Goal: Task Accomplishment & Management: Complete application form

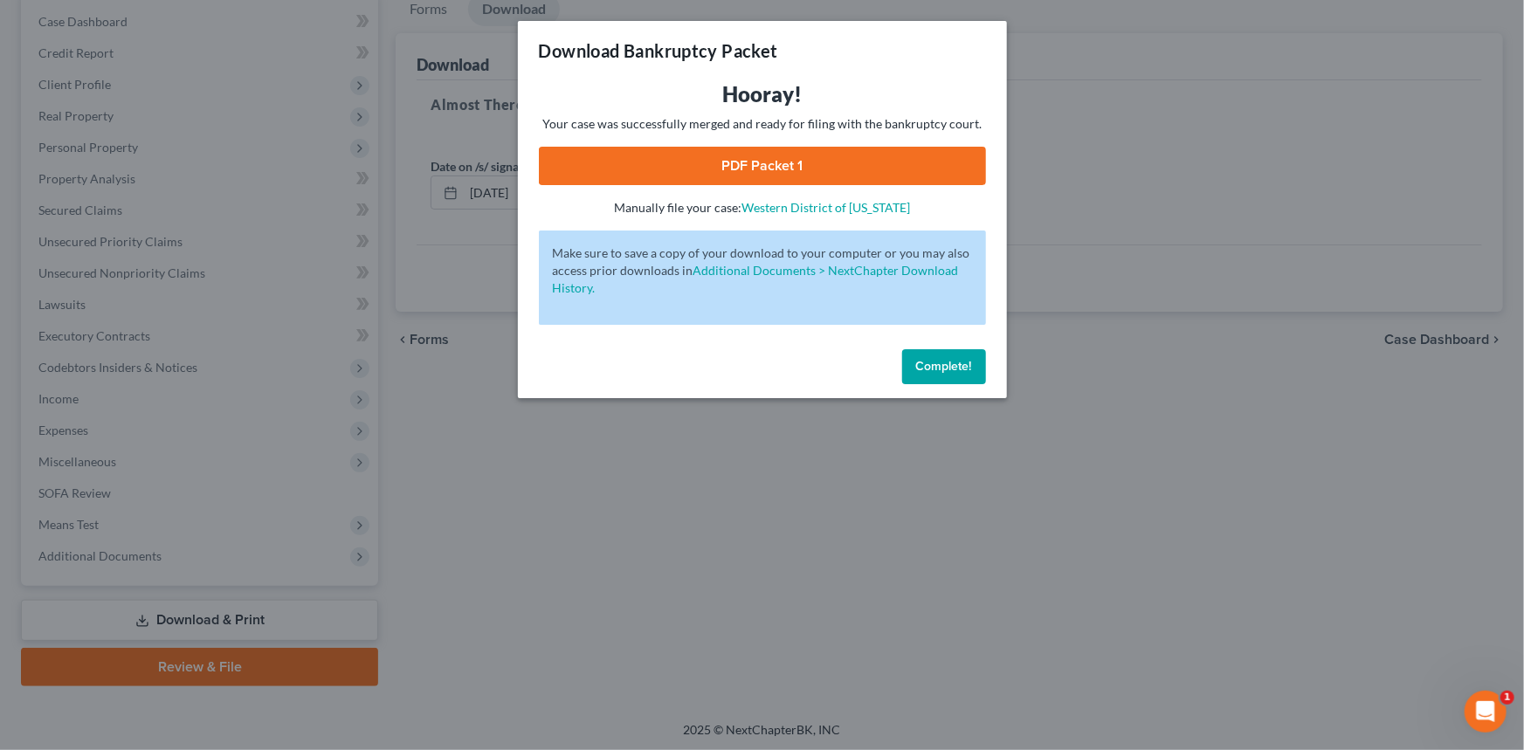
click at [953, 375] on button "Complete!" at bounding box center [944, 366] width 84 height 35
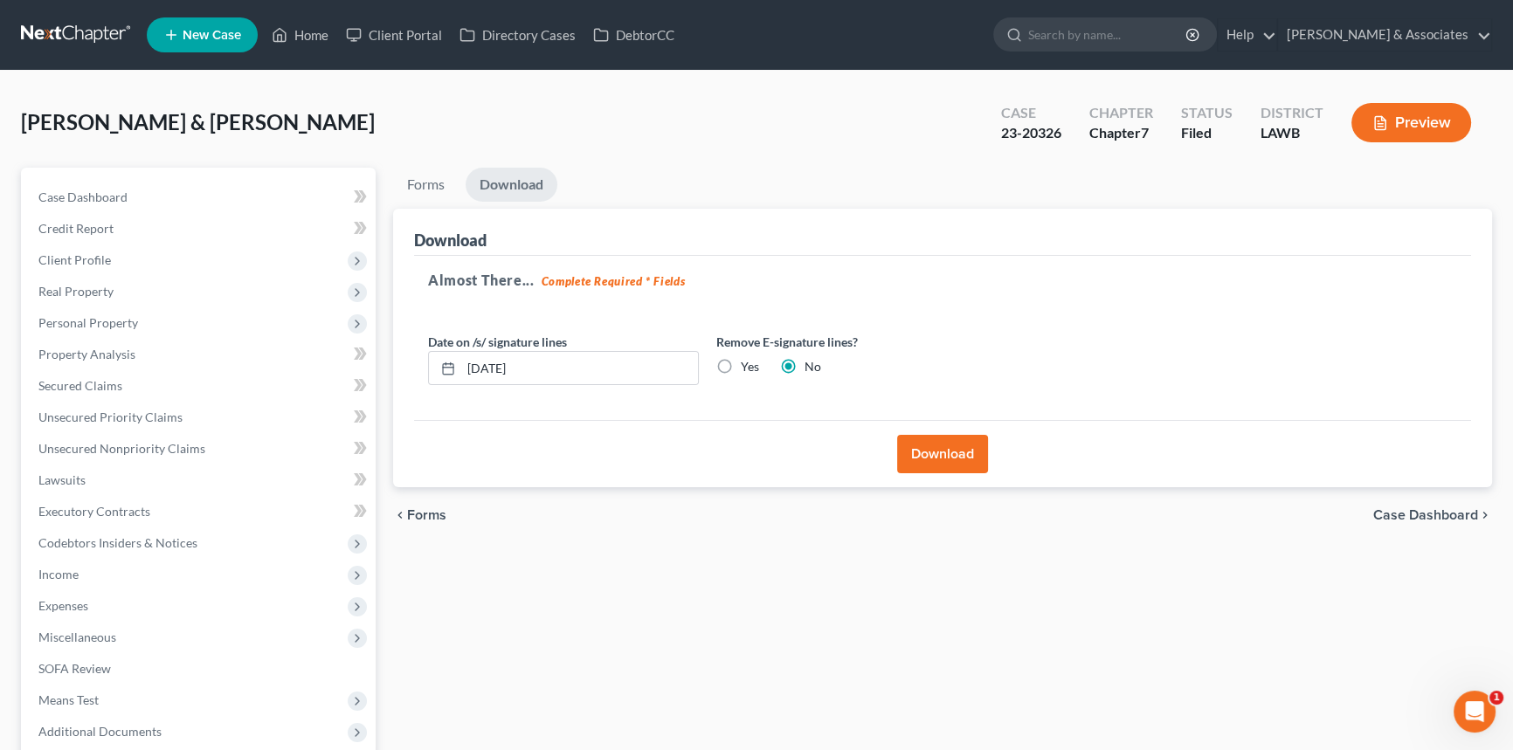
click at [95, 36] on link at bounding box center [77, 34] width 112 height 31
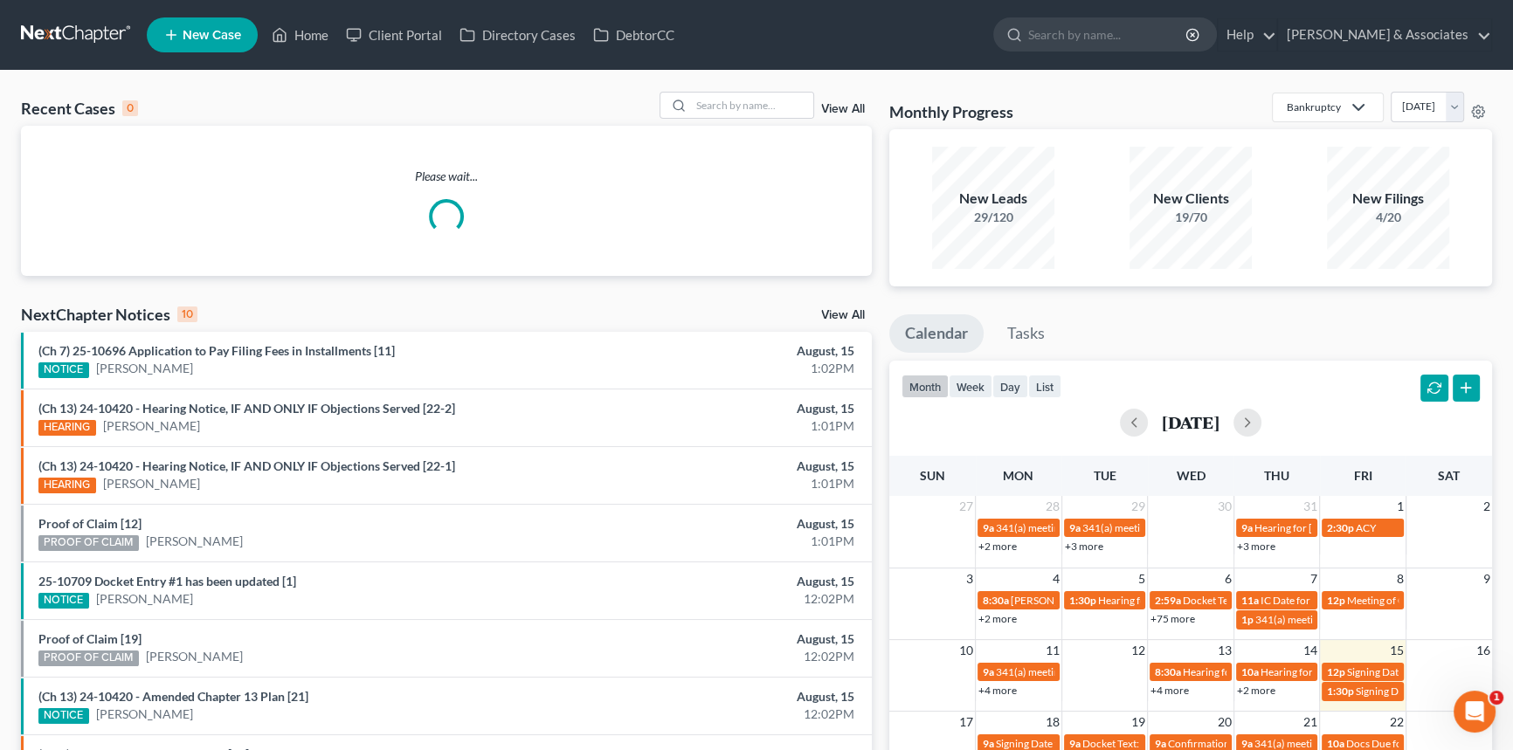
click at [677, 411] on div "Recent Cases 0 View All Please wait... NextChapter Notices 10 View All (Ch 7) 2…" at bounding box center [446, 524] width 868 height 865
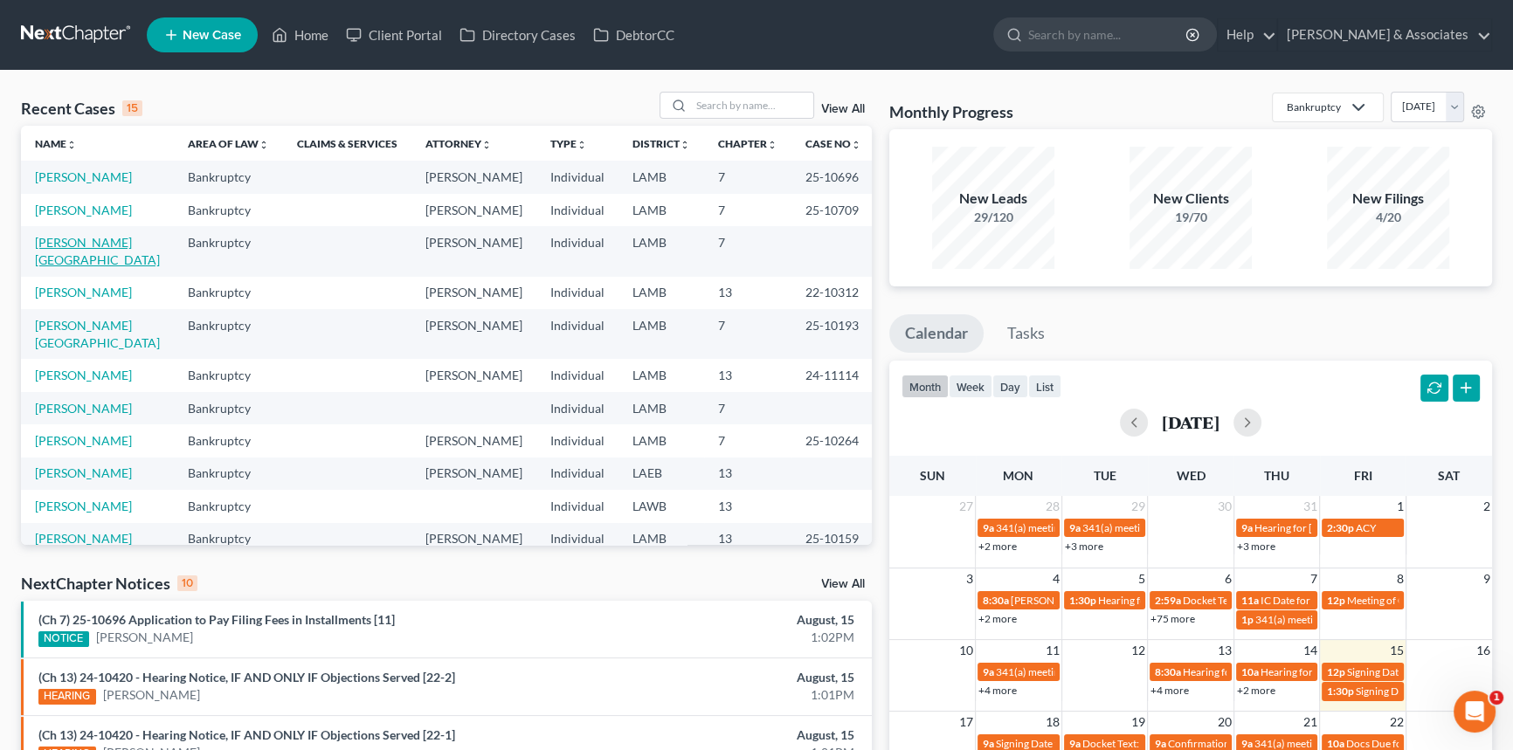
click at [87, 236] on link "Saul, Anissa" at bounding box center [97, 251] width 125 height 32
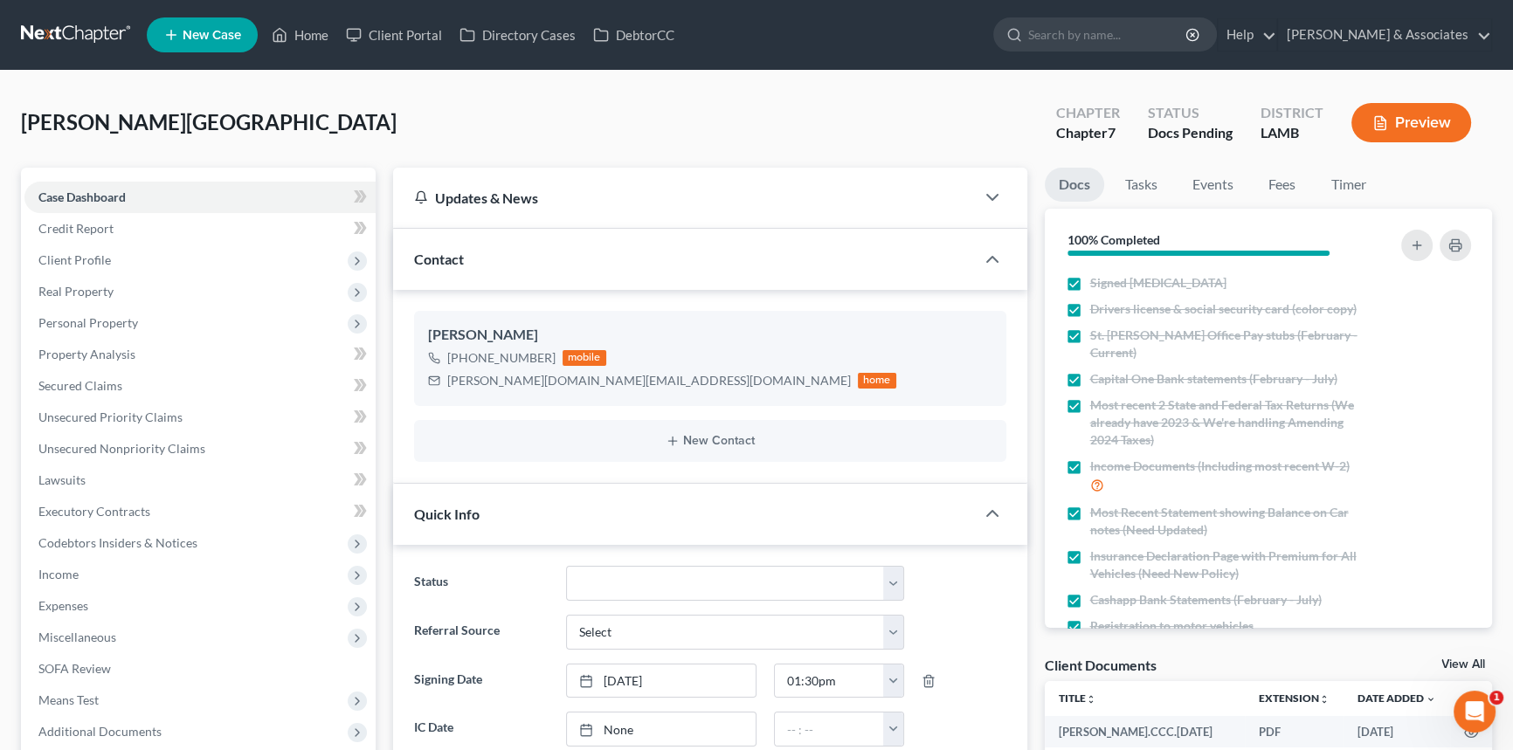
scroll to position [260, 0]
click at [157, 576] on span "Income" at bounding box center [199, 574] width 351 height 31
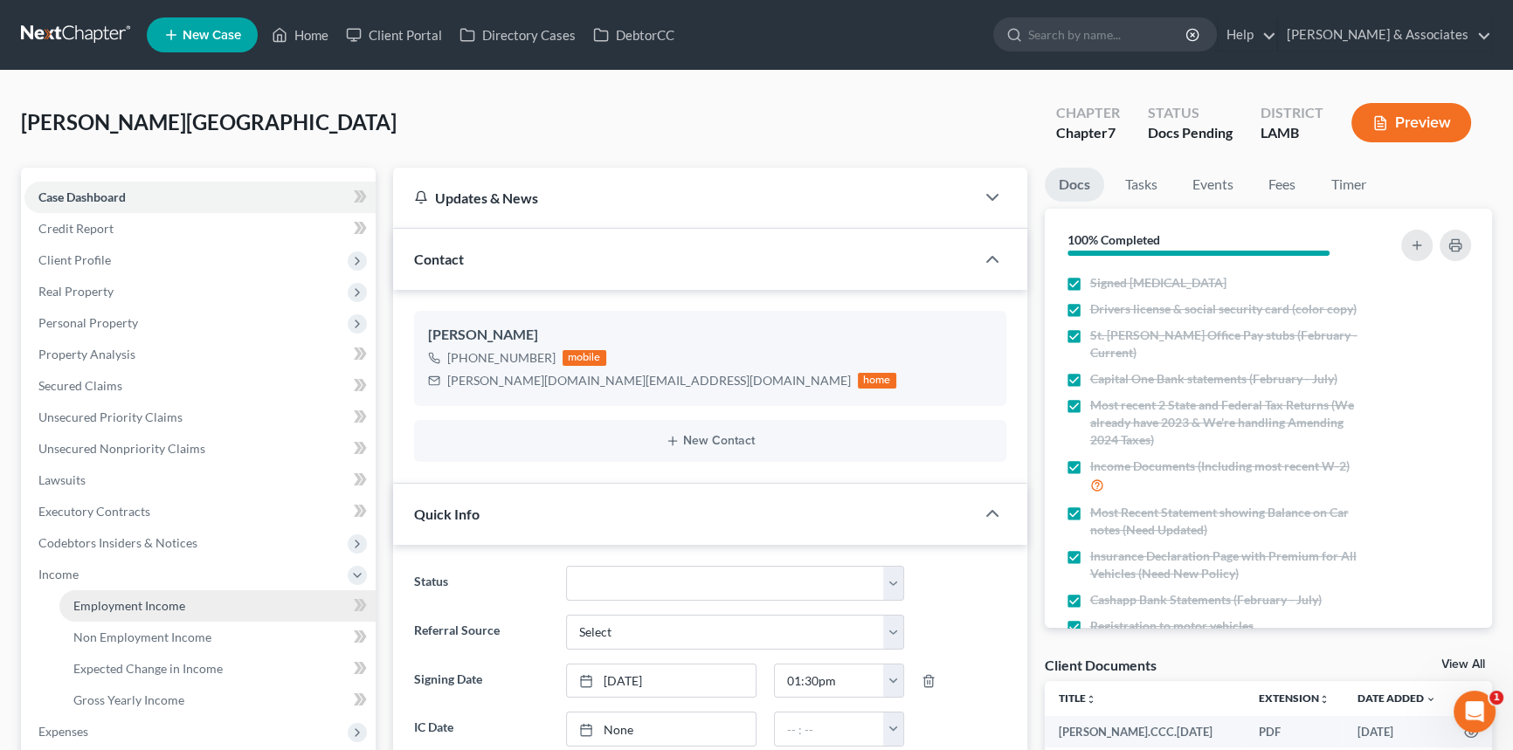
drag, startPoint x: 153, startPoint y: 603, endPoint x: 248, endPoint y: 615, distance: 96.0
click at [153, 603] on span "Employment Income" at bounding box center [129, 605] width 112 height 15
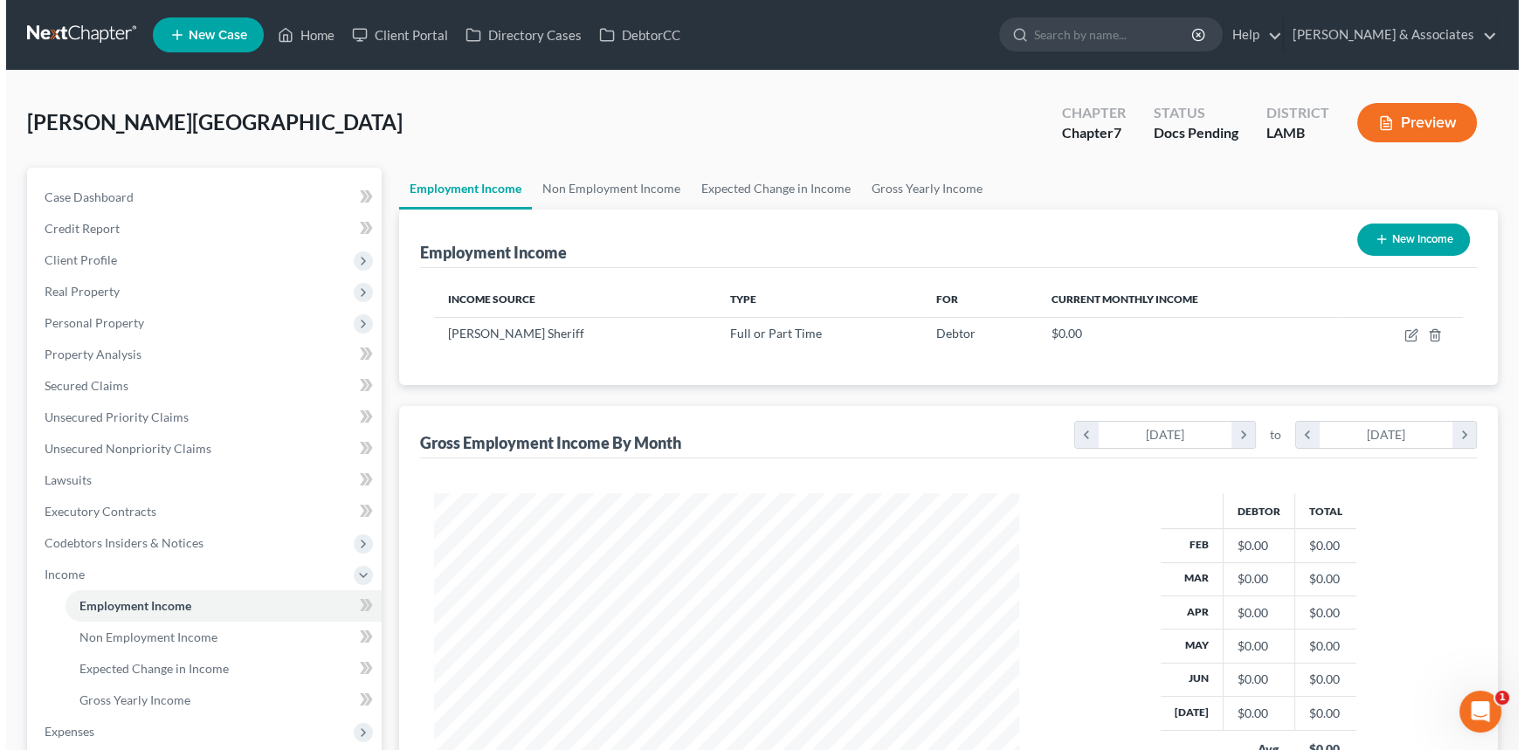
scroll to position [313, 620]
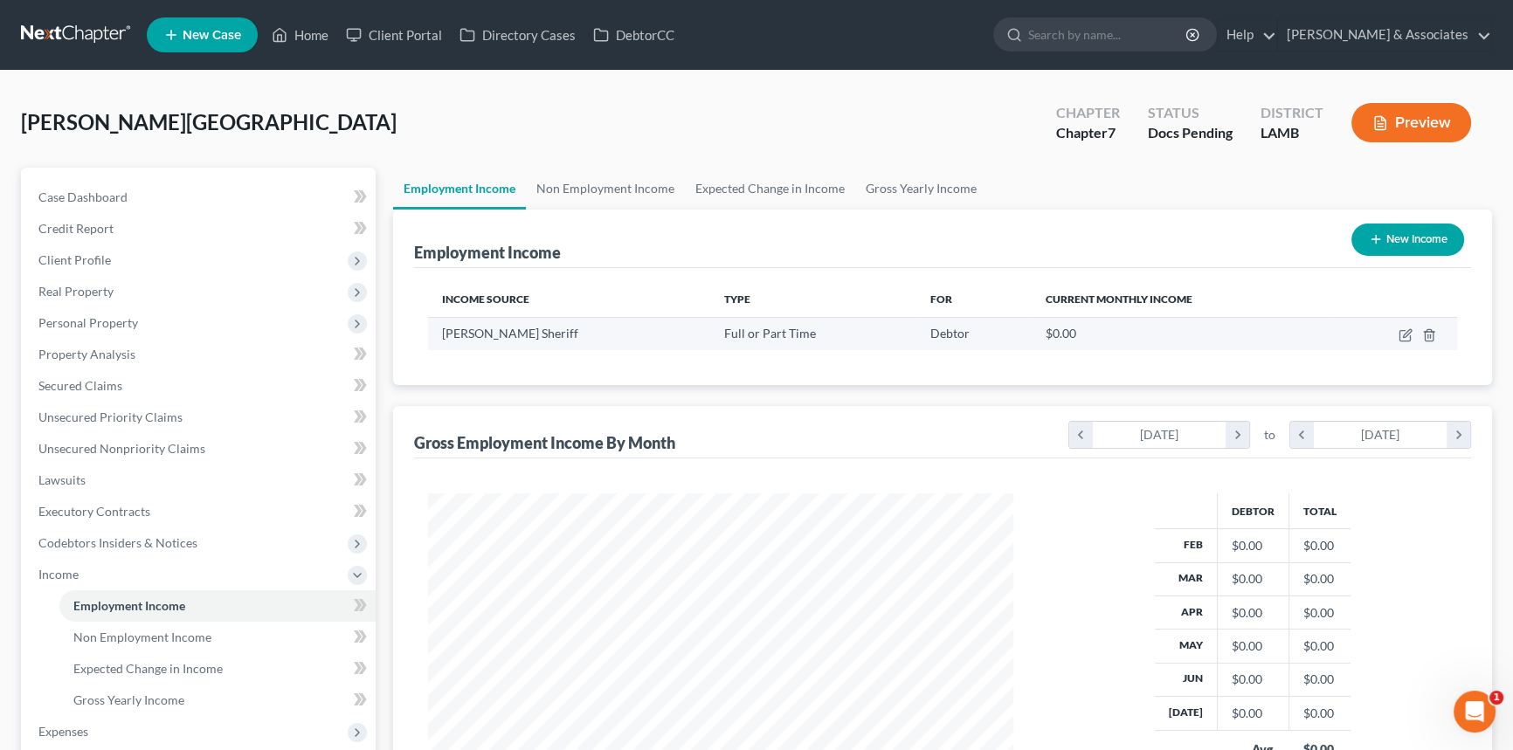
click at [1394, 333] on td at bounding box center [1394, 333] width 125 height 33
click at [1403, 336] on icon "button" at bounding box center [1407, 333] width 8 height 8
select select "0"
select select "19"
select select "2"
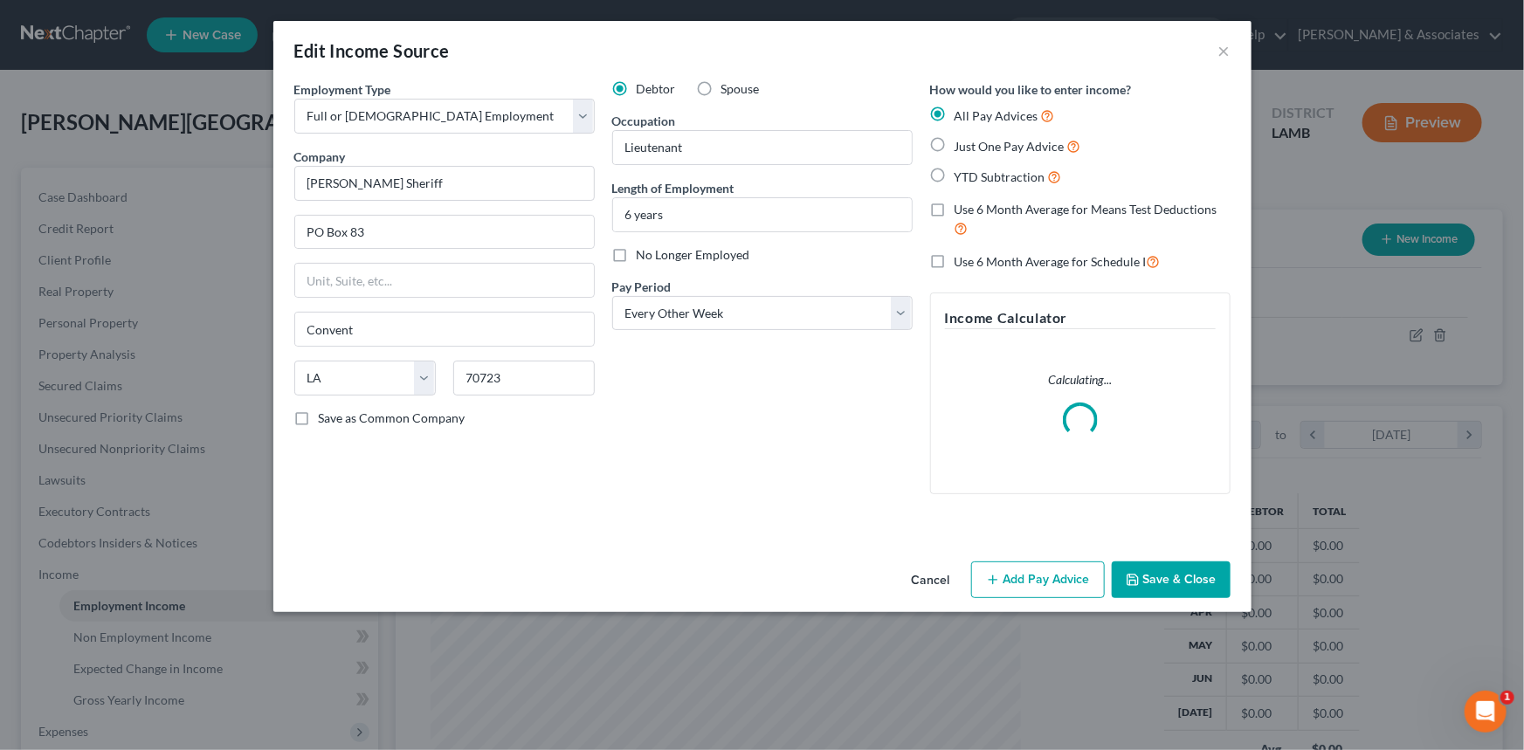
scroll to position [313, 625]
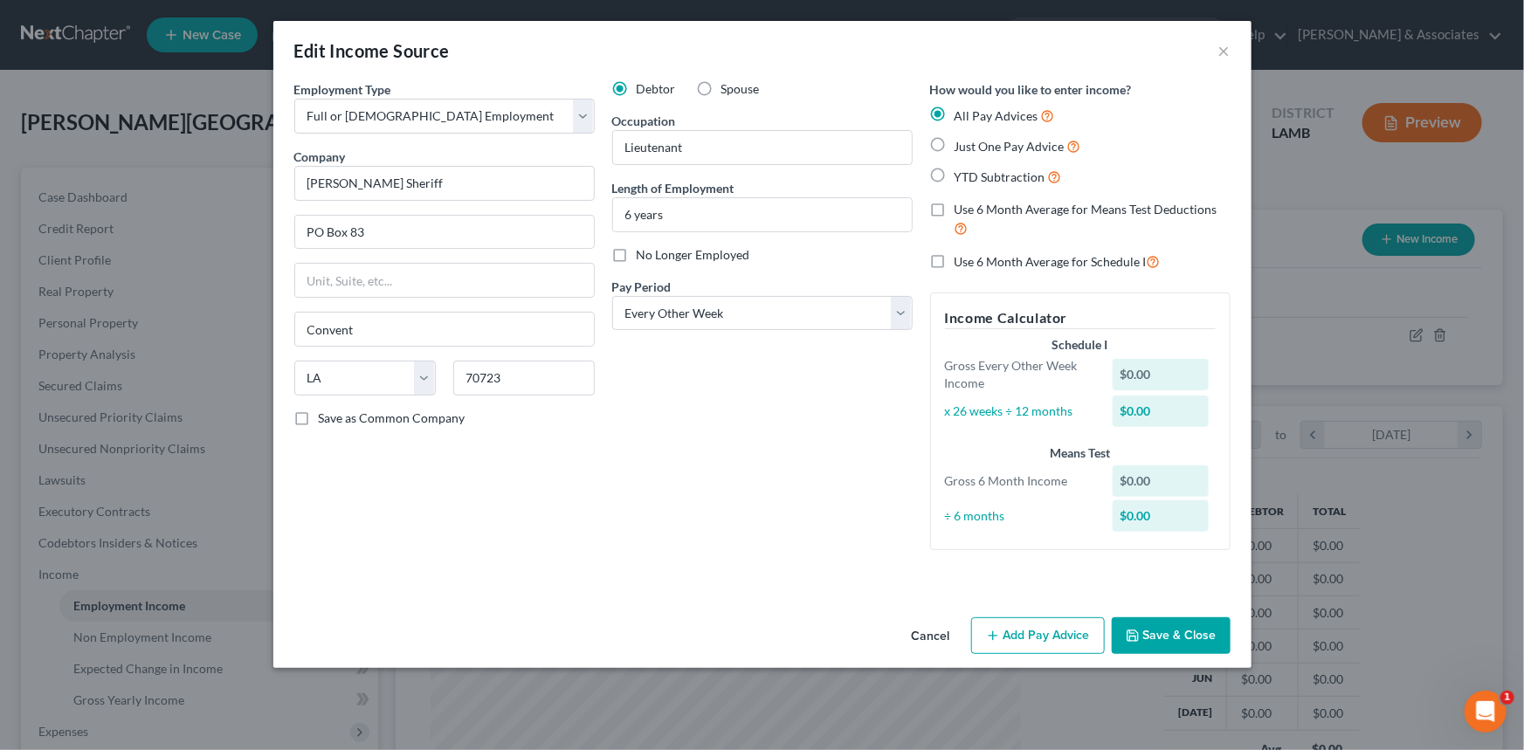
click at [1024, 615] on div "Cancel Add Pay Advice Save & Close" at bounding box center [762, 639] width 978 height 58
click at [1030, 620] on button "Add Pay Advice" at bounding box center [1038, 635] width 134 height 37
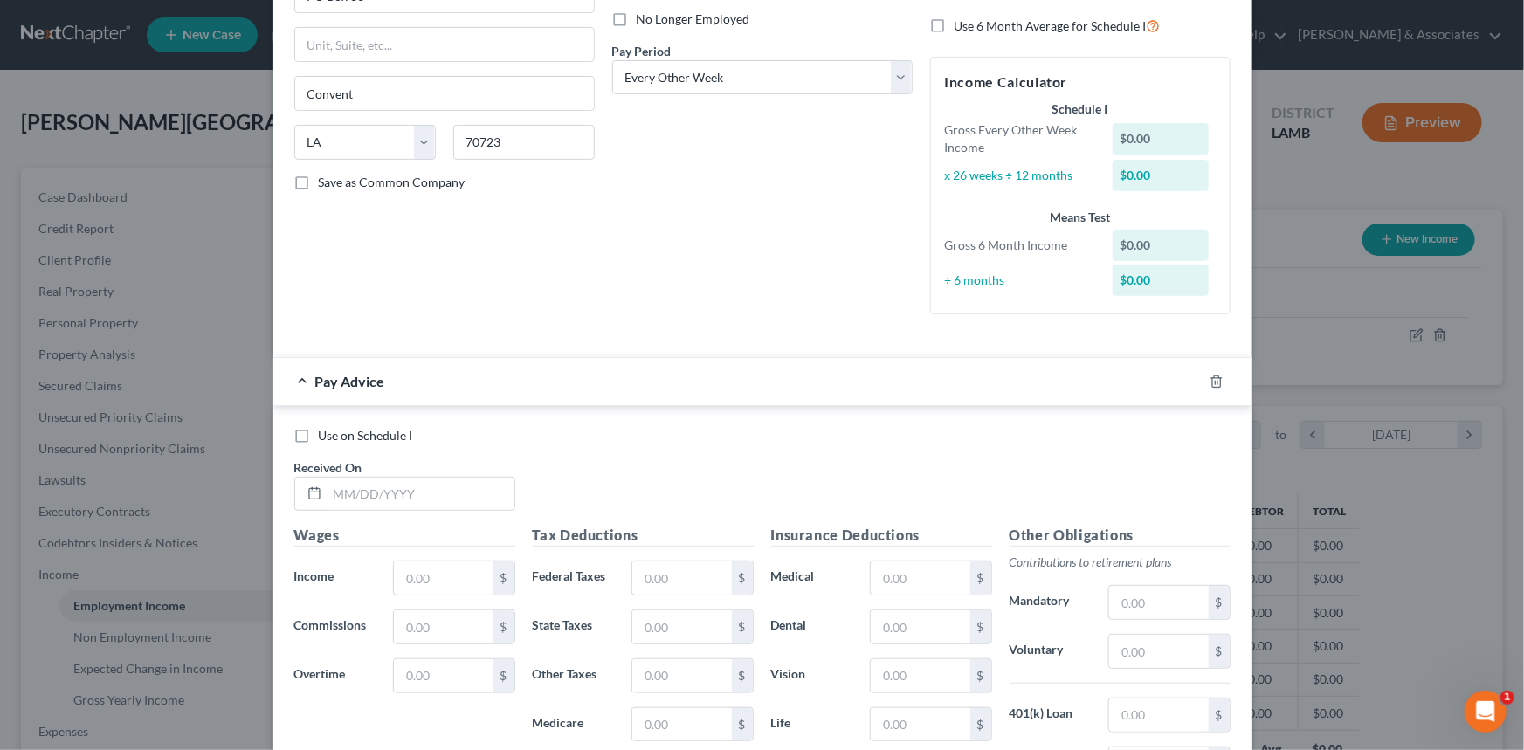
scroll to position [238, 0]
click at [345, 483] on input "text" at bounding box center [420, 492] width 187 height 33
type input "2/1/2025"
type input "35,336.01"
click at [906, 579] on input "text" at bounding box center [920, 576] width 99 height 33
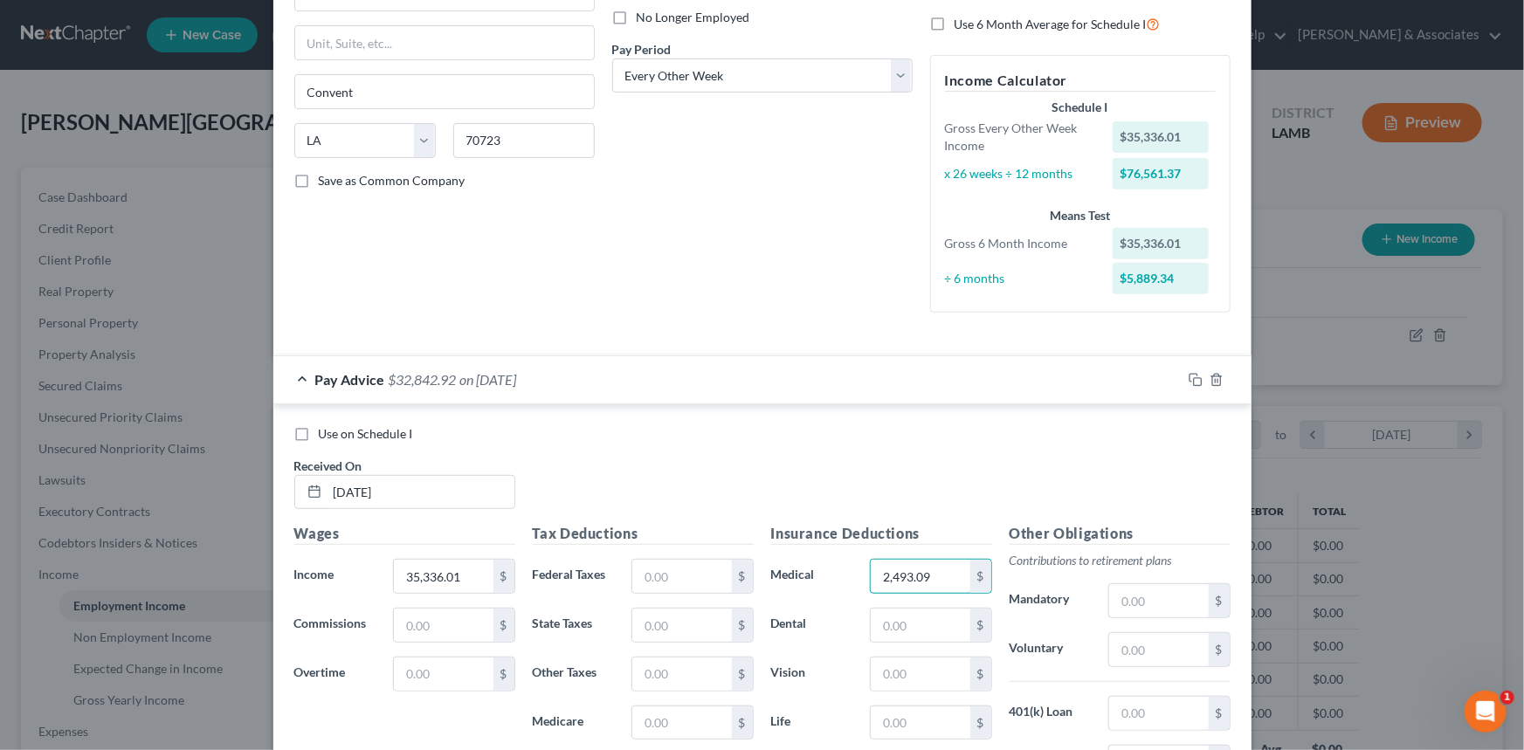
type input "2,493.09"
click at [651, 564] on input "text" at bounding box center [681, 576] width 99 height 33
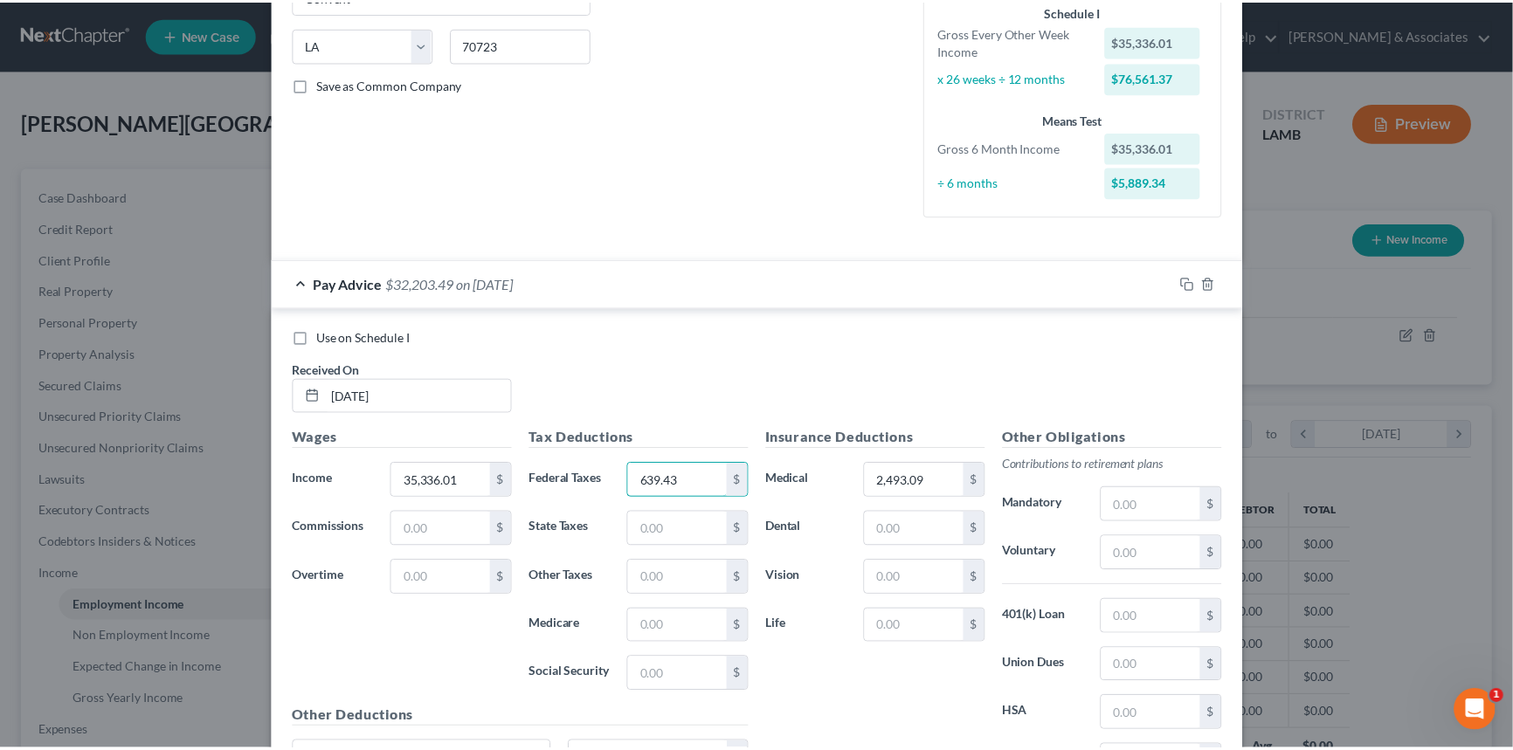
scroll to position [510, 0]
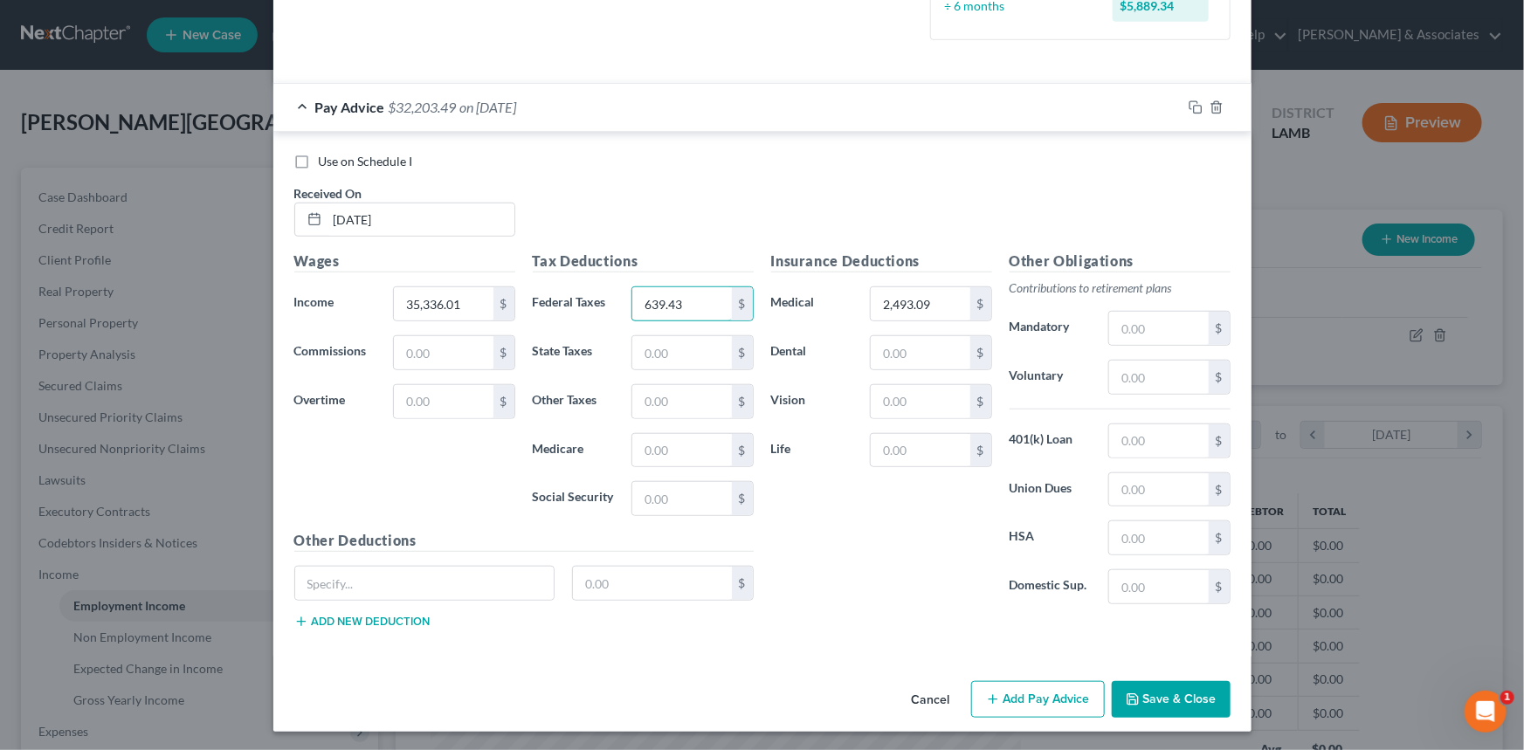
type input "639.43"
click at [1176, 693] on button "Save & Close" at bounding box center [1171, 699] width 119 height 37
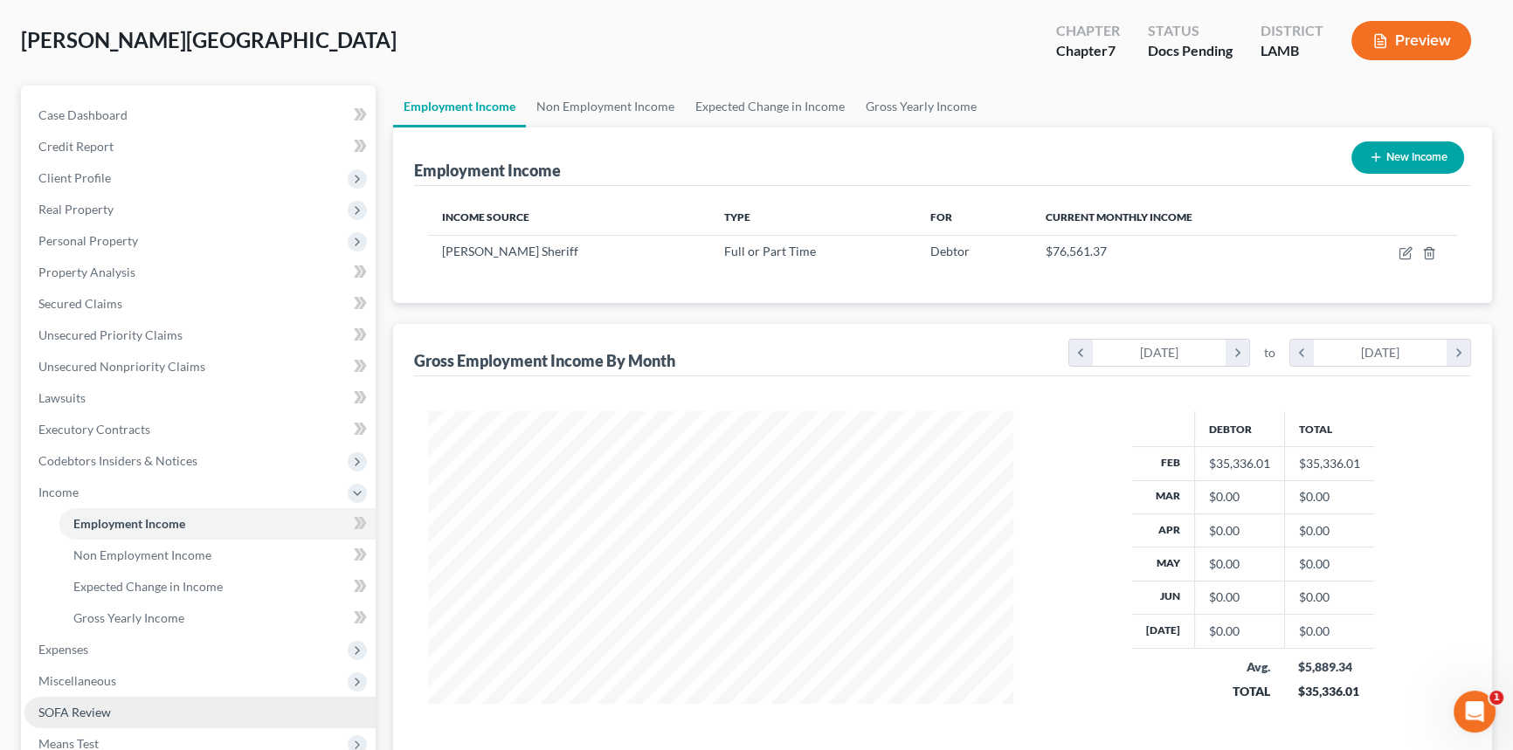
scroll to position [158, 0]
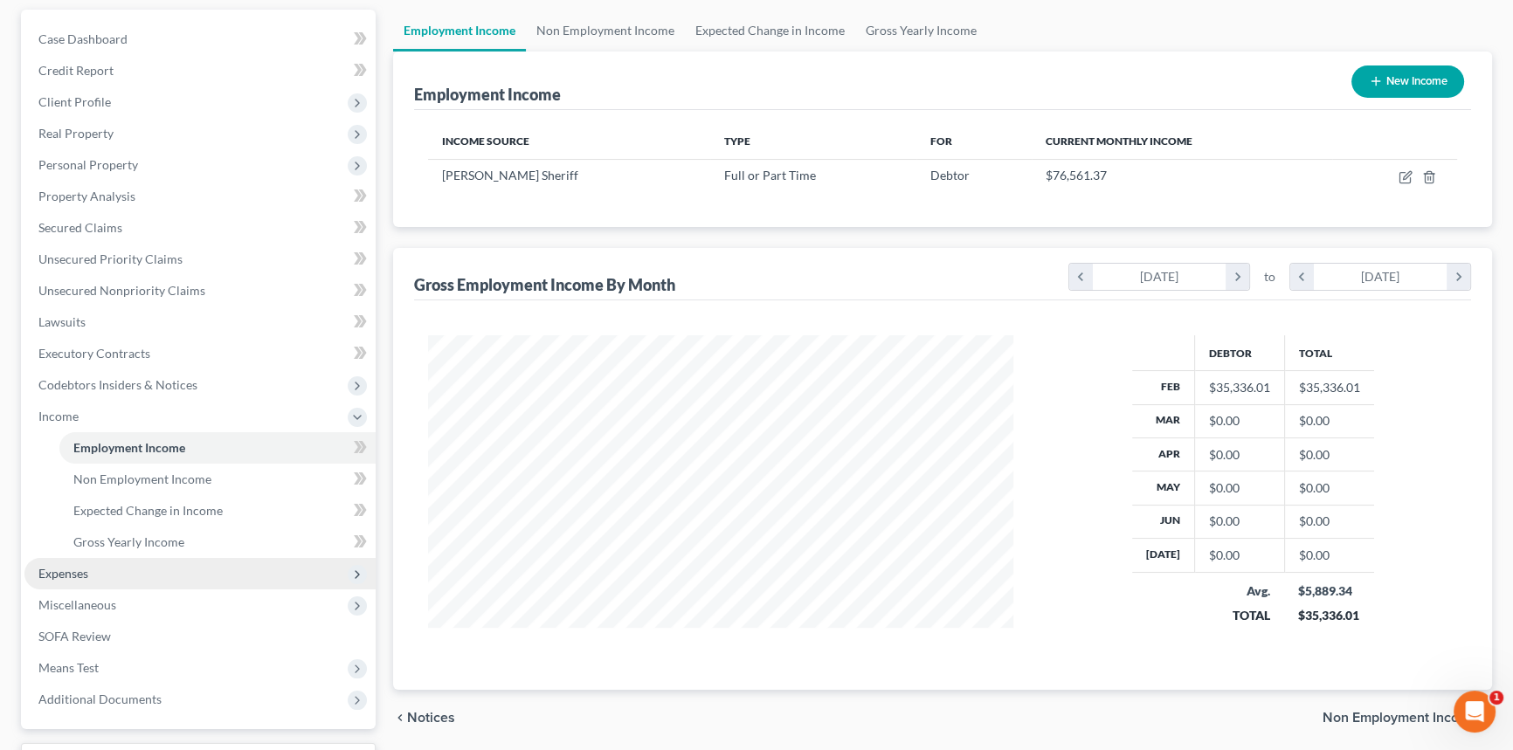
click at [107, 573] on span "Expenses" at bounding box center [199, 573] width 351 height 31
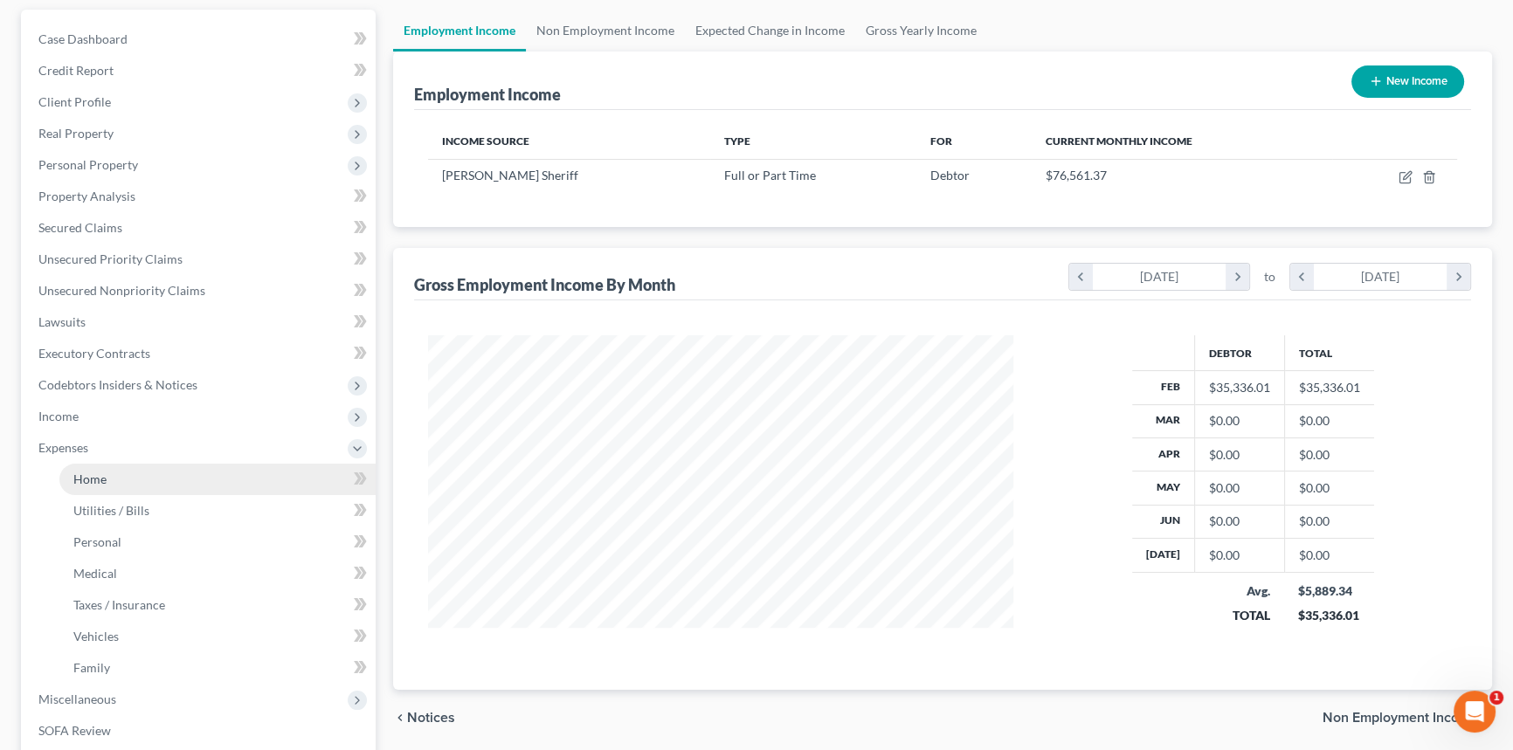
click at [105, 477] on span "Home" at bounding box center [89, 479] width 33 height 15
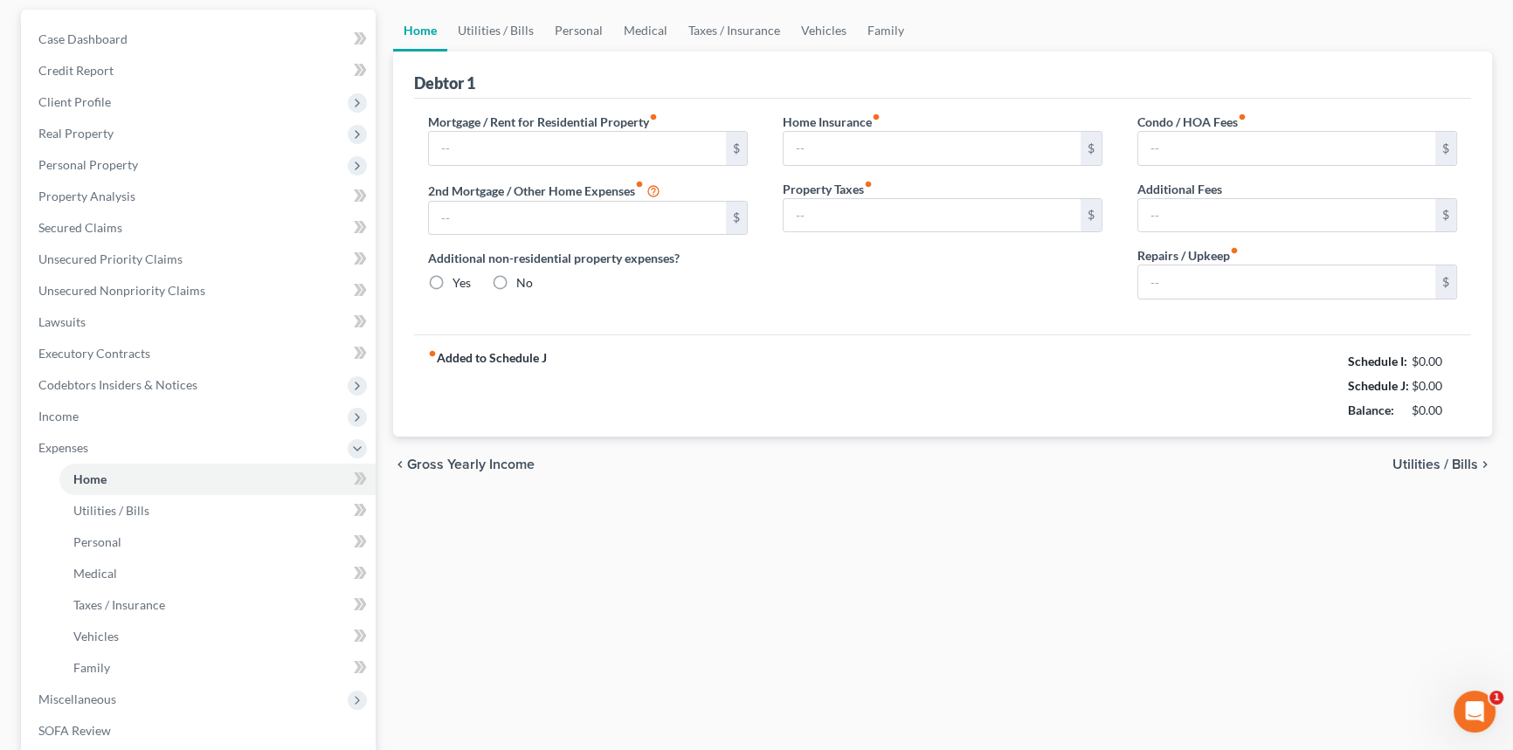
scroll to position [22, 0]
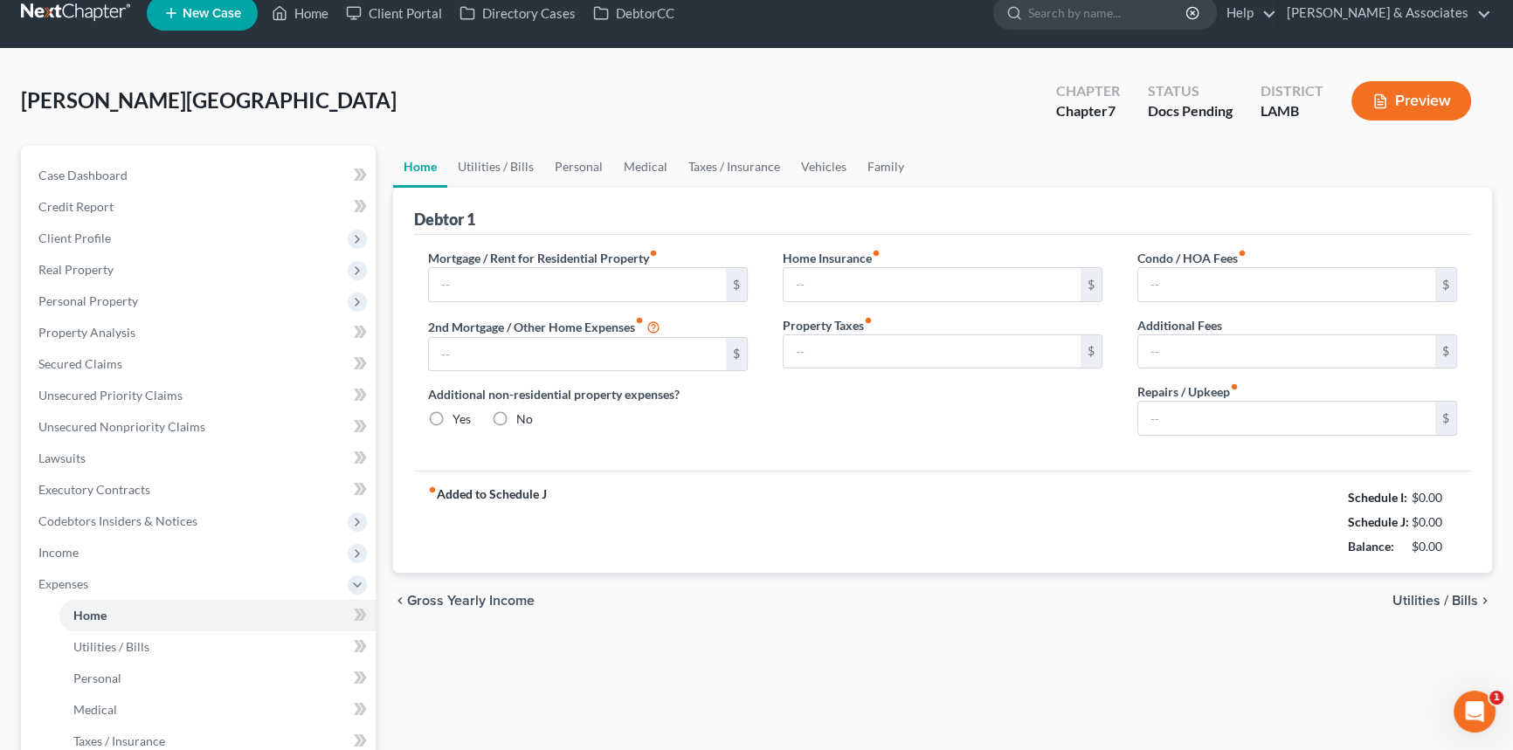
type input "1,595.00"
type input "0.00"
radio input "true"
type input "55.01"
type input "0.00"
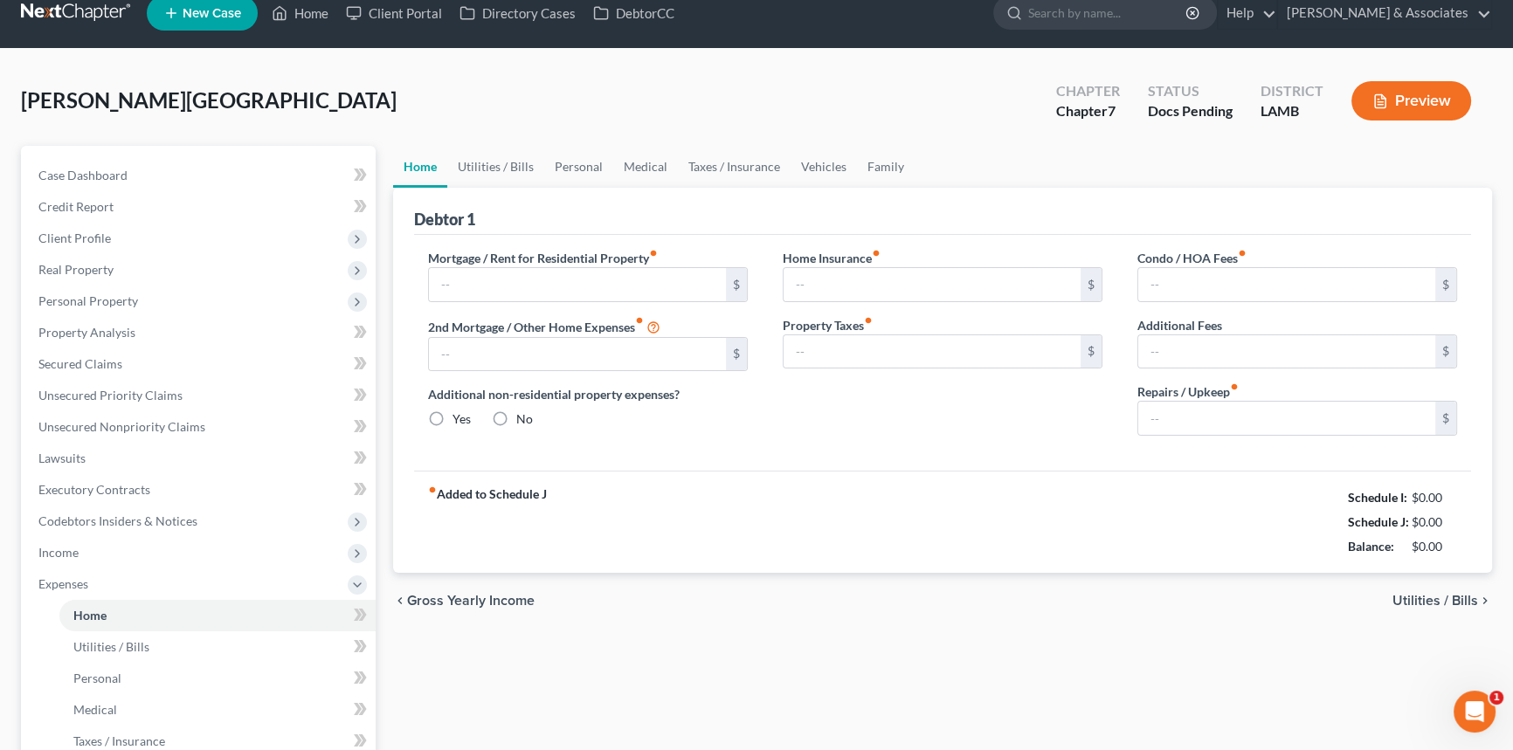
type input "0.00"
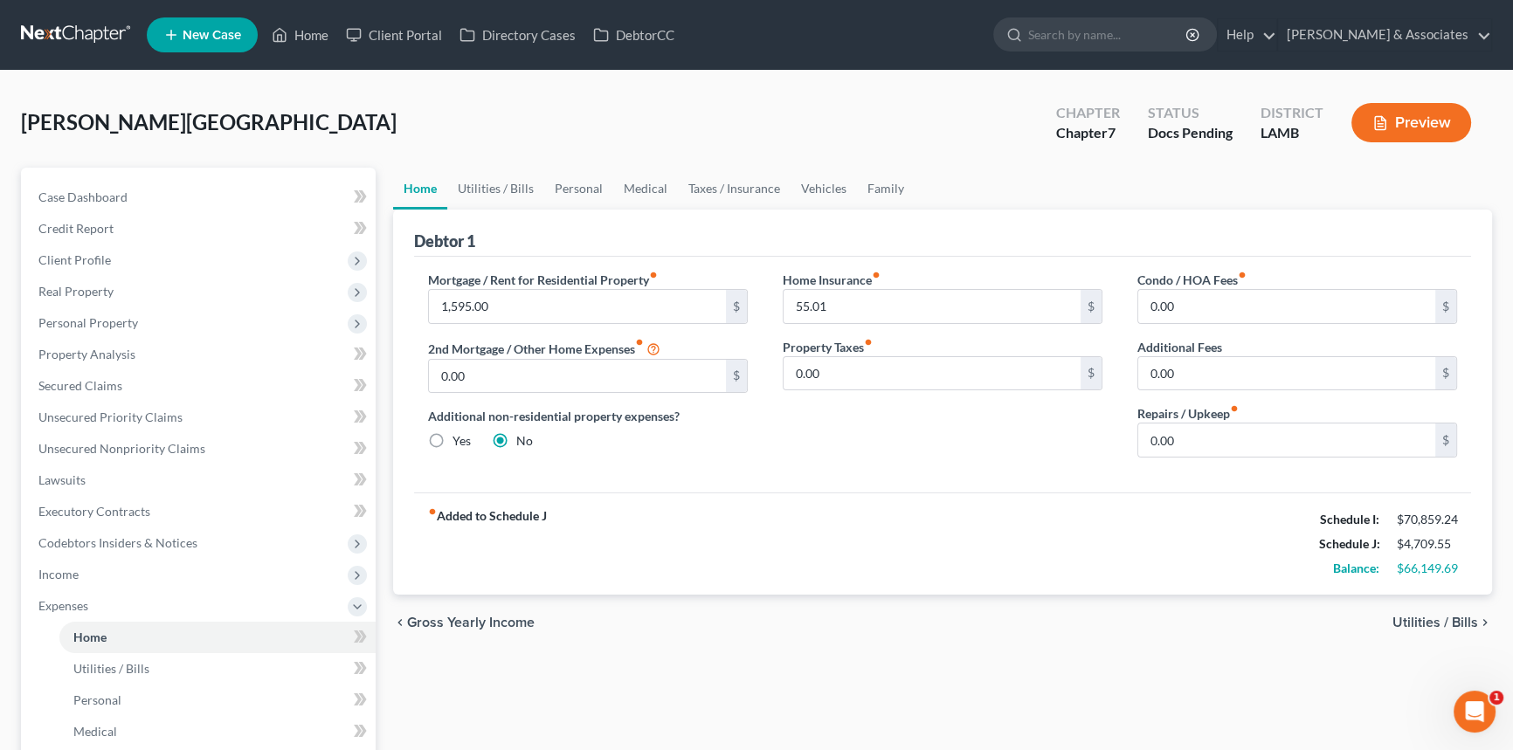
click at [988, 624] on div "chevron_left Gross Yearly Income Utilities / Bills chevron_right" at bounding box center [942, 623] width 1099 height 56
click at [167, 581] on span "Income" at bounding box center [199, 574] width 351 height 31
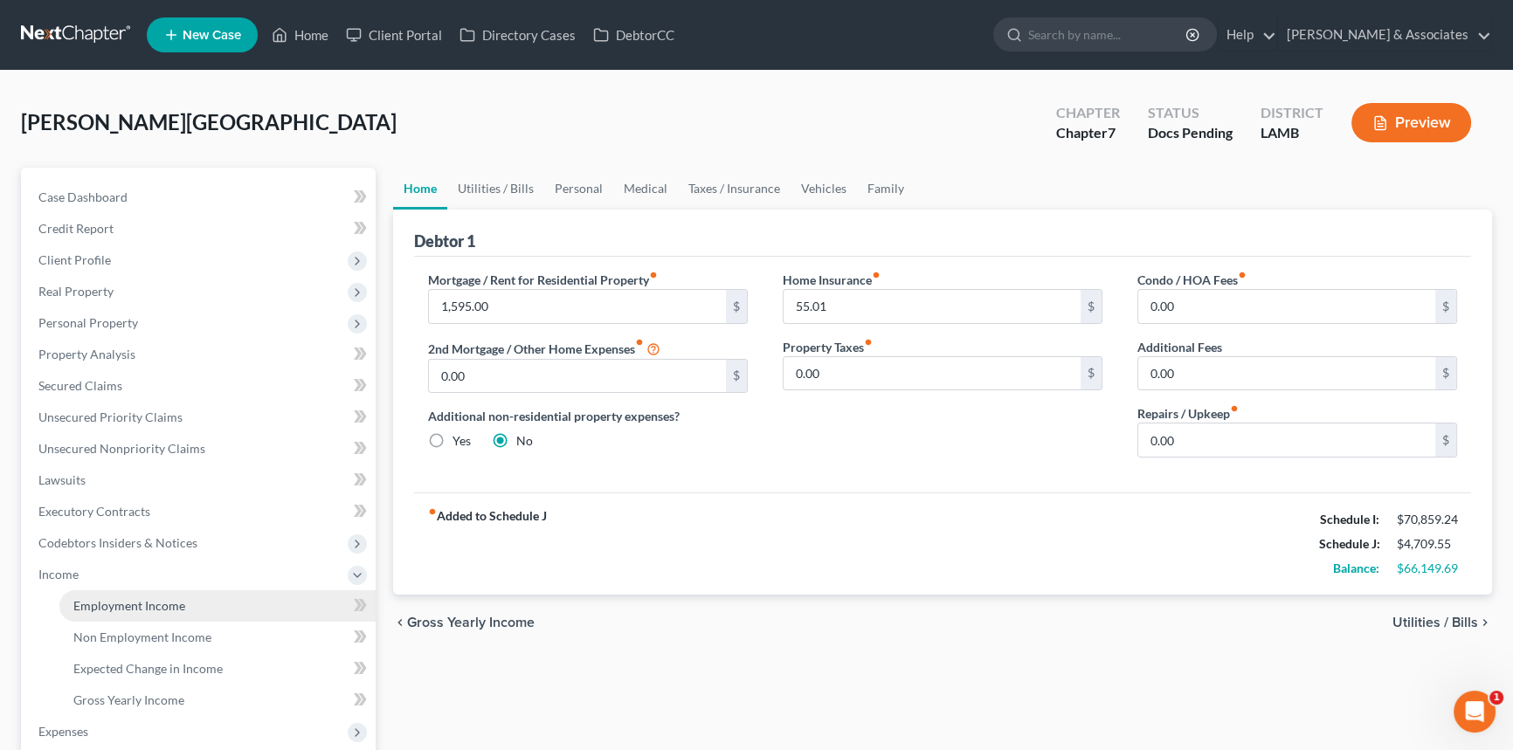
click at [159, 592] on link "Employment Income" at bounding box center [217, 605] width 316 height 31
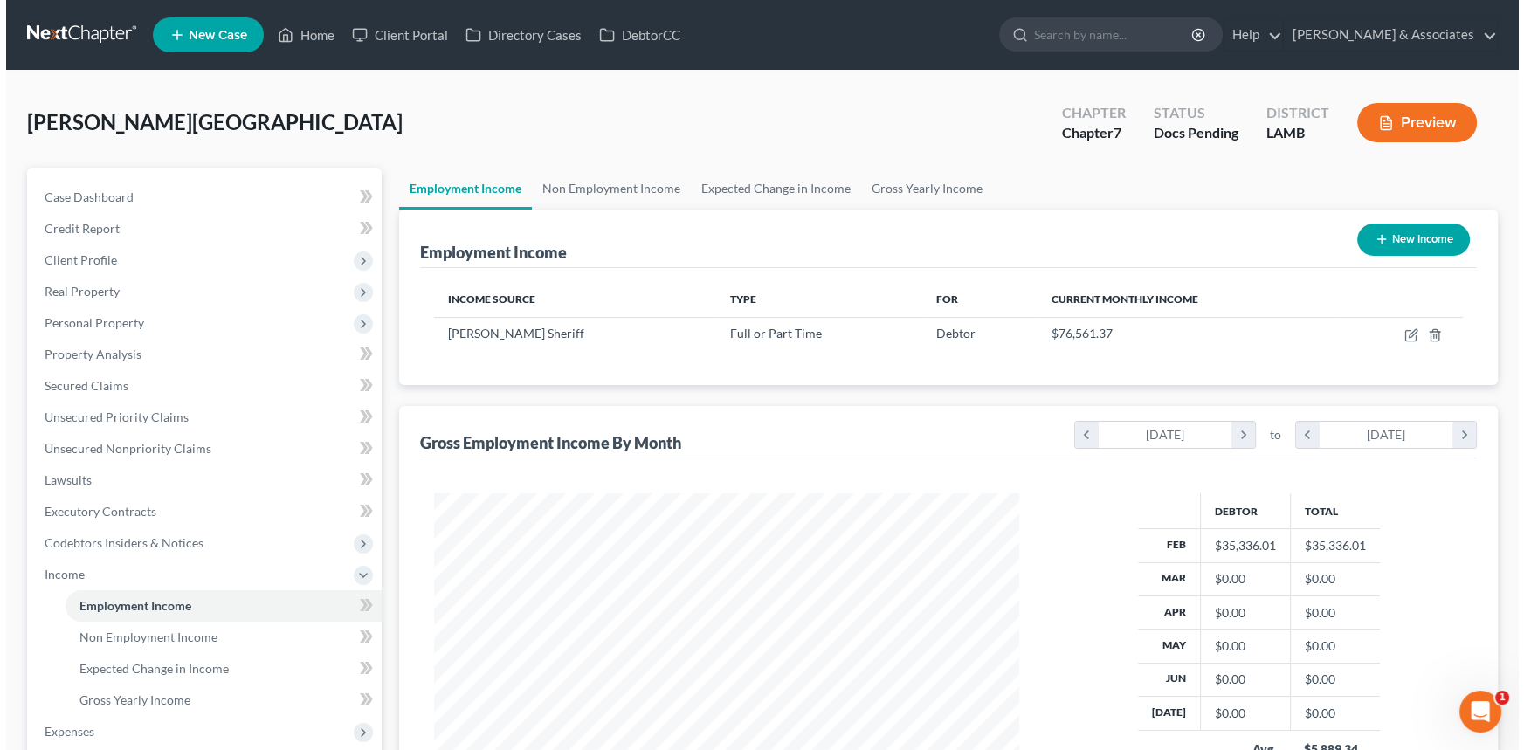
scroll to position [313, 620]
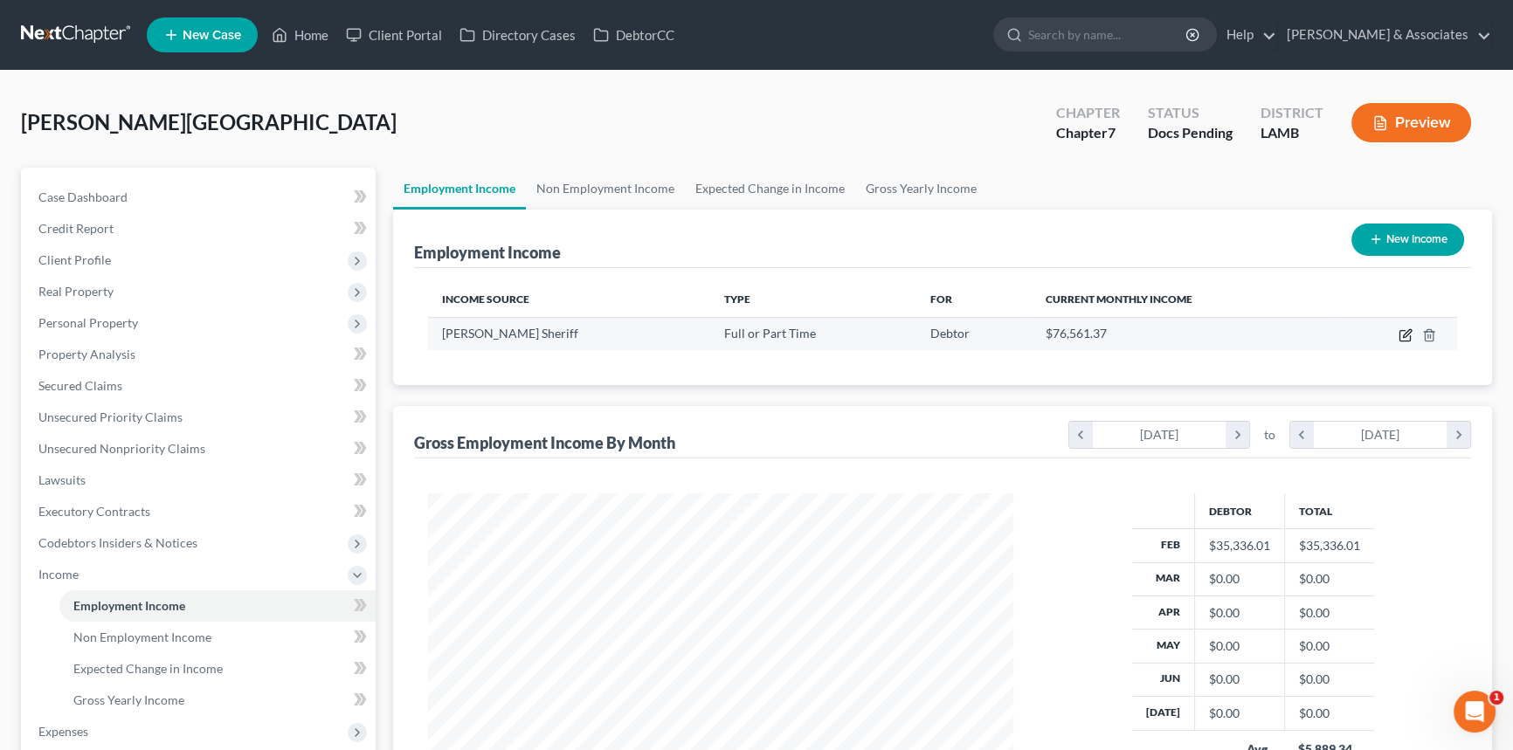
click at [1400, 331] on icon "button" at bounding box center [1404, 336] width 10 height 10
select select "0"
select select "19"
select select "2"
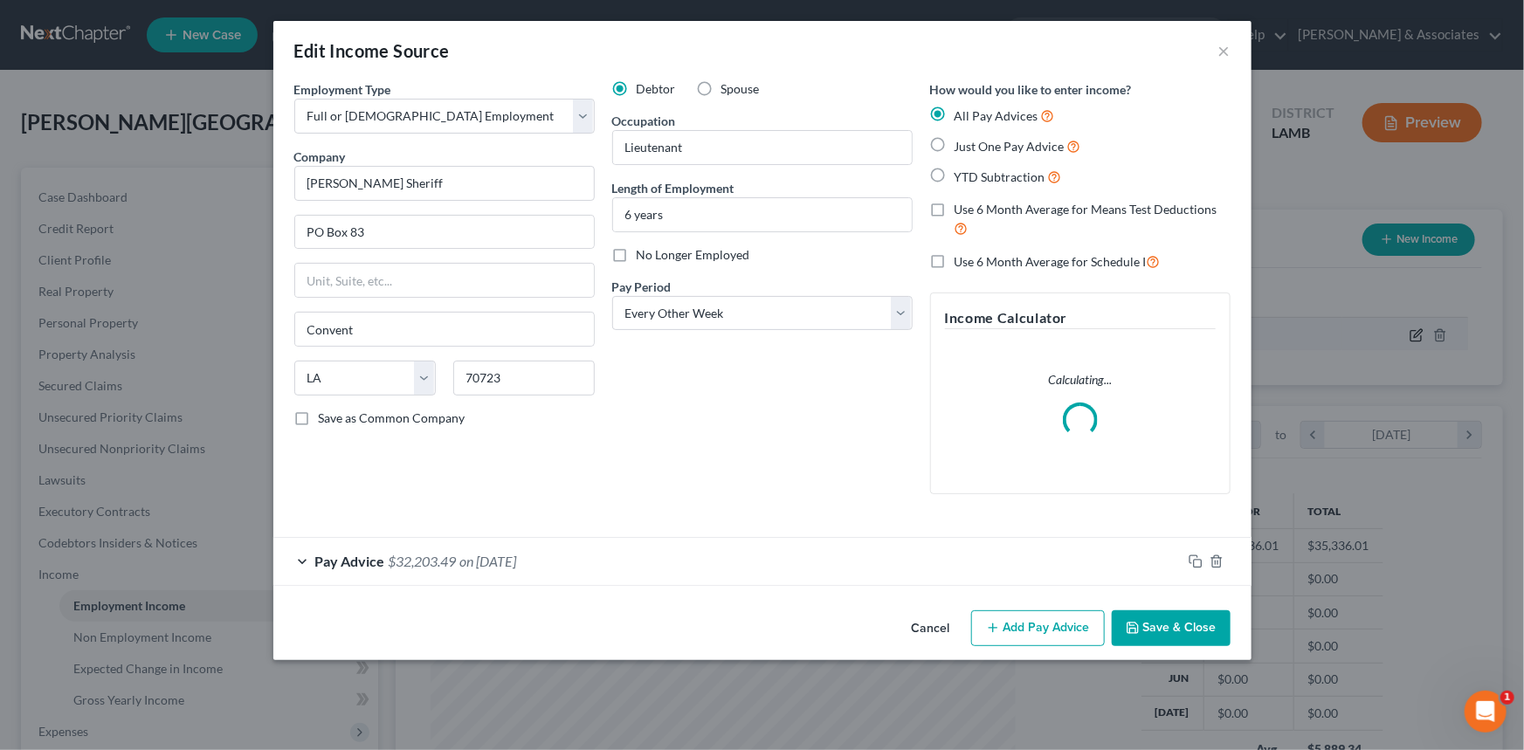
scroll to position [313, 625]
click at [1039, 263] on span "Use 6 Month Average for Schedule I" at bounding box center [1051, 261] width 192 height 15
click at [973, 263] on input "Use 6 Month Average for Schedule I" at bounding box center [967, 257] width 11 height 11
checkbox input "true"
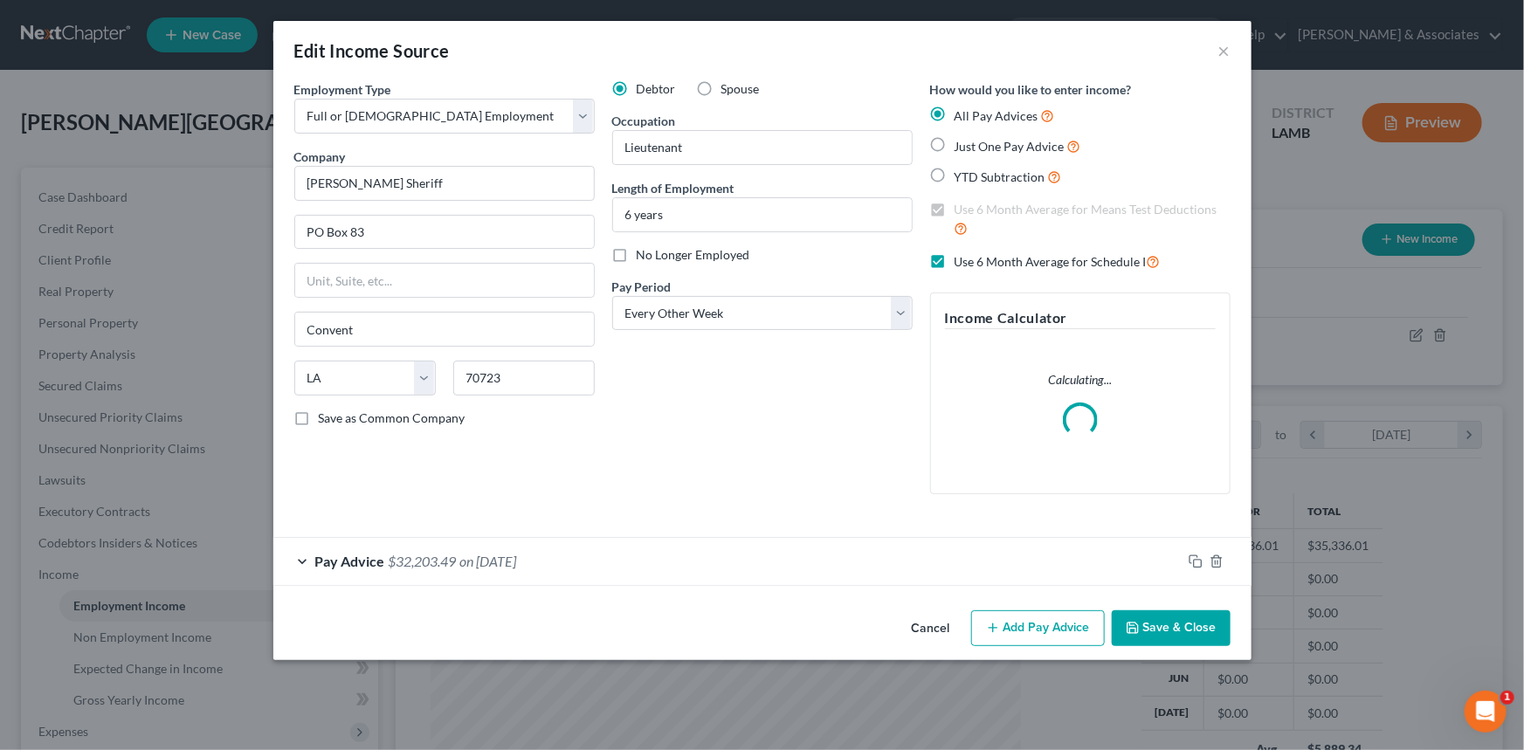
click at [554, 562] on div "Pay Advice $32,203.49 on 02/01/2025" at bounding box center [727, 561] width 908 height 46
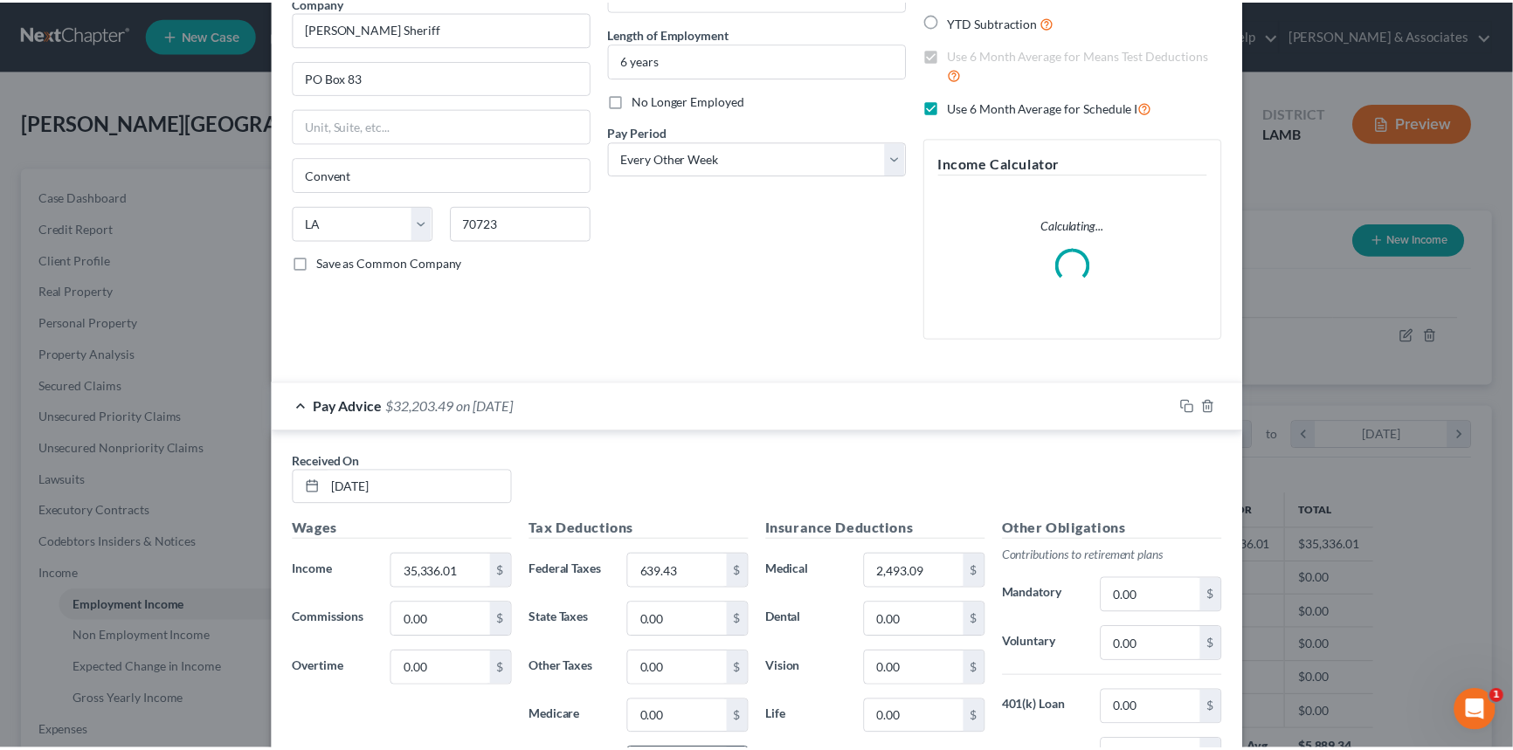
scroll to position [423, 0]
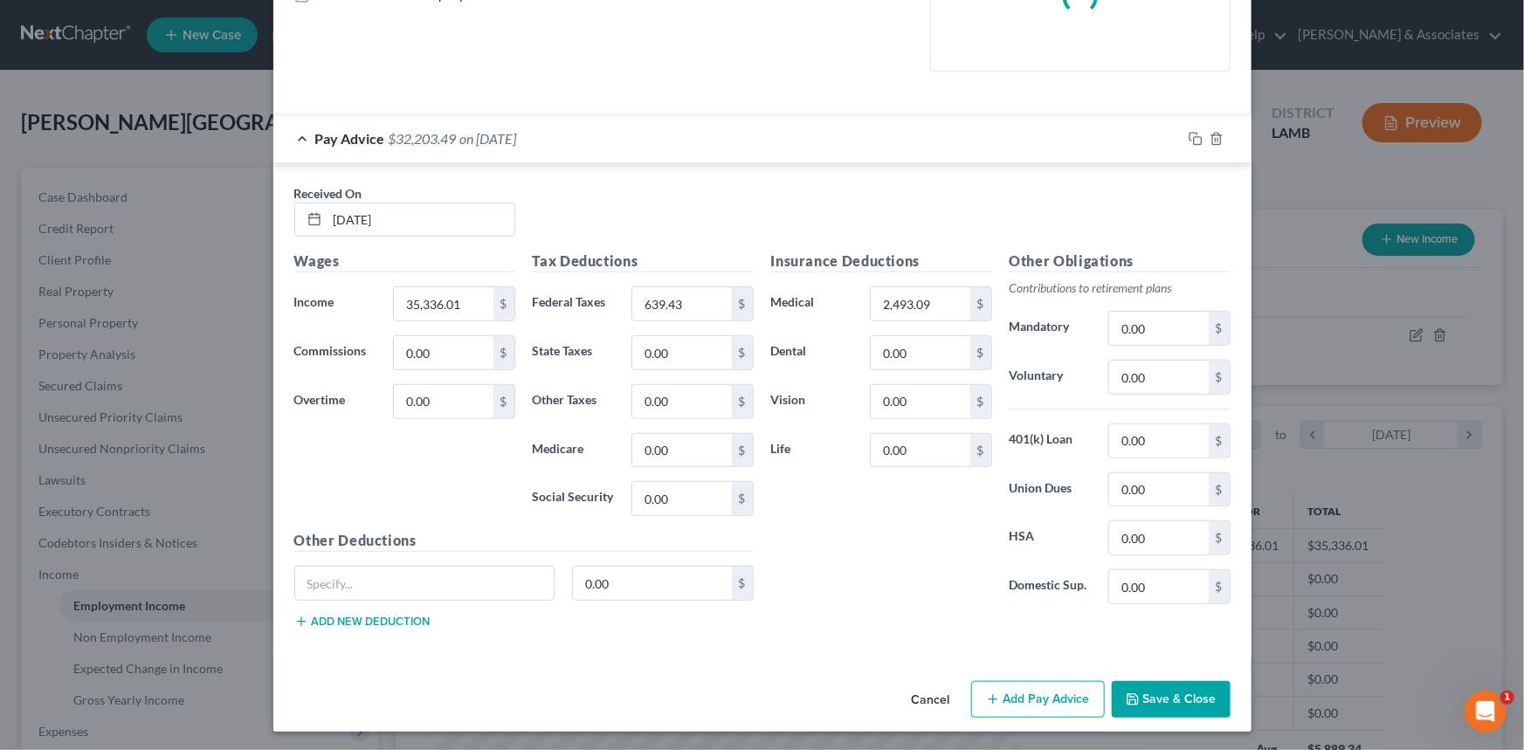
click at [1141, 693] on button "Save & Close" at bounding box center [1171, 699] width 119 height 37
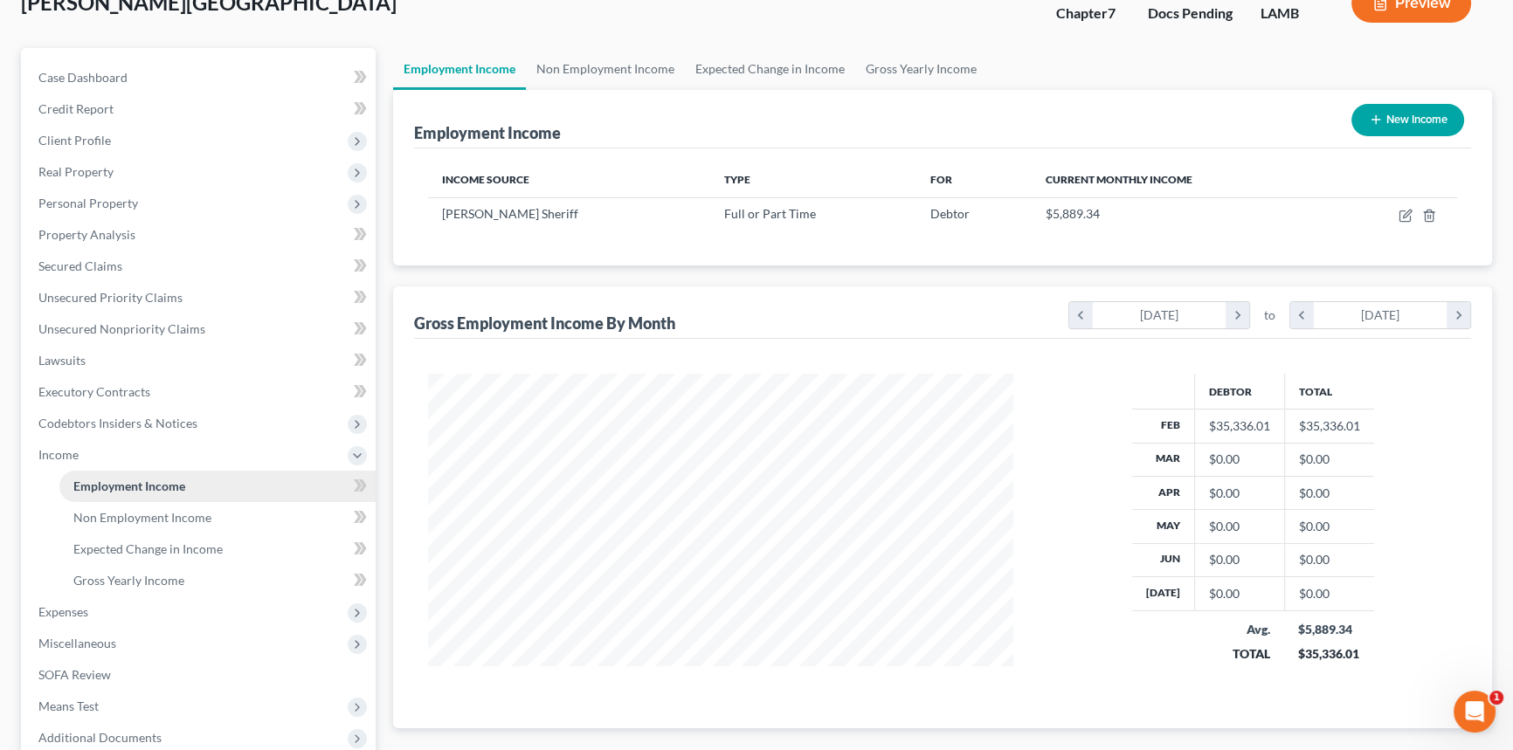
scroll to position [301, 0]
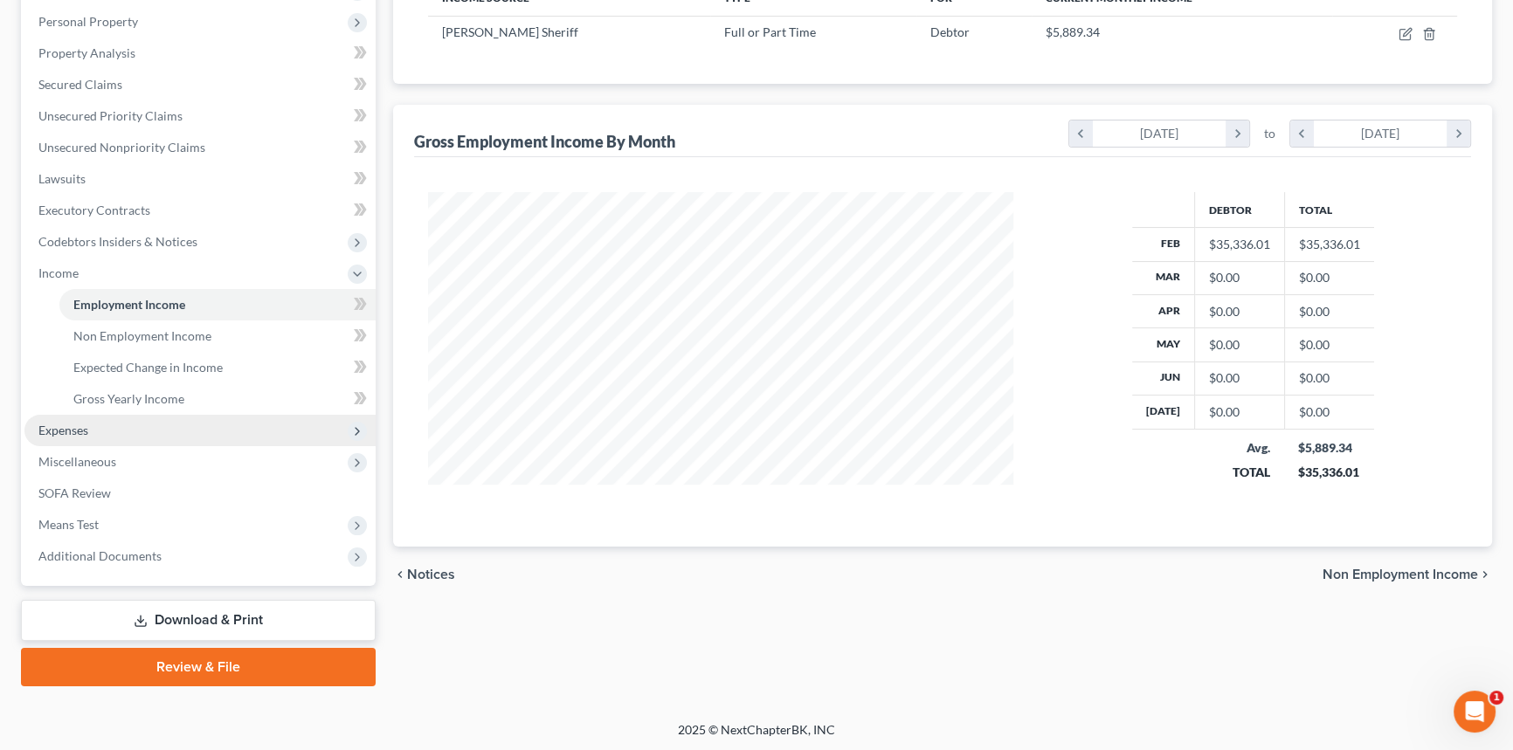
click at [100, 428] on span "Expenses" at bounding box center [199, 430] width 351 height 31
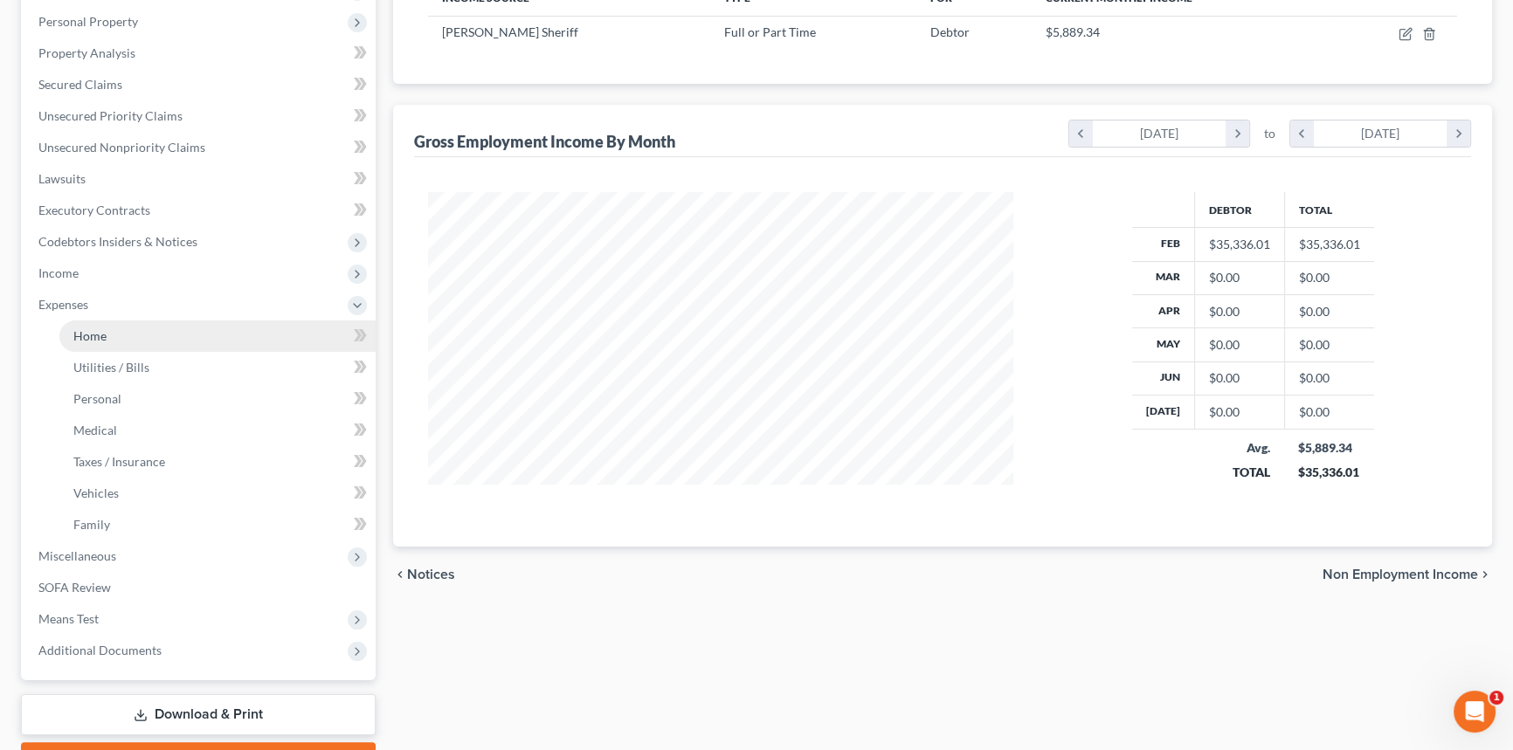
click at [115, 336] on link "Home" at bounding box center [217, 336] width 316 height 31
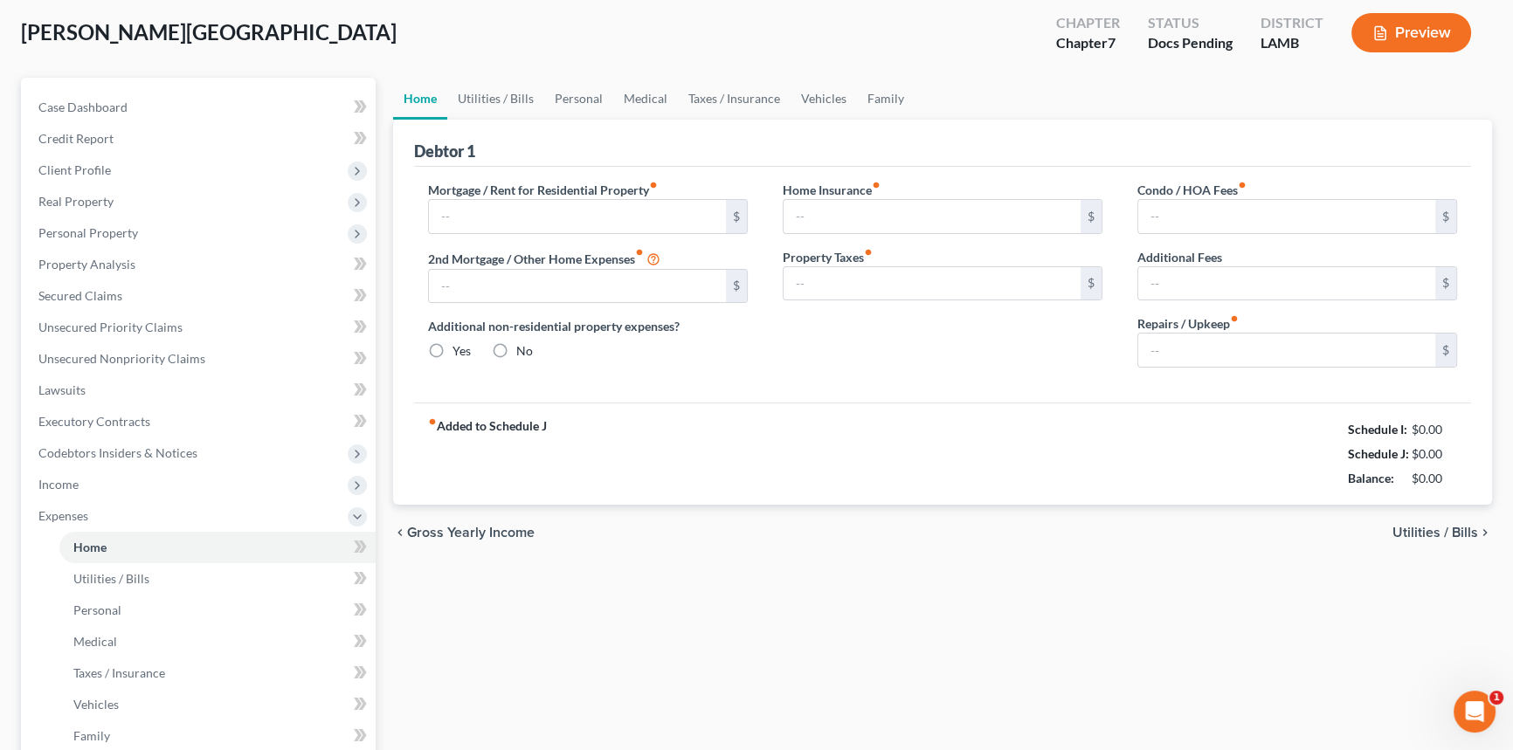
type input "1,595.00"
type input "0.00"
radio input "true"
type input "55.01"
type input "0.00"
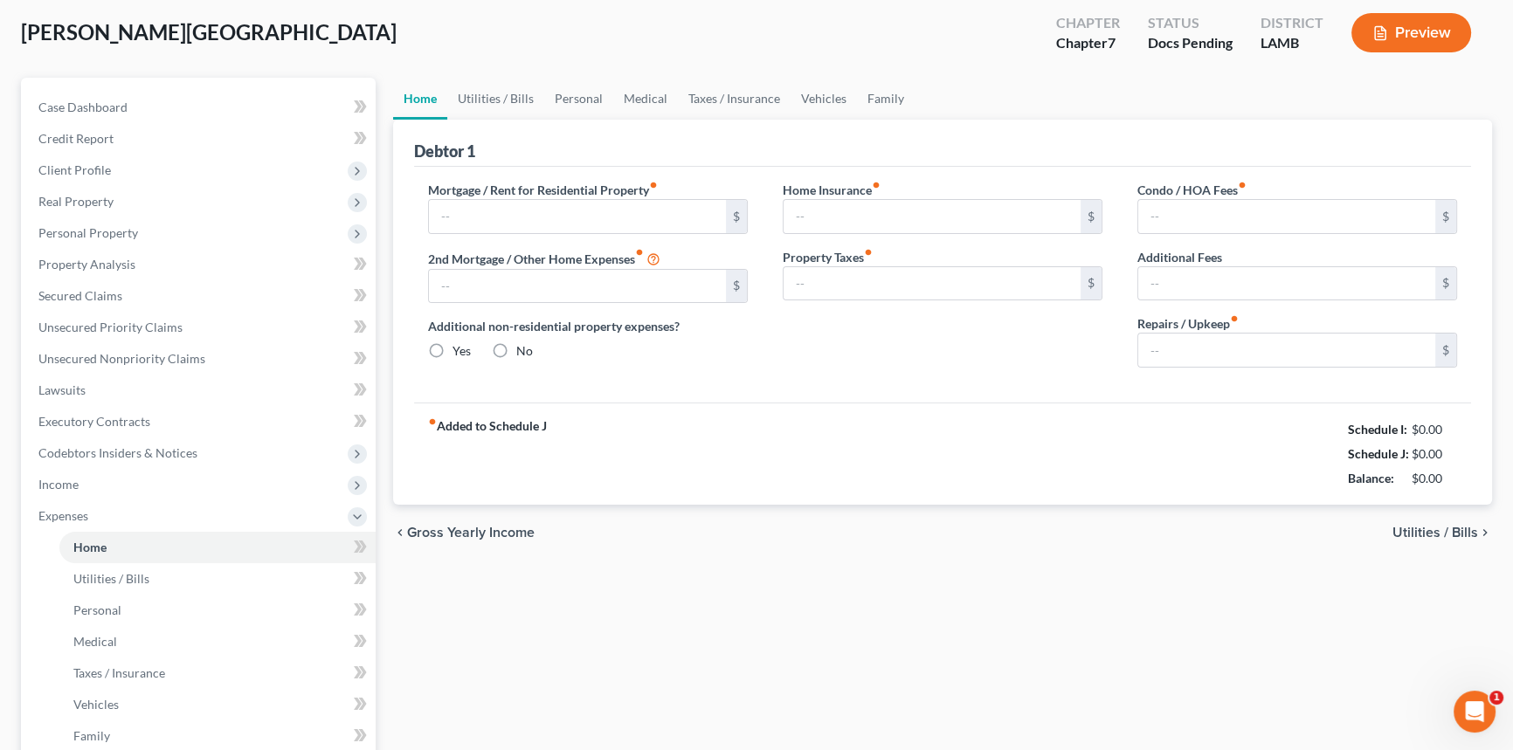
type input "0.00"
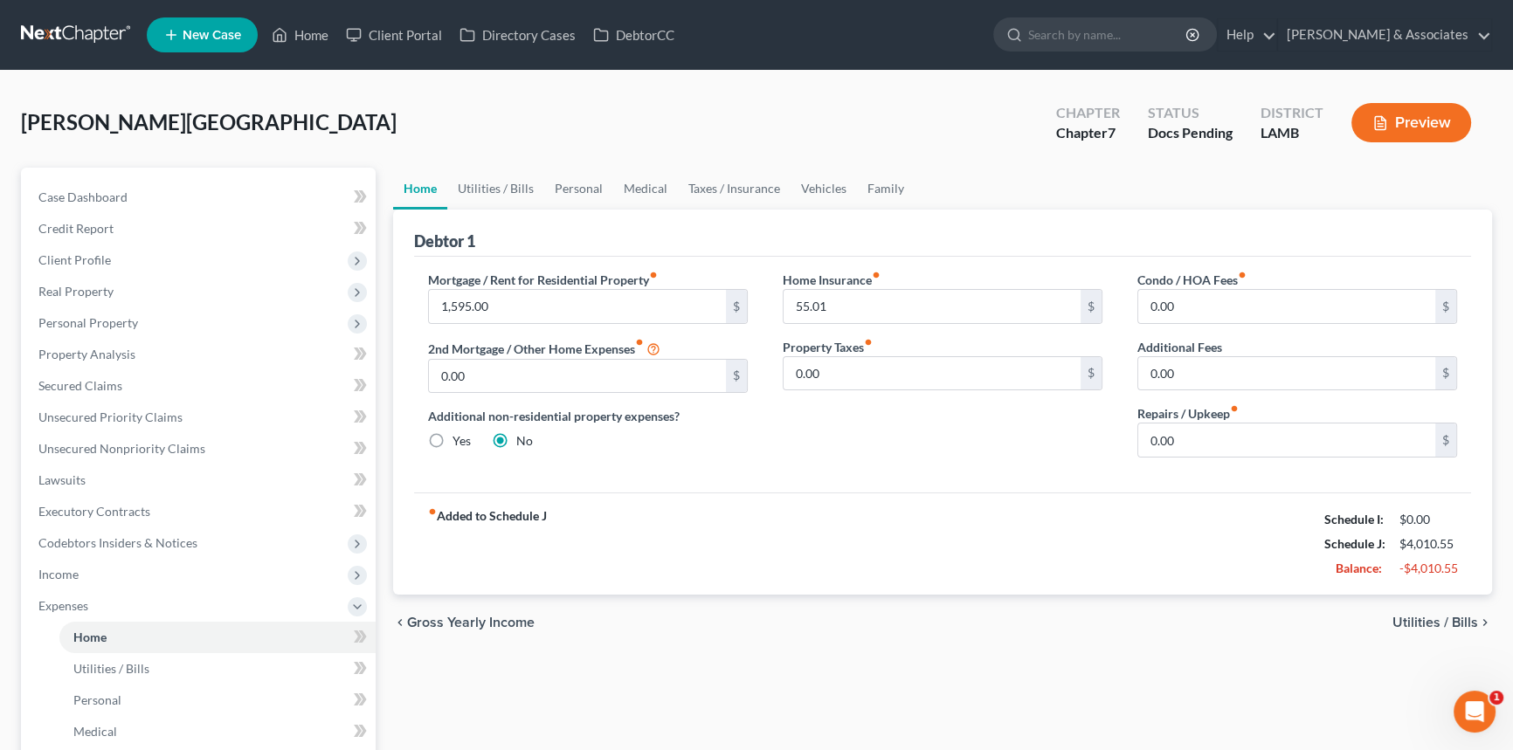
click at [972, 609] on div "chevron_left Gross Yearly Income Utilities / Bills chevron_right" at bounding box center [942, 623] width 1099 height 56
click at [1265, 436] on input "0.00" at bounding box center [1286, 440] width 297 height 33
type input "100"
click at [511, 183] on link "Utilities / Bills" at bounding box center [495, 189] width 97 height 42
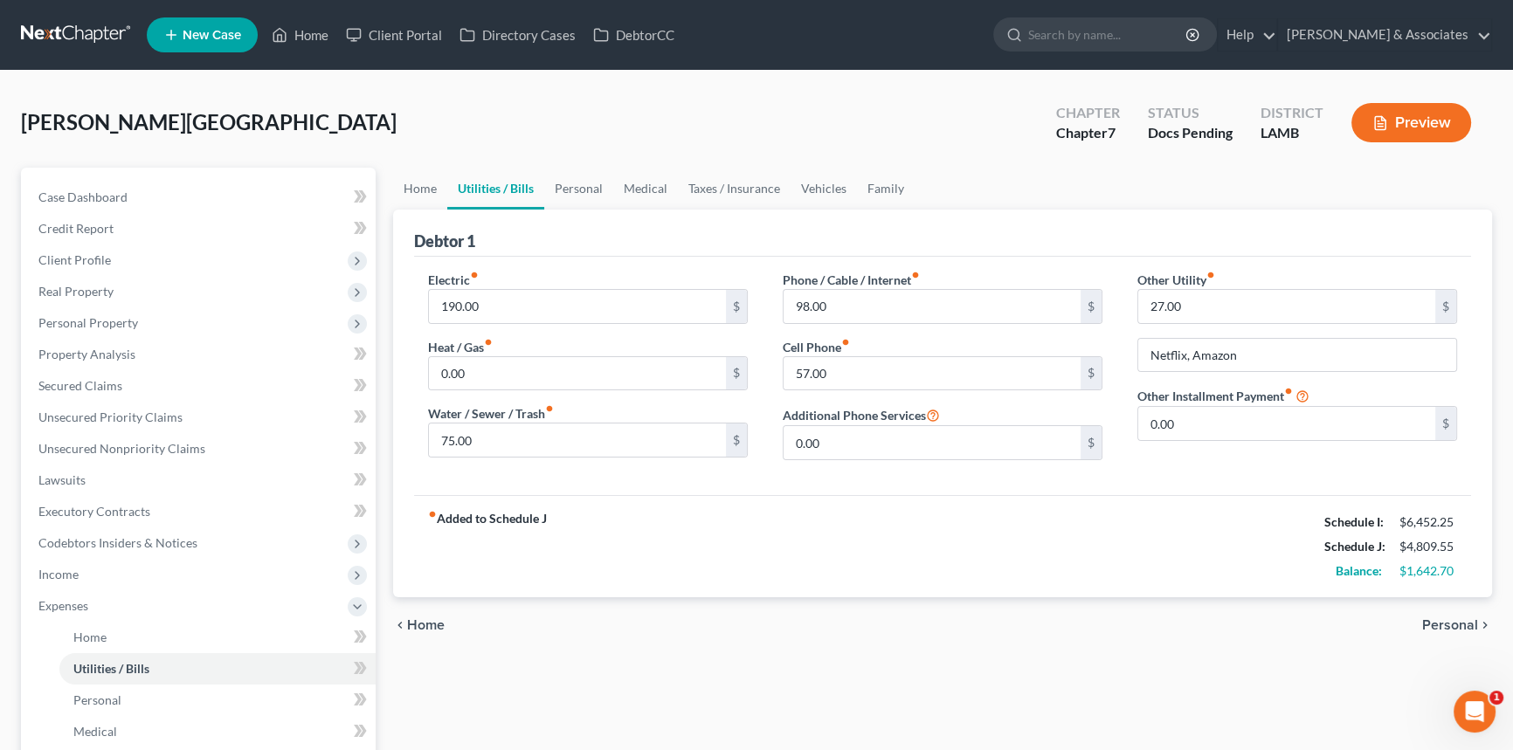
click at [942, 327] on div "Phone / Cable / Internet fiber_manual_record 98.00 $ Cell Phone fiber_manual_re…" at bounding box center [942, 372] width 355 height 203
click at [943, 314] on input "98.00" at bounding box center [931, 306] width 297 height 33
type input "350"
click at [603, 307] on input "190.00" at bounding box center [577, 306] width 297 height 33
type input "280"
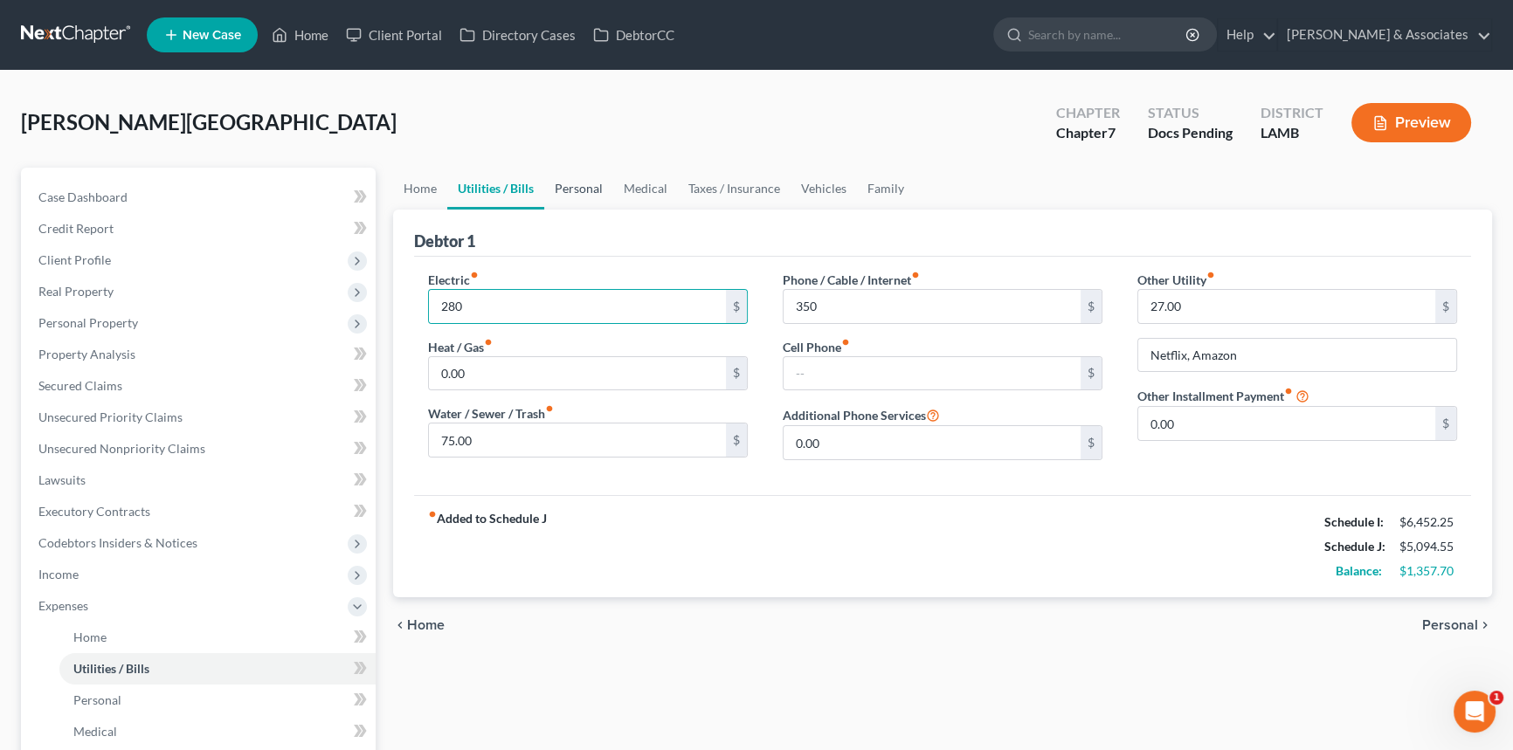
click at [585, 184] on link "Personal" at bounding box center [578, 189] width 69 height 42
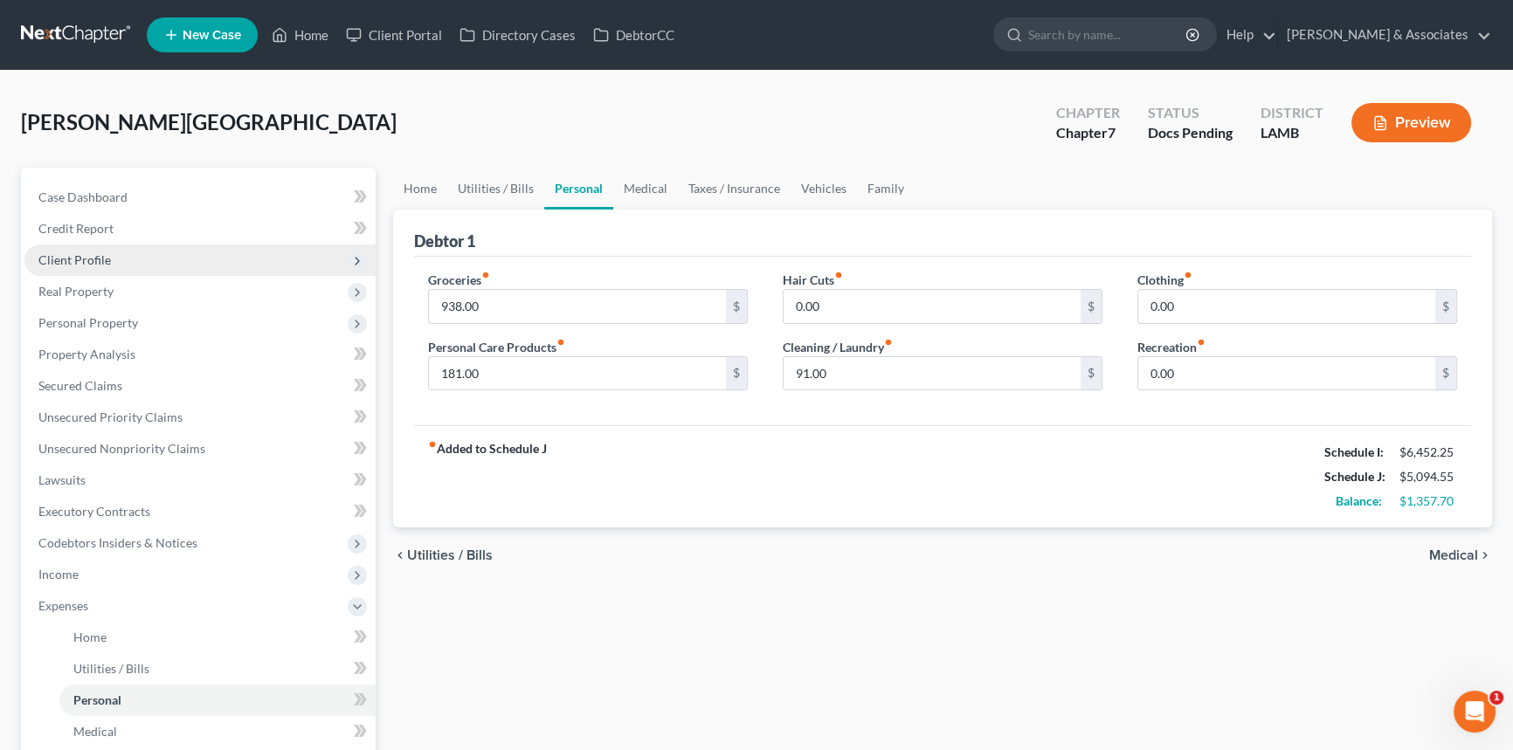
click at [156, 251] on span "Client Profile" at bounding box center [199, 260] width 351 height 31
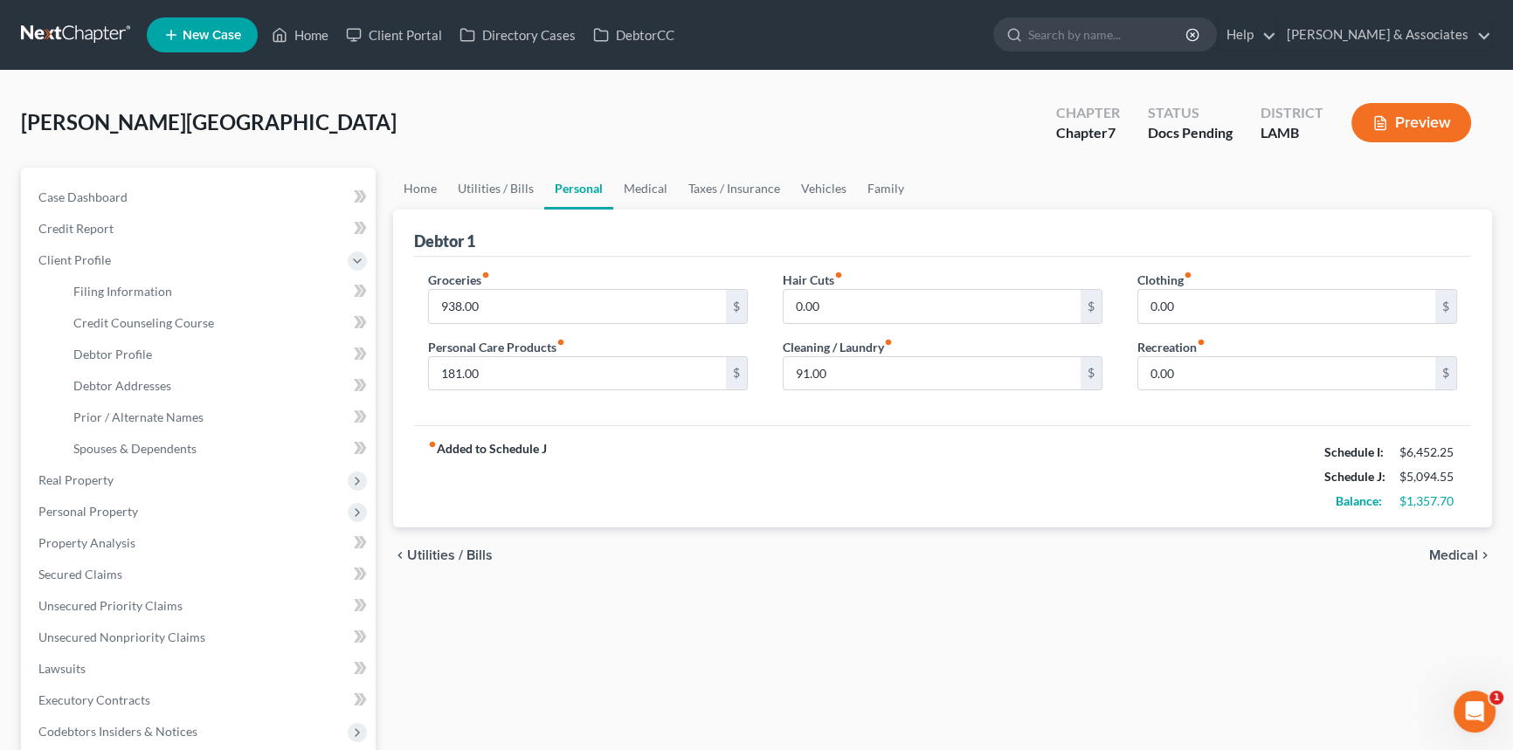
click at [748, 580] on div "chevron_left Utilities / Bills Medical chevron_right" at bounding box center [942, 555] width 1099 height 56
click at [589, 303] on input "938.00" at bounding box center [577, 306] width 297 height 33
click at [1286, 391] on div "Clothing fiber_manual_record 0.00 $ Recreation fiber_manual_record 0.00 $" at bounding box center [1297, 338] width 355 height 134
click at [1285, 372] on input "0.00" at bounding box center [1286, 373] width 297 height 33
type input "271"
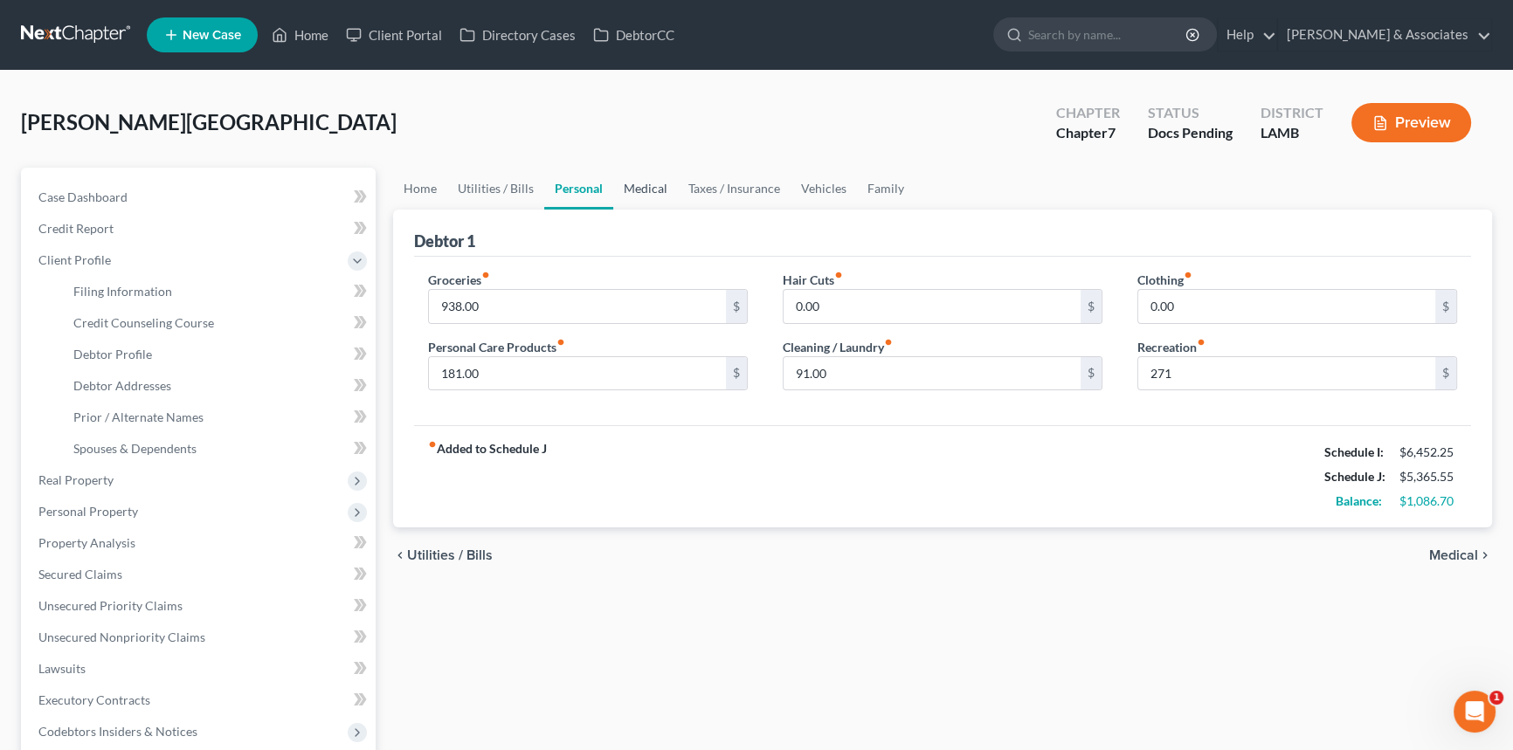
click at [638, 181] on link "Medical" at bounding box center [645, 189] width 65 height 42
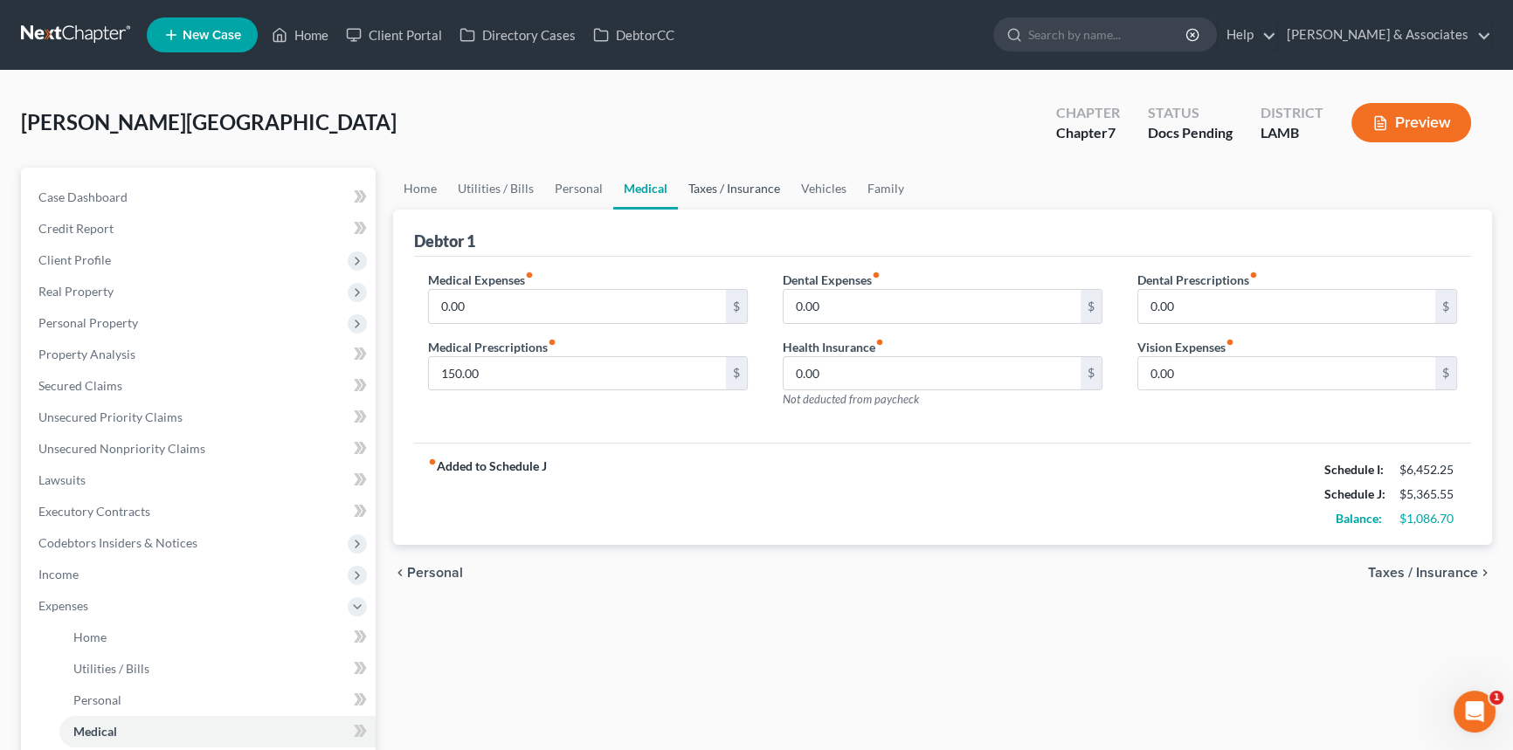
click at [716, 176] on link "Taxes / Insurance" at bounding box center [734, 189] width 113 height 42
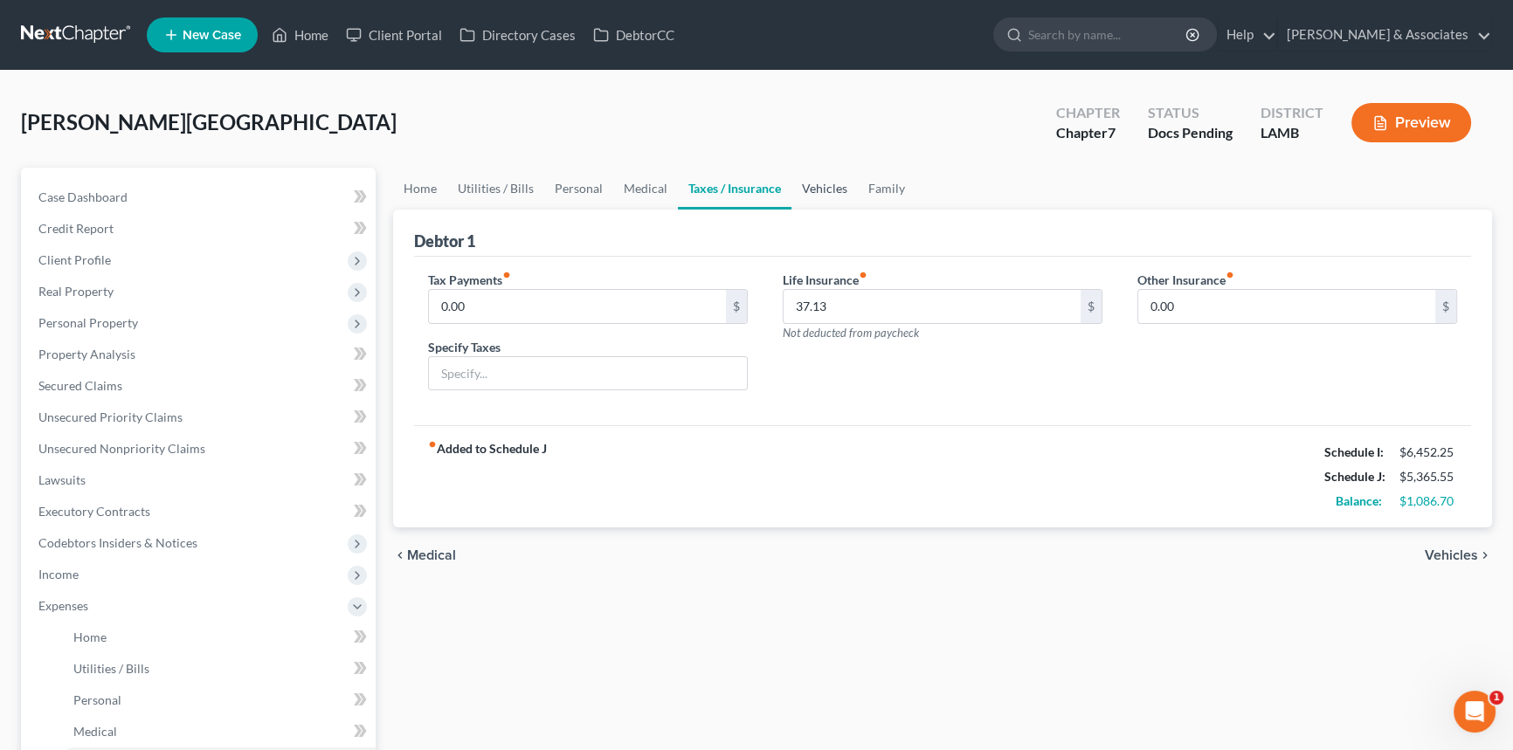
click at [805, 191] on link "Vehicles" at bounding box center [824, 189] width 66 height 42
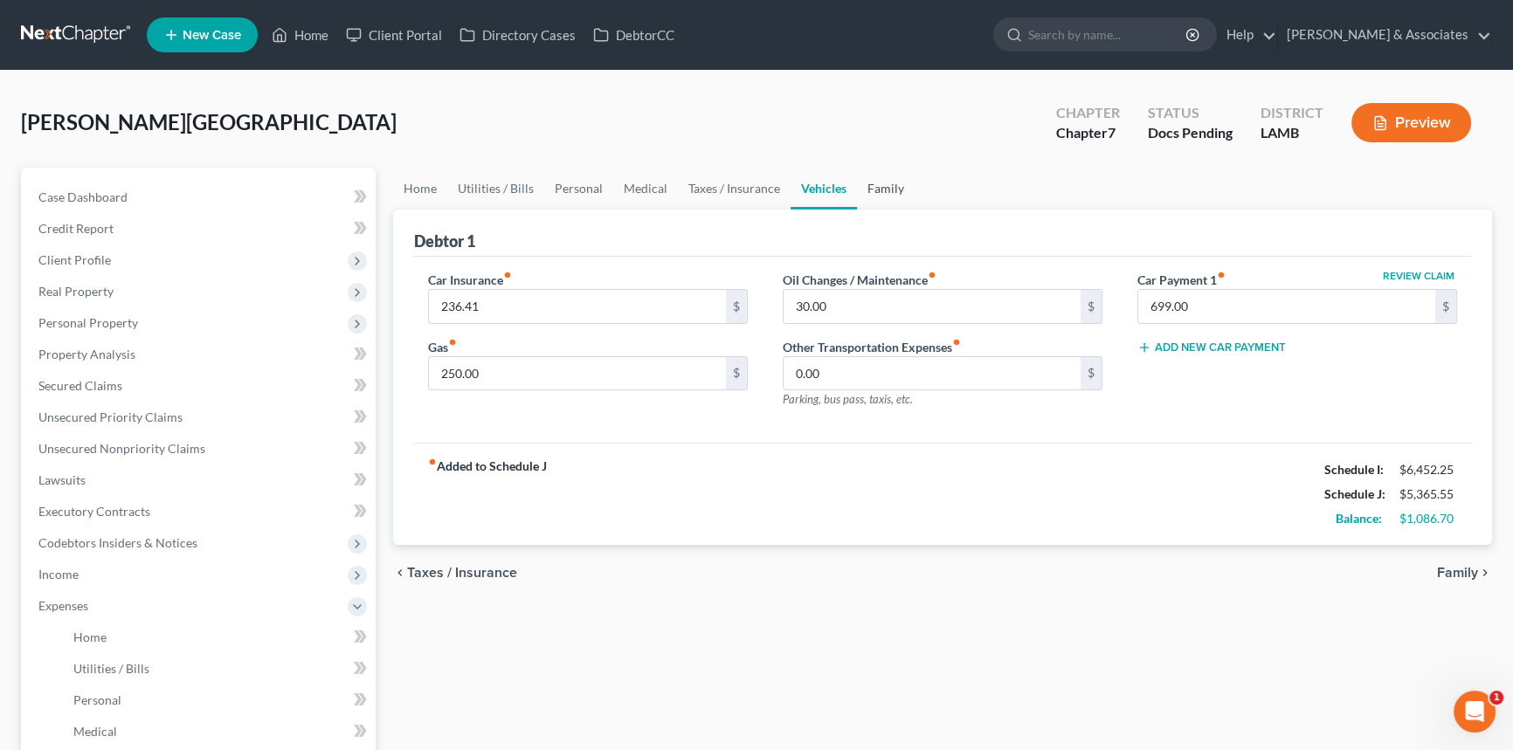
click at [881, 185] on link "Family" at bounding box center [886, 189] width 58 height 42
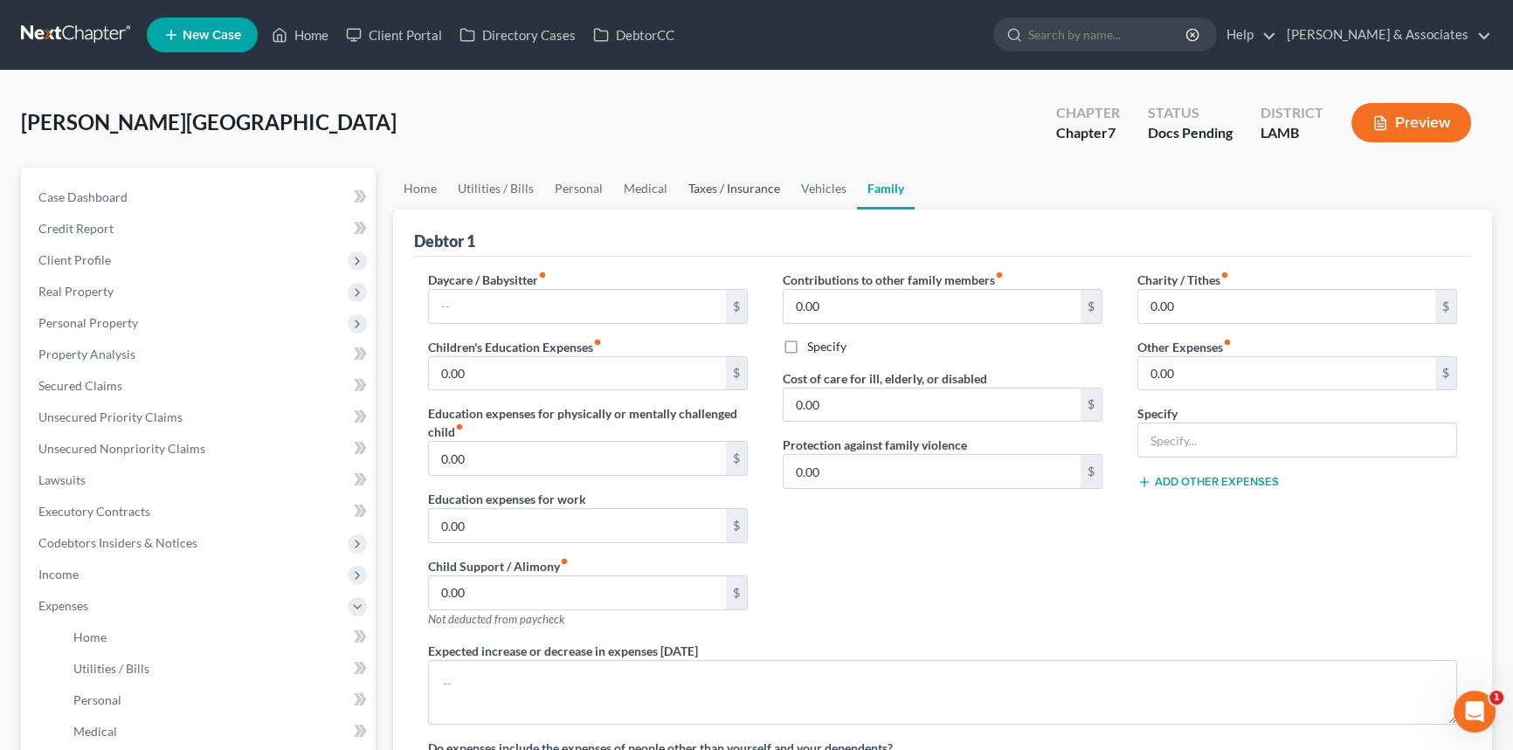
click at [719, 190] on link "Taxes / Insurance" at bounding box center [734, 189] width 113 height 42
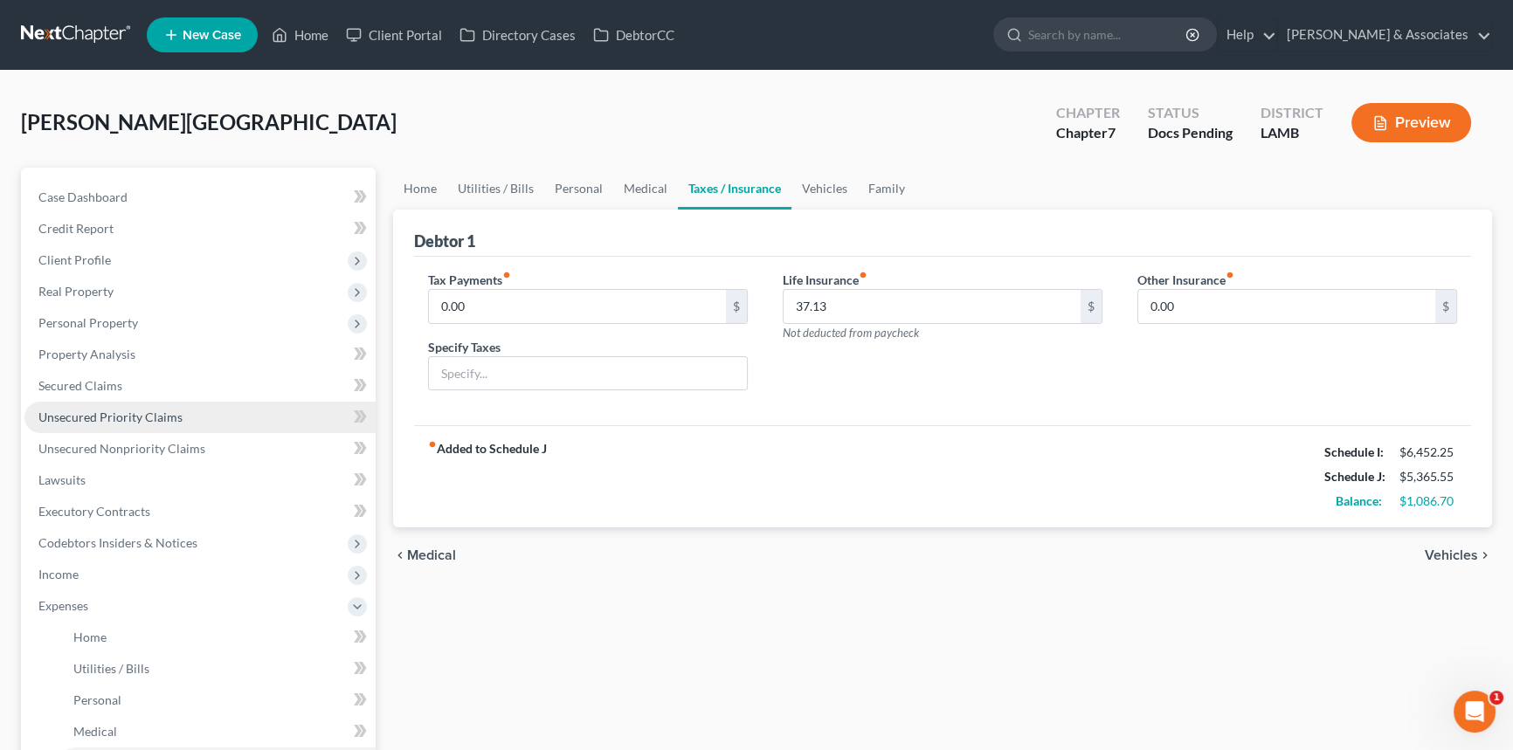
click at [98, 415] on span "Unsecured Priority Claims" at bounding box center [110, 417] width 144 height 15
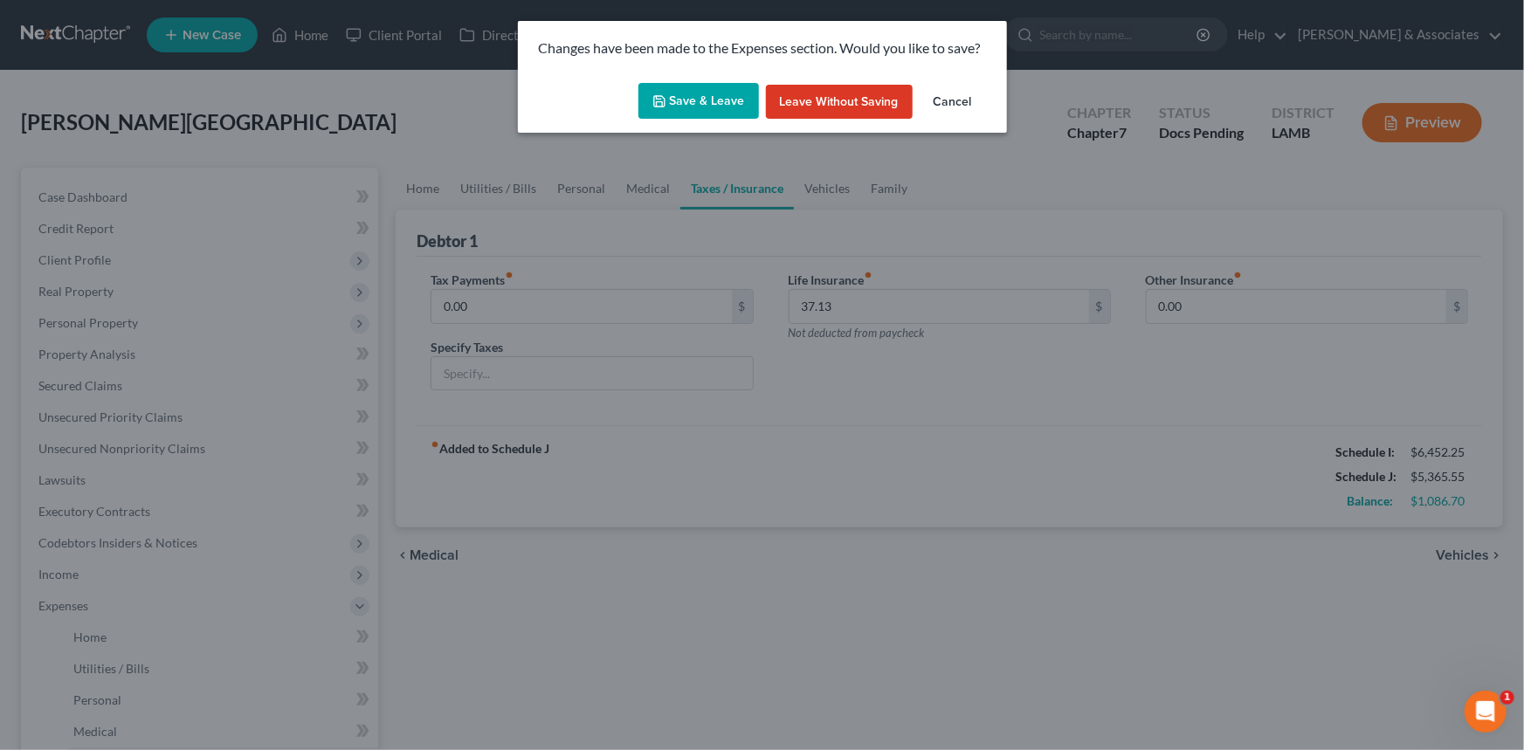
click at [704, 100] on button "Save & Leave" at bounding box center [698, 101] width 121 height 37
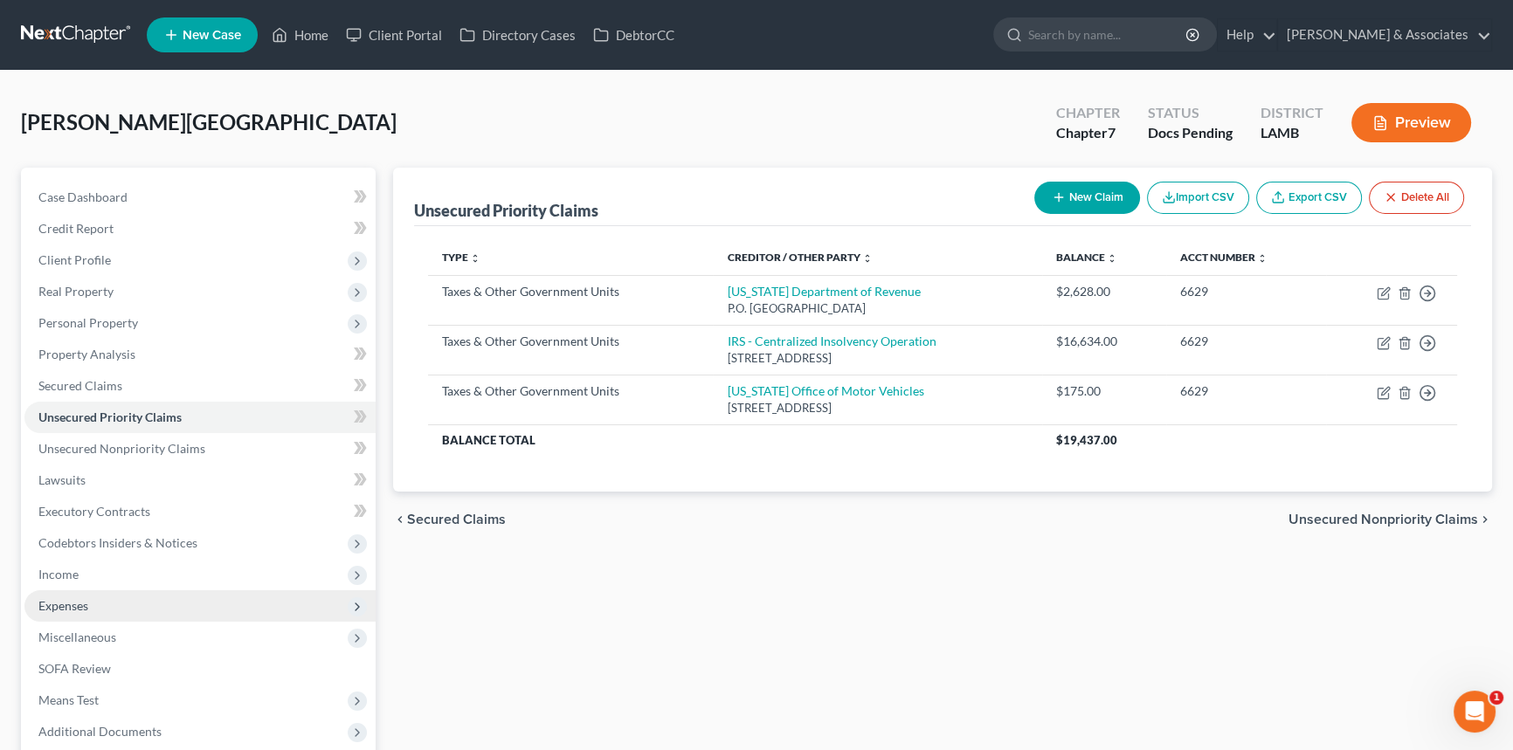
click at [139, 608] on span "Expenses" at bounding box center [199, 605] width 351 height 31
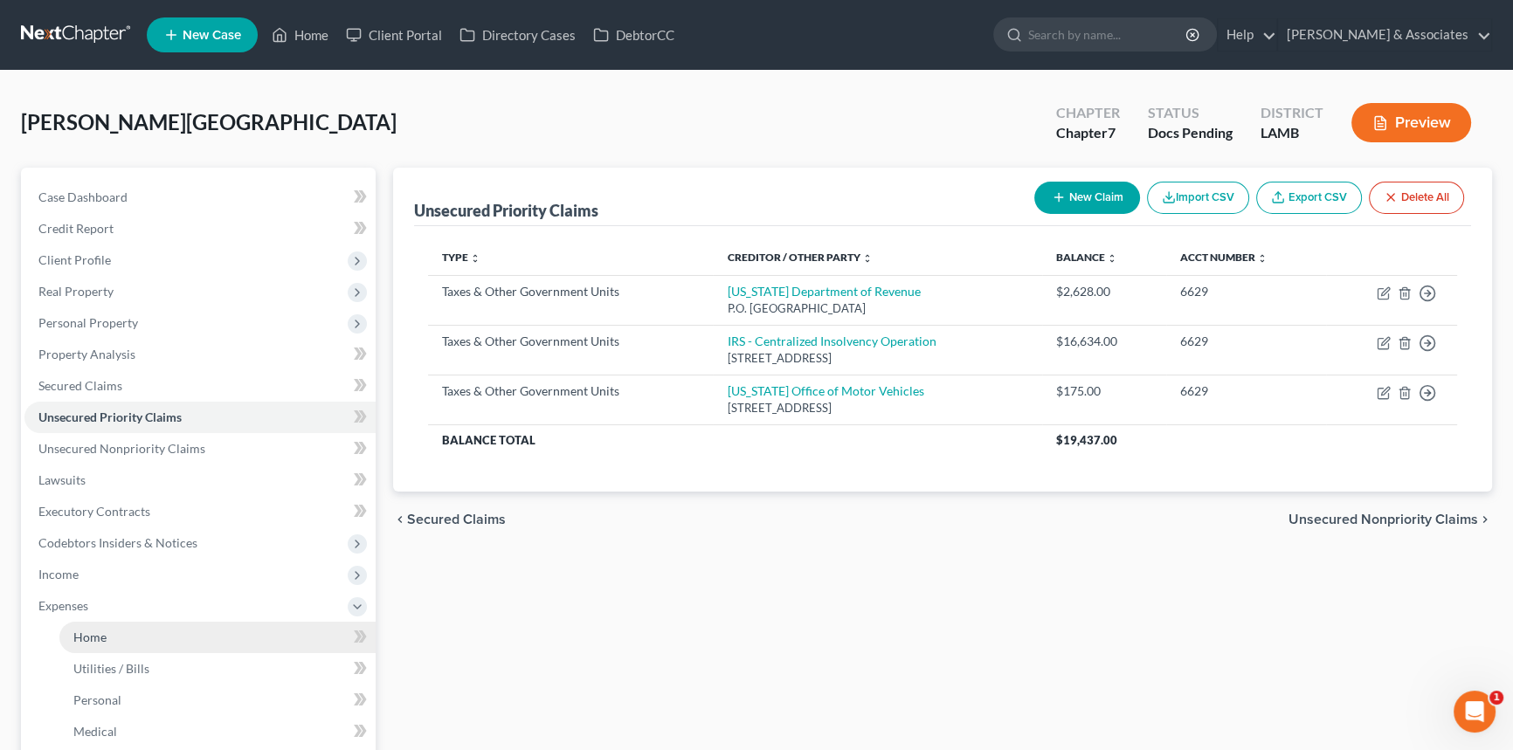
click at [131, 630] on link "Home" at bounding box center [217, 637] width 316 height 31
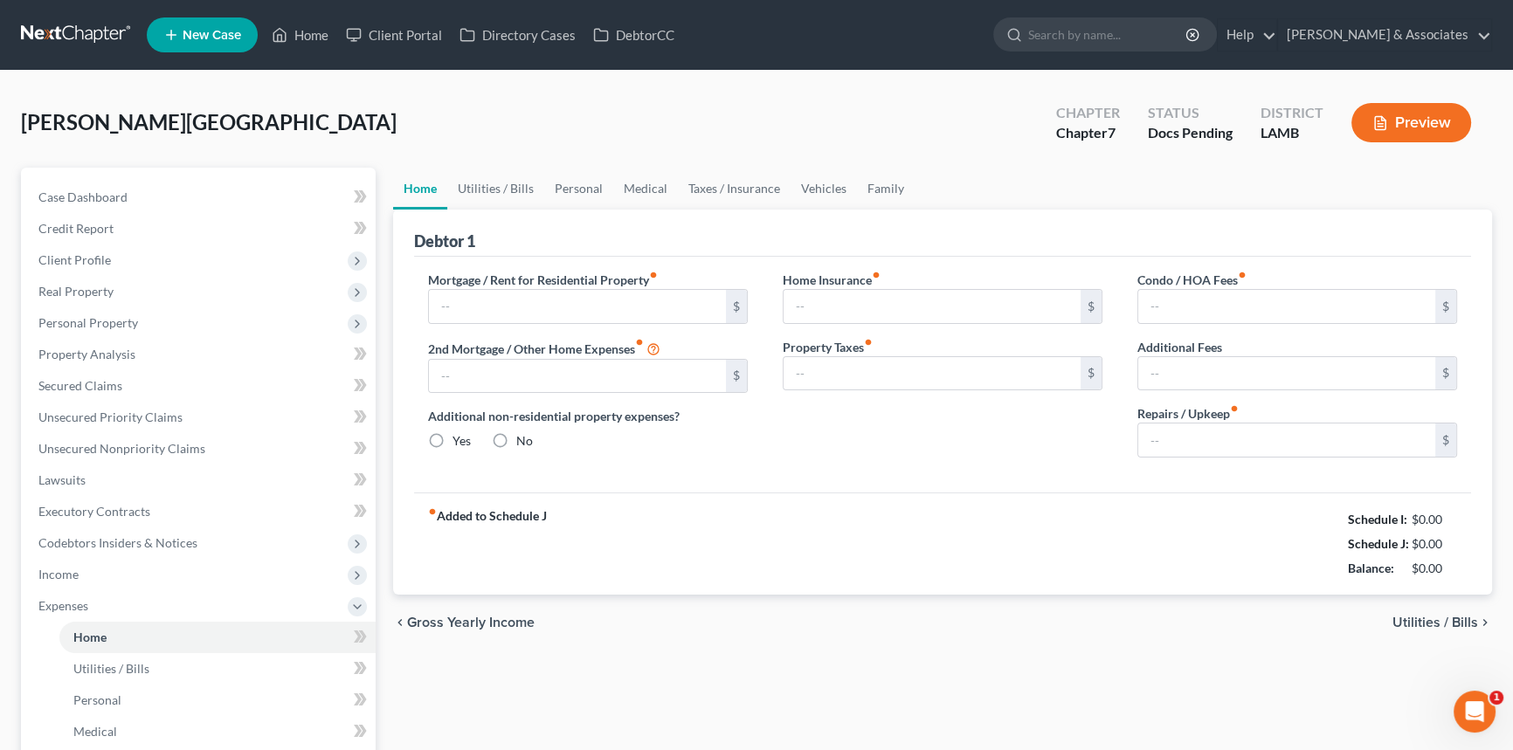
type input "1,595.00"
type input "0.00"
radio input "true"
type input "55.01"
type input "0.00"
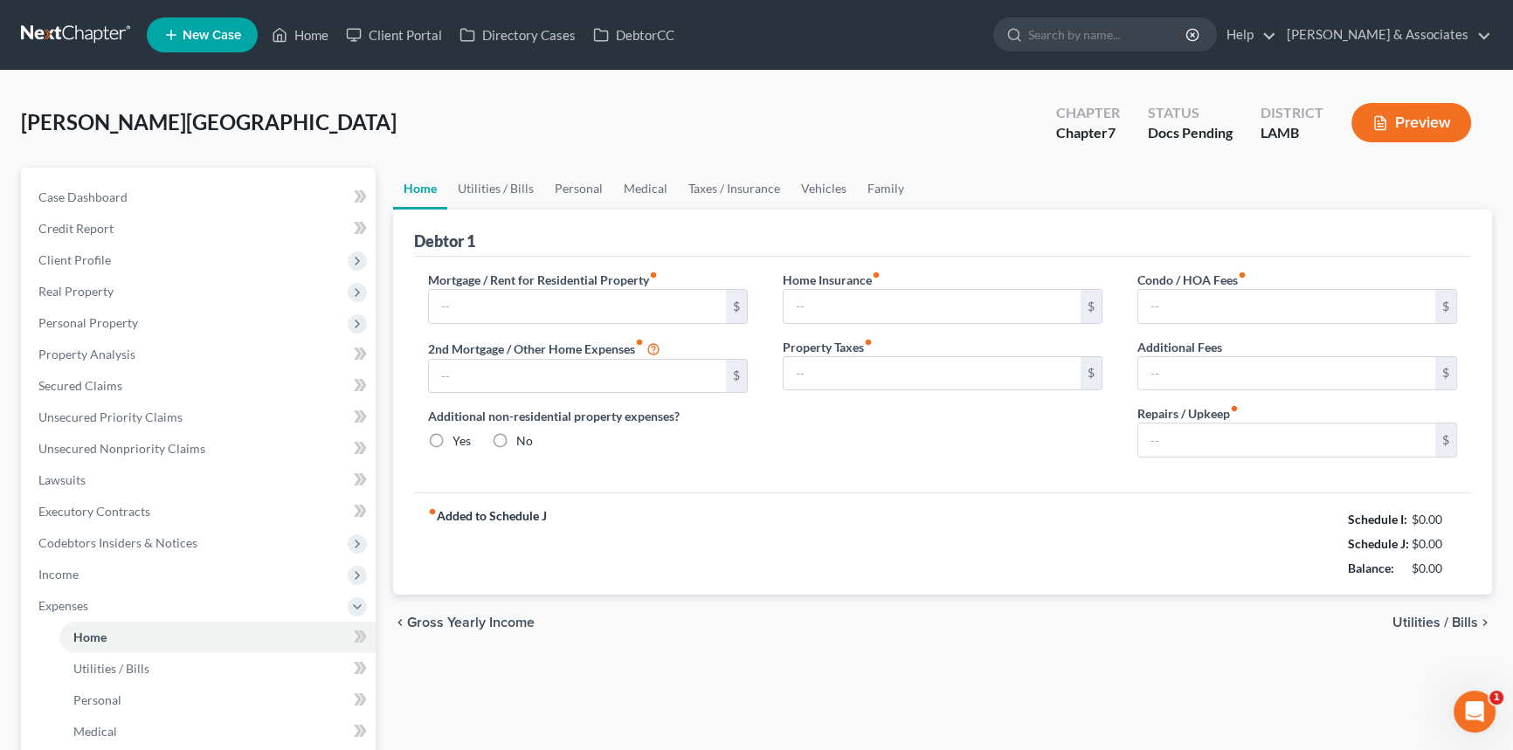
type input "0.00"
type input "100.00"
click at [740, 191] on link "Taxes / Insurance" at bounding box center [734, 189] width 113 height 42
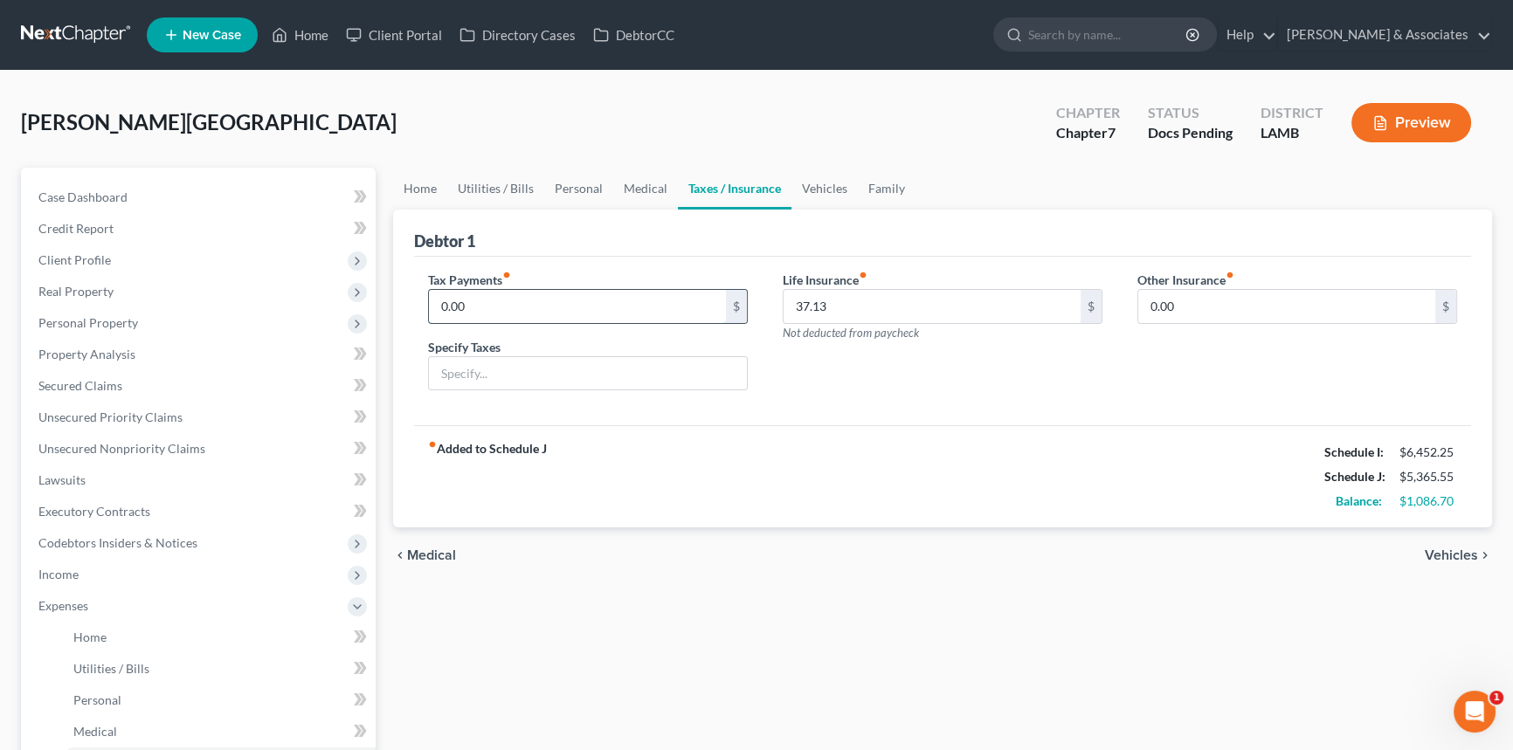
click at [648, 295] on input "0.00" at bounding box center [577, 306] width 297 height 33
type input "277.24"
type input "I"
click at [447, 185] on link "Utilities / Bills" at bounding box center [495, 189] width 97 height 42
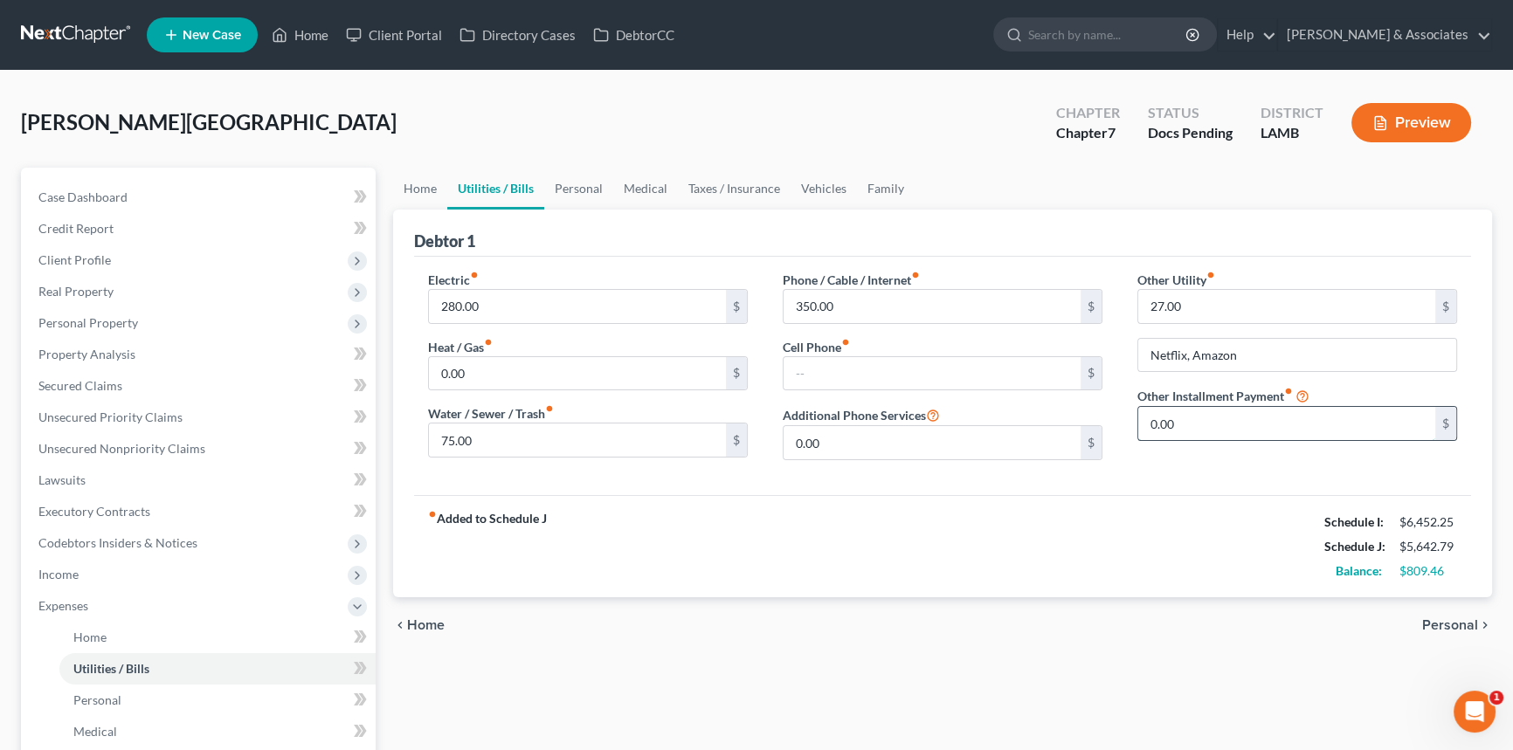
click at [1344, 433] on input "0.00" at bounding box center [1286, 423] width 297 height 33
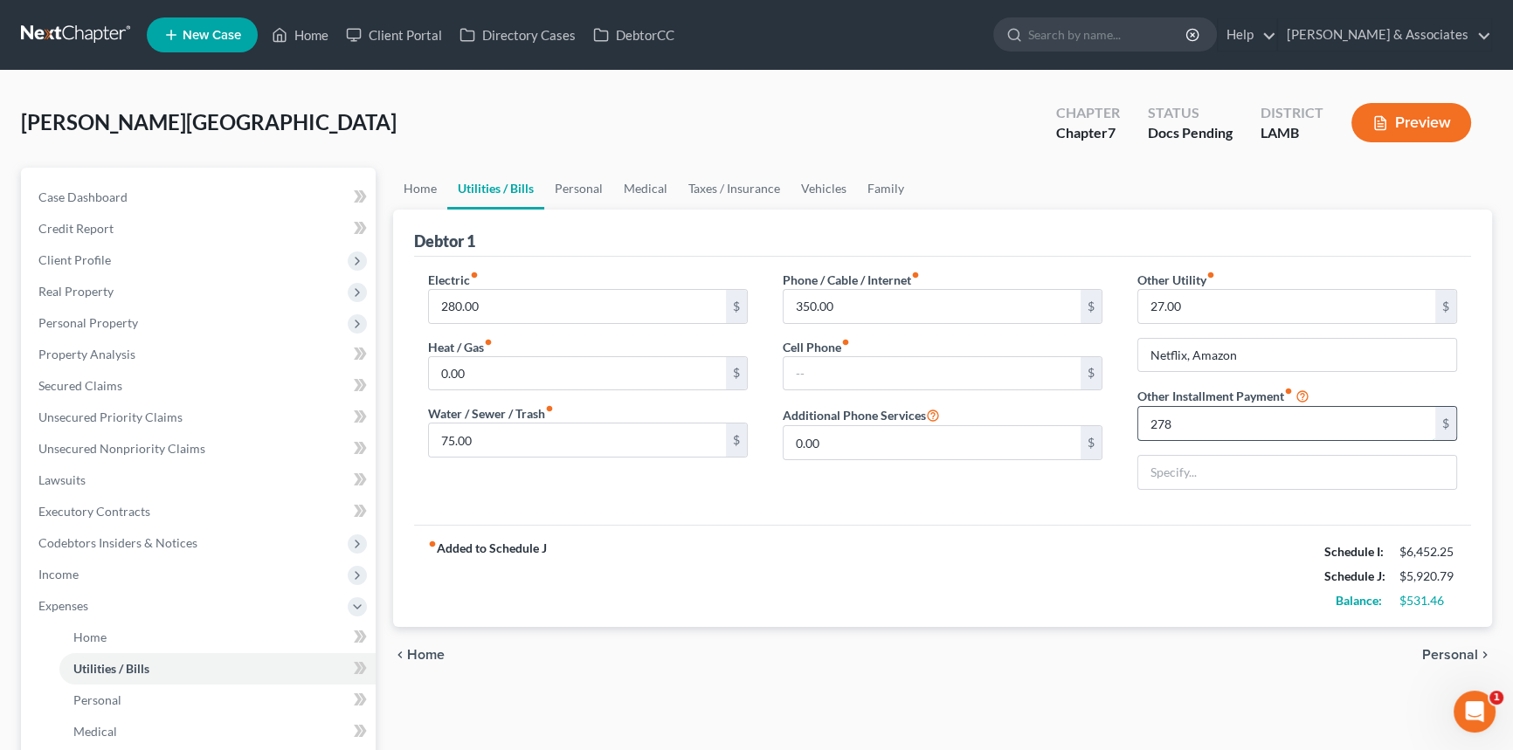
type input "278"
type input "Proposed IRS tax payment"
click at [124, 583] on span "Income" at bounding box center [199, 574] width 351 height 31
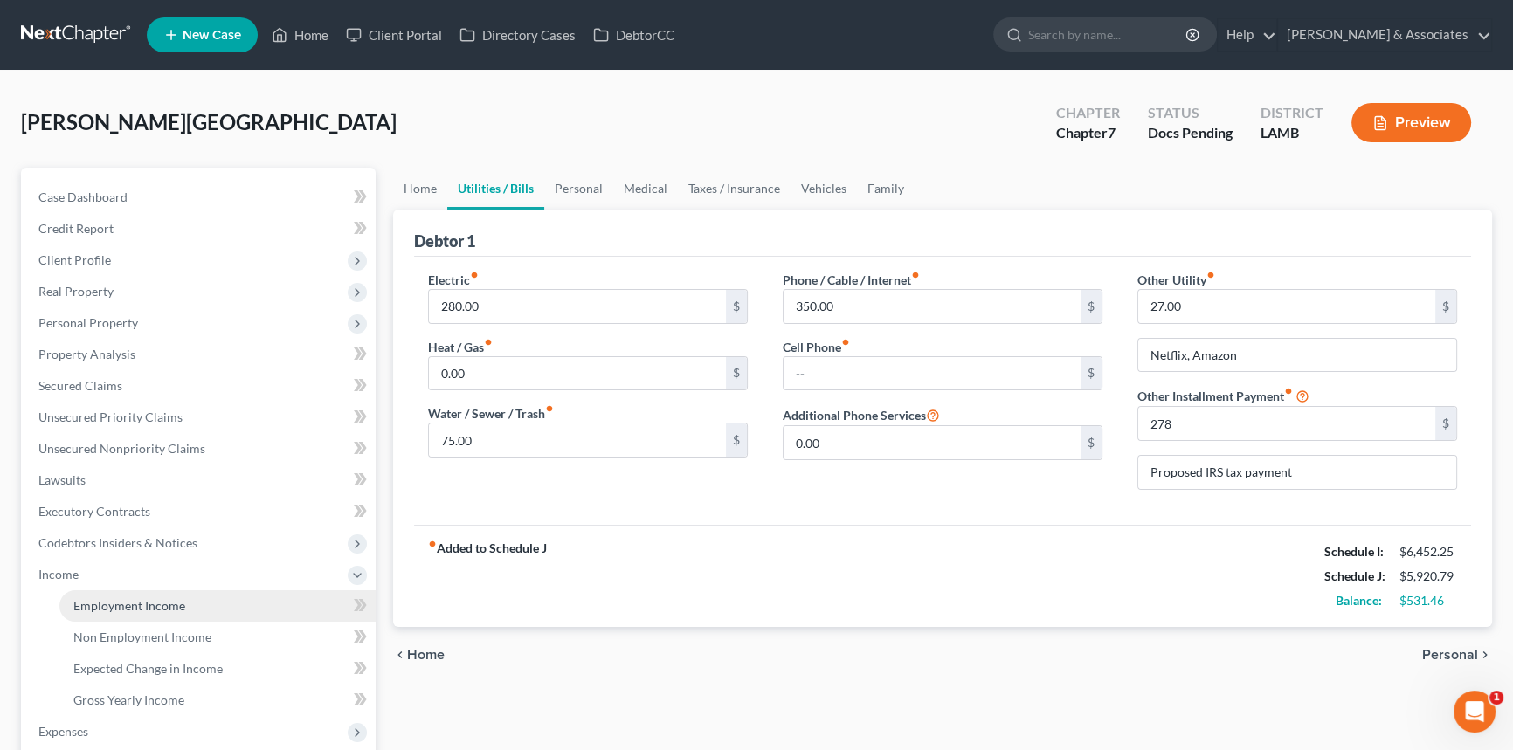
click at [125, 612] on link "Employment Income" at bounding box center [217, 605] width 316 height 31
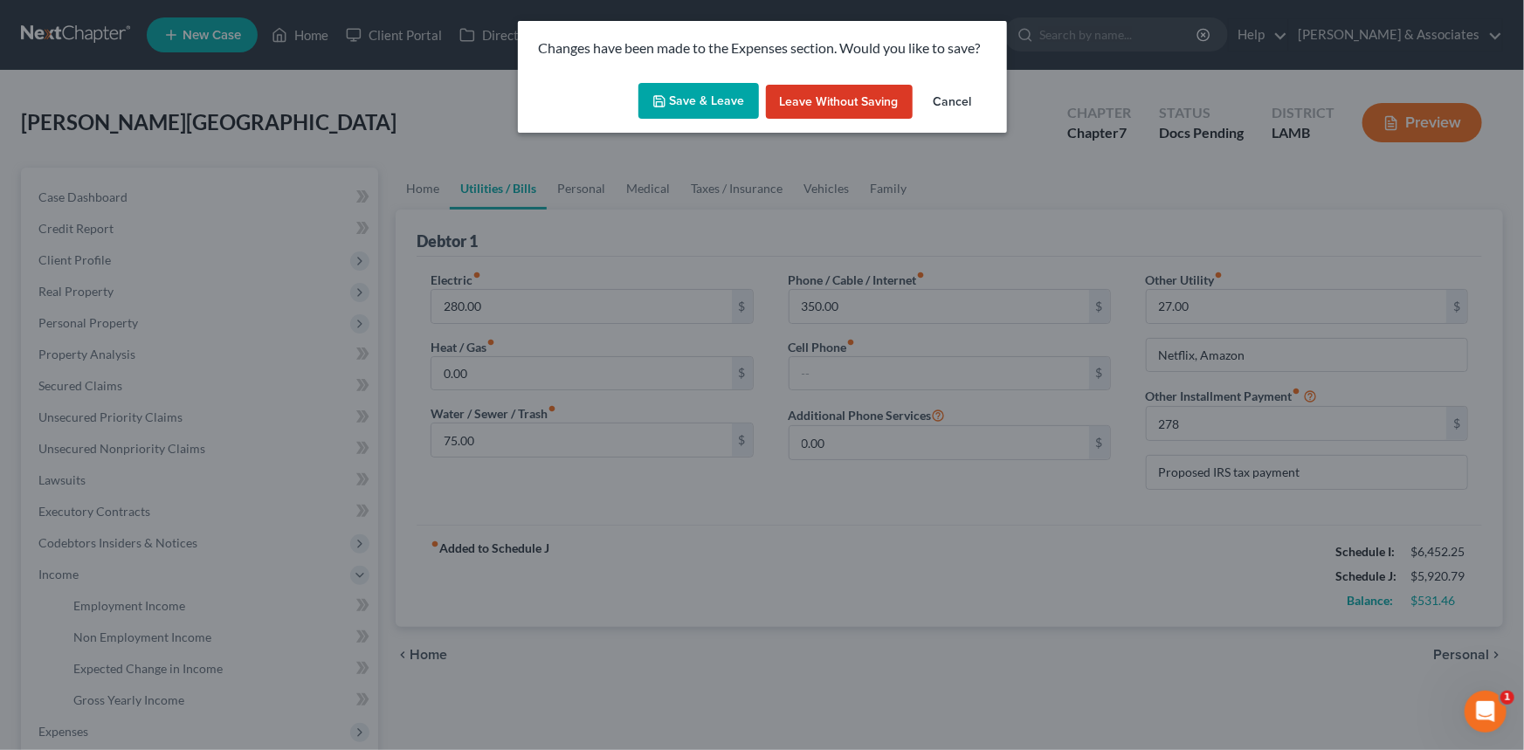
click at [679, 100] on button "Save & Leave" at bounding box center [698, 101] width 121 height 37
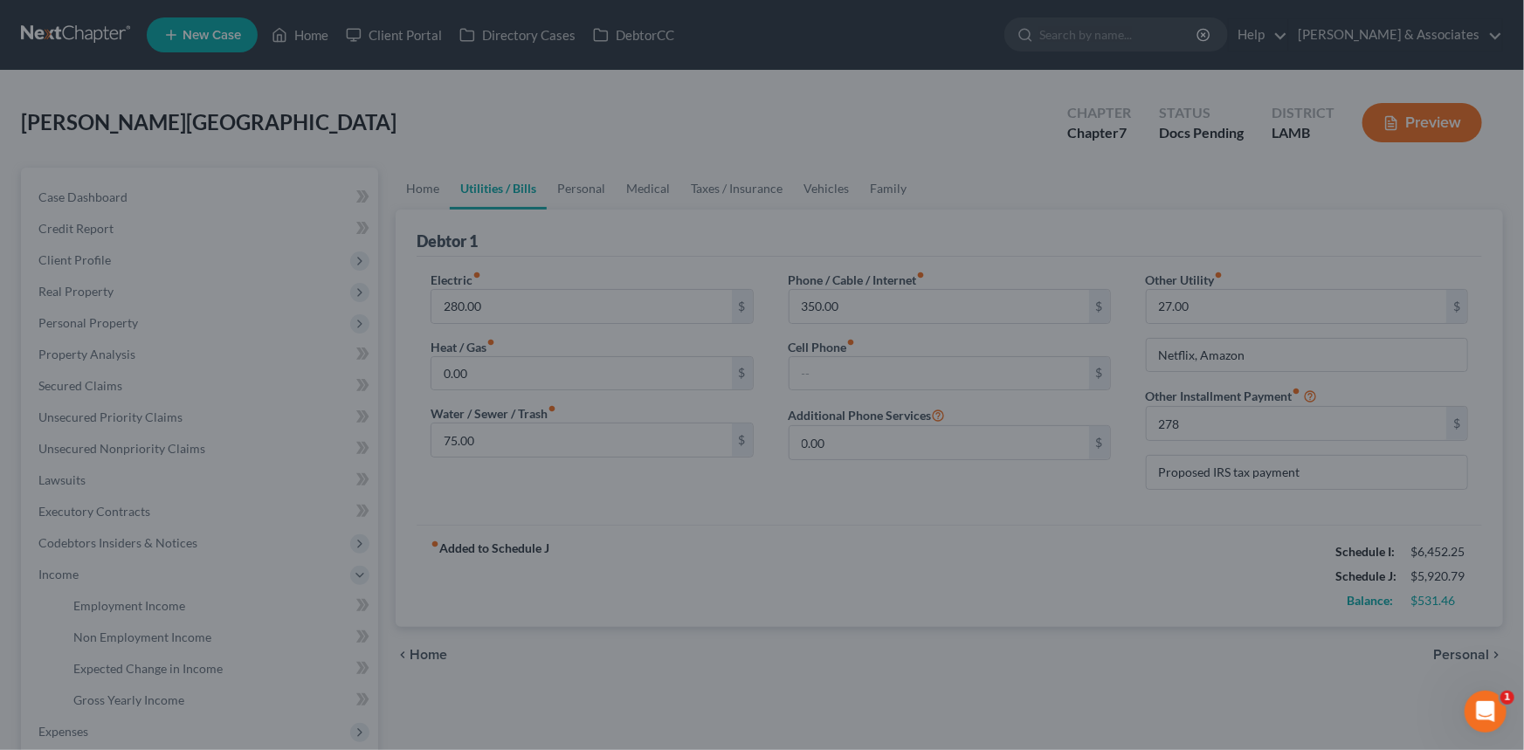
type input "278.00"
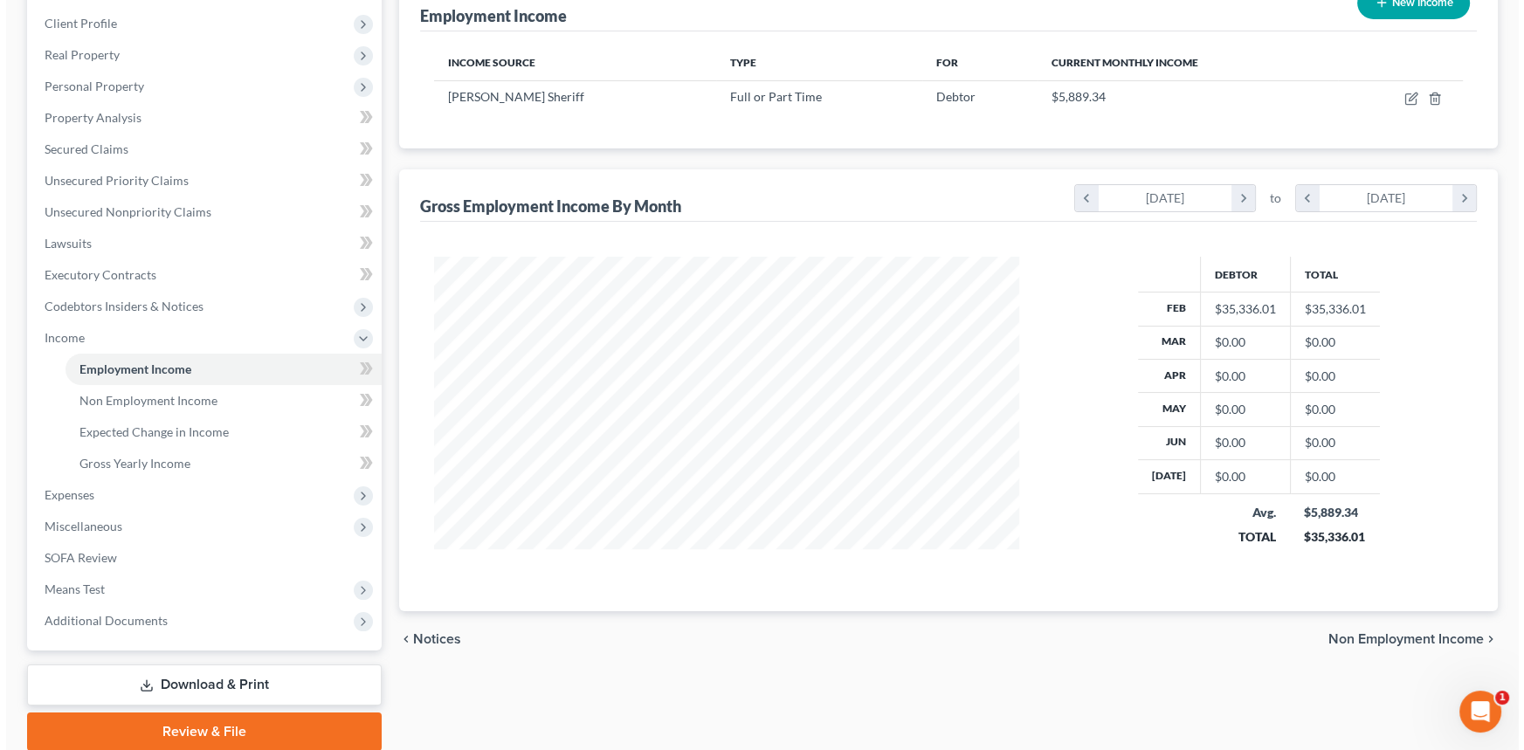
scroll to position [142, 0]
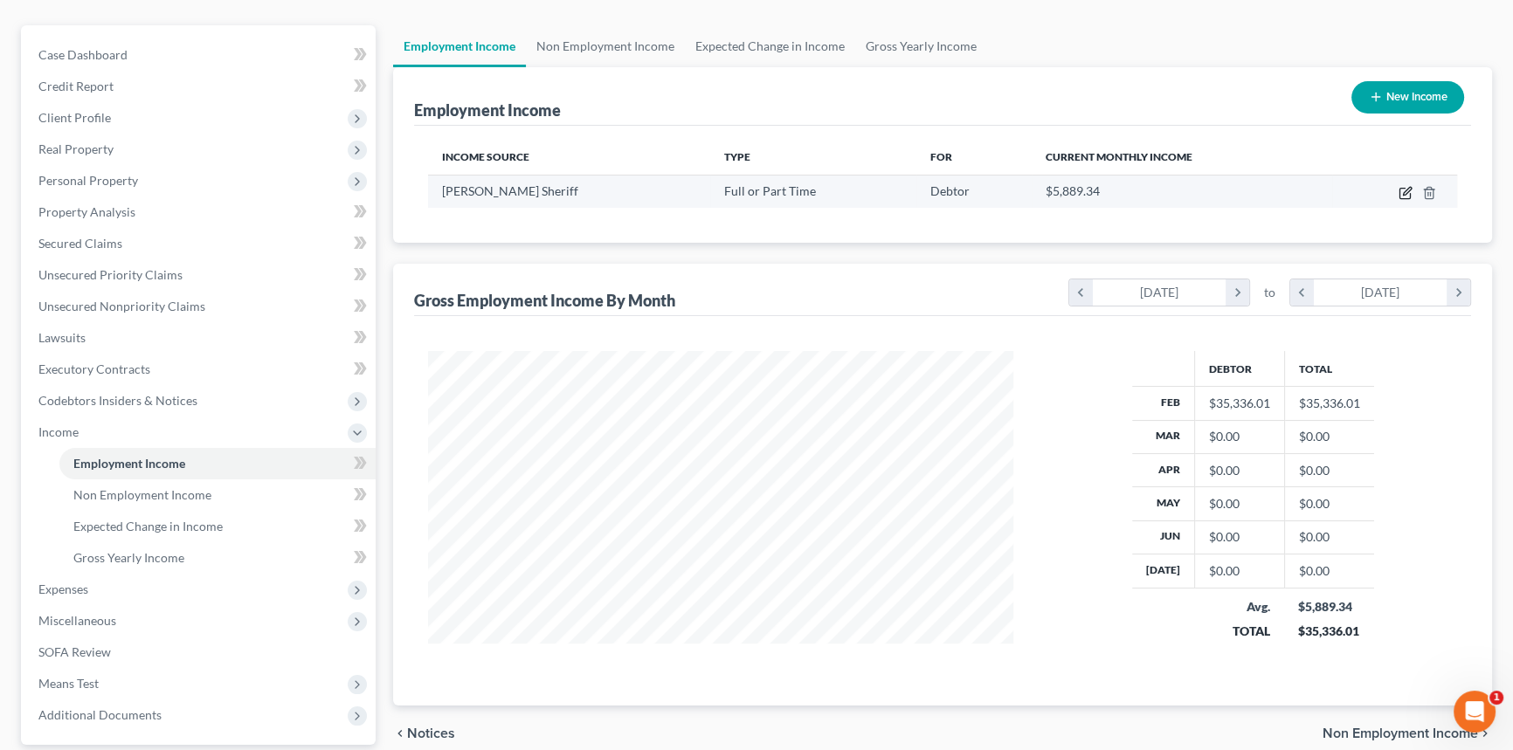
click at [1404, 191] on icon "button" at bounding box center [1405, 193] width 14 height 14
select select "0"
select select "19"
select select "2"
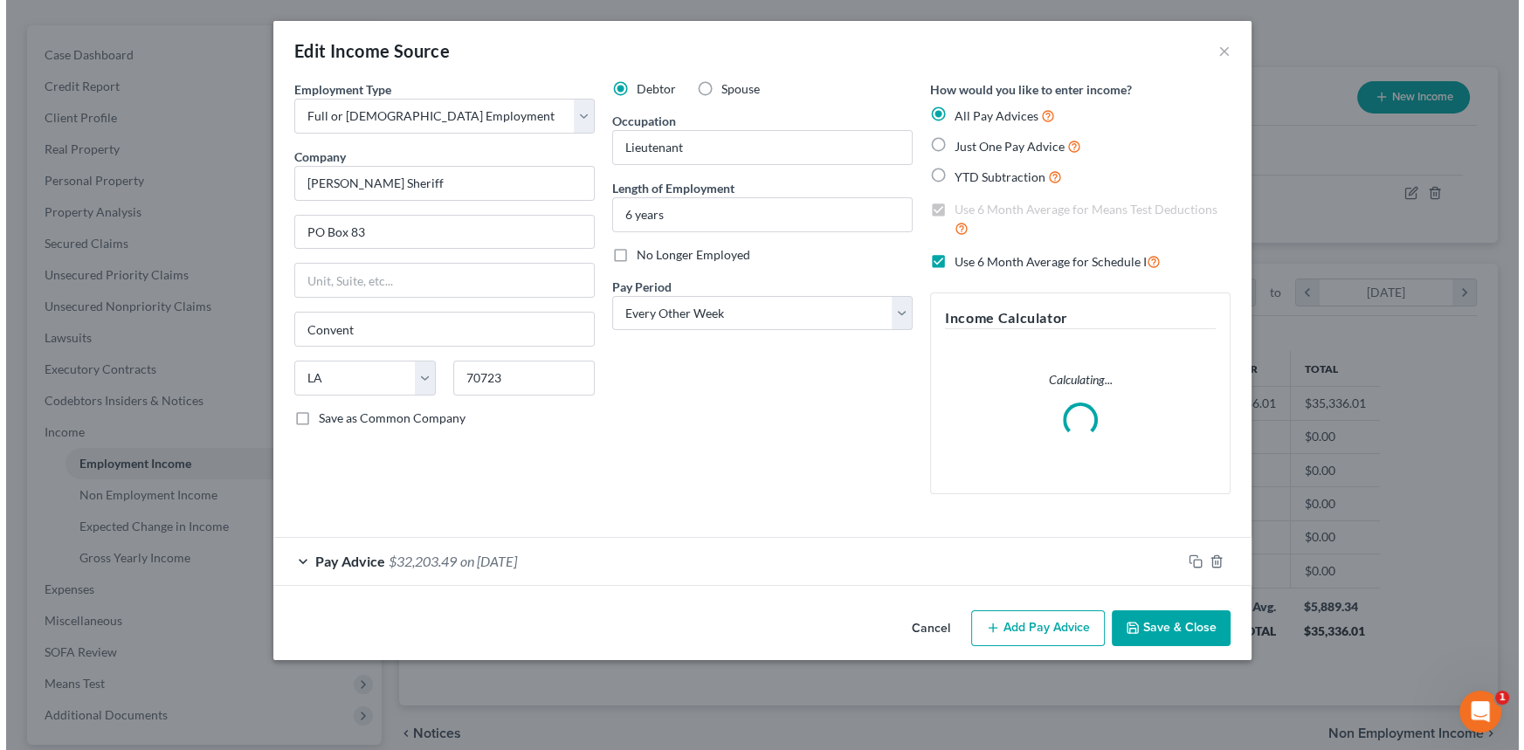
scroll to position [313, 625]
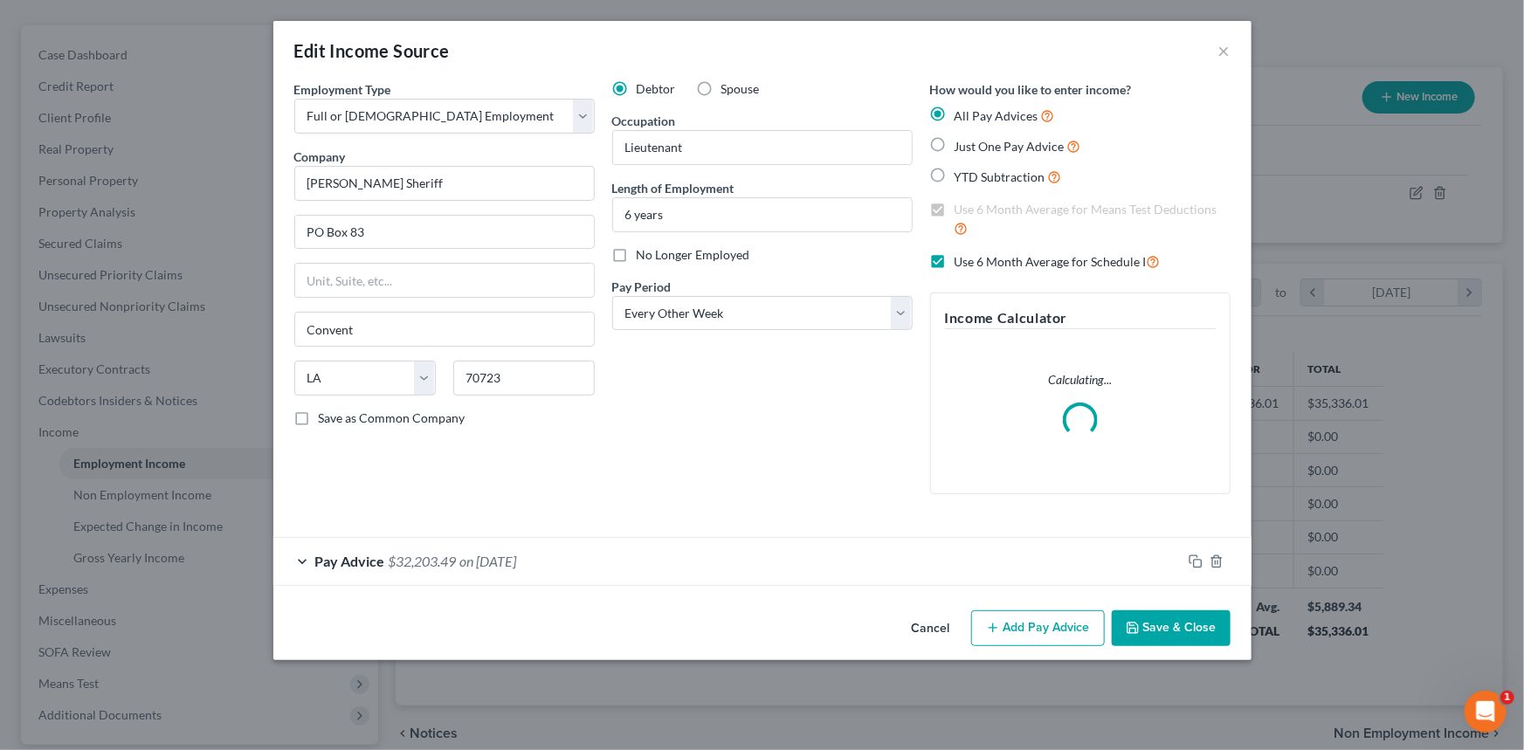
click at [722, 576] on div "Pay Advice $32,203.49 on 02/01/2025" at bounding box center [727, 561] width 908 height 46
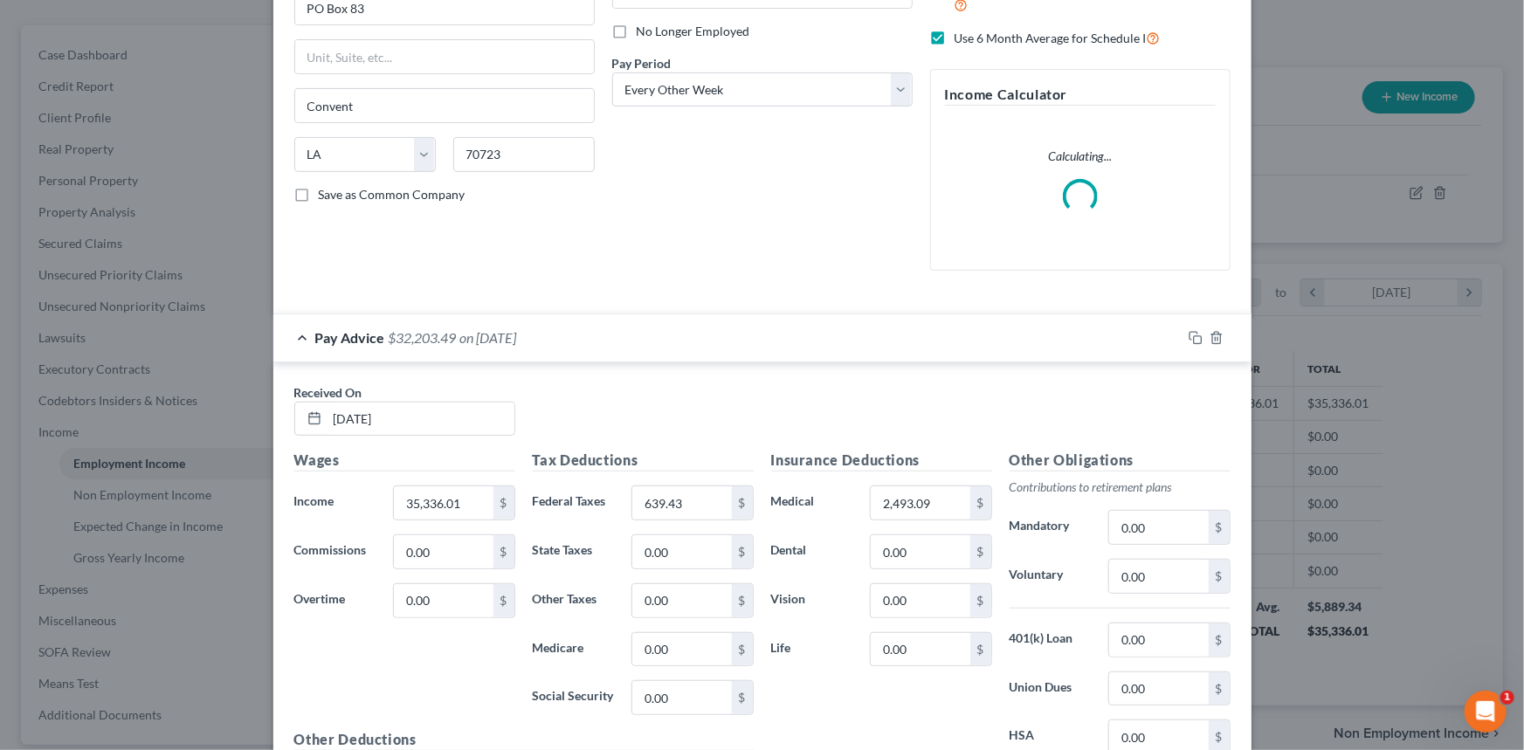
scroll to position [423, 0]
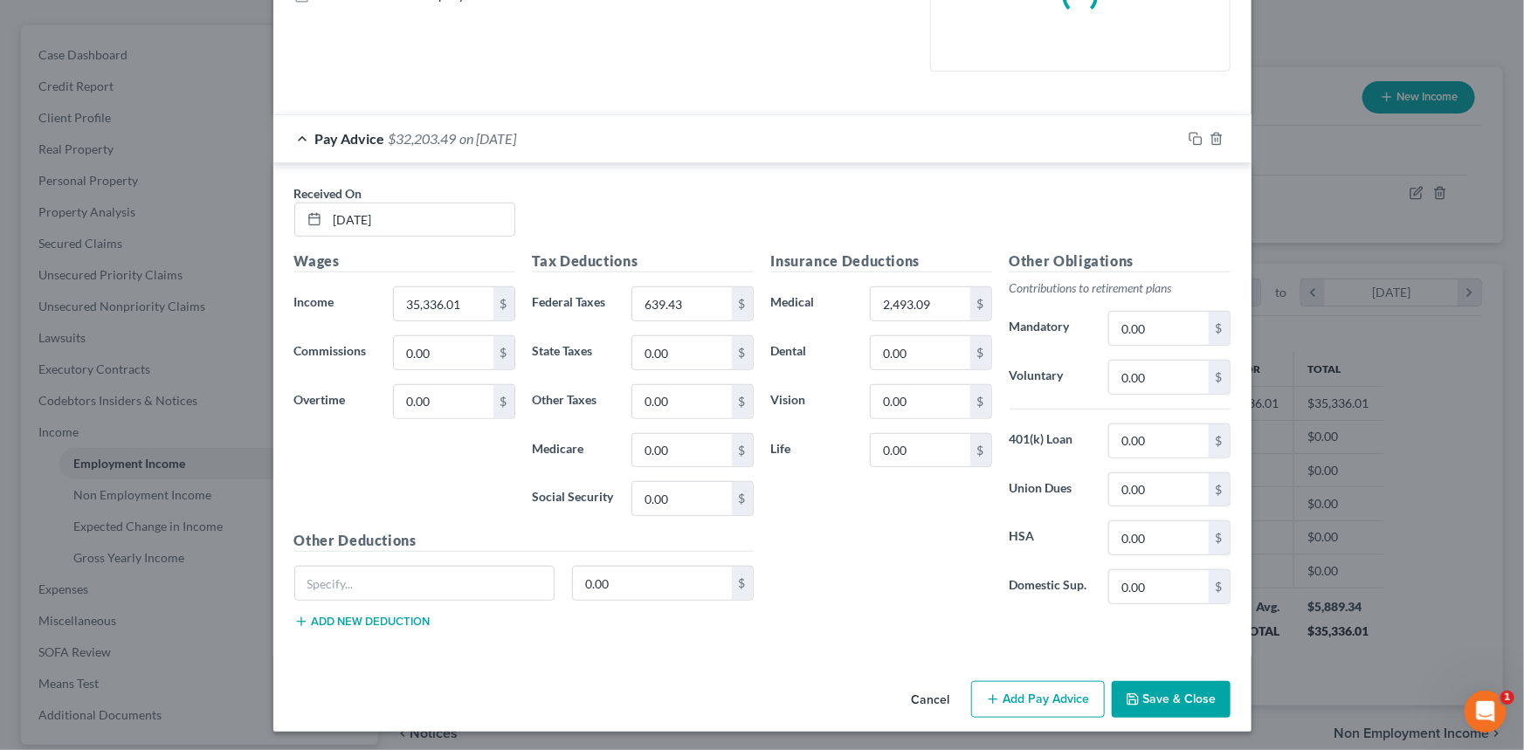
click at [1024, 703] on button "Add Pay Advice" at bounding box center [1038, 699] width 134 height 37
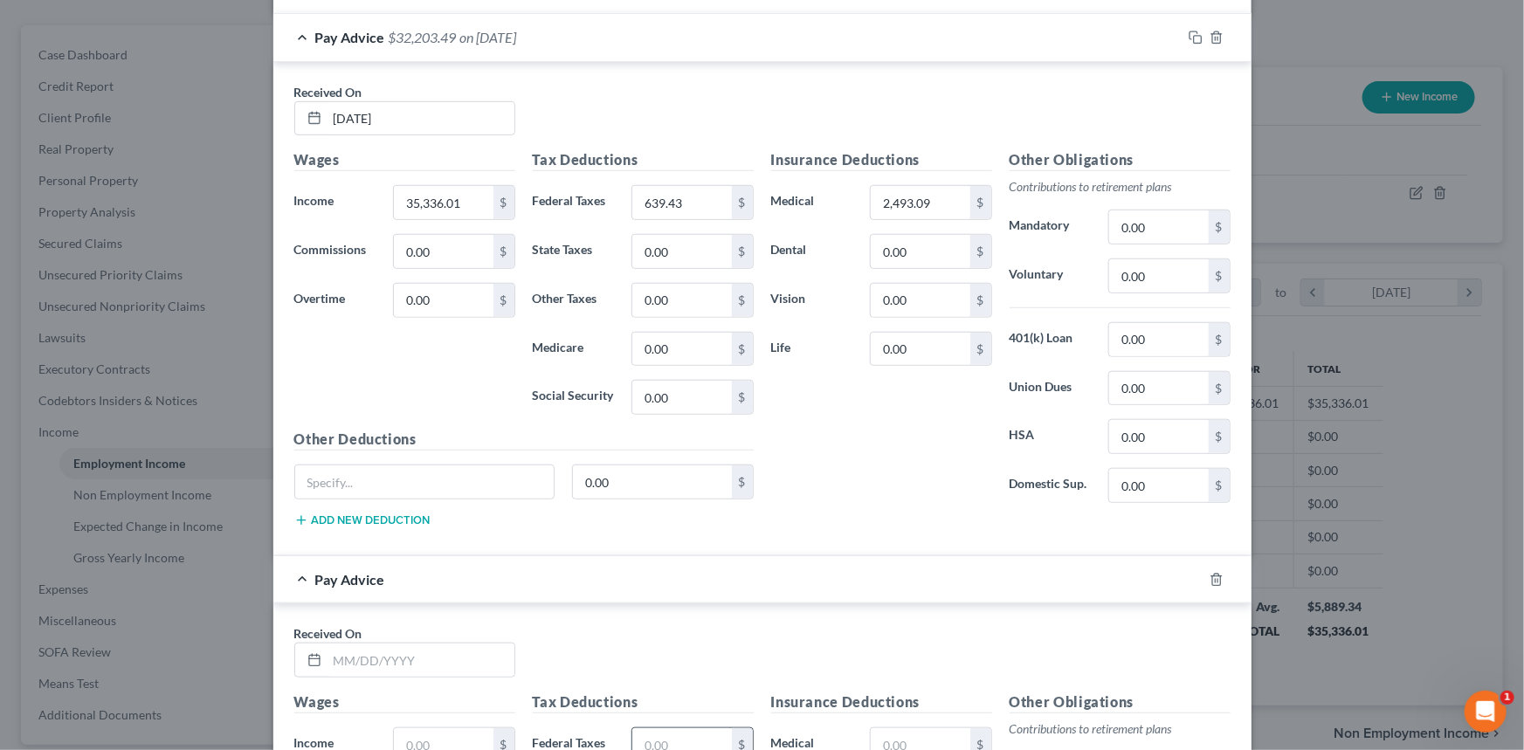
scroll to position [741, 0]
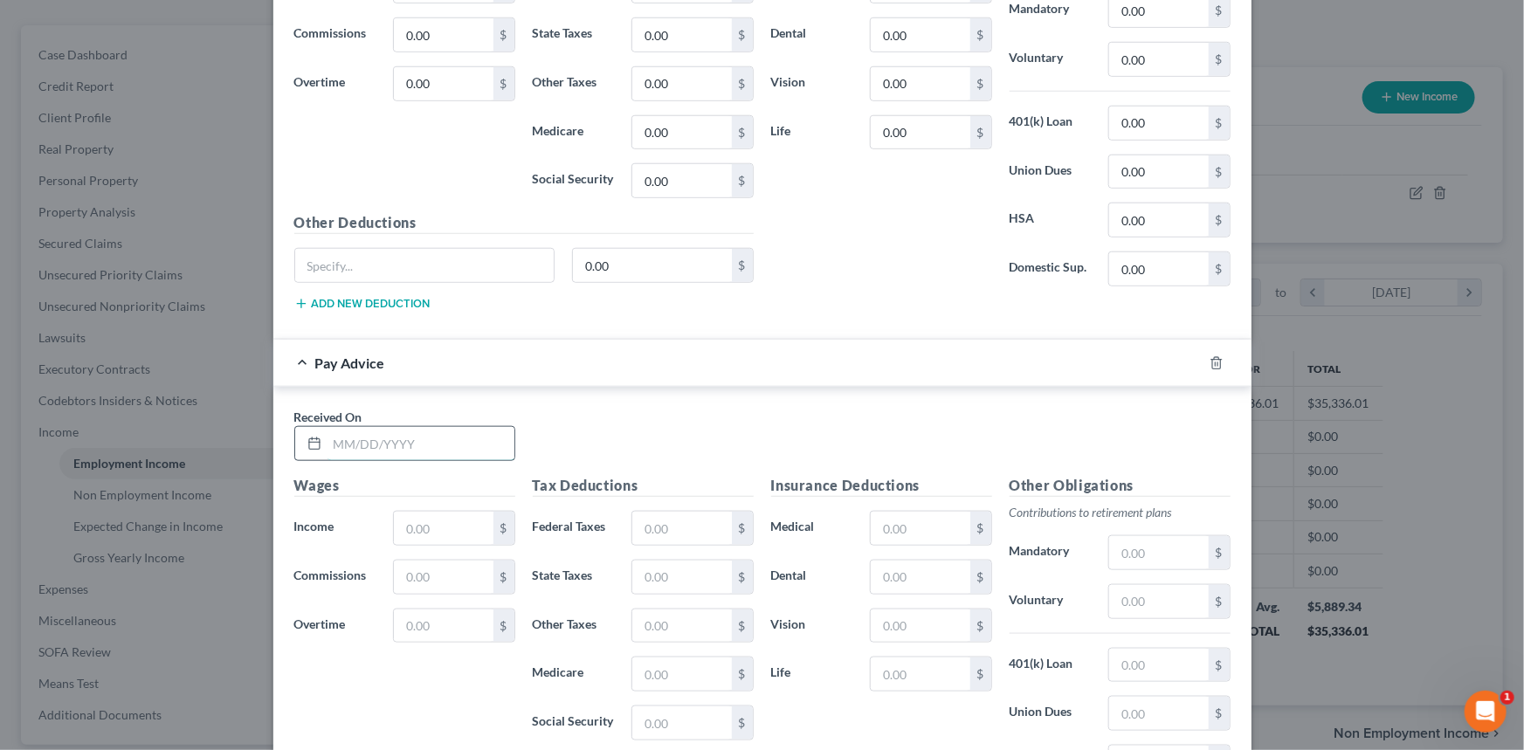
click at [410, 439] on input "text" at bounding box center [420, 443] width 187 height 33
type input "8/15/2022"
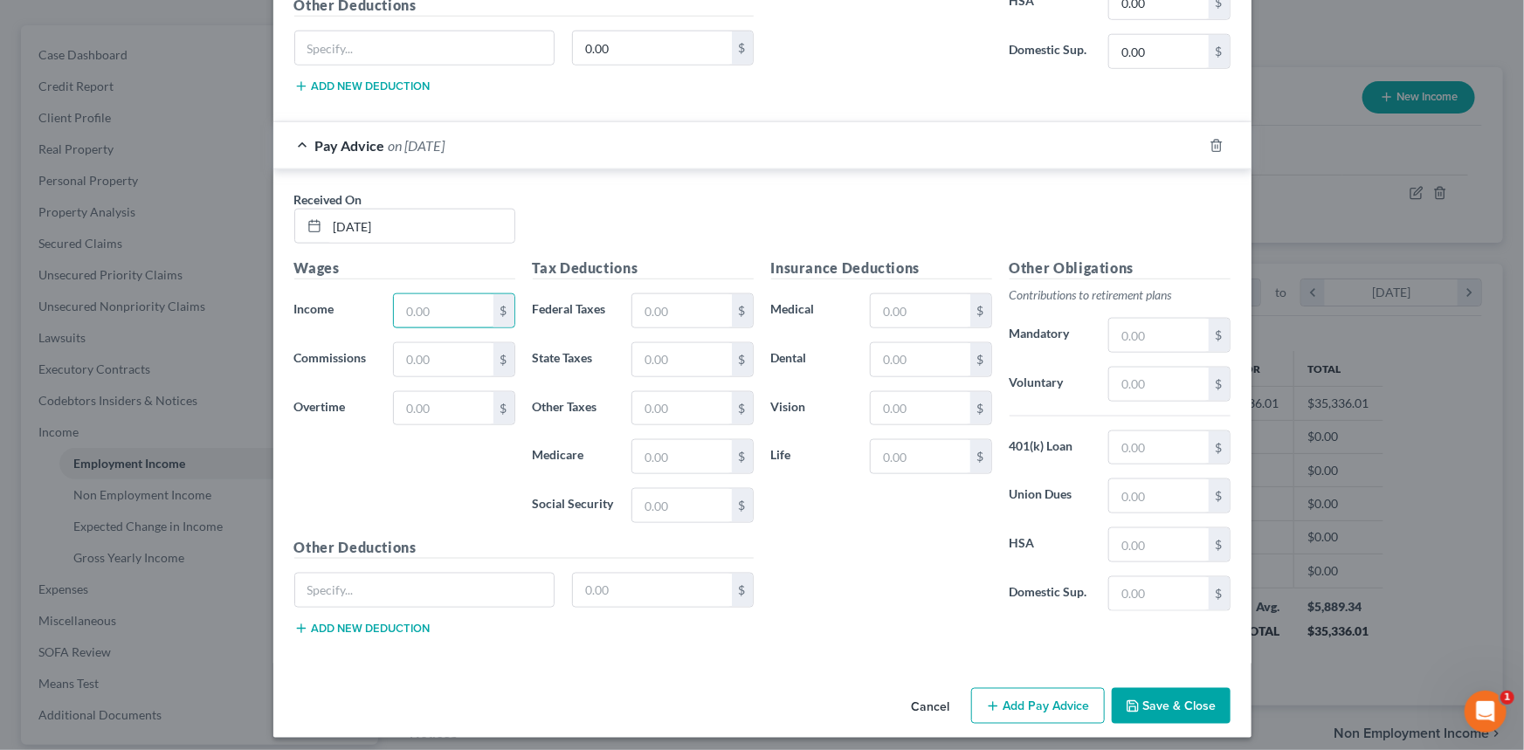
scroll to position [1016, 0]
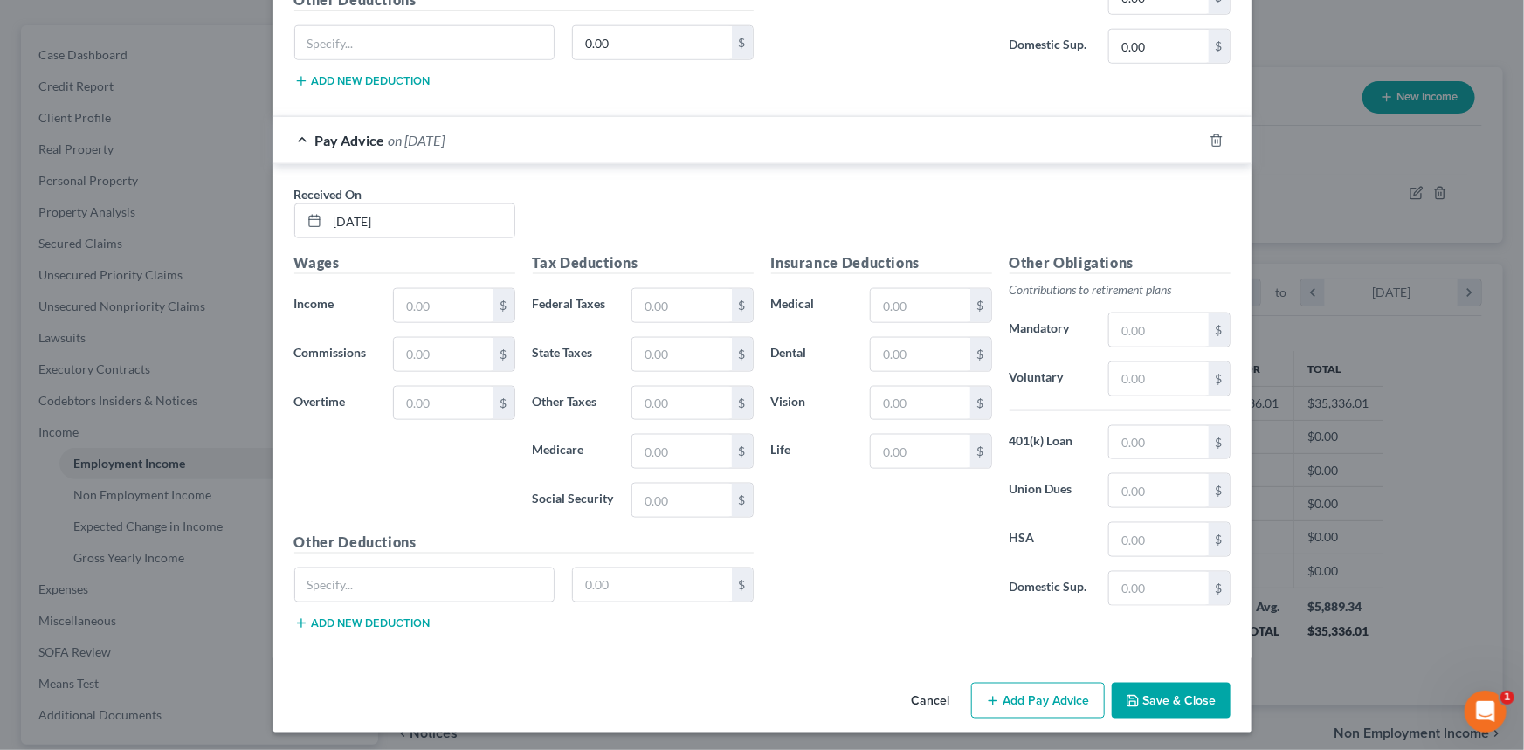
click at [685, 370] on div "Tax Deductions Federal Taxes $ State Taxes $ Other Taxes $ Medicare $ Social Se…" at bounding box center [643, 391] width 238 height 279
click at [688, 356] on input "text" at bounding box center [681, 354] width 99 height 33
type input "258.58"
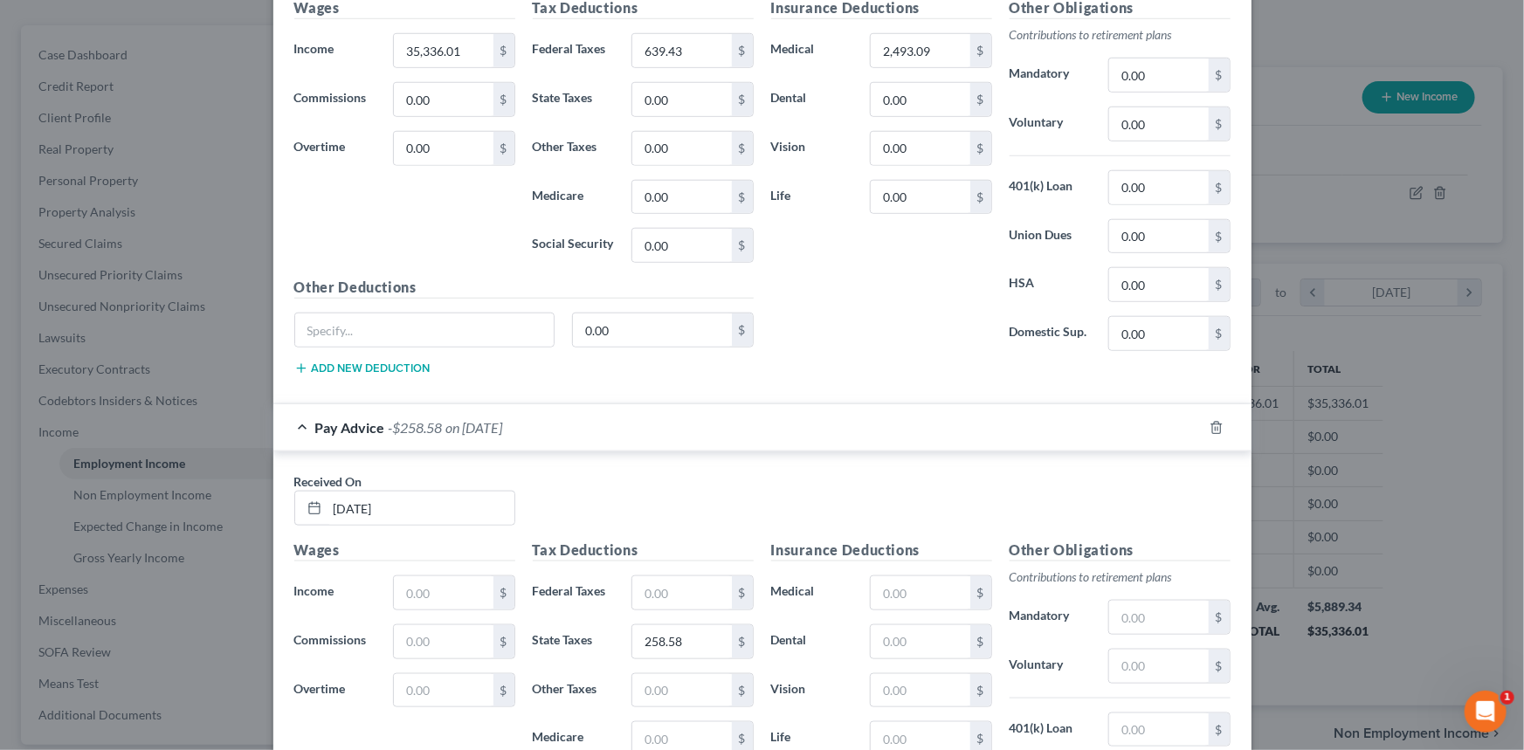
scroll to position [699, 0]
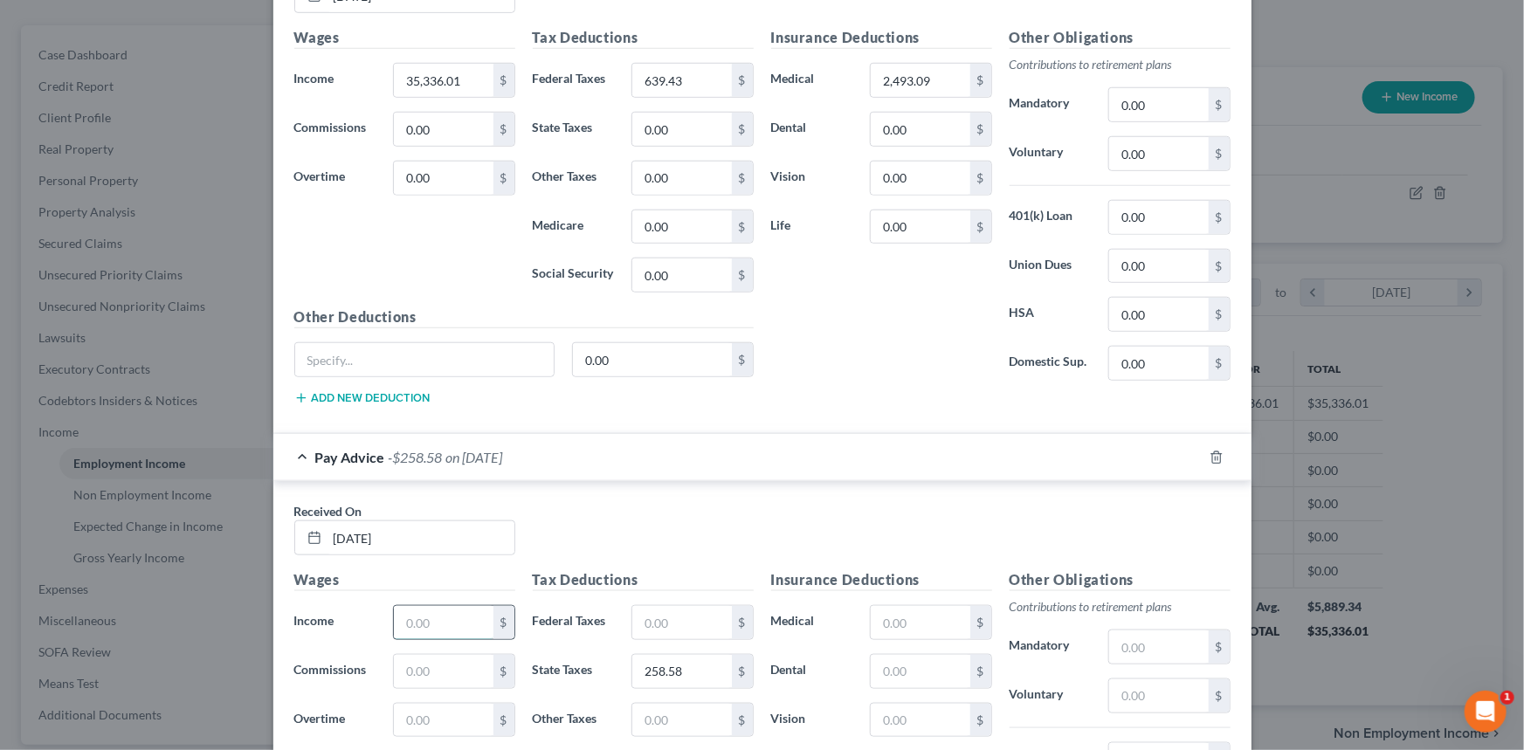
click at [395, 620] on input "text" at bounding box center [443, 622] width 99 height 33
type input "5,889.34"
click at [705, 620] on input "text" at bounding box center [681, 622] width 99 height 33
type input "106.57"
click at [918, 630] on input "text" at bounding box center [920, 622] width 99 height 33
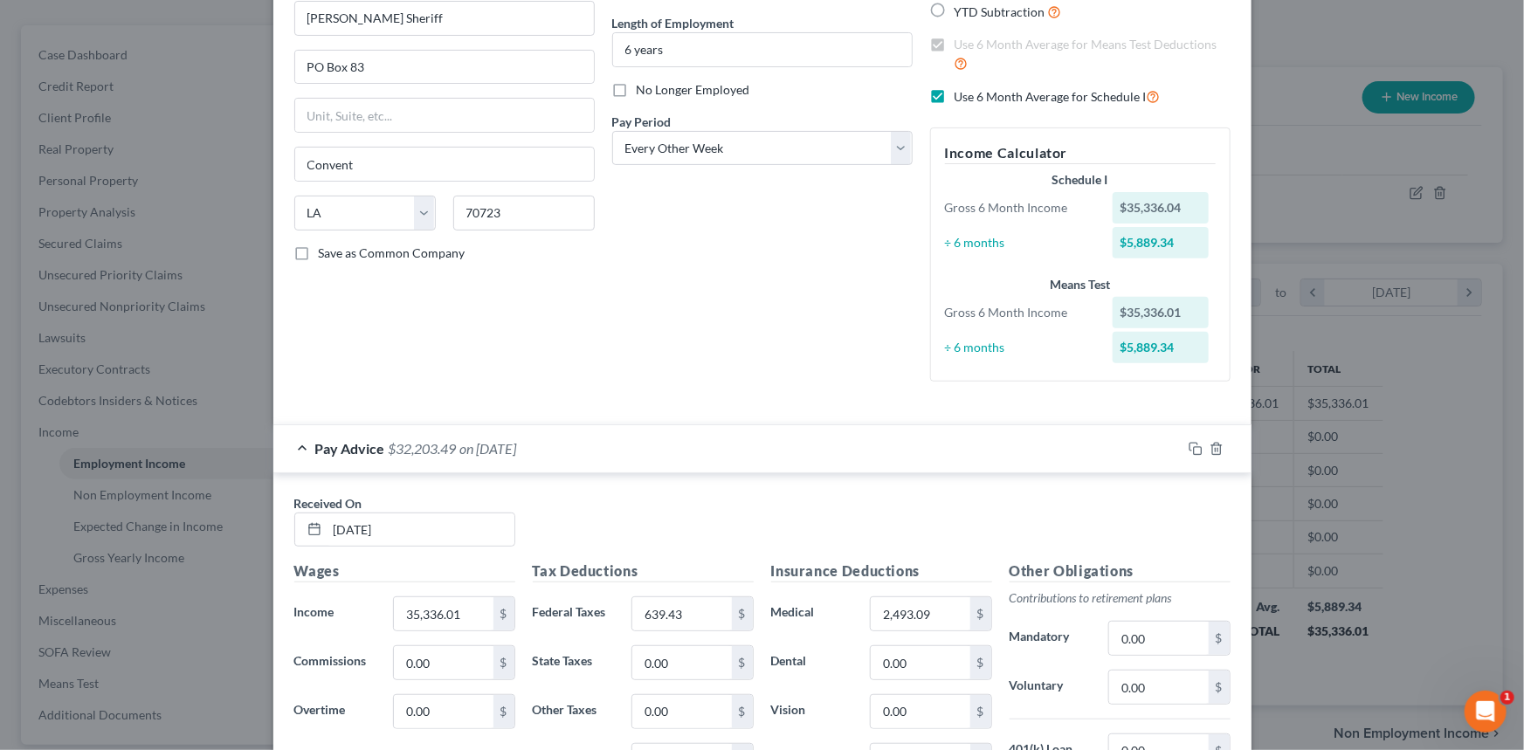
scroll to position [0, 0]
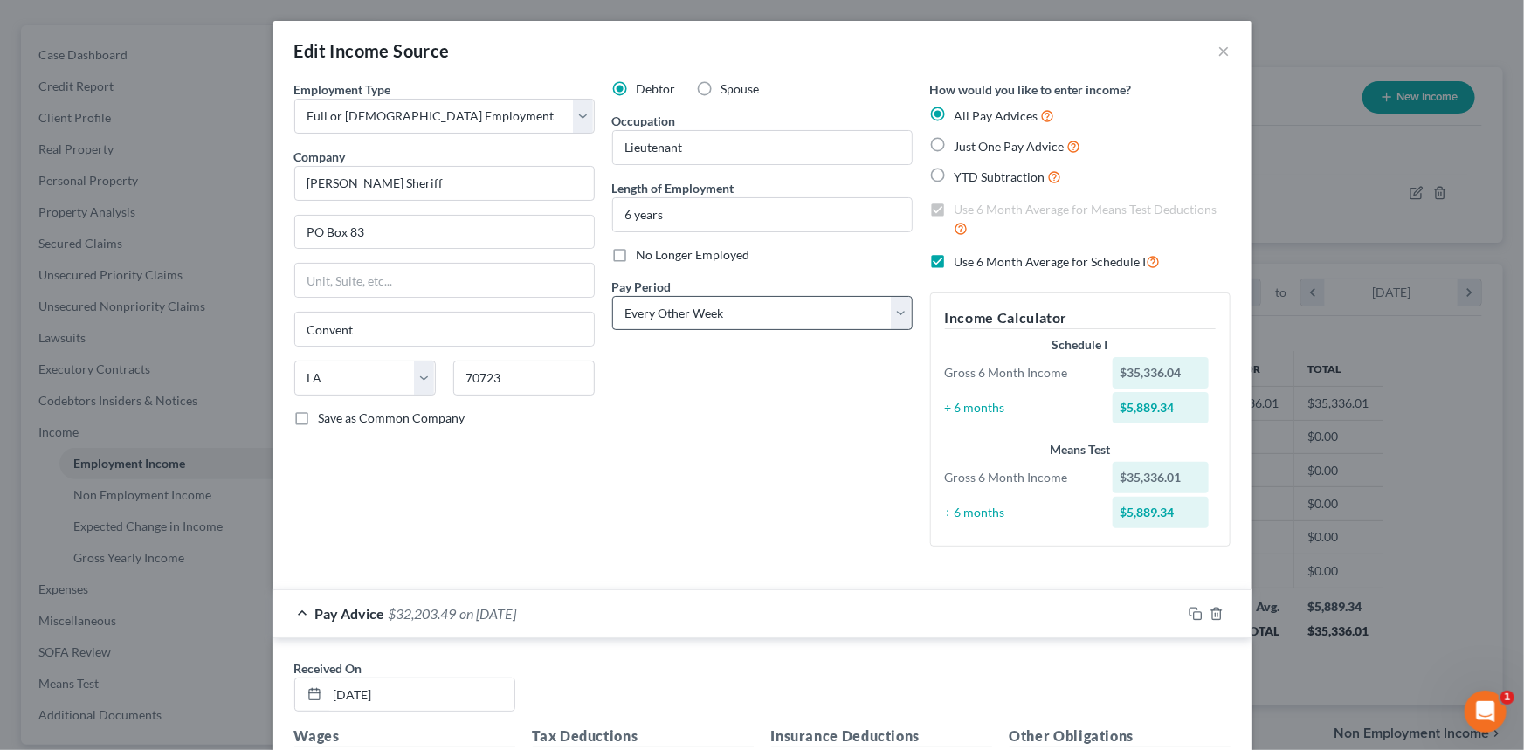
type input "415.52"
click at [704, 307] on select "Select Monthly Twice Monthly Every Other Week Weekly" at bounding box center [762, 313] width 300 height 35
select select "0"
click at [612, 296] on select "Select Monthly Twice Monthly Every Other Week Weekly" at bounding box center [762, 313] width 300 height 35
drag, startPoint x: 960, startPoint y: 262, endPoint x: 893, endPoint y: 395, distance: 148.4
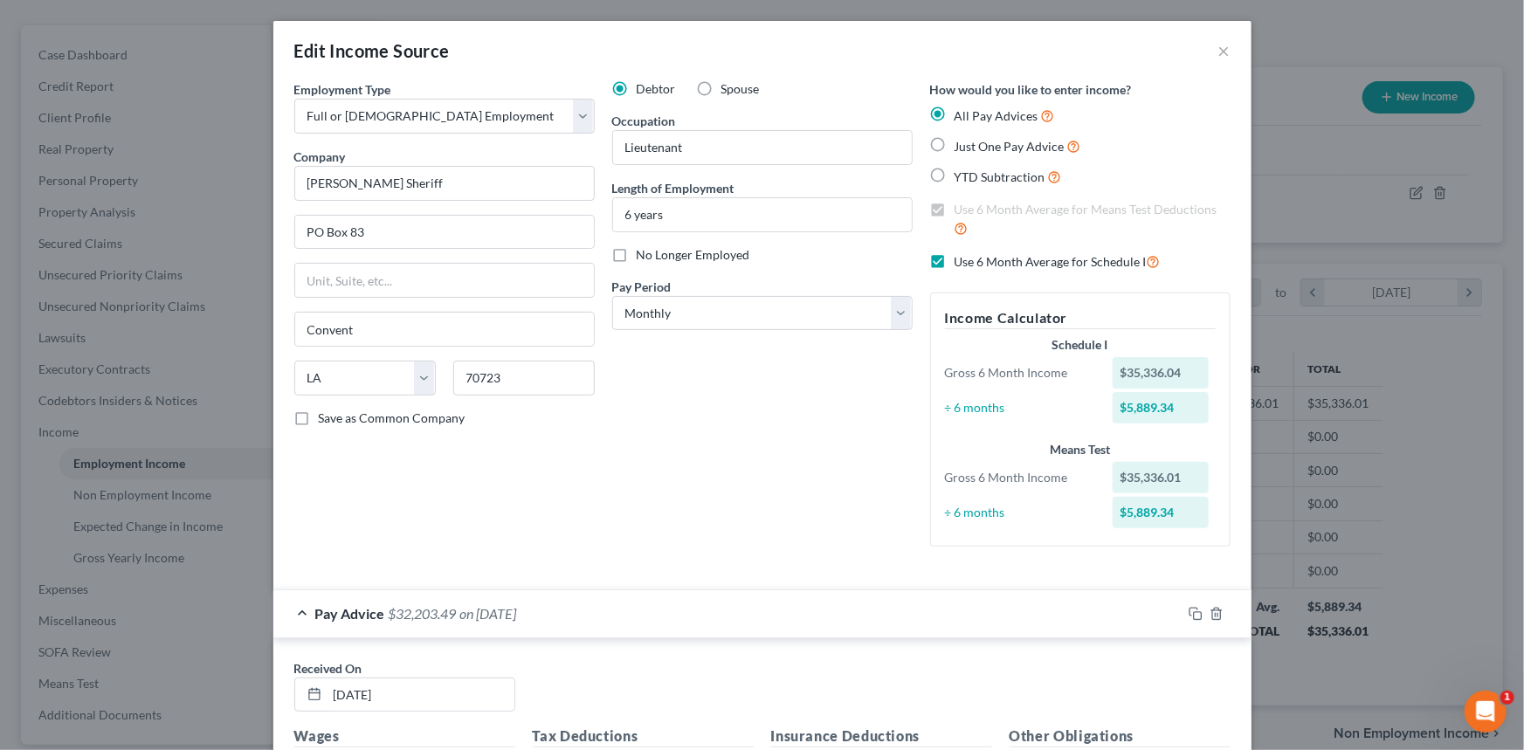
click at [960, 262] on span "Use 6 Month Average for Schedule I" at bounding box center [1051, 261] width 192 height 15
click at [962, 262] on input "Use 6 Month Average for Schedule I" at bounding box center [967, 257] width 11 height 11
checkbox input "false"
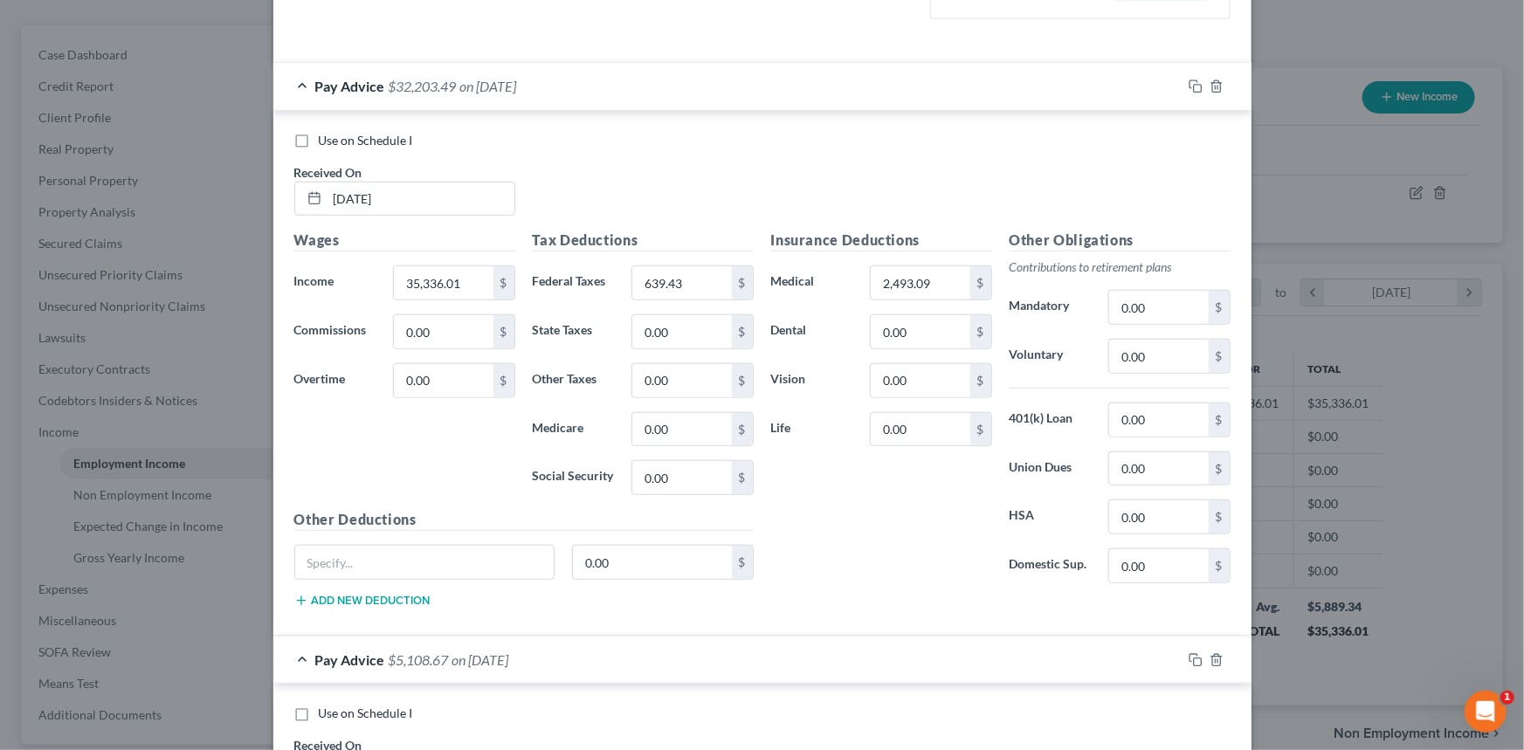
scroll to position [714, 0]
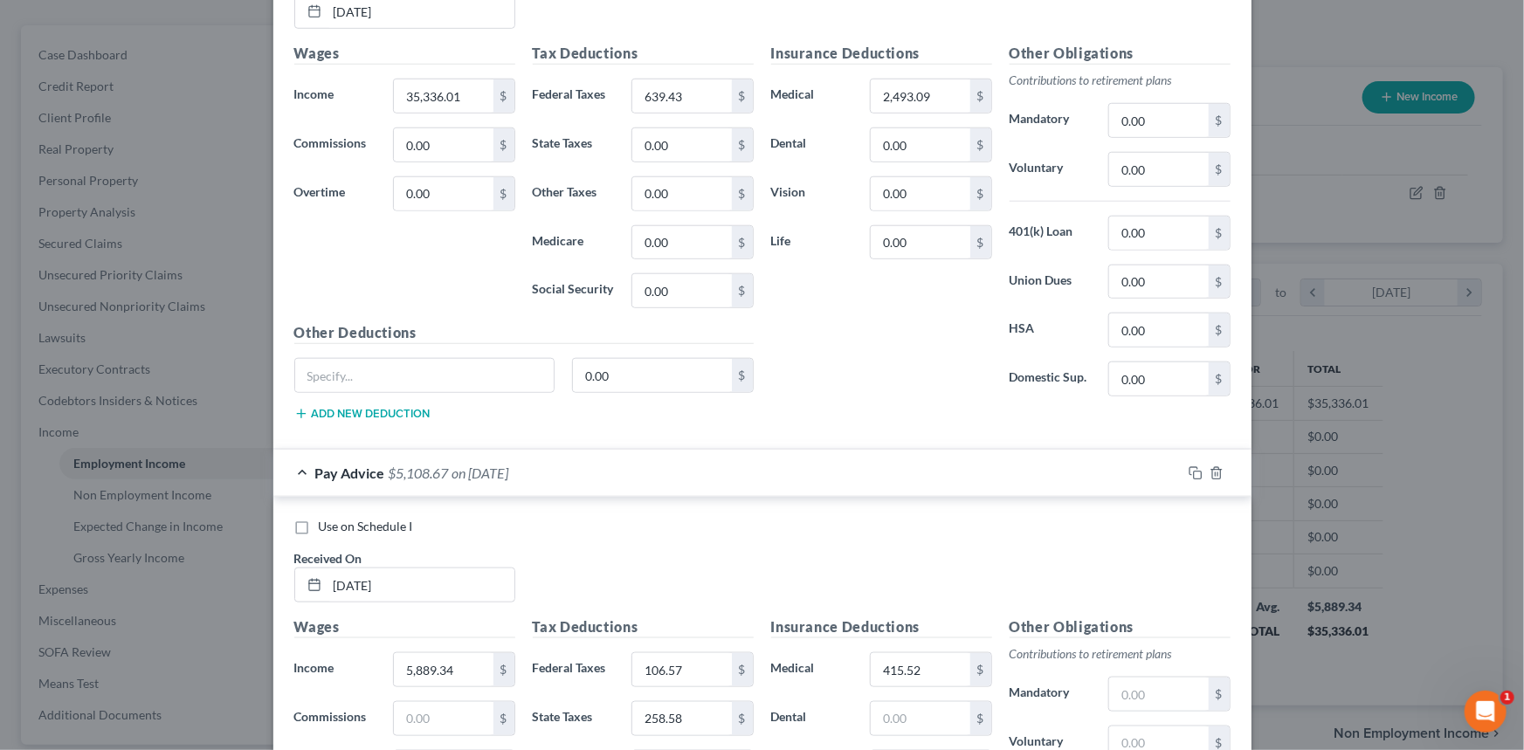
click at [359, 534] on div "Use on Schedule I Received On * 8/15/2022" at bounding box center [763, 567] width 954 height 99
click at [366, 528] on span "Use on Schedule I" at bounding box center [366, 526] width 94 height 15
click at [337, 528] on input "Use on Schedule I" at bounding box center [331, 523] width 11 height 11
checkbox input "true"
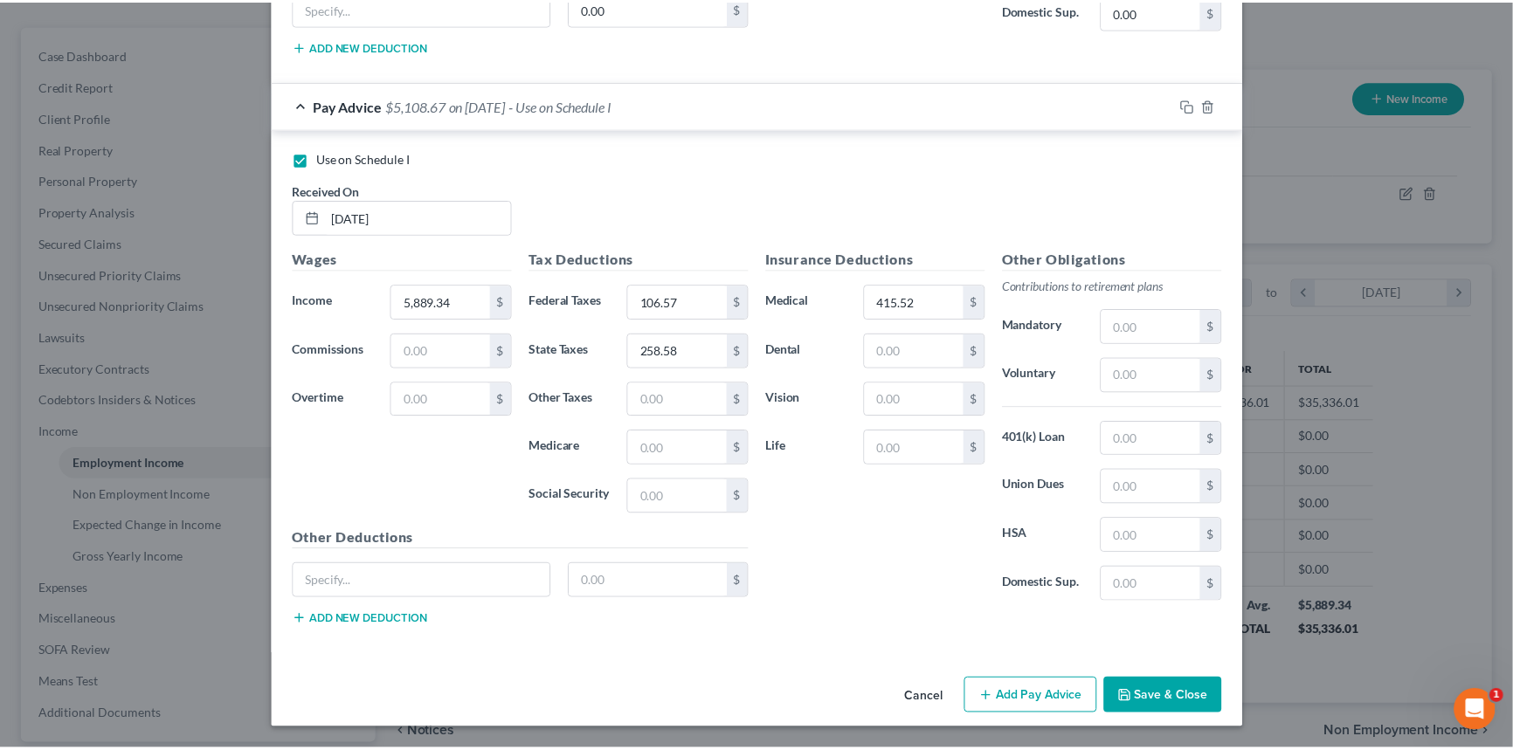
scroll to position [1044, 0]
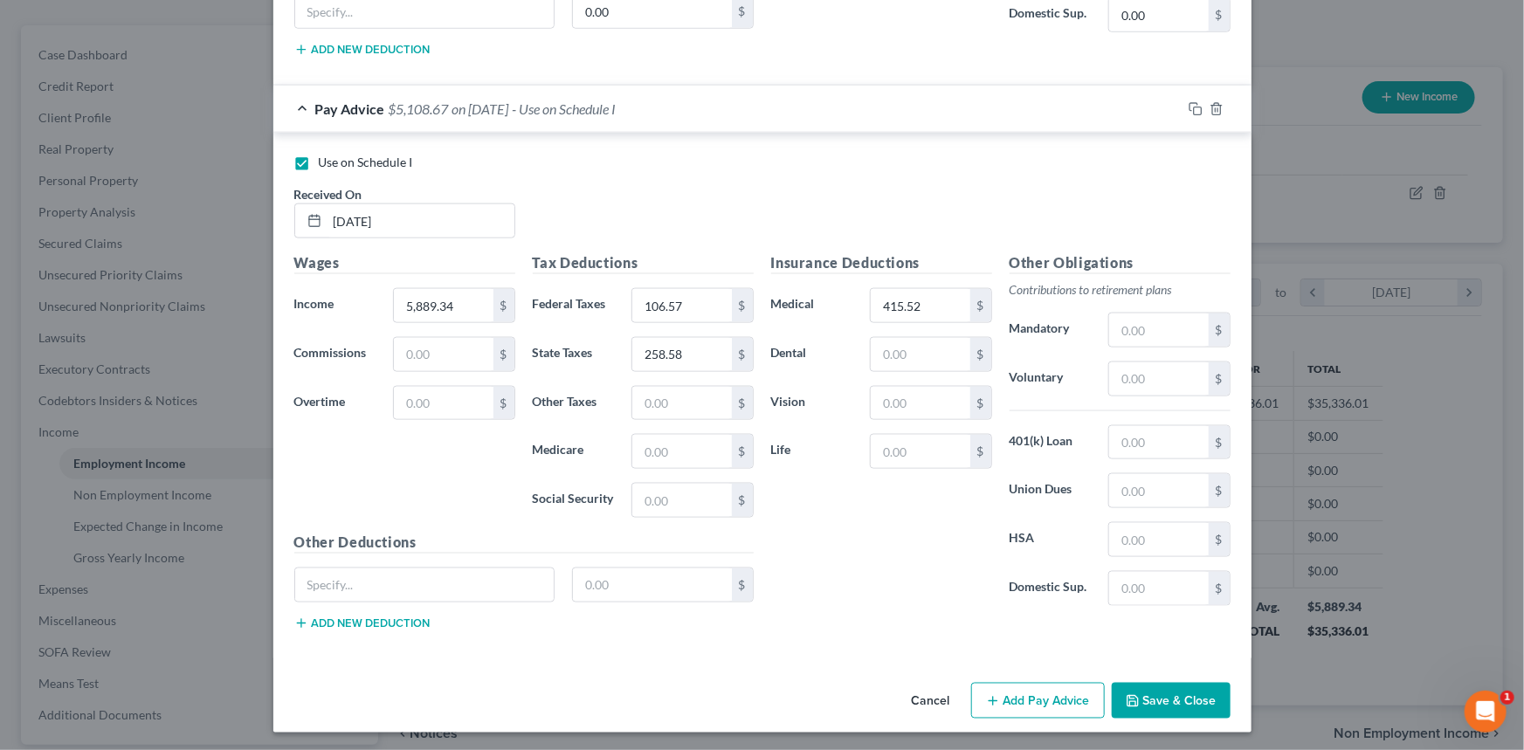
click at [1175, 703] on button "Save & Close" at bounding box center [1171, 701] width 119 height 37
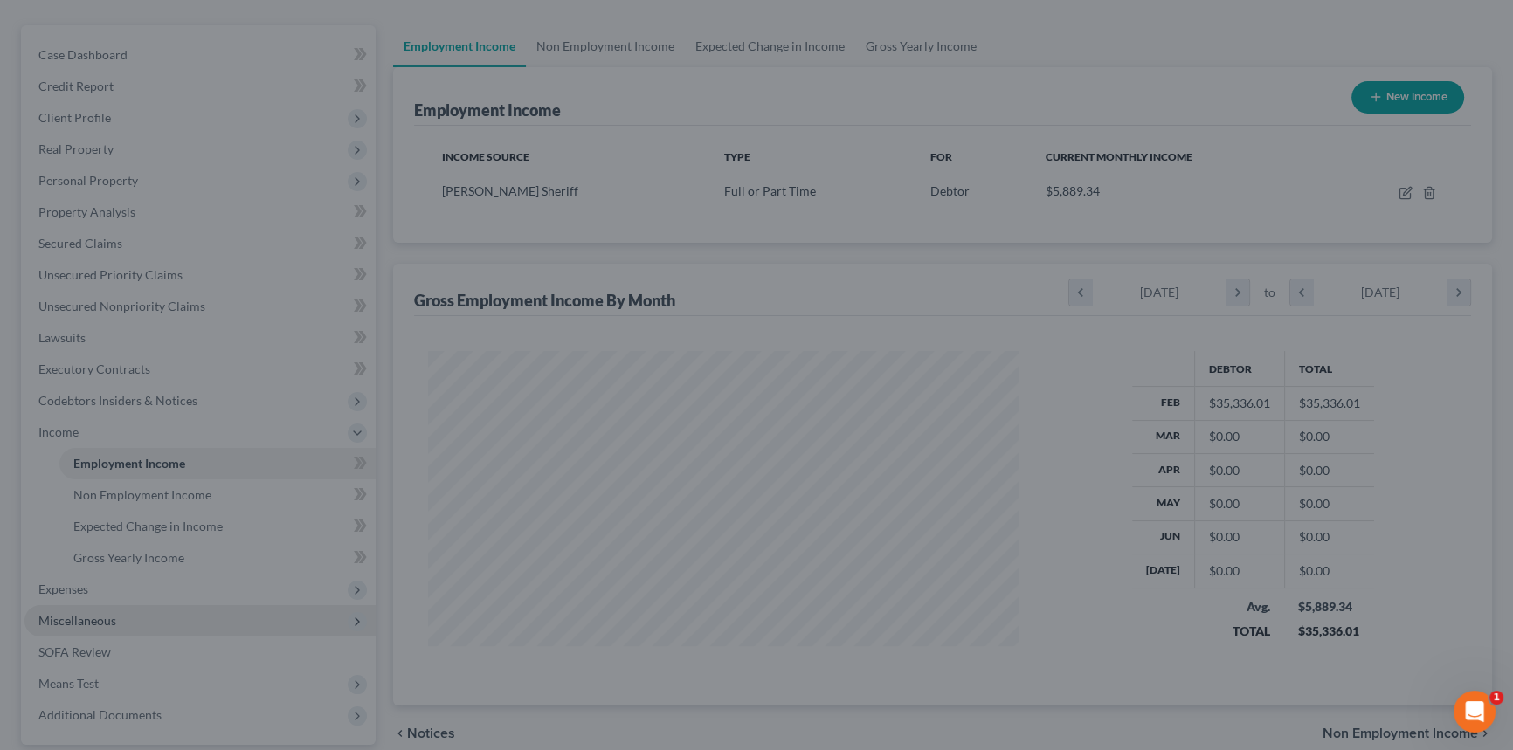
scroll to position [873001, 872694]
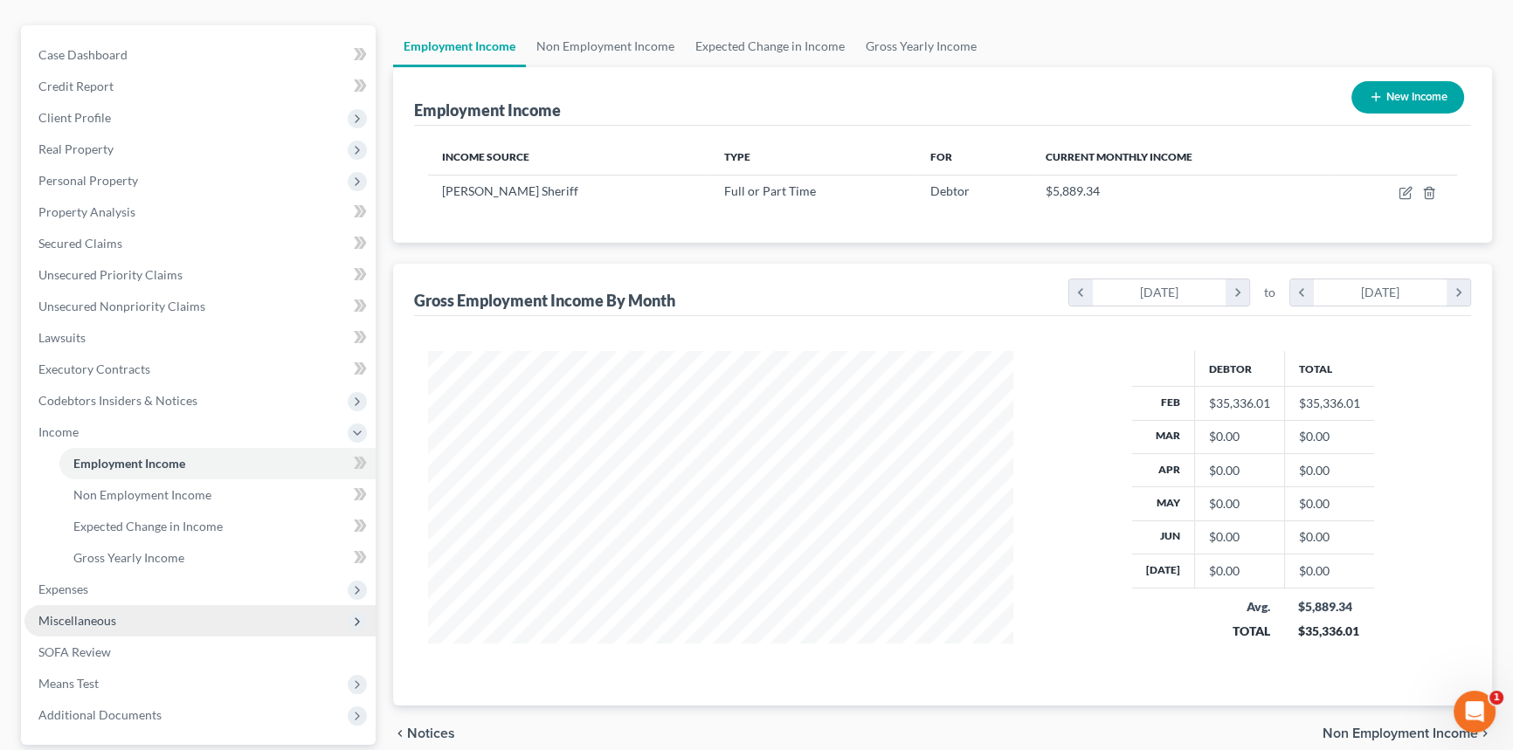
click at [89, 610] on span "Miscellaneous" at bounding box center [199, 620] width 351 height 31
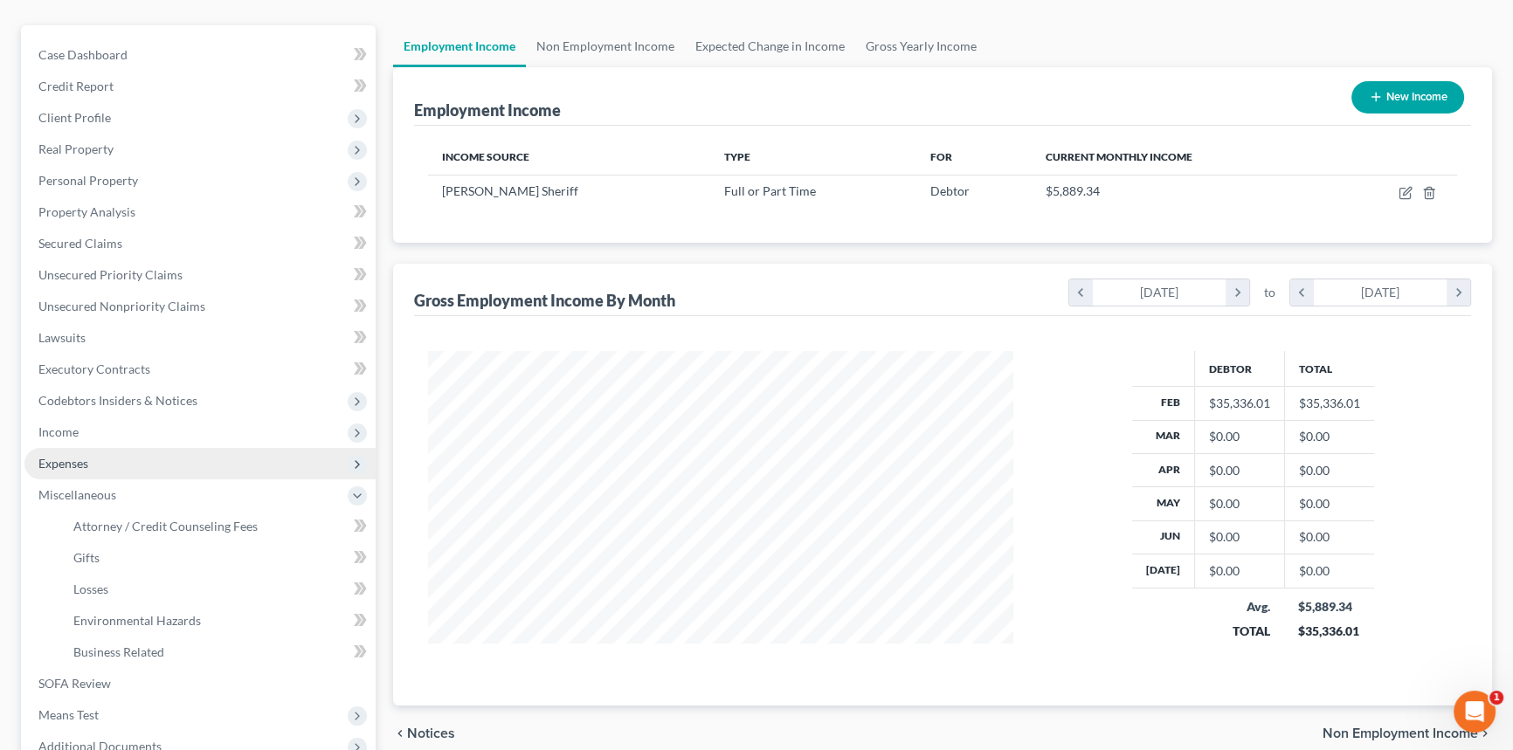
click at [107, 457] on span "Expenses" at bounding box center [199, 463] width 351 height 31
click at [107, 472] on span "Expenses" at bounding box center [199, 463] width 351 height 31
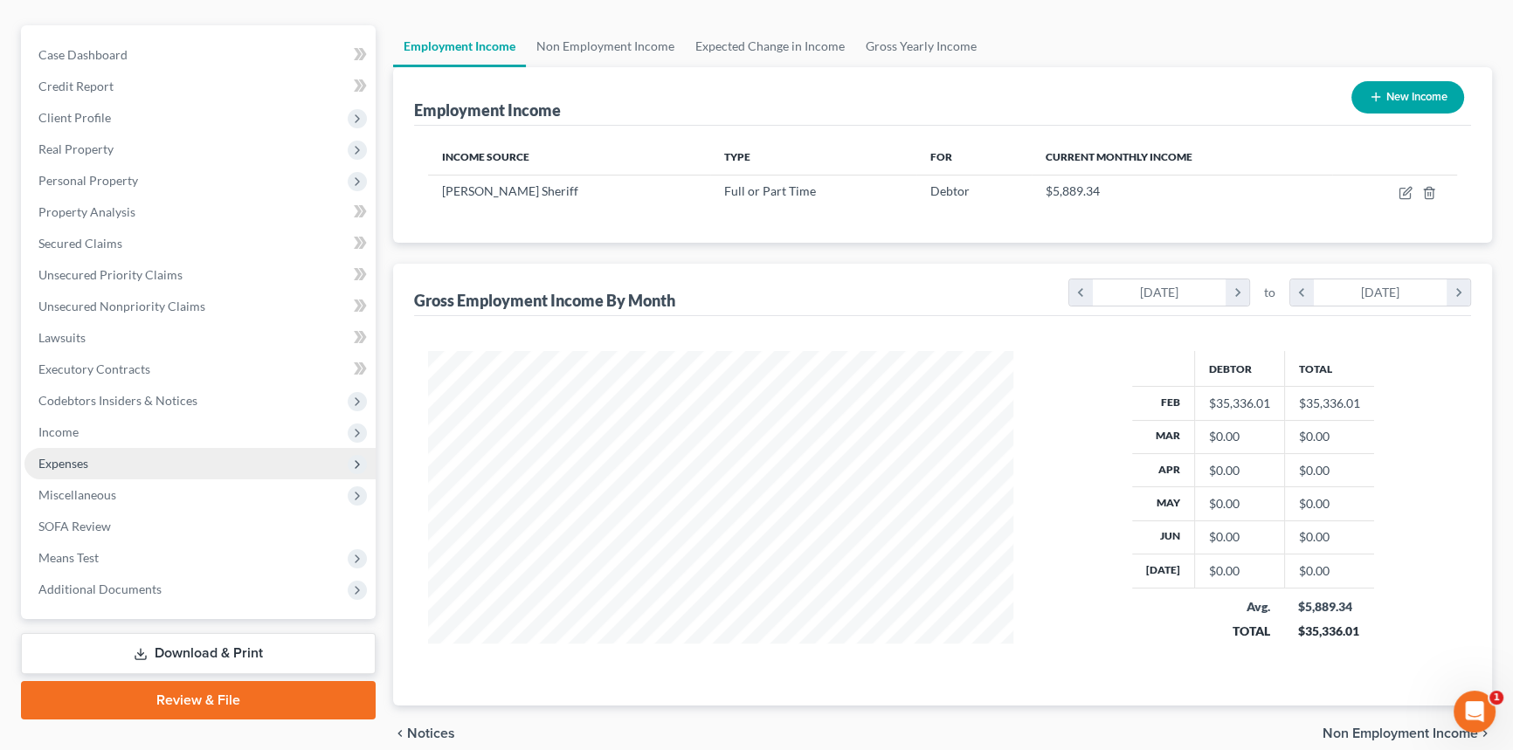
click at [110, 463] on span "Expenses" at bounding box center [199, 463] width 351 height 31
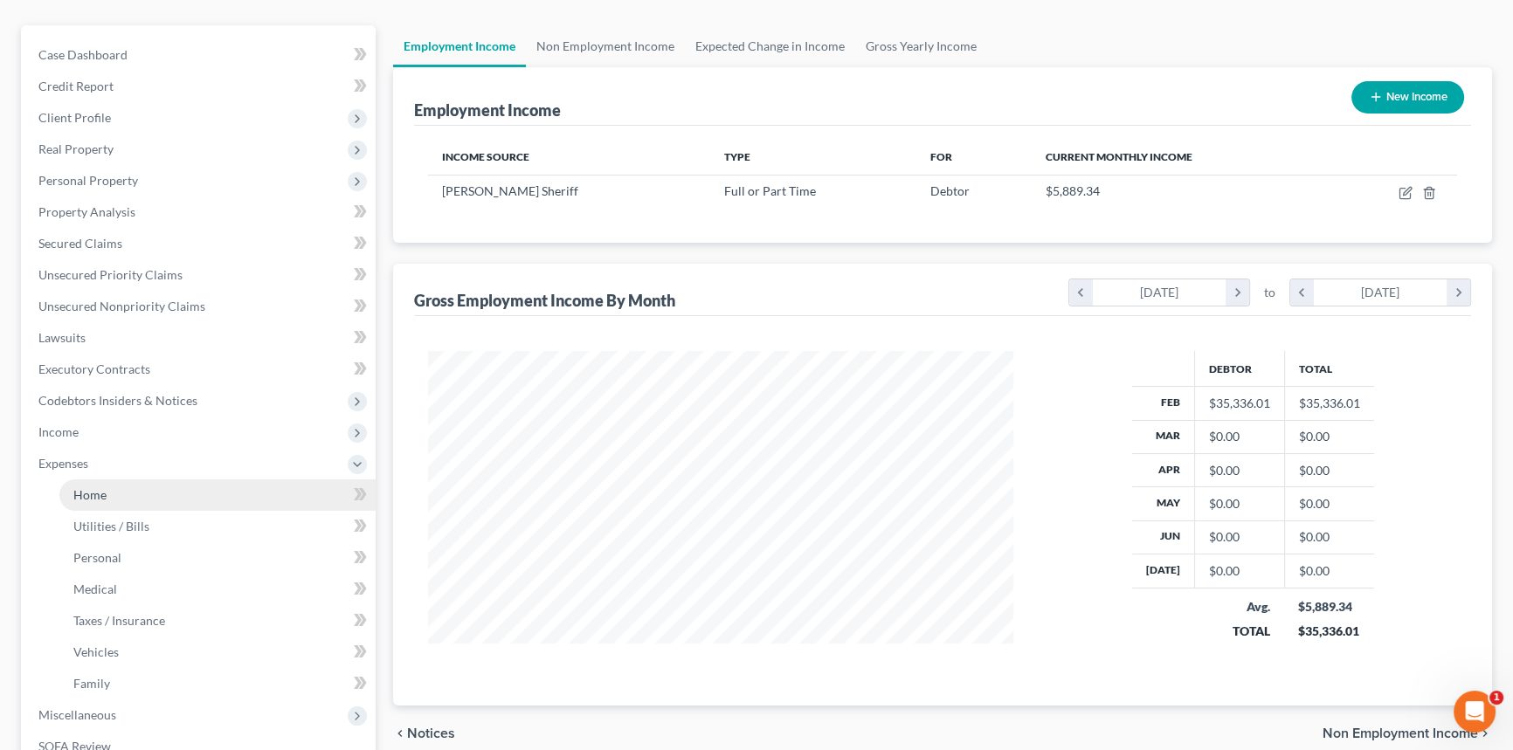
click at [108, 486] on link "Home" at bounding box center [217, 494] width 316 height 31
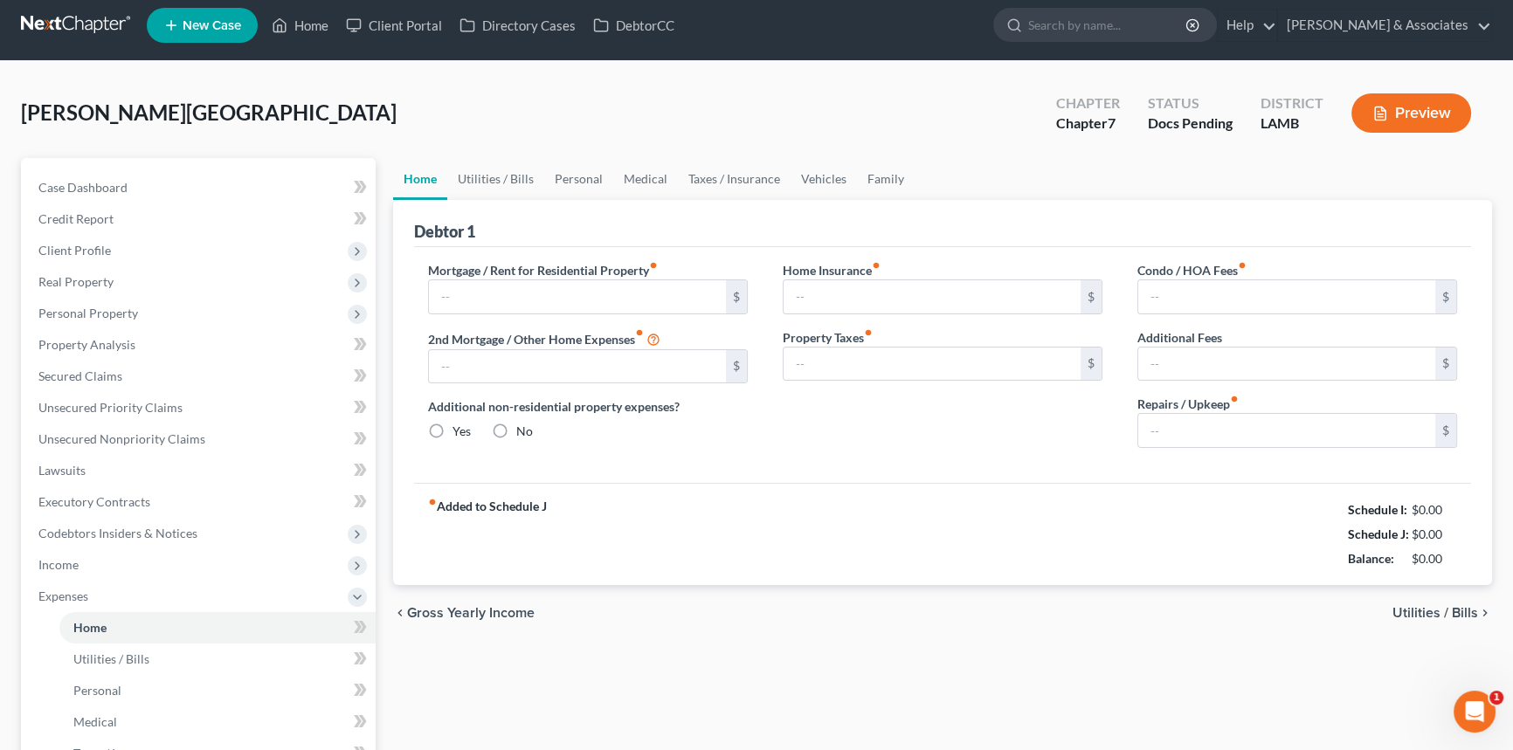
type input "1,595.00"
type input "0.00"
radio input "true"
type input "55.01"
type input "0.00"
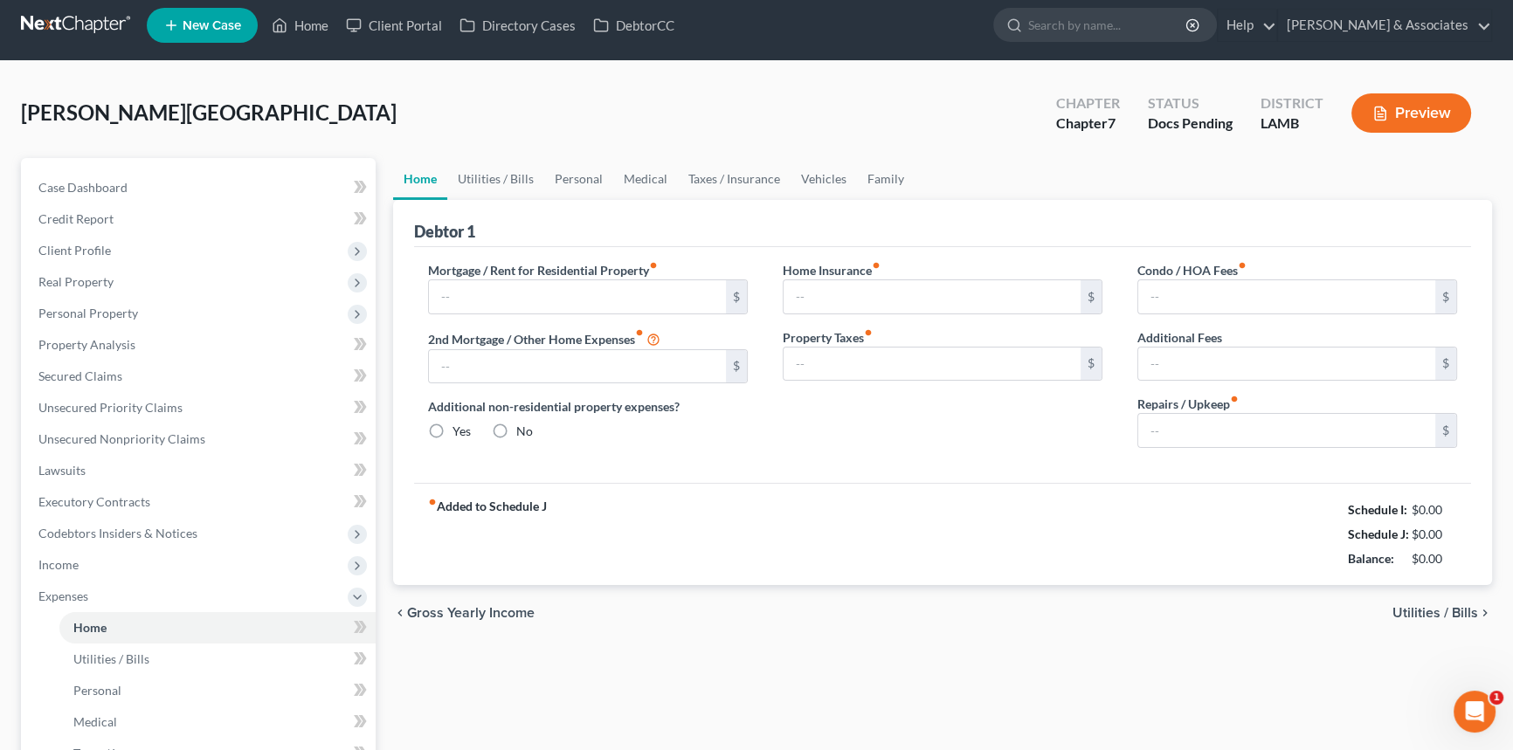
type input "0.00"
type input "100.00"
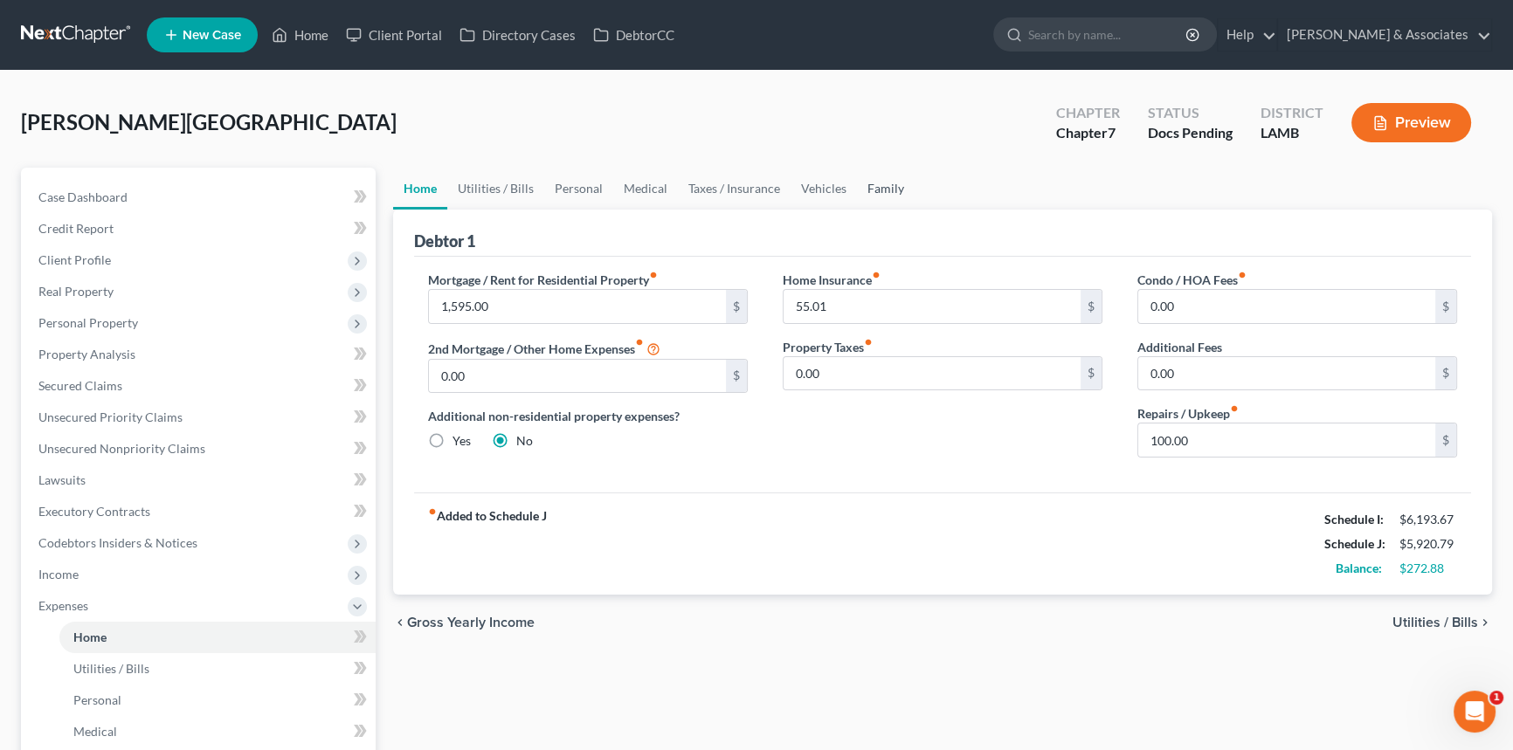
click at [878, 190] on link "Family" at bounding box center [886, 189] width 58 height 42
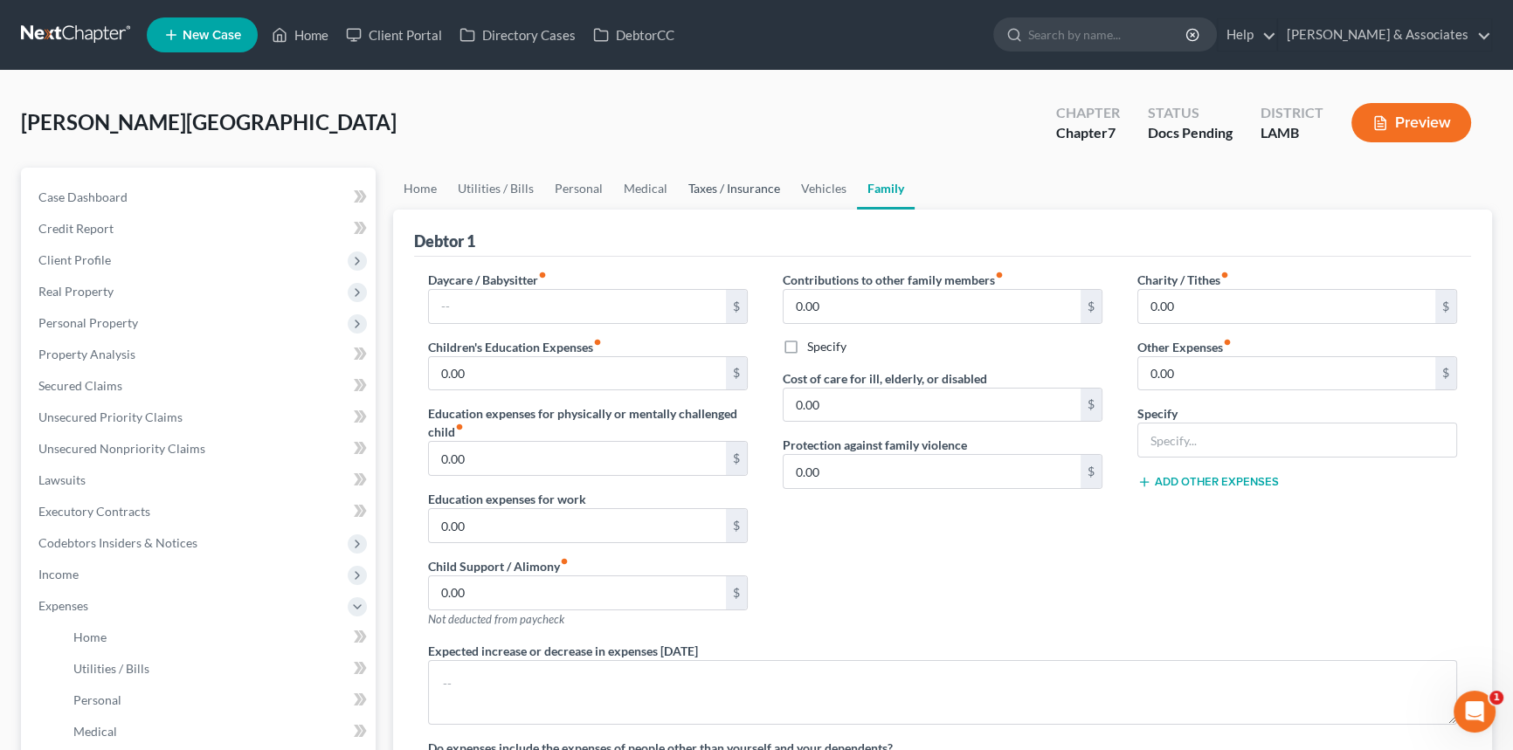
click at [764, 200] on link "Taxes / Insurance" at bounding box center [734, 189] width 113 height 42
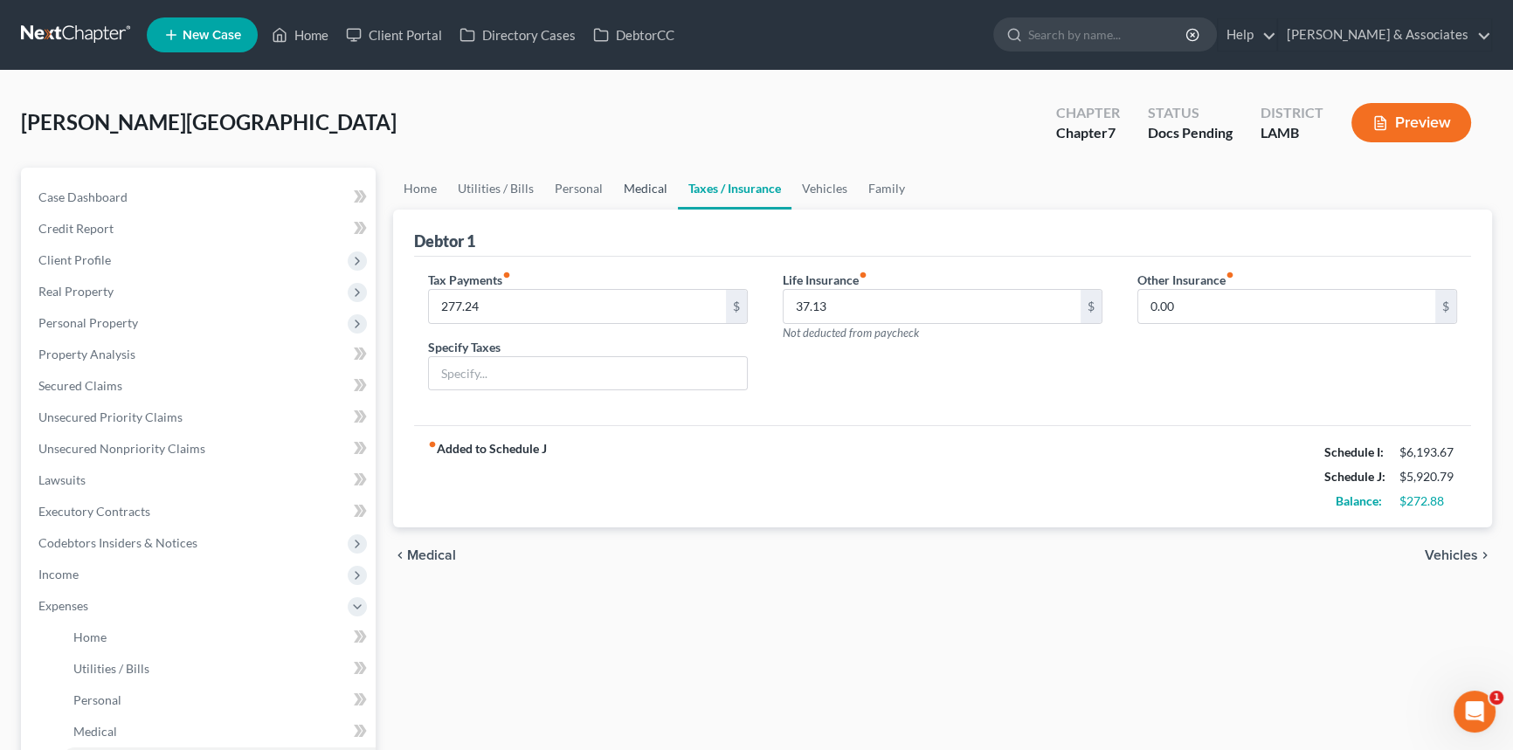
click at [644, 191] on link "Medical" at bounding box center [645, 189] width 65 height 42
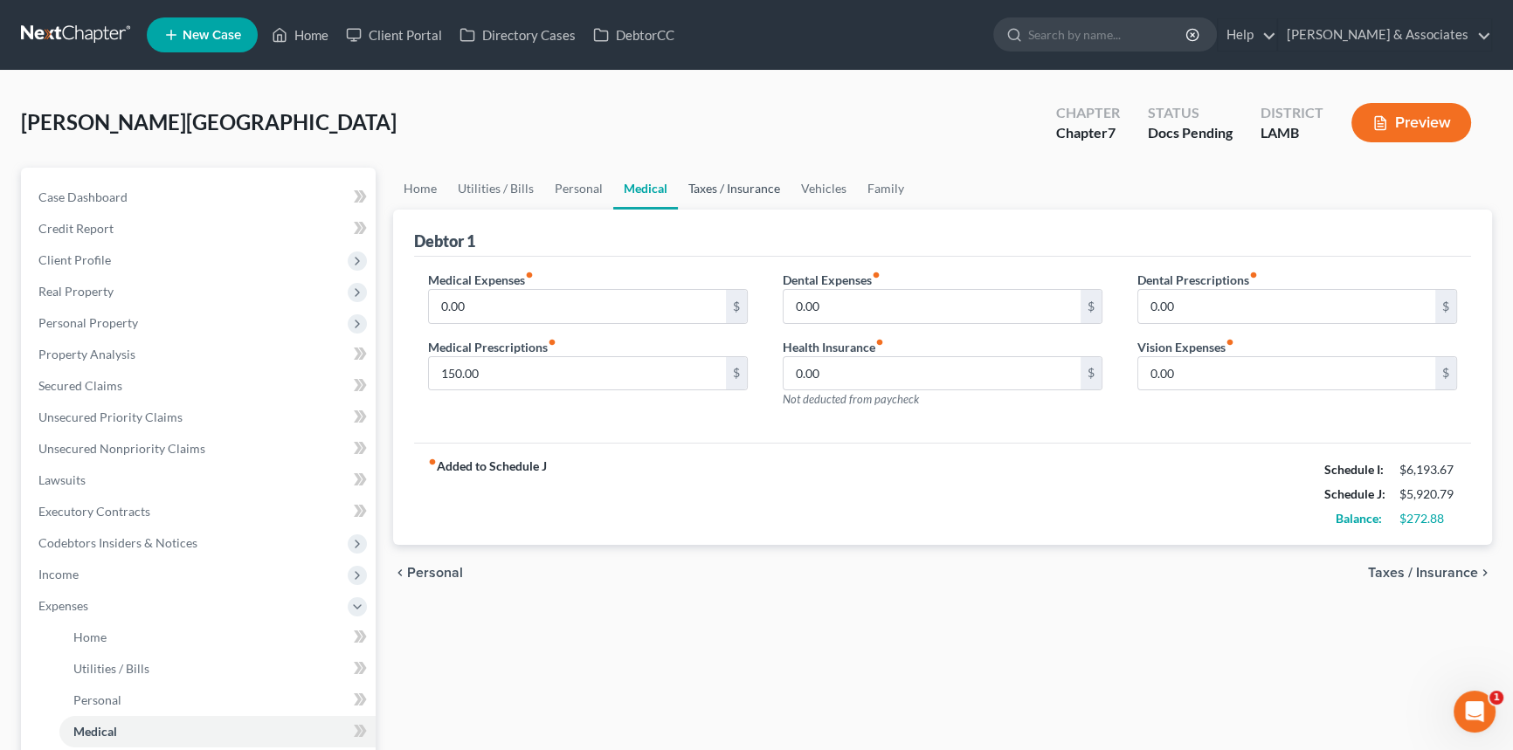
click at [720, 174] on link "Taxes / Insurance" at bounding box center [734, 189] width 113 height 42
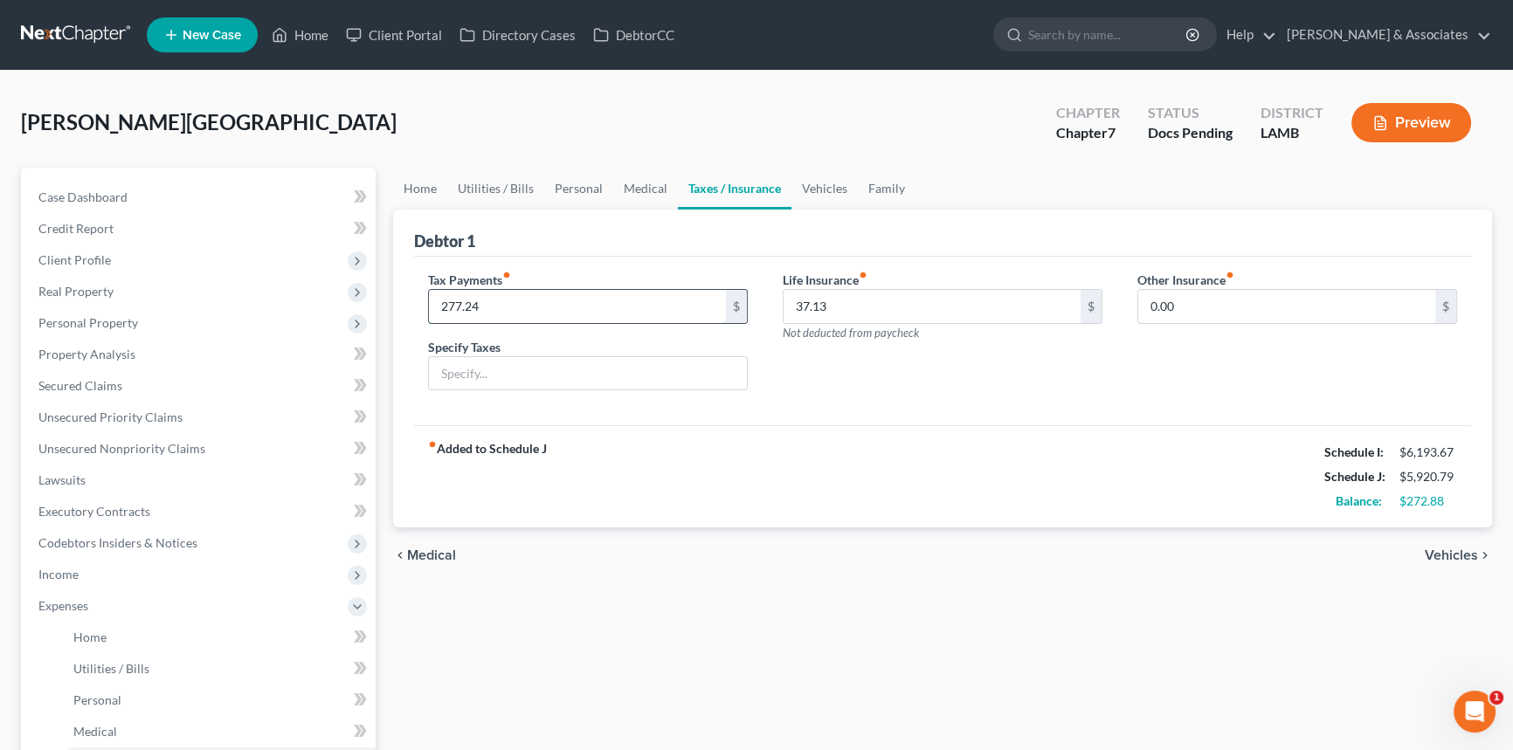
click at [530, 302] on input "277.24" at bounding box center [577, 306] width 297 height 33
click at [603, 189] on link "Personal" at bounding box center [578, 189] width 69 height 42
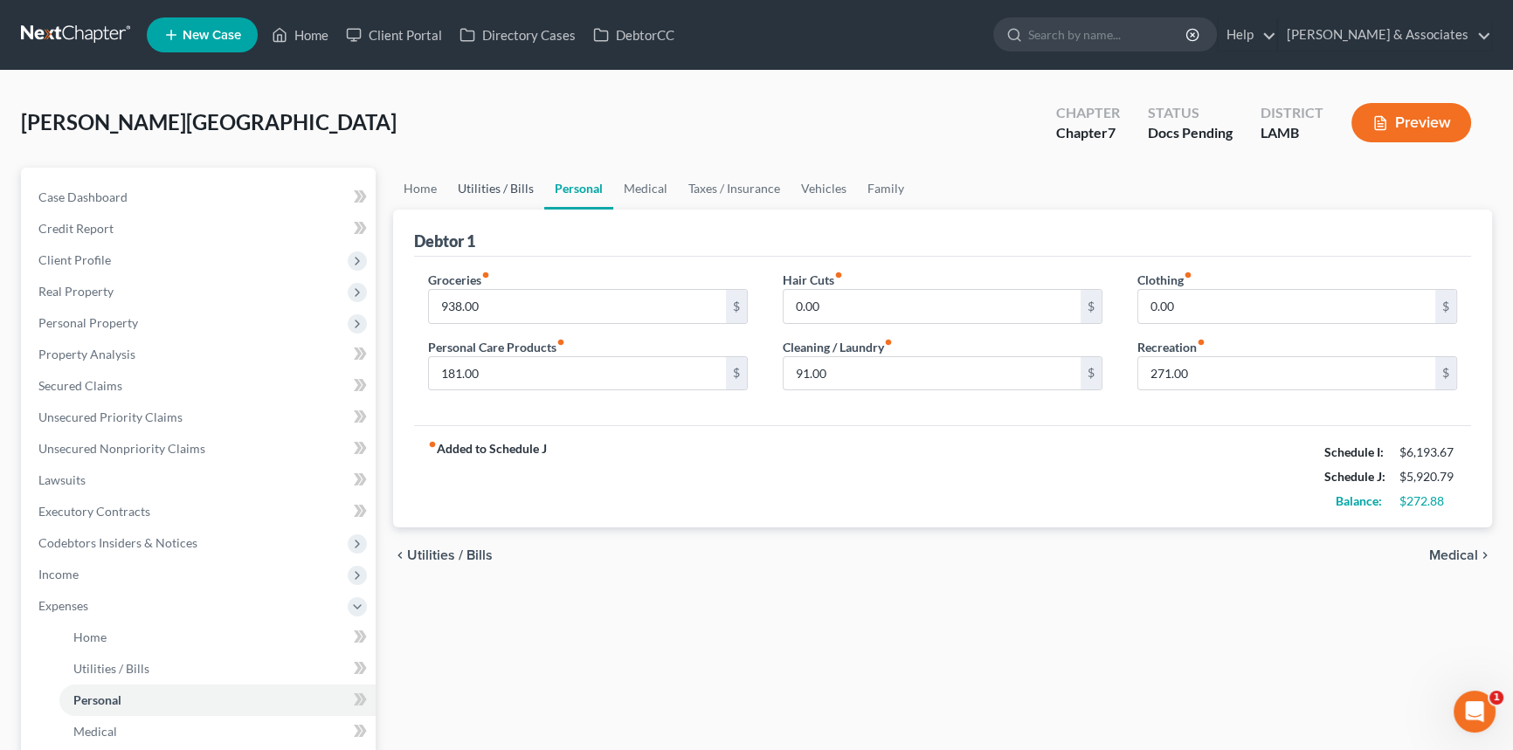
click at [482, 183] on link "Utilities / Bills" at bounding box center [495, 189] width 97 height 42
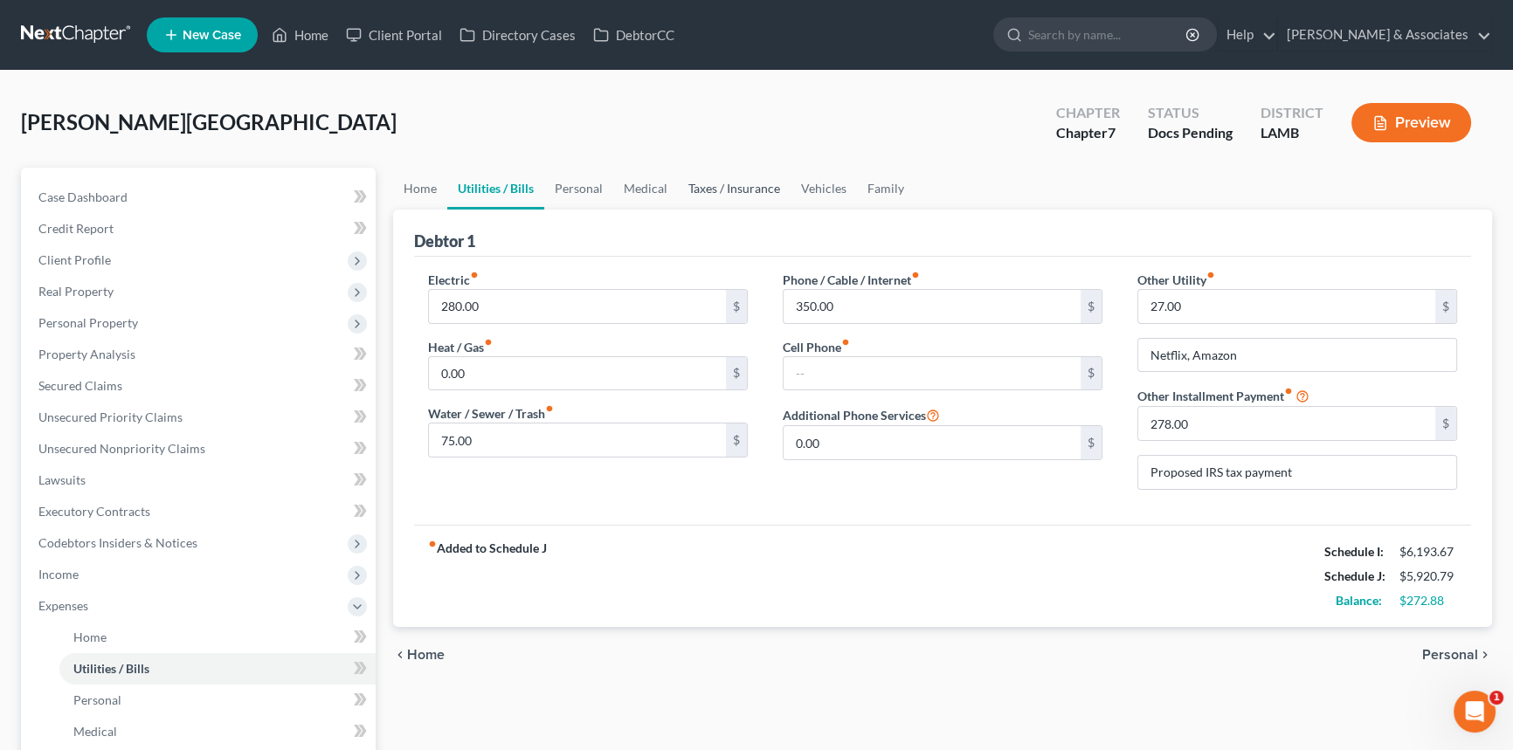
click at [700, 190] on link "Taxes / Insurance" at bounding box center [734, 189] width 113 height 42
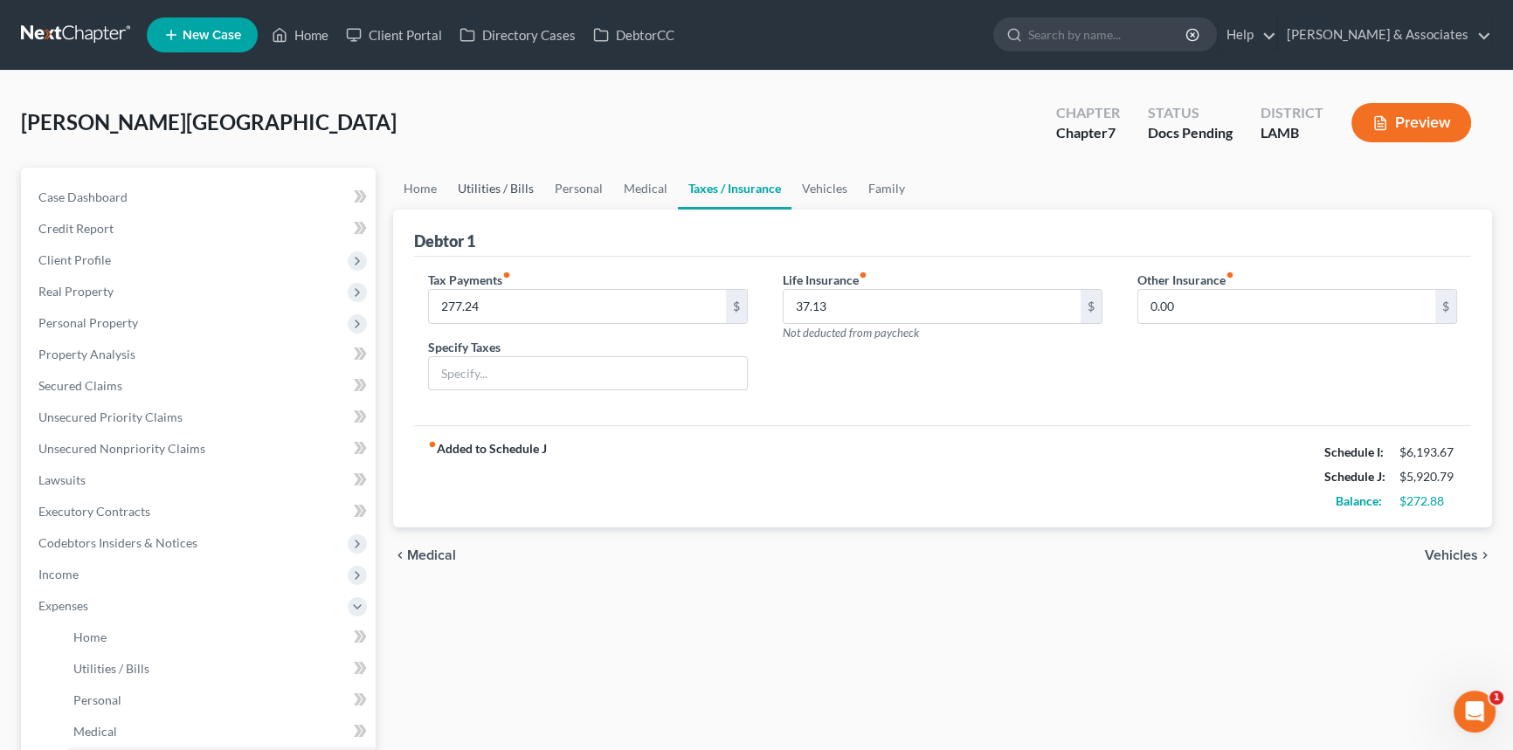
drag, startPoint x: 524, startPoint y: 182, endPoint x: 555, endPoint y: 182, distance: 30.6
click at [526, 182] on link "Utilities / Bills" at bounding box center [495, 189] width 97 height 42
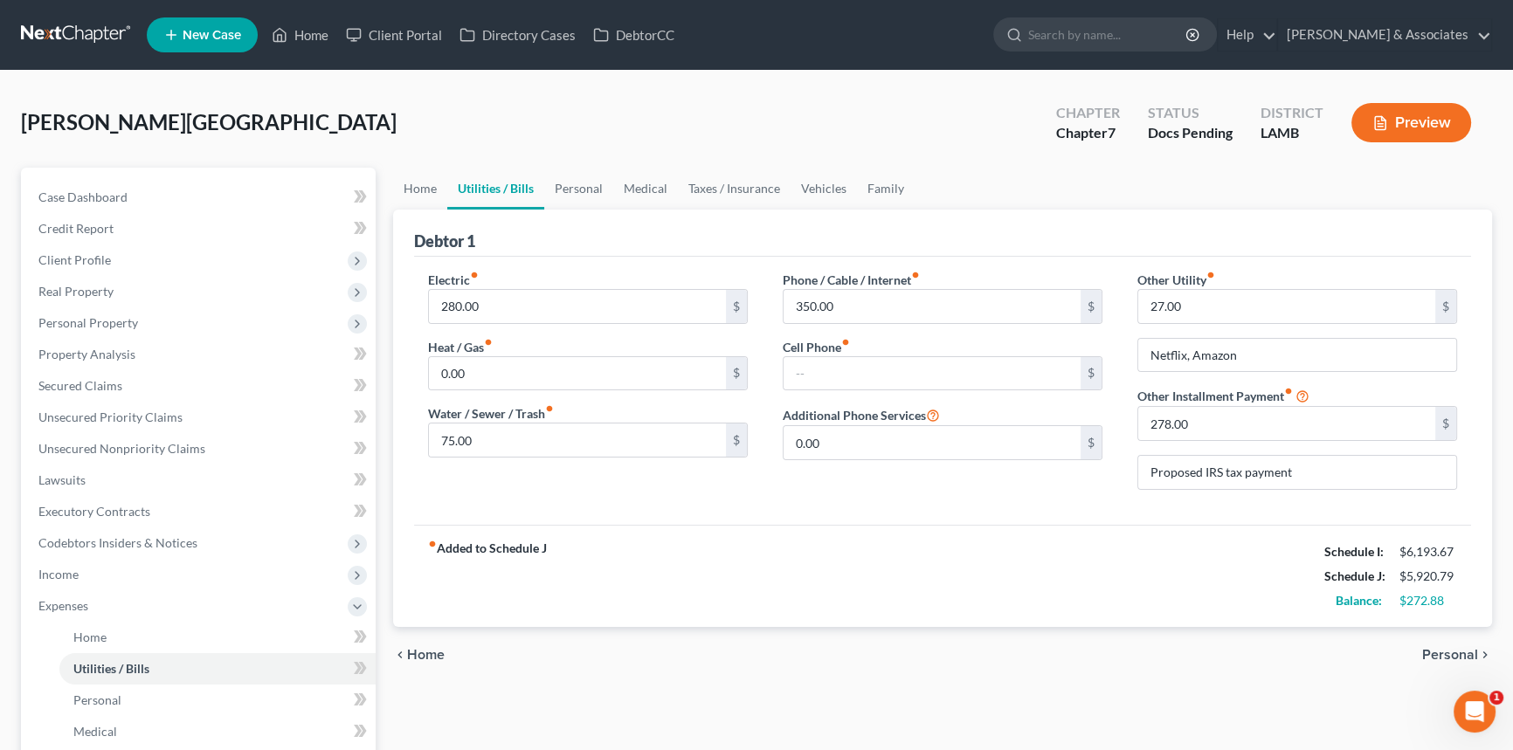
click at [1271, 443] on div "Other Utility fiber_manual_record 27.00 $ Netflix, Amazon Other Installment Pay…" at bounding box center [1297, 387] width 355 height 233
click at [1272, 432] on input "278.00" at bounding box center [1286, 423] width 297 height 33
type input "350"
click at [741, 190] on link "Taxes / Insurance" at bounding box center [734, 189] width 113 height 42
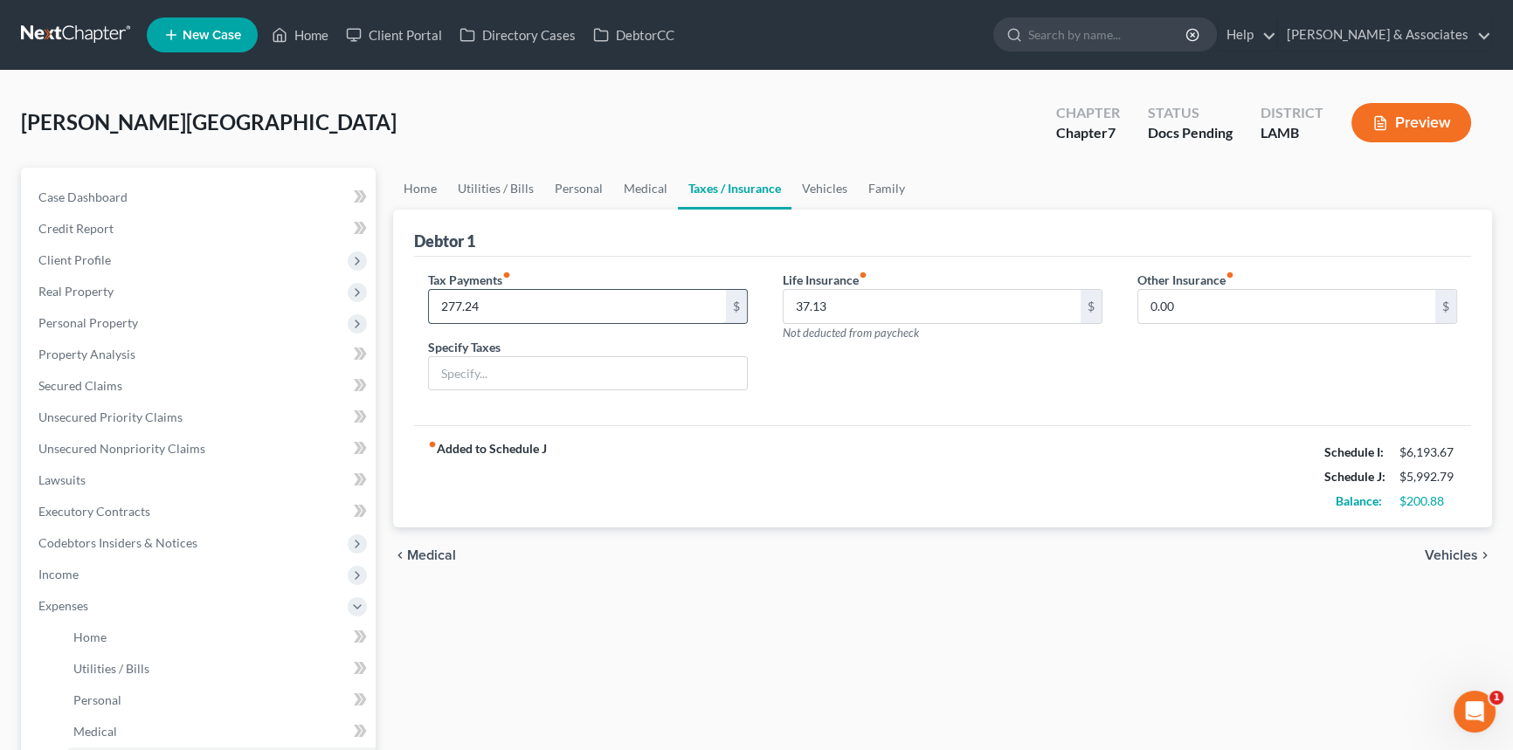
click at [515, 300] on input "277.24" at bounding box center [577, 306] width 297 height 33
click at [813, 183] on link "Vehicles" at bounding box center [824, 189] width 66 height 42
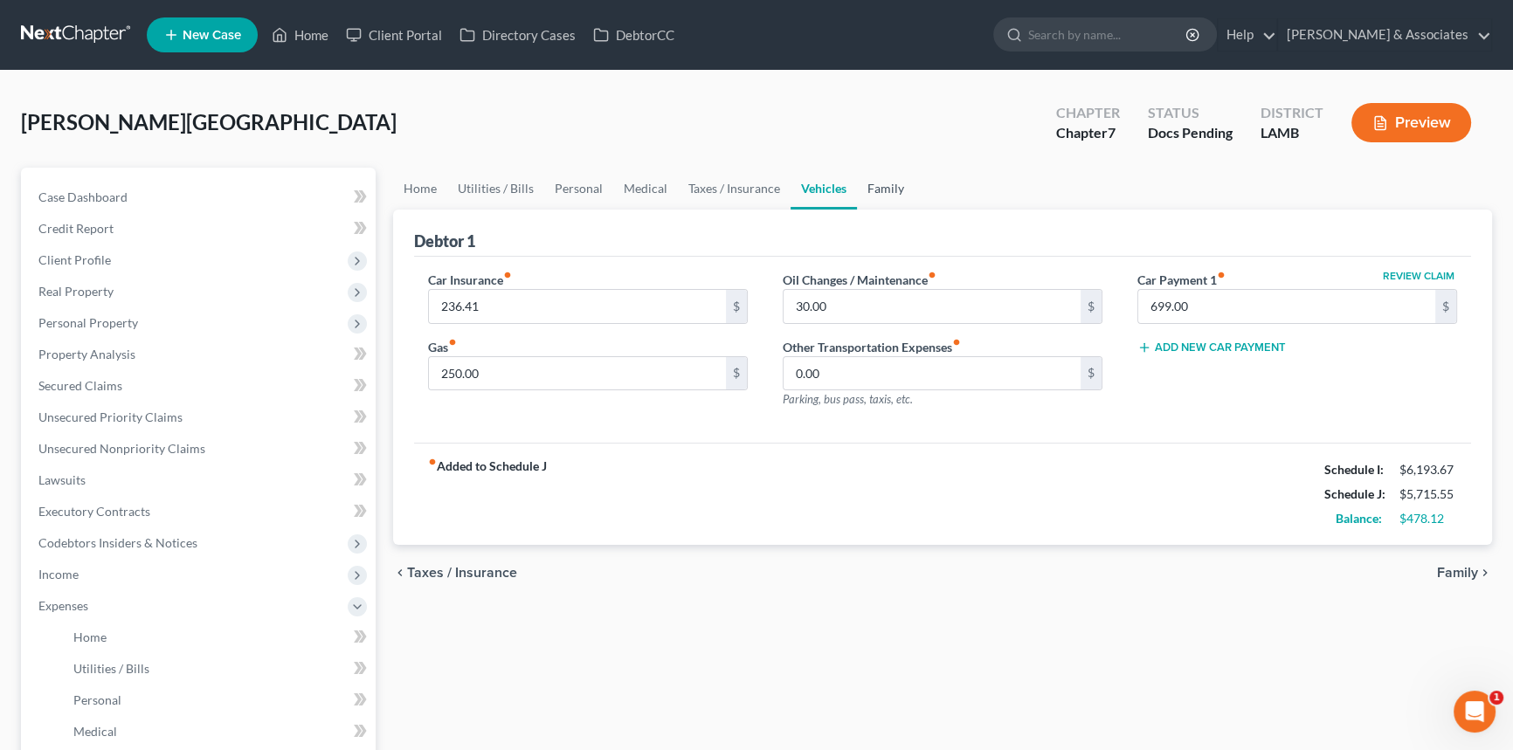
click at [886, 180] on link "Family" at bounding box center [886, 189] width 58 height 42
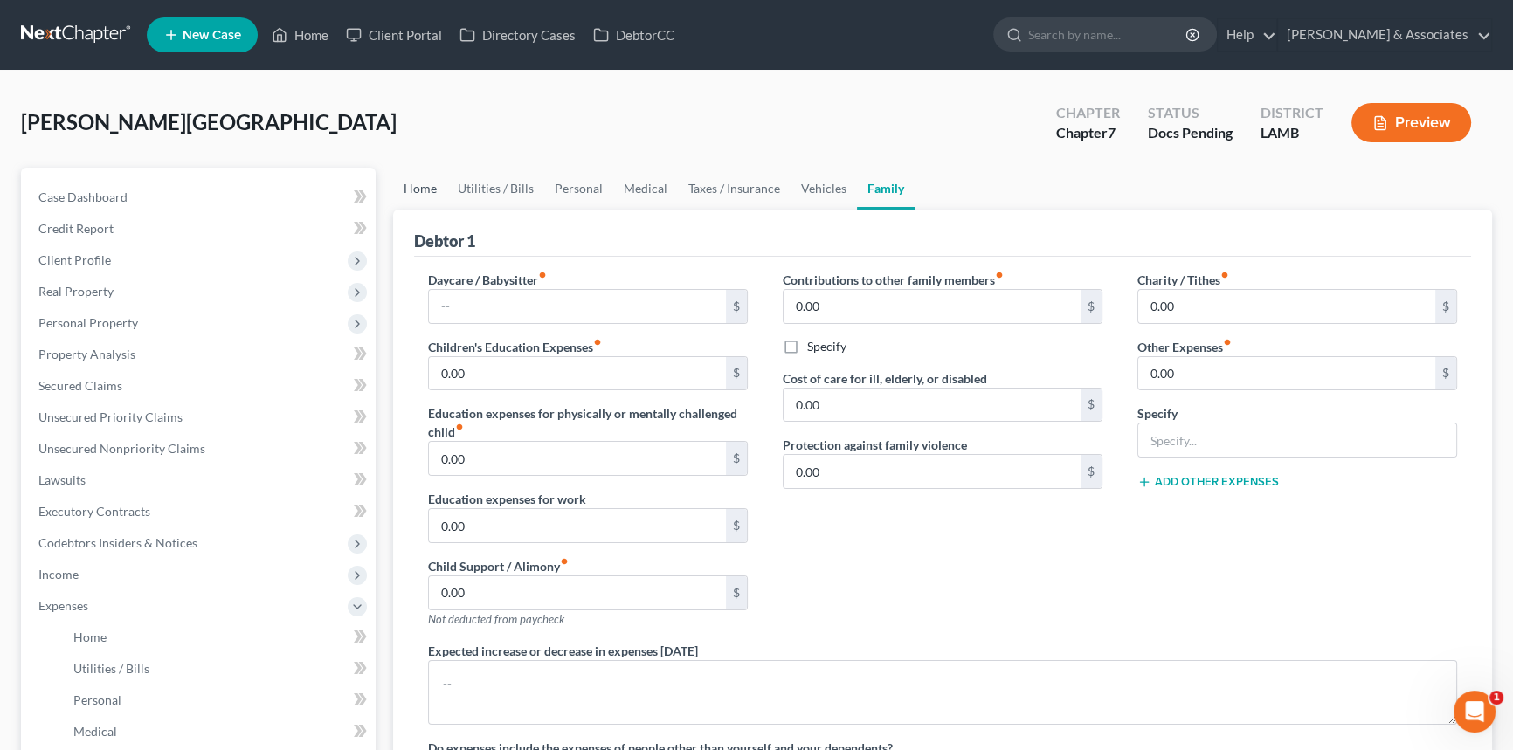
click at [409, 191] on link "Home" at bounding box center [420, 189] width 54 height 42
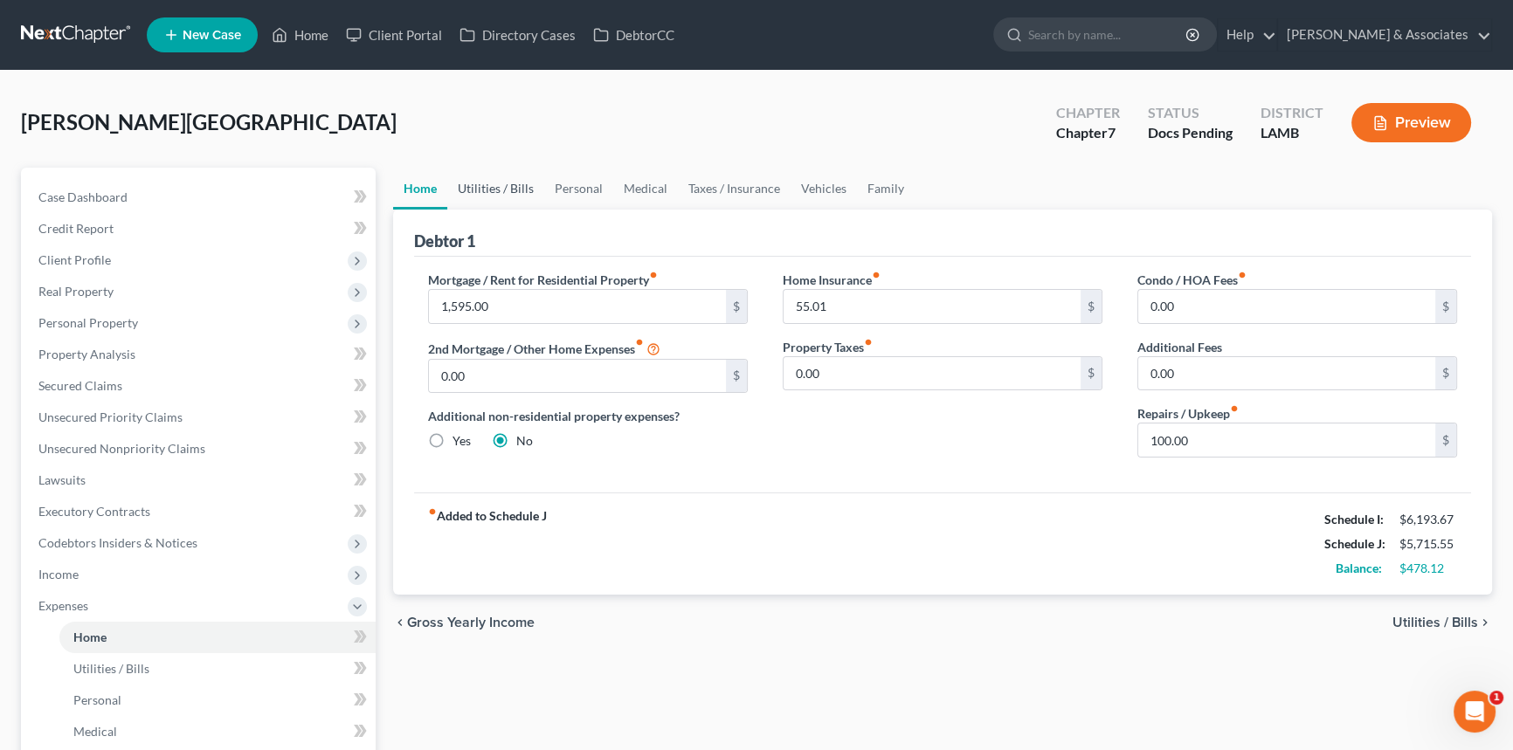
click at [465, 182] on link "Utilities / Bills" at bounding box center [495, 189] width 97 height 42
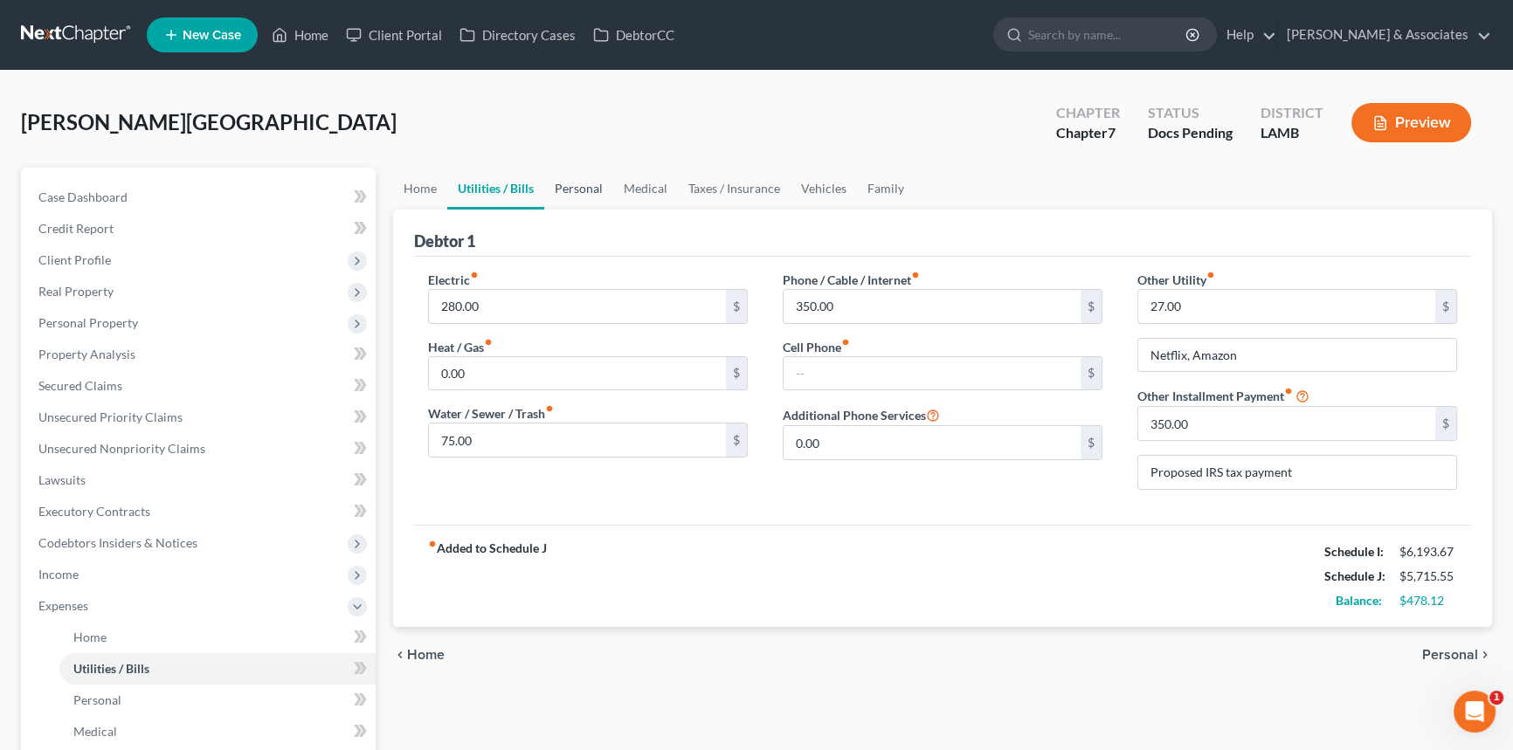
click at [534, 176] on link "Utilities / Bills" at bounding box center [495, 189] width 97 height 42
click at [584, 179] on link "Personal" at bounding box center [578, 189] width 69 height 42
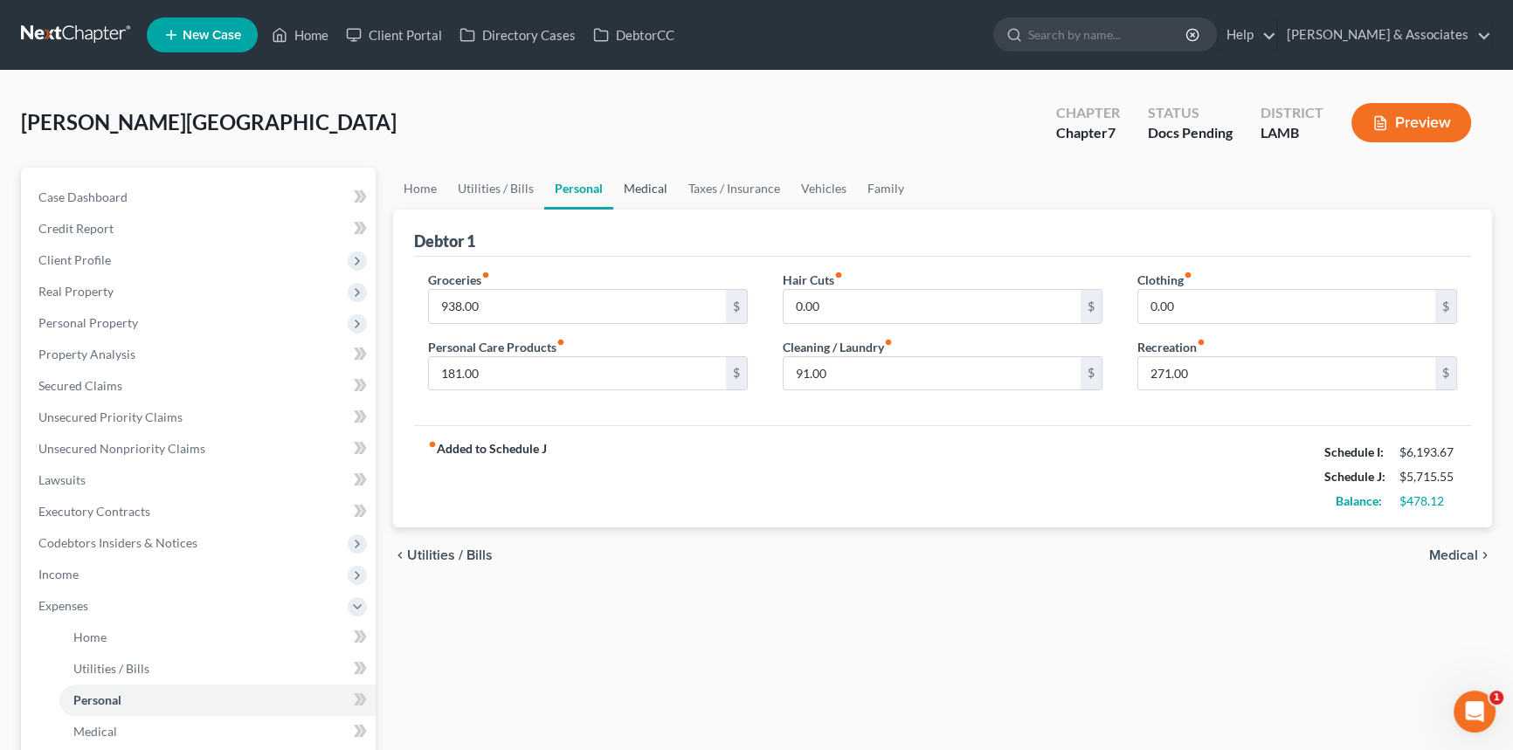
click at [631, 181] on link "Medical" at bounding box center [645, 189] width 65 height 42
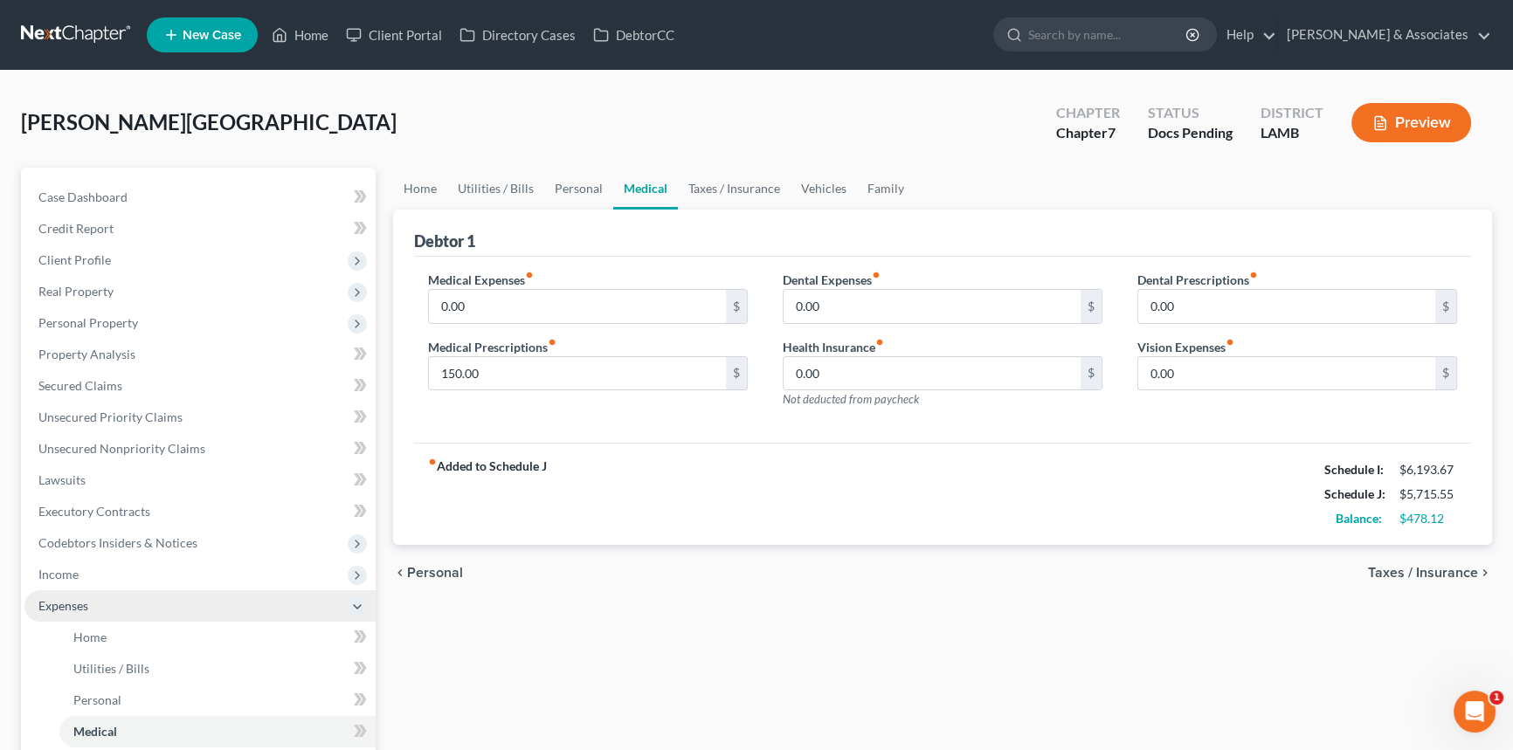
click at [85, 605] on span "Expenses" at bounding box center [63, 605] width 50 height 15
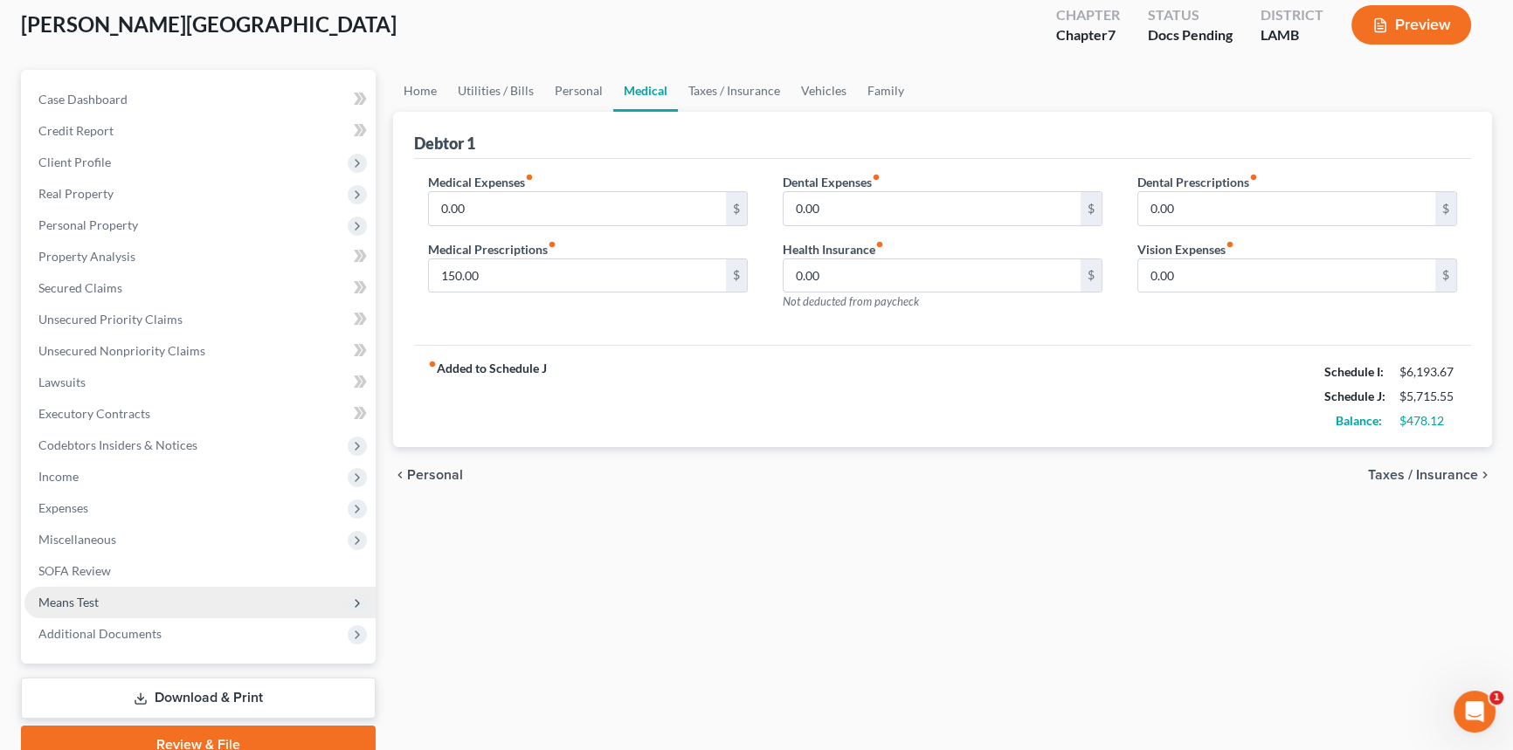
scroll to position [176, 0]
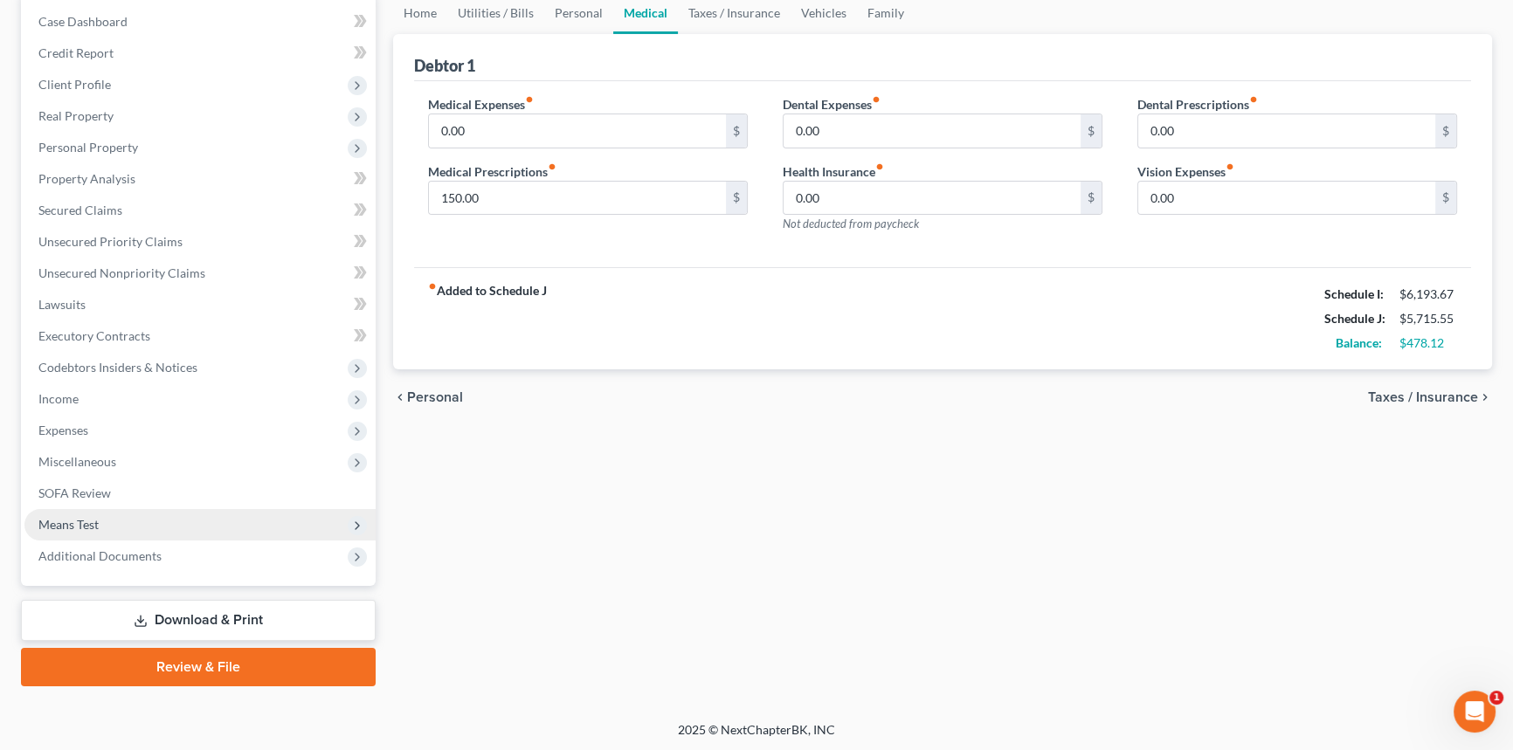
click at [154, 526] on span "Means Test" at bounding box center [199, 524] width 351 height 31
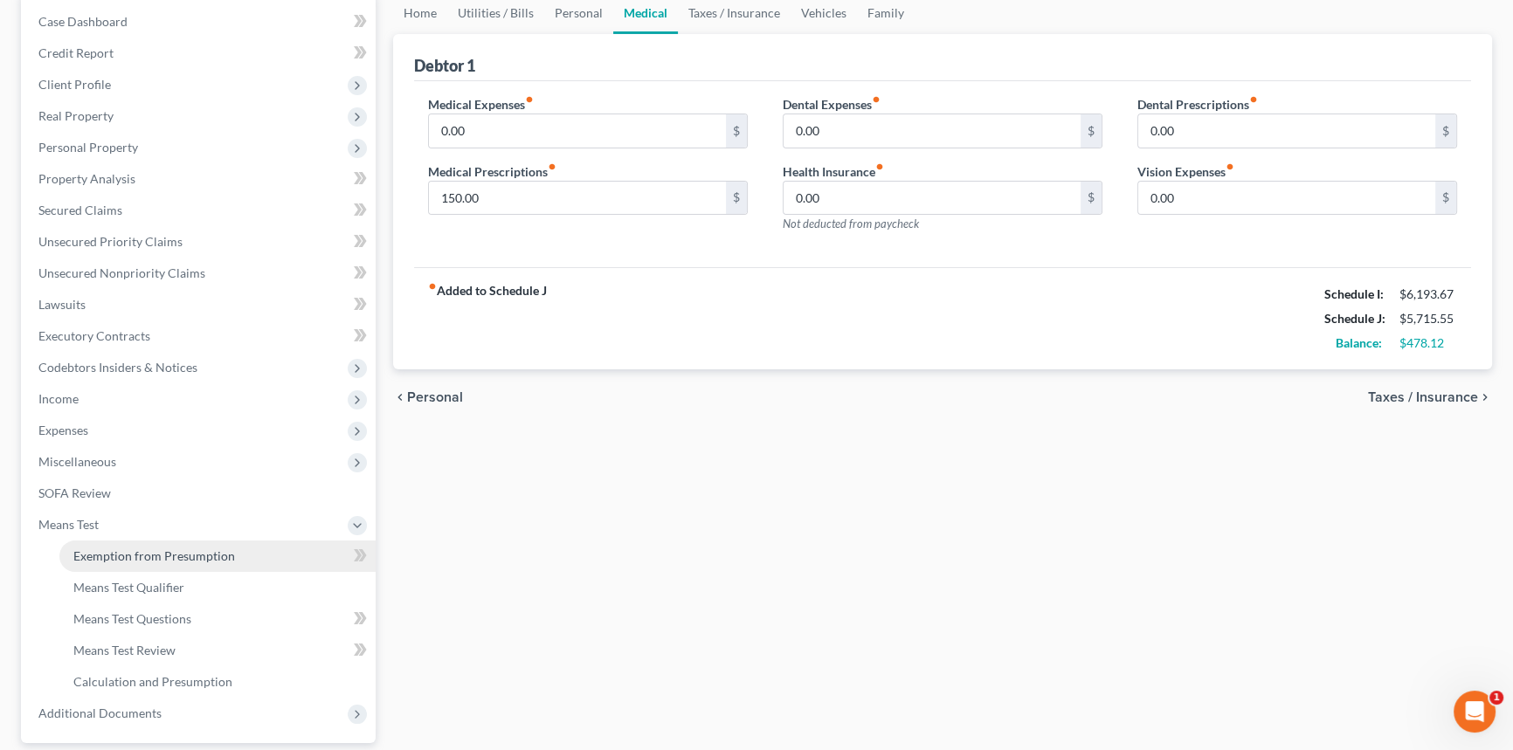
click at [159, 556] on span "Exemption from Presumption" at bounding box center [154, 555] width 162 height 15
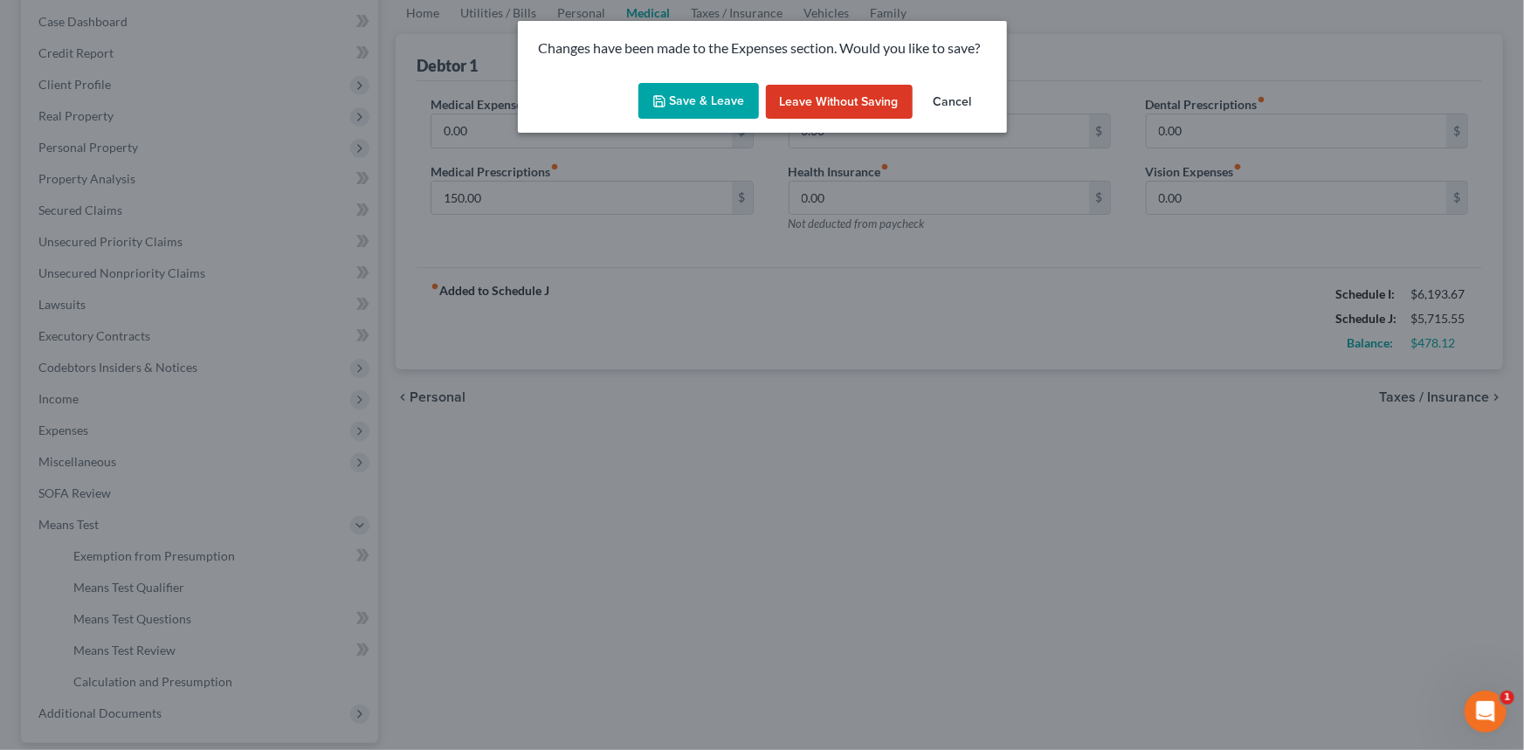
click at [708, 93] on button "Save & Leave" at bounding box center [698, 101] width 121 height 37
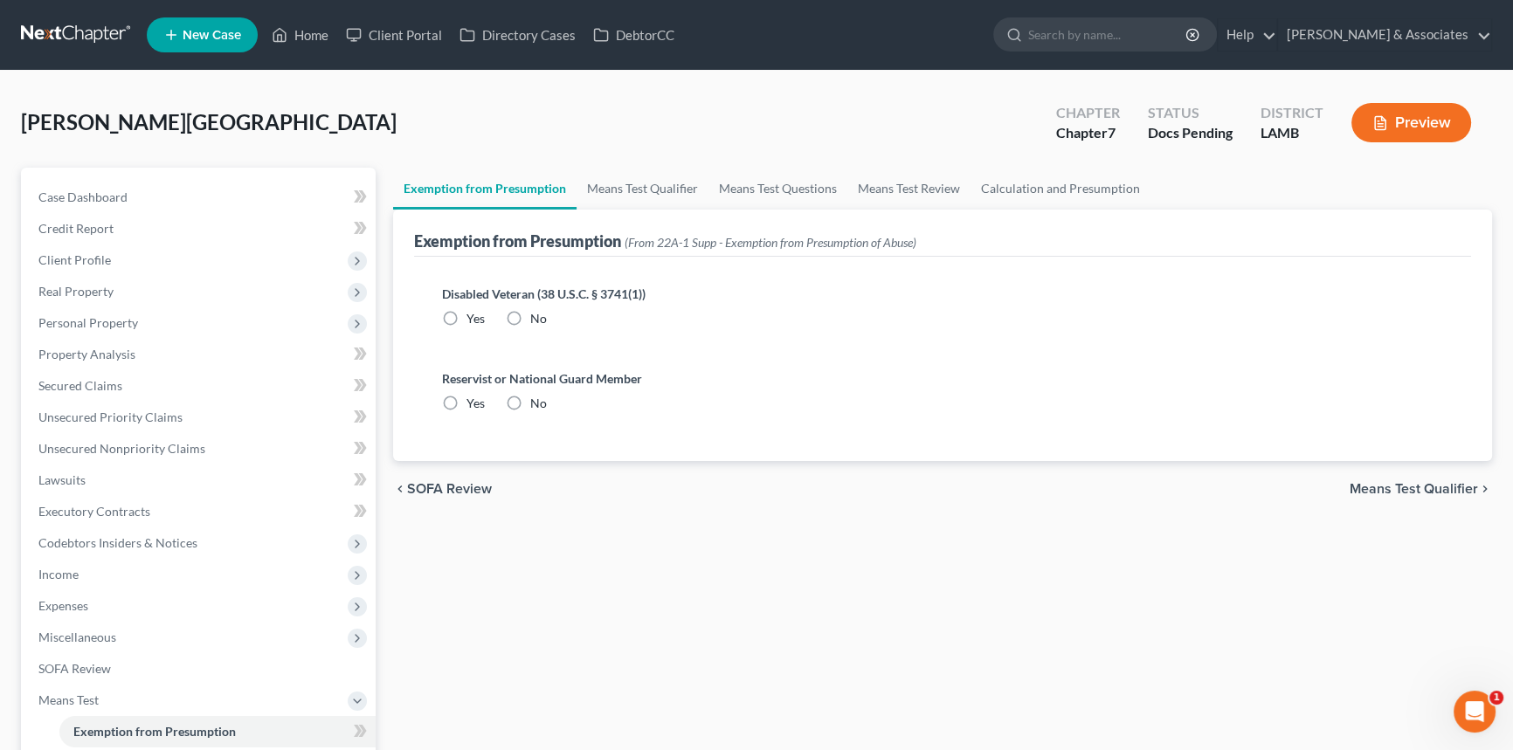
click at [530, 320] on label "No" at bounding box center [538, 318] width 17 height 17
click at [537, 320] on input "No" at bounding box center [542, 315] width 11 height 11
radio input "true"
click at [530, 408] on label "No" at bounding box center [538, 403] width 17 height 17
click at [537, 406] on input "No" at bounding box center [542, 400] width 11 height 11
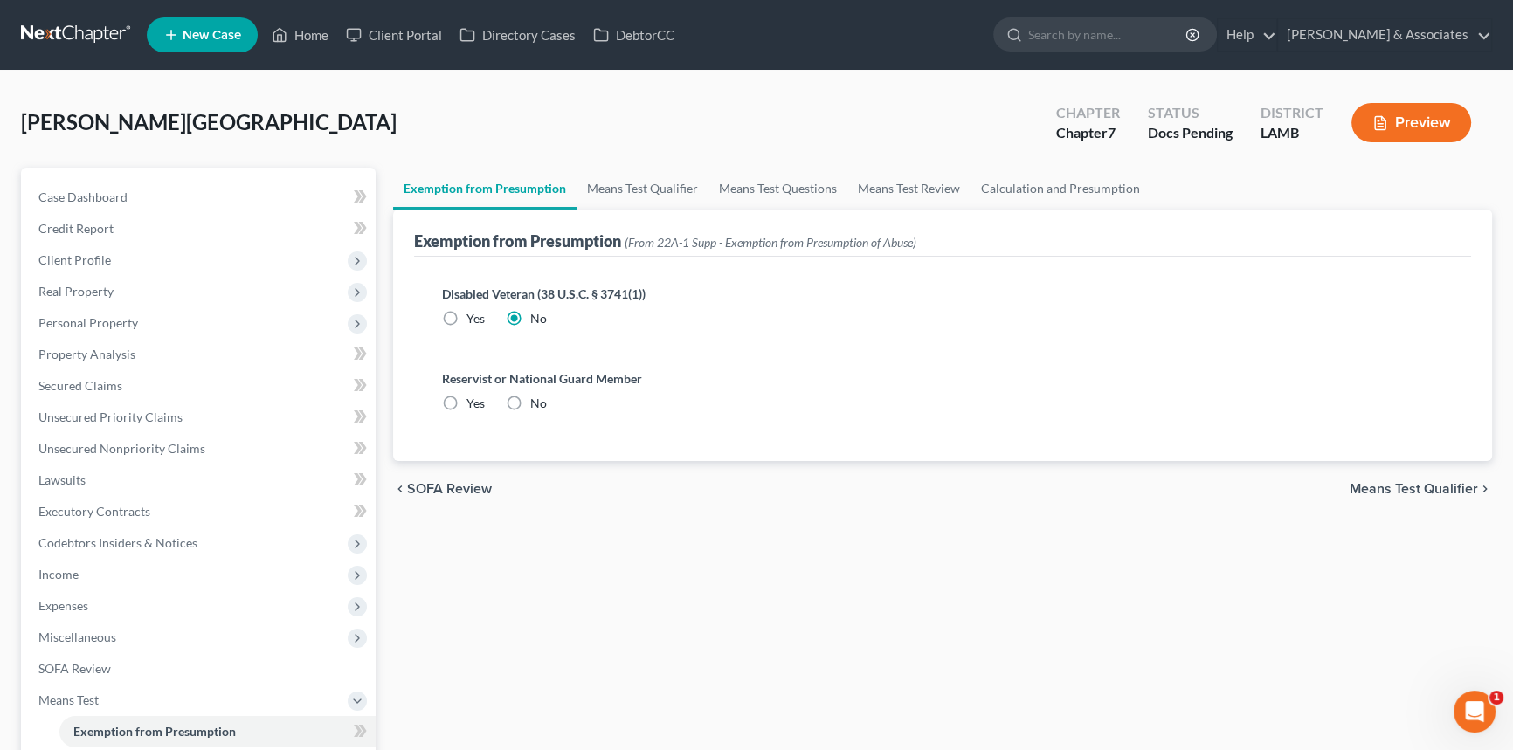
radio input "true"
click at [1384, 498] on div "chevron_left SOFA Review Means Test Qualifier chevron_right" at bounding box center [942, 489] width 1099 height 56
click at [1388, 488] on span "Means Test Qualifier" at bounding box center [1413, 489] width 128 height 14
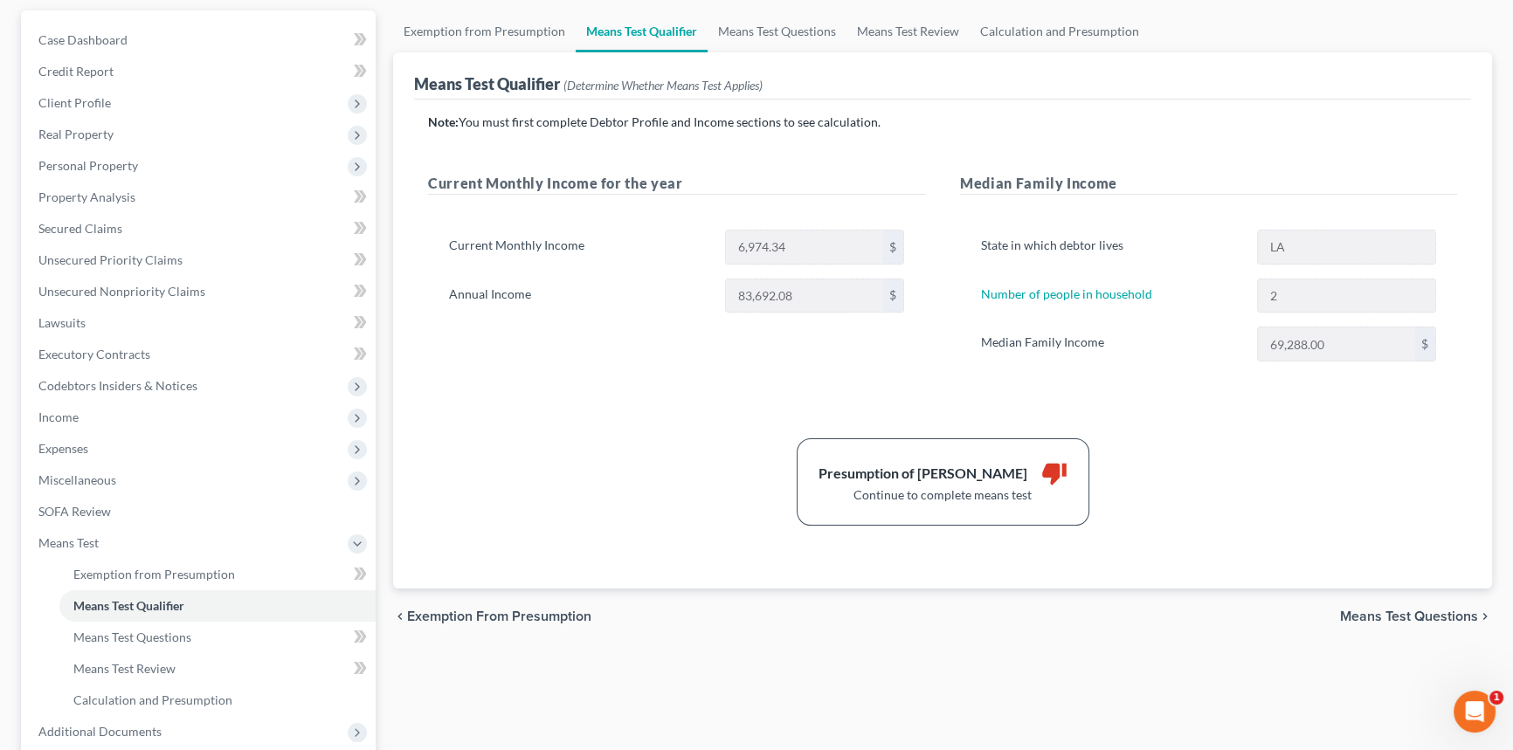
scroll to position [158, 0]
click at [1371, 609] on span "Means Test Questions" at bounding box center [1409, 616] width 138 height 14
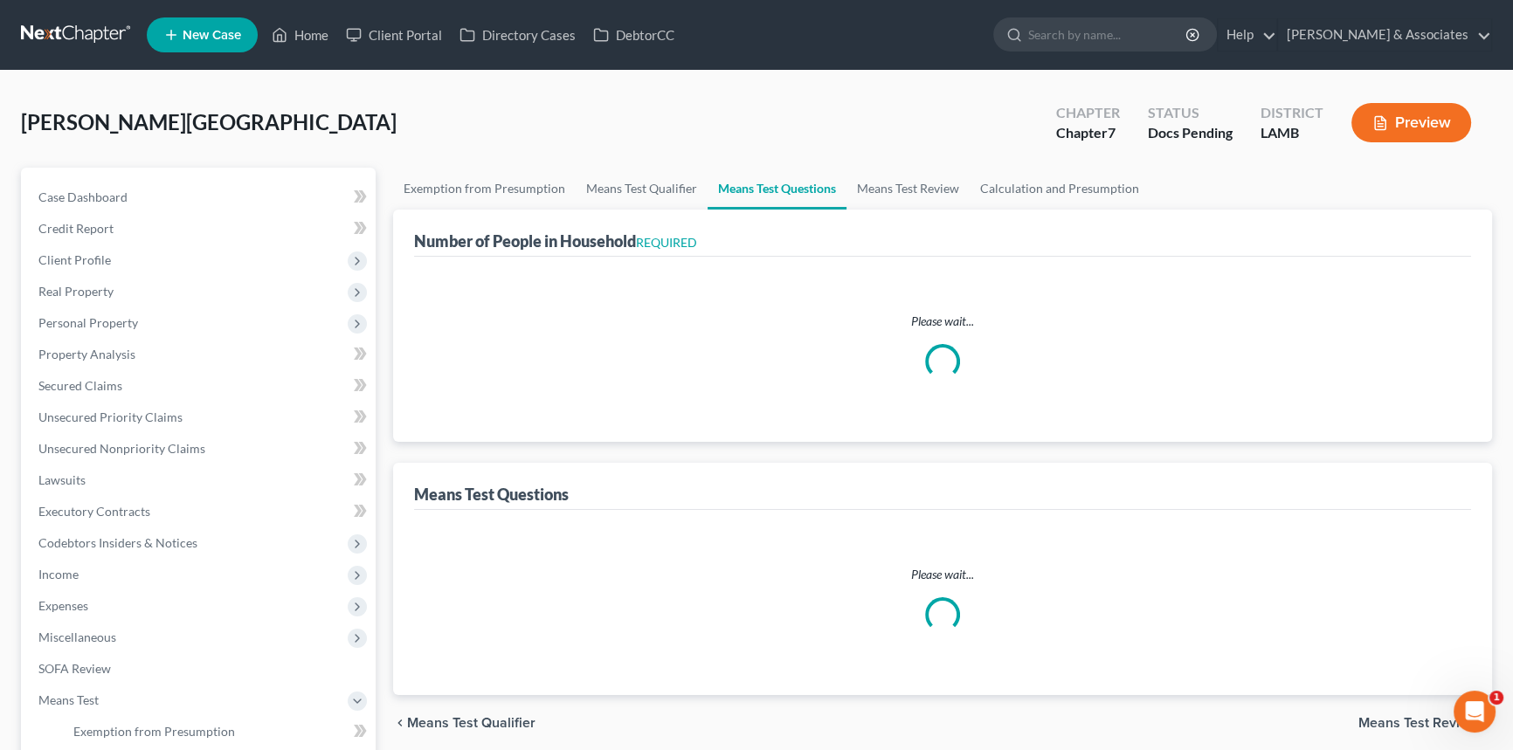
select select "60"
select select "1"
select select "60"
select select "1"
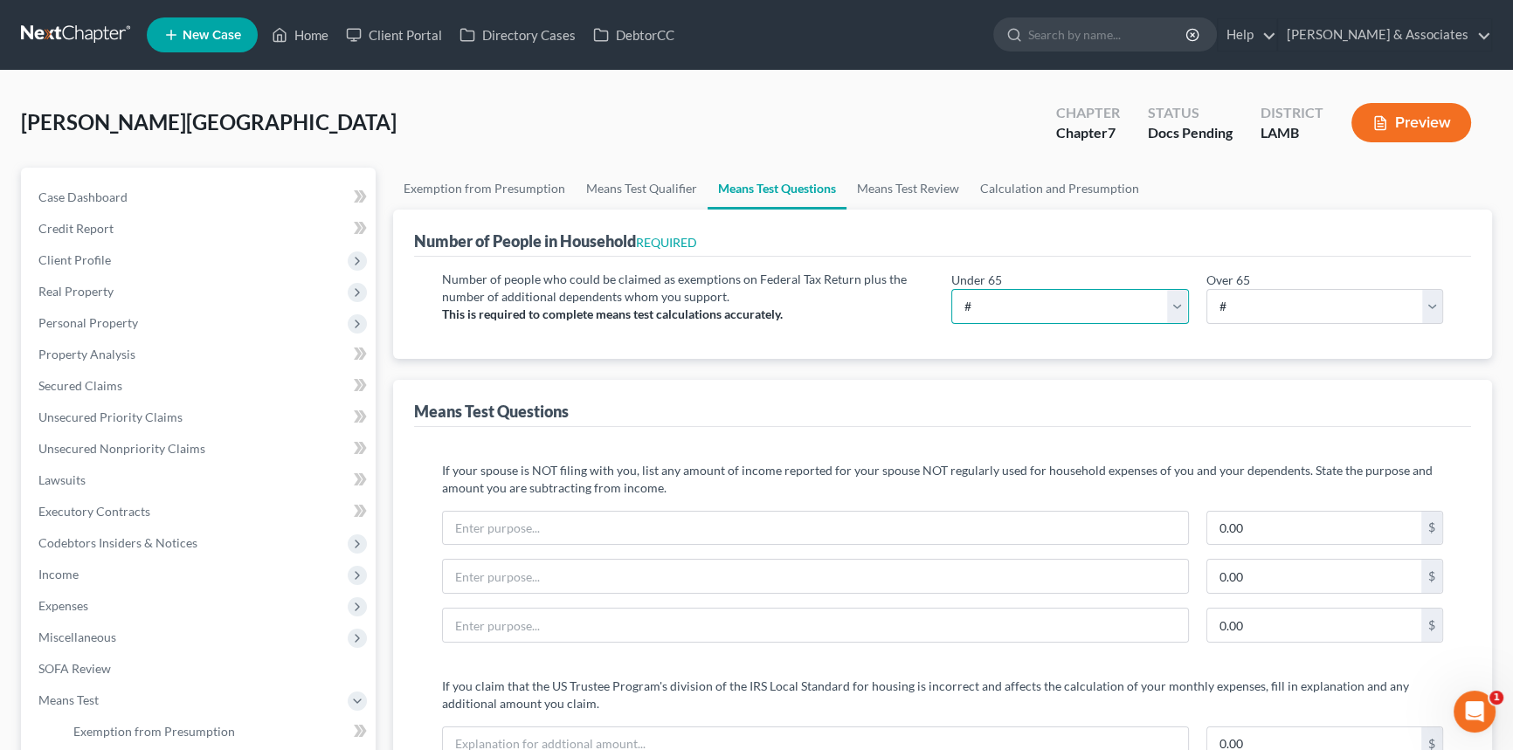
click at [1051, 297] on select "# 0 1 2 3 4 5 6 7 8 9 10" at bounding box center [1070, 306] width 238 height 35
select select "2"
click at [951, 289] on select "# 0 1 2 3 4 5 6 7 8 9 10" at bounding box center [1070, 306] width 238 height 35
click at [981, 403] on div "Means Test Questions" at bounding box center [942, 403] width 1057 height 47
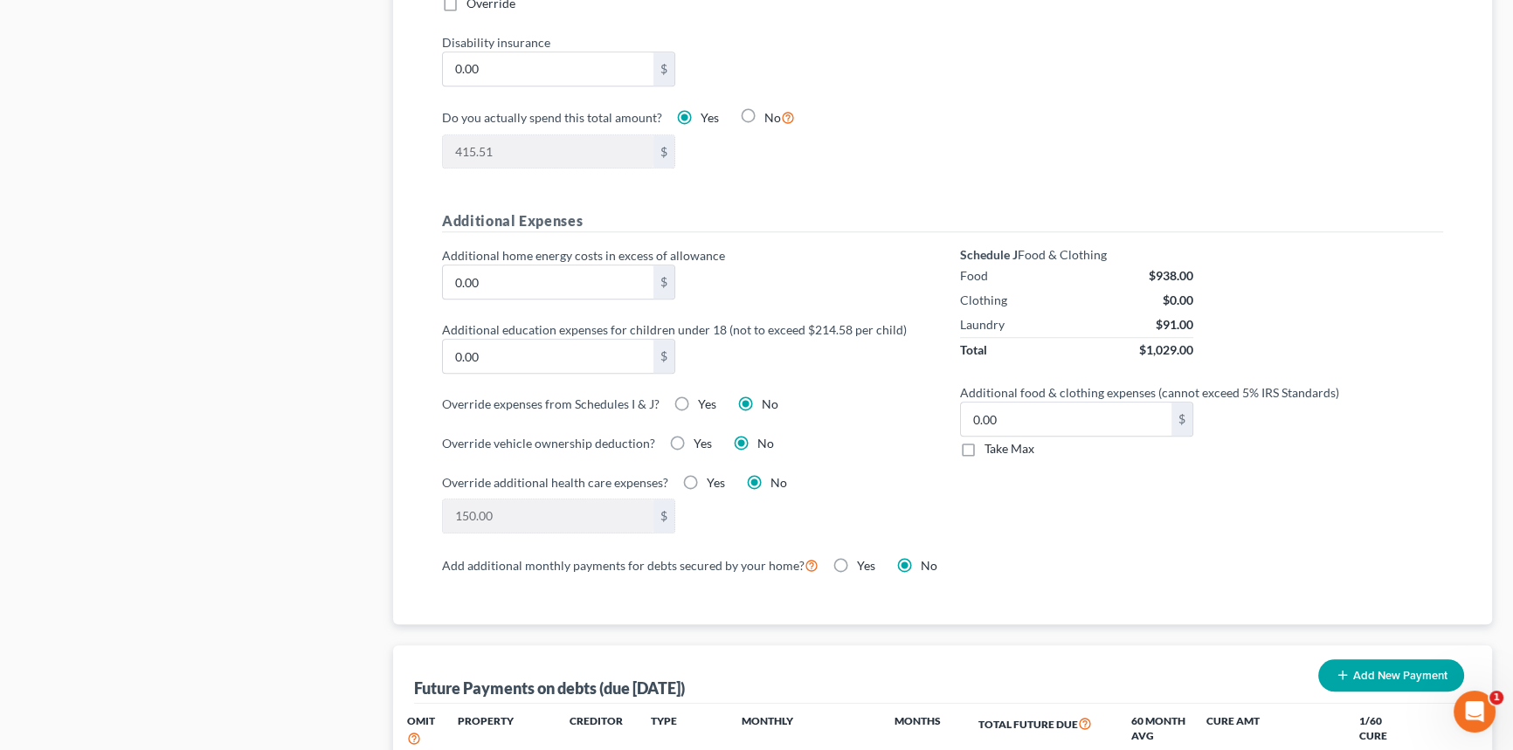
click at [1085, 498] on div "Schedule J Food & Clothing Food $938.00 Clothing $0.00 Laundry $91.00 Total $1,…" at bounding box center [1201, 399] width 518 height 307
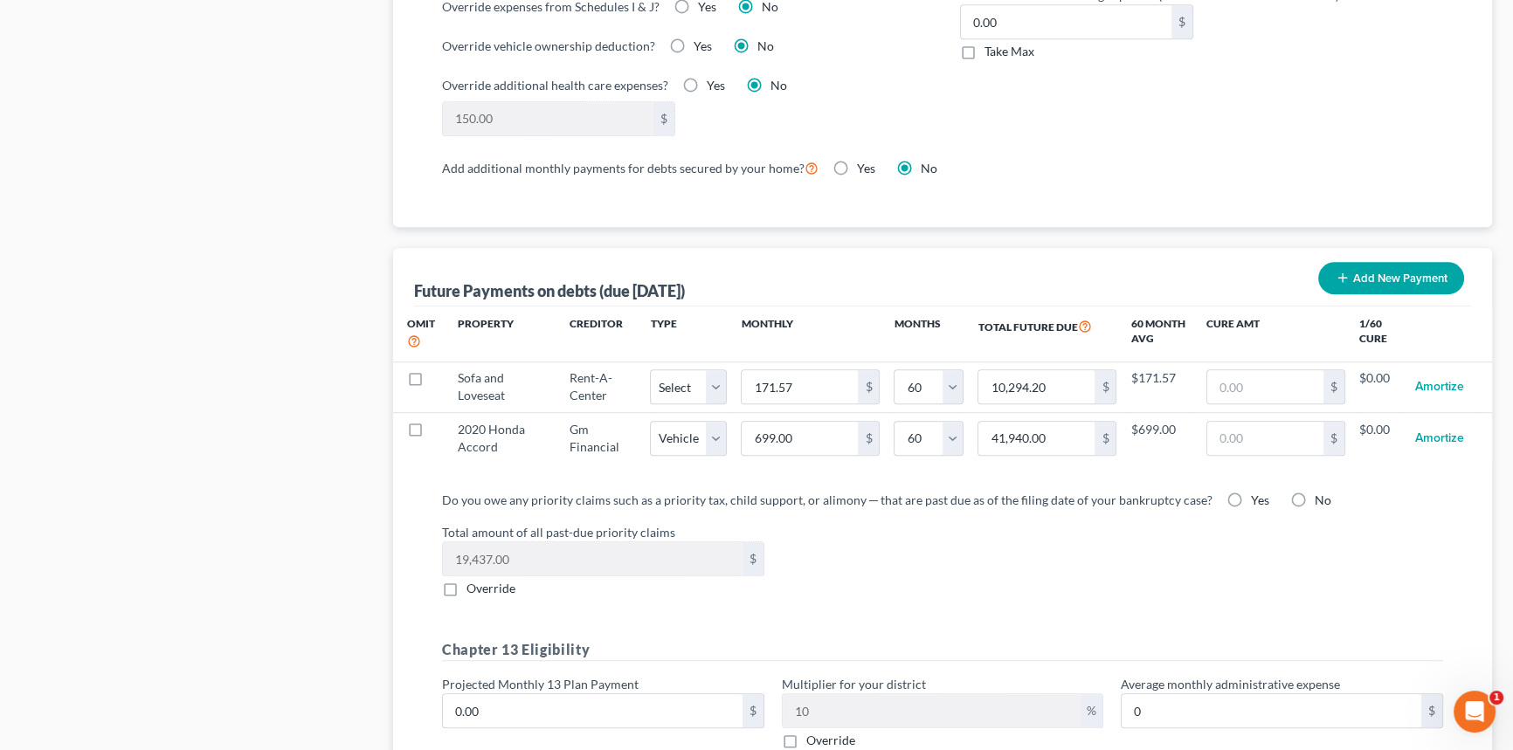
click at [1251, 497] on label "Yes" at bounding box center [1260, 500] width 18 height 17
click at [1258, 497] on input "Yes" at bounding box center [1263, 497] width 11 height 11
radio input "true"
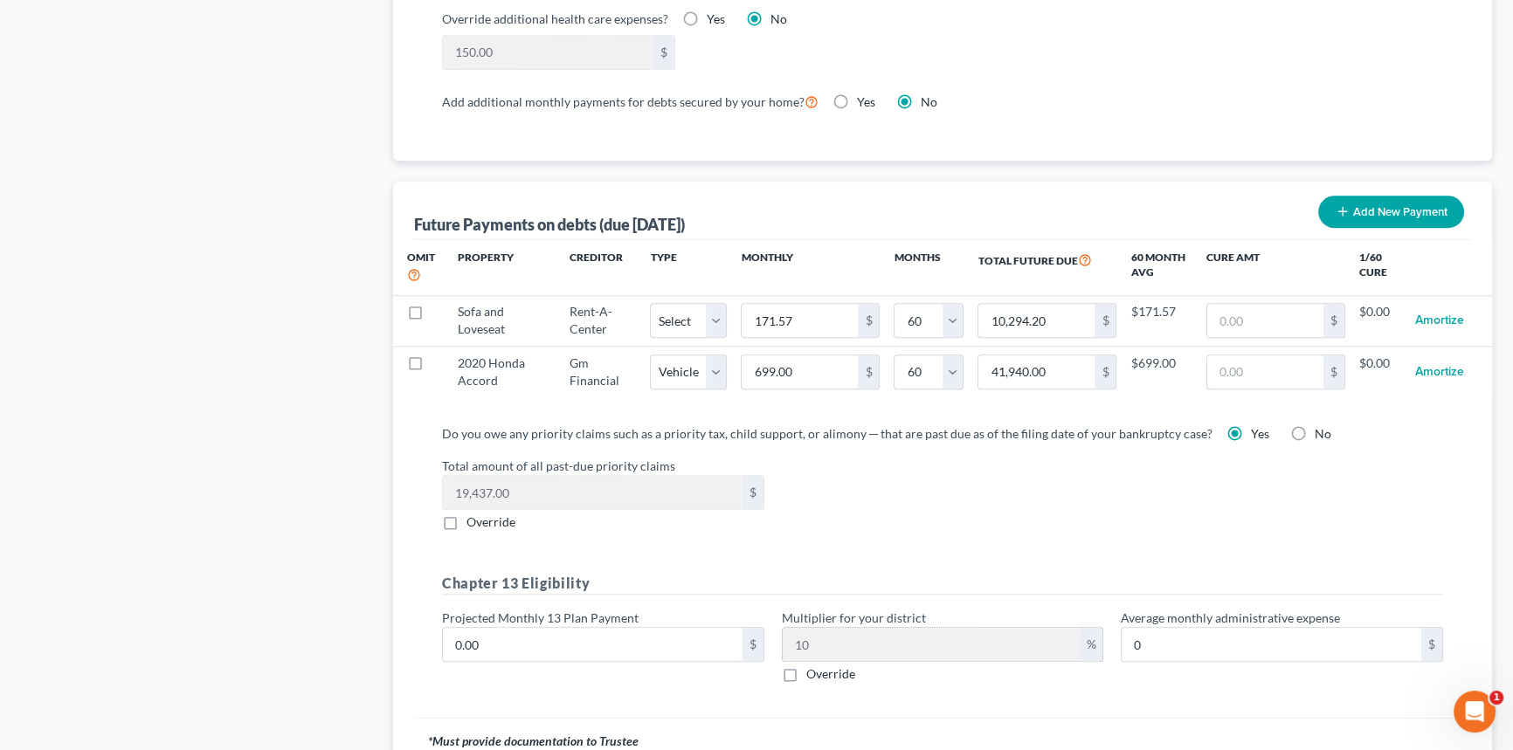
scroll to position [1667, 0]
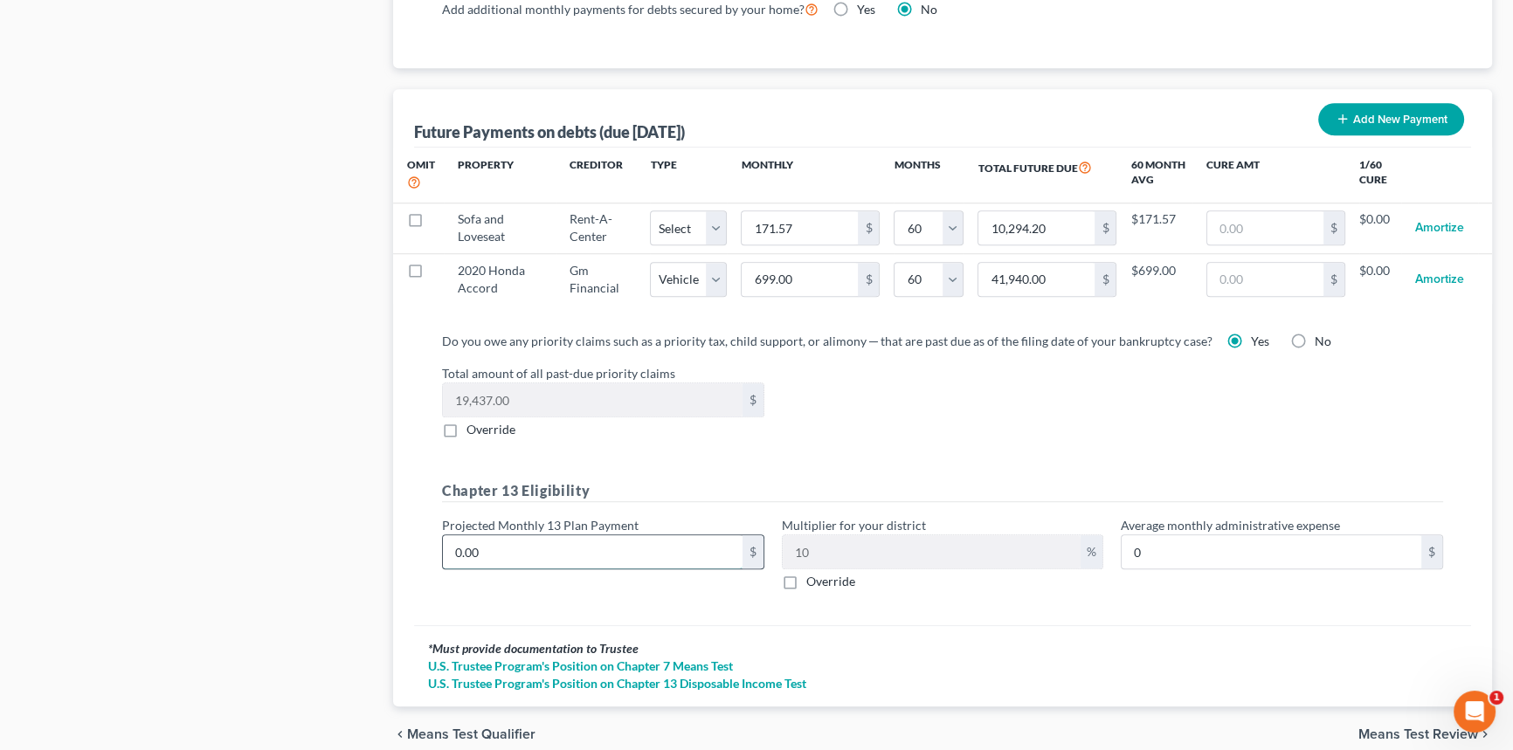
click at [610, 548] on input "0.00" at bounding box center [593, 551] width 300 height 33
type input "7"
type input "0.70"
type input "77"
type input "7.70"
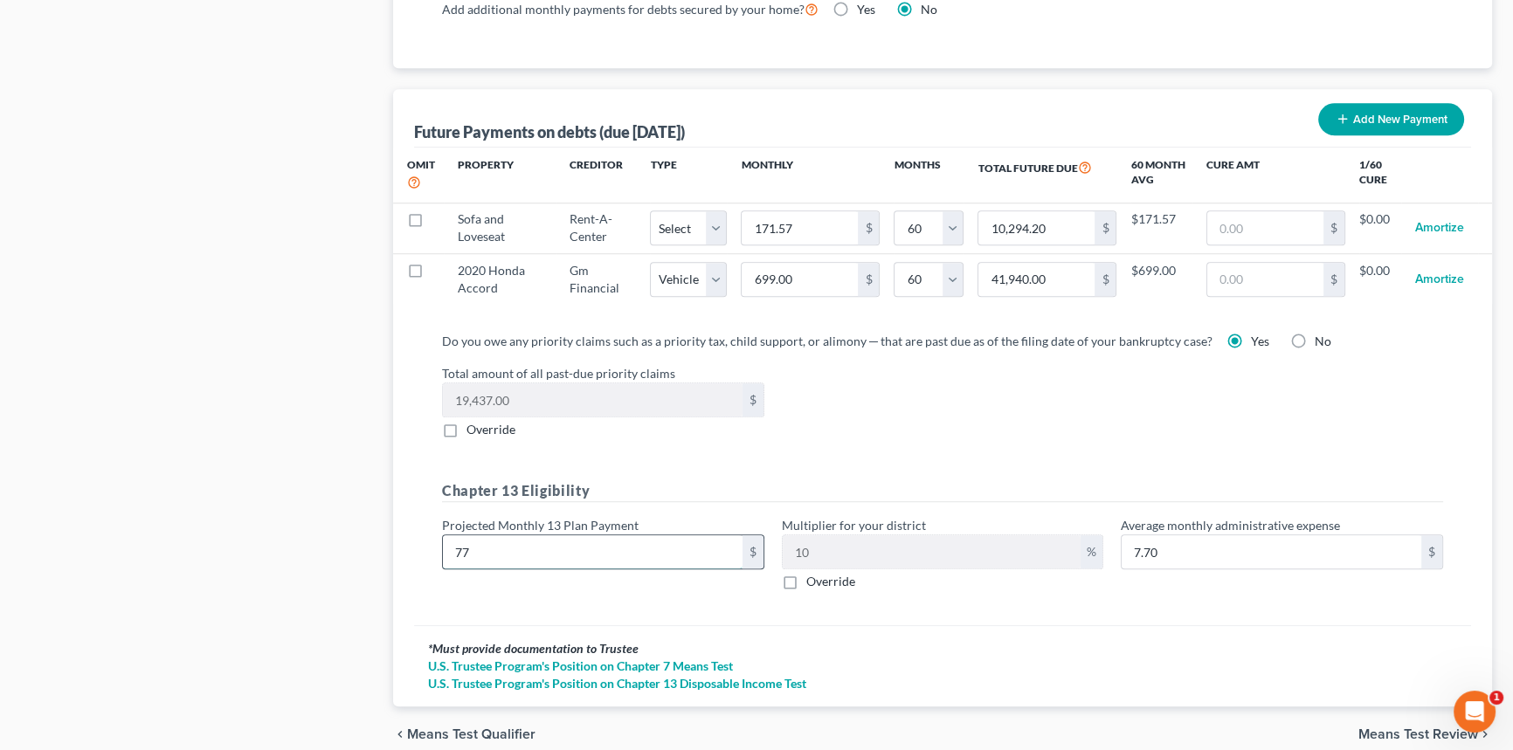
type input "770"
type input "77.00"
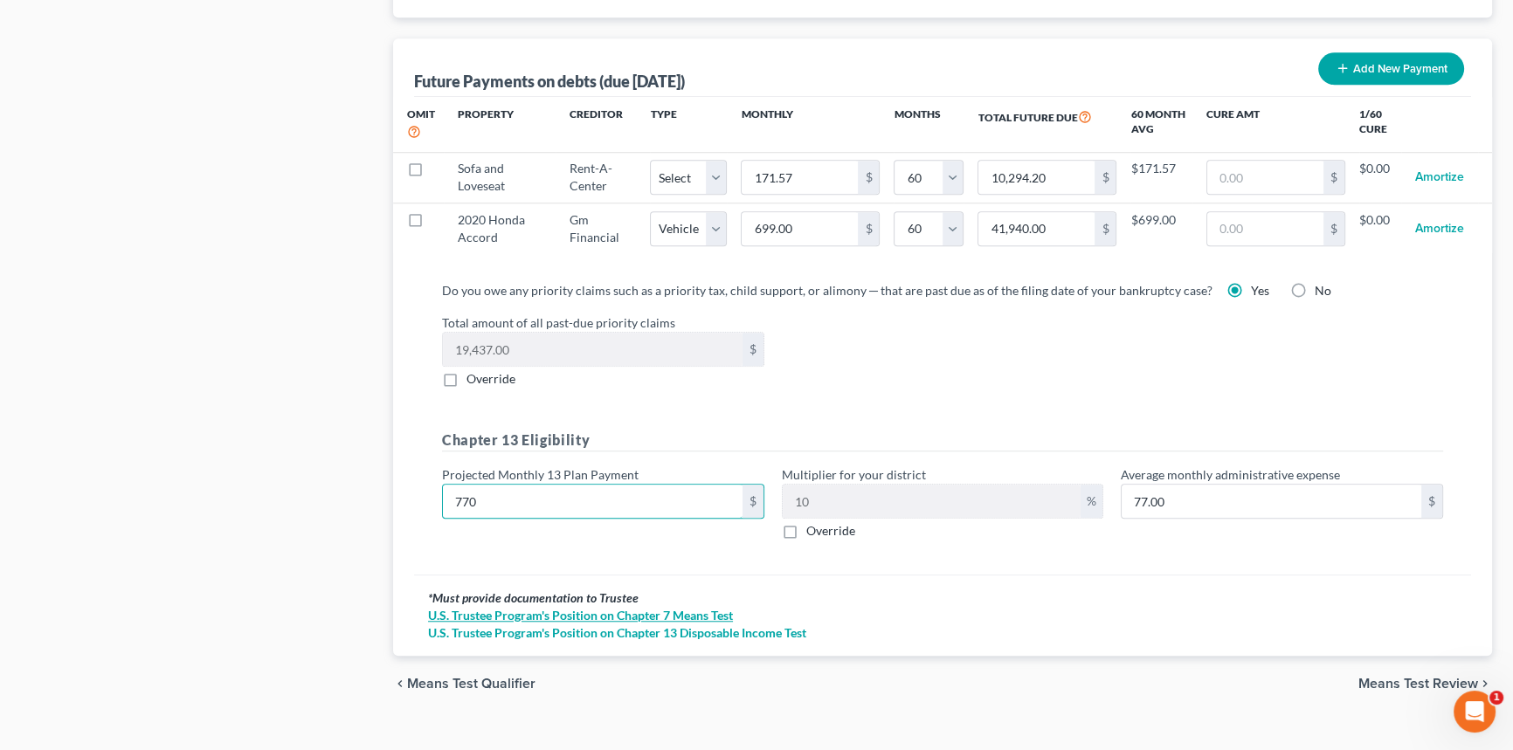
scroll to position [1741, 0]
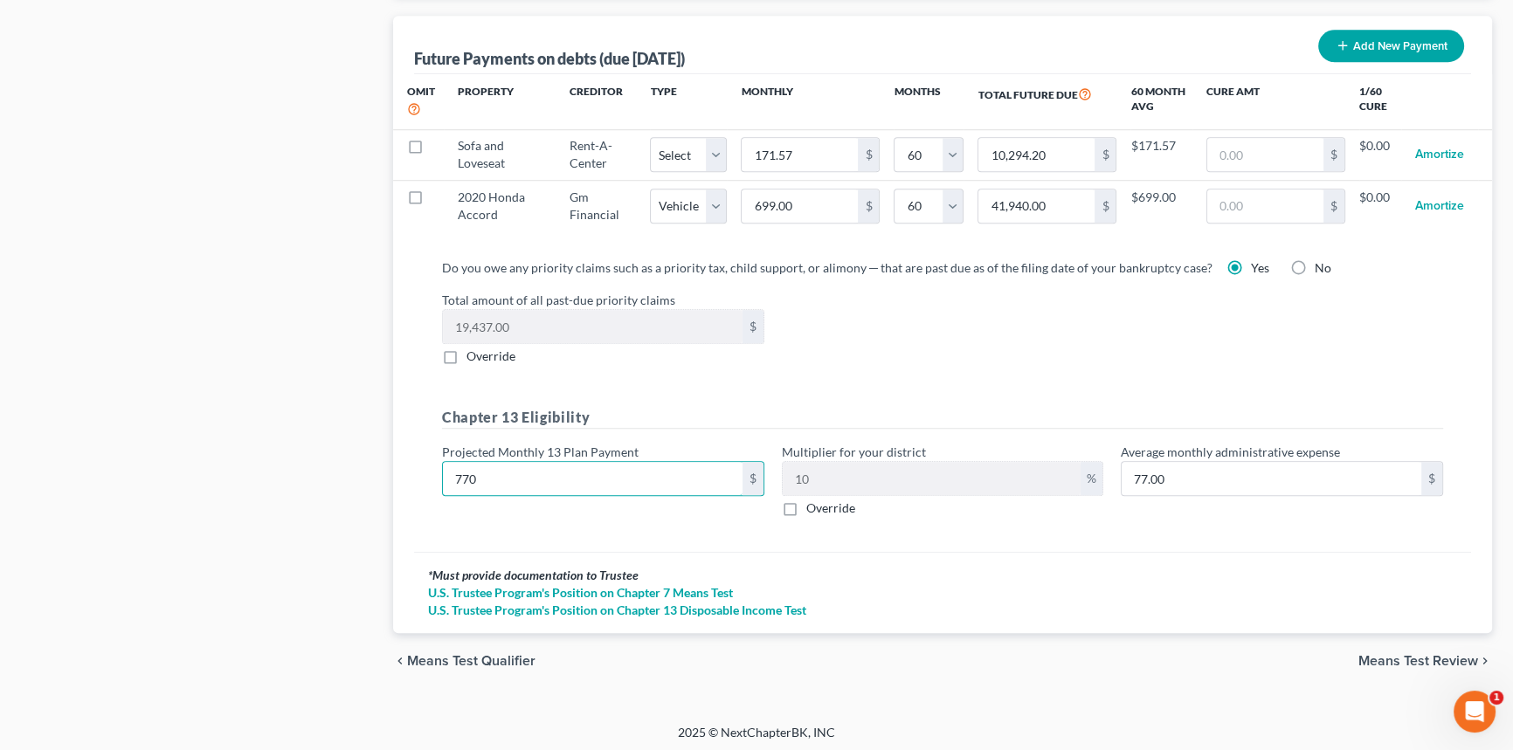
type input "770"
click at [1422, 645] on div "chevron_left Means Test Qualifier Means Test Review chevron_right" at bounding box center [942, 661] width 1099 height 56
click at [1417, 654] on span "Means Test Review" at bounding box center [1418, 661] width 120 height 14
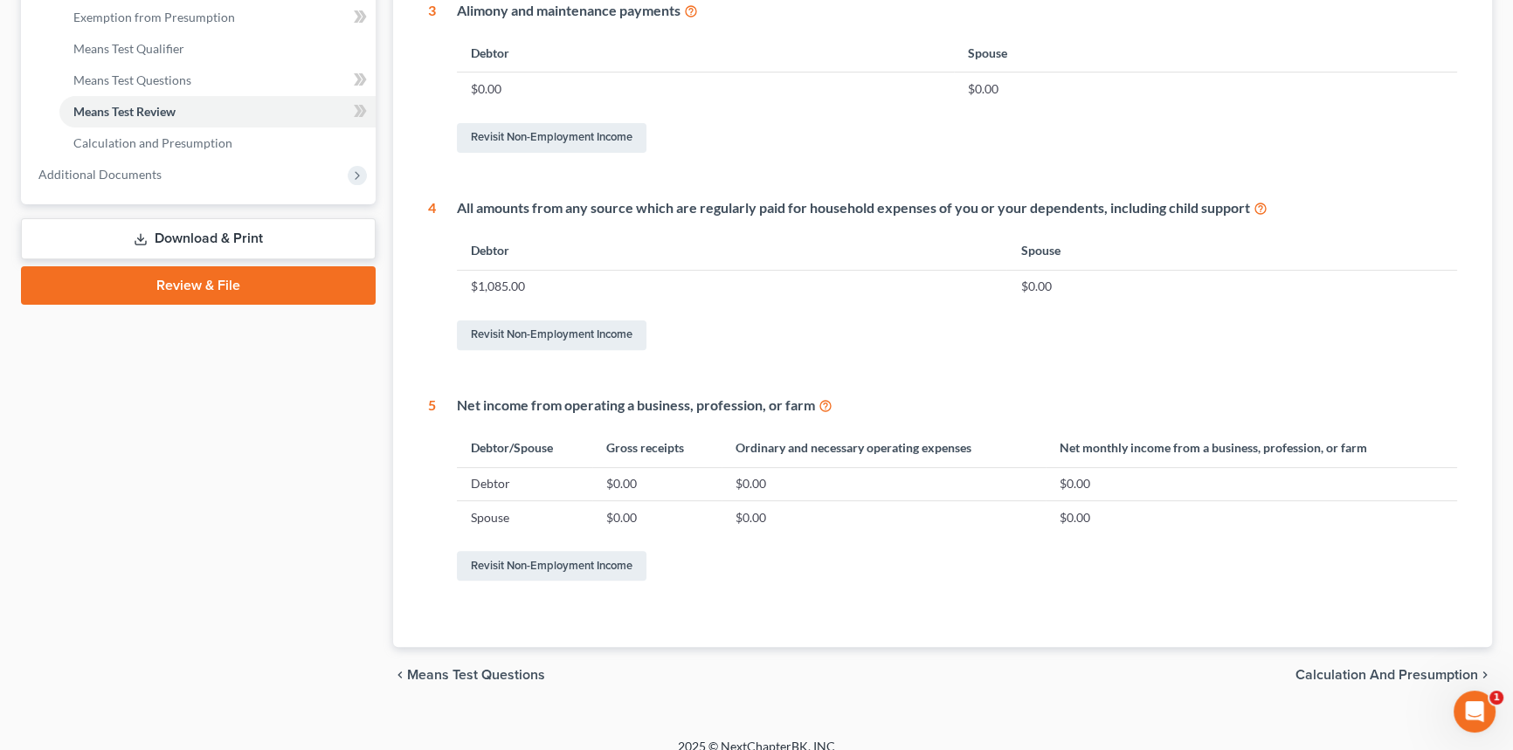
click at [1362, 670] on span "Calculation and Presumption" at bounding box center [1386, 675] width 183 height 14
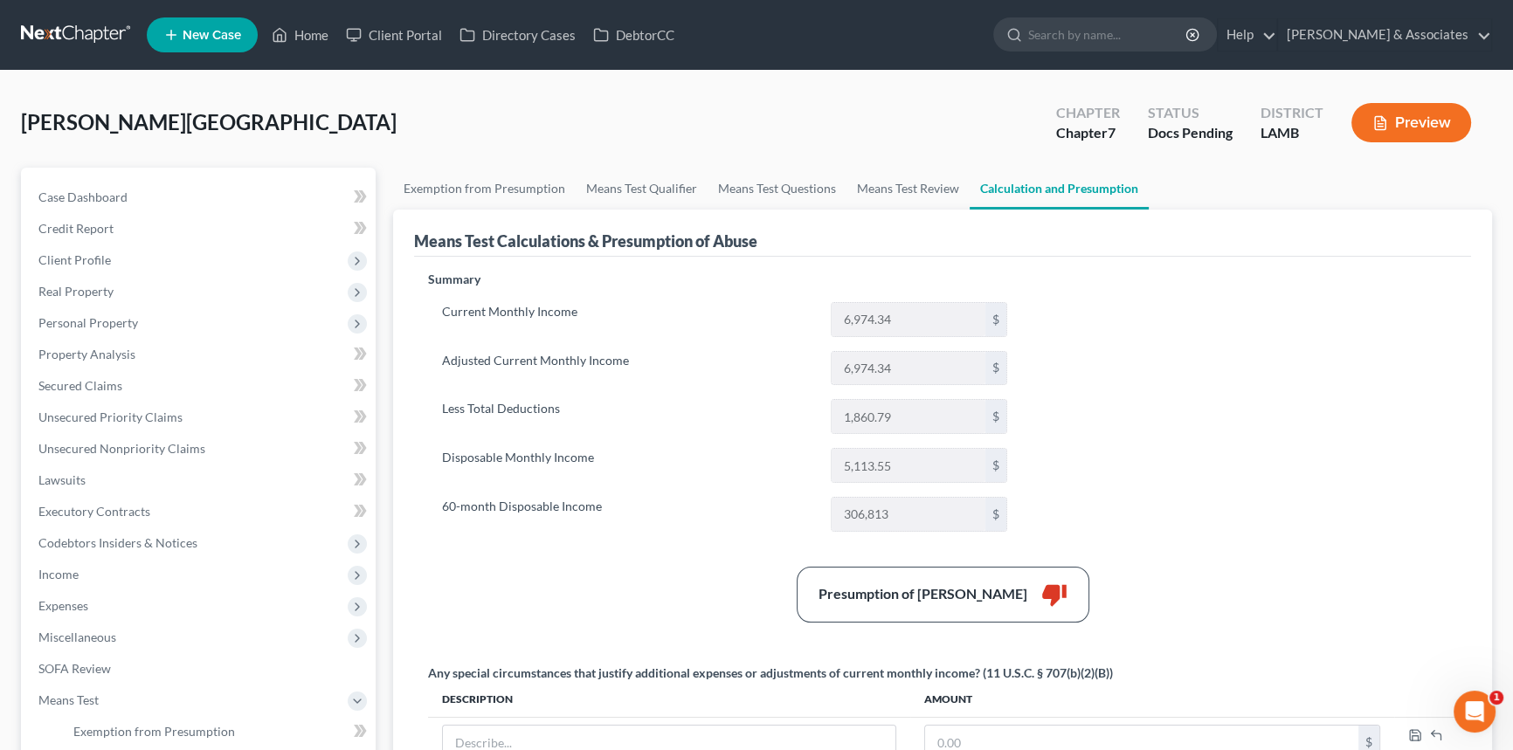
drag, startPoint x: 1189, startPoint y: 445, endPoint x: 1223, endPoint y: 404, distance: 52.7
click at [1194, 438] on div "Summary Current Monthly Income 6,974.34 $ Adjusted Current Monthly Income 6,974…" at bounding box center [942, 537] width 1046 height 532
click at [1412, 131] on button "Preview" at bounding box center [1411, 122] width 120 height 39
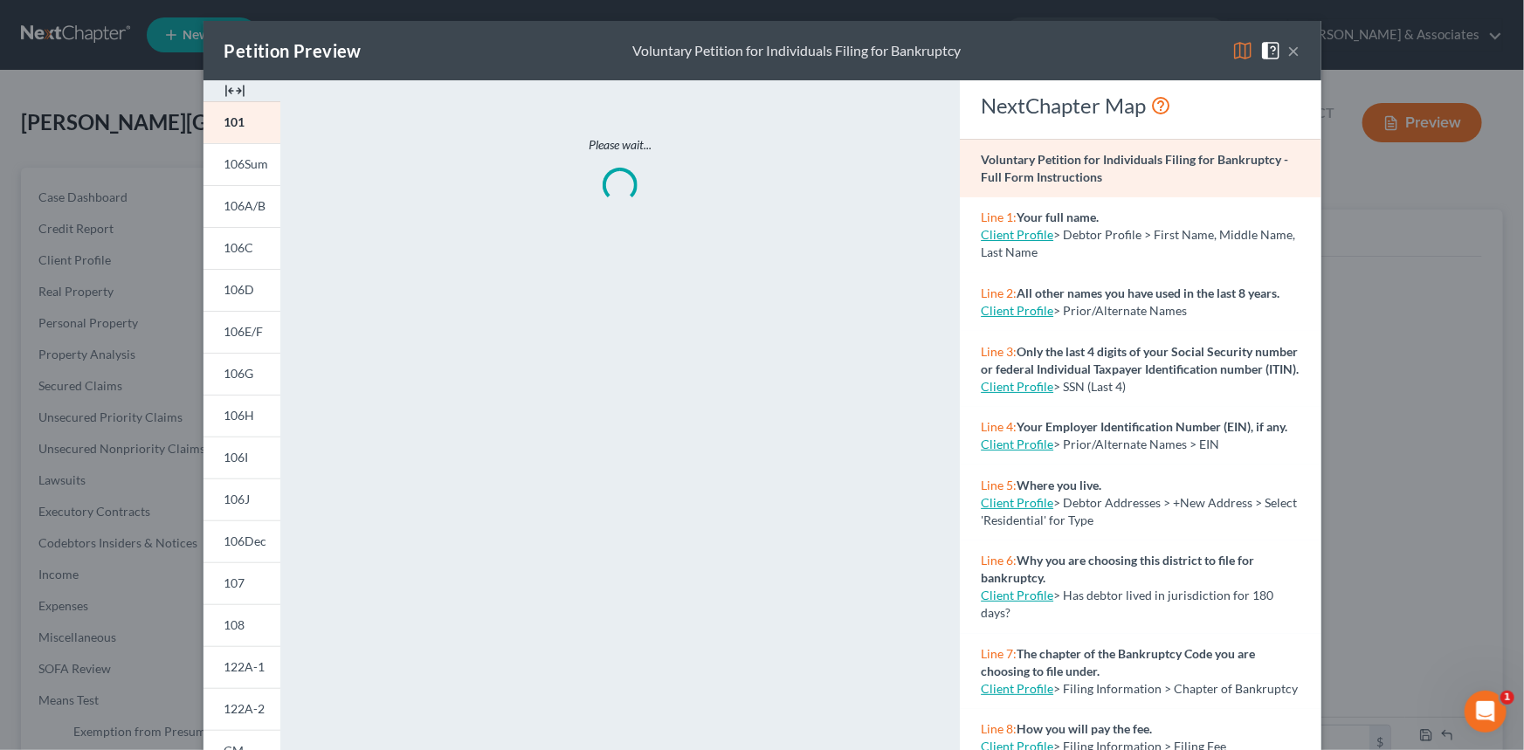
click at [1232, 54] on img at bounding box center [1242, 50] width 21 height 21
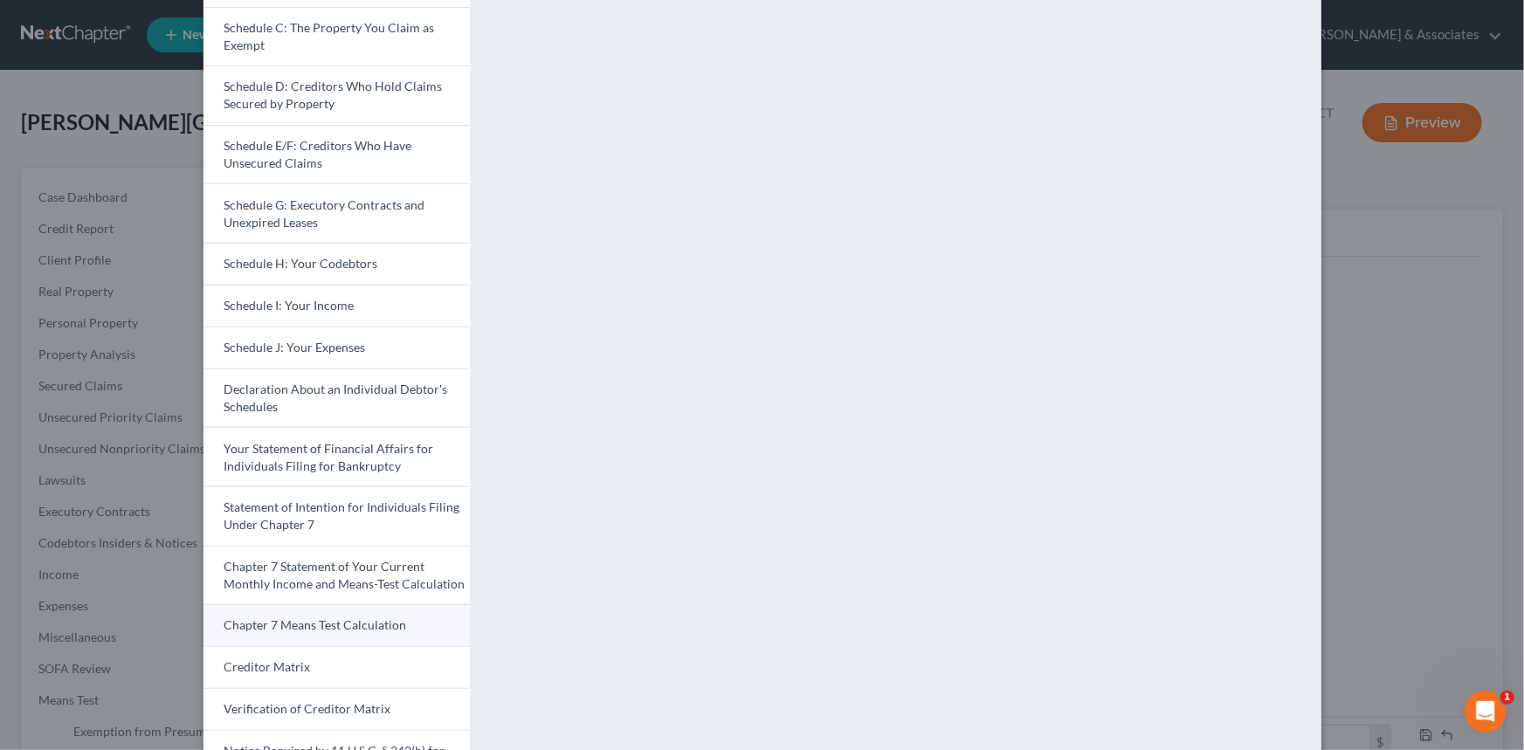
scroll to position [317, 0]
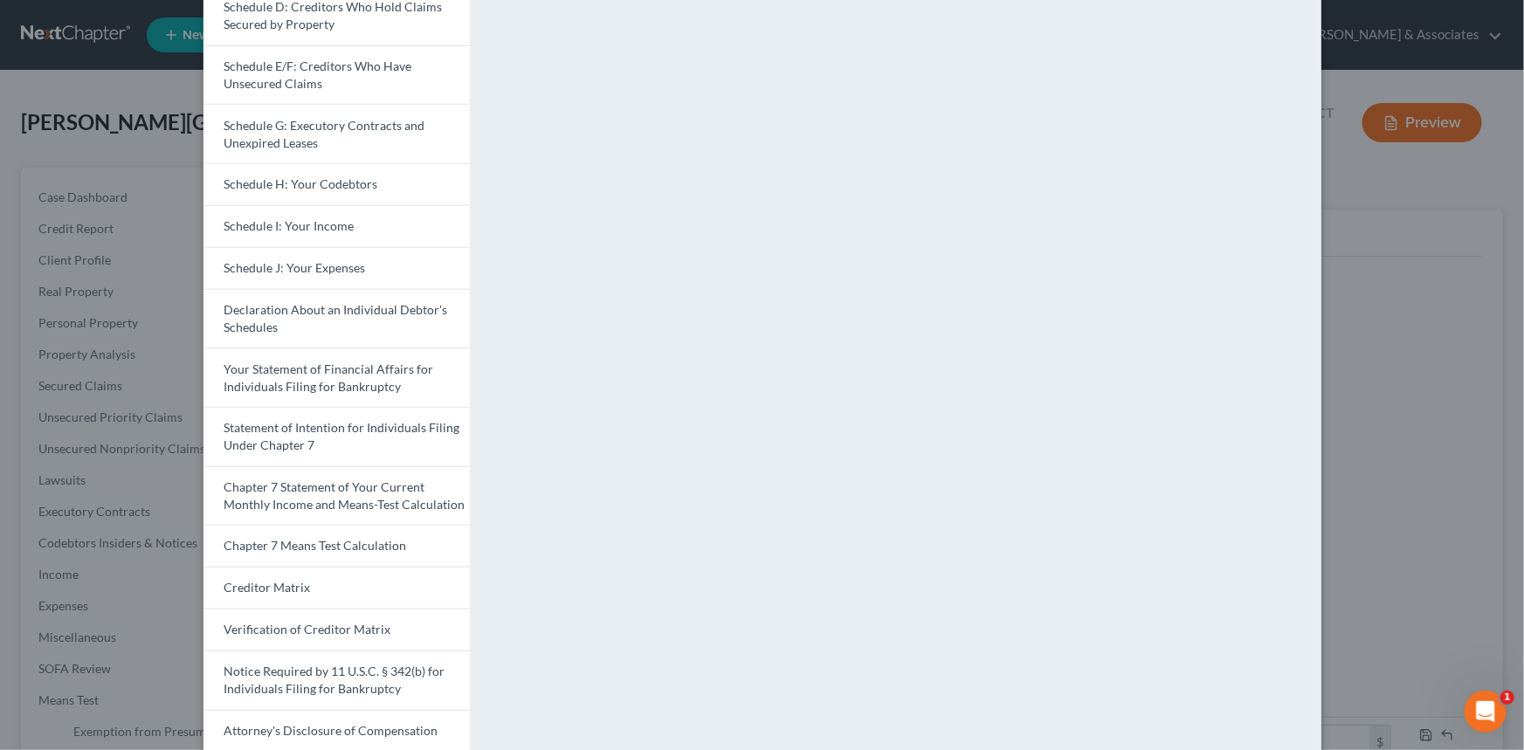
click at [375, 550] on span "Chapter 7 Means Test Calculation" at bounding box center [315, 545] width 183 height 15
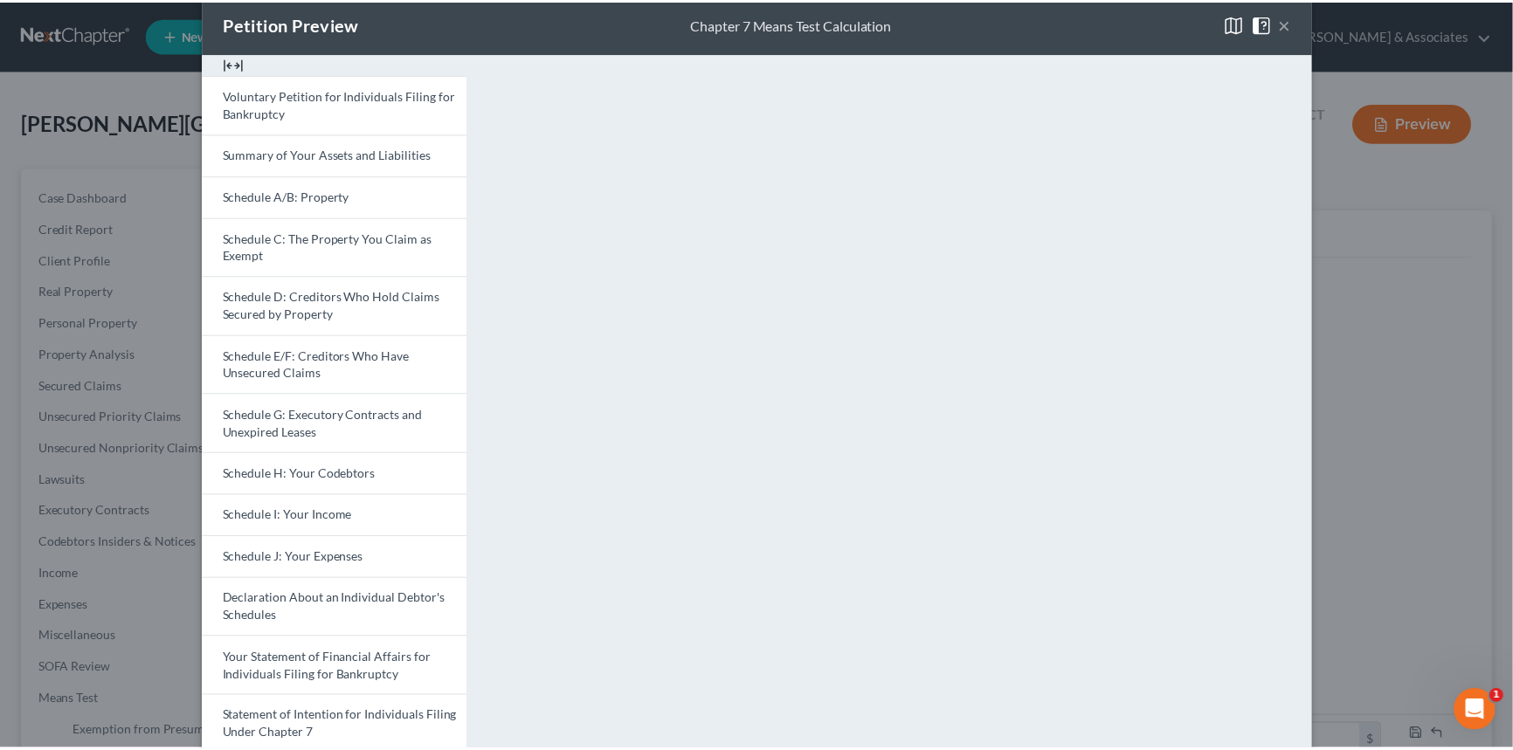
scroll to position [0, 0]
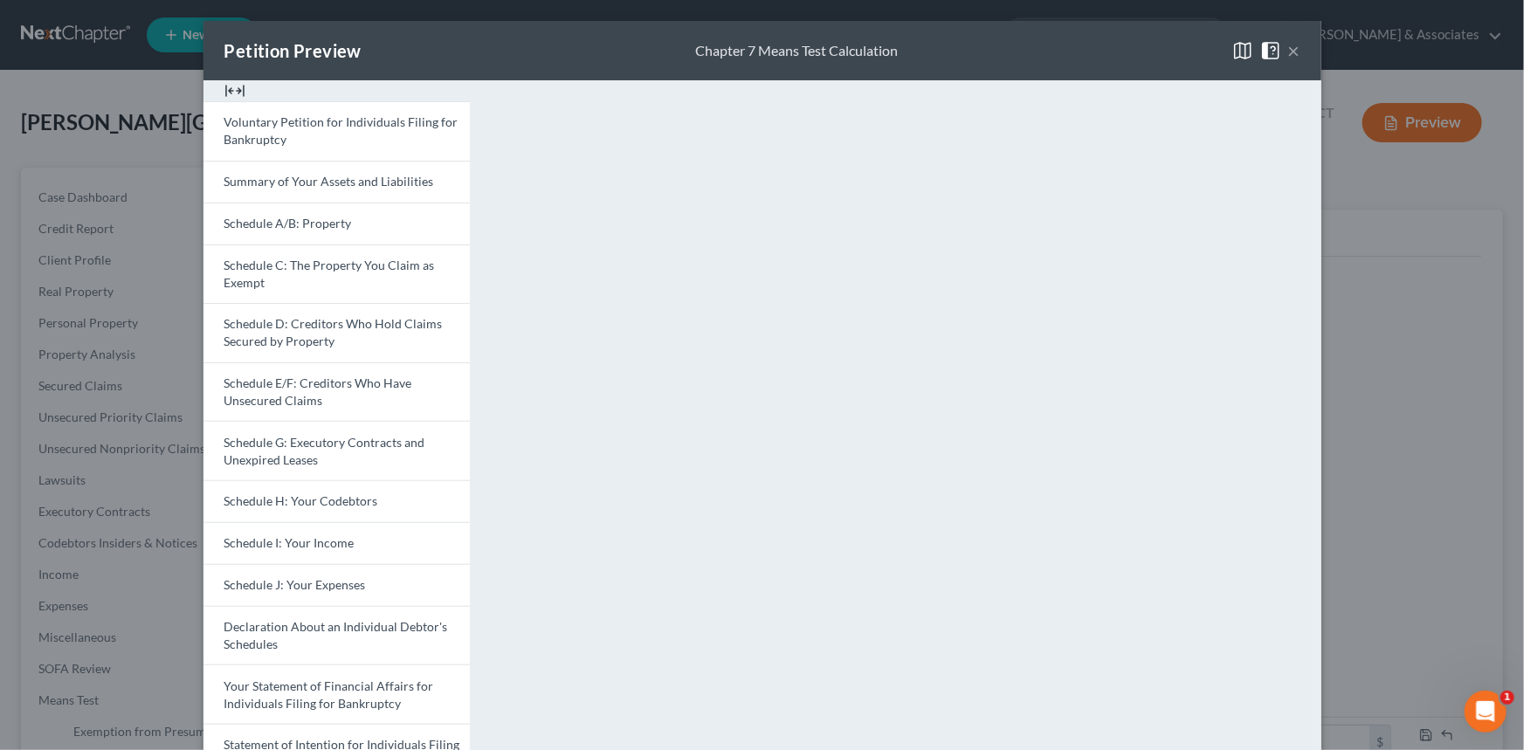
click at [1288, 51] on button "×" at bounding box center [1294, 50] width 12 height 21
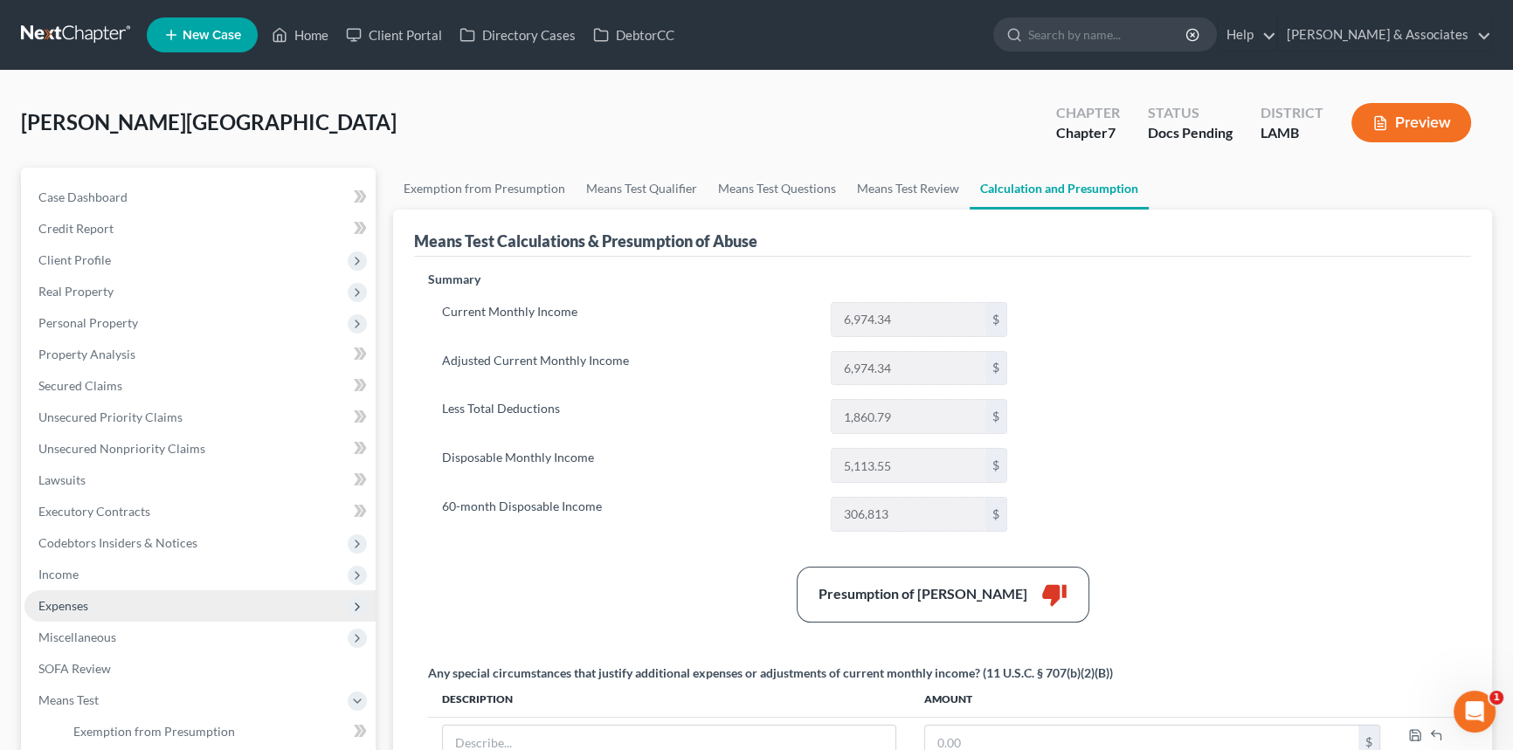
click at [108, 608] on span "Expenses" at bounding box center [199, 605] width 351 height 31
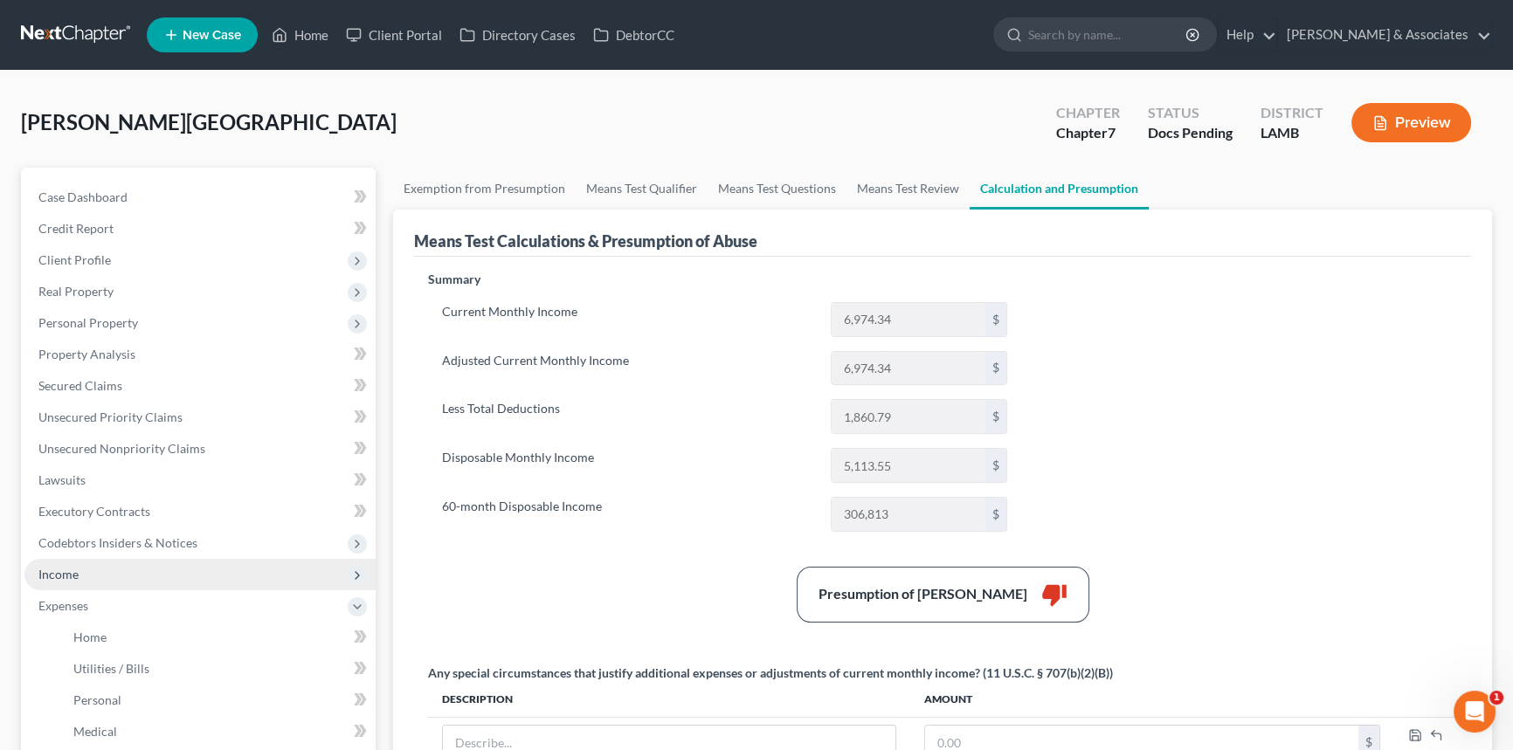
click at [119, 562] on span "Income" at bounding box center [199, 574] width 351 height 31
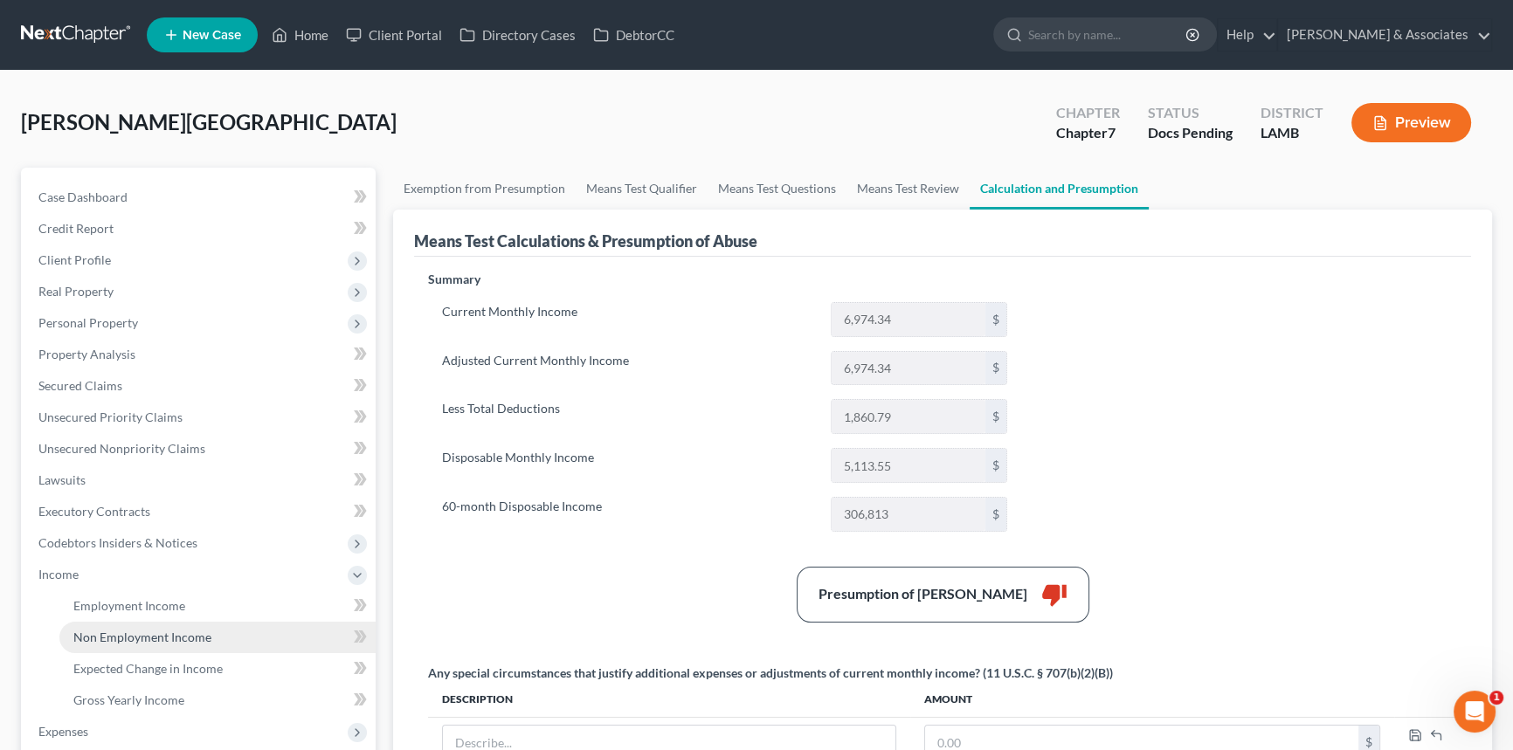
click at [115, 622] on link "Non Employment Income" at bounding box center [217, 637] width 316 height 31
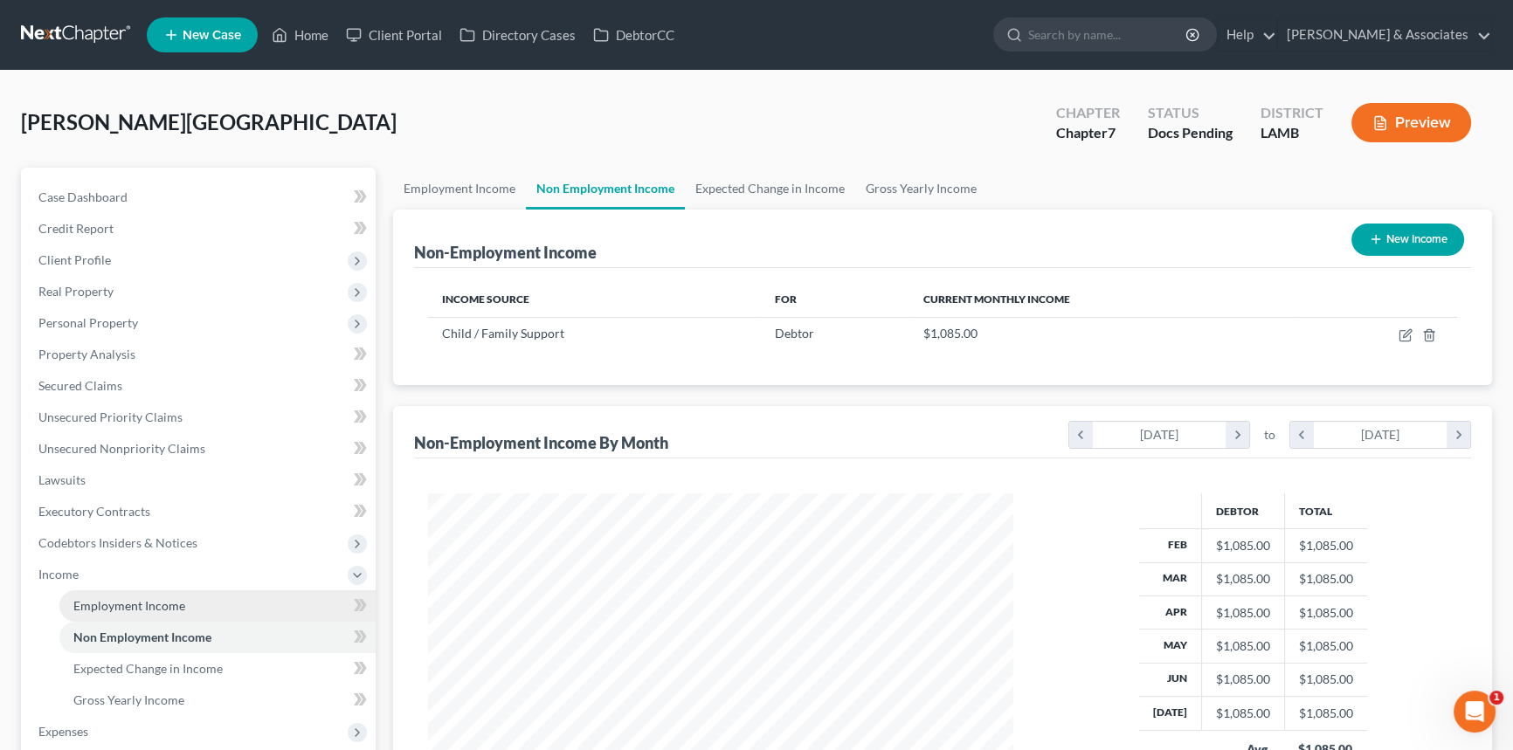
scroll to position [313, 620]
click at [123, 603] on span "Employment Income" at bounding box center [129, 605] width 112 height 15
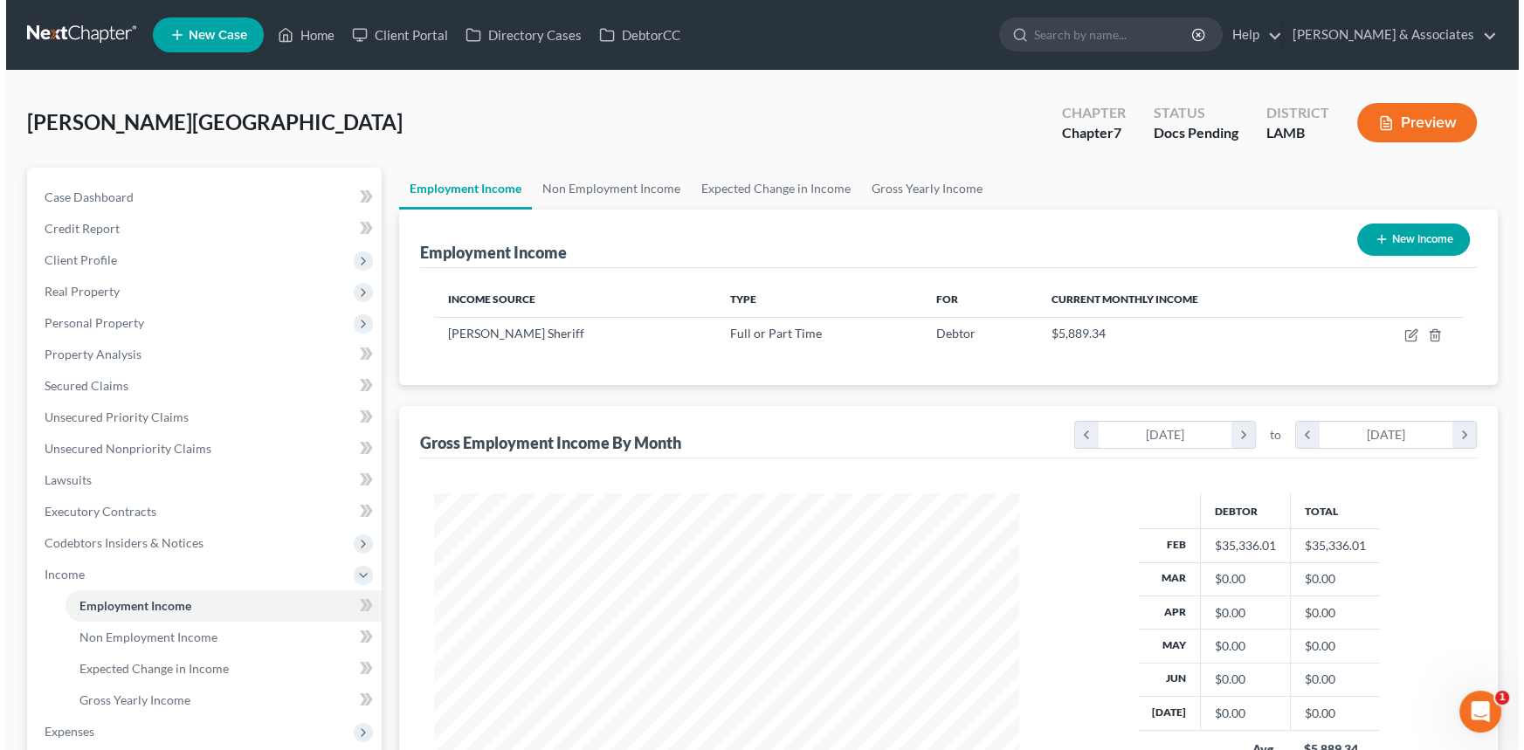
scroll to position [313, 620]
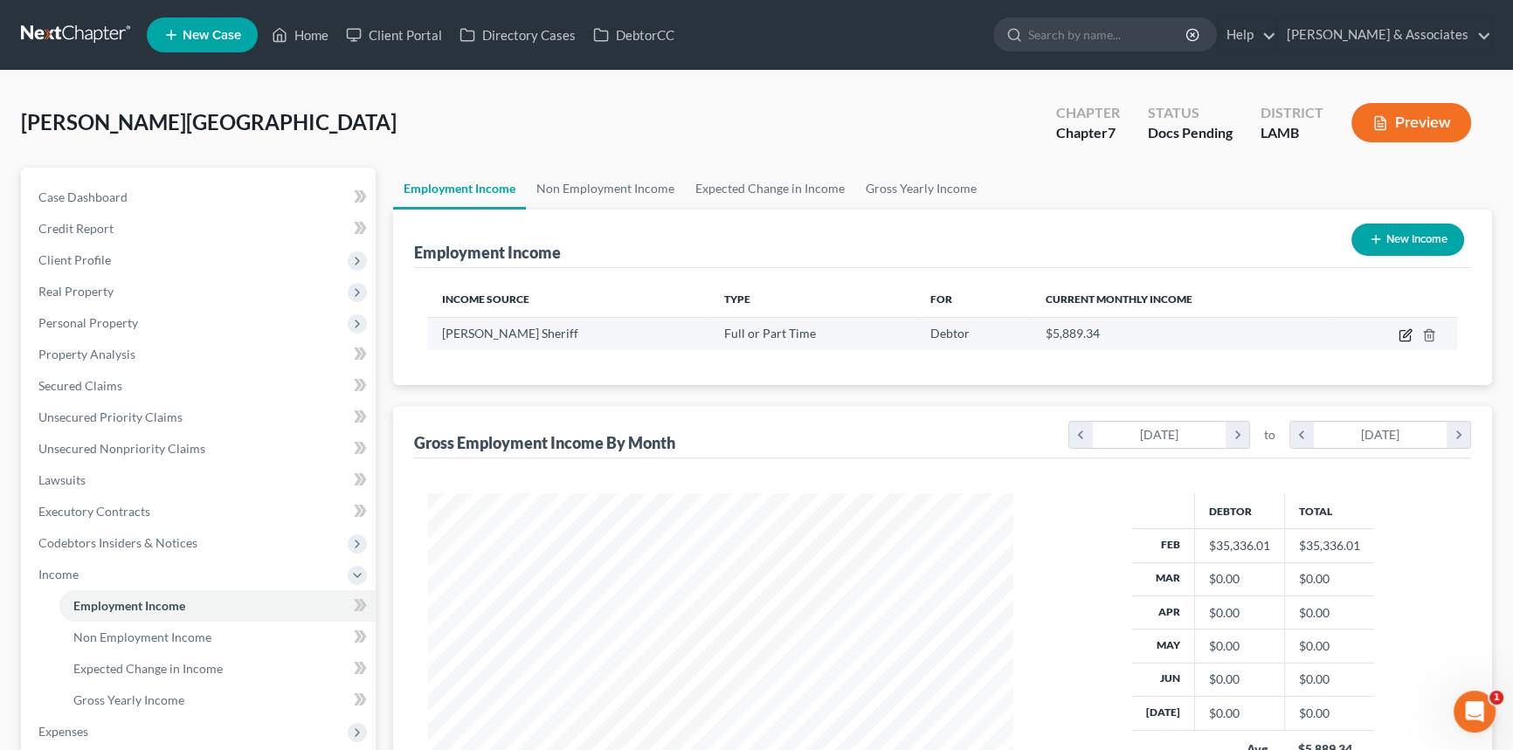
click at [1407, 334] on icon "button" at bounding box center [1405, 335] width 14 height 14
select select "0"
select select "19"
select select "0"
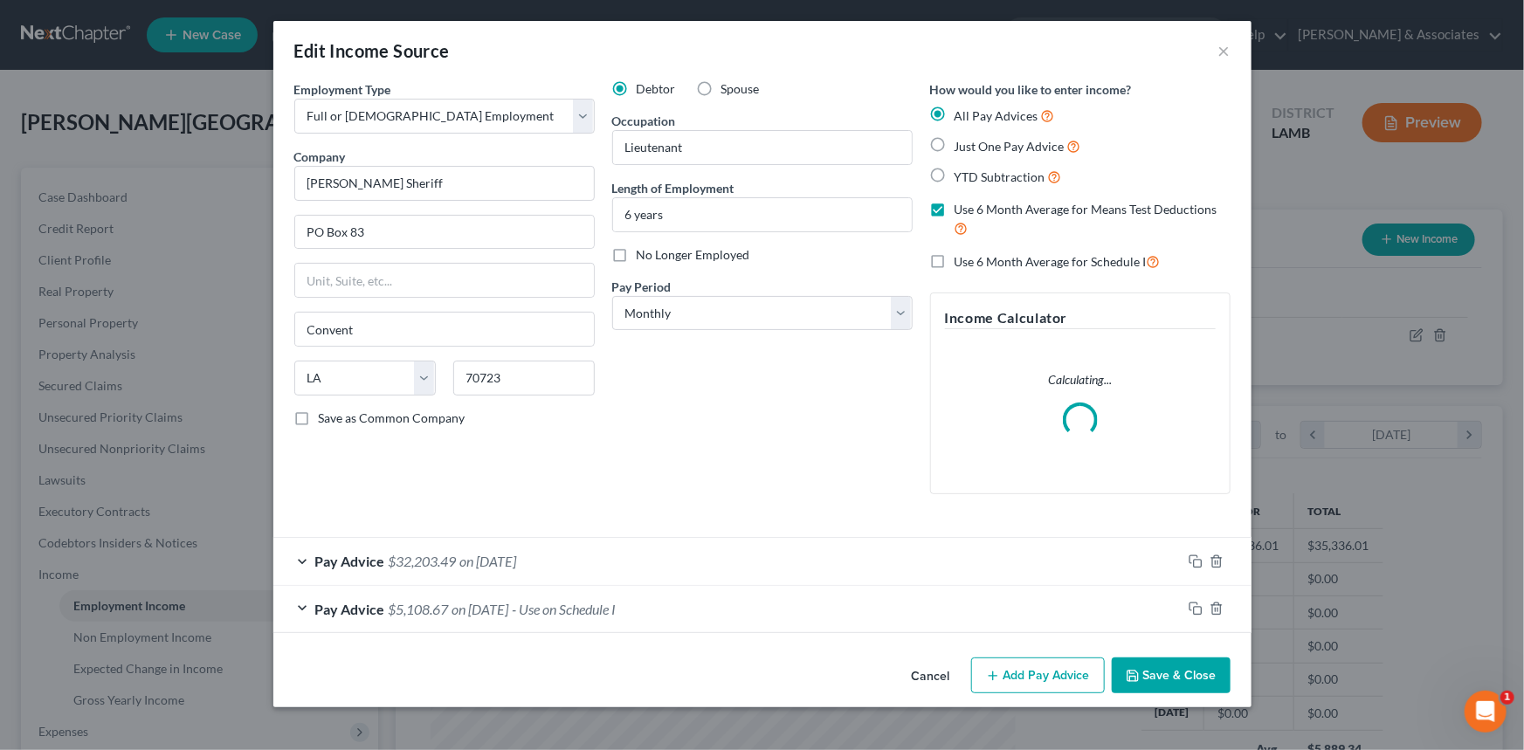
scroll to position [313, 625]
click at [748, 623] on div "Pay Advice $5,108.67 on 08/15/2022 - Use on Schedule I" at bounding box center [727, 609] width 908 height 46
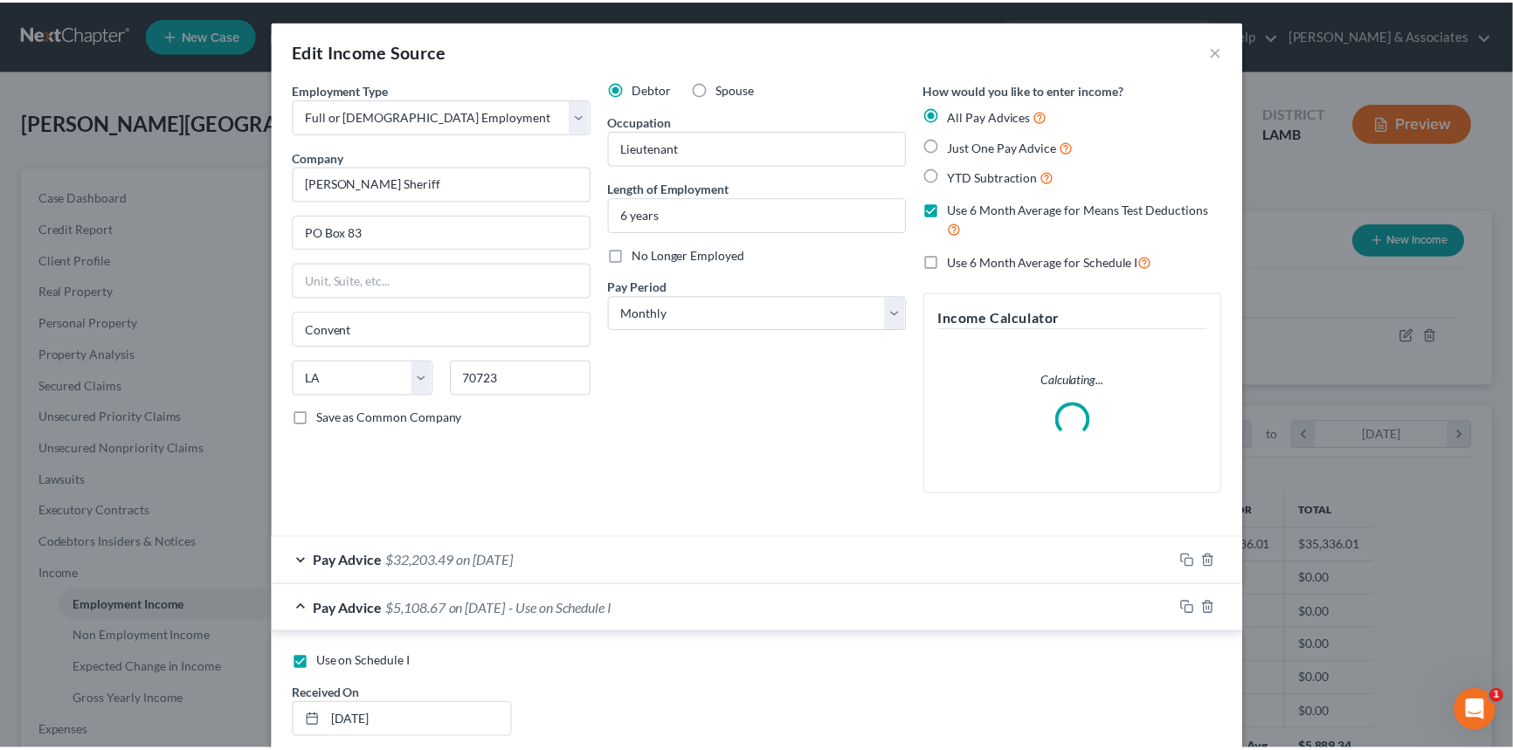
scroll to position [501, 0]
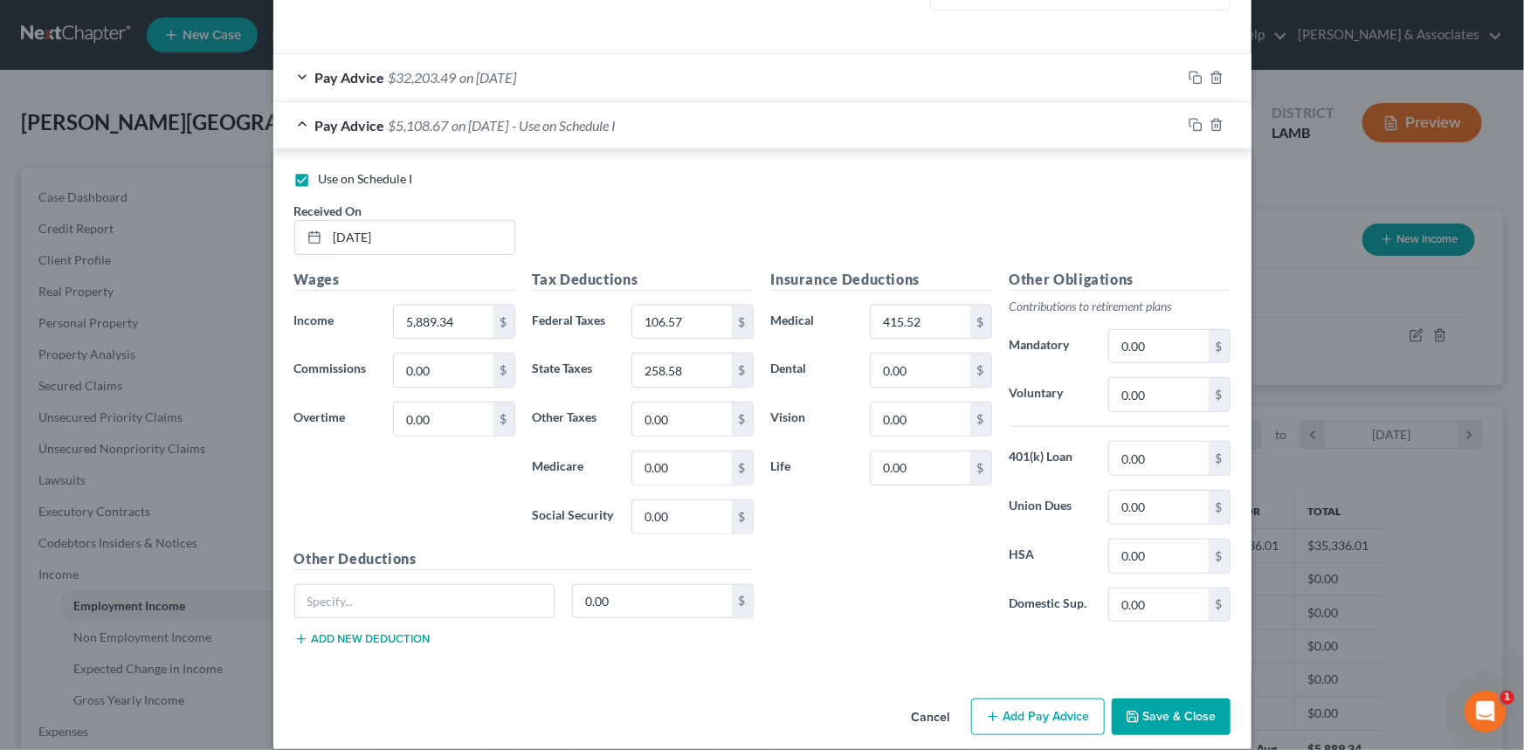
click at [925, 713] on button "Cancel" at bounding box center [931, 717] width 66 height 35
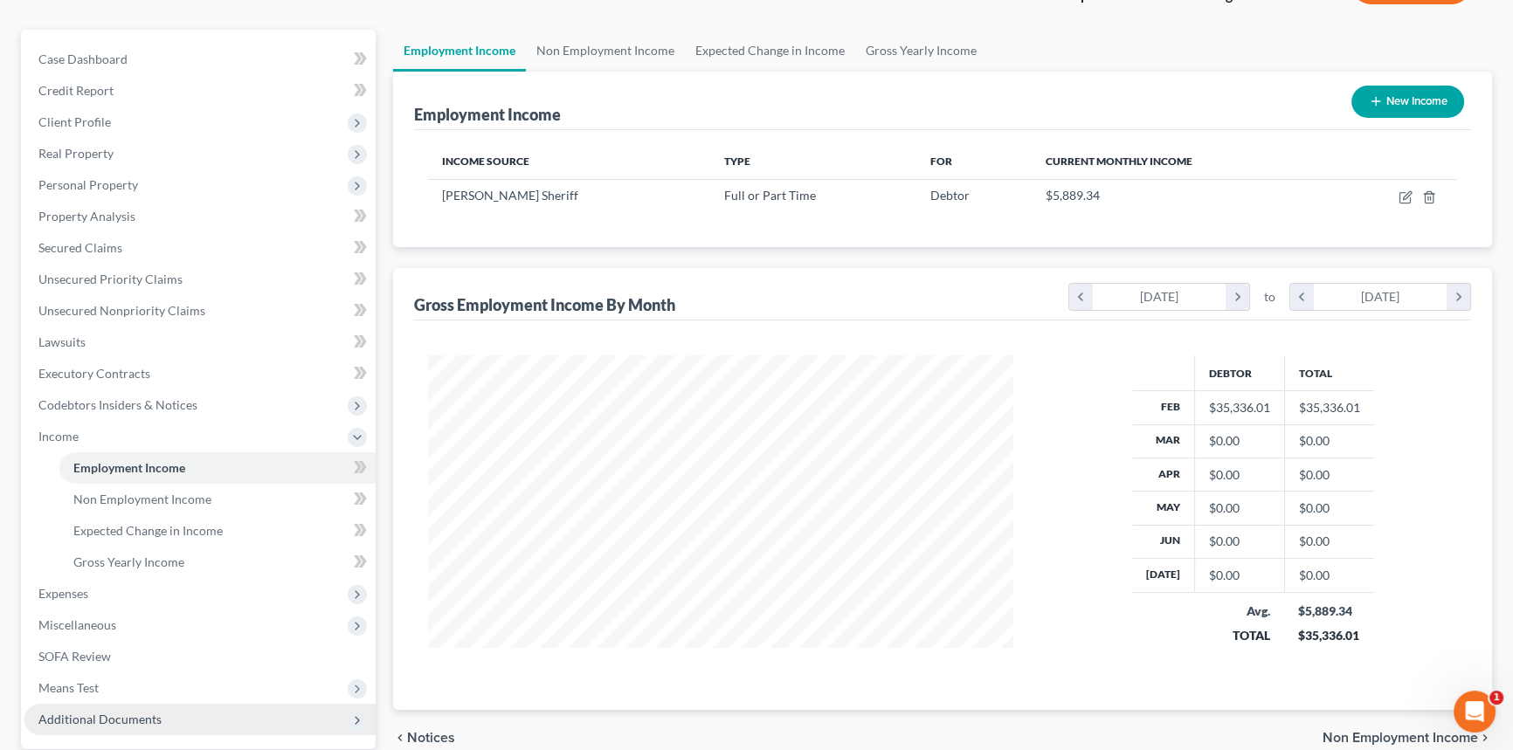
scroll to position [301, 0]
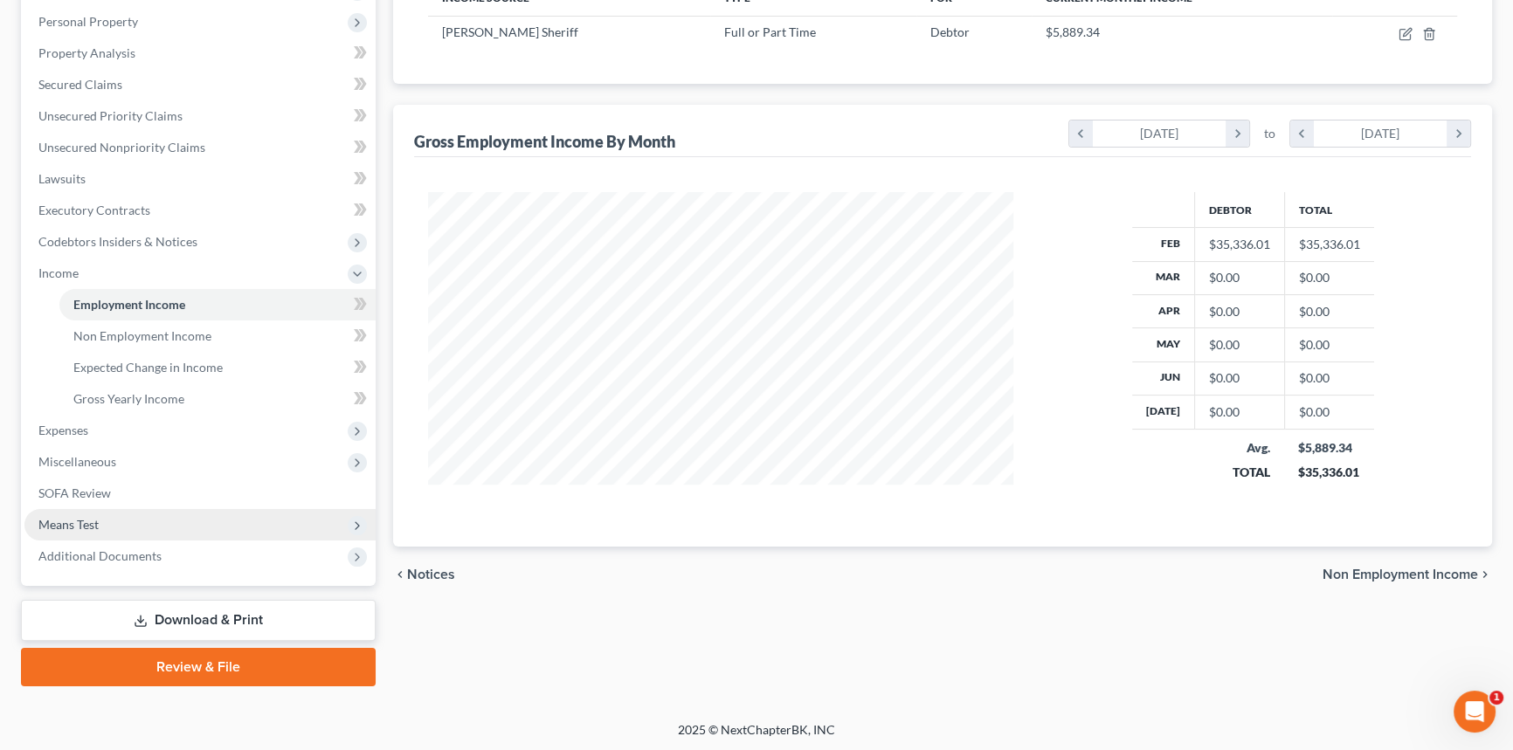
click at [105, 514] on span "Means Test" at bounding box center [199, 524] width 351 height 31
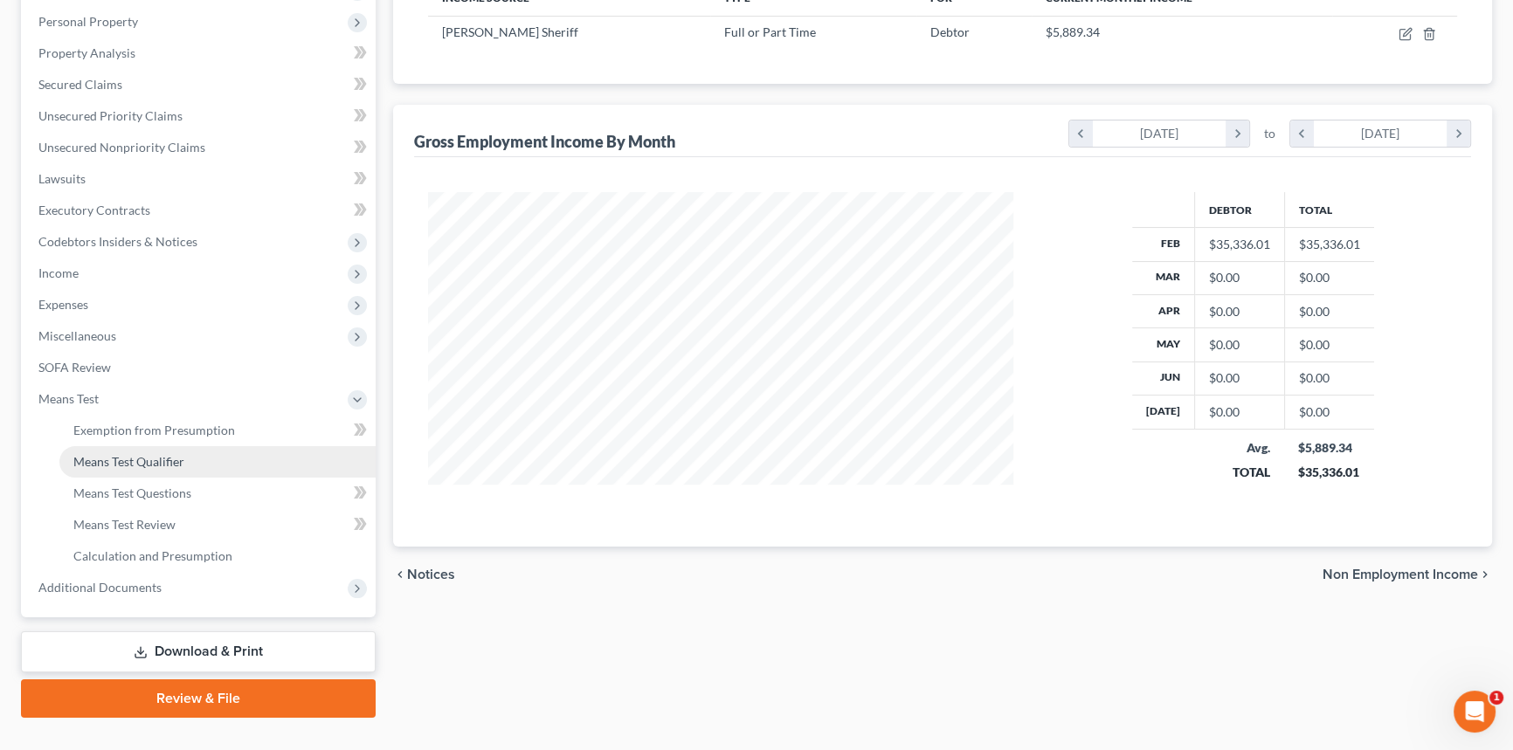
click at [190, 453] on link "Means Test Qualifier" at bounding box center [217, 461] width 316 height 31
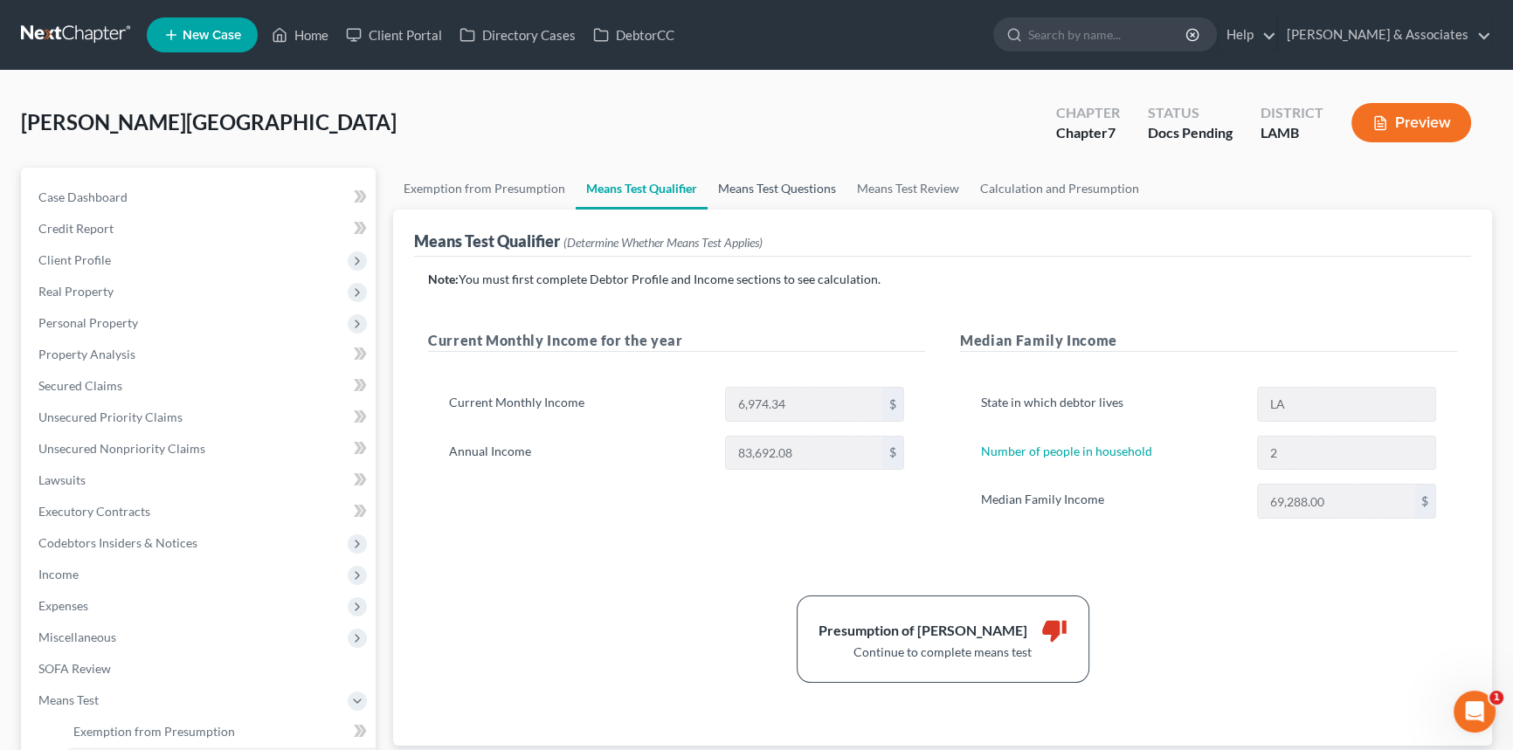
click at [788, 183] on link "Means Test Questions" at bounding box center [776, 189] width 139 height 42
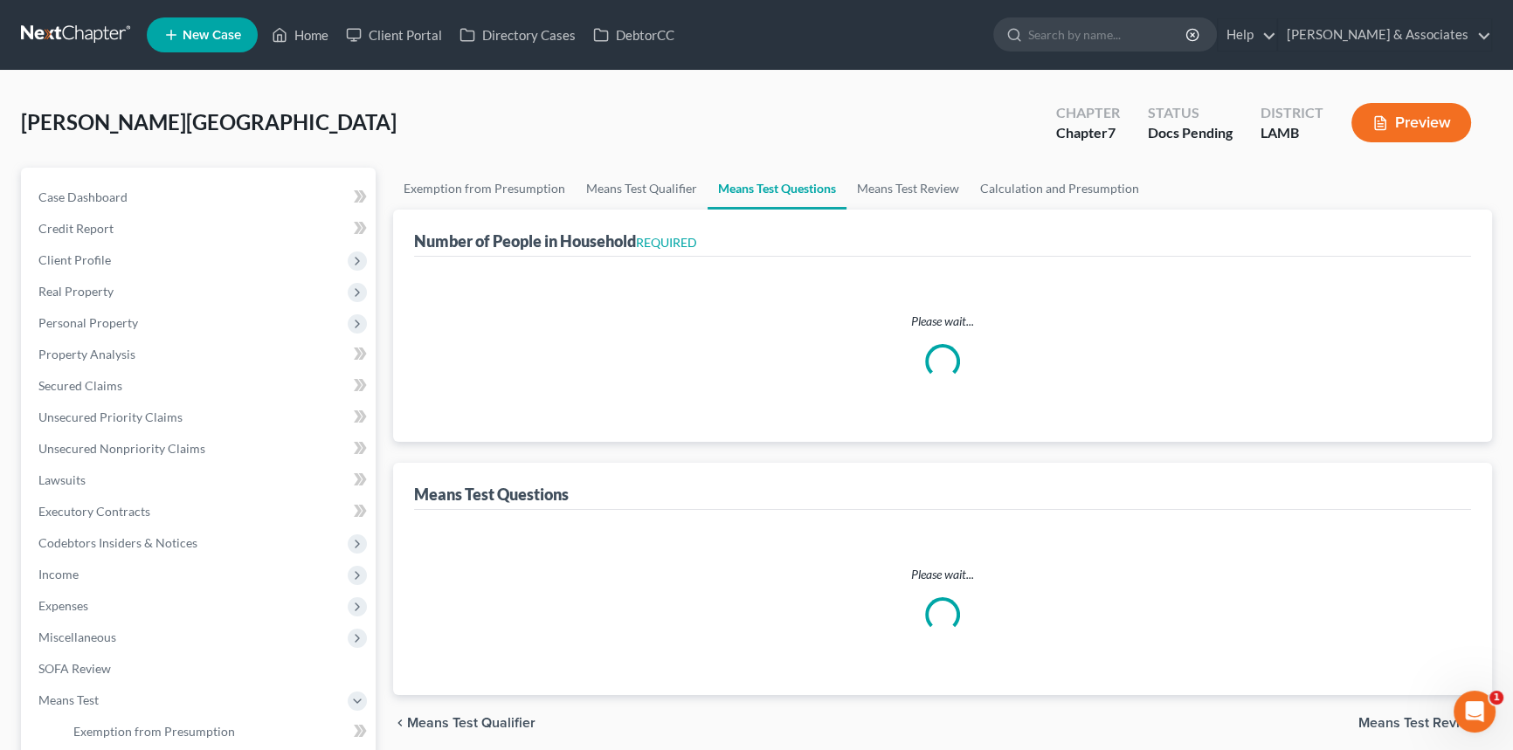
select select "60"
select select "1"
select select "60"
select select "2"
select select "1"
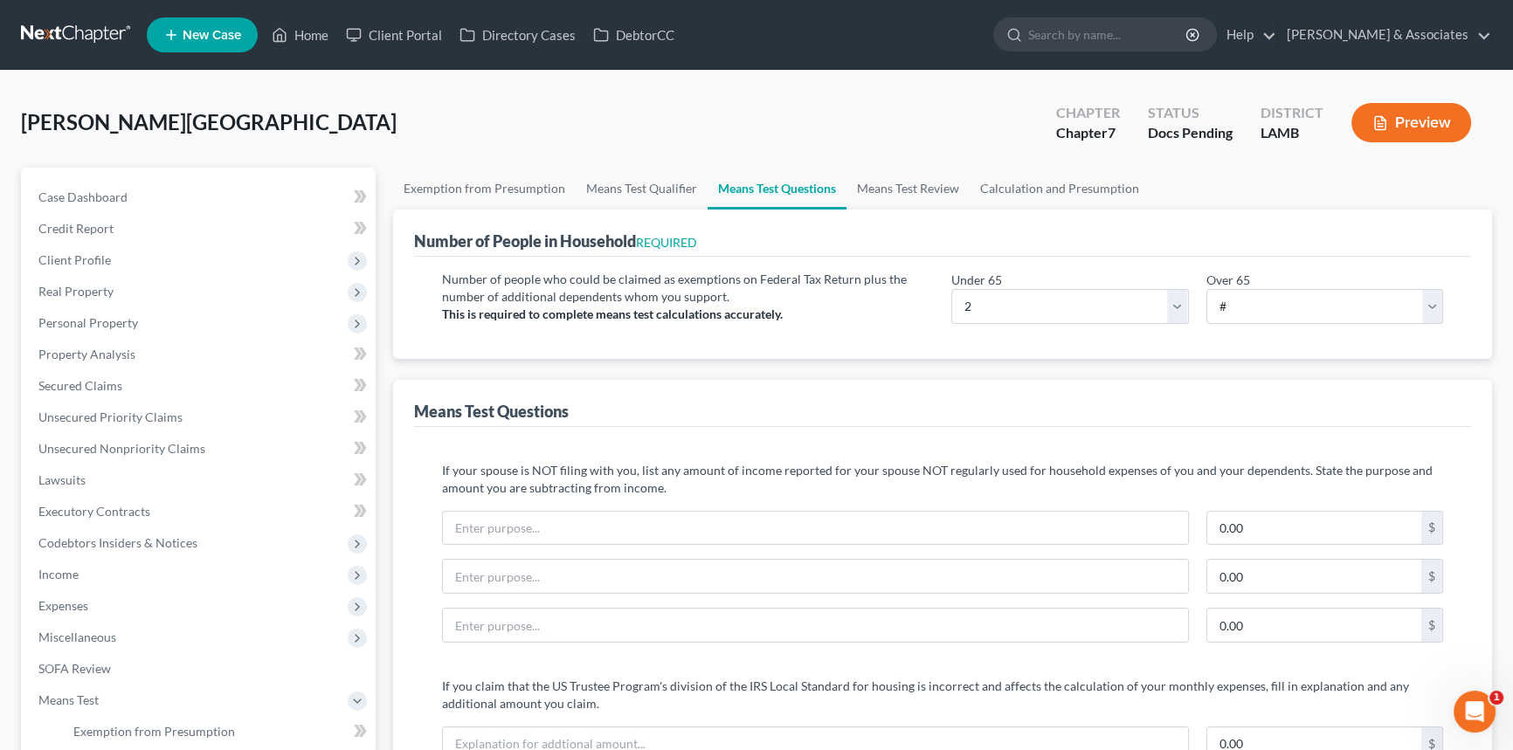
drag, startPoint x: 722, startPoint y: 398, endPoint x: 805, endPoint y: 412, distance: 84.1
click at [727, 398] on div "Means Test Questions" at bounding box center [942, 403] width 1057 height 47
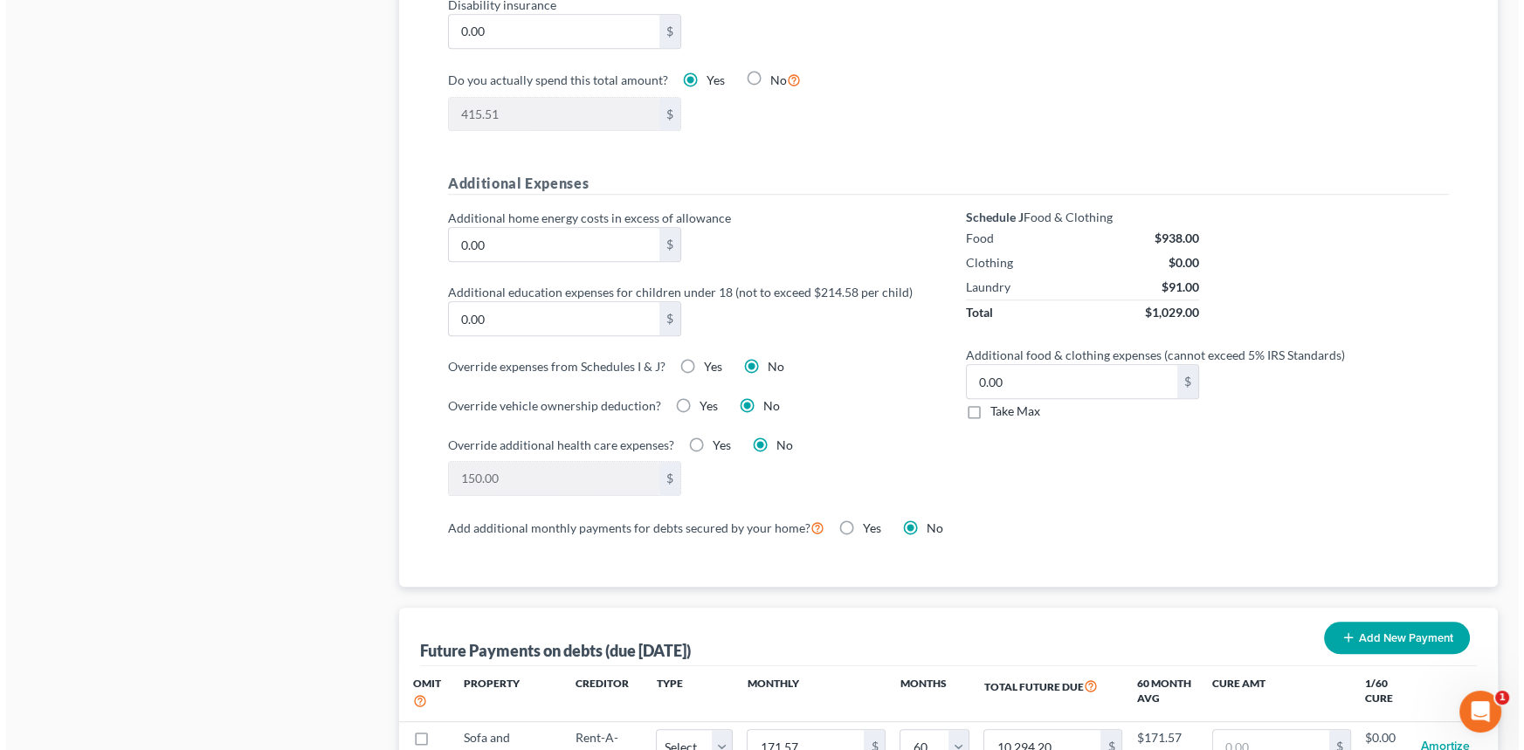
scroll to position [1111, 0]
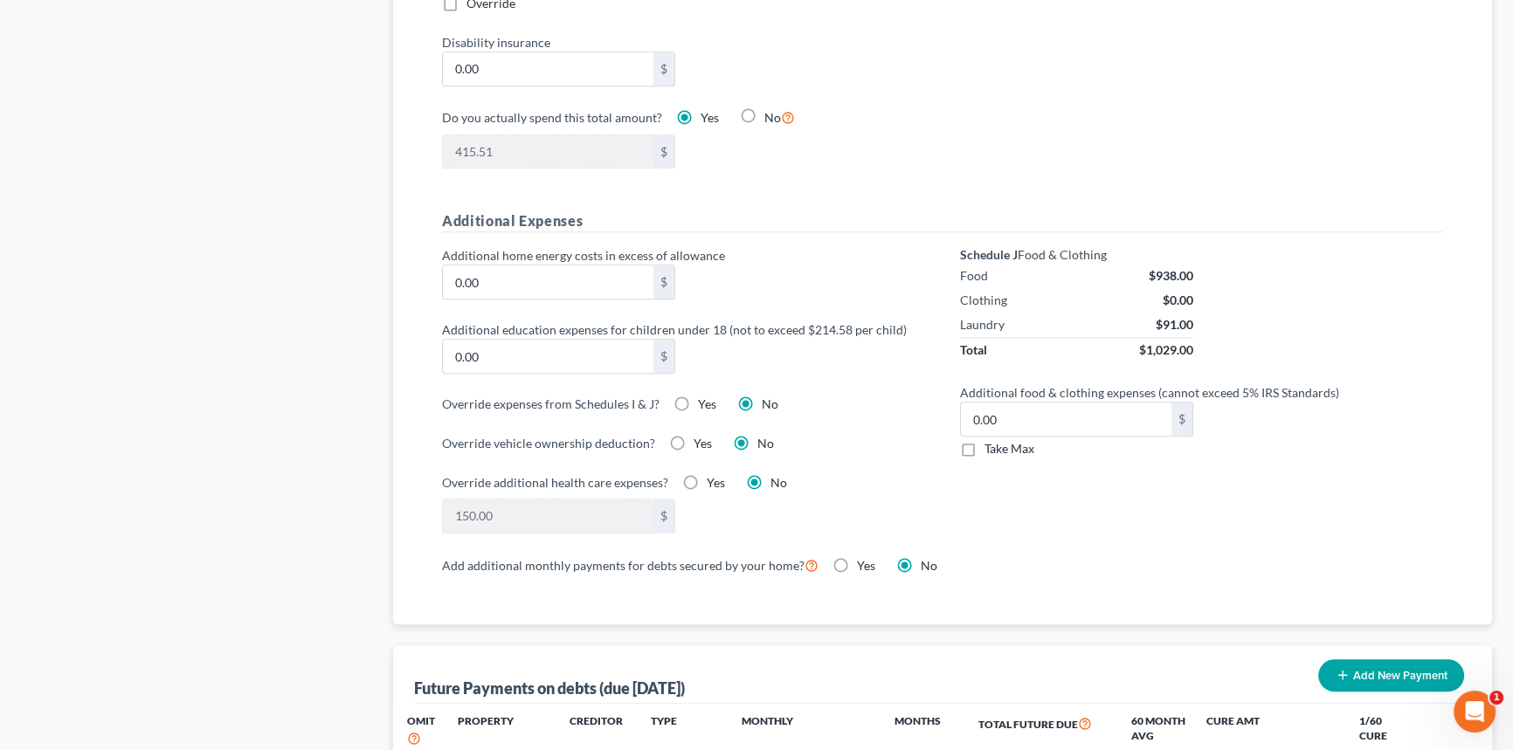
click at [698, 401] on label "Yes" at bounding box center [707, 404] width 18 height 17
click at [705, 401] on input "Yes" at bounding box center [710, 401] width 11 height 11
radio input "true"
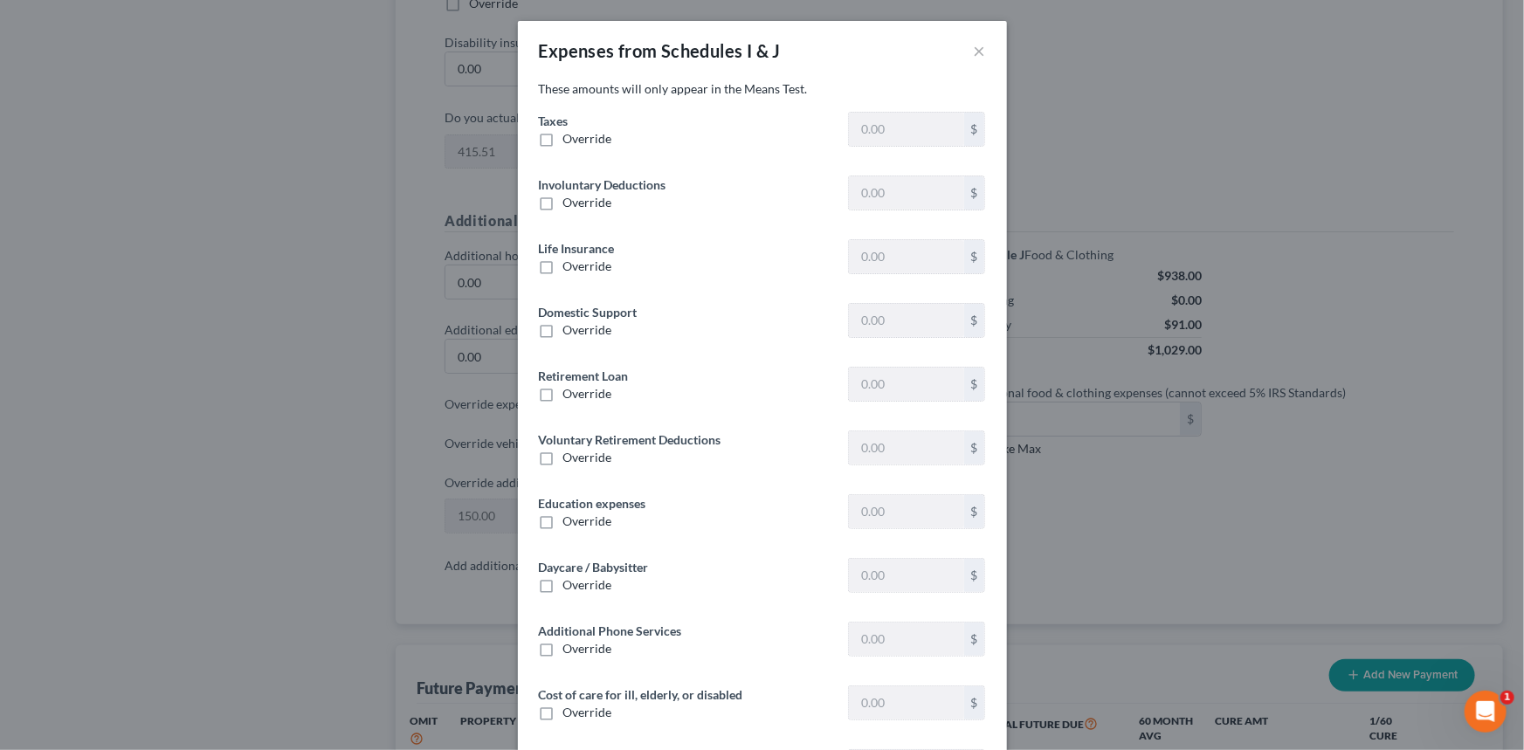
type input "106.57"
type input "0"
type input "37.13"
type input "0"
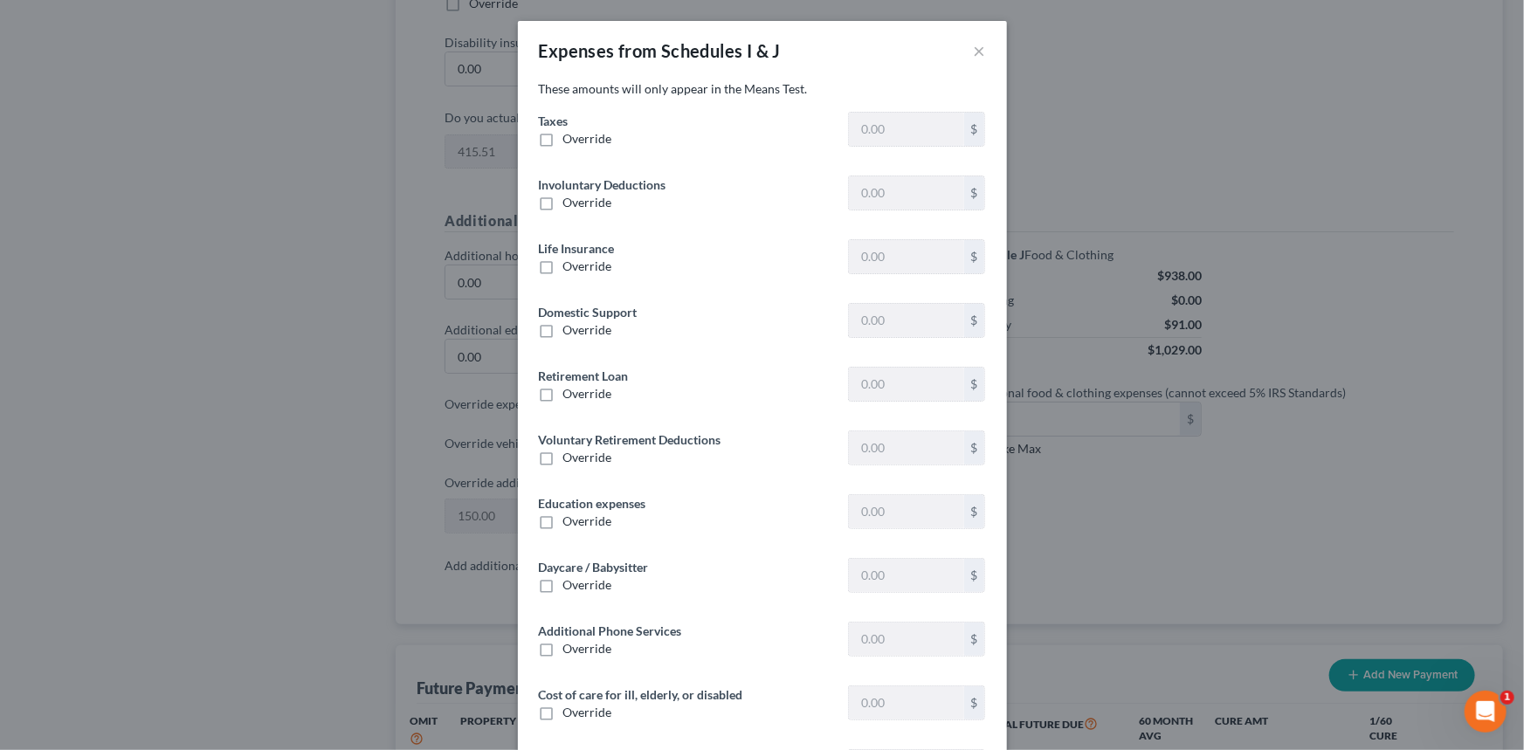
type input "0"
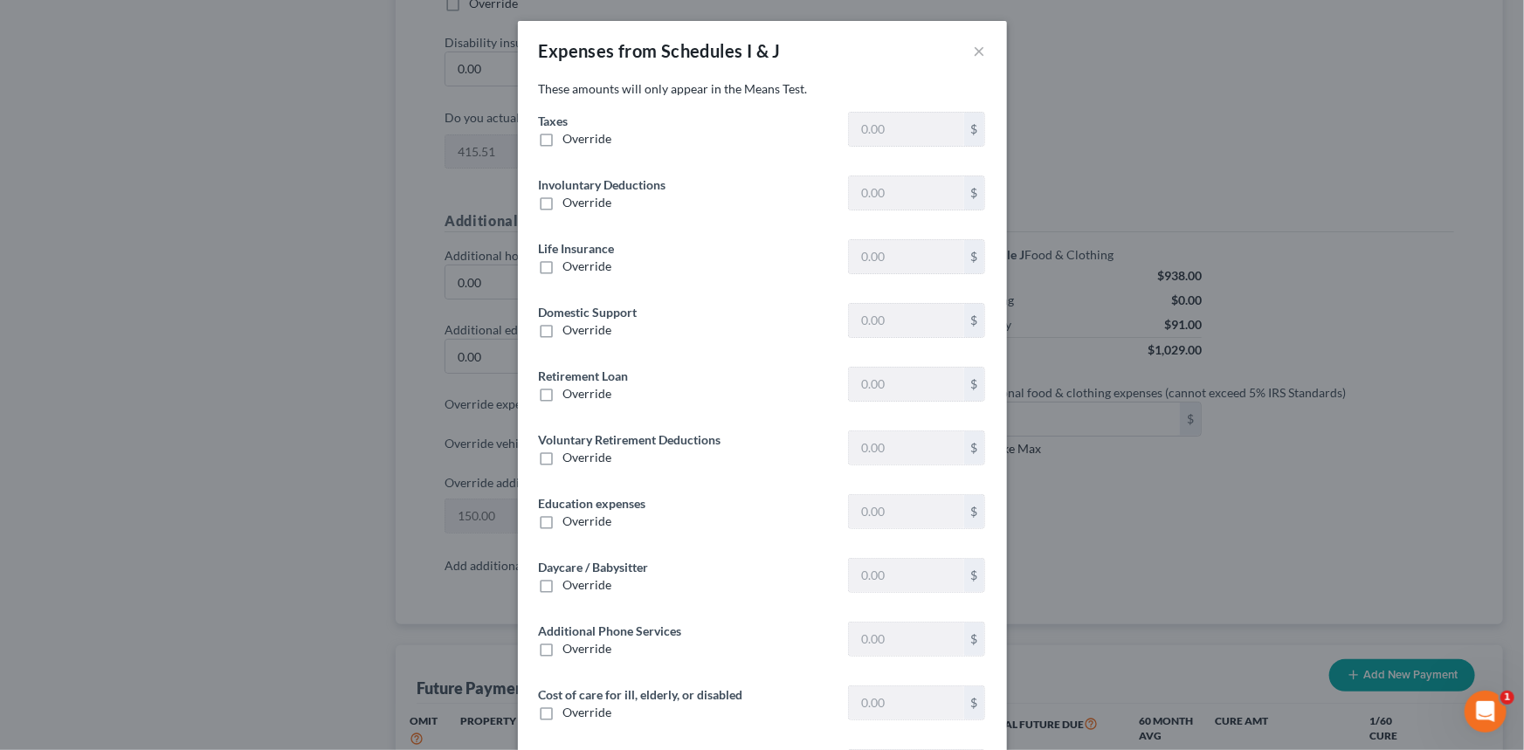
type input "0"
click at [578, 133] on span "Override" at bounding box center [587, 138] width 49 height 15
click at [578, 133] on input "Override" at bounding box center [575, 135] width 11 height 11
checkbox input "true"
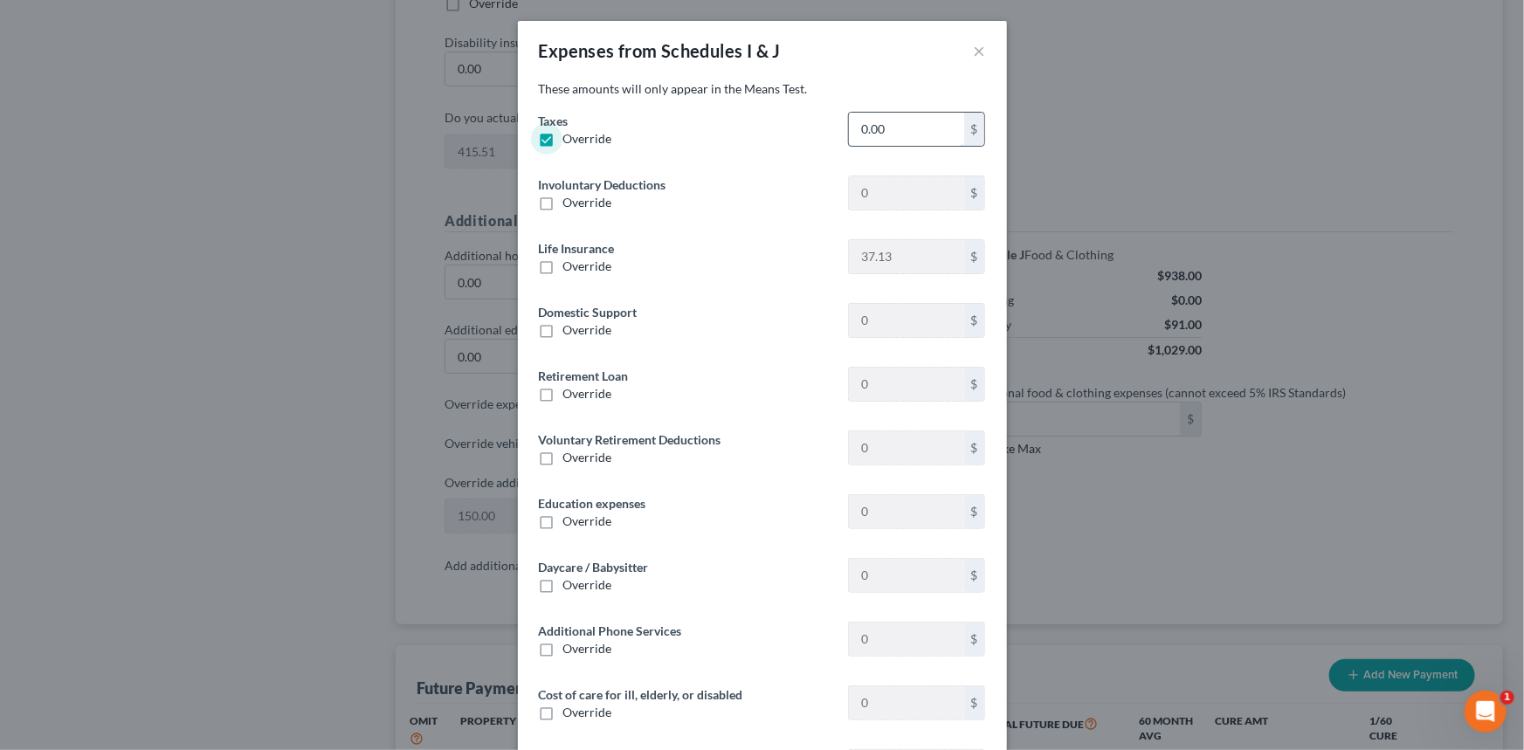
click at [871, 130] on input "0.00" at bounding box center [906, 129] width 114 height 33
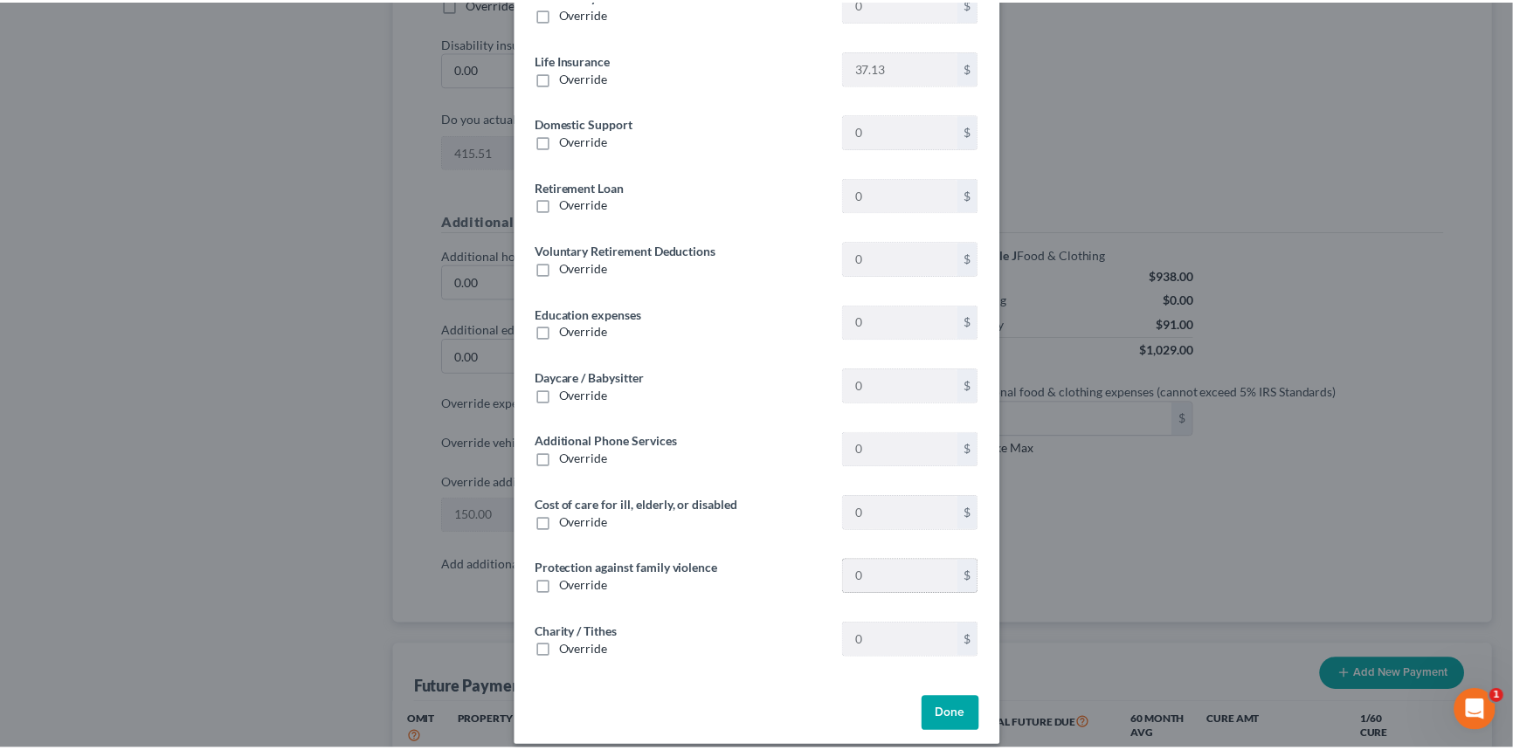
scroll to position [206, 0]
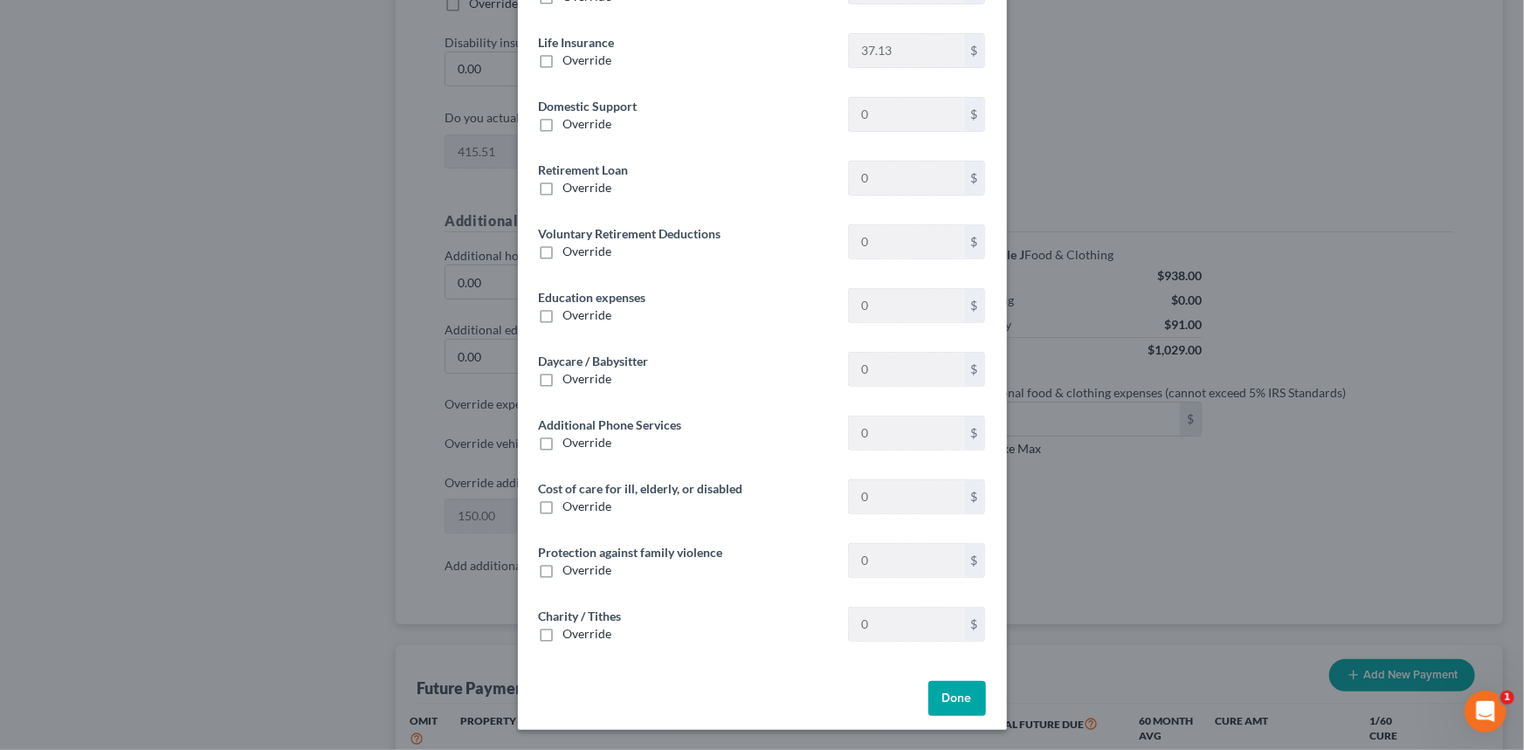
type input "365.15"
click at [959, 707] on button "Done" at bounding box center [957, 698] width 58 height 35
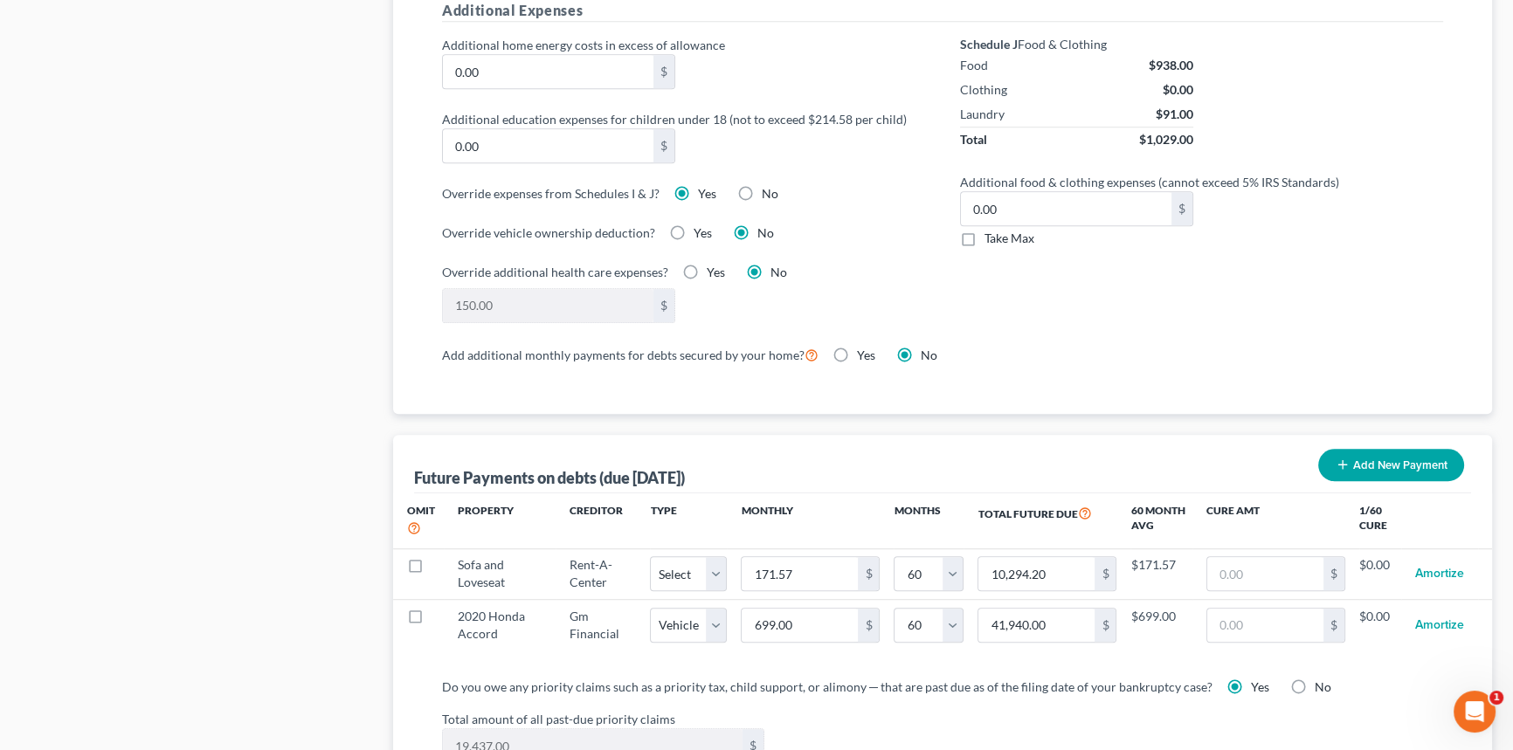
scroll to position [1741, 0]
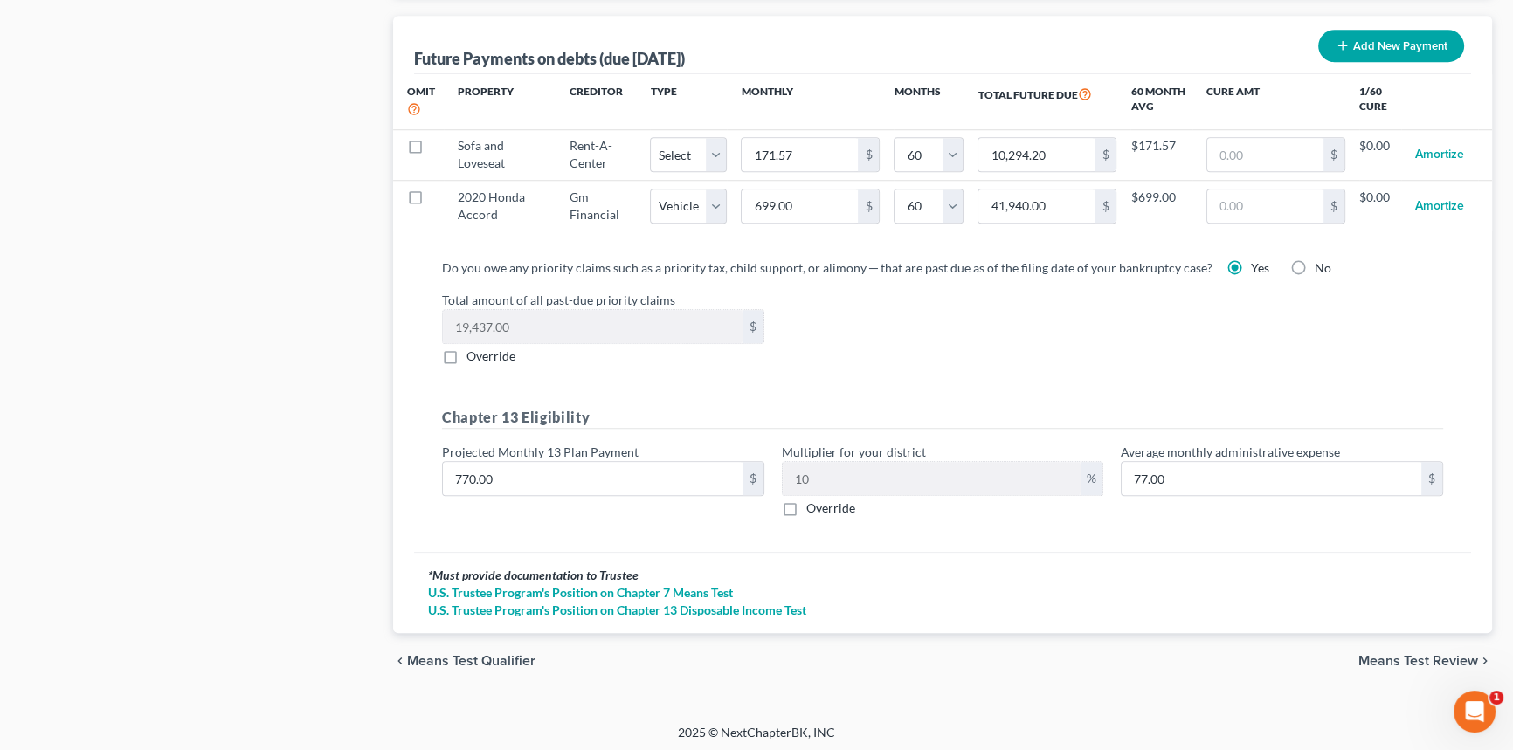
click at [1107, 535] on div "Do you owe any priority claims such as a priority tax, child support, or alimon…" at bounding box center [942, 398] width 1057 height 307
click at [1396, 655] on span "Means Test Review" at bounding box center [1418, 661] width 120 height 14
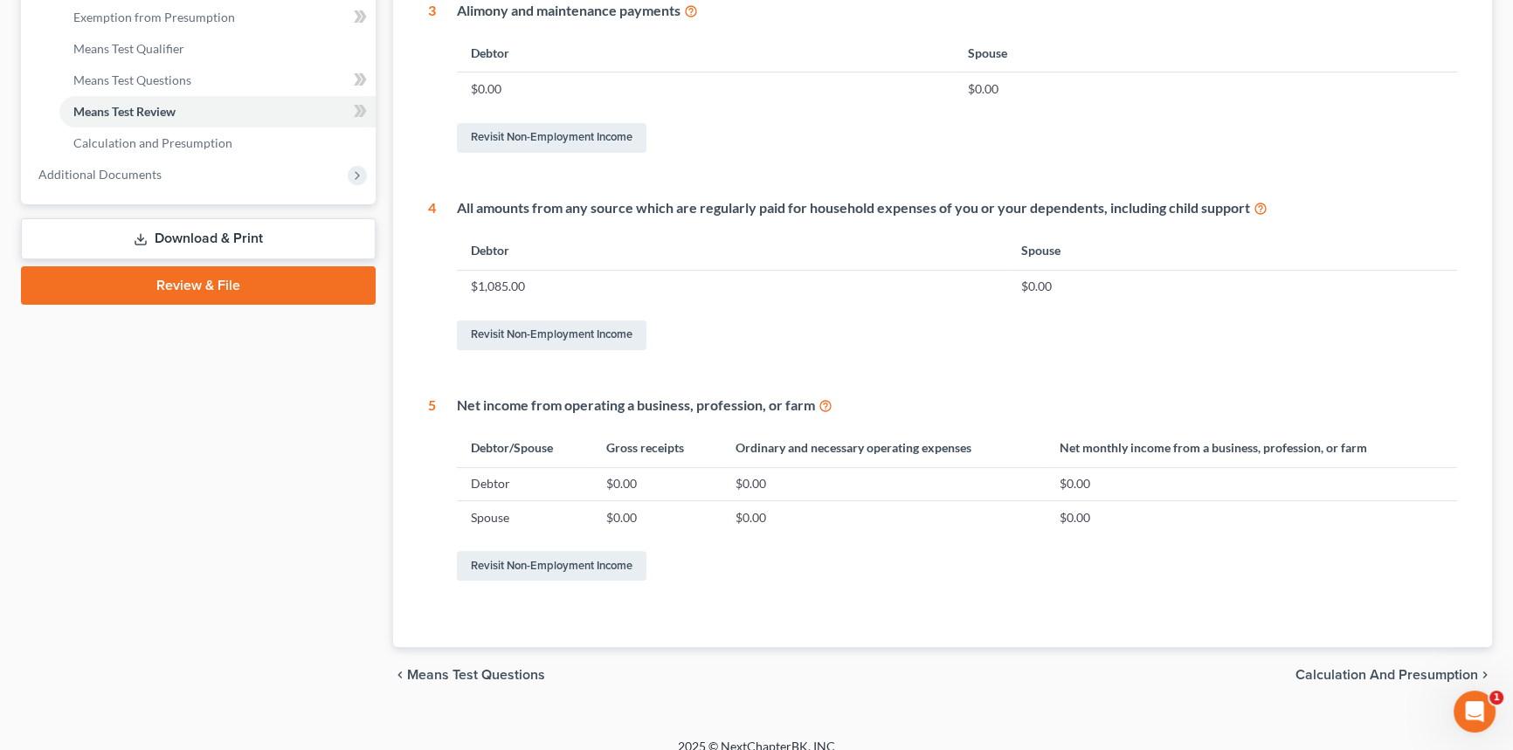
click at [1336, 668] on span "Calculation and Presumption" at bounding box center [1386, 675] width 183 height 14
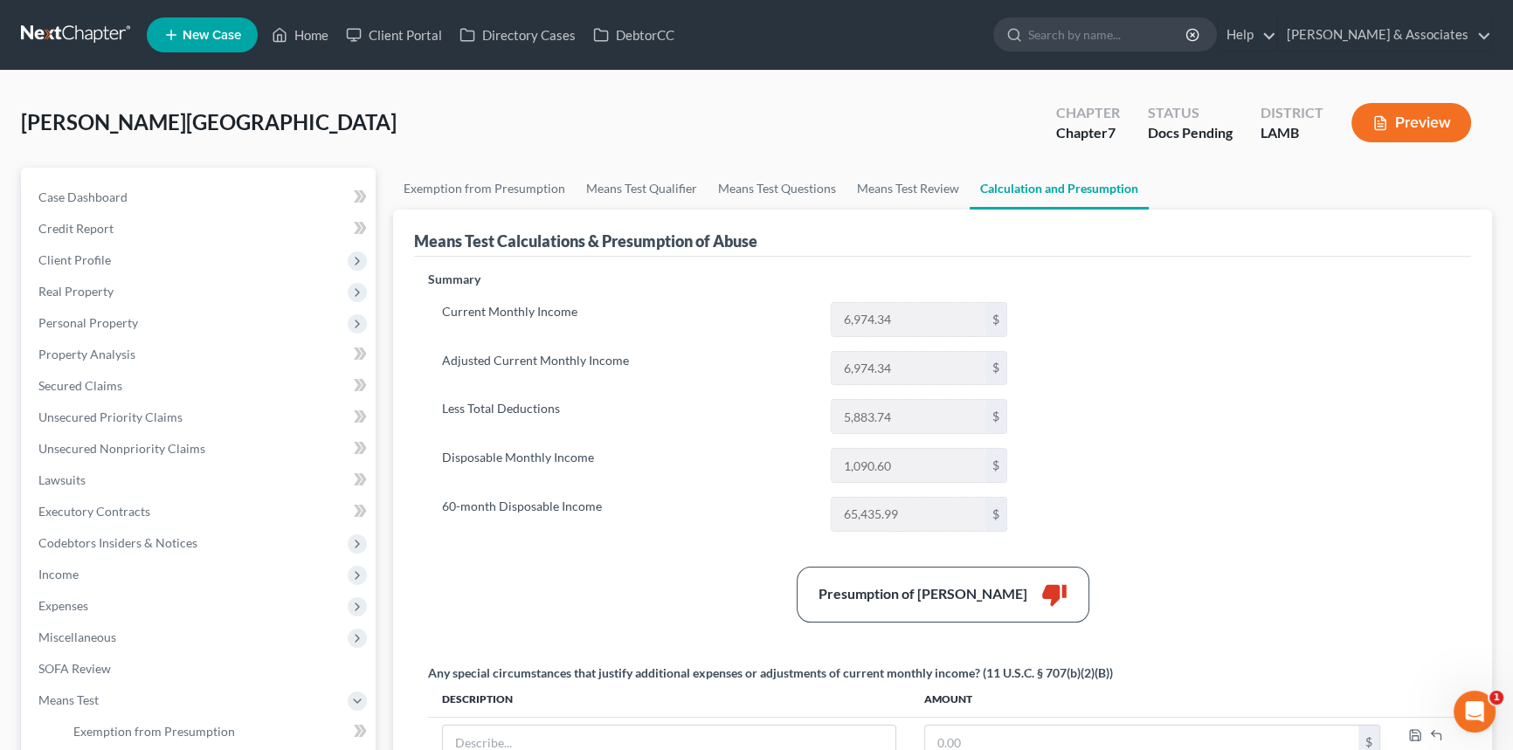
click at [1237, 477] on div "Summary Current Monthly Income 6,974.34 $ Adjusted Current Monthly Income 6,974…" at bounding box center [942, 537] width 1046 height 532
click at [1414, 121] on button "Preview" at bounding box center [1411, 122] width 120 height 39
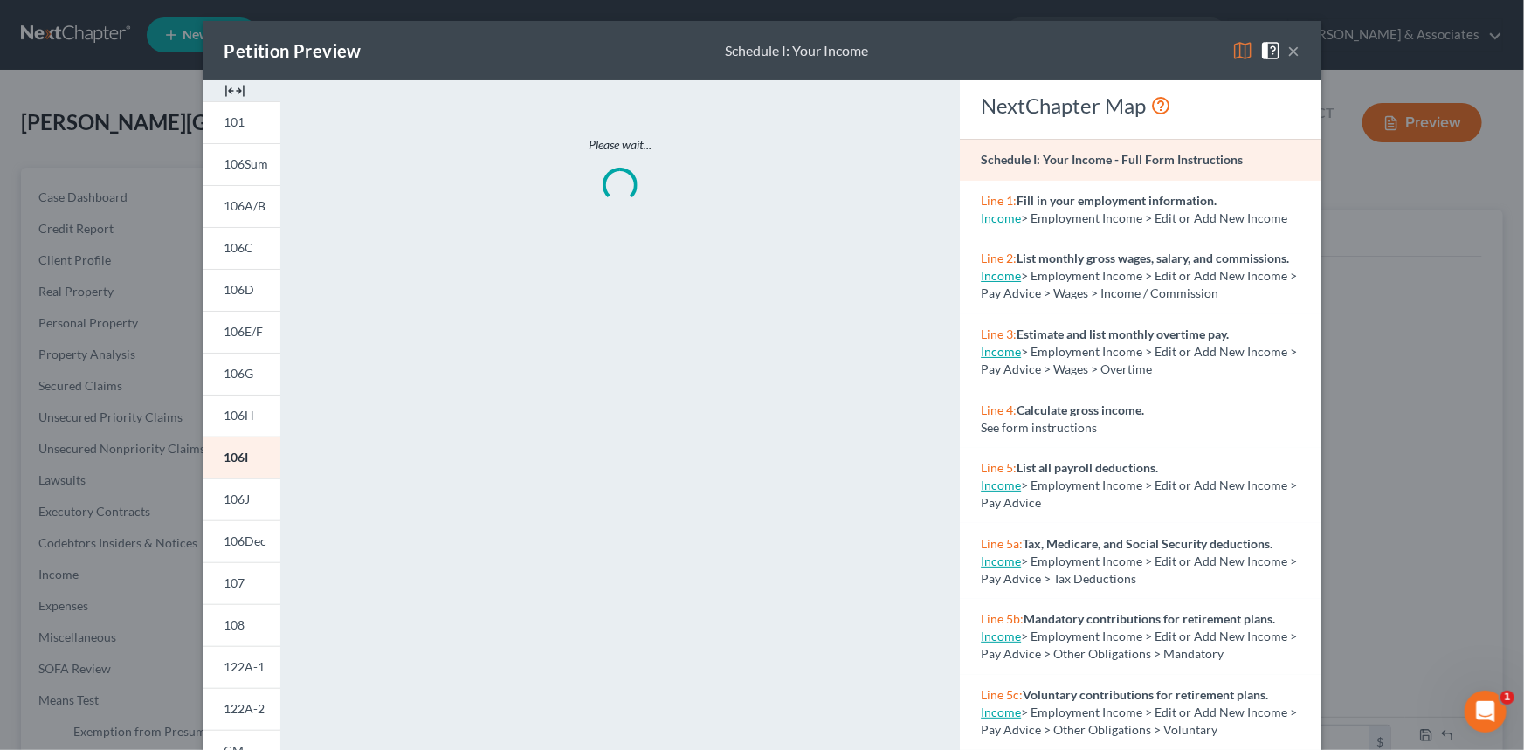
click at [1235, 52] on img at bounding box center [1242, 50] width 21 height 21
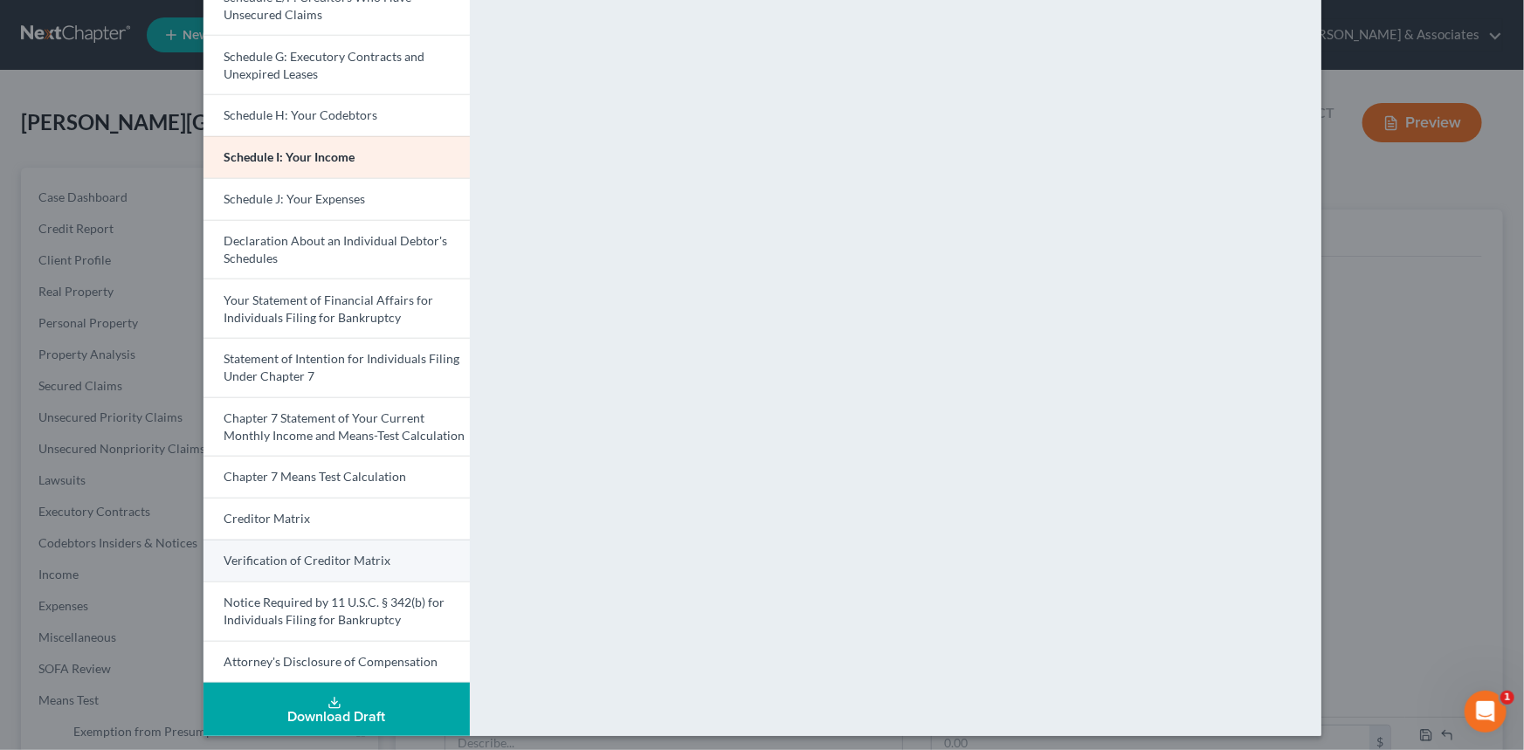
scroll to position [392, 0]
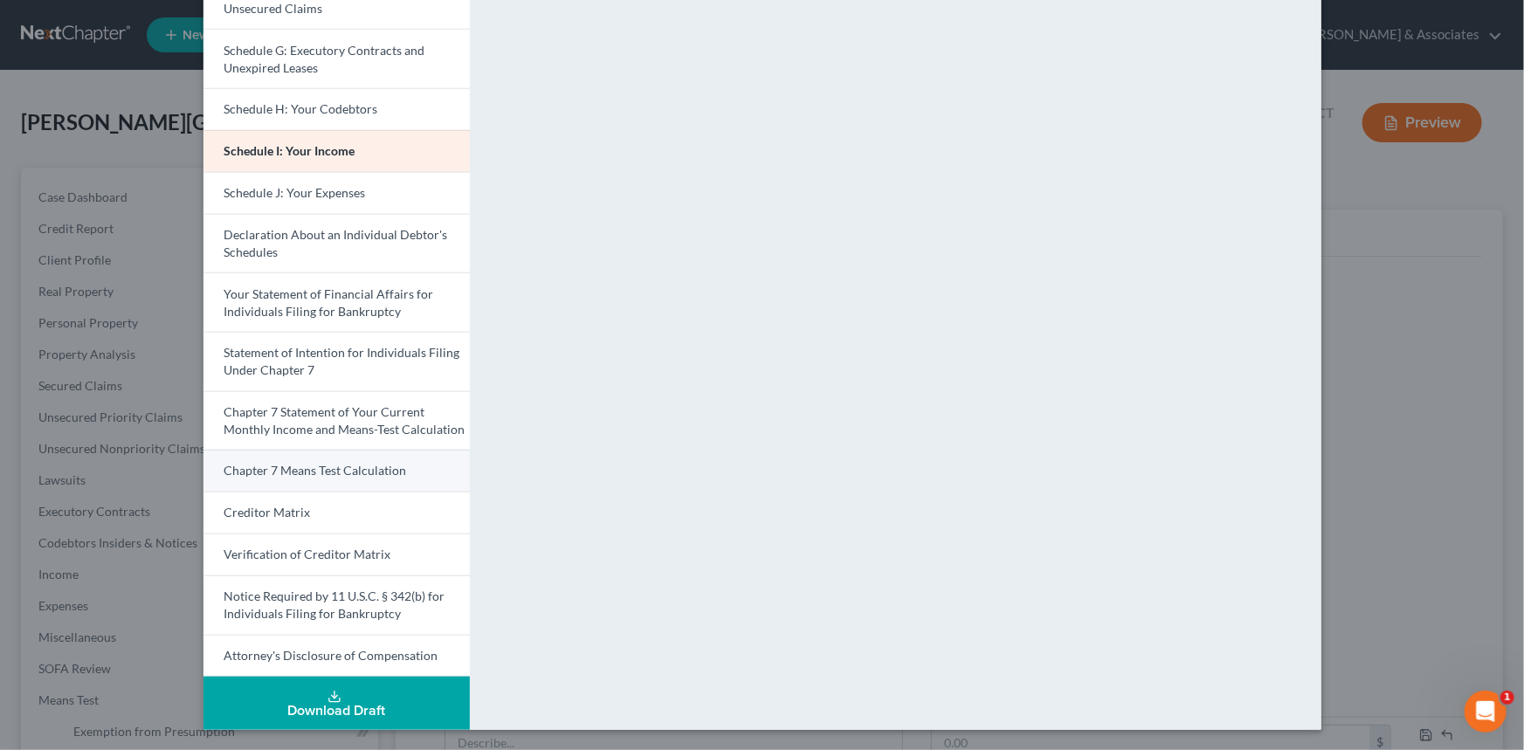
click at [348, 463] on span "Chapter 7 Means Test Calculation" at bounding box center [315, 470] width 183 height 15
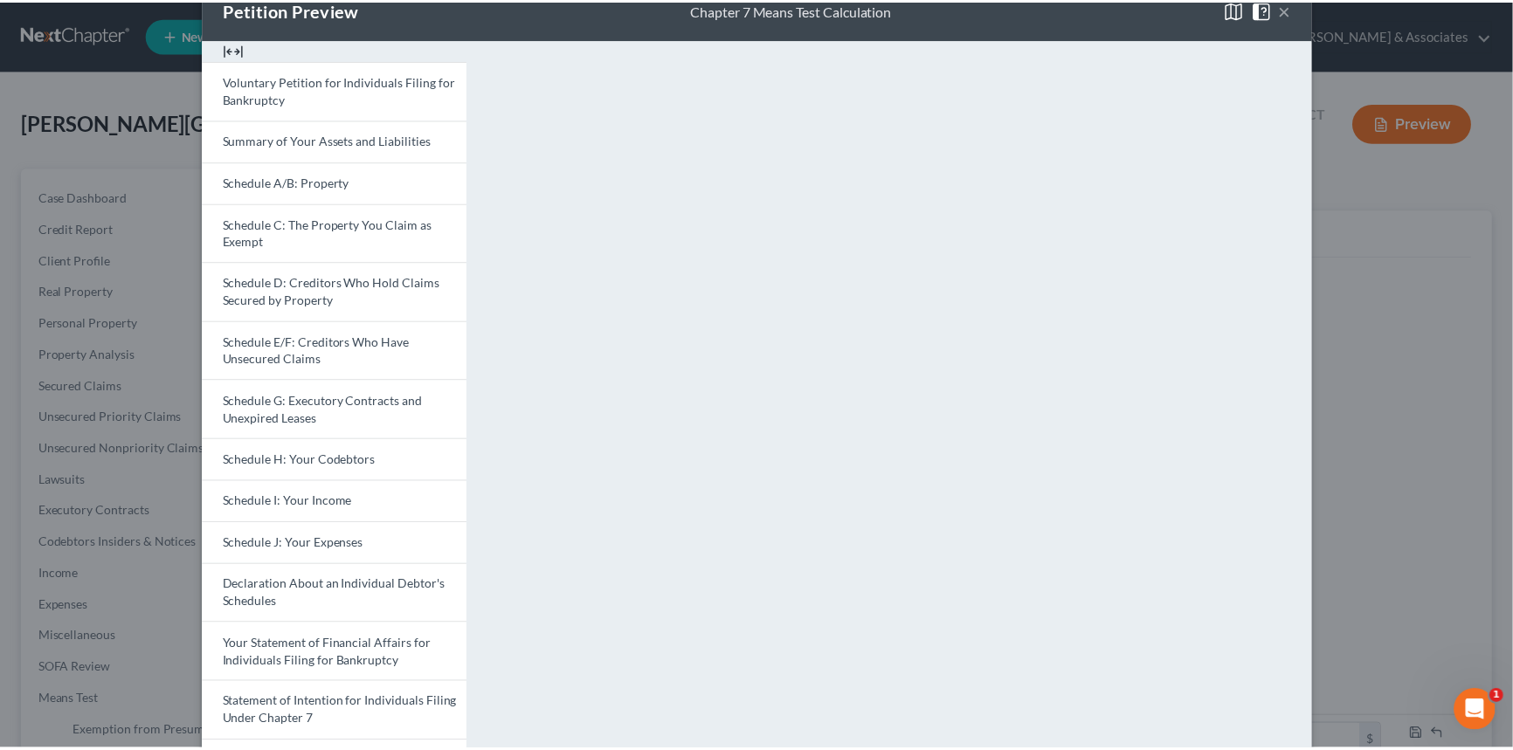
scroll to position [0, 0]
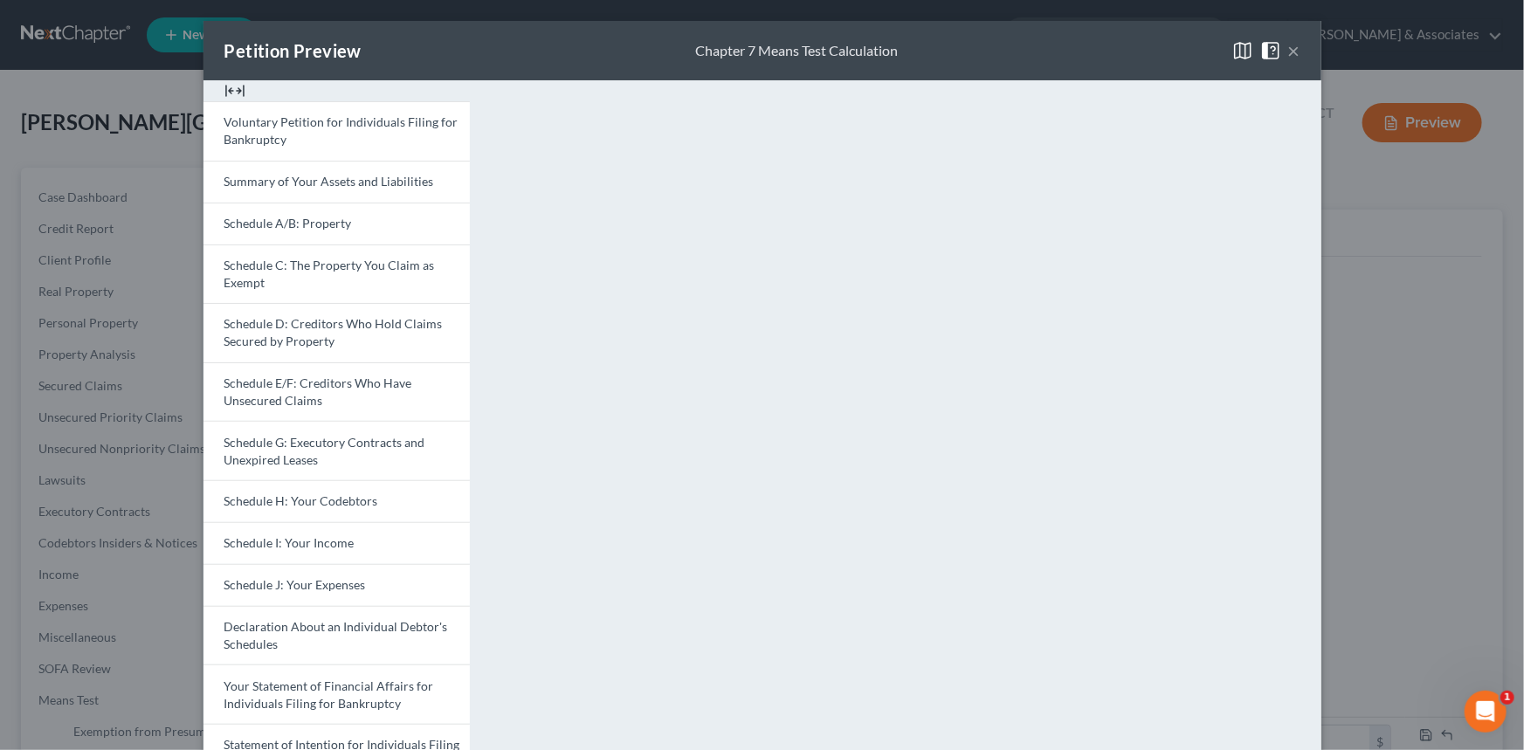
click at [1288, 52] on button "×" at bounding box center [1294, 50] width 12 height 21
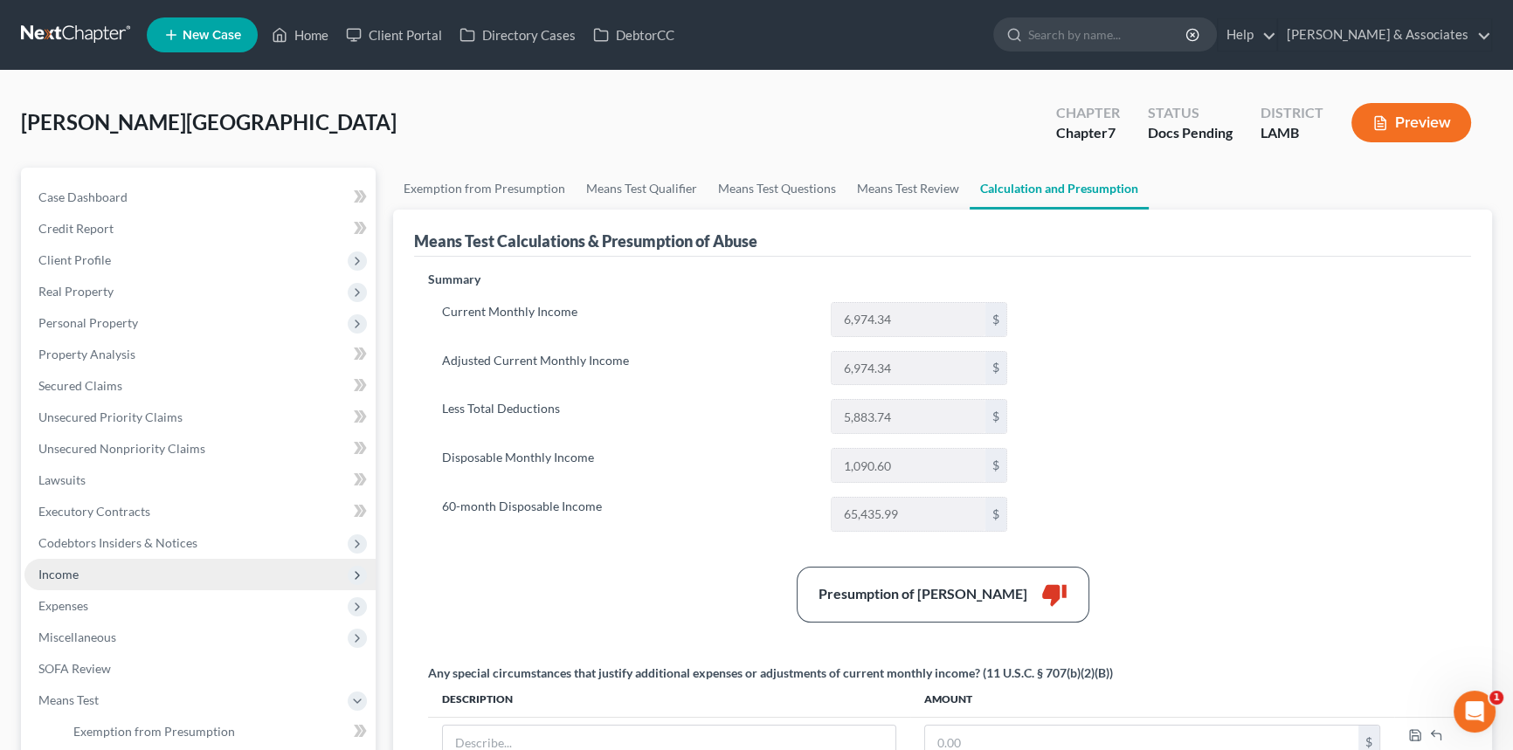
click at [76, 567] on span "Income" at bounding box center [58, 574] width 40 height 15
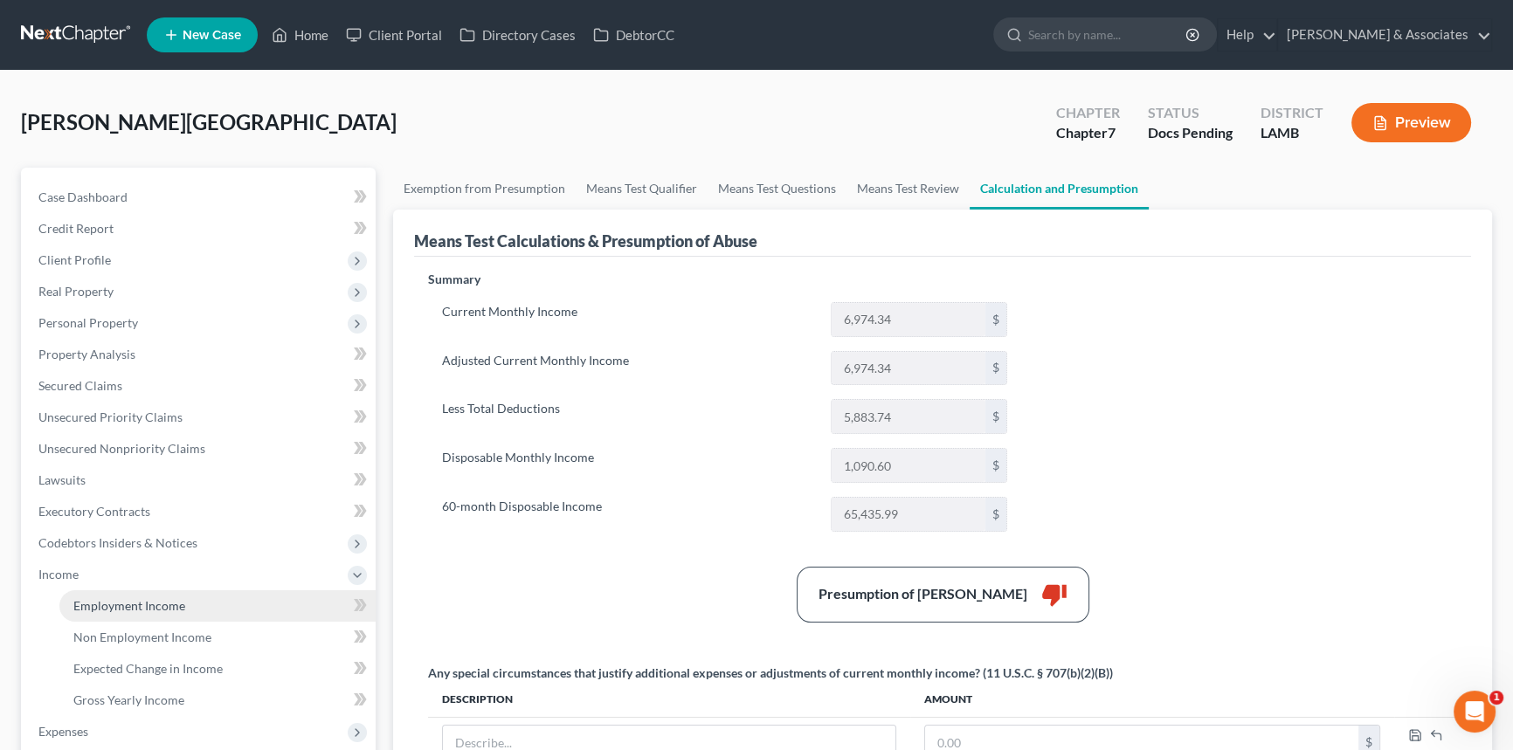
click at [116, 612] on link "Employment Income" at bounding box center [217, 605] width 316 height 31
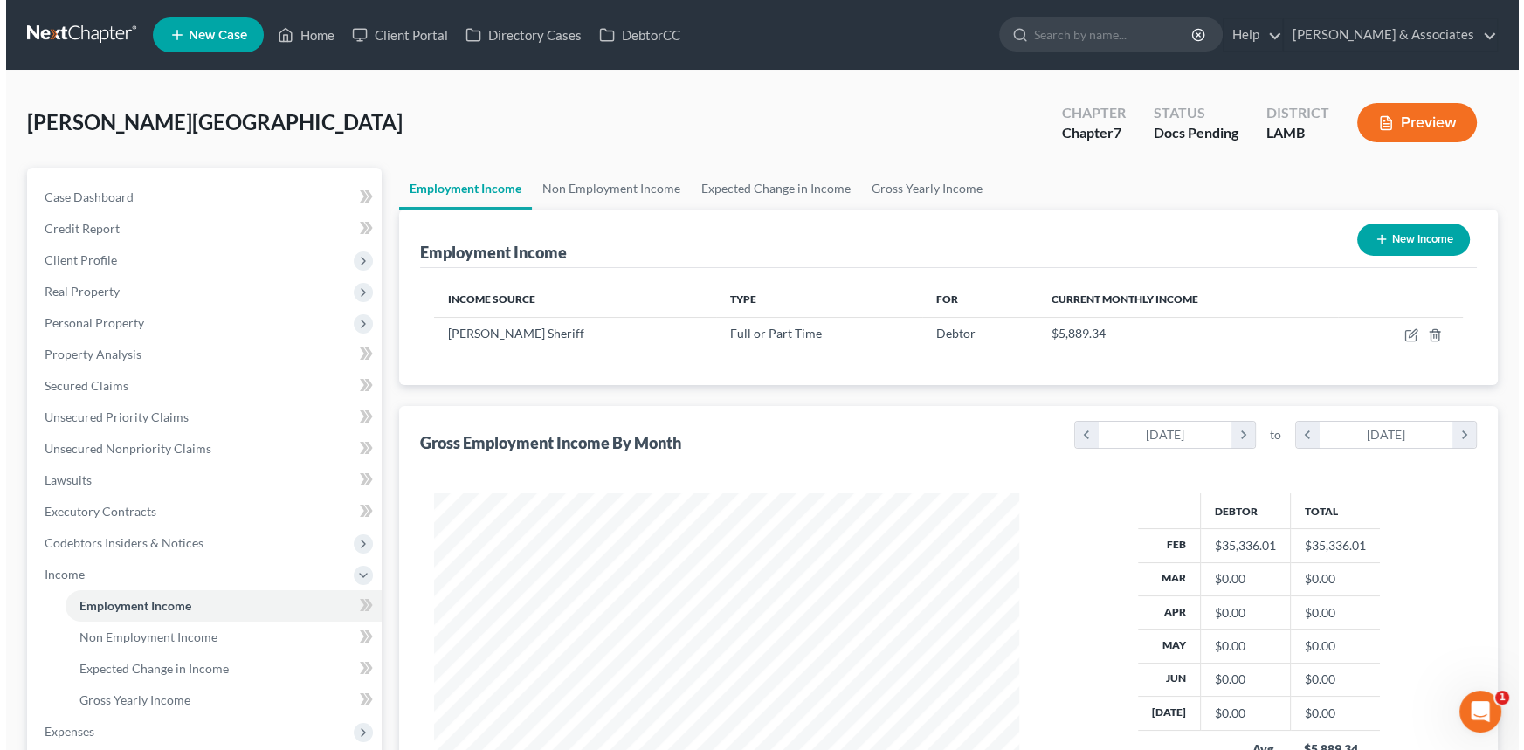
scroll to position [313, 620]
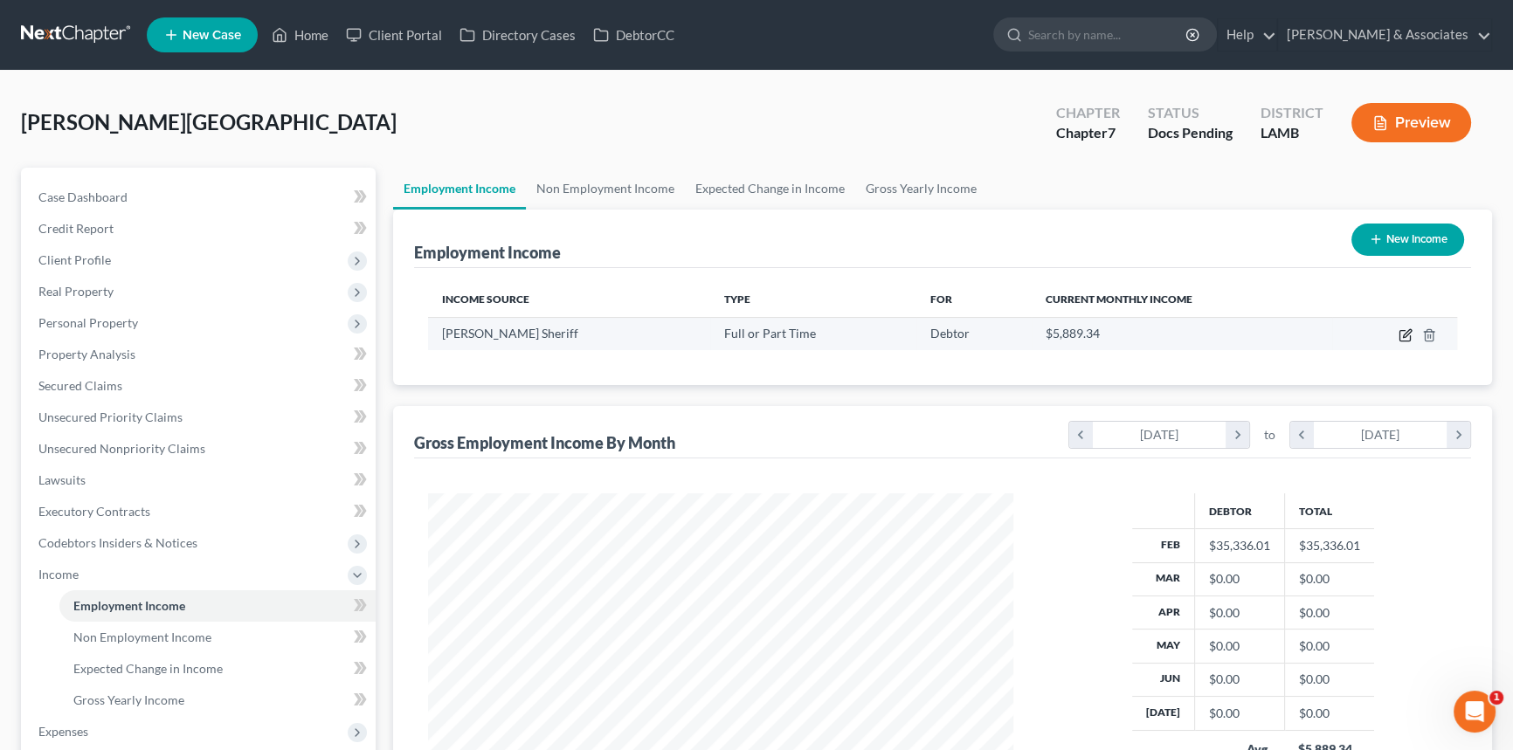
click at [1402, 338] on icon "button" at bounding box center [1405, 335] width 14 height 14
select select "0"
select select "19"
select select "0"
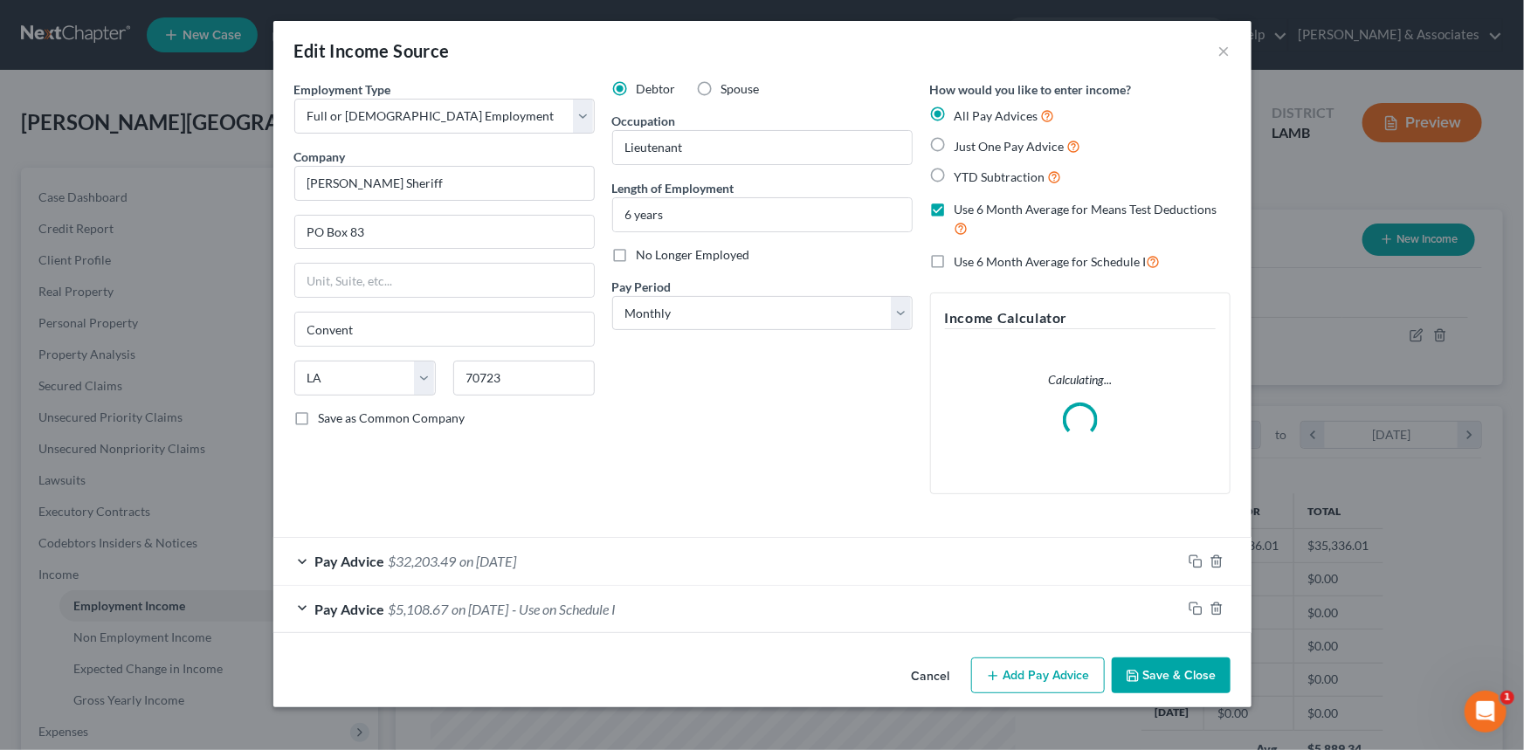
scroll to position [313, 625]
click at [628, 561] on div "Pay Advice $32,203.49 on 02/01/2025" at bounding box center [727, 561] width 908 height 46
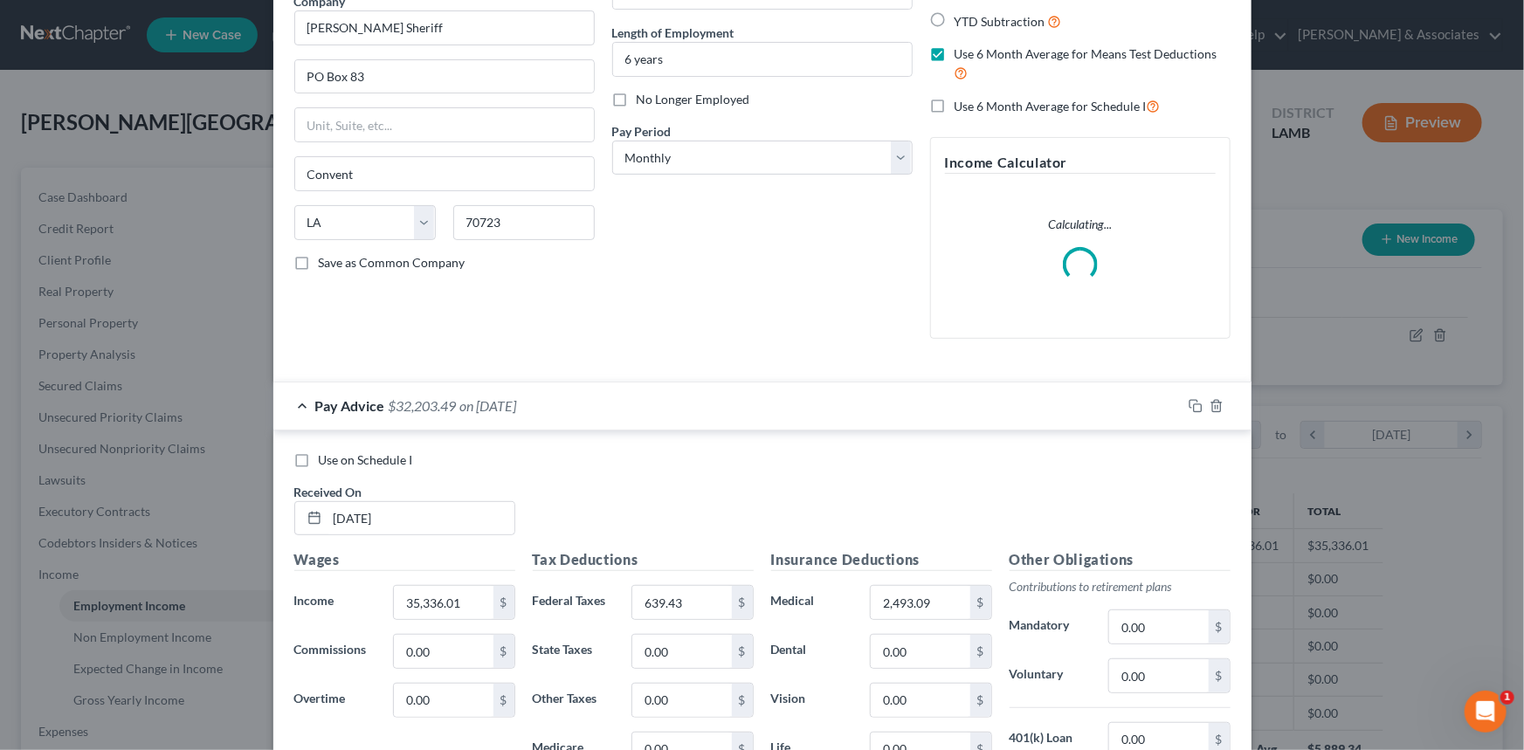
scroll to position [396, 0]
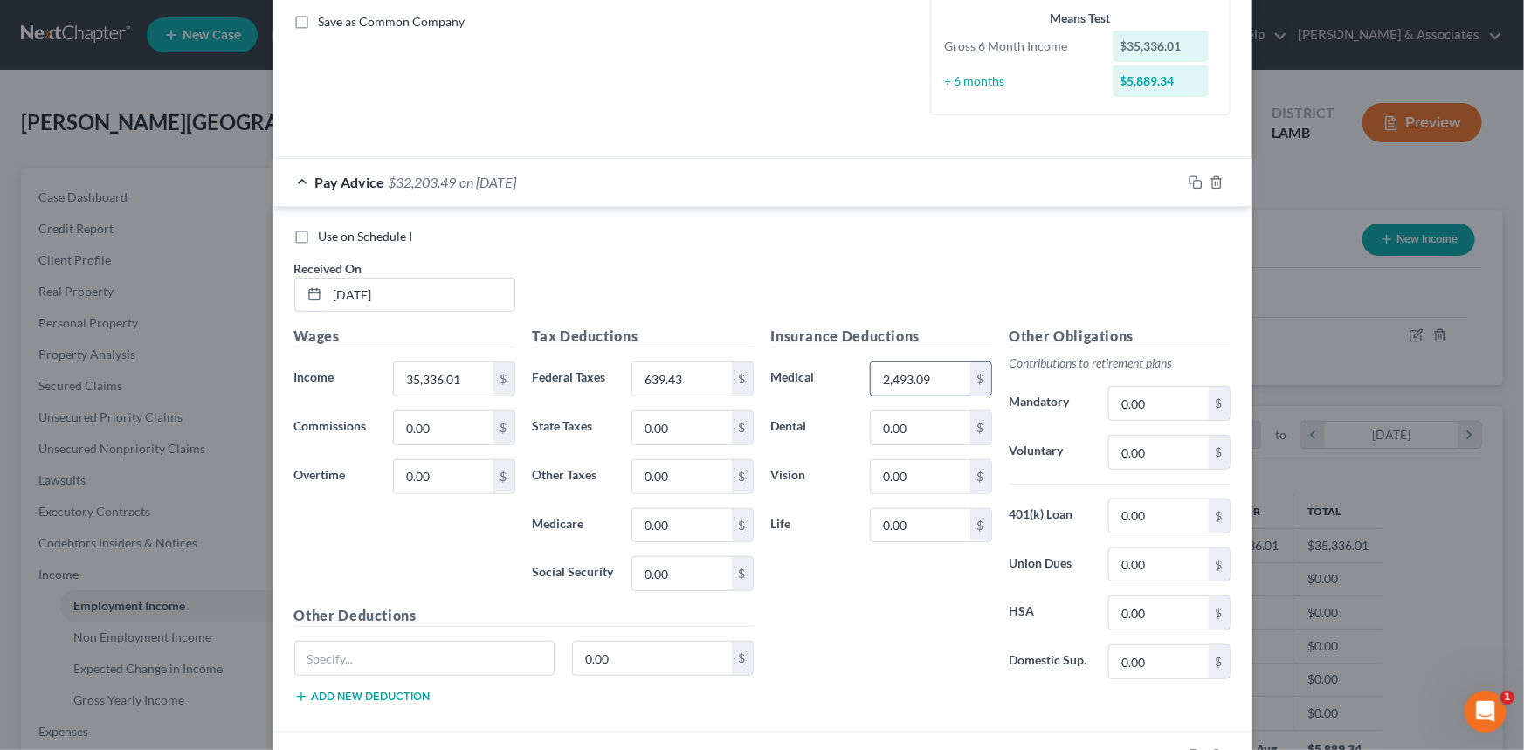
click at [927, 370] on input "2,493.09" at bounding box center [920, 378] width 99 height 33
type input "1,073.95"
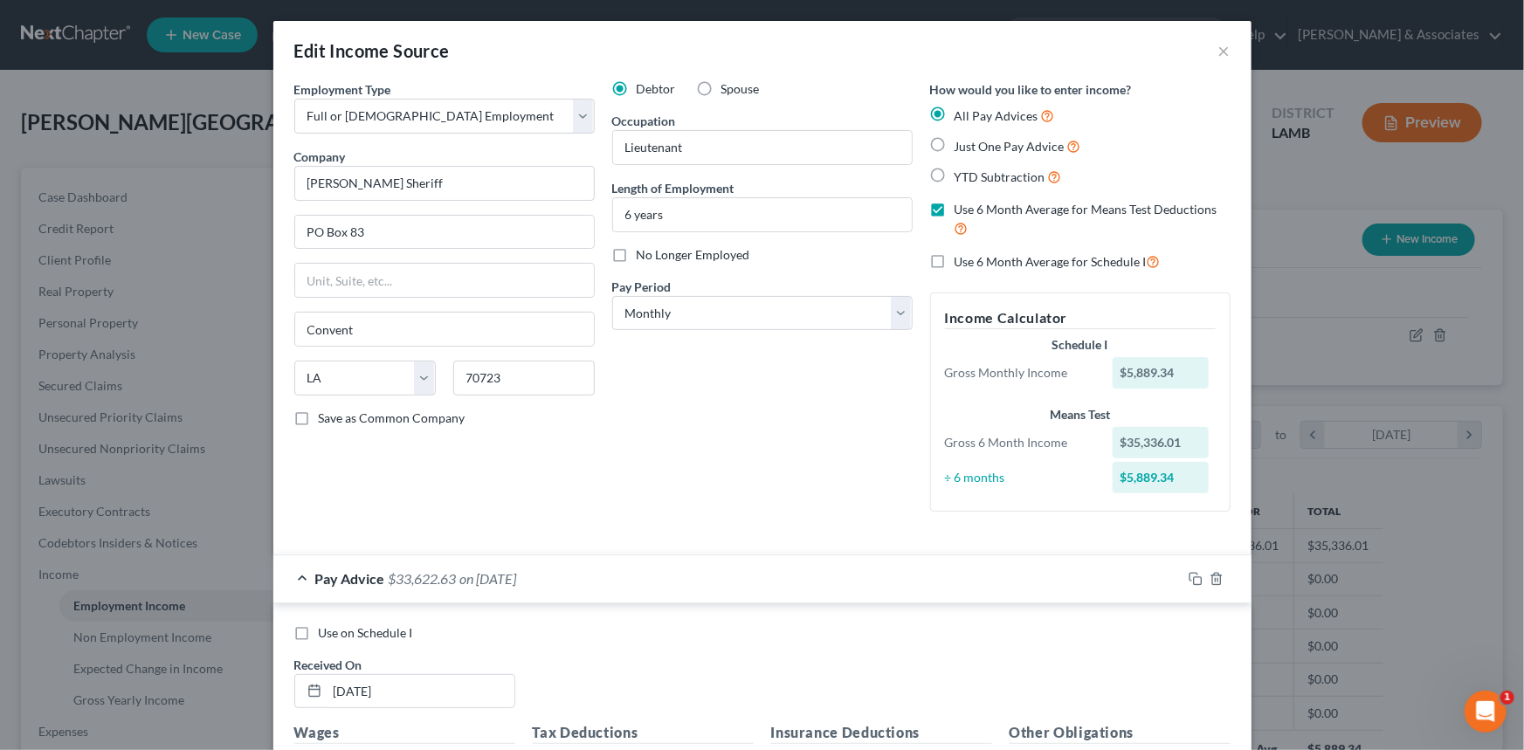
scroll to position [238, 0]
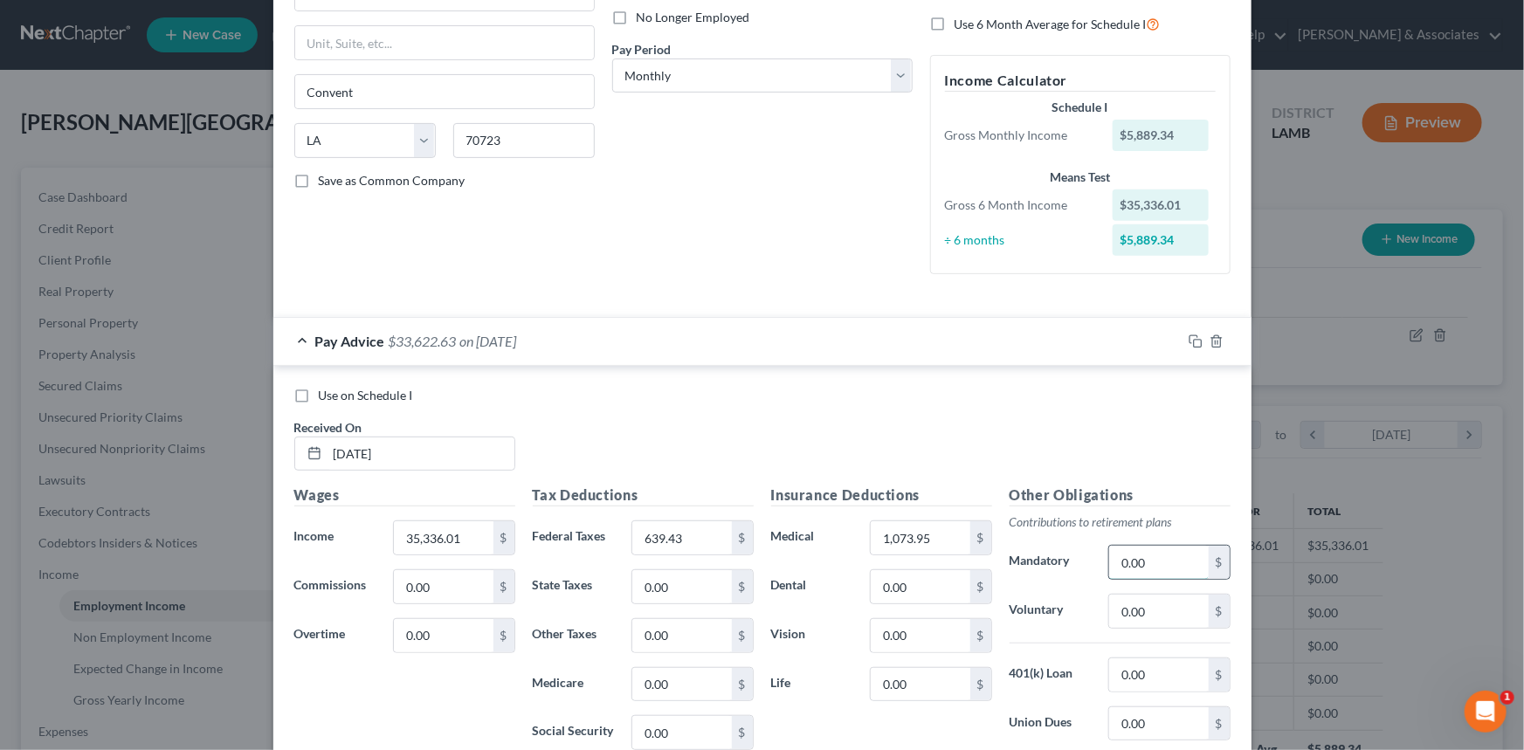
click at [1166, 561] on input "0.00" at bounding box center [1158, 562] width 99 height 33
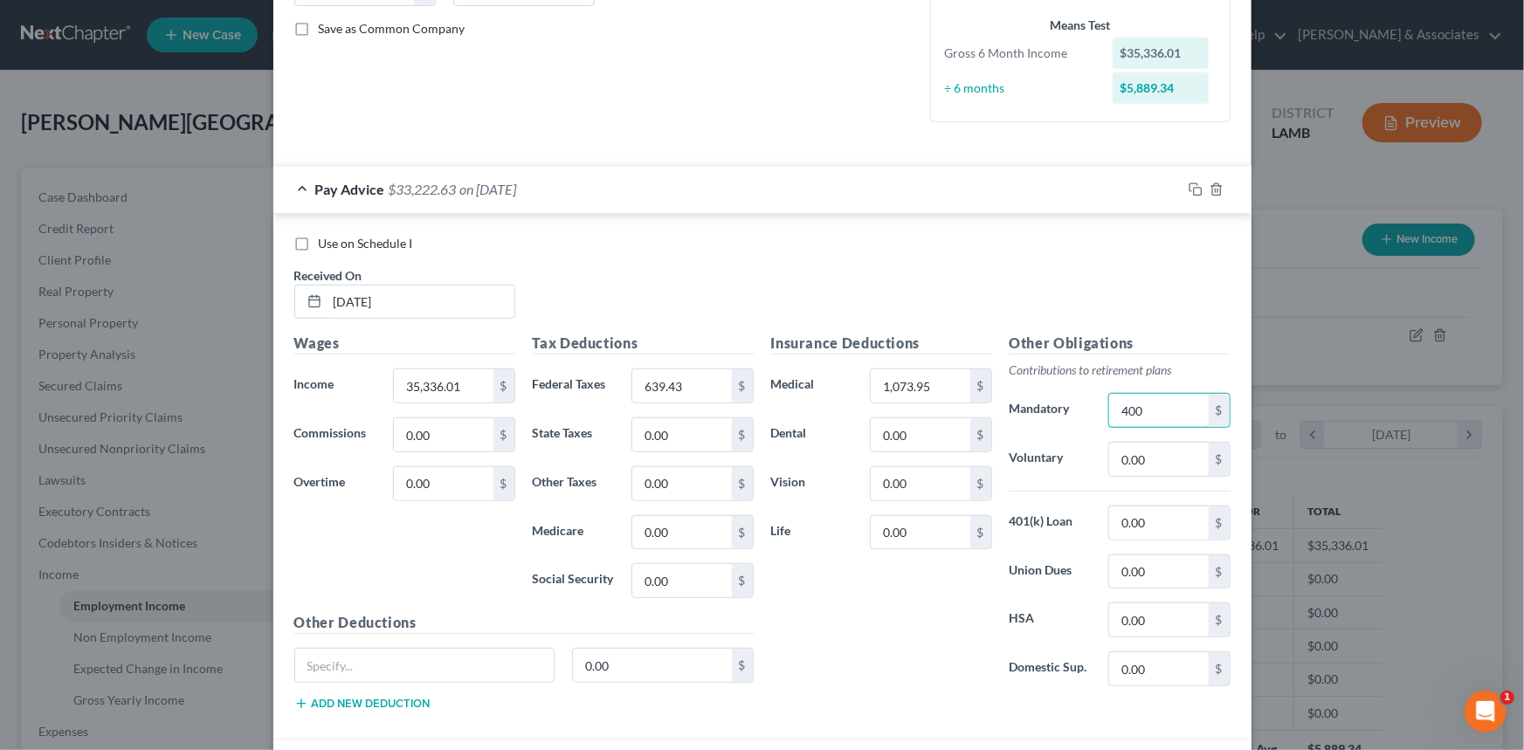
scroll to position [396, 0]
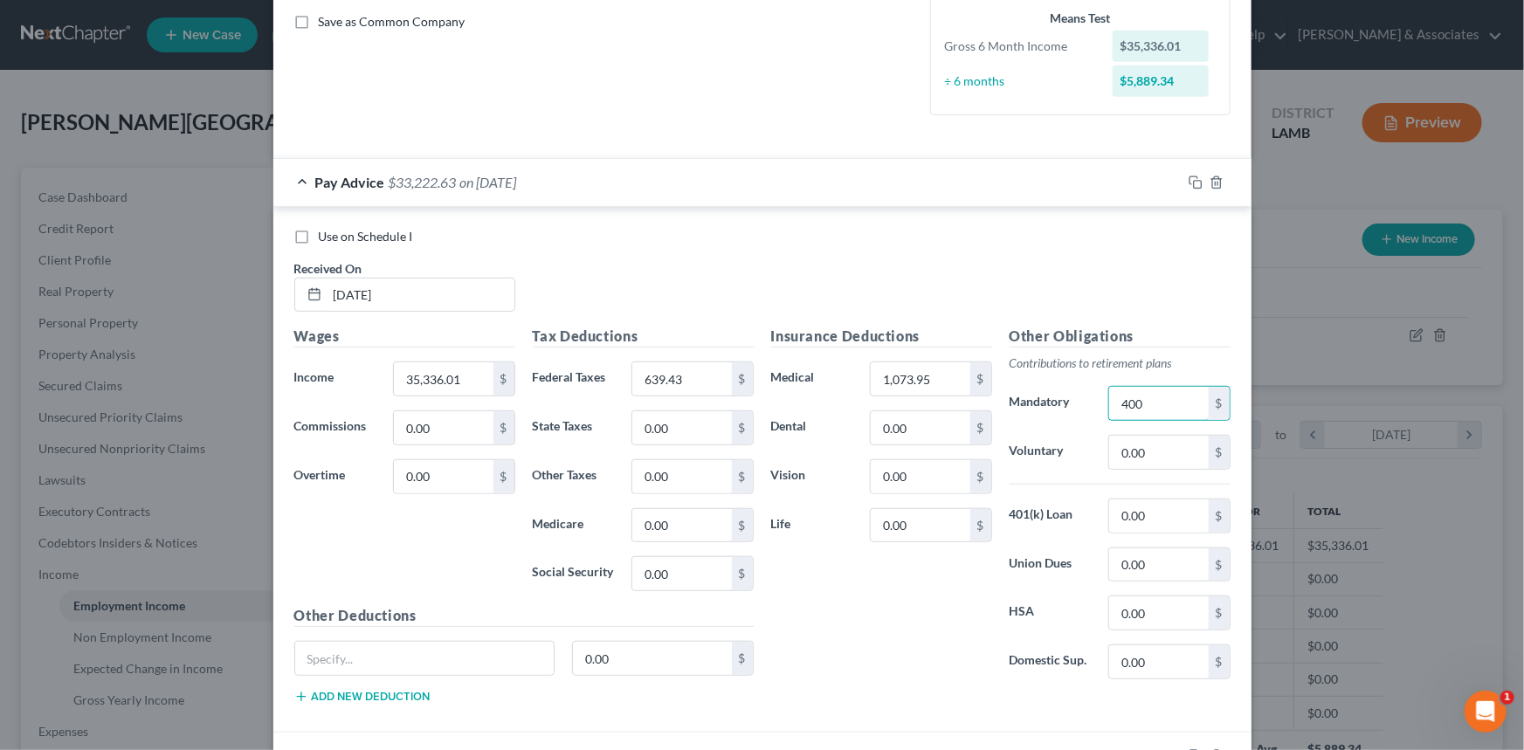
type input "400"
click at [1152, 517] on input "0.00" at bounding box center [1158, 516] width 99 height 33
type input "247.08"
click at [908, 598] on div "Insurance Deductions Medical 1,073.95 $ Dental 0.00 $ Vision 0.00 $ Life 0.00 $" at bounding box center [881, 510] width 238 height 368
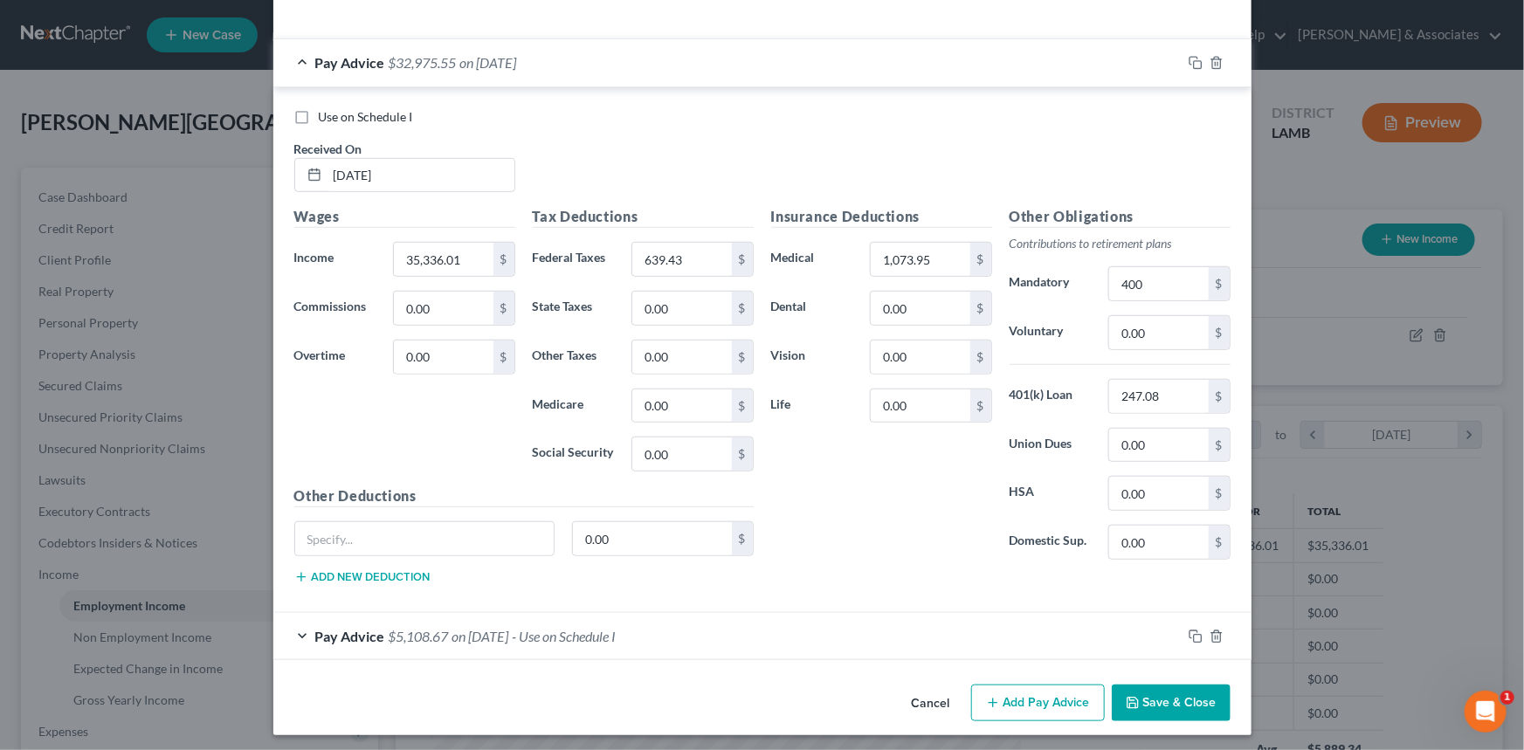
scroll to position [520, 0]
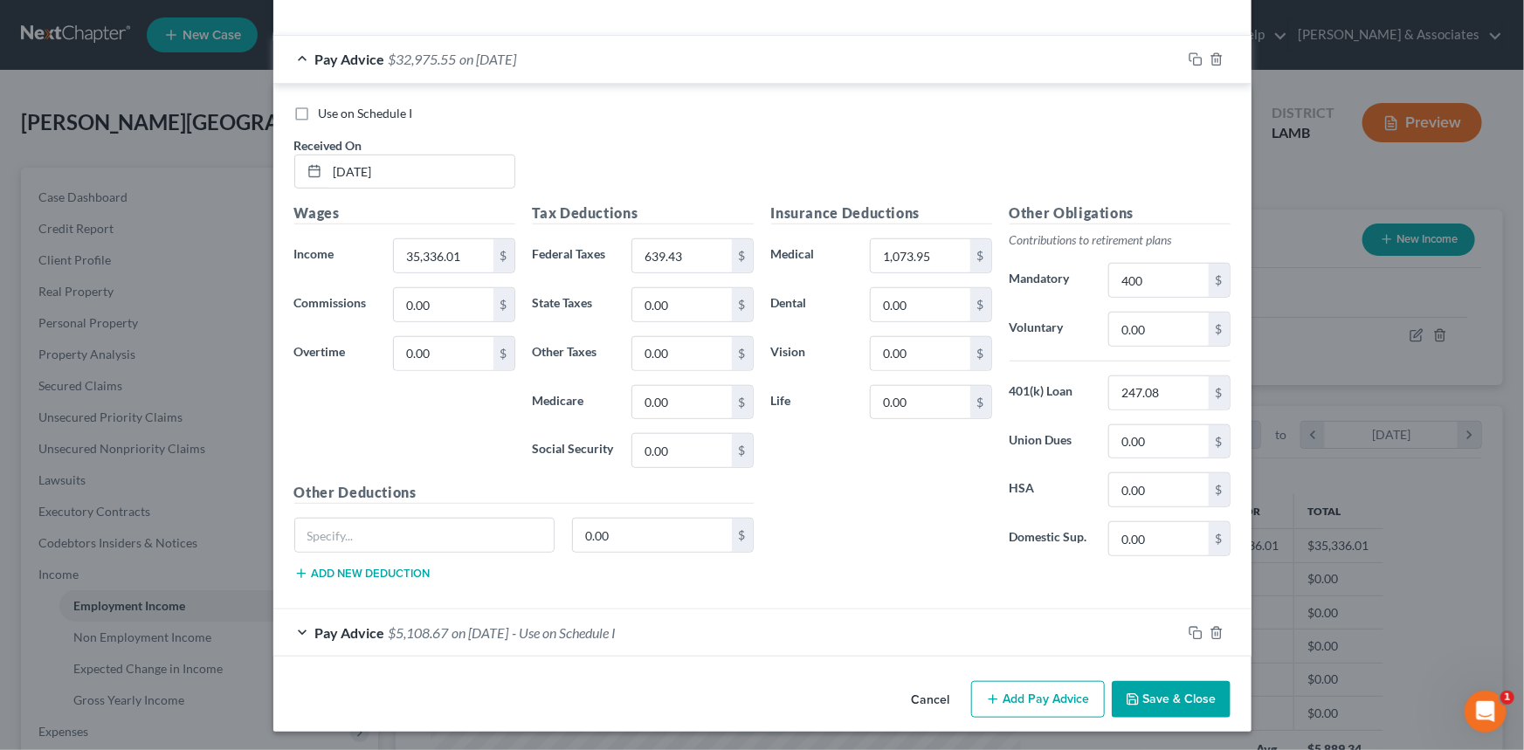
click at [905, 649] on div "Pay Advice $5,108.67 on 08/15/2022 - Use on Schedule I" at bounding box center [727, 633] width 908 height 46
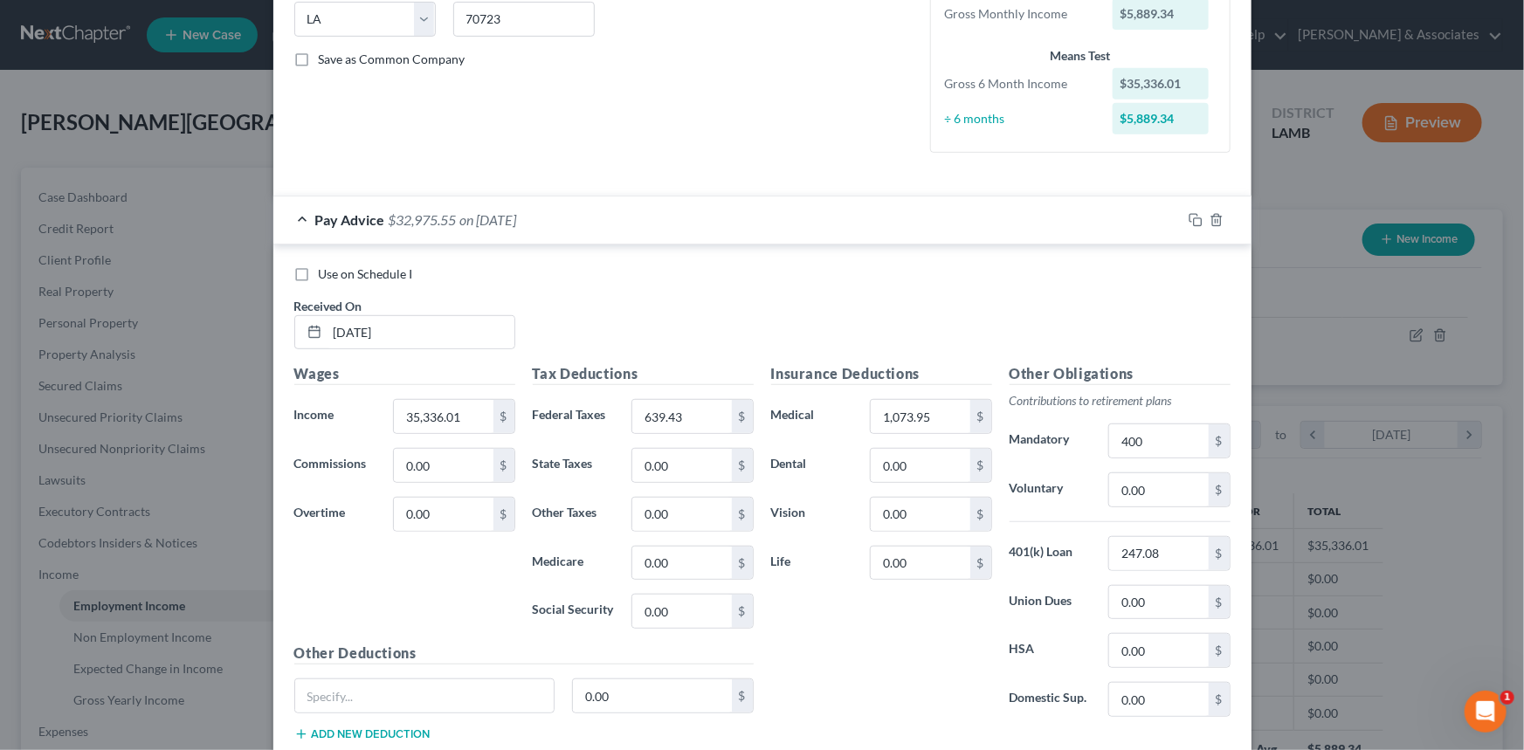
scroll to position [805, 0]
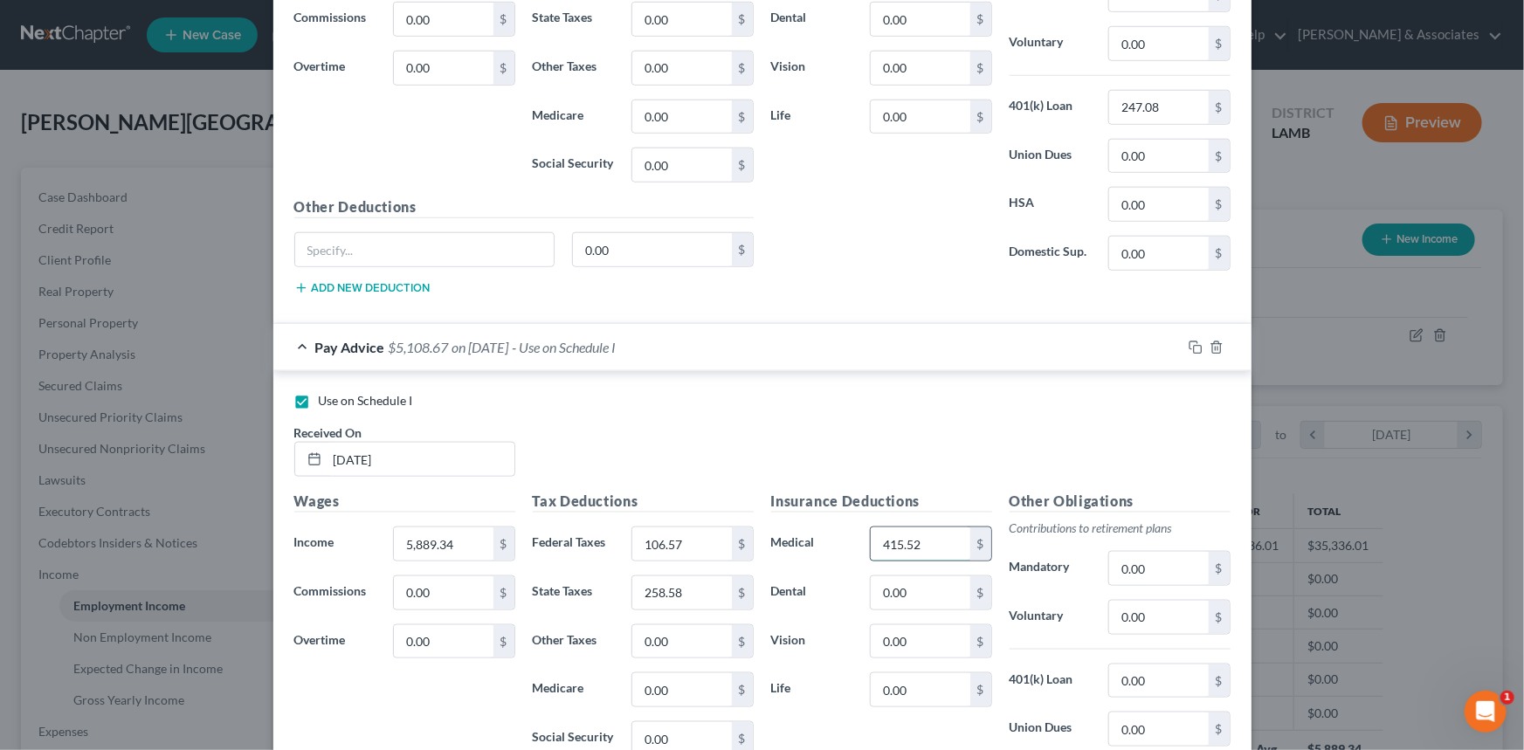
click at [925, 548] on input "415.52" at bounding box center [920, 543] width 99 height 33
type input "179"
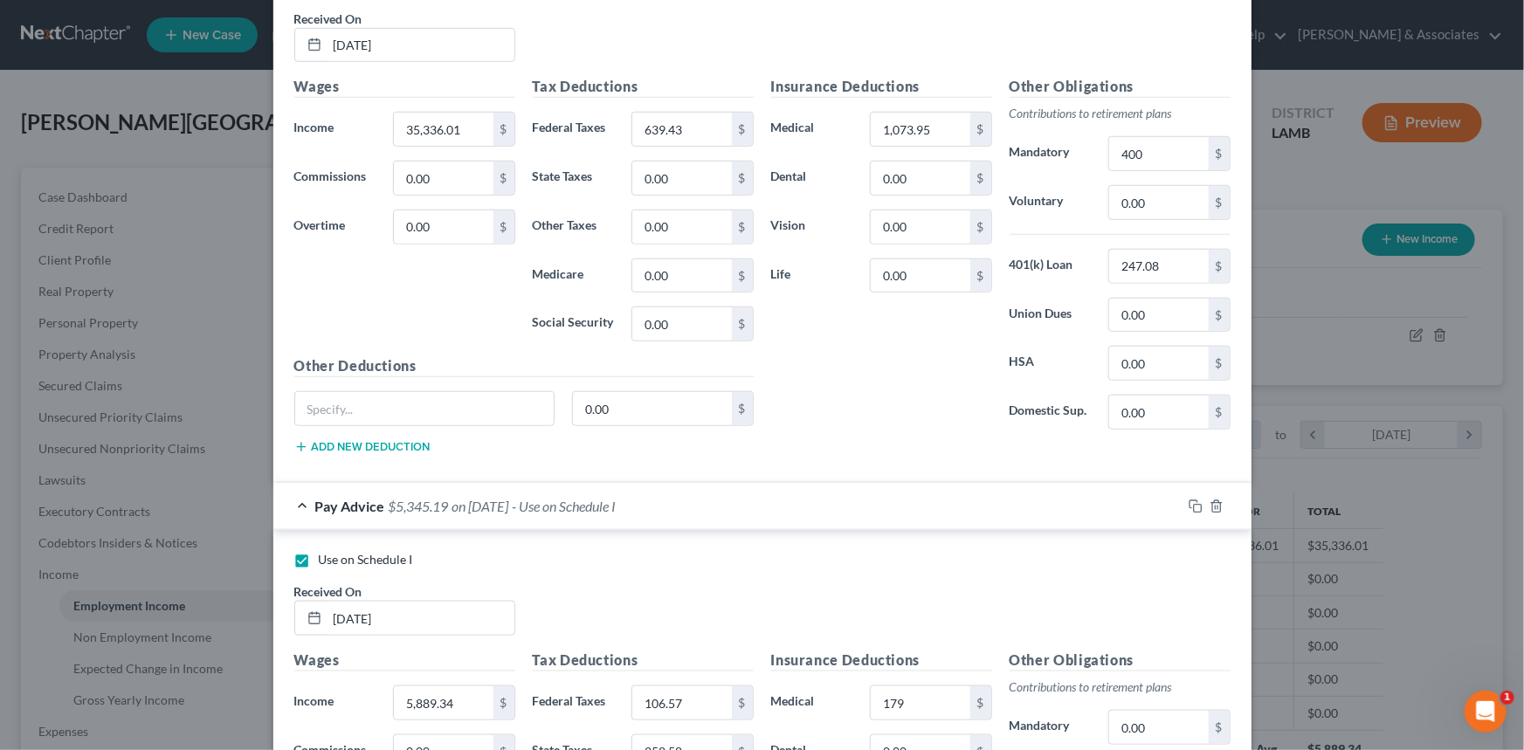
scroll to position [726, 0]
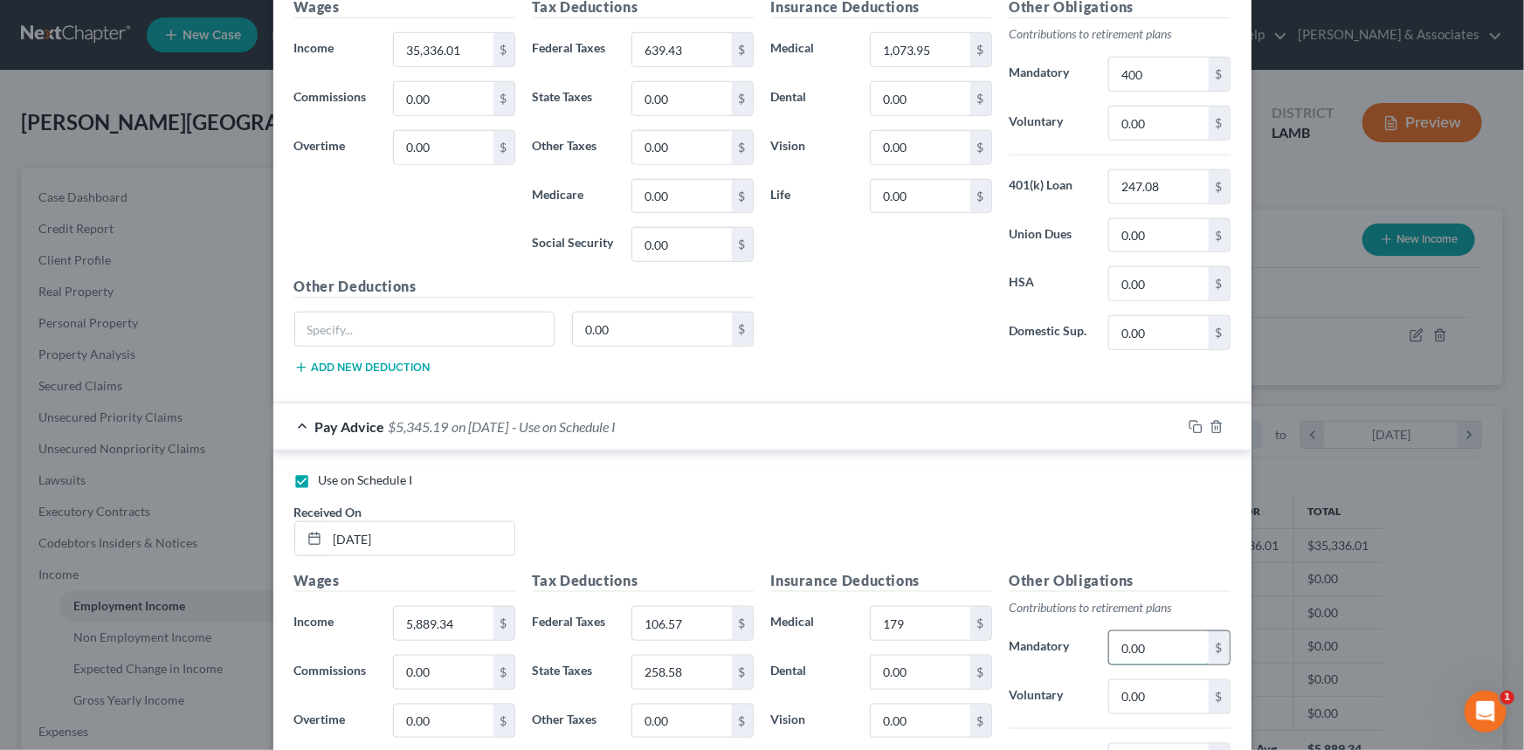
click at [1172, 650] on input "0.00" at bounding box center [1158, 647] width 99 height 33
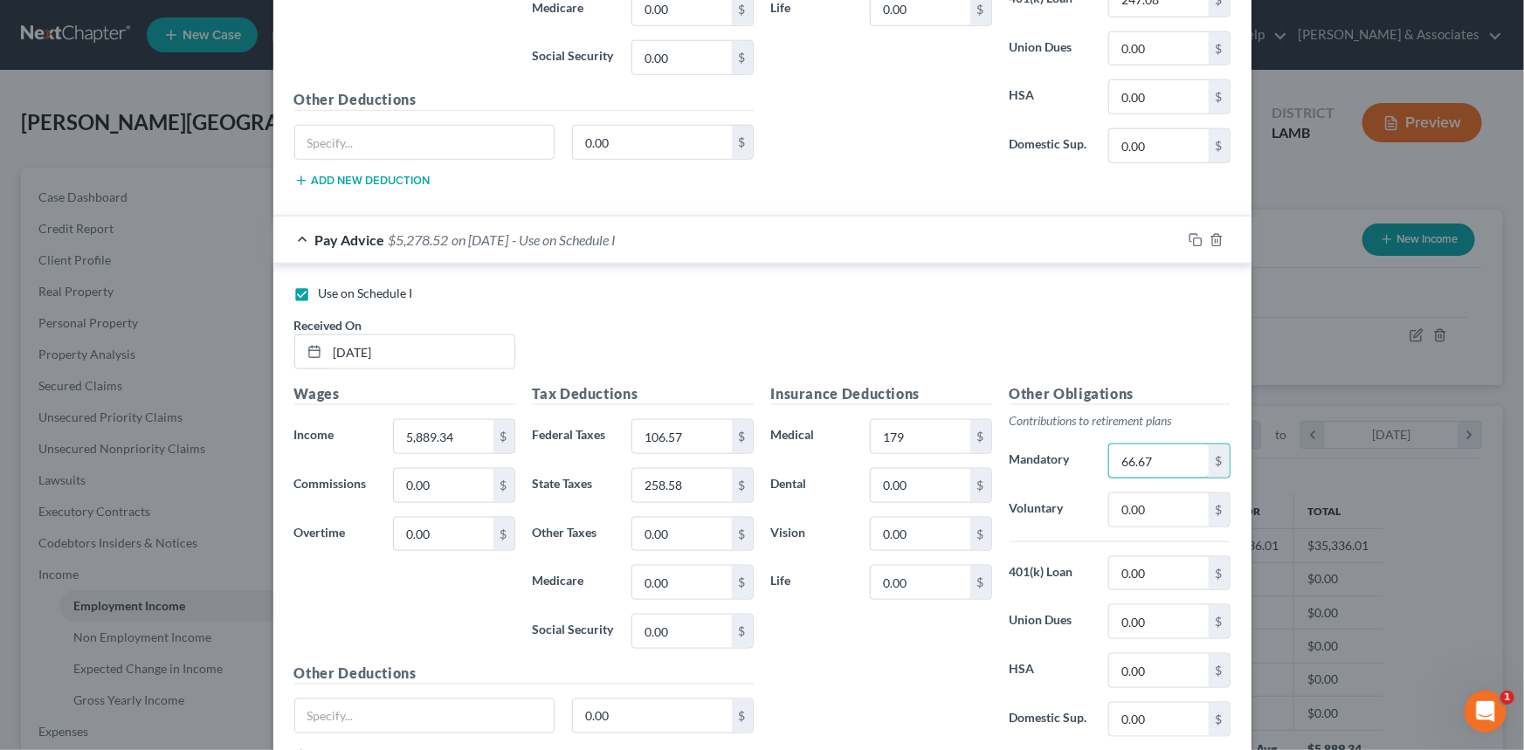
scroll to position [885, 0]
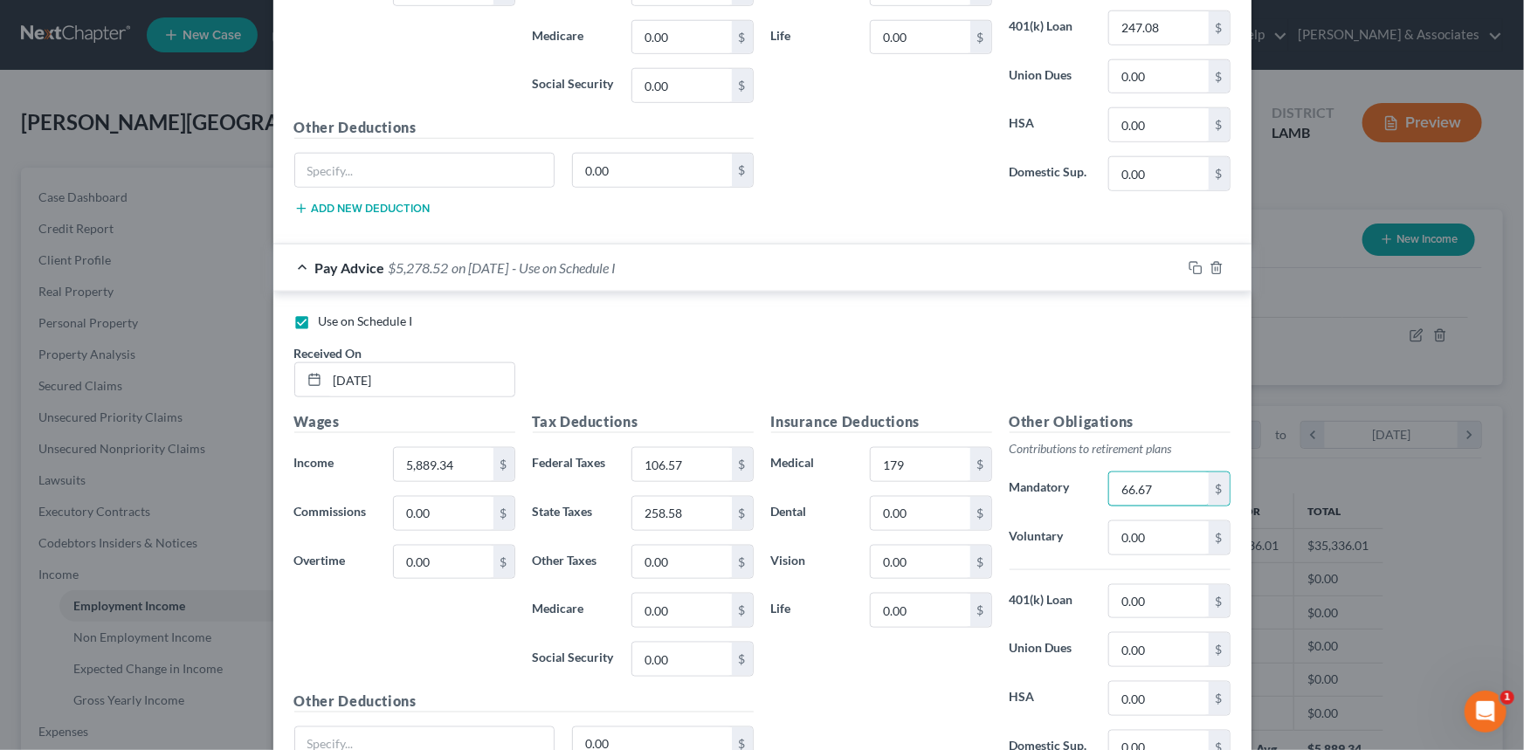
type input "66.67"
click at [1176, 604] on input "0.00" at bounding box center [1158, 601] width 99 height 33
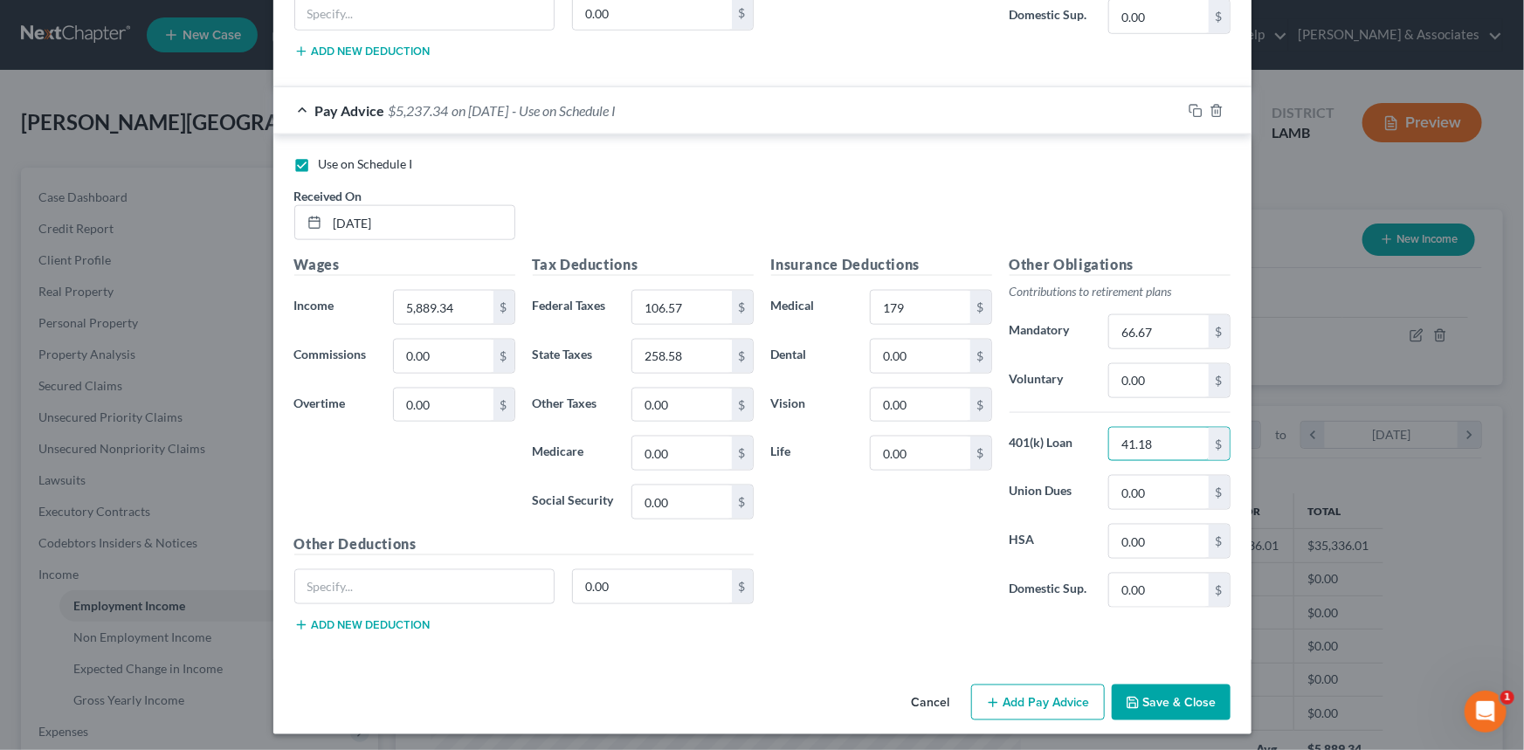
scroll to position [1044, 0]
type input "41.18"
click at [829, 588] on div "Insurance Deductions Medical 179 $ Dental 0.00 $ Vision 0.00 $ Life 0.00 $" at bounding box center [881, 436] width 238 height 368
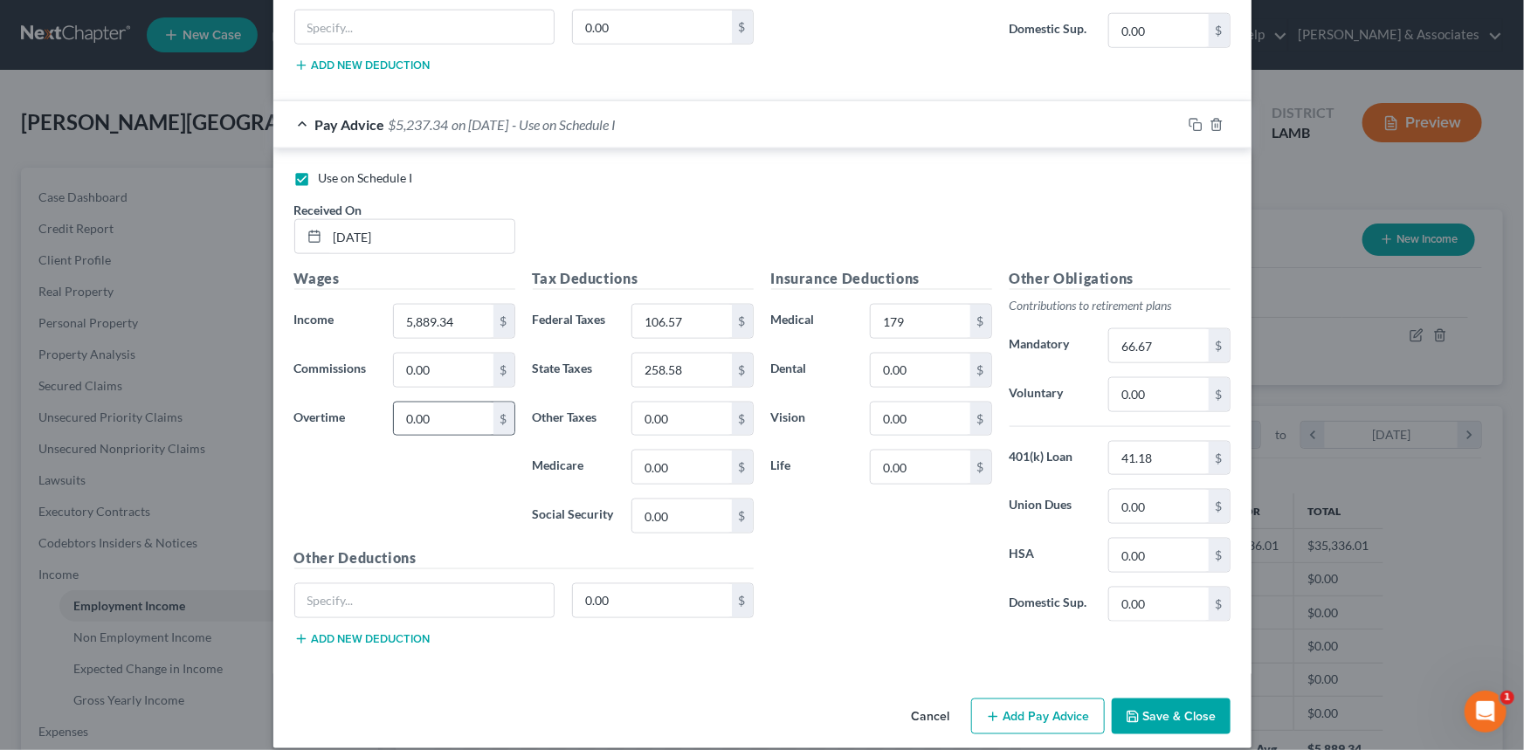
scroll to position [1031, 0]
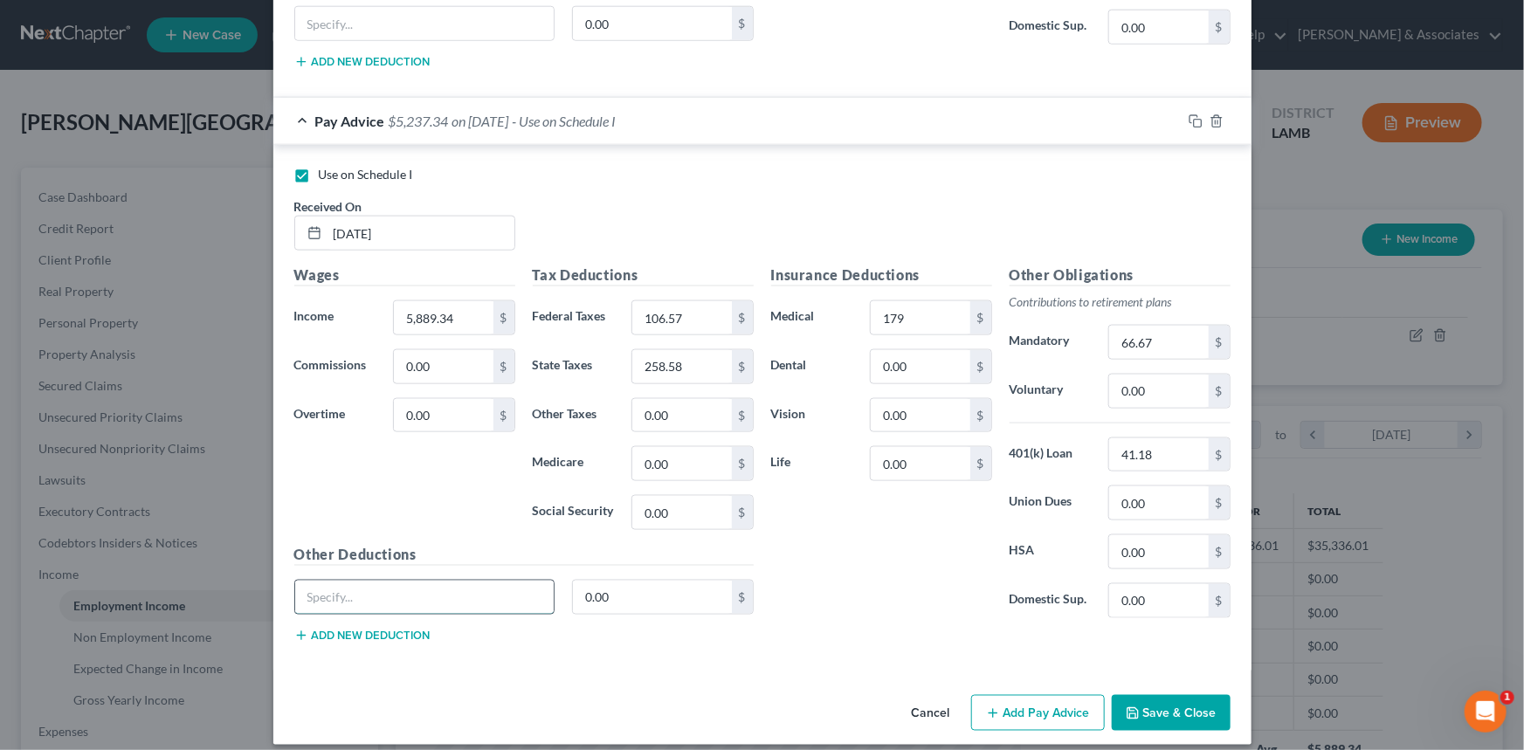
click at [376, 581] on input "text" at bounding box center [424, 597] width 259 height 33
type input "Vehicle use"
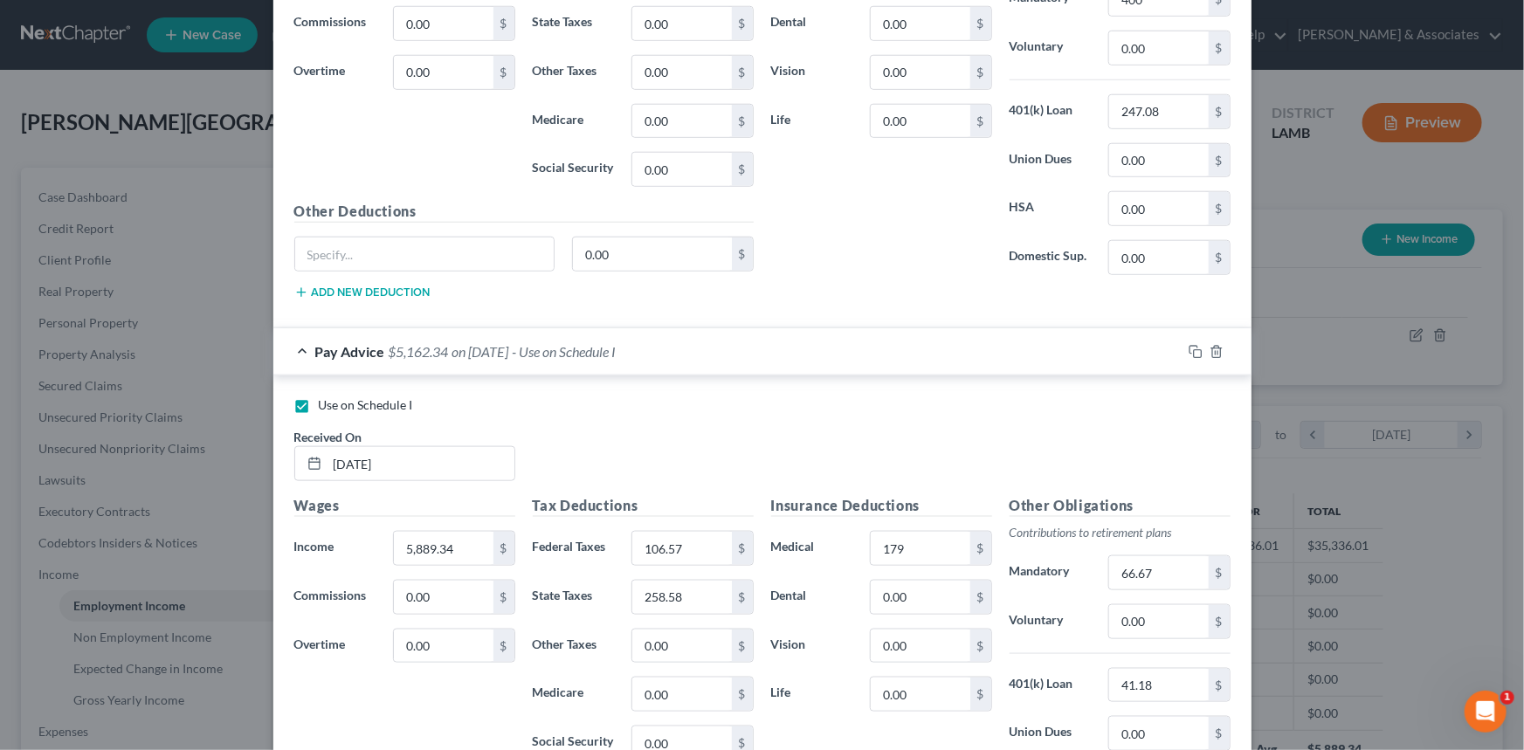
scroll to position [555, 0]
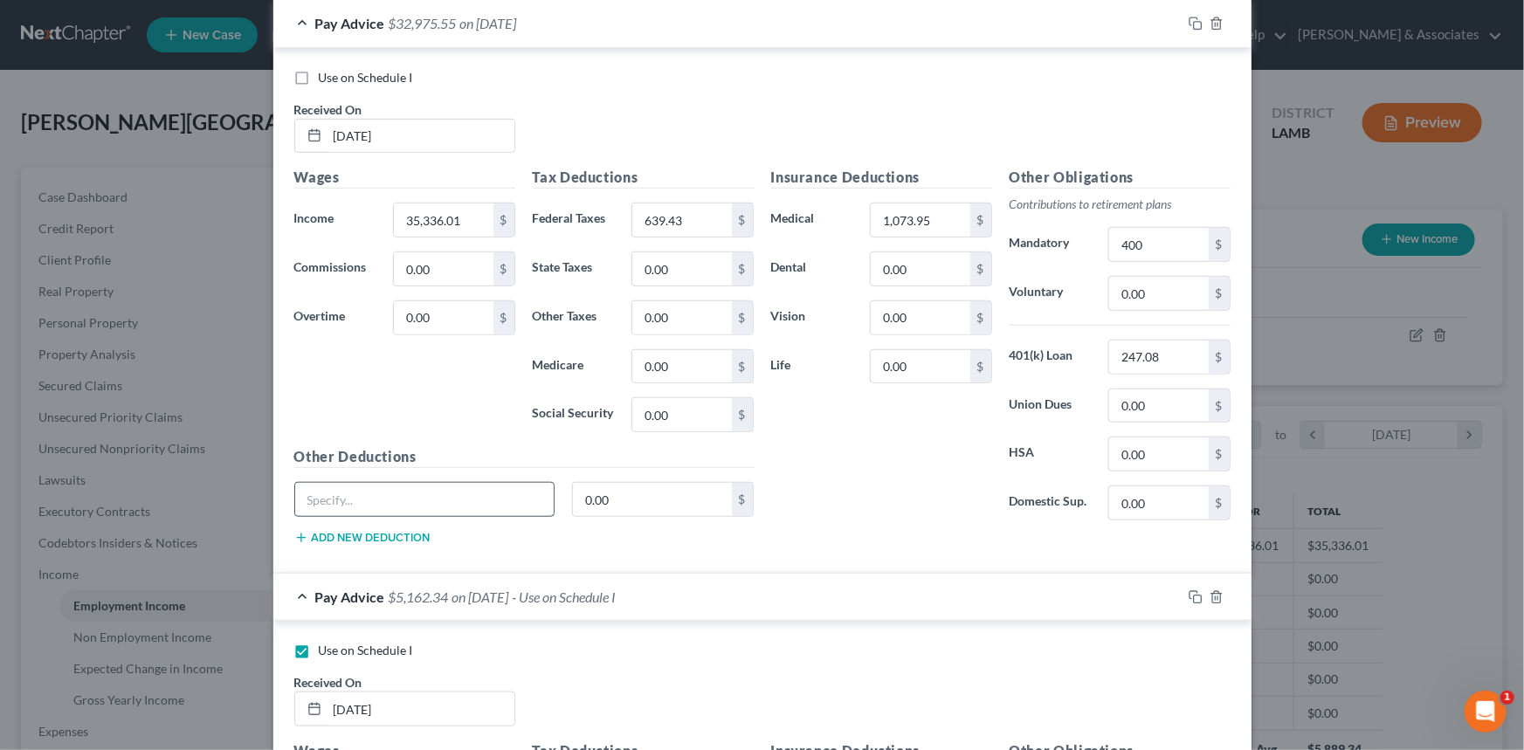
type input "75"
drag, startPoint x: 480, startPoint y: 506, endPoint x: 483, endPoint y: 493, distance: 12.5
click at [480, 504] on input "text" at bounding box center [424, 499] width 259 height 33
type input "Vehicle use"
click at [634, 500] on input "0.00" at bounding box center [652, 499] width 159 height 33
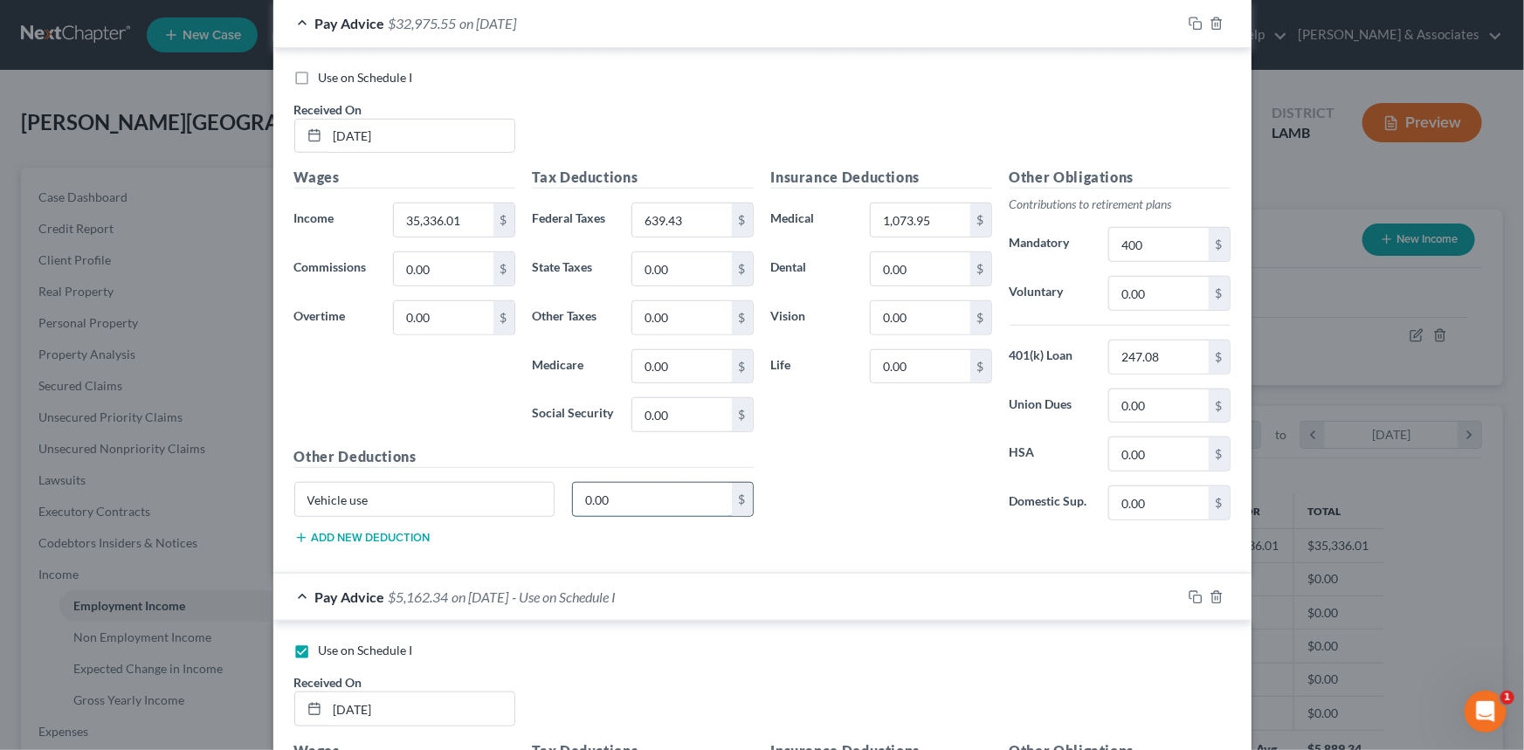
click at [632, 500] on input "0.00" at bounding box center [652, 499] width 159 height 33
type input "450"
click at [840, 513] on div "Insurance Deductions Medical 1,073.95 $ Dental 0.00 $ Vision 0.00 $ Life 0.00 $" at bounding box center [881, 351] width 238 height 368
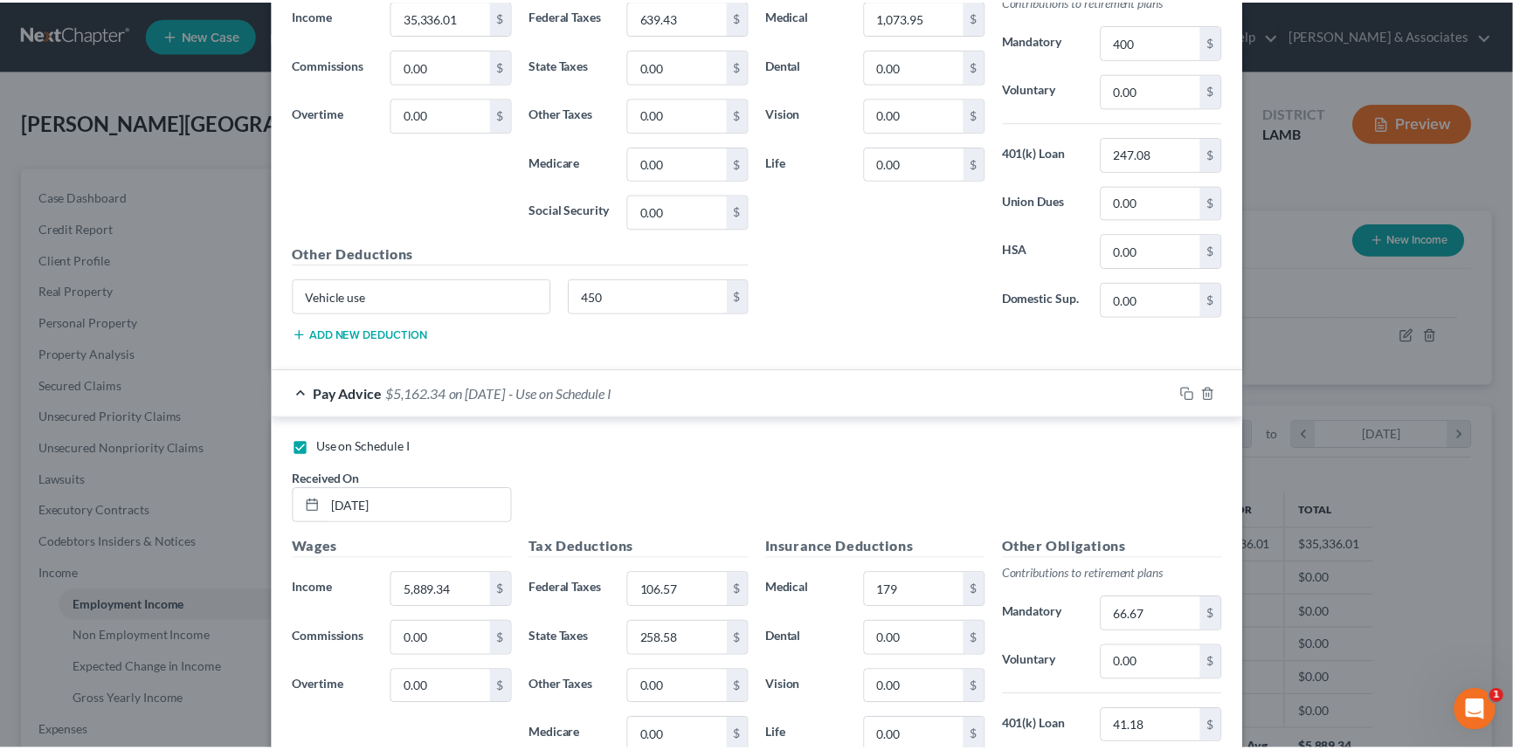
scroll to position [1044, 0]
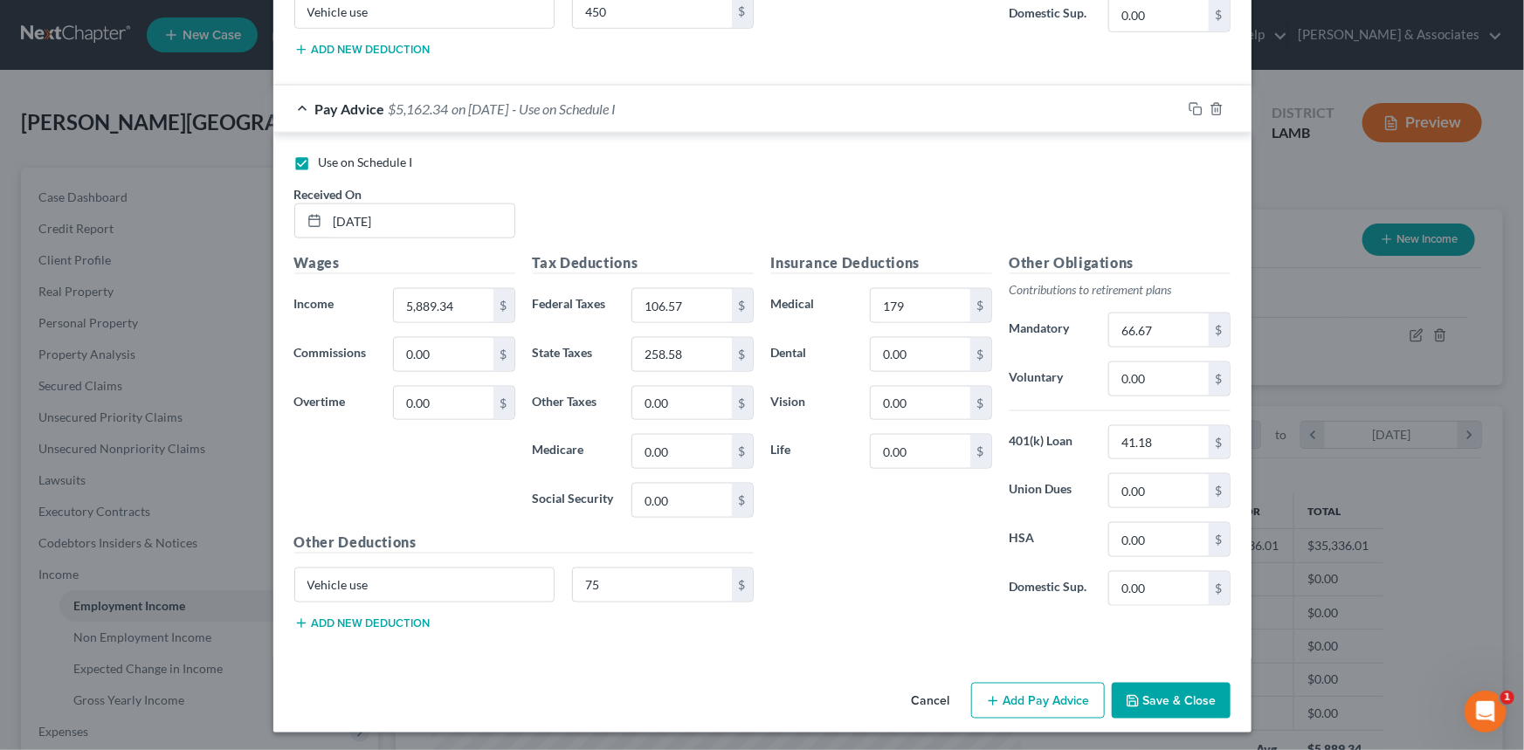
click at [1150, 688] on button "Save & Close" at bounding box center [1171, 701] width 119 height 37
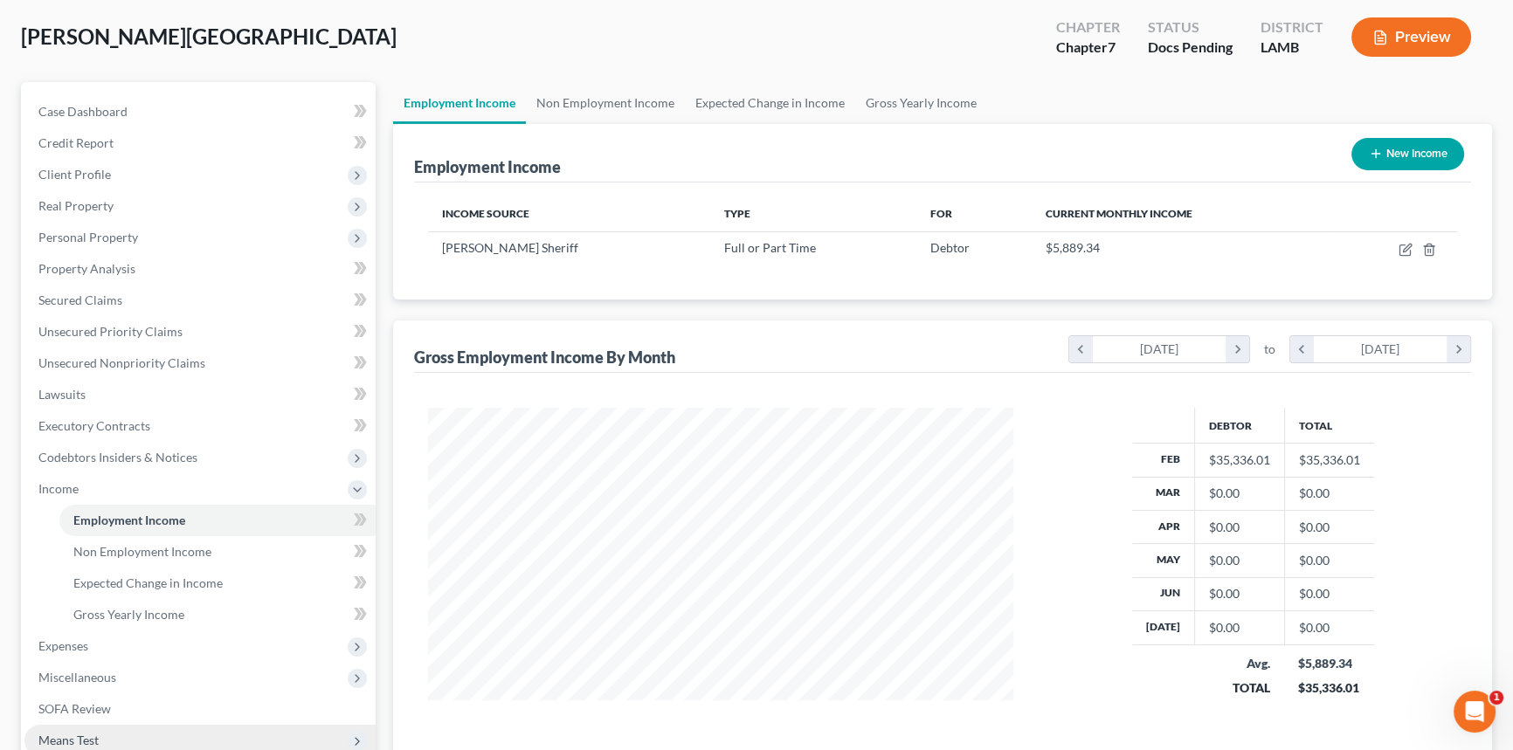
scroll to position [158, 0]
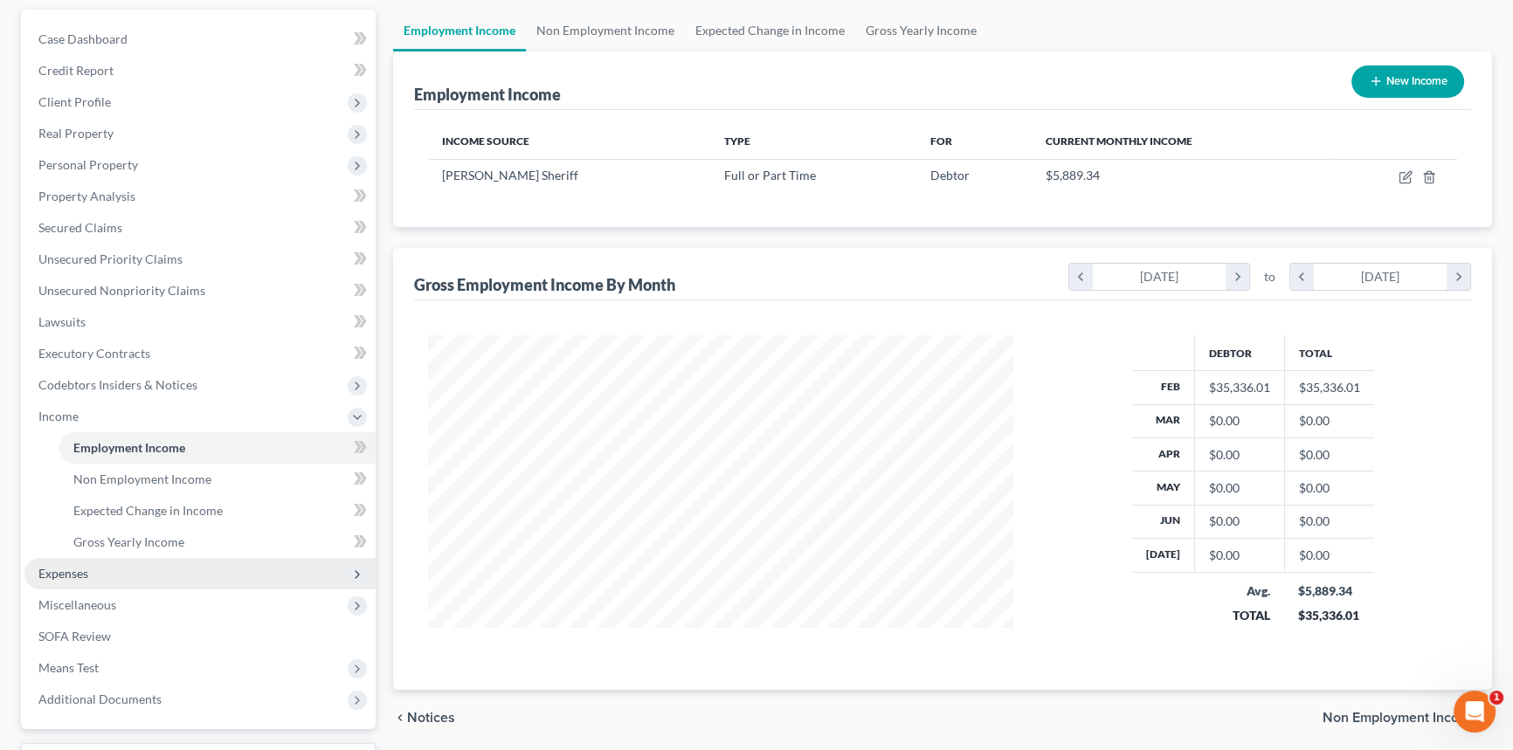
drag, startPoint x: 104, startPoint y: 564, endPoint x: 104, endPoint y: 578, distance: 14.0
click at [104, 563] on span "Expenses" at bounding box center [199, 573] width 351 height 31
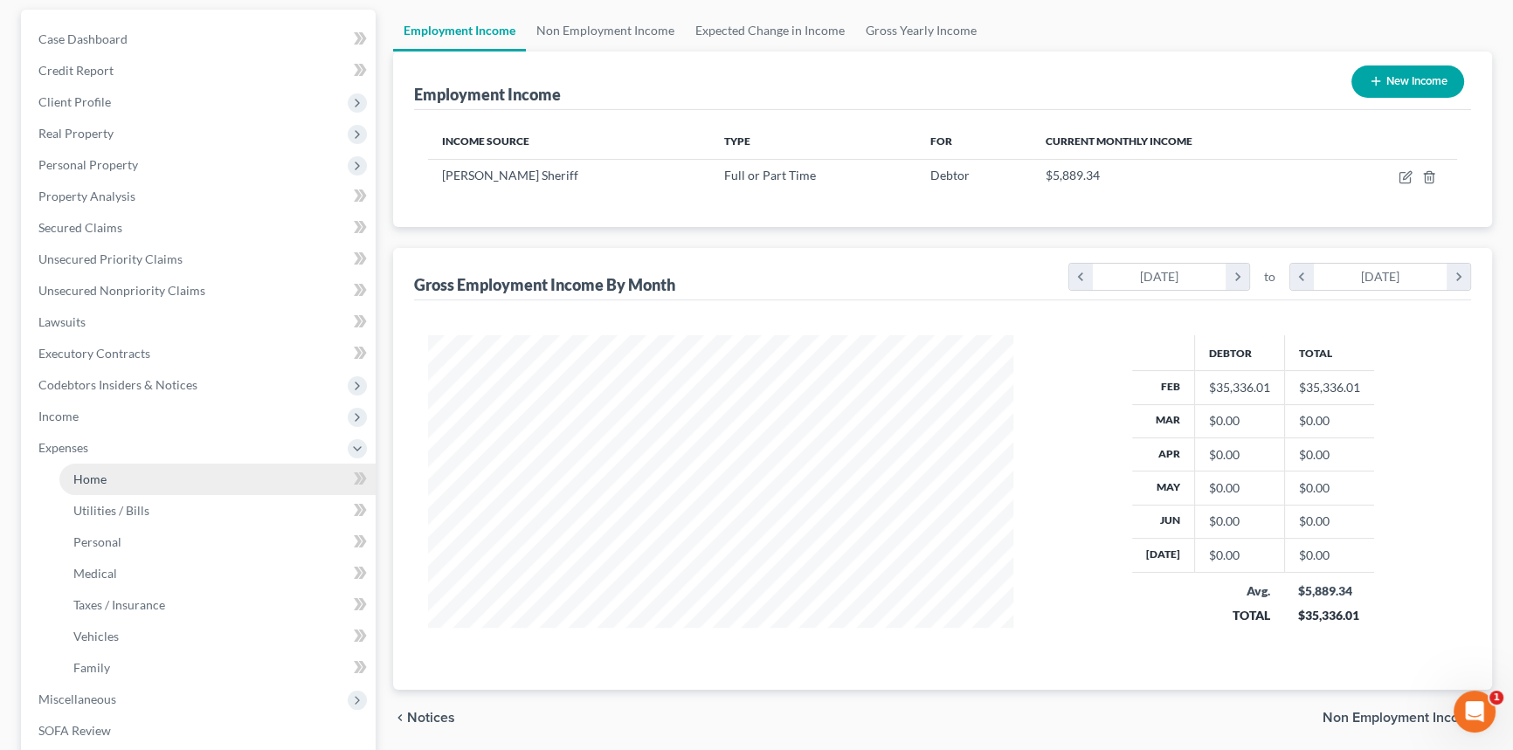
click at [138, 482] on link "Home" at bounding box center [217, 479] width 316 height 31
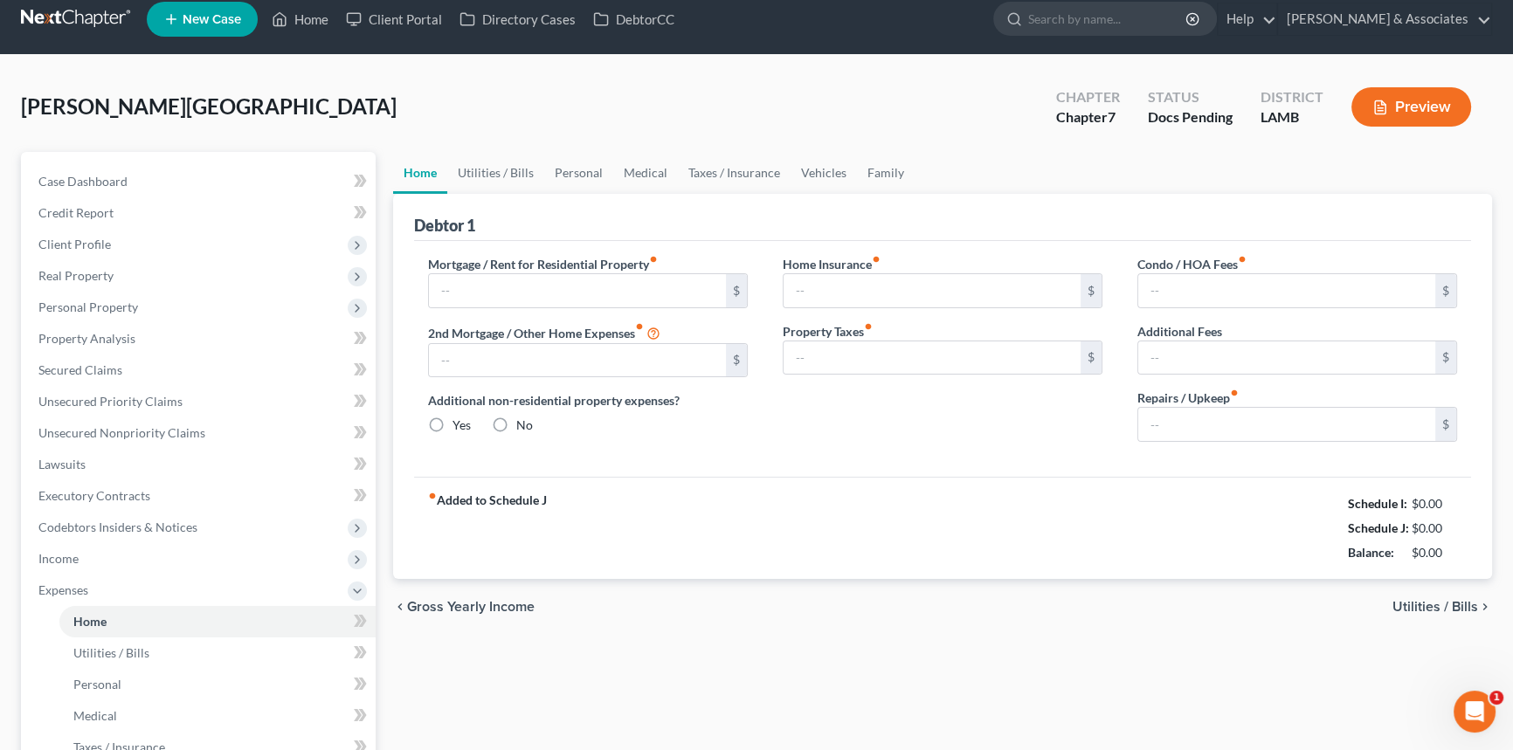
type input "1,595.00"
type input "0.00"
radio input "true"
type input "55.01"
type input "0.00"
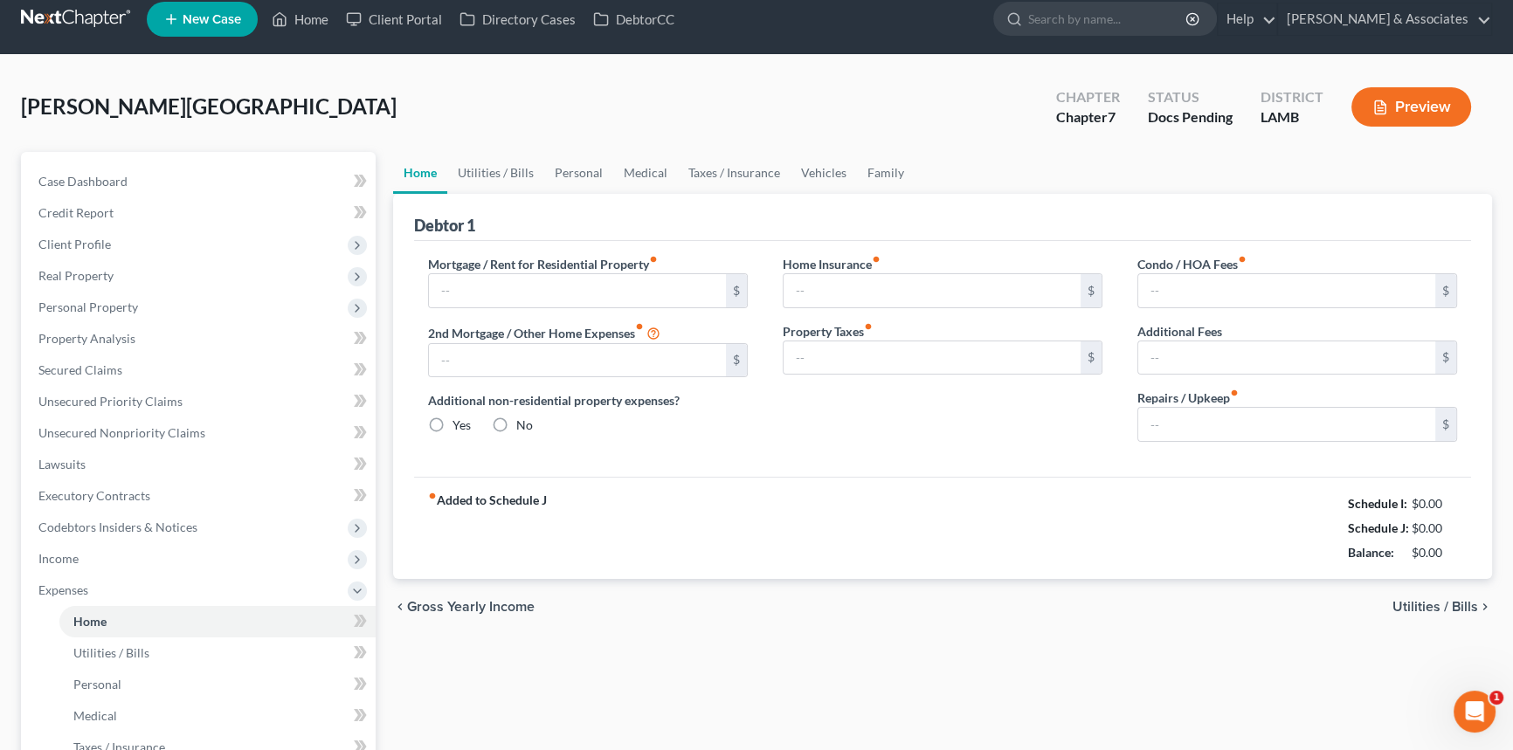
type input "0.00"
type input "100.00"
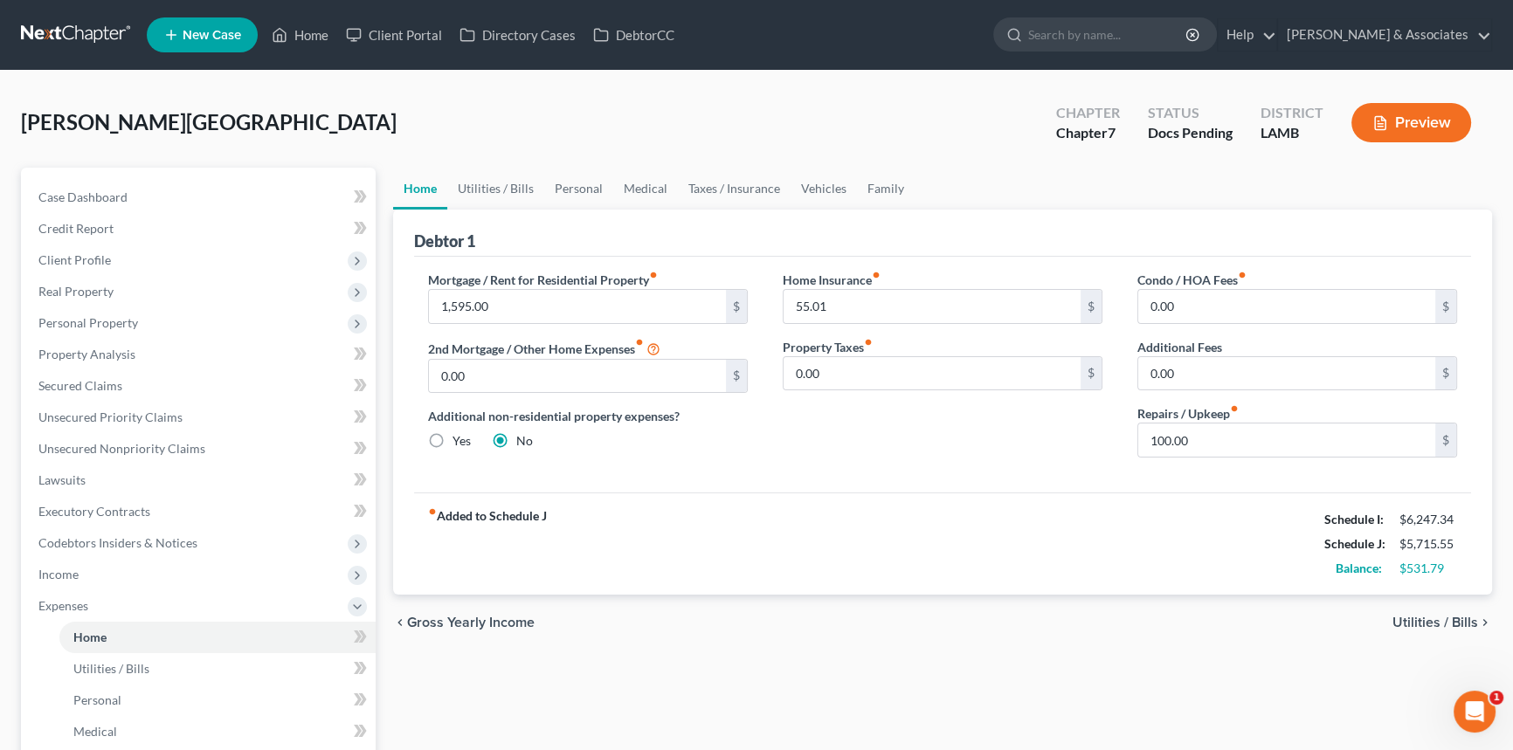
click at [1141, 643] on div "chevron_left Gross Yearly Income Utilities / Bills chevron_right" at bounding box center [942, 623] width 1099 height 56
click at [498, 194] on link "Utilities / Bills" at bounding box center [495, 189] width 97 height 42
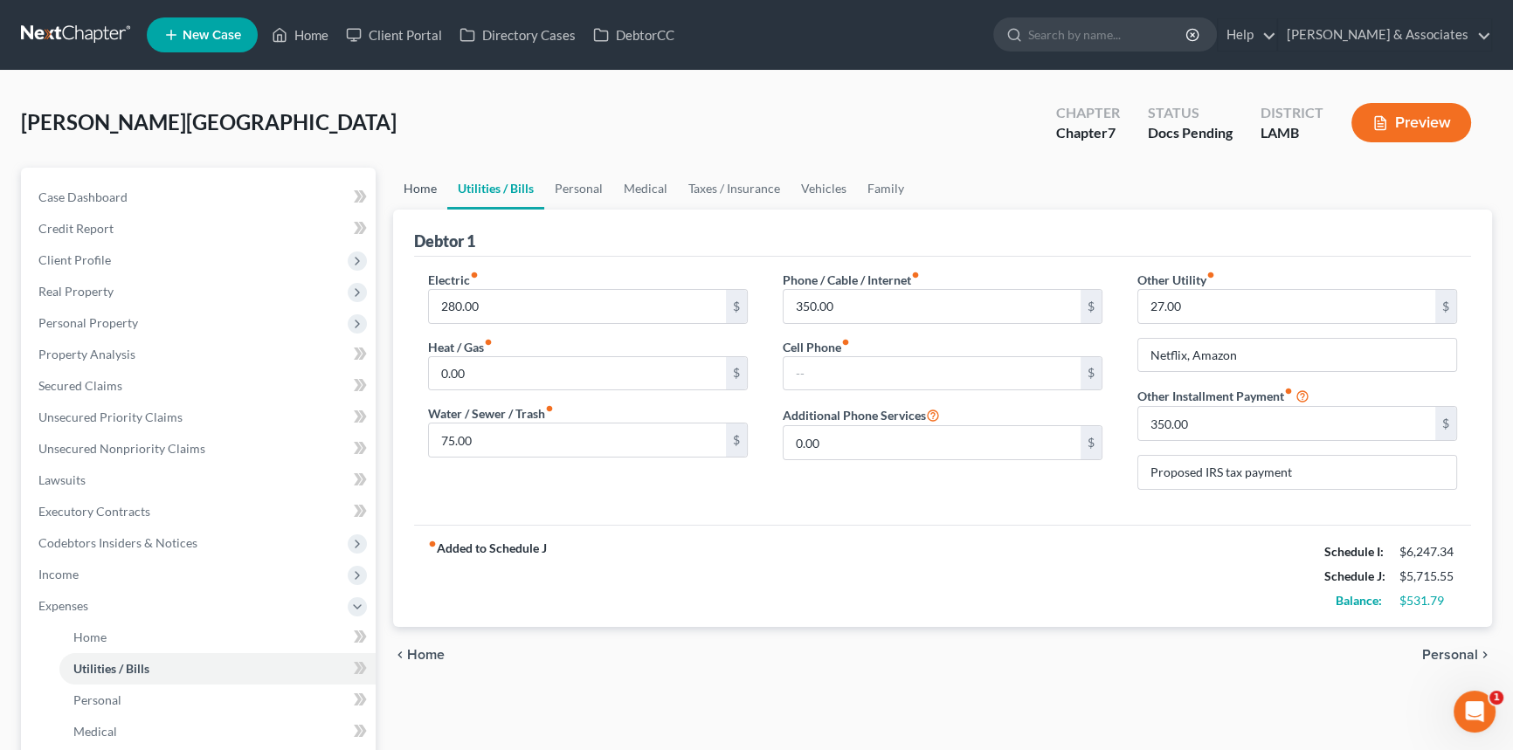
click at [418, 185] on link "Home" at bounding box center [420, 189] width 54 height 42
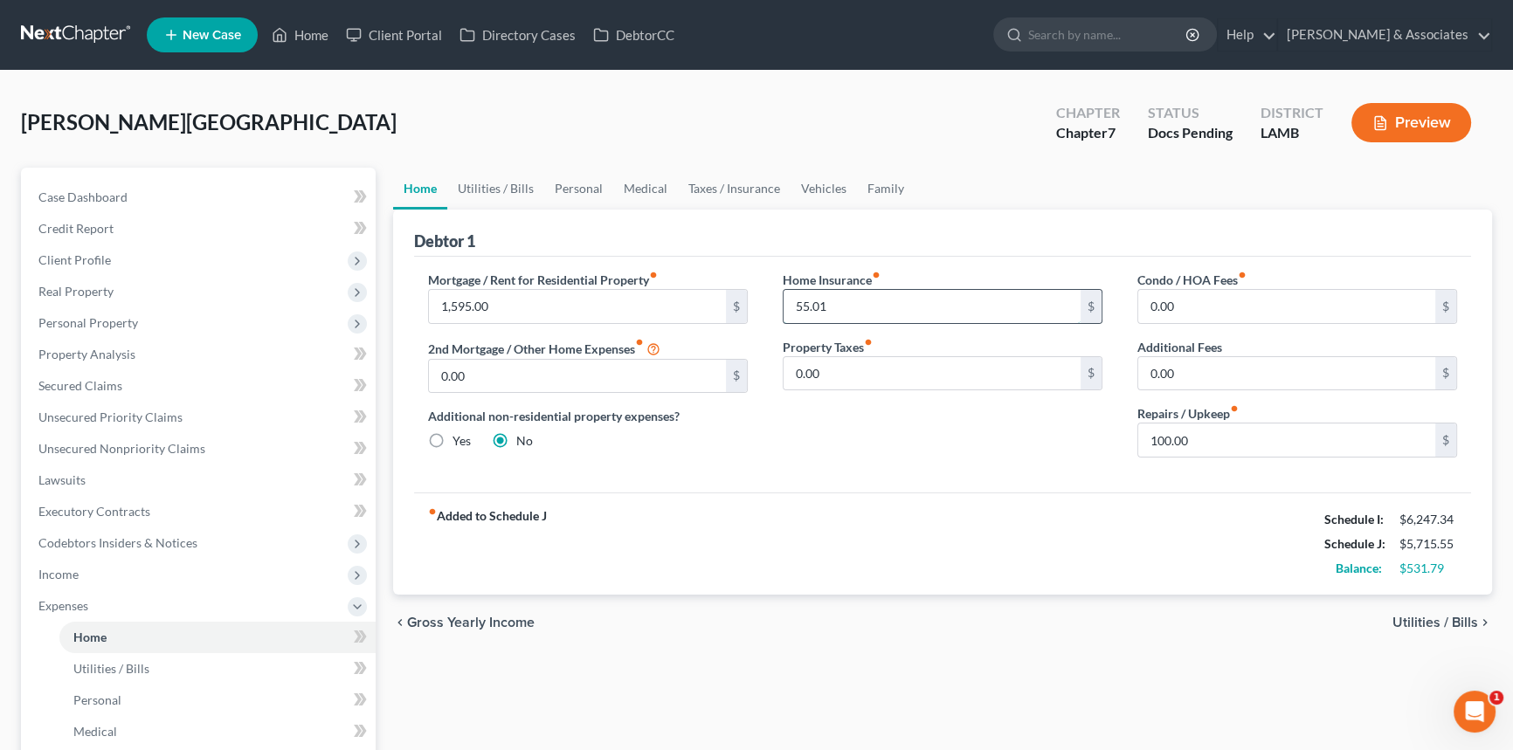
click at [881, 295] on input "55.01" at bounding box center [931, 306] width 297 height 33
click at [477, 183] on link "Utilities / Bills" at bounding box center [495, 189] width 97 height 42
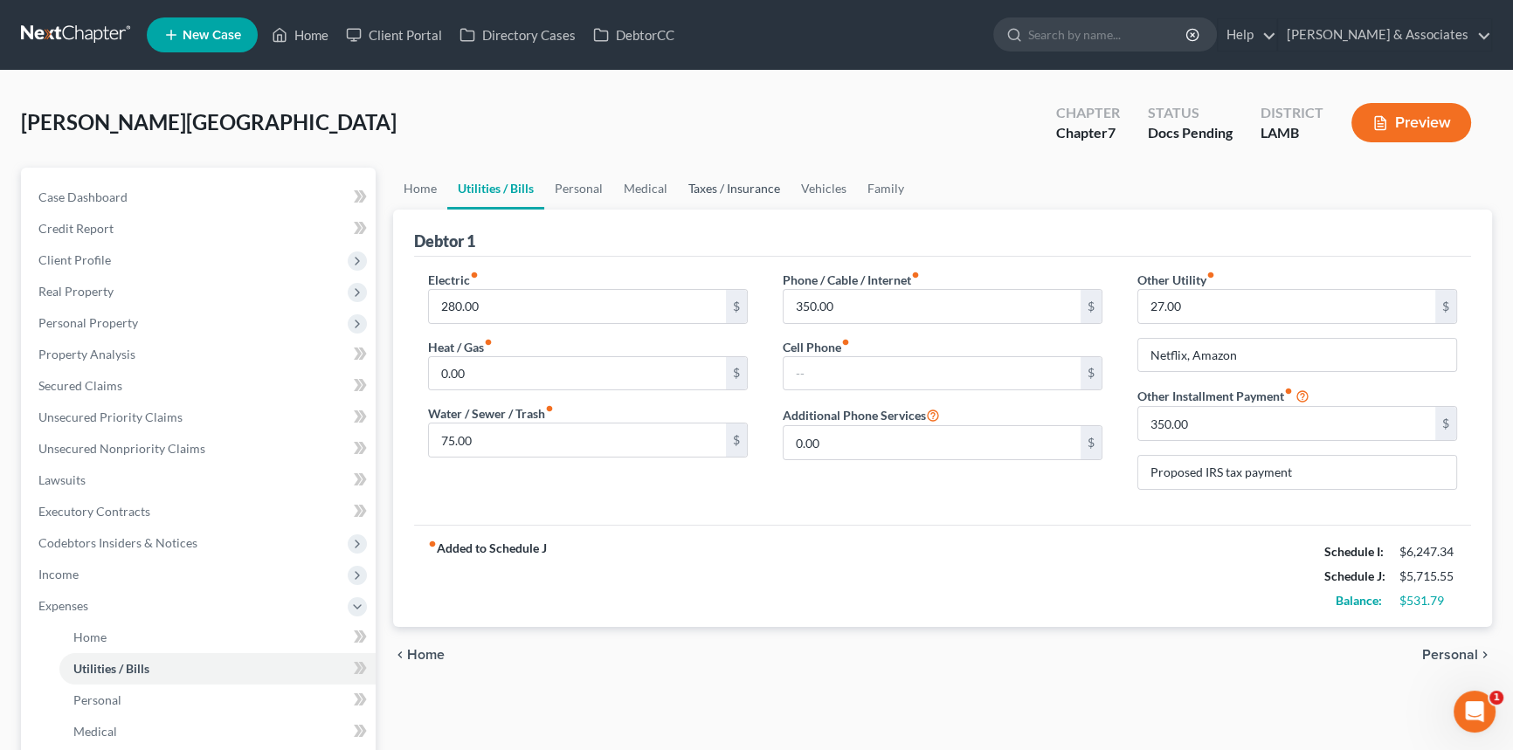
click at [694, 189] on link "Taxes / Insurance" at bounding box center [734, 189] width 113 height 42
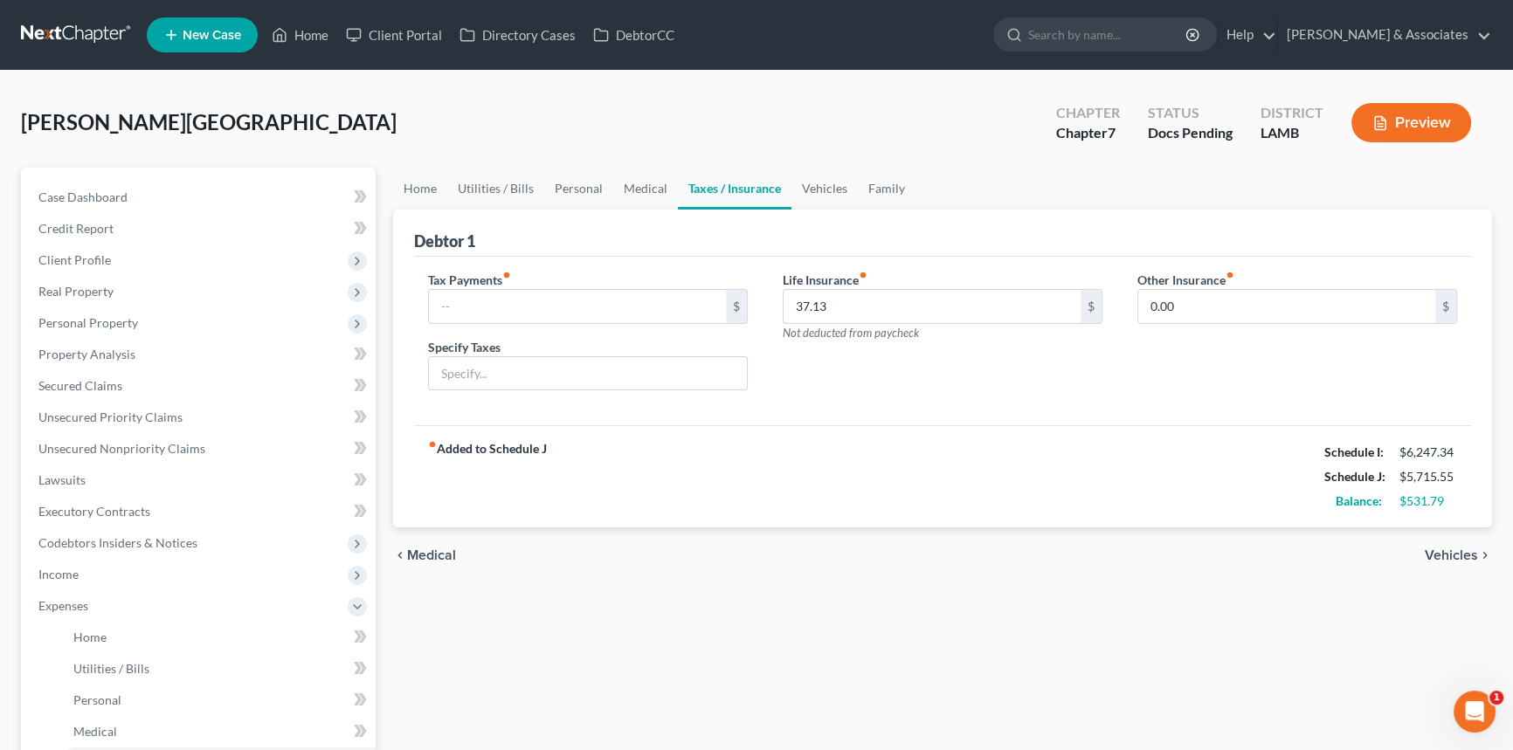
click at [552, 286] on div "Tax Payments fiber_manual_record $" at bounding box center [588, 297] width 320 height 53
click at [555, 290] on input "text" at bounding box center [577, 306] width 297 height 33
type input "350"
type input "Proposed IRS tax payment"
click at [578, 195] on link "Personal" at bounding box center [578, 189] width 69 height 42
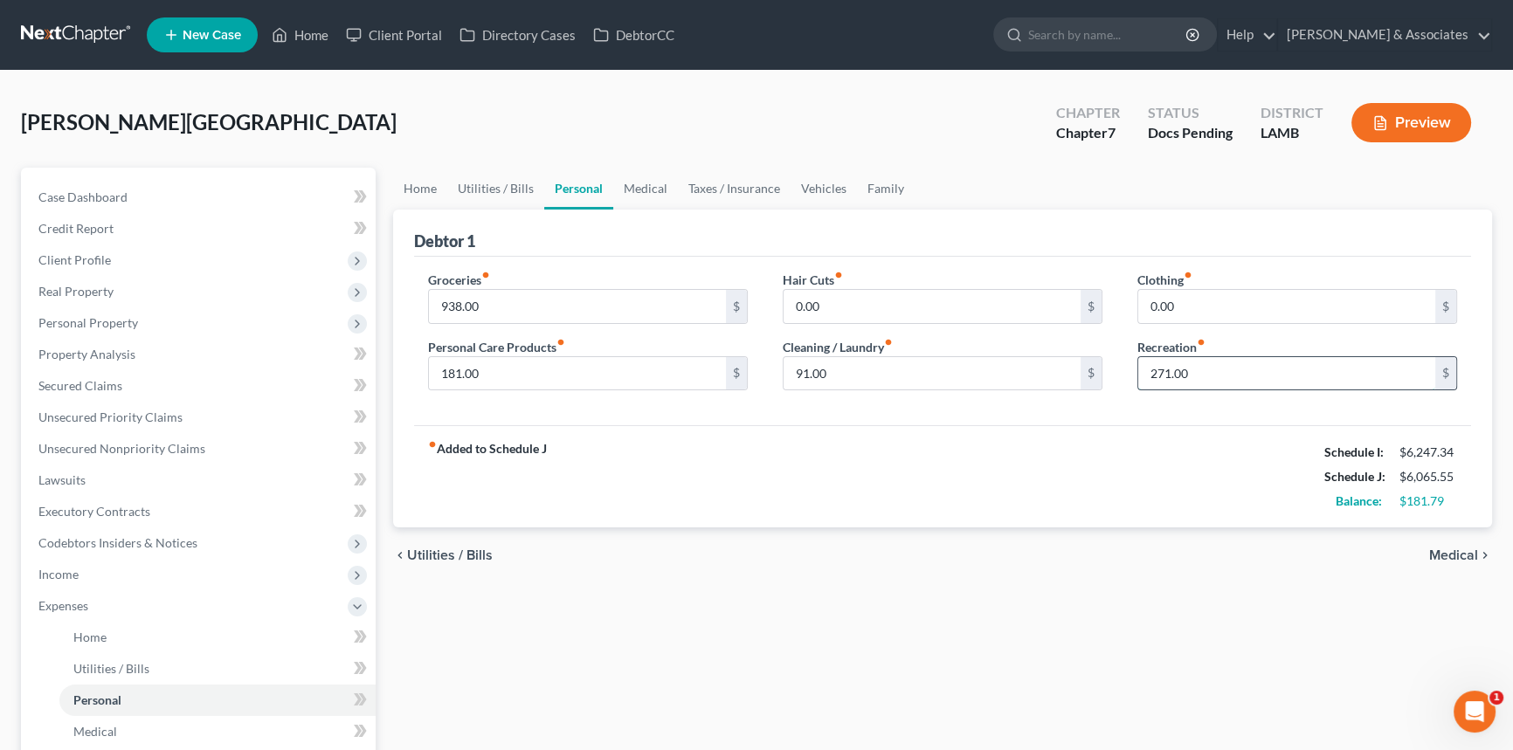
click at [1320, 384] on input "271.00" at bounding box center [1286, 373] width 297 height 33
click at [508, 189] on link "Utilities / Bills" at bounding box center [495, 189] width 97 height 42
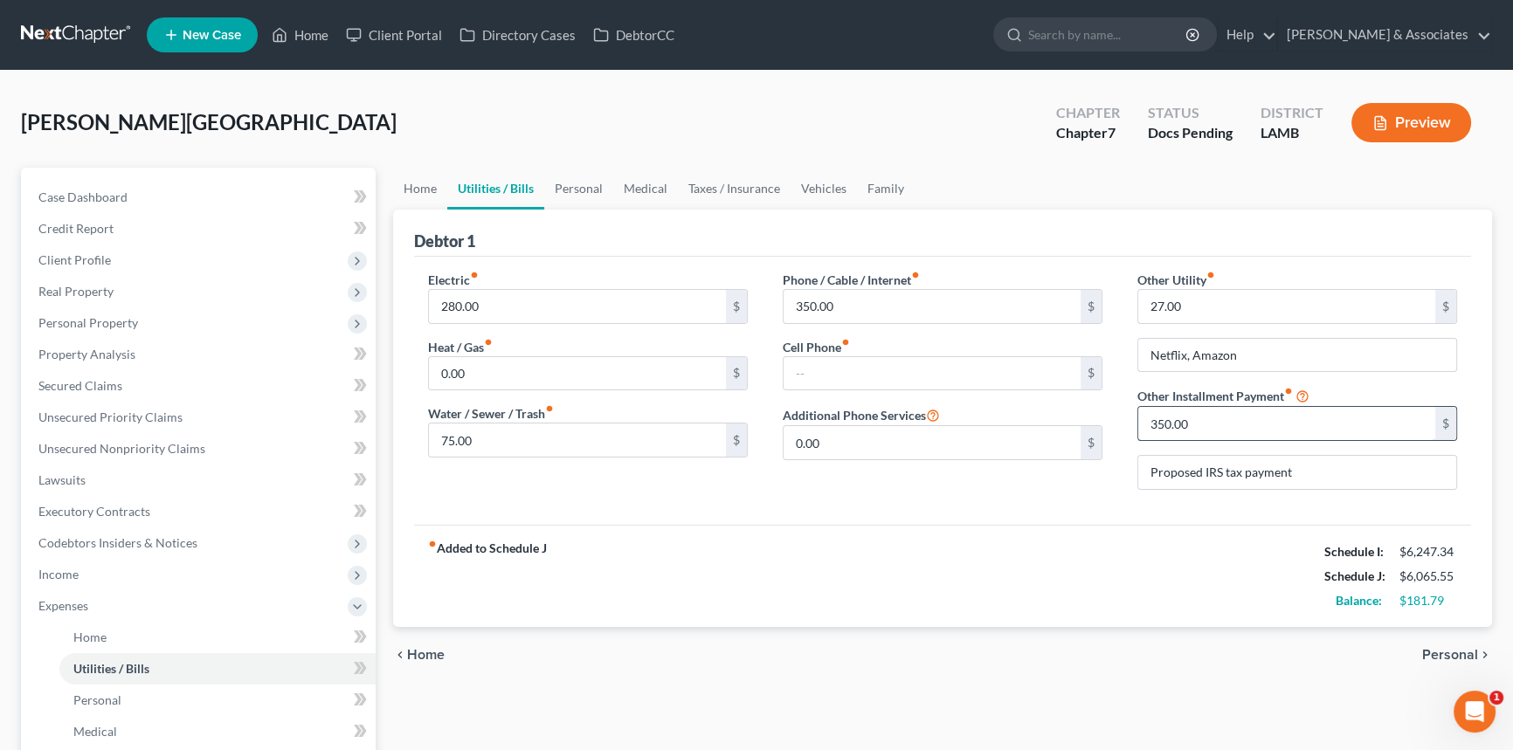
click at [1217, 413] on input "350.00" at bounding box center [1286, 423] width 297 height 33
type input "171.57"
type input "Rent-a-center"
click at [585, 203] on link "Personal" at bounding box center [578, 189] width 69 height 42
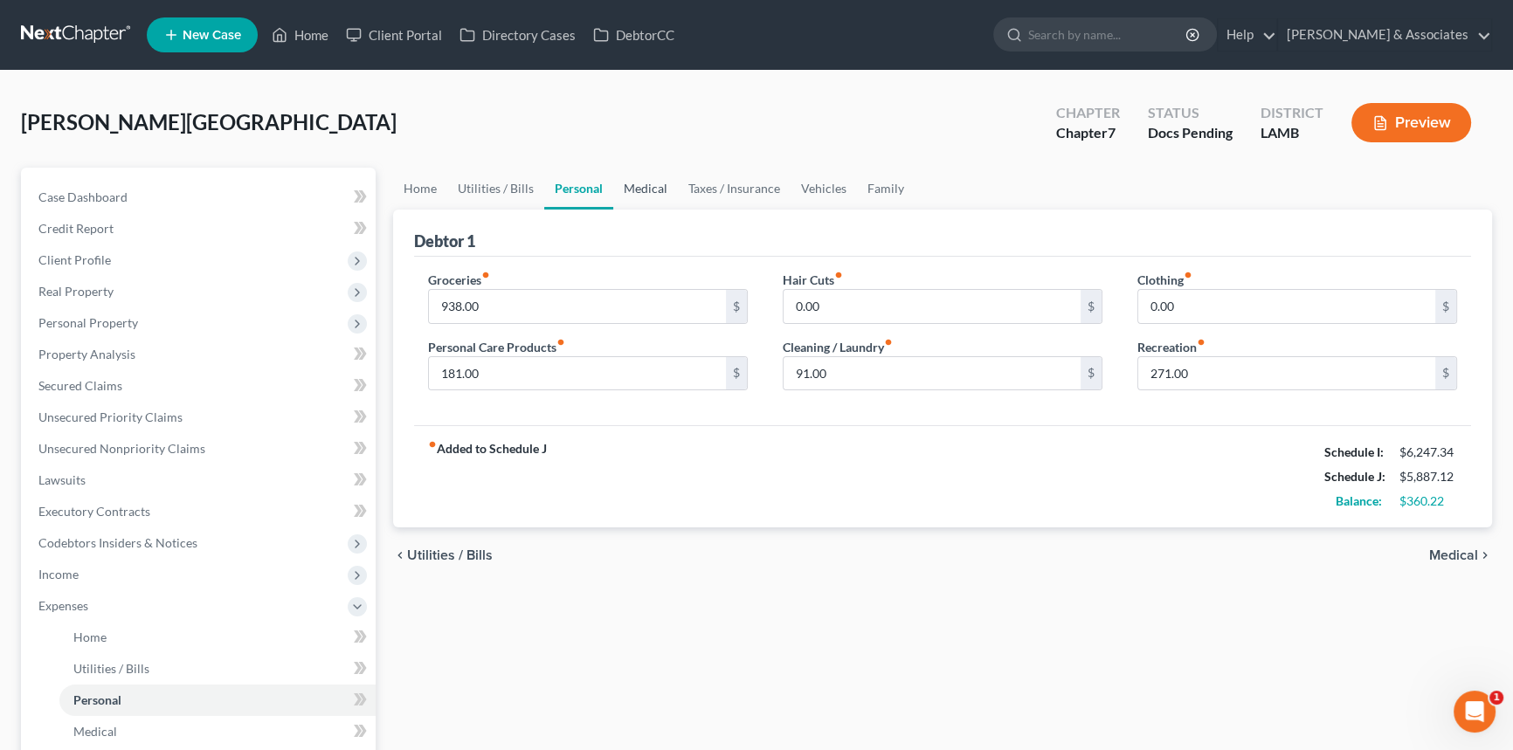
click at [641, 190] on link "Medical" at bounding box center [645, 189] width 65 height 42
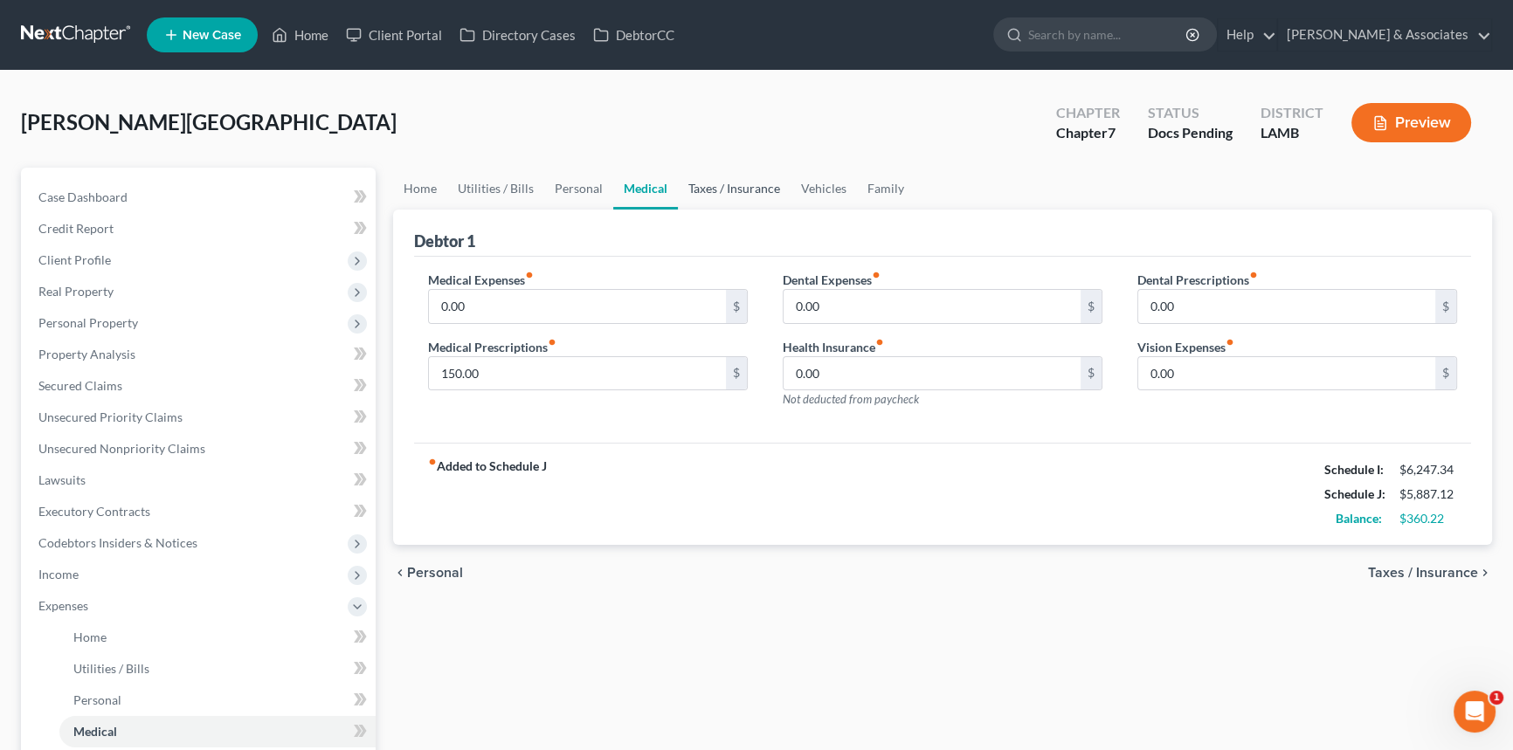
click at [724, 185] on link "Taxes / Insurance" at bounding box center [734, 189] width 113 height 42
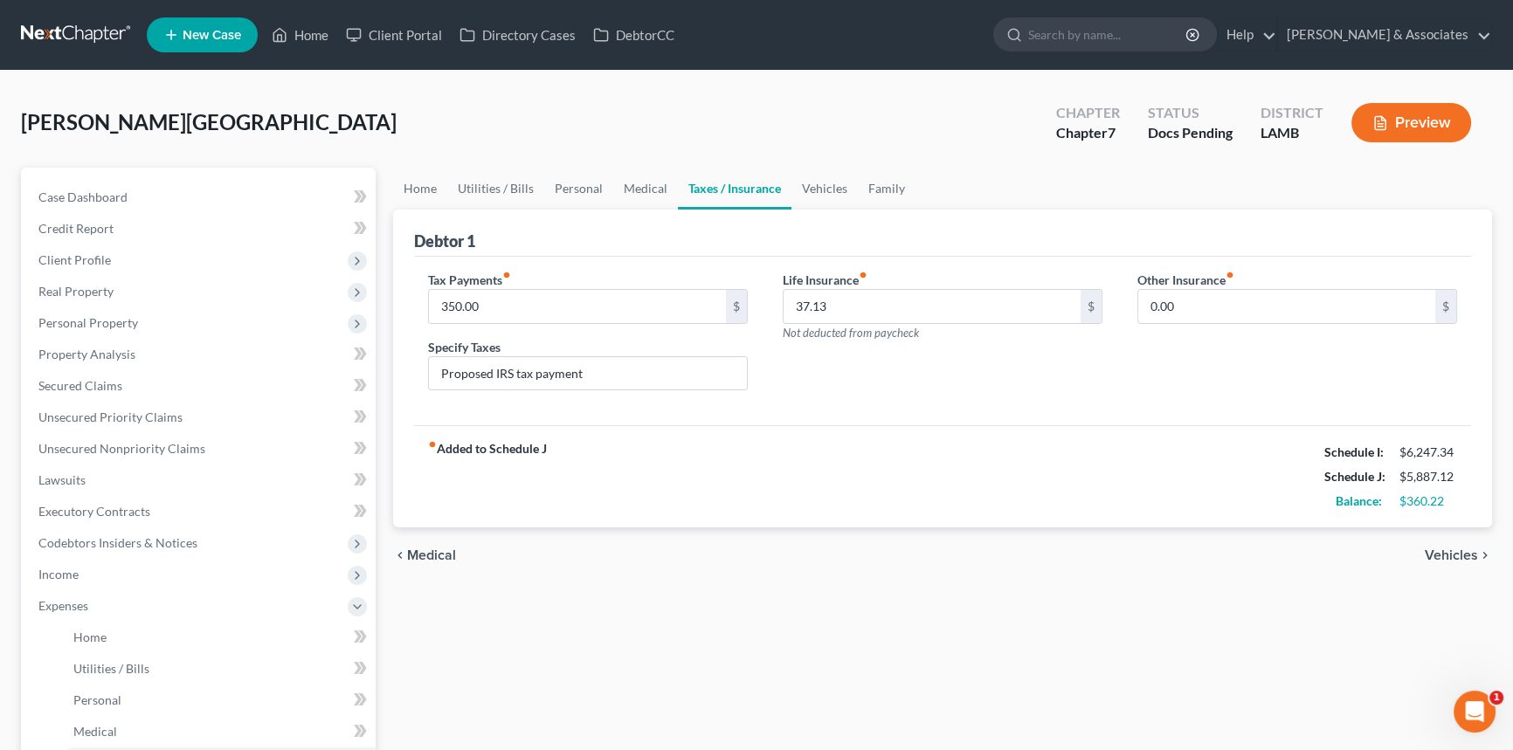
click at [540, 324] on div "Tax Payments fiber_manual_record 350.00 $ Specify Taxes Proposed IRS tax payment" at bounding box center [587, 338] width 355 height 134
click at [559, 298] on input "350.00" at bounding box center [577, 306] width 297 height 33
click at [576, 307] on input "350.00" at bounding box center [577, 306] width 297 height 33
type input "3"
type input "550"
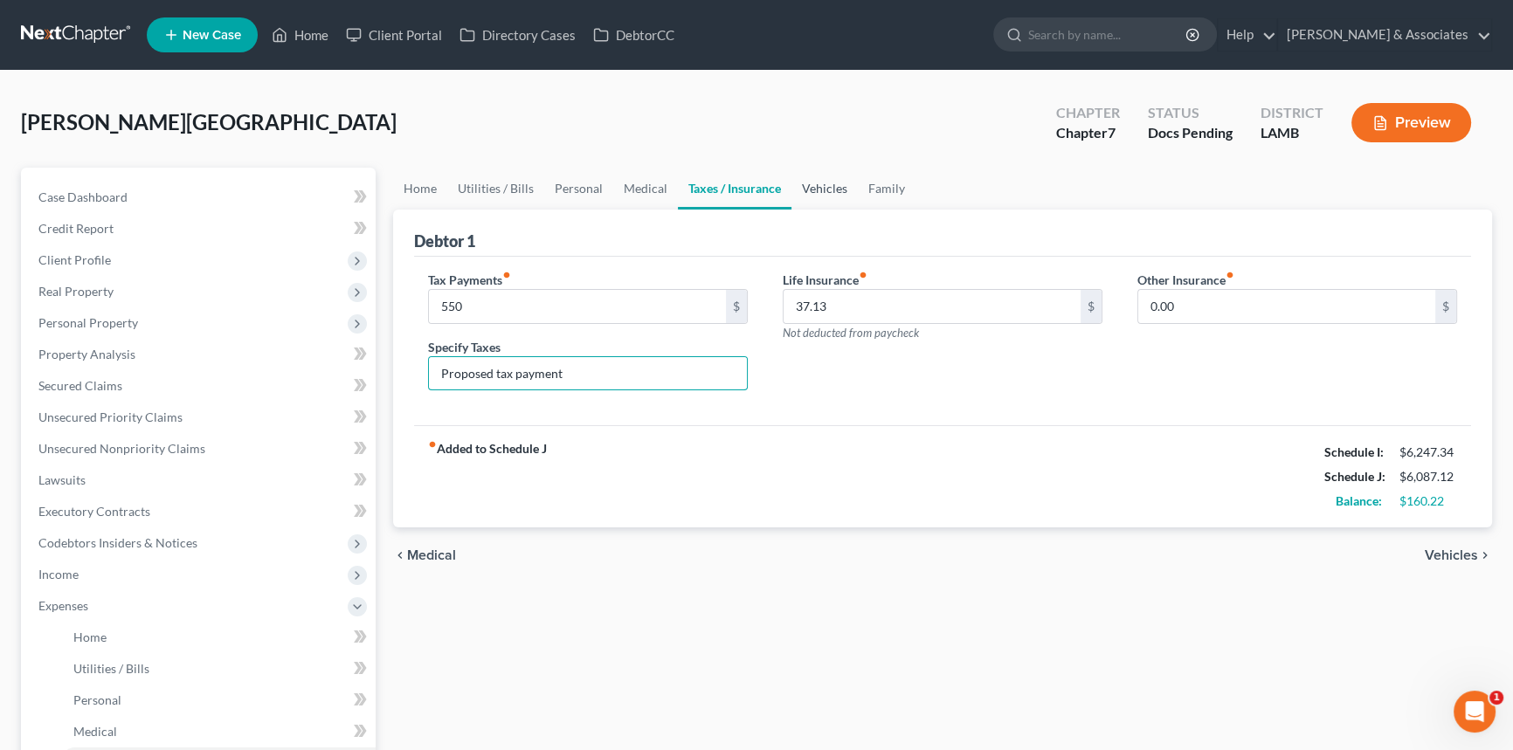
type input "Proposed tax payment"
drag, startPoint x: 826, startPoint y: 184, endPoint x: 838, endPoint y: 192, distance: 14.5
click at [826, 184] on link "Vehicles" at bounding box center [824, 189] width 66 height 42
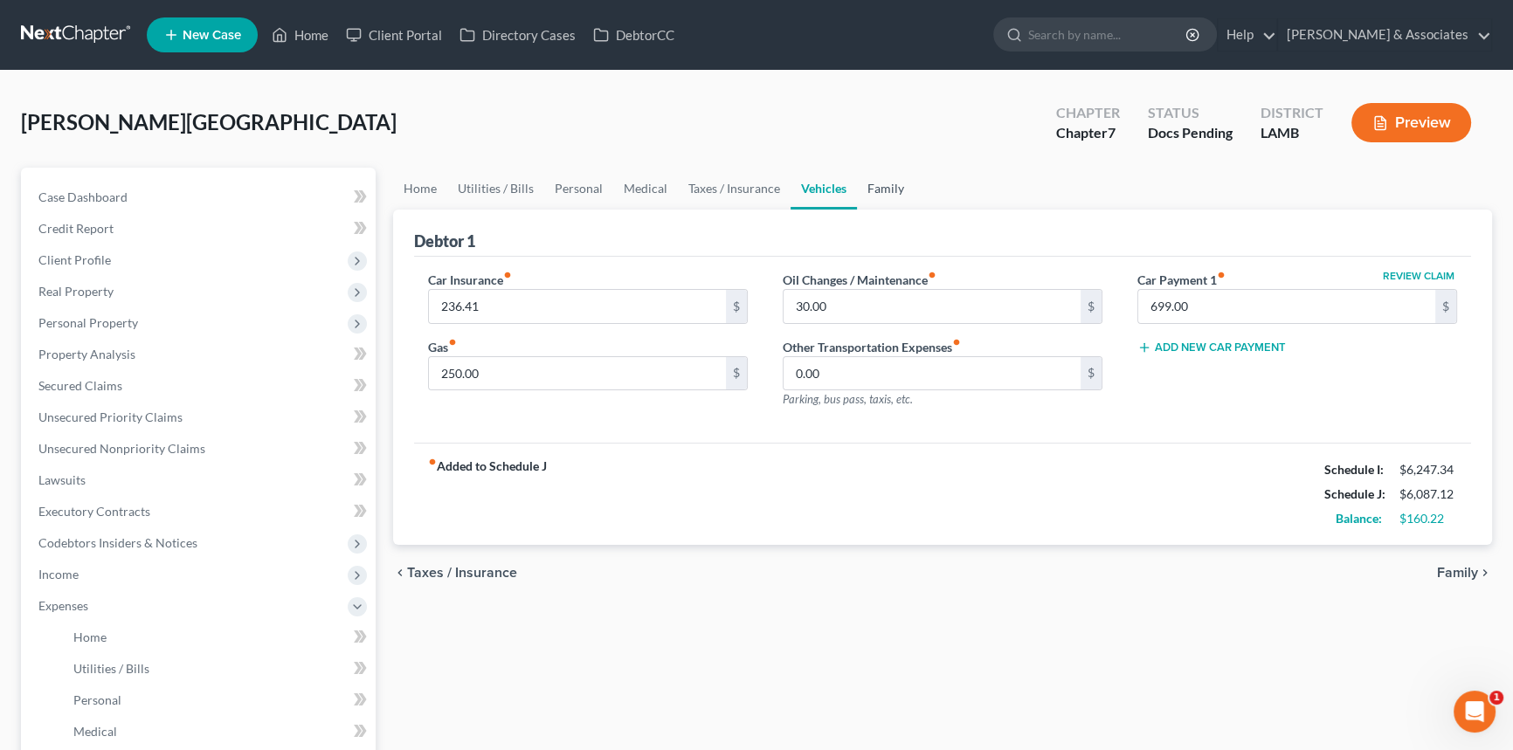
click at [864, 183] on link "Family" at bounding box center [886, 189] width 58 height 42
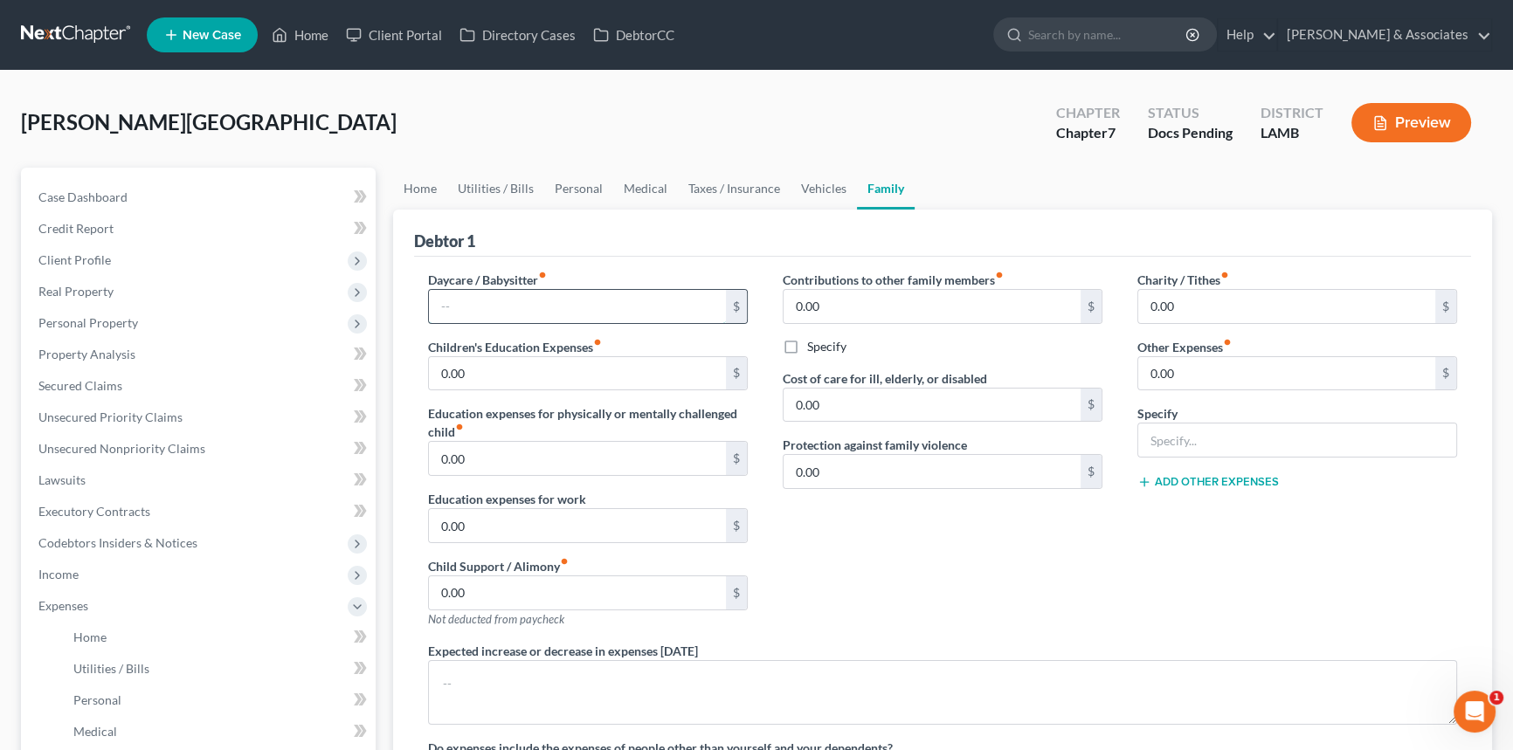
drag, startPoint x: 605, startPoint y: 315, endPoint x: 616, endPoint y: 314, distance: 10.6
click at [605, 314] on input "text" at bounding box center [577, 306] width 297 height 33
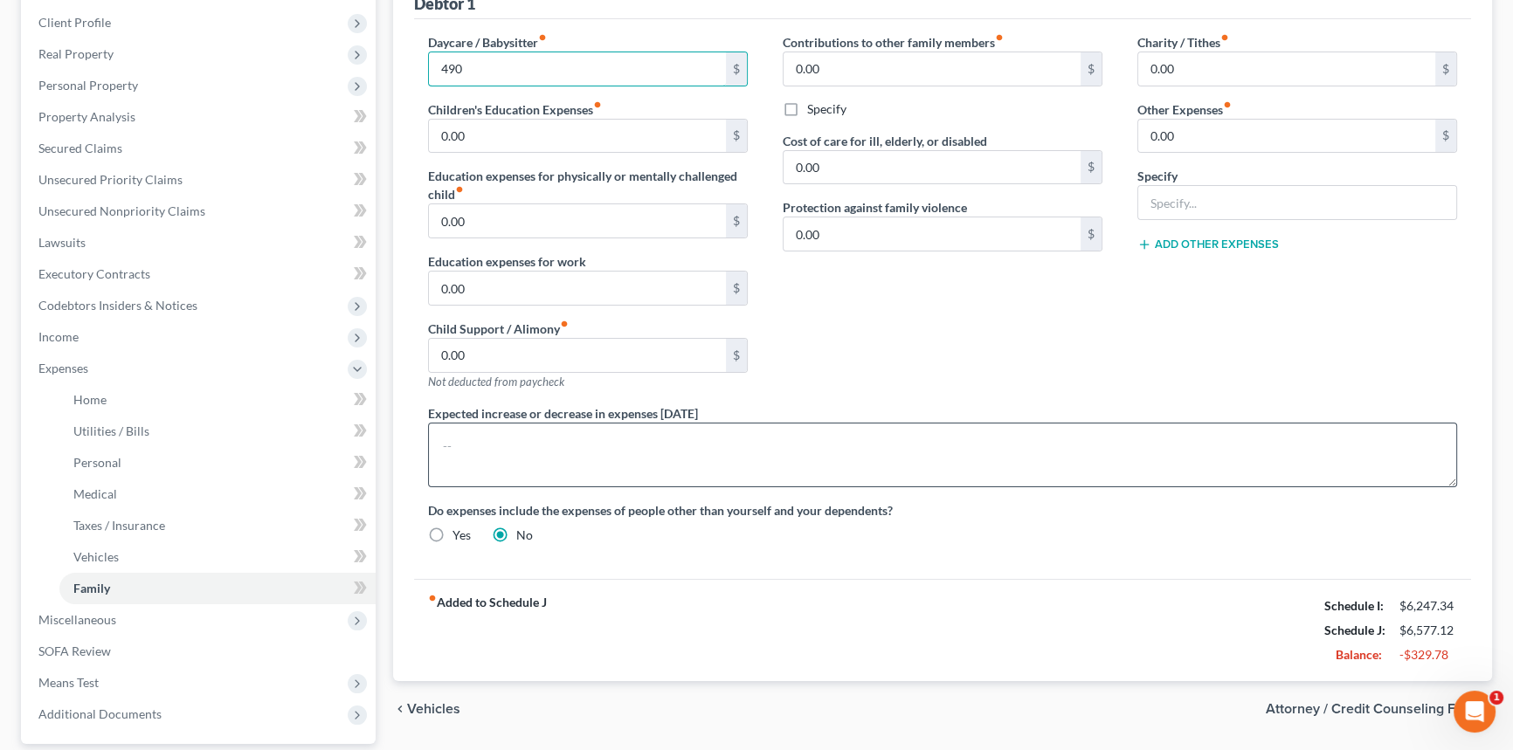
type input "490"
click at [941, 423] on textarea at bounding box center [942, 455] width 1029 height 65
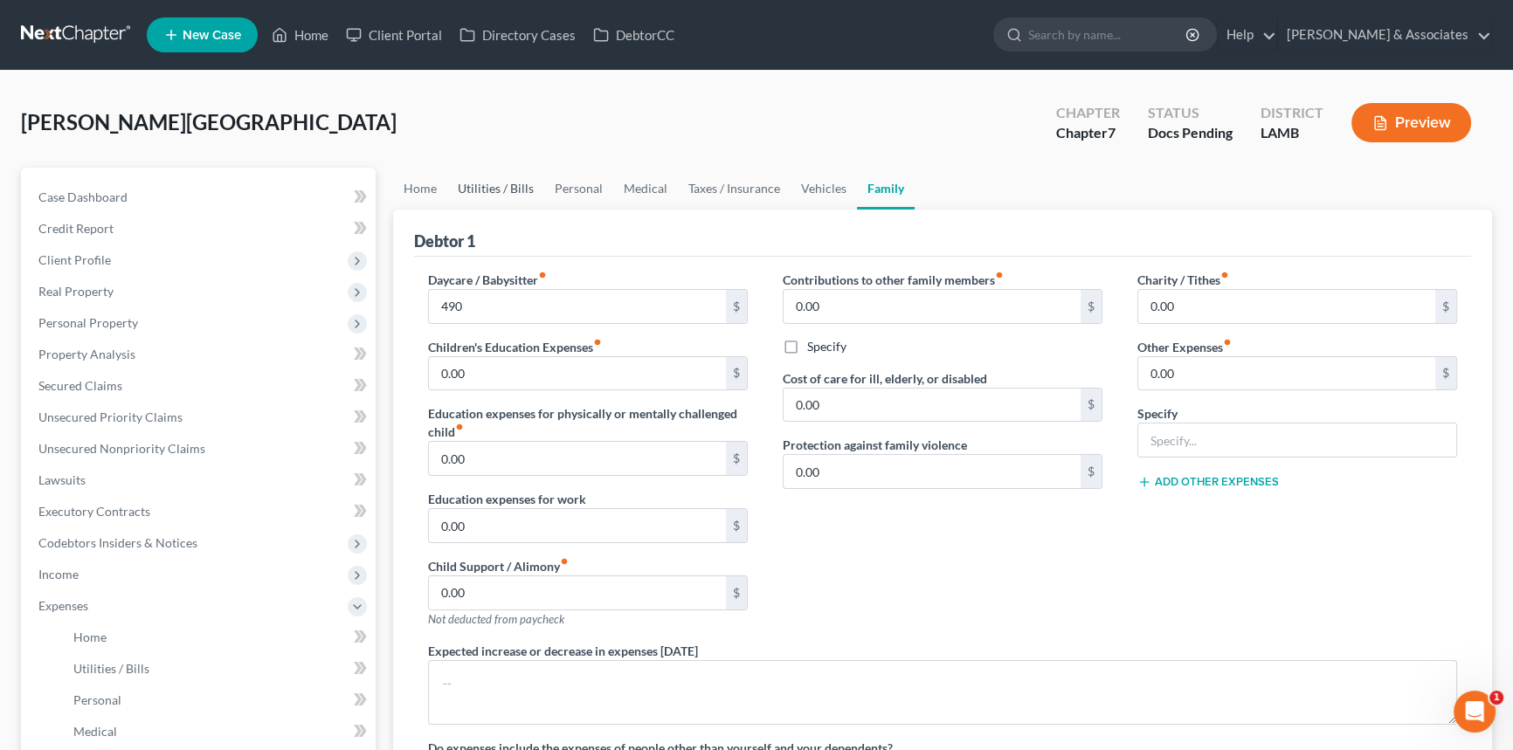
click at [501, 193] on link "Utilities / Bills" at bounding box center [495, 189] width 97 height 42
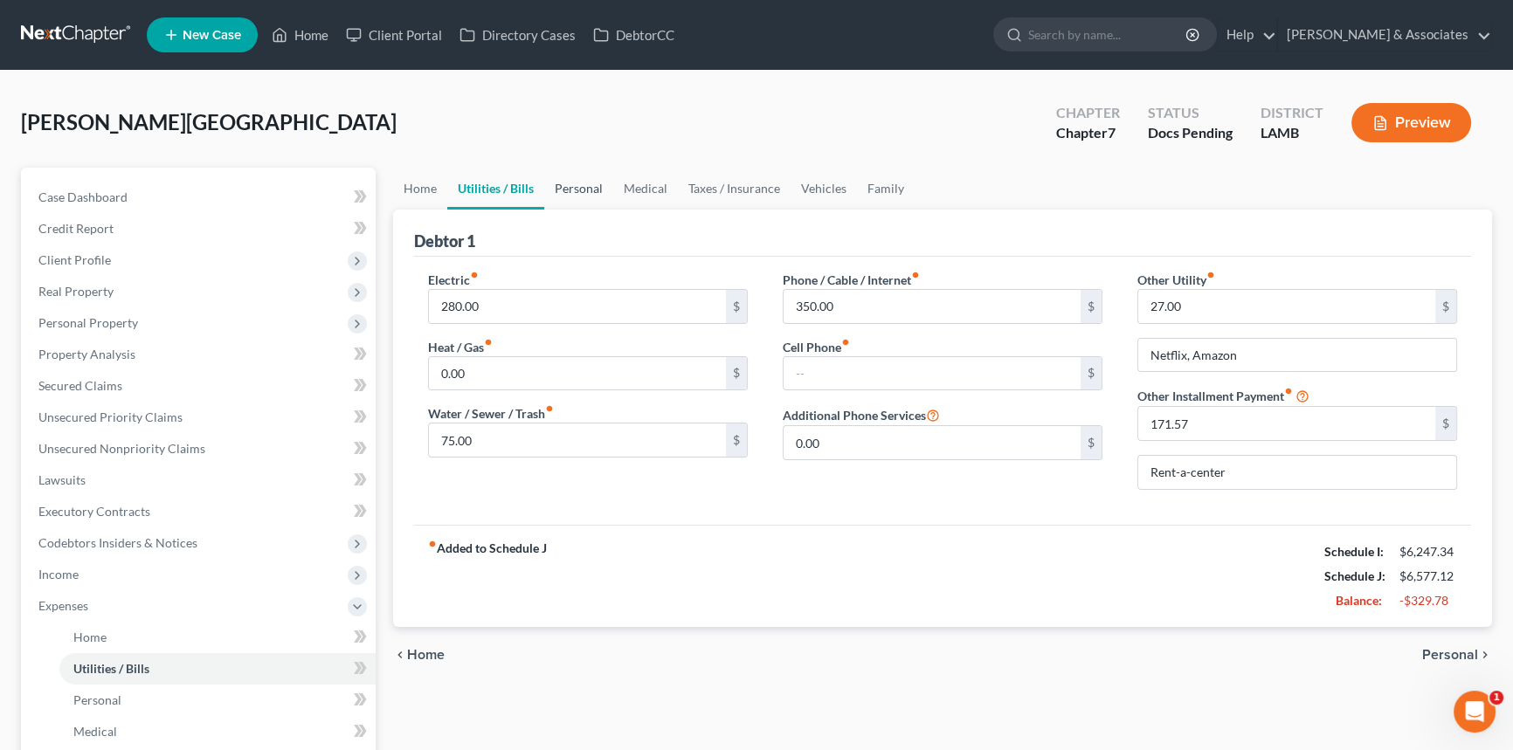
click at [560, 188] on link "Personal" at bounding box center [578, 189] width 69 height 42
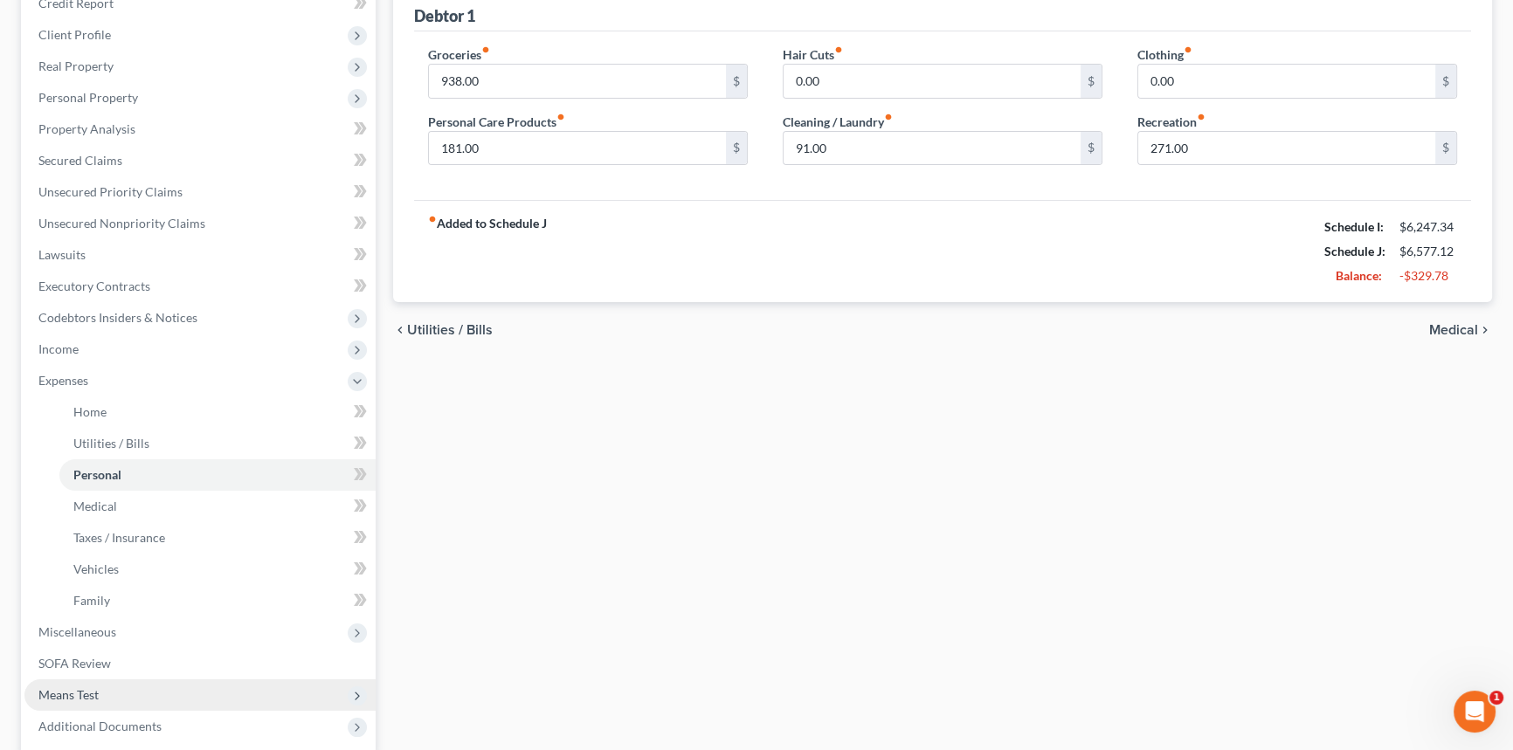
scroll to position [317, 0]
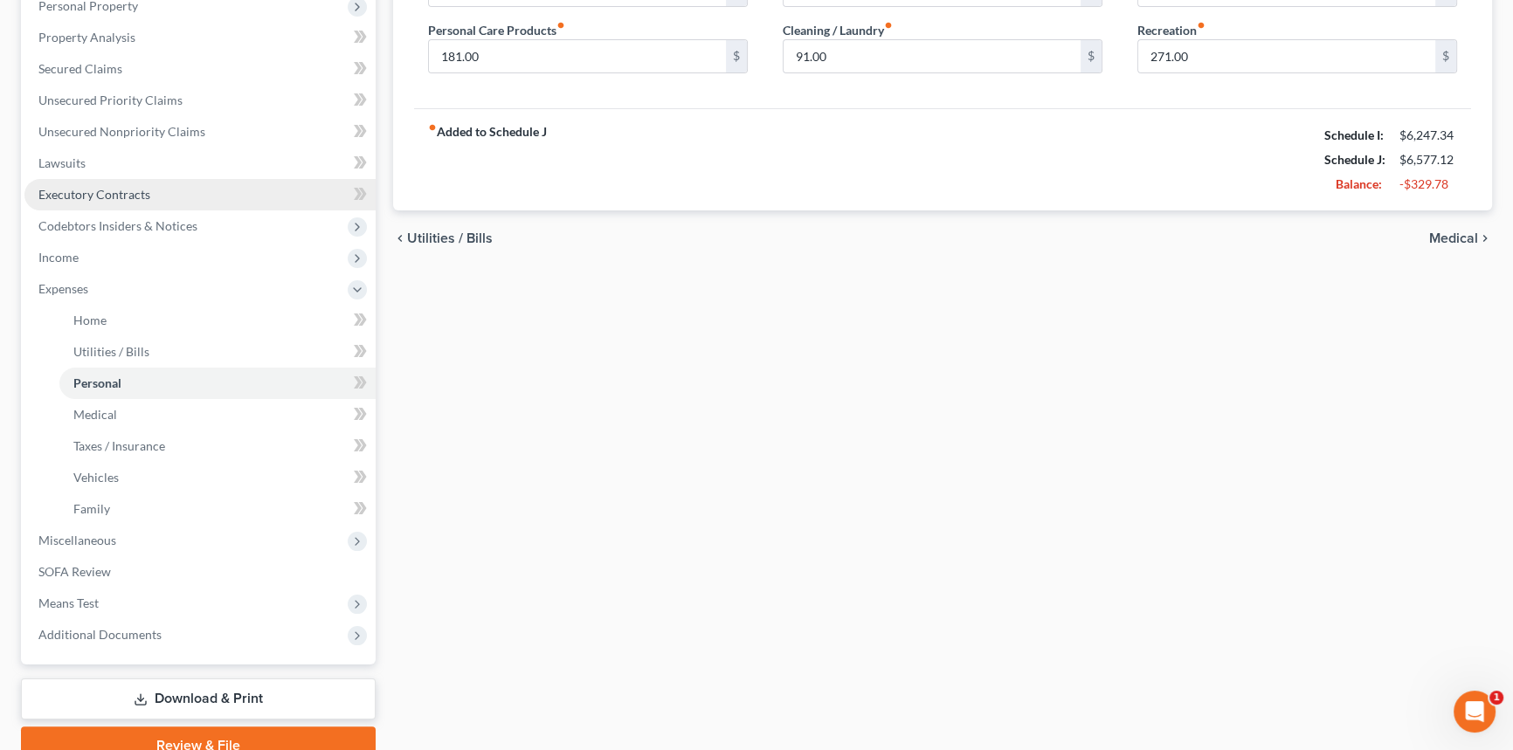
click at [135, 196] on span "Executory Contracts" at bounding box center [94, 194] width 112 height 15
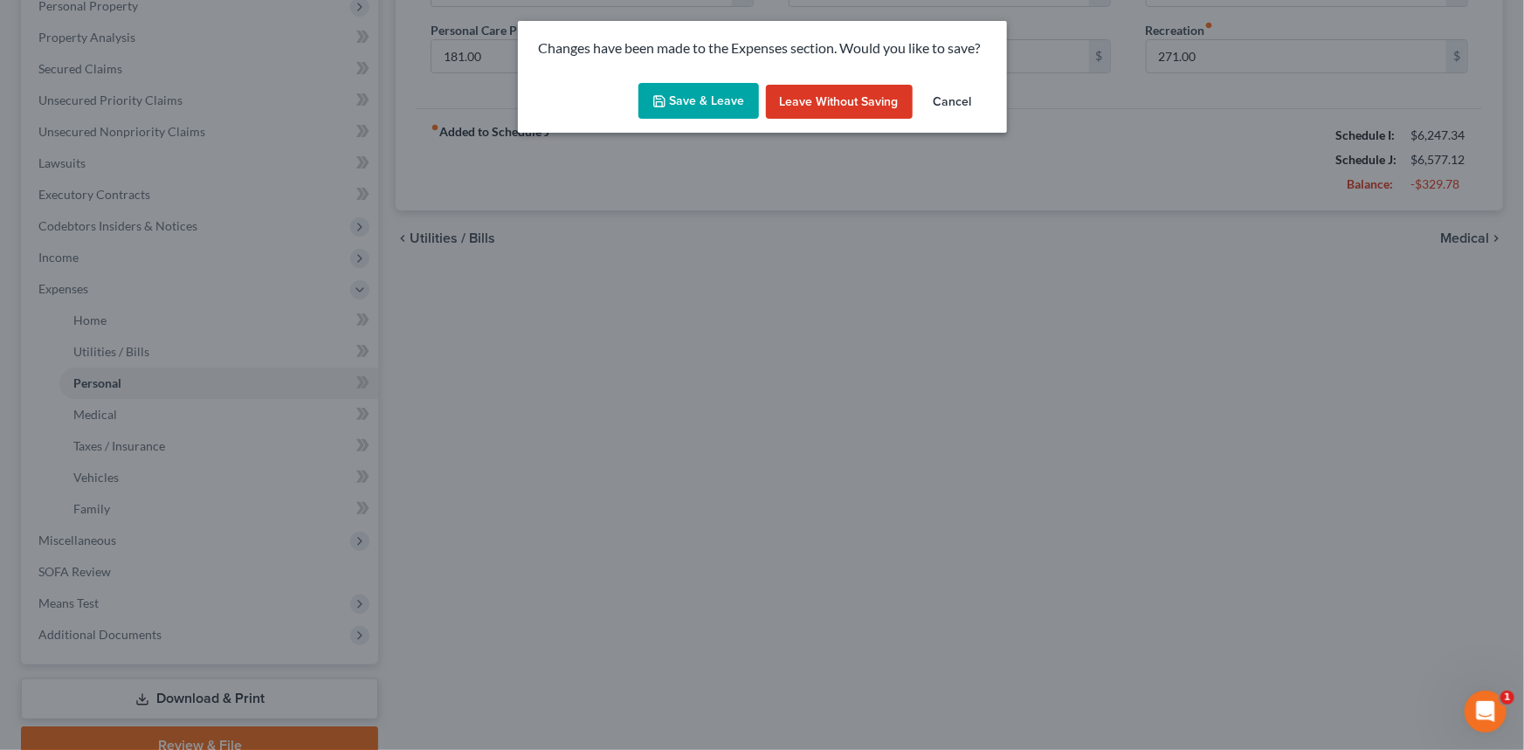
drag, startPoint x: 725, startPoint y: 100, endPoint x: 801, endPoint y: 192, distance: 119.1
click at [726, 98] on button "Save & Leave" at bounding box center [698, 101] width 121 height 37
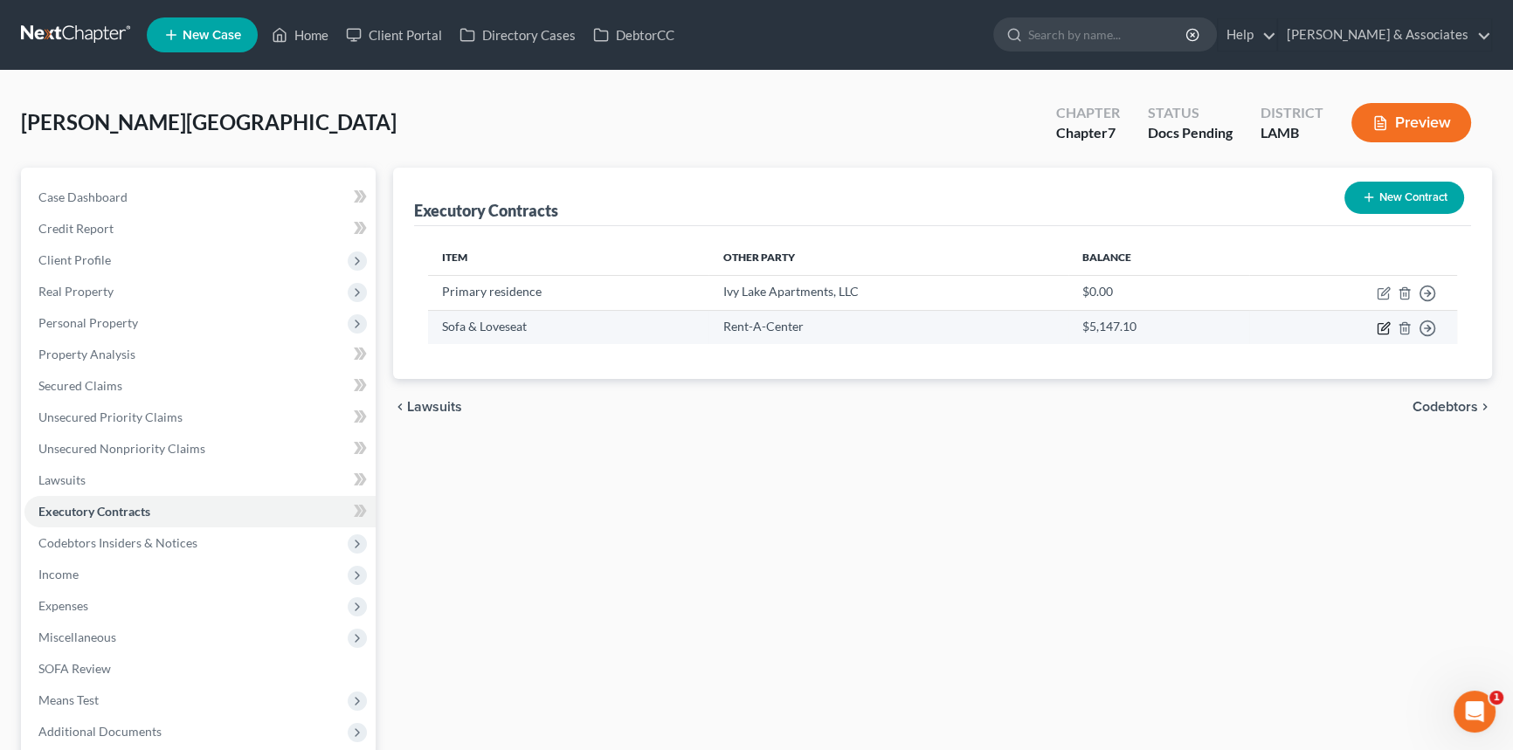
click at [1384, 331] on icon "button" at bounding box center [1383, 328] width 14 height 14
select select "3"
select select "19"
select select "0"
select select "2"
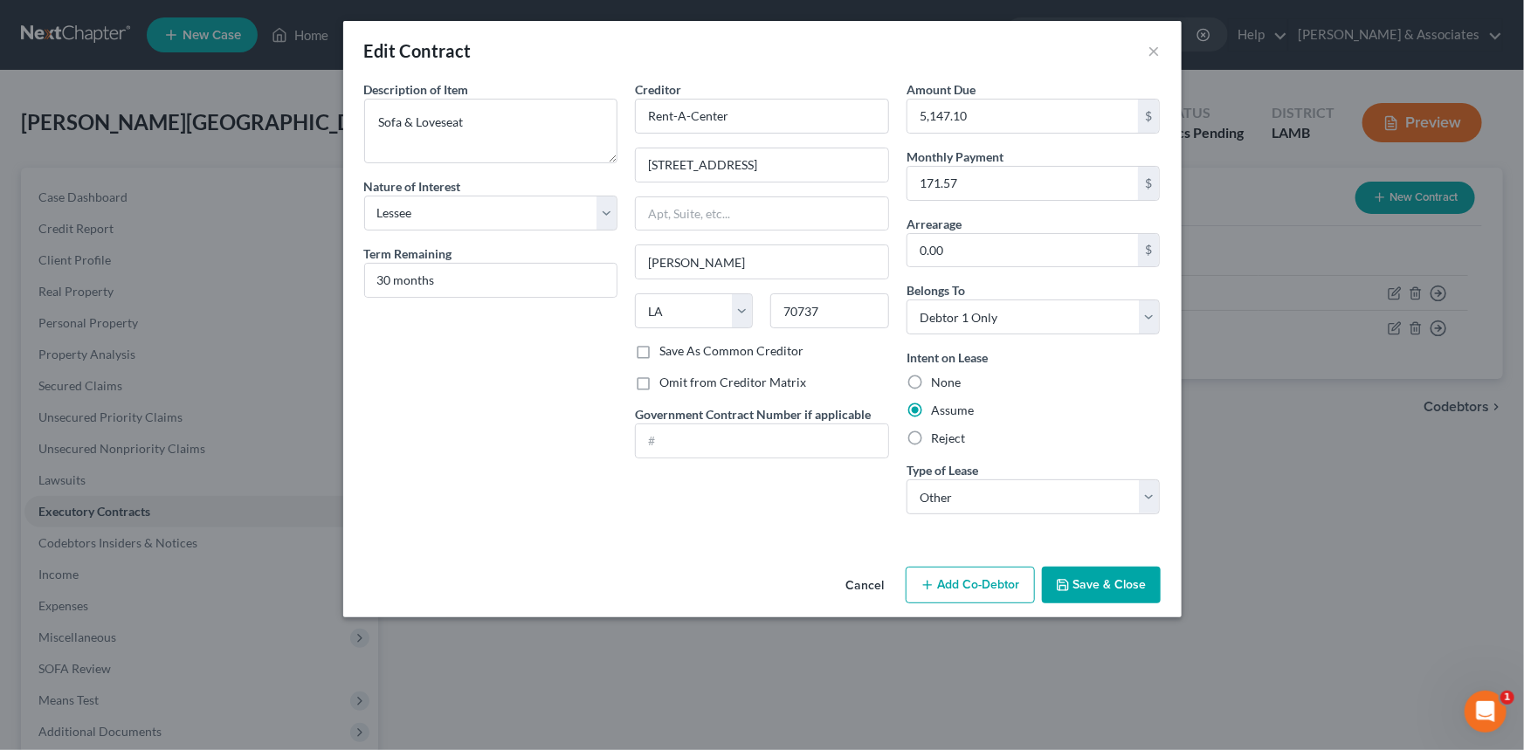
click at [1157, 571] on button "Save & Close" at bounding box center [1101, 585] width 119 height 37
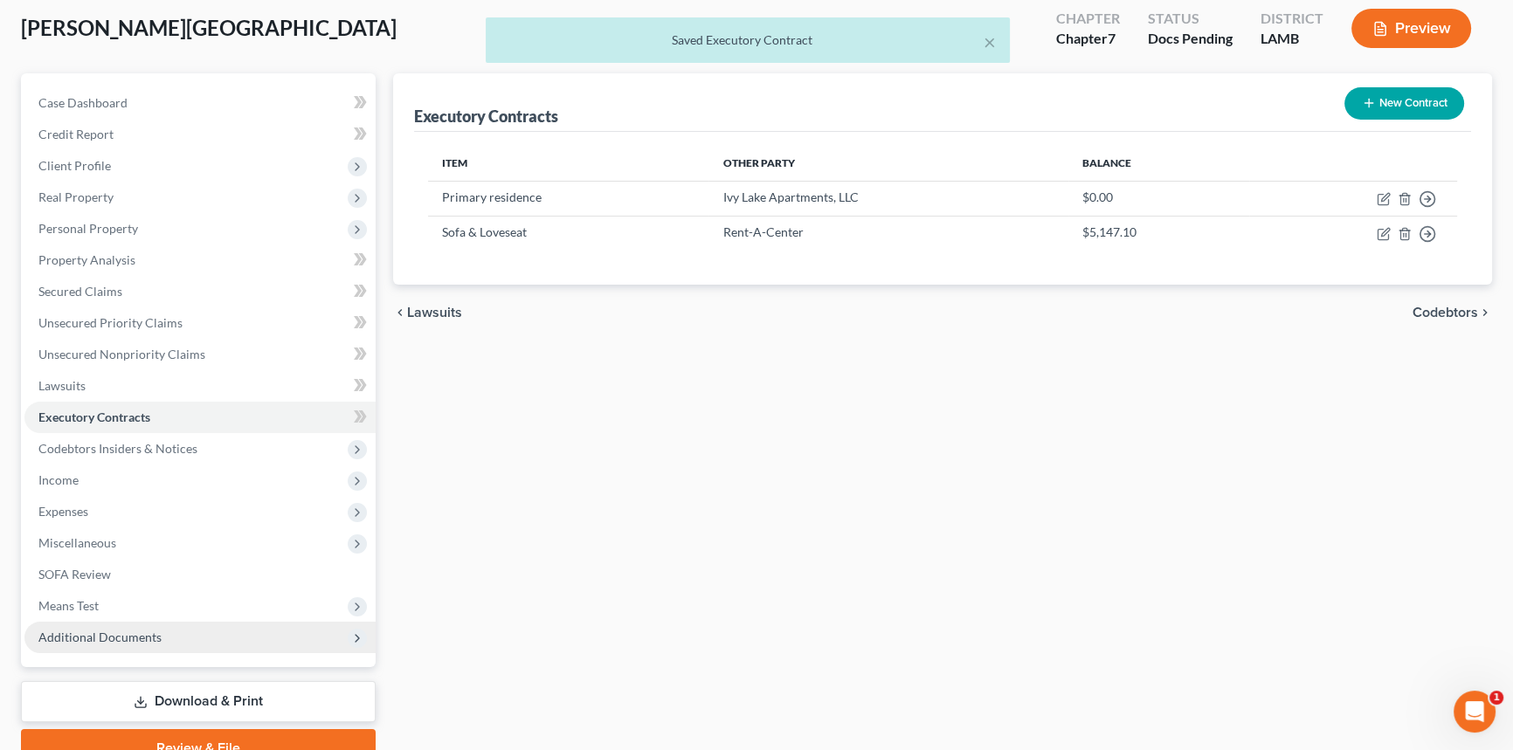
scroll to position [176, 0]
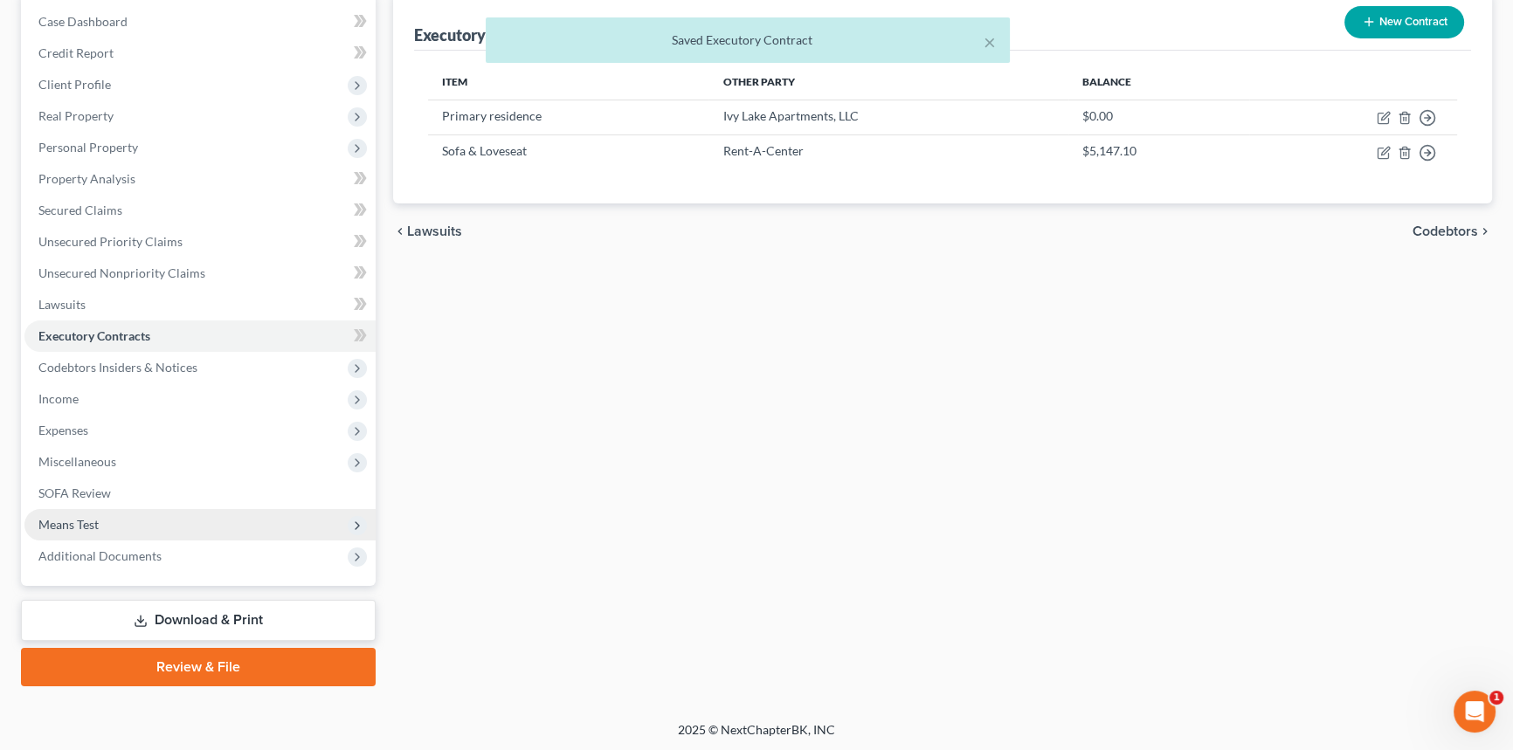
click at [152, 525] on span "Means Test" at bounding box center [199, 524] width 351 height 31
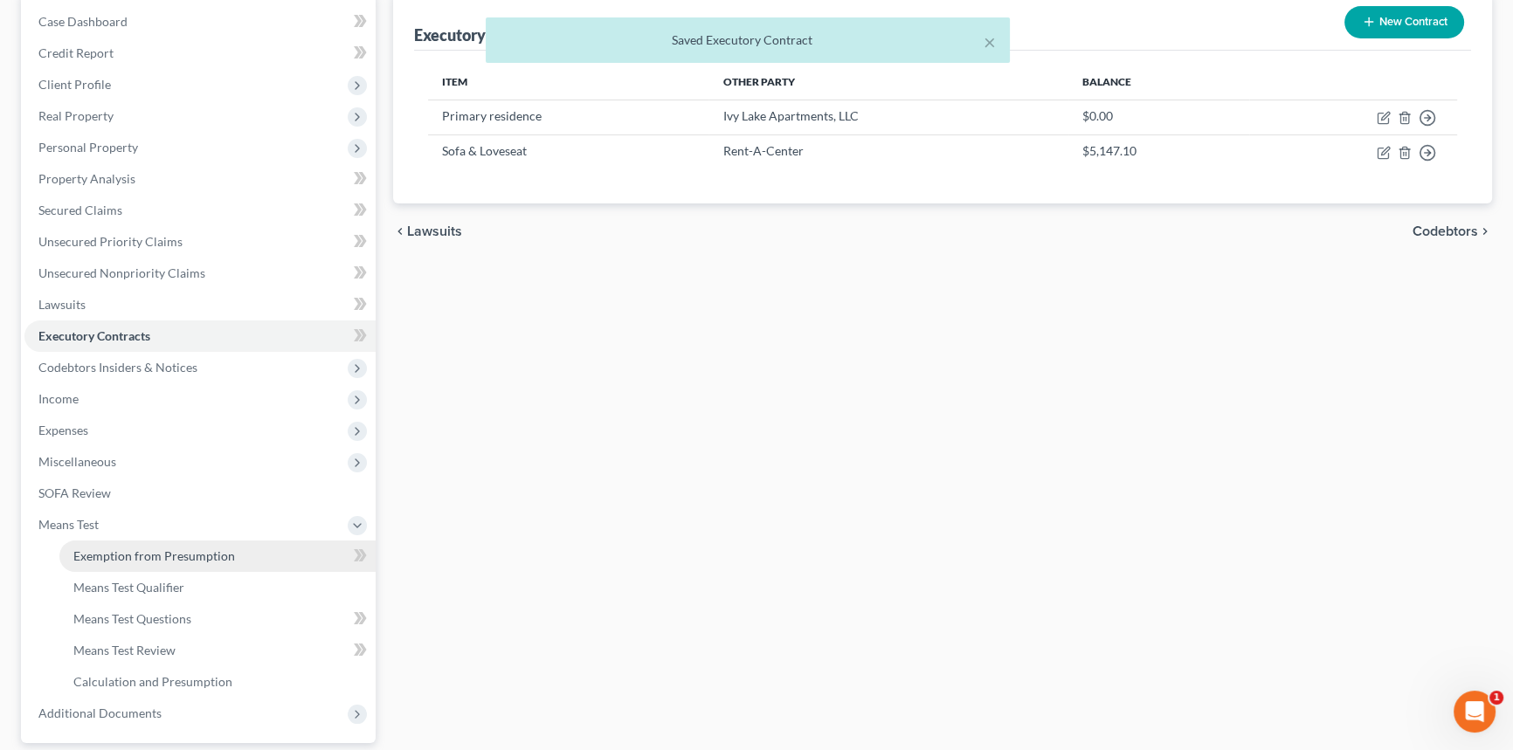
click at [155, 549] on span "Exemption from Presumption" at bounding box center [154, 555] width 162 height 15
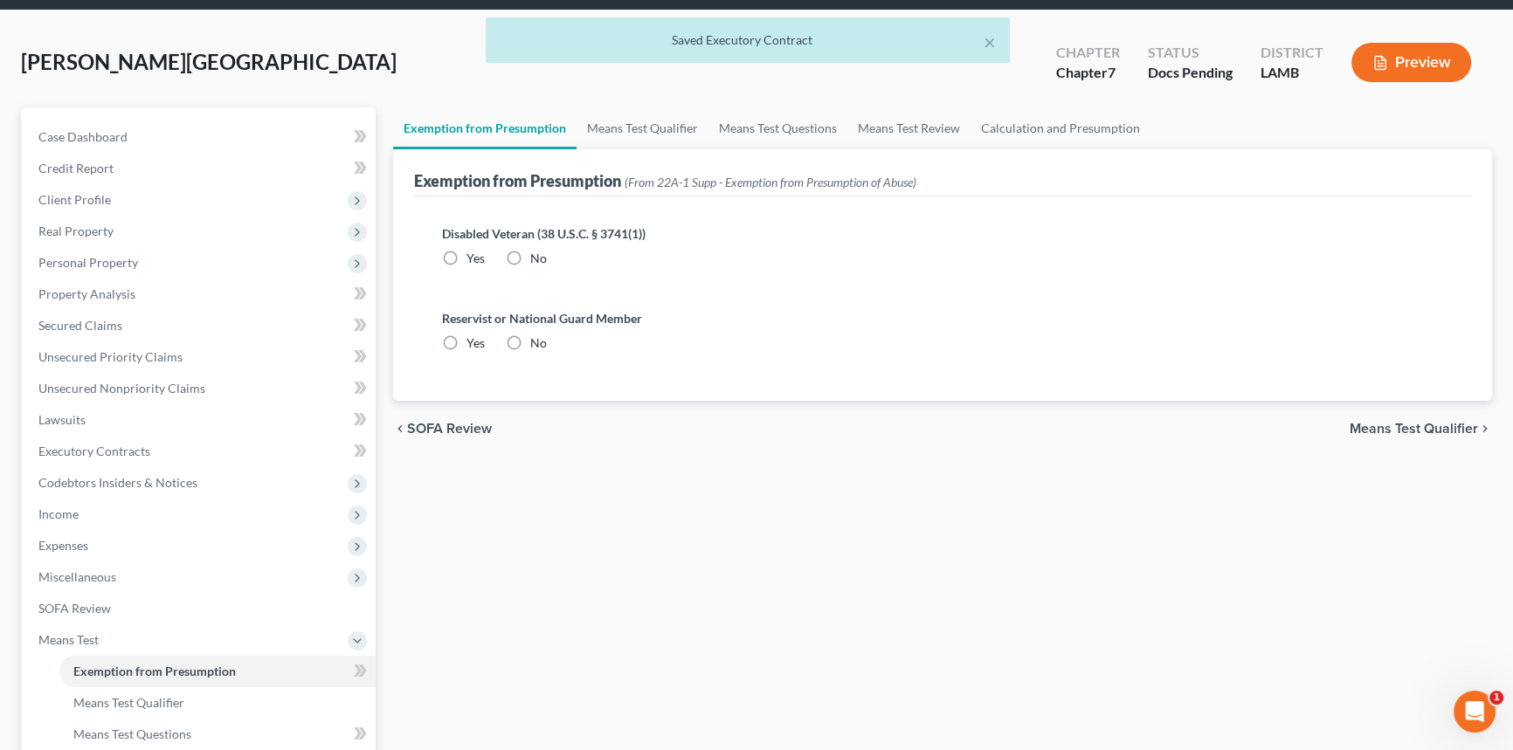
radio input "true"
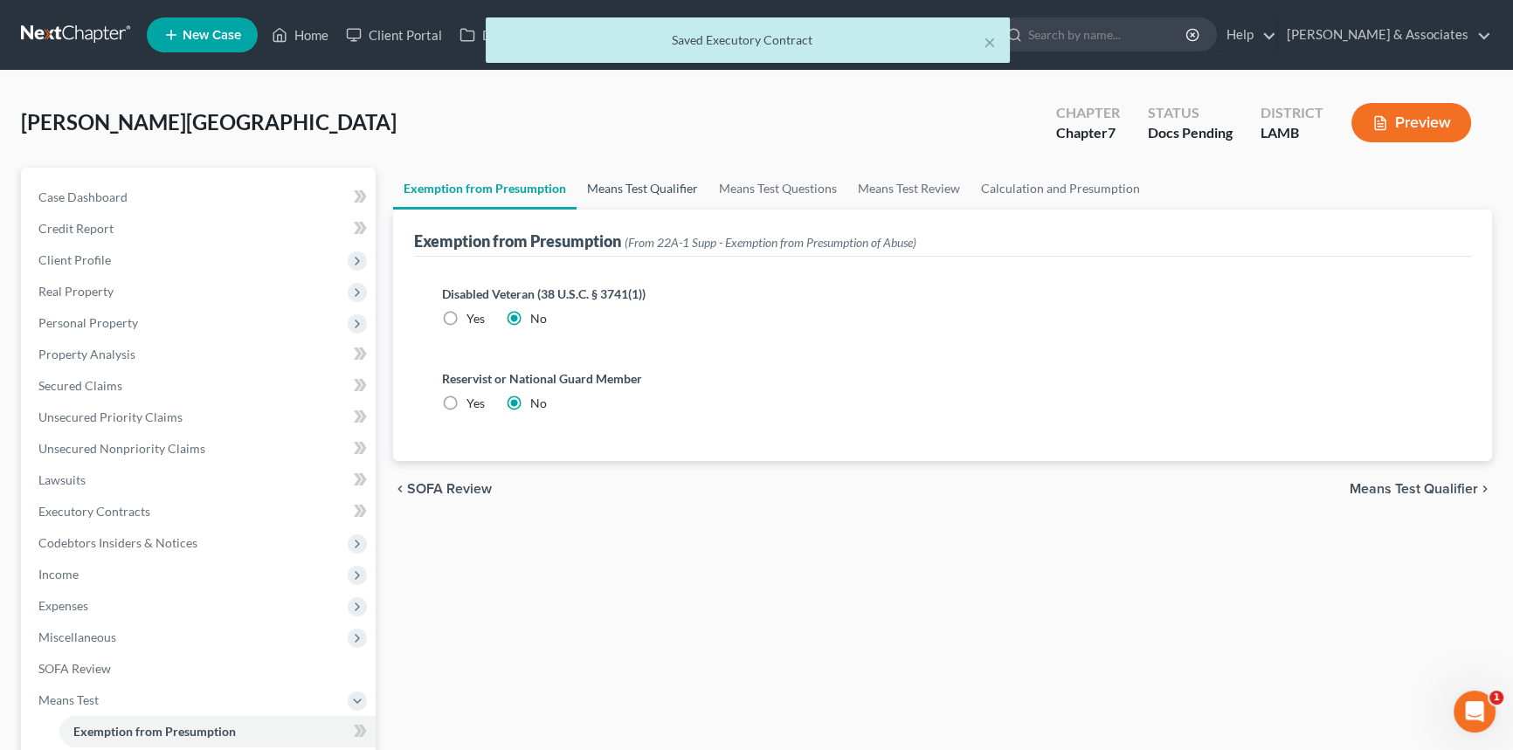
click at [624, 174] on link "Means Test Qualifier" at bounding box center [642, 189] width 132 height 42
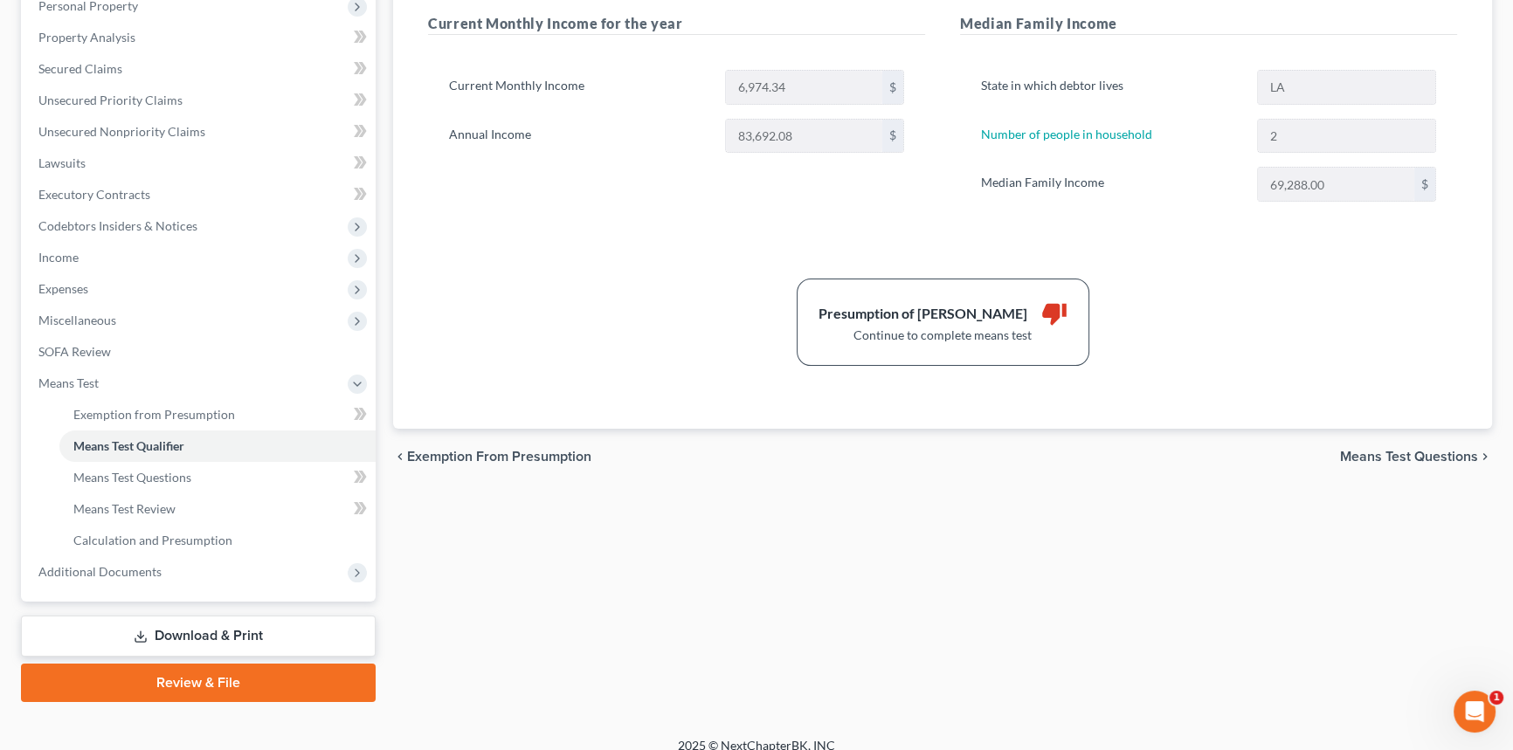
click at [1393, 452] on span "Means Test Questions" at bounding box center [1409, 457] width 138 height 14
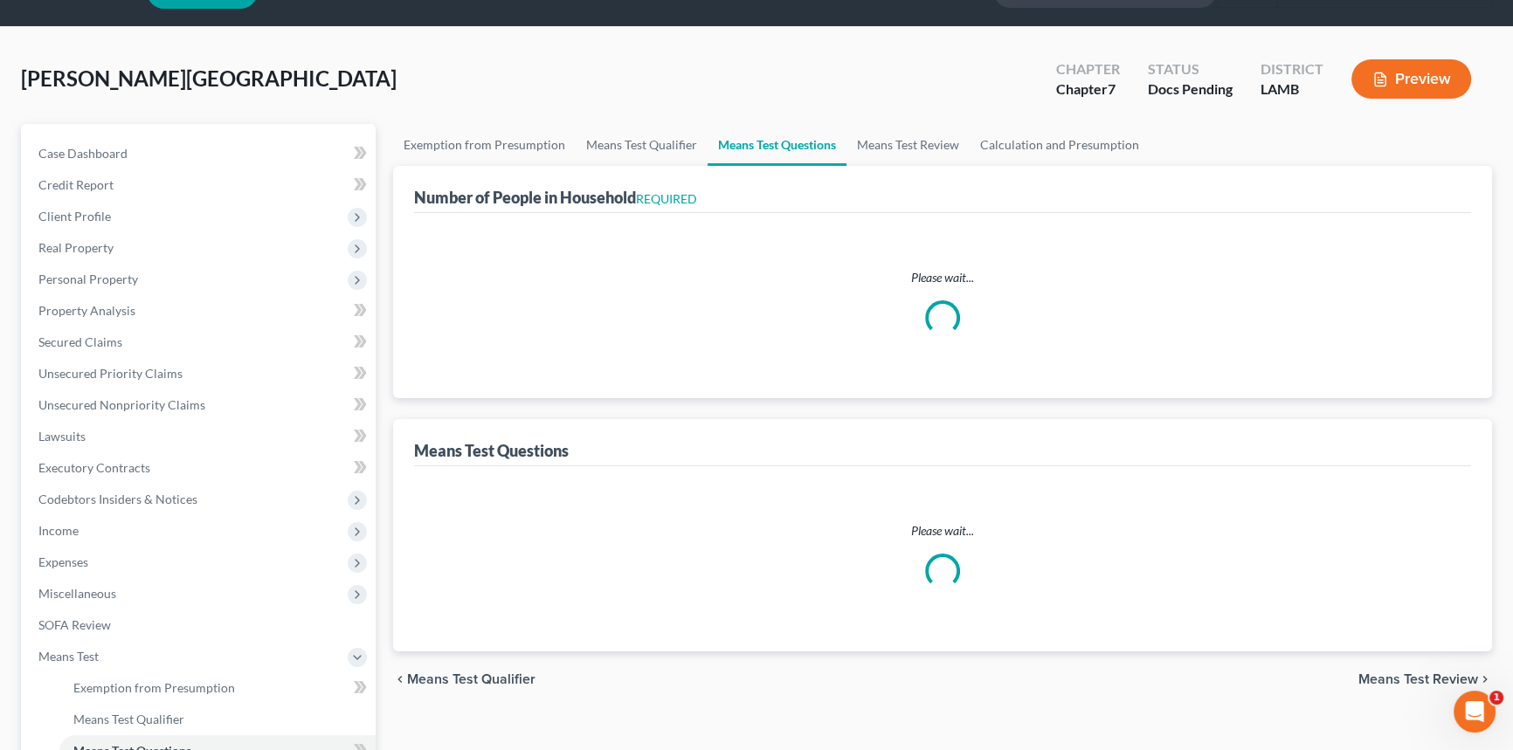
select select "60"
select select "1"
select select "60"
select select "2"
select select "1"
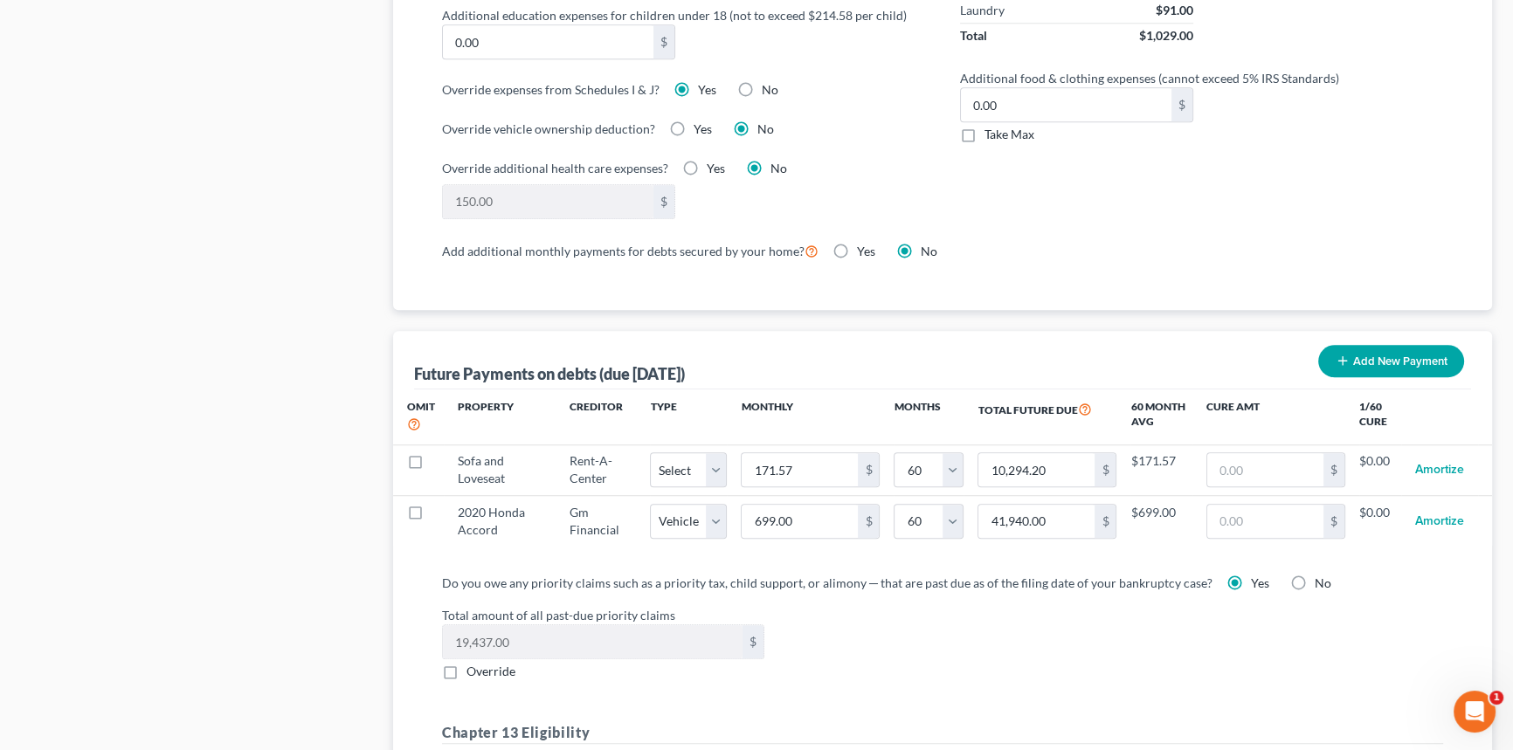
scroll to position [1429, 0]
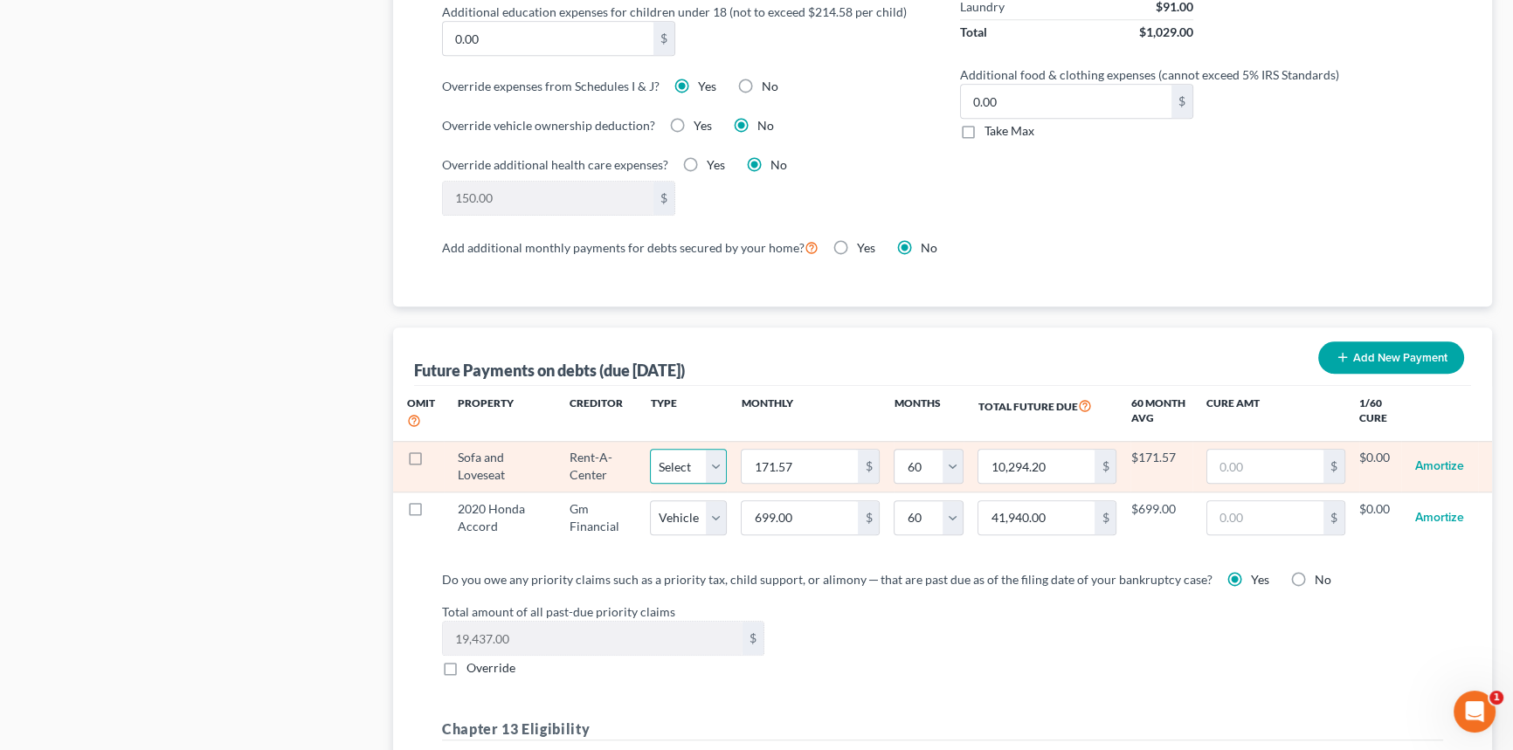
click at [678, 458] on select "Select Home Vehicle Other" at bounding box center [688, 466] width 77 height 35
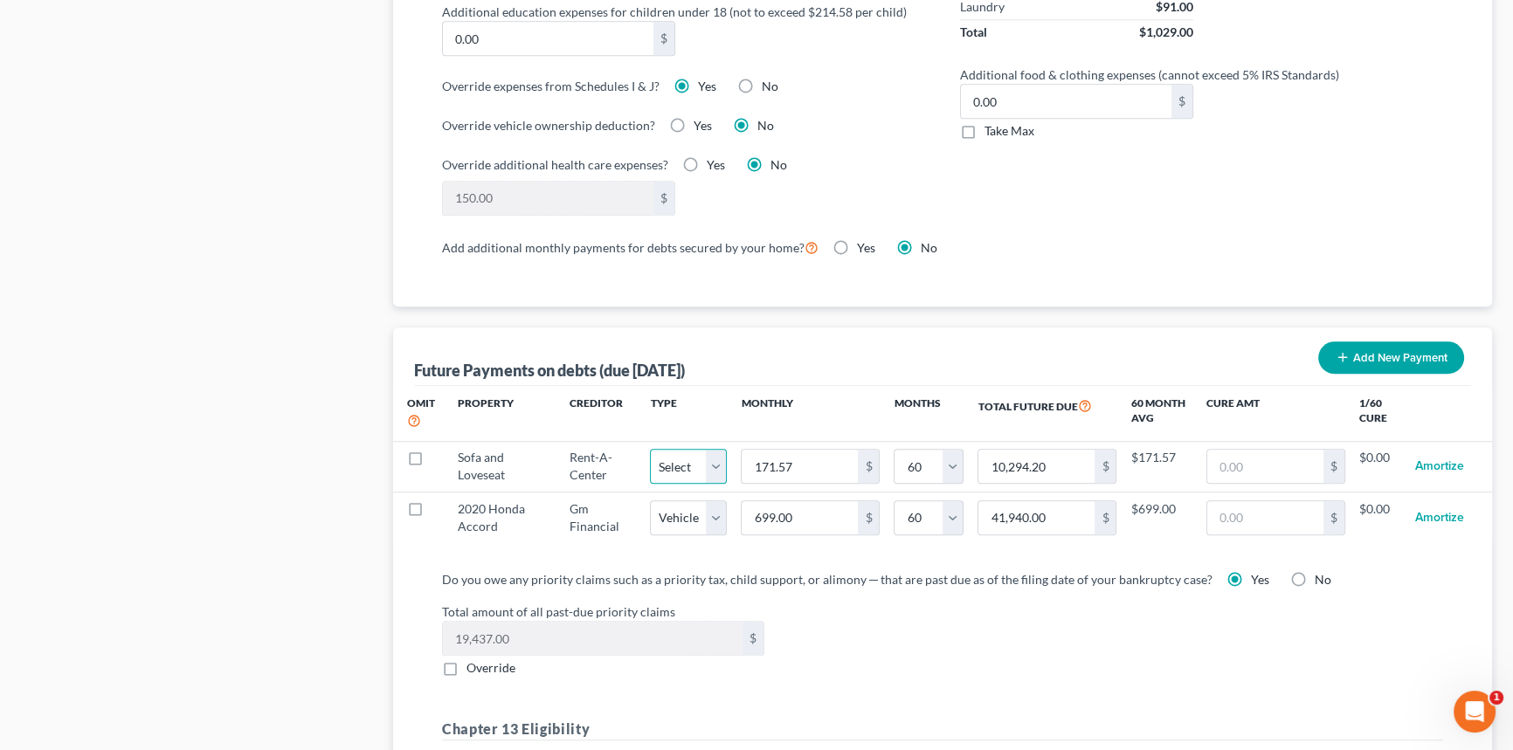
select select "2"
click at [650, 449] on select "Select Home Vehicle Other" at bounding box center [688, 466] width 77 height 35
click at [967, 624] on div "Total amount of all past-due priority claims 19,437.00 $ Override" at bounding box center [942, 640] width 1018 height 74
select select "2"
select select "60"
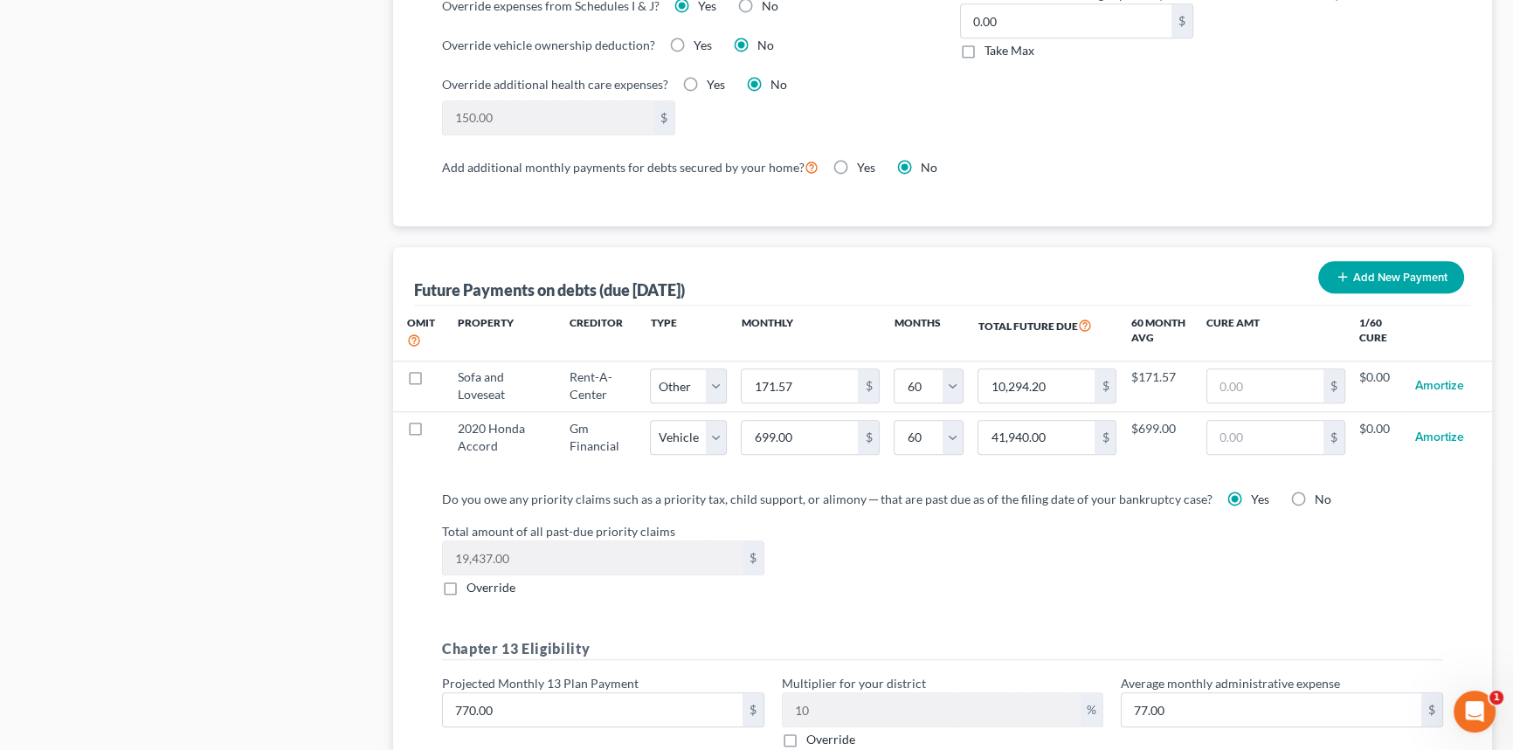
scroll to position [1667, 0]
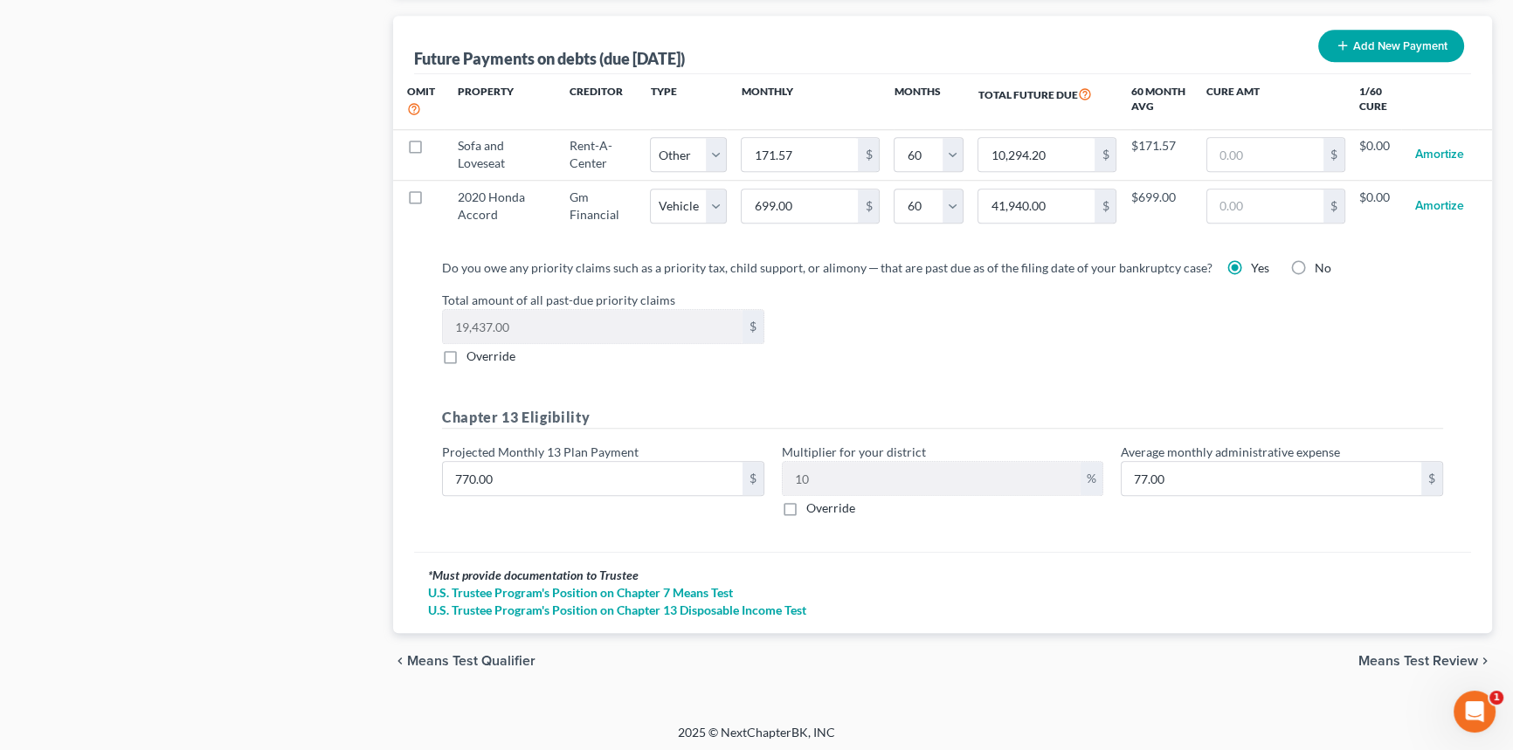
click at [1406, 662] on span "Means Test Review" at bounding box center [1418, 661] width 120 height 14
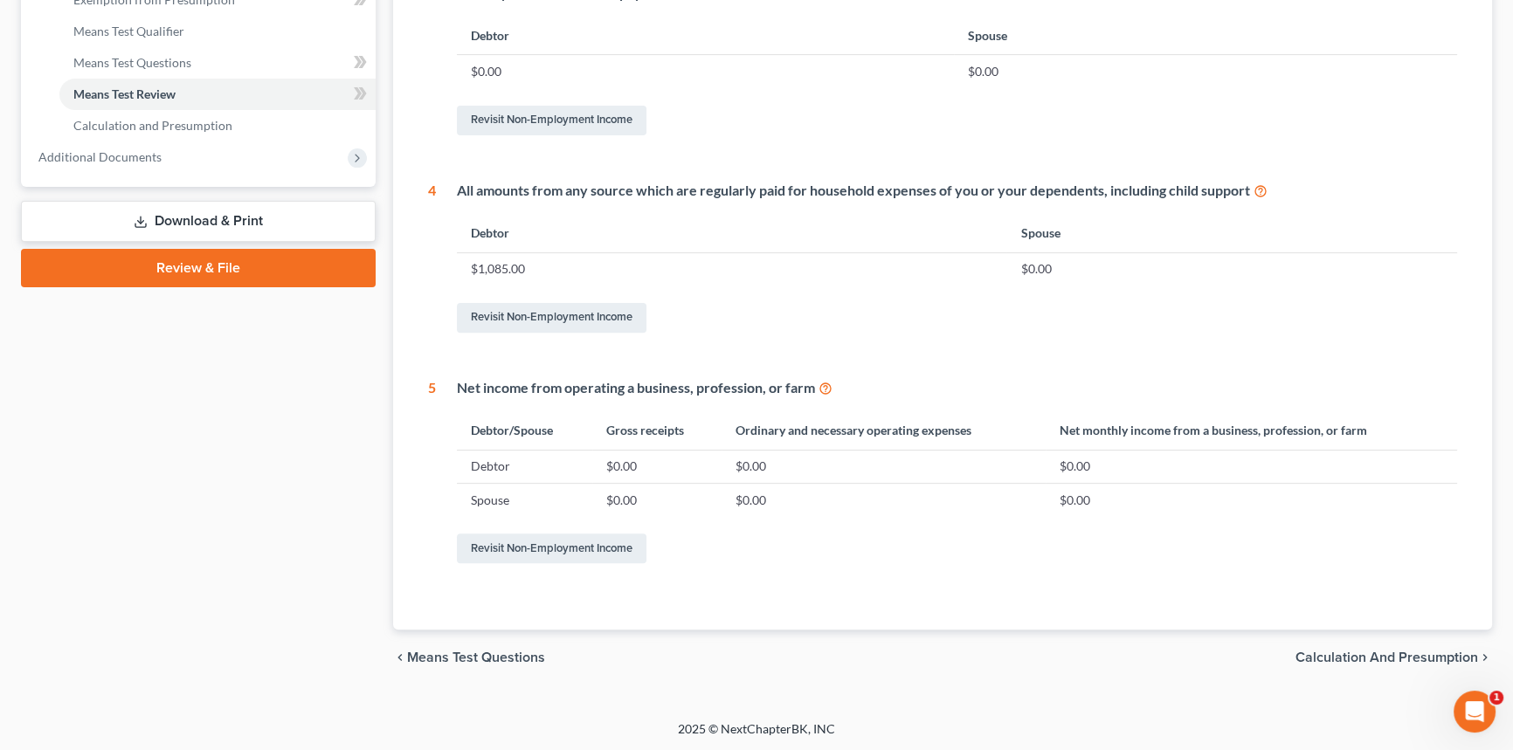
click at [1366, 658] on span "Calculation and Presumption" at bounding box center [1386, 658] width 183 height 14
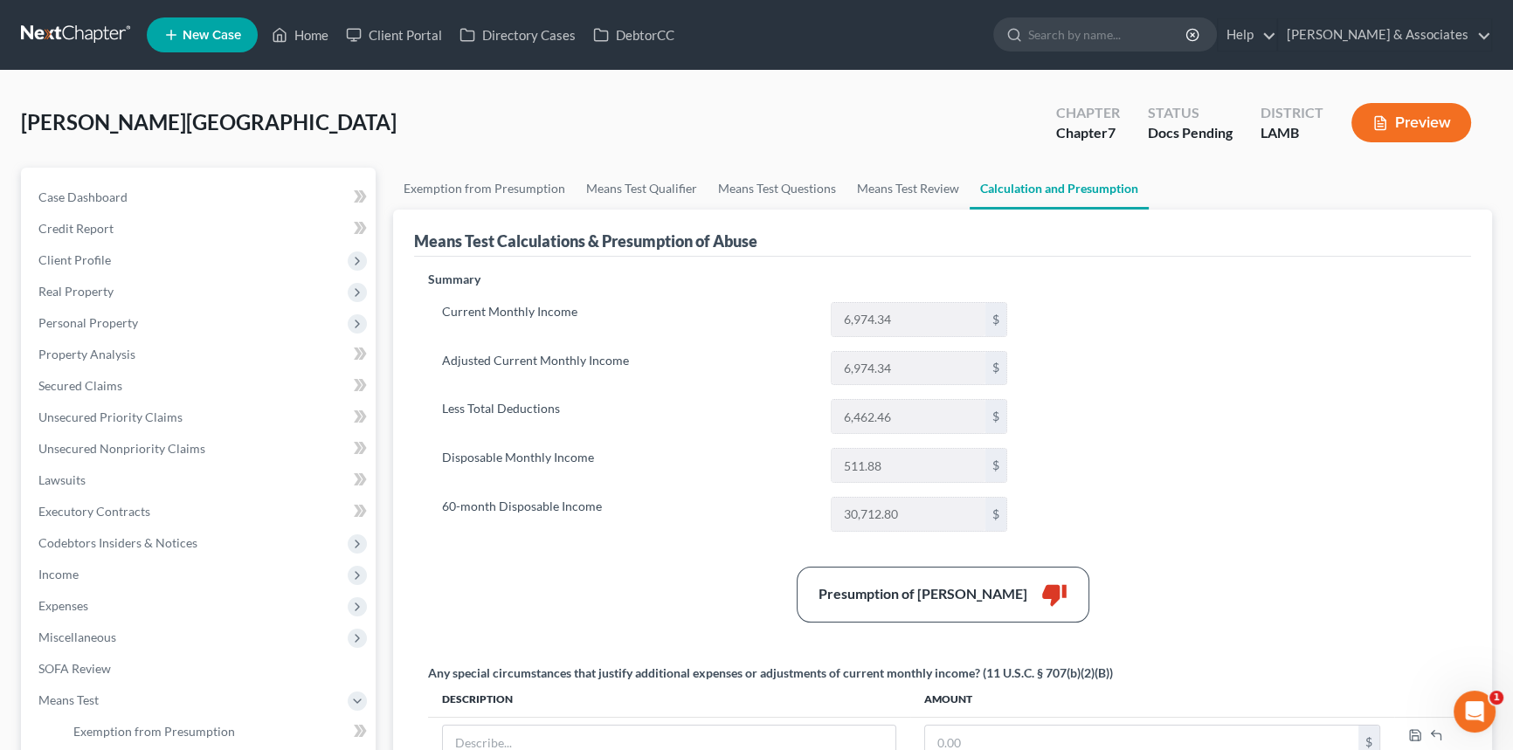
click at [1429, 114] on button "Preview" at bounding box center [1411, 122] width 120 height 39
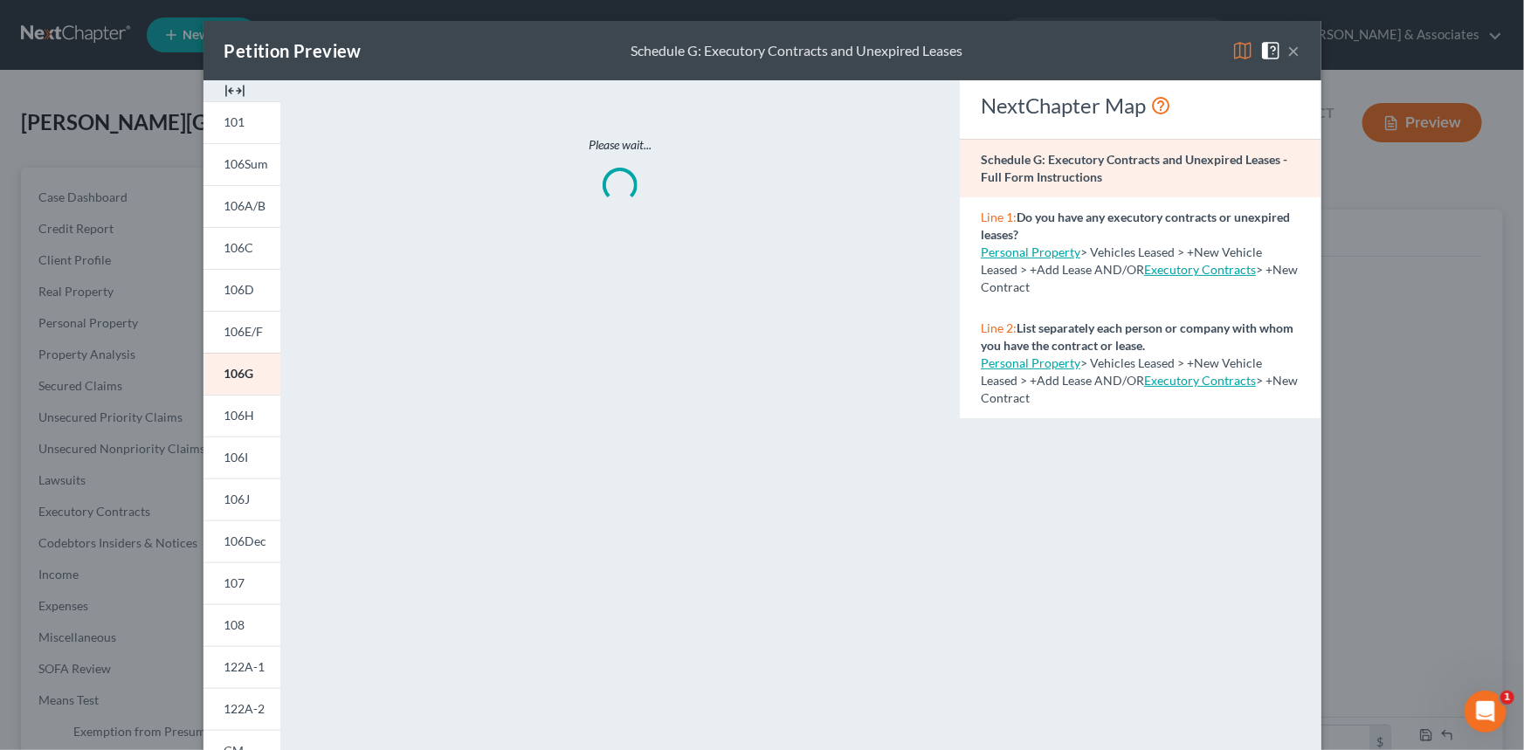
click at [1232, 54] on img at bounding box center [1242, 50] width 21 height 21
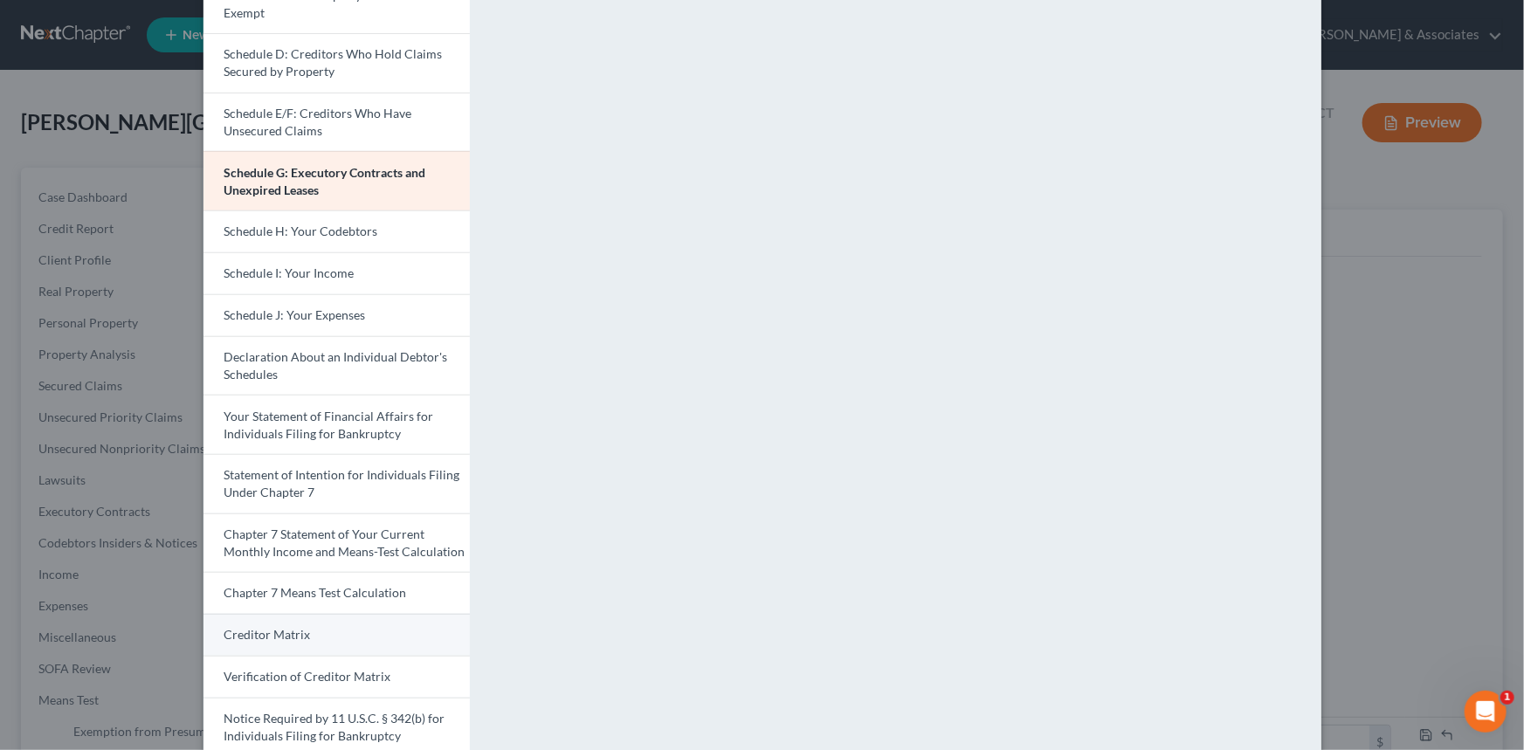
scroll to position [317, 0]
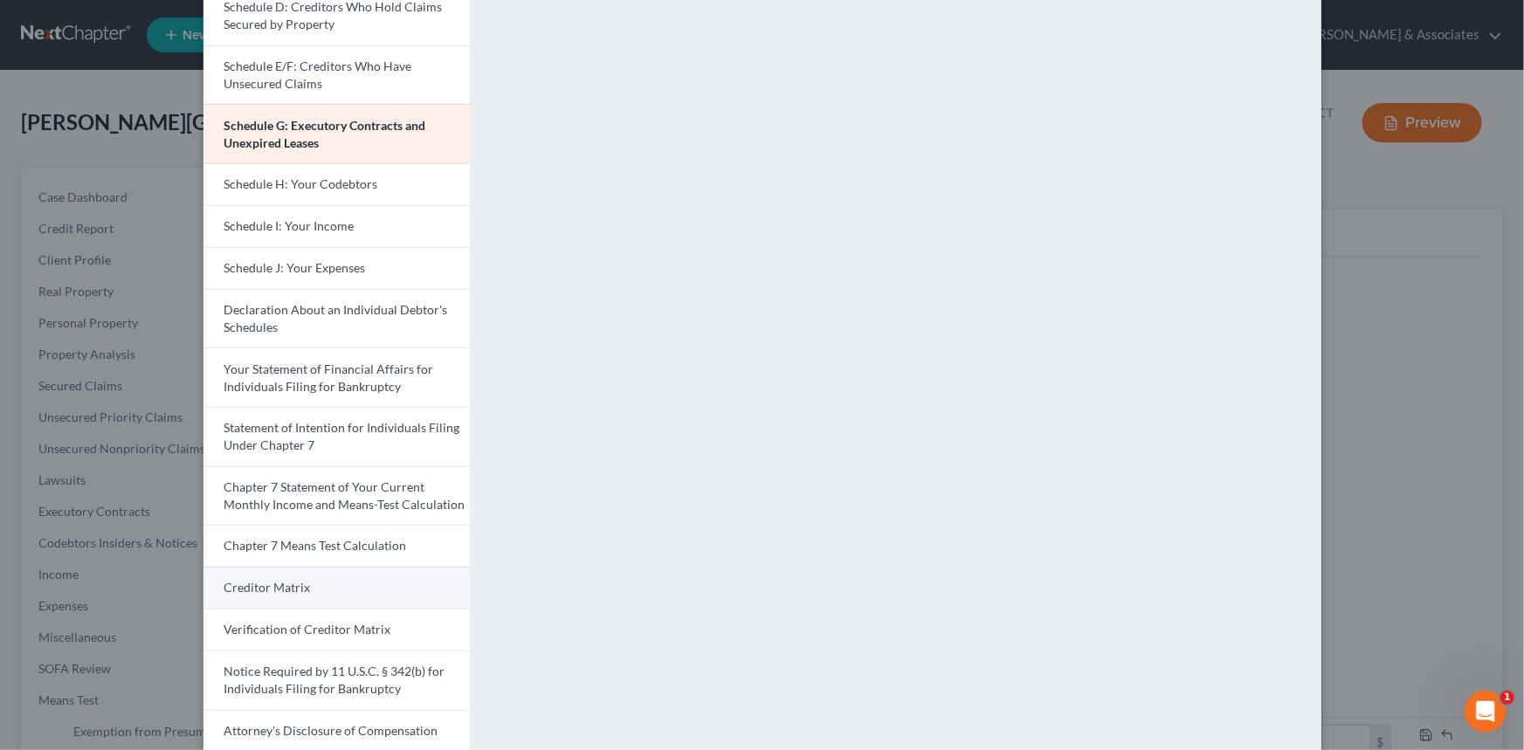
click at [354, 560] on link "Chapter 7 Means Test Calculation" at bounding box center [336, 546] width 266 height 42
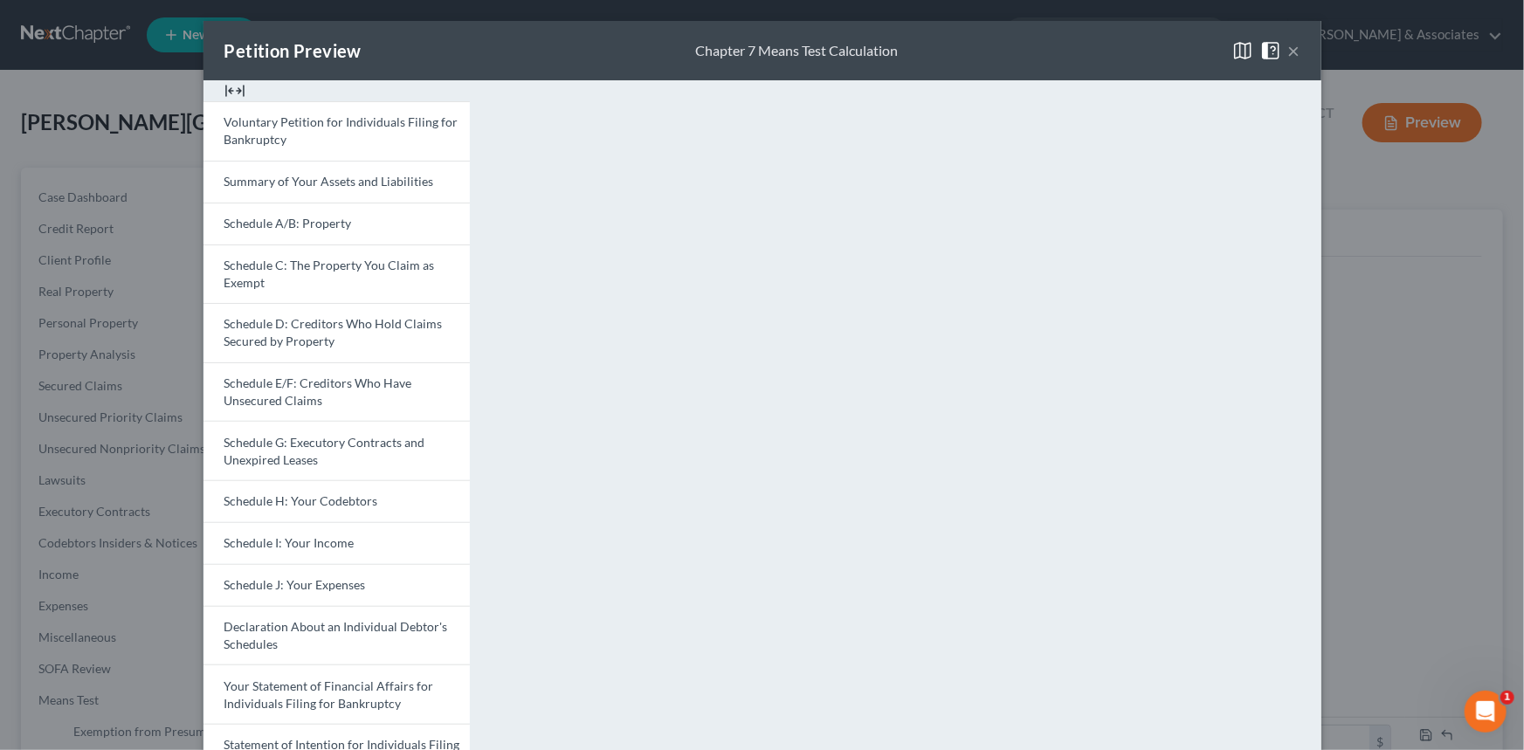
scroll to position [392, 0]
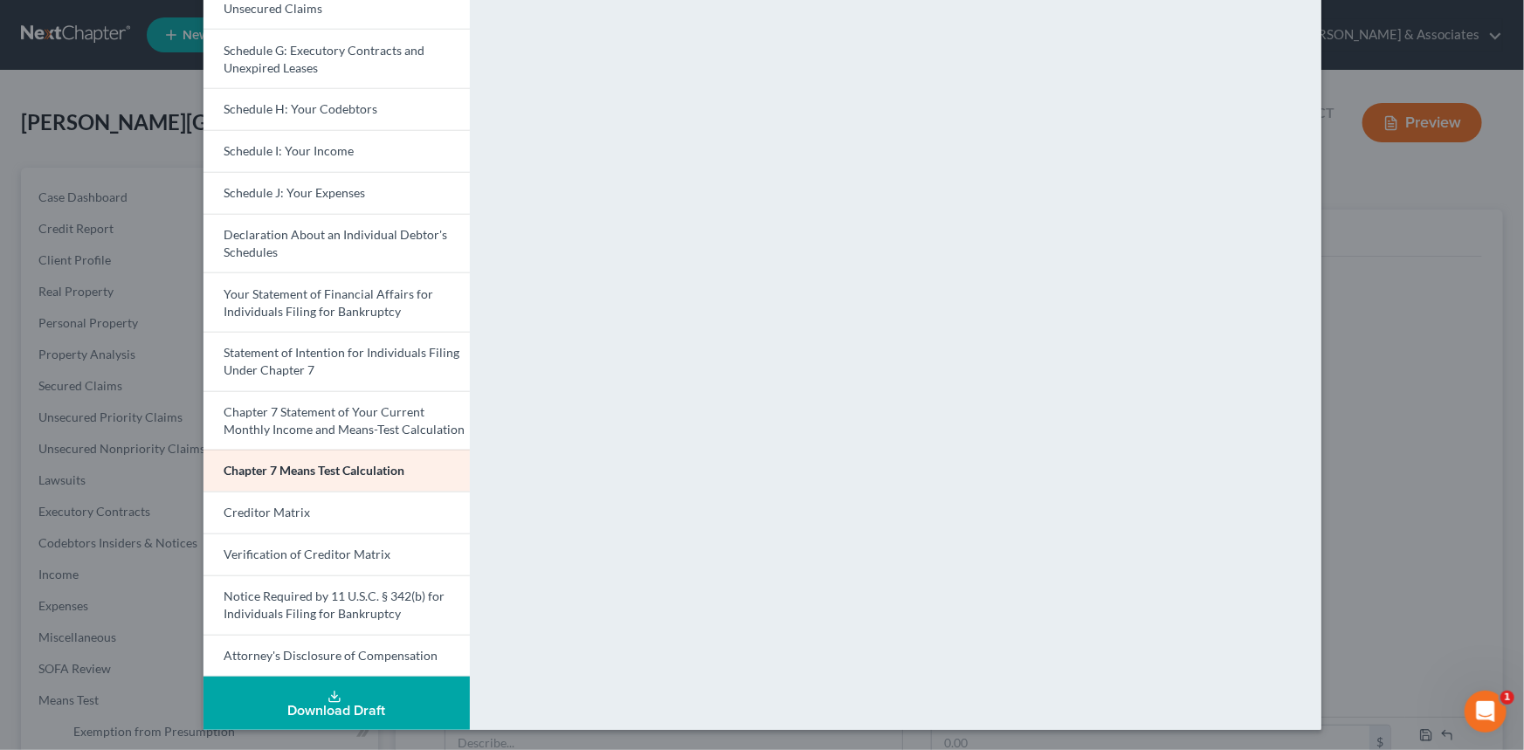
click at [364, 421] on span "Chapter 7 Statement of Your Current Monthly Income and Means-Test Calculation" at bounding box center [344, 420] width 241 height 32
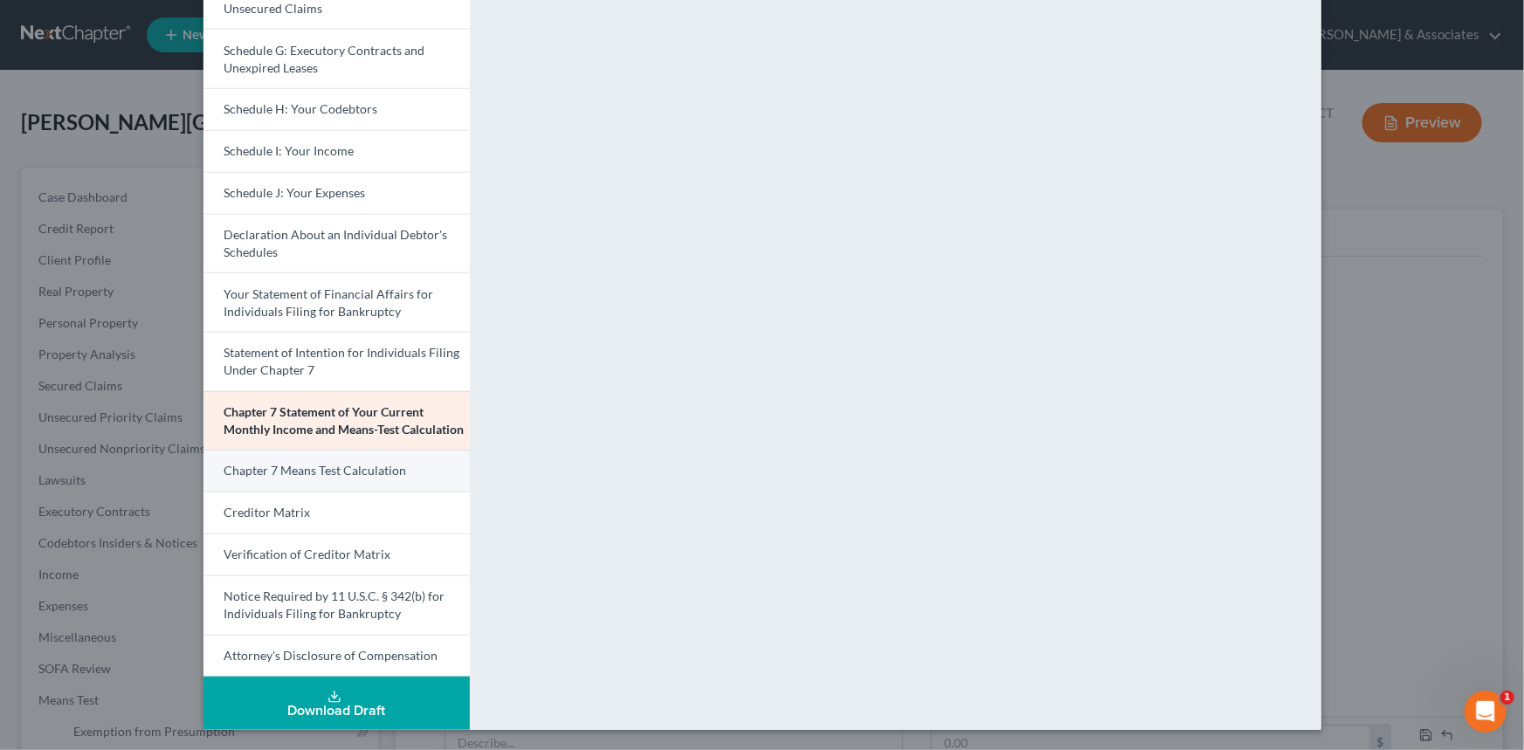
click at [383, 465] on span "Chapter 7 Means Test Calculation" at bounding box center [315, 470] width 183 height 15
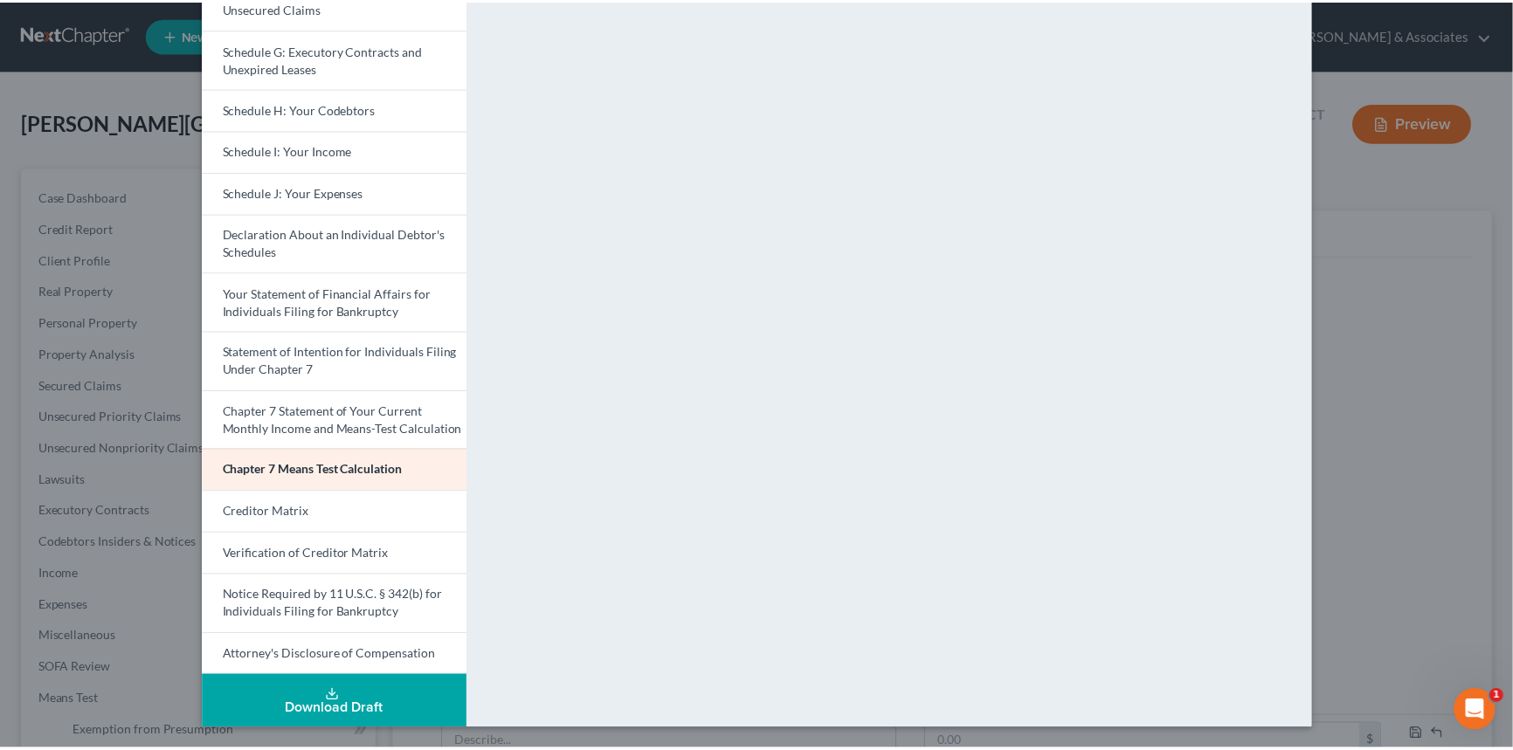
scroll to position [0, 0]
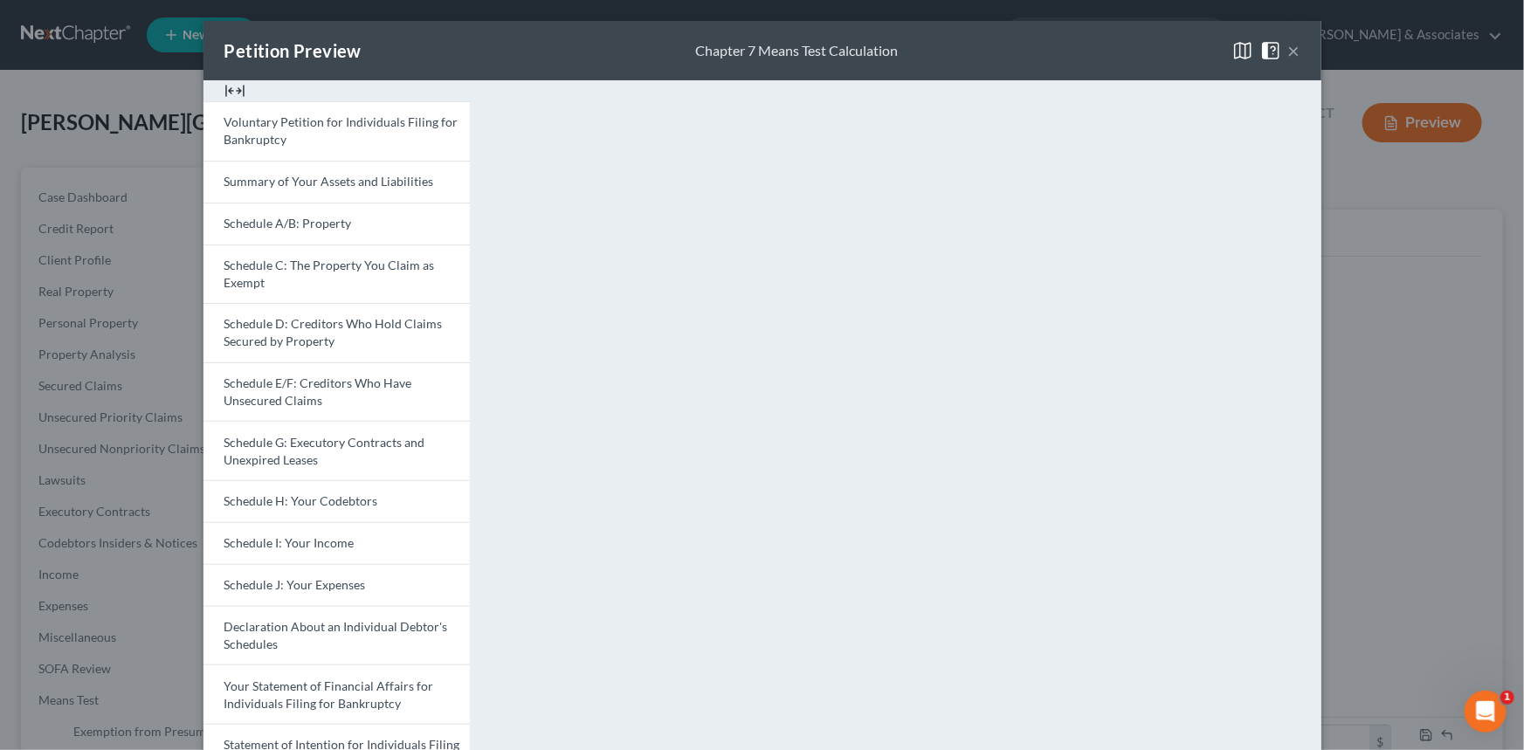
click at [1297, 52] on div "Petition Preview Chapter 7 Means Test Calculation ×" at bounding box center [762, 50] width 1118 height 59
drag, startPoint x: 1290, startPoint y: 52, endPoint x: 1221, endPoint y: 114, distance: 92.8
click at [1291, 51] on button "×" at bounding box center [1294, 50] width 12 height 21
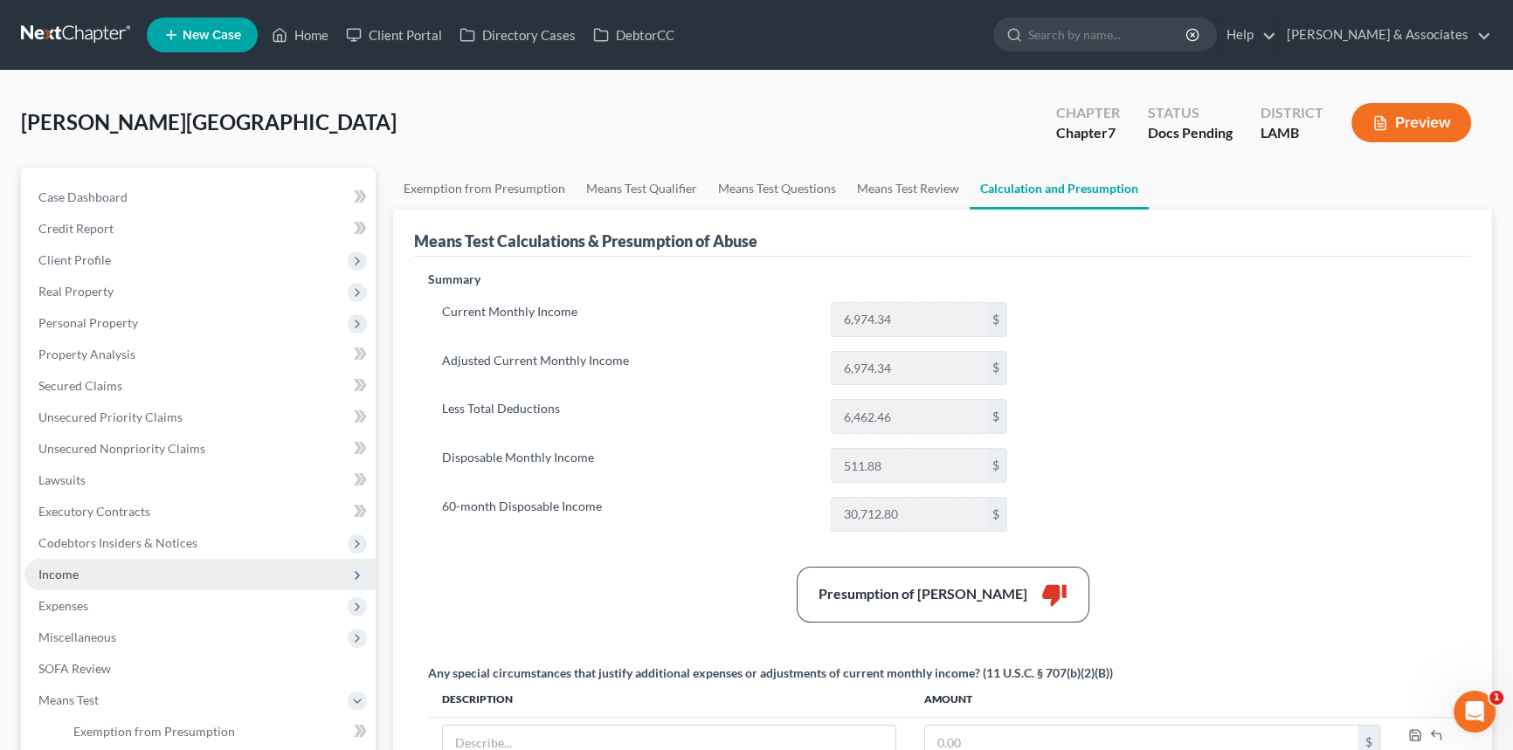
click at [173, 567] on span "Income" at bounding box center [199, 574] width 351 height 31
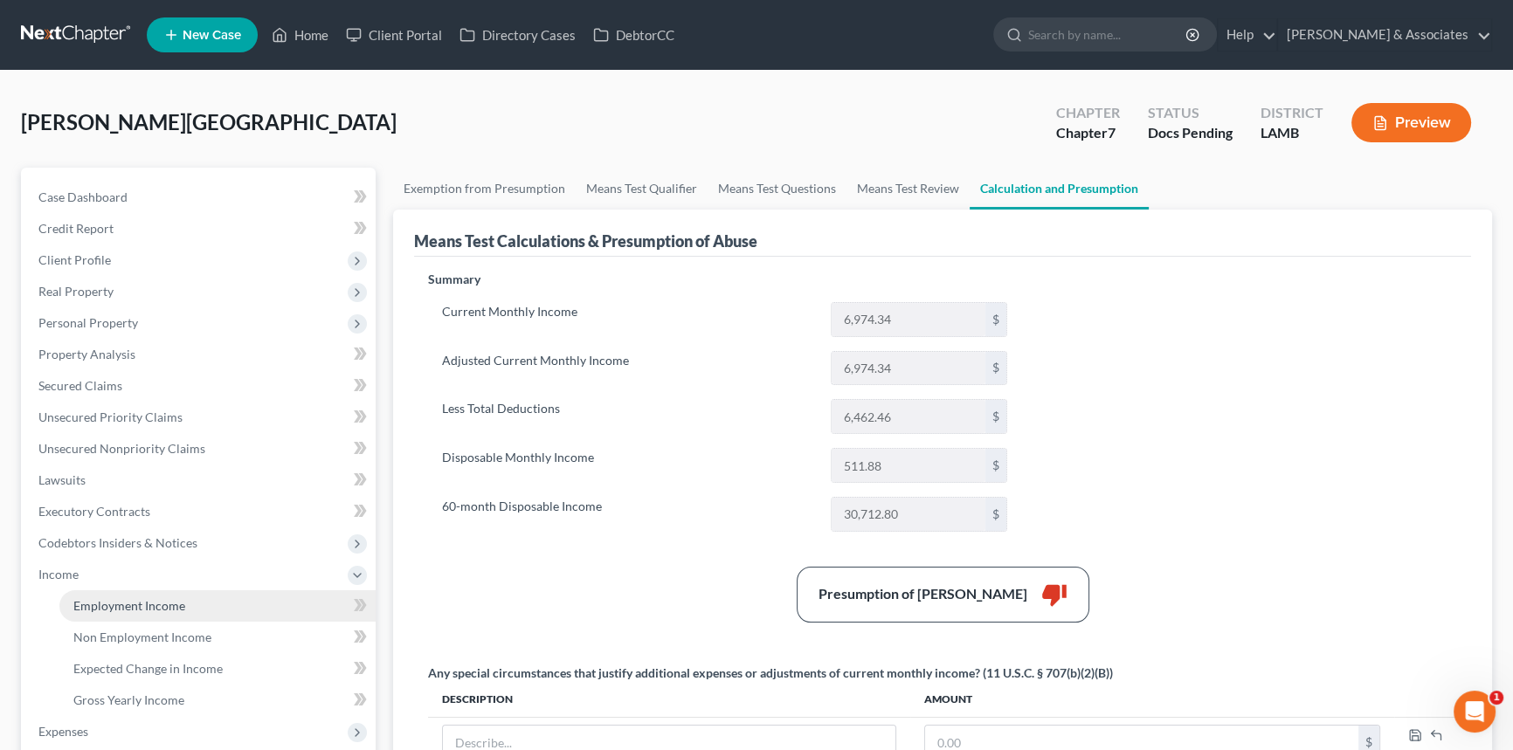
click at [141, 602] on span "Employment Income" at bounding box center [129, 605] width 112 height 15
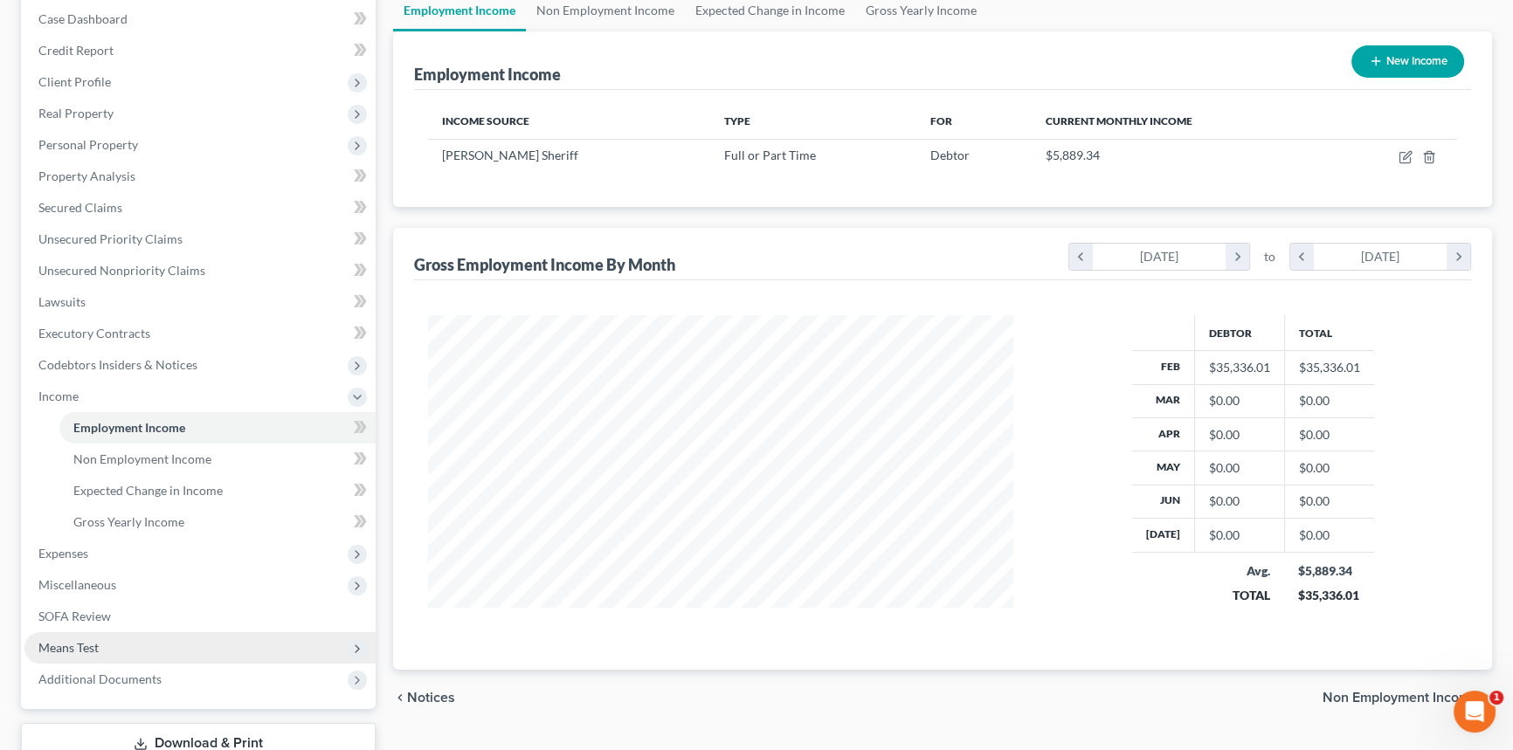
scroll to position [301, 0]
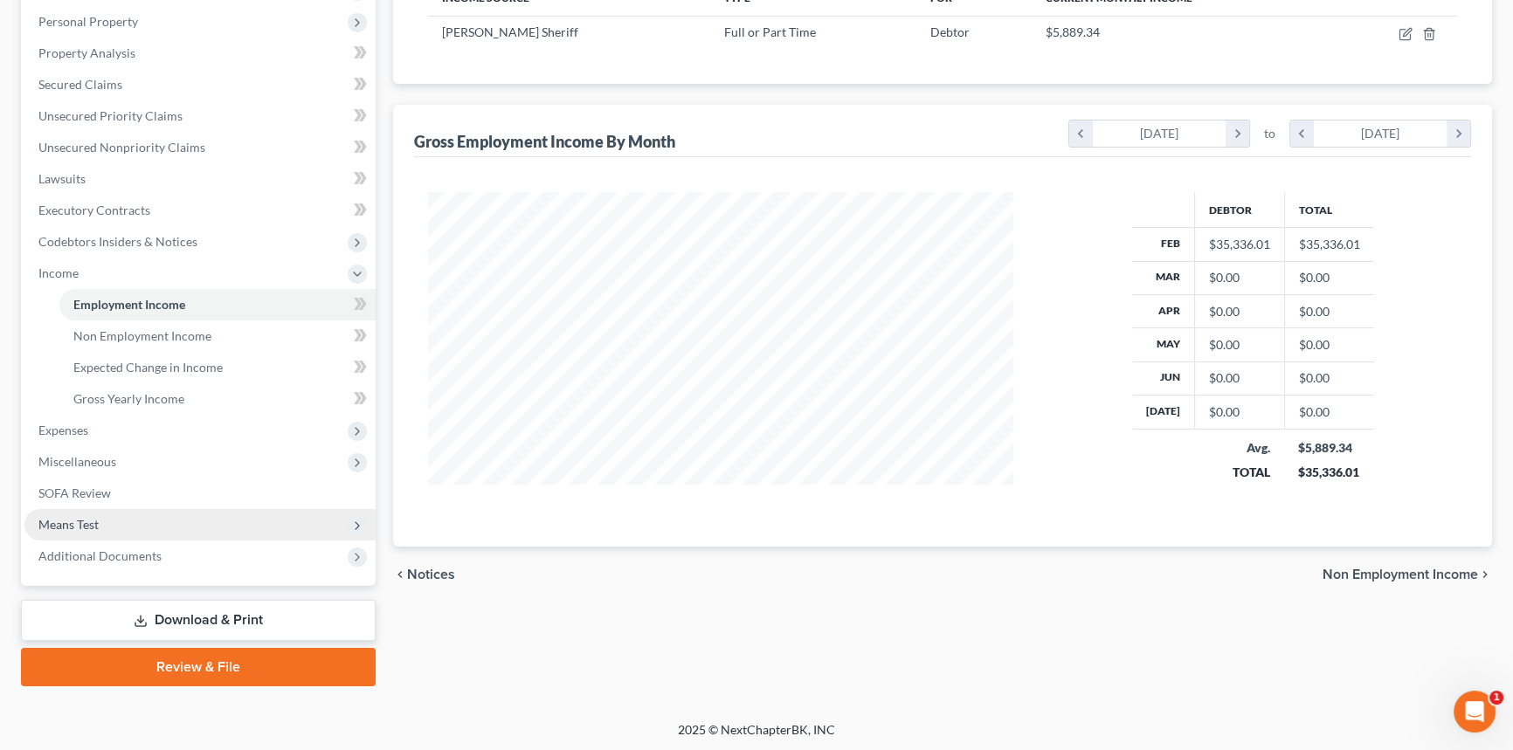
click at [134, 528] on span "Means Test" at bounding box center [199, 524] width 351 height 31
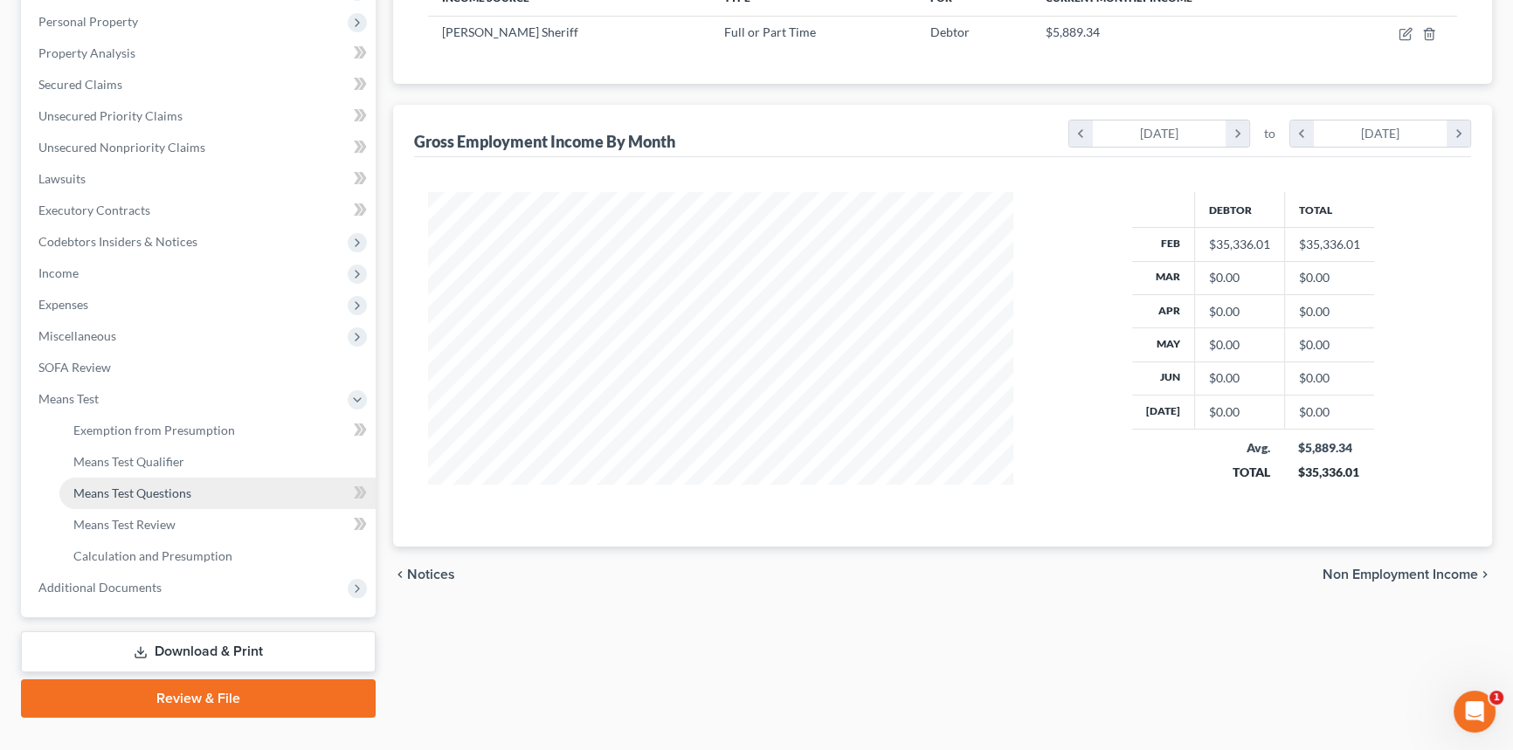
drag, startPoint x: 171, startPoint y: 485, endPoint x: 204, endPoint y: 485, distance: 33.2
click at [171, 486] on span "Means Test Questions" at bounding box center [132, 493] width 118 height 15
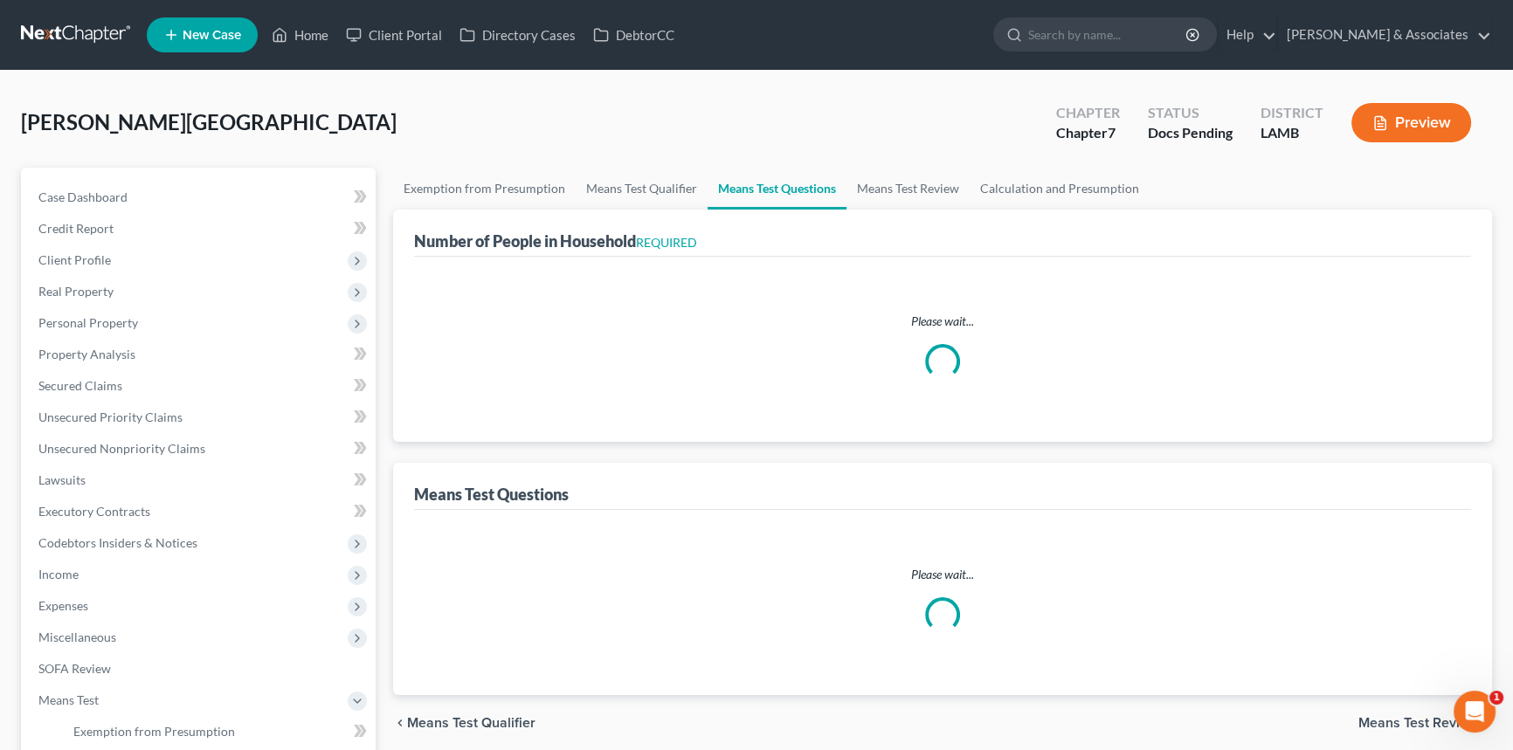
select select "2"
select select "60"
select select "1"
select select "60"
select select "1"
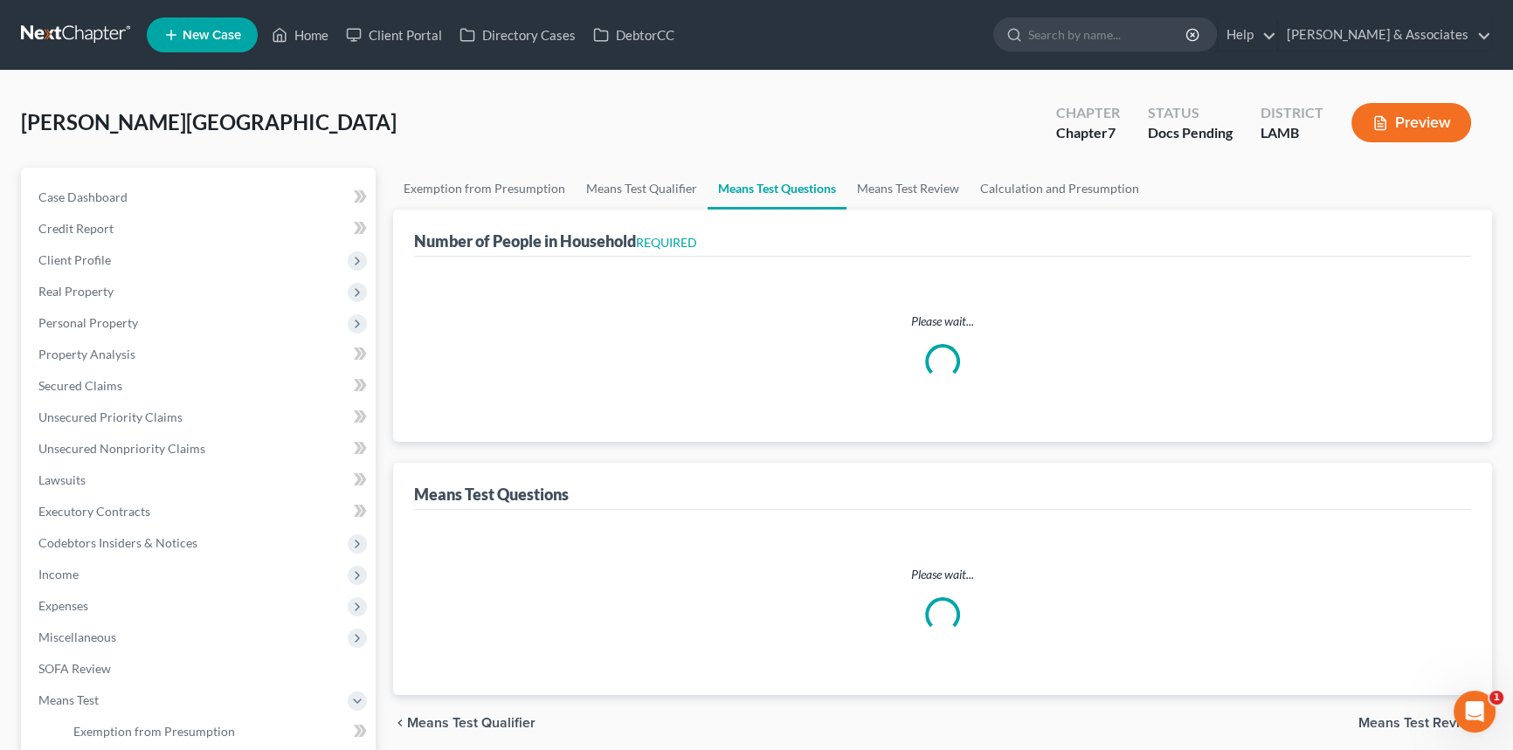
select select "2"
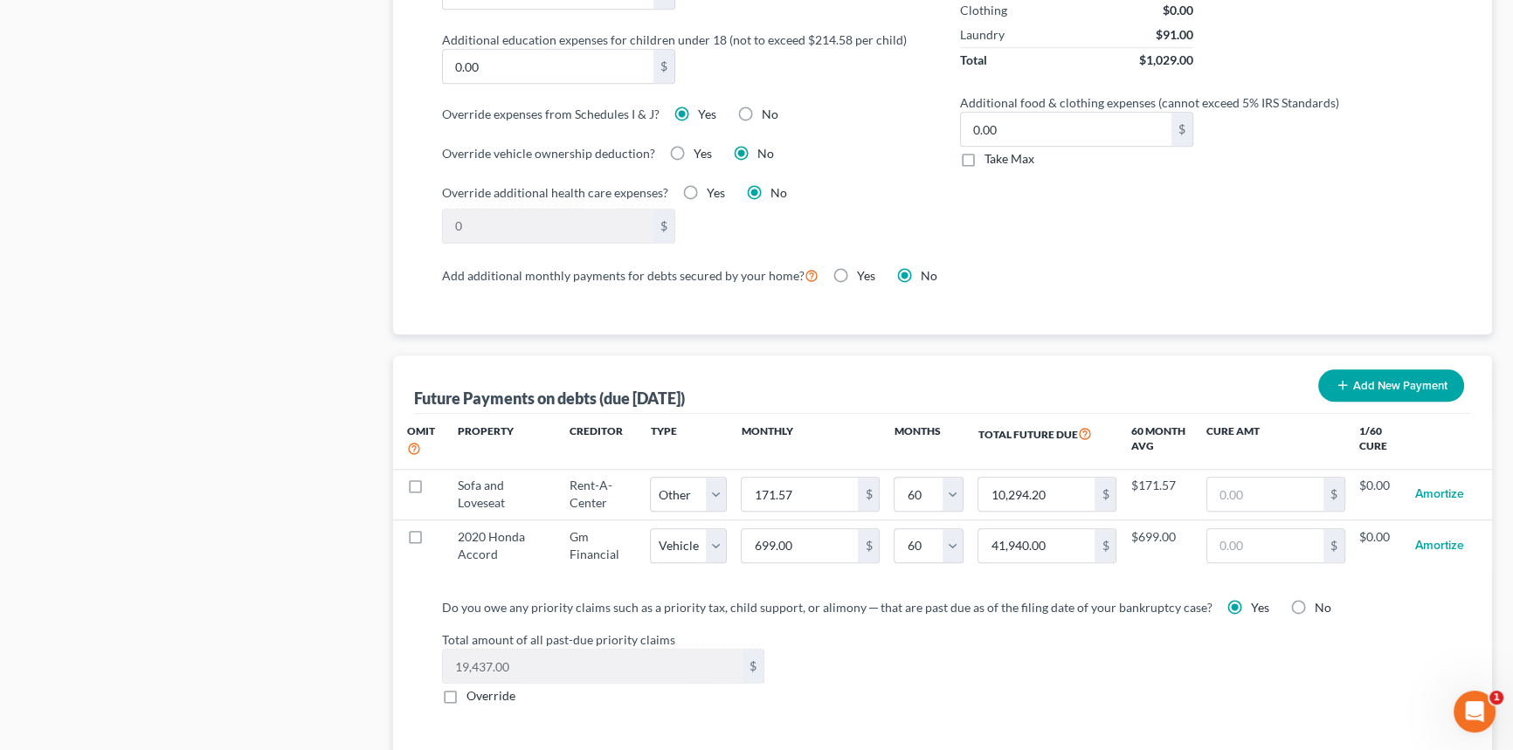
scroll to position [1741, 0]
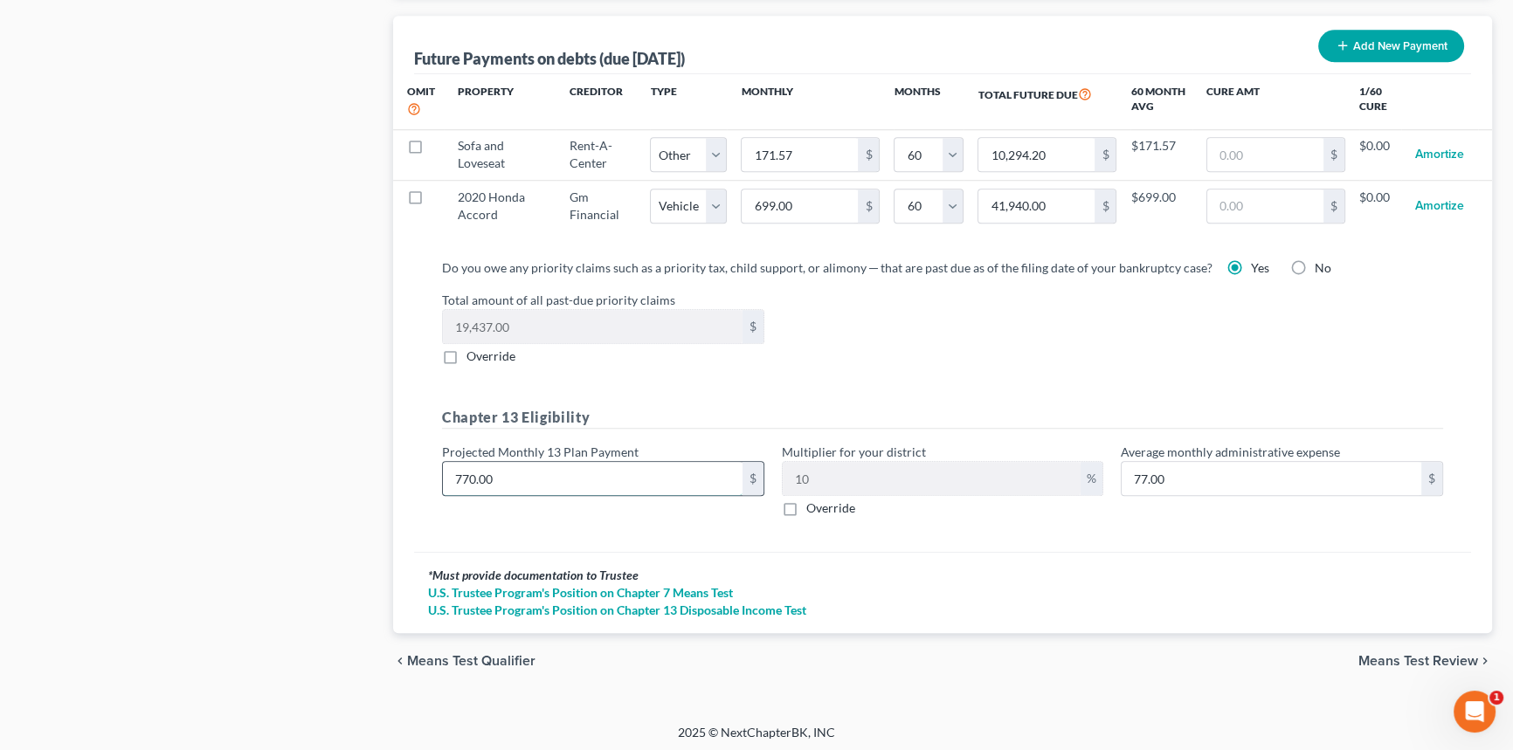
click at [555, 480] on input "770.00" at bounding box center [593, 478] width 300 height 33
type input "1"
type input "0.10"
type input "12"
type input "1.20"
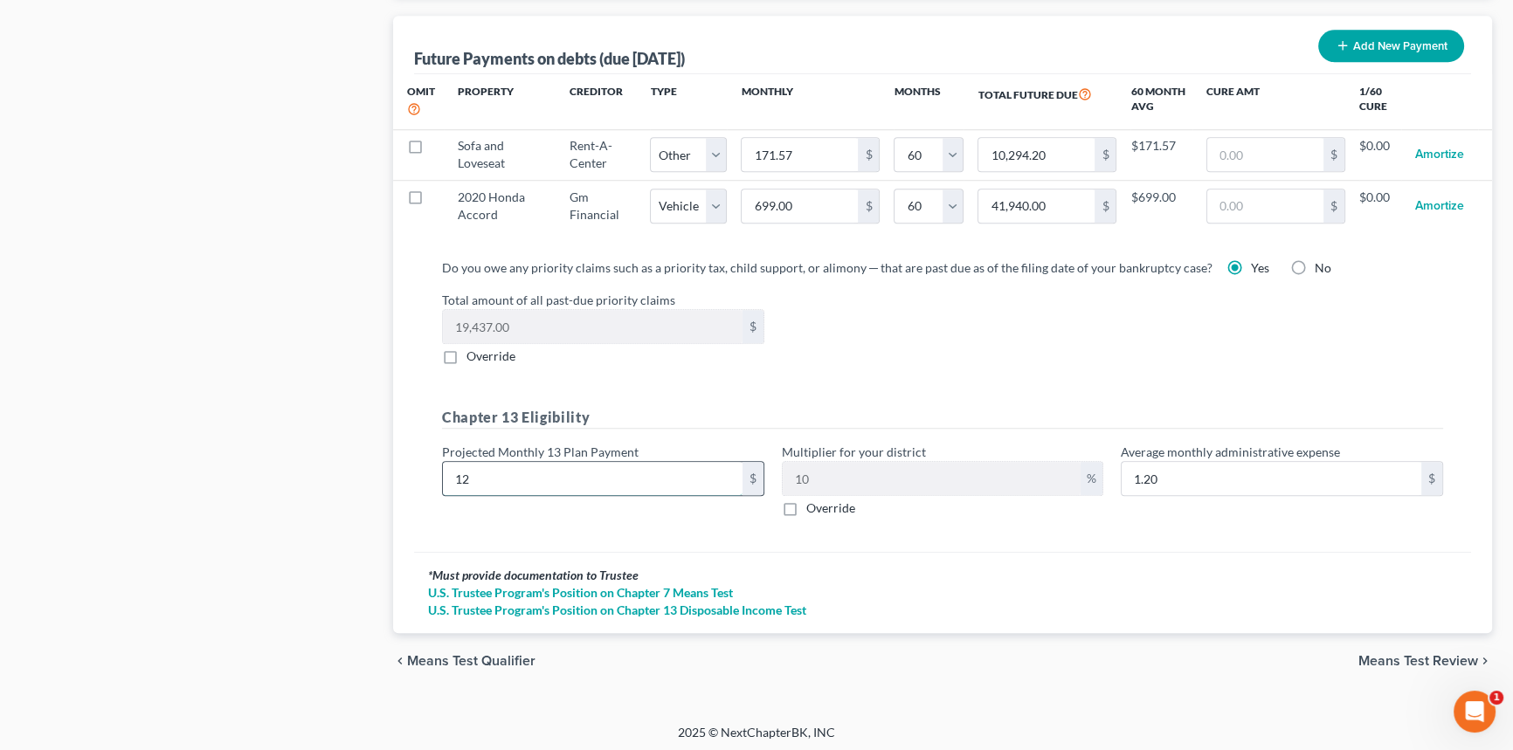
type input "120"
type input "12.00"
type input "1207"
type input "120.70"
type input "1,207"
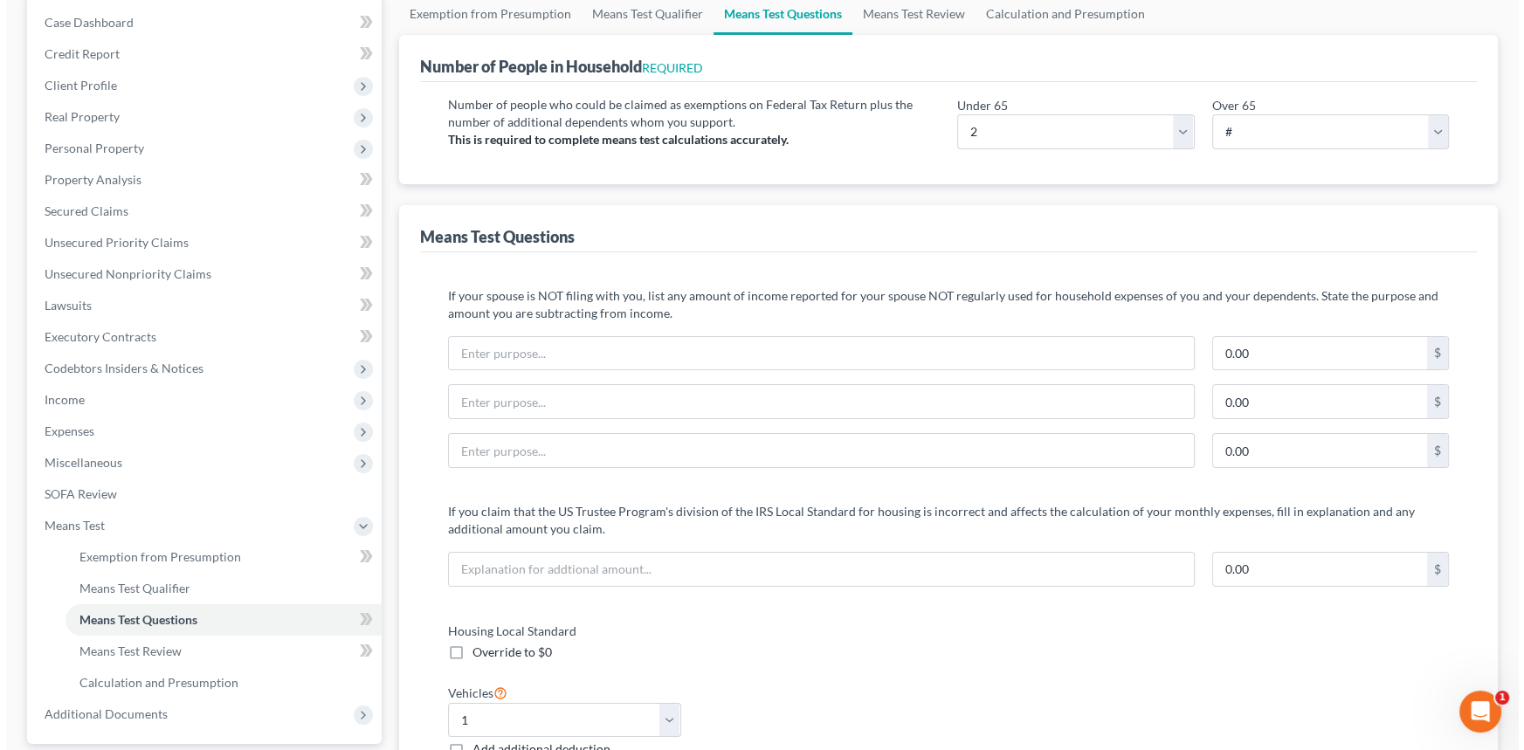
scroll to position [0, 0]
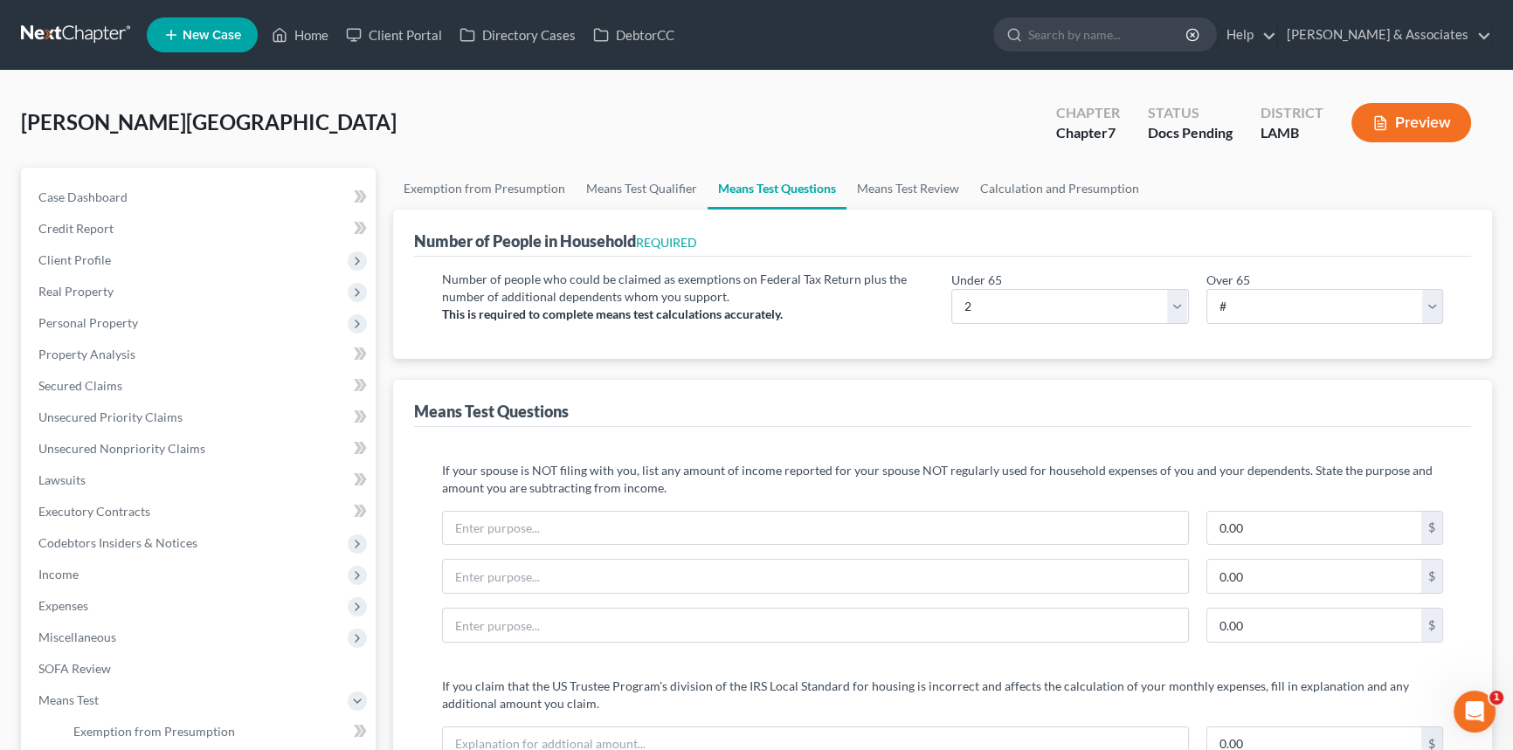
click at [1391, 118] on button "Preview" at bounding box center [1411, 122] width 120 height 39
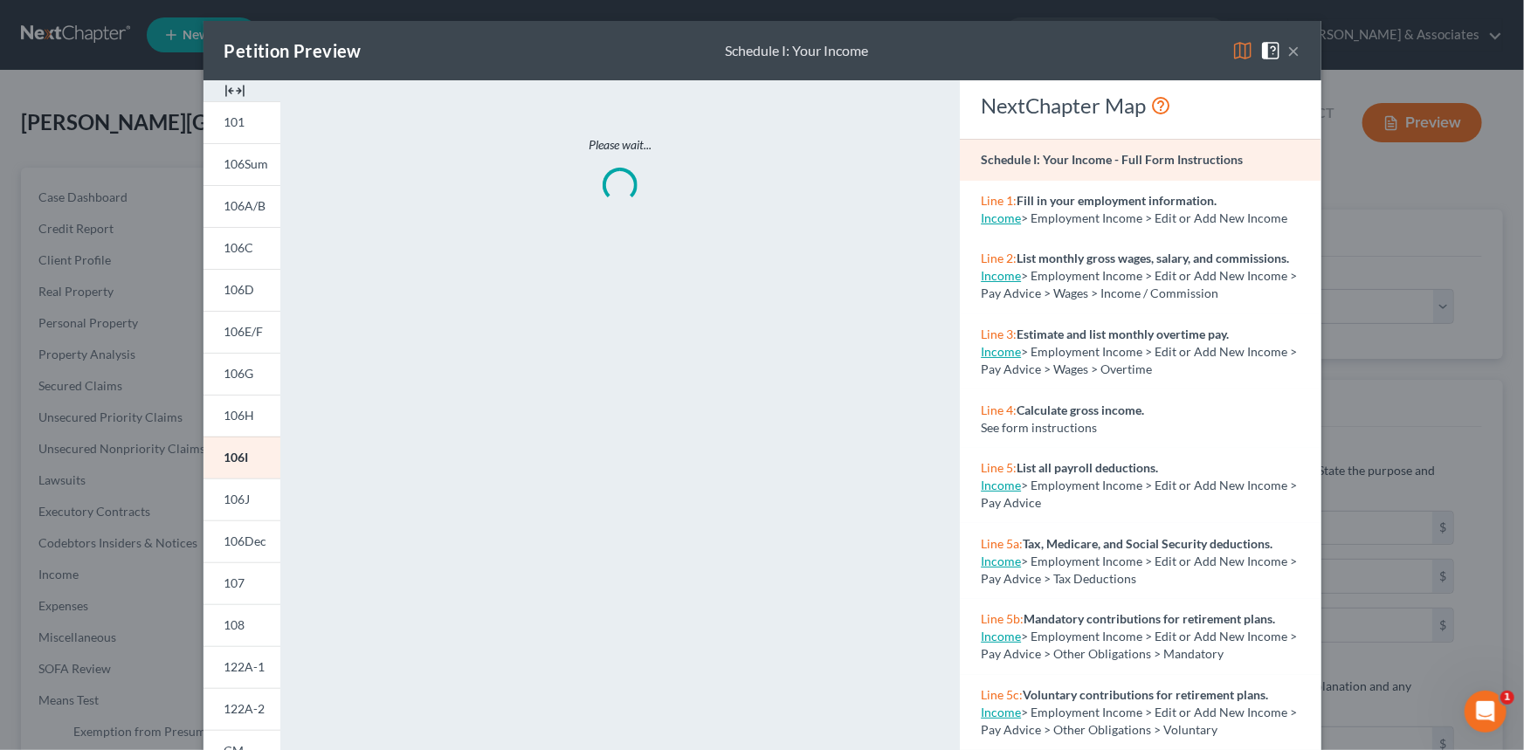
click at [1232, 52] on img at bounding box center [1242, 50] width 21 height 21
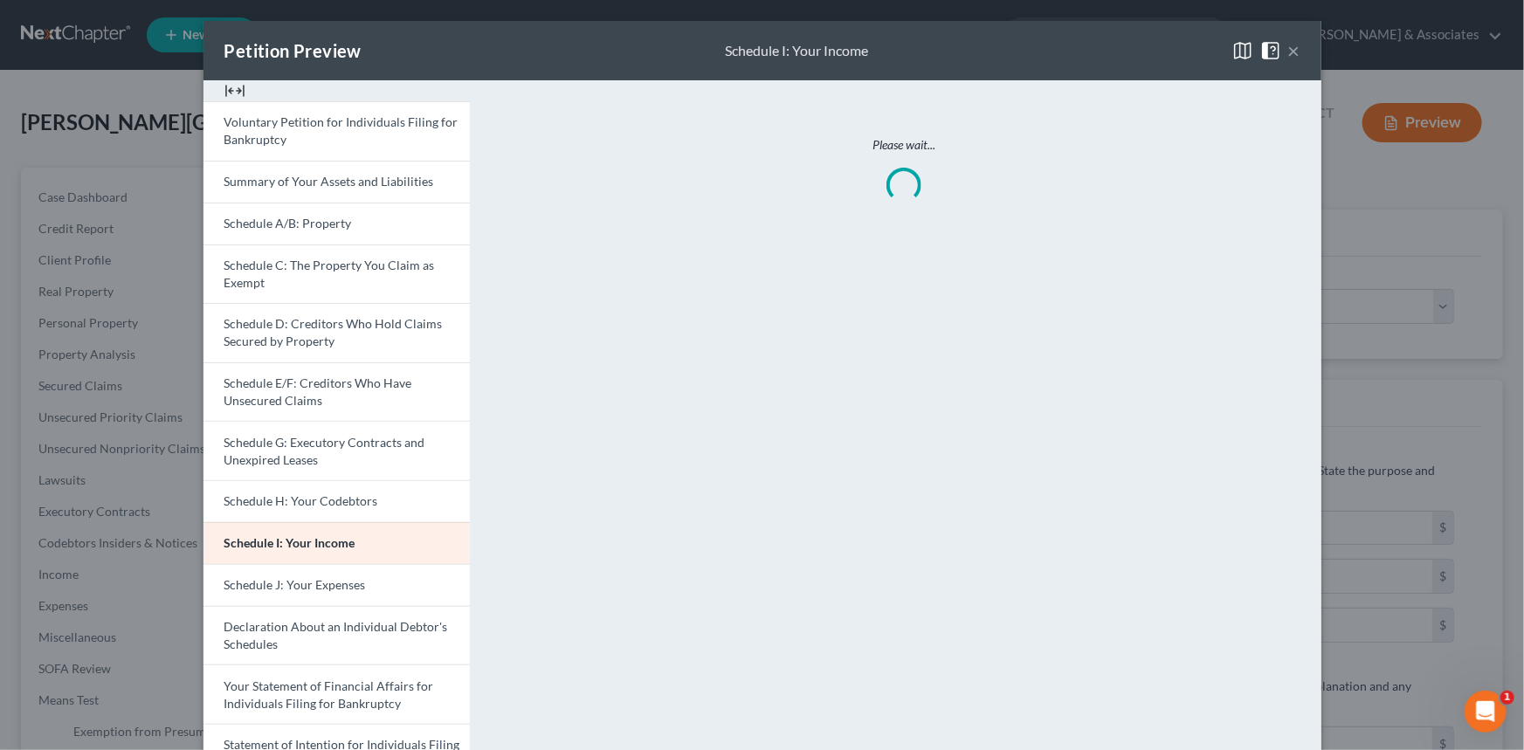
click at [1237, 52] on img at bounding box center [1242, 50] width 21 height 21
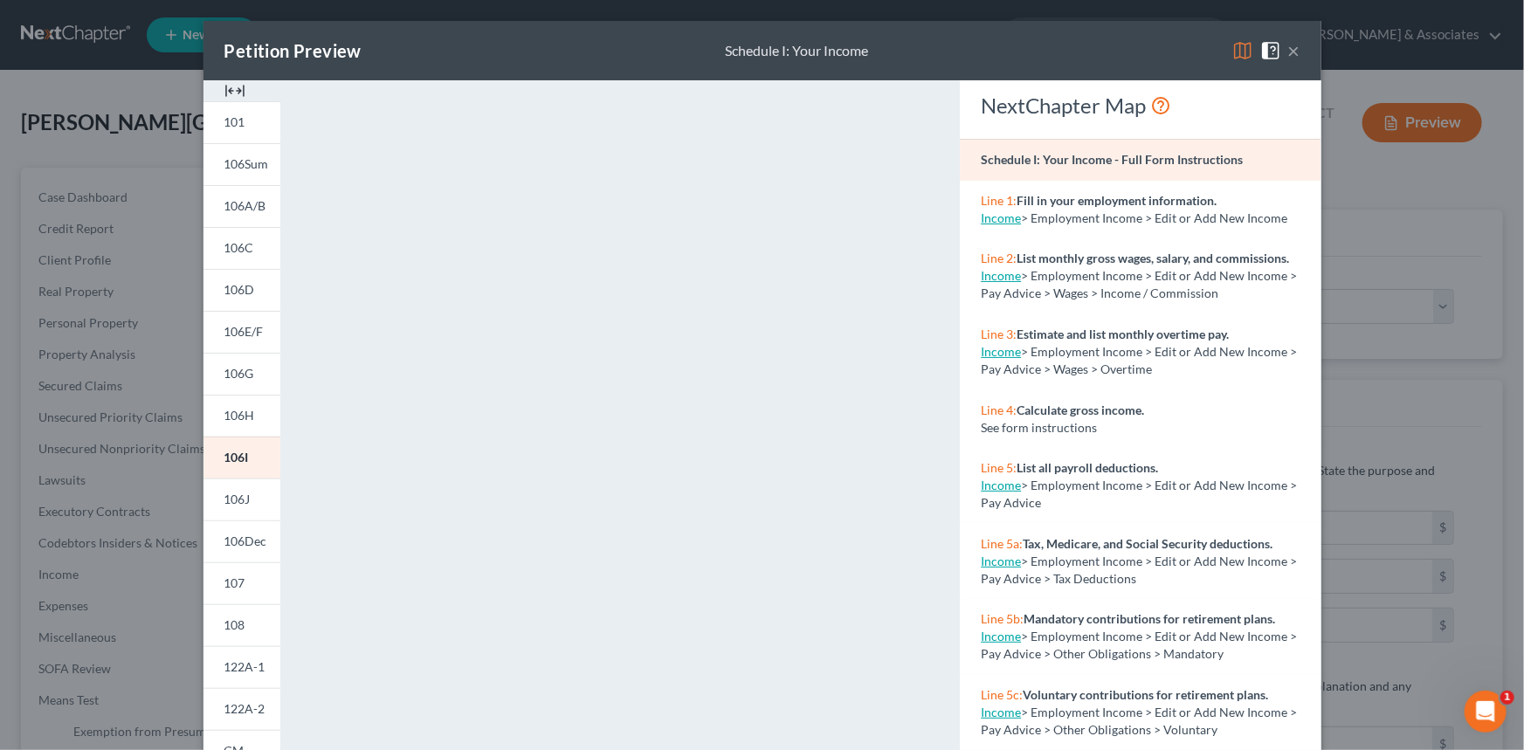
click at [1232, 46] on img at bounding box center [1242, 50] width 21 height 21
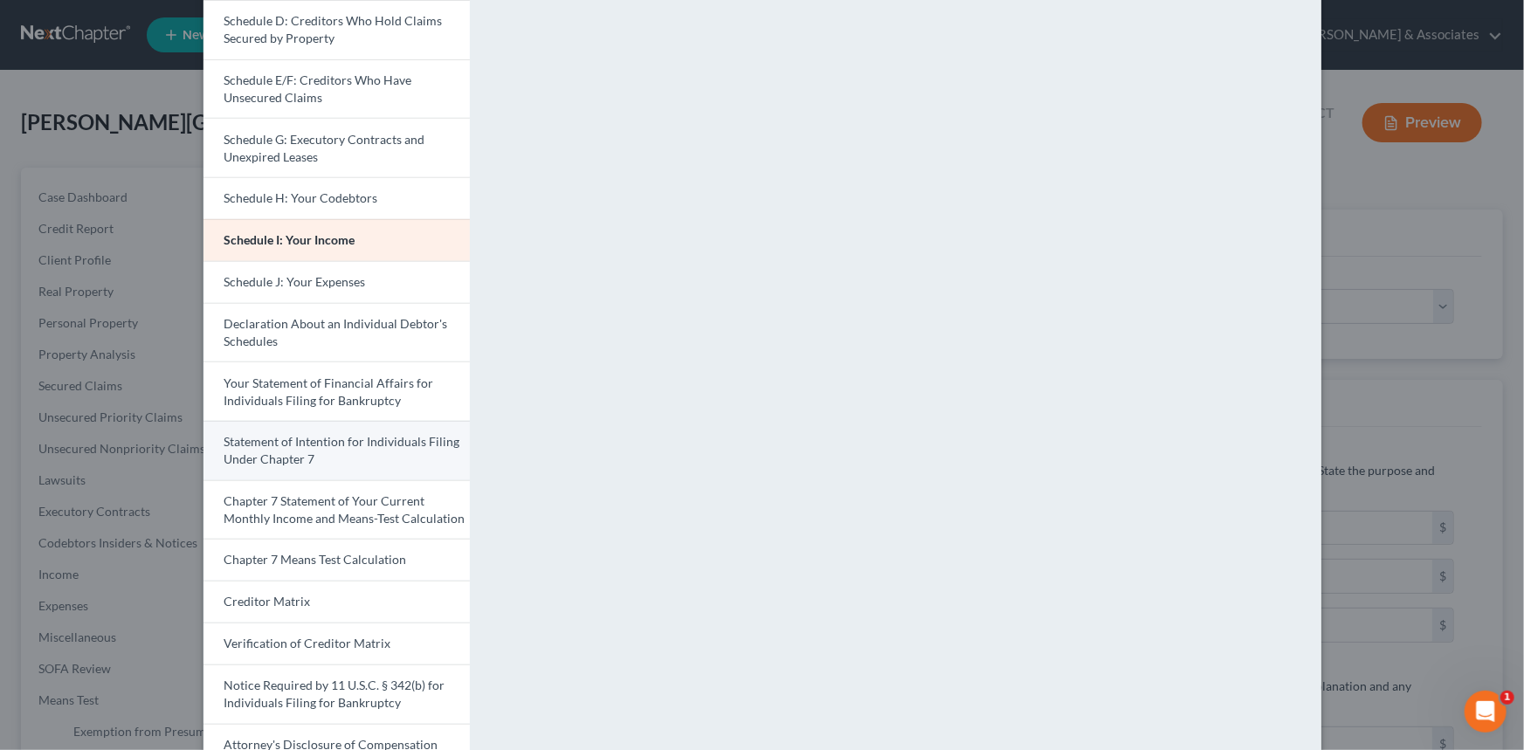
scroll to position [392, 0]
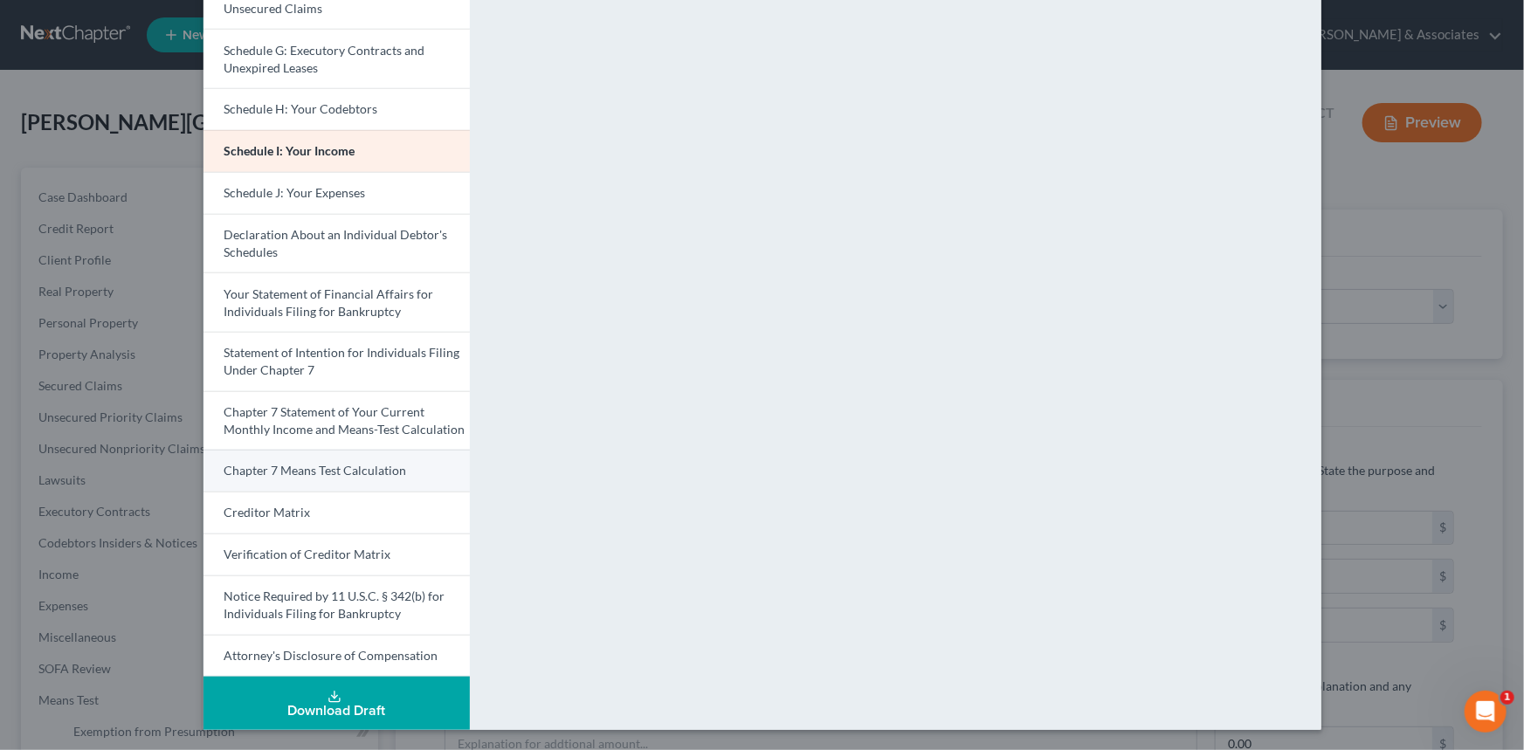
click at [359, 465] on span "Chapter 7 Means Test Calculation" at bounding box center [315, 470] width 183 height 15
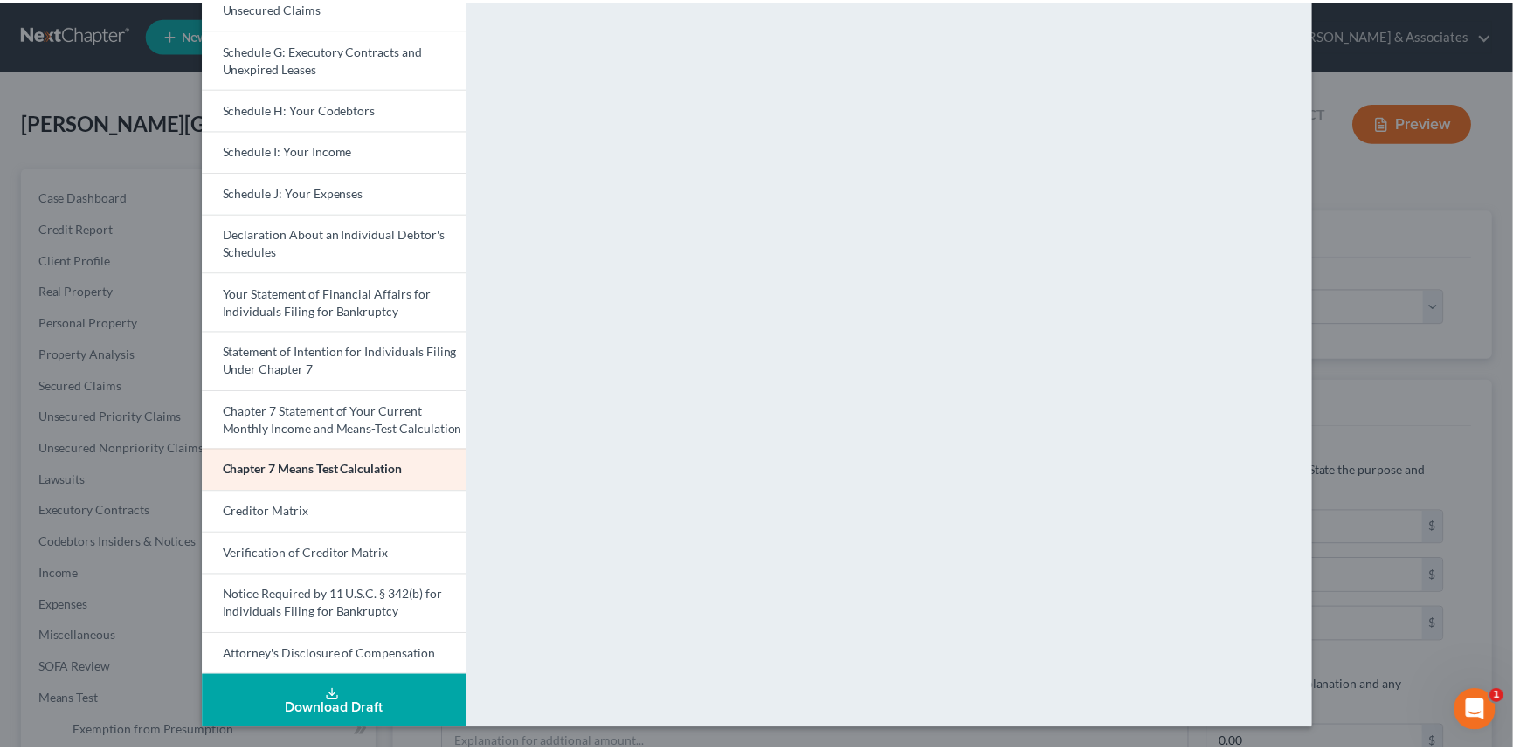
scroll to position [0, 0]
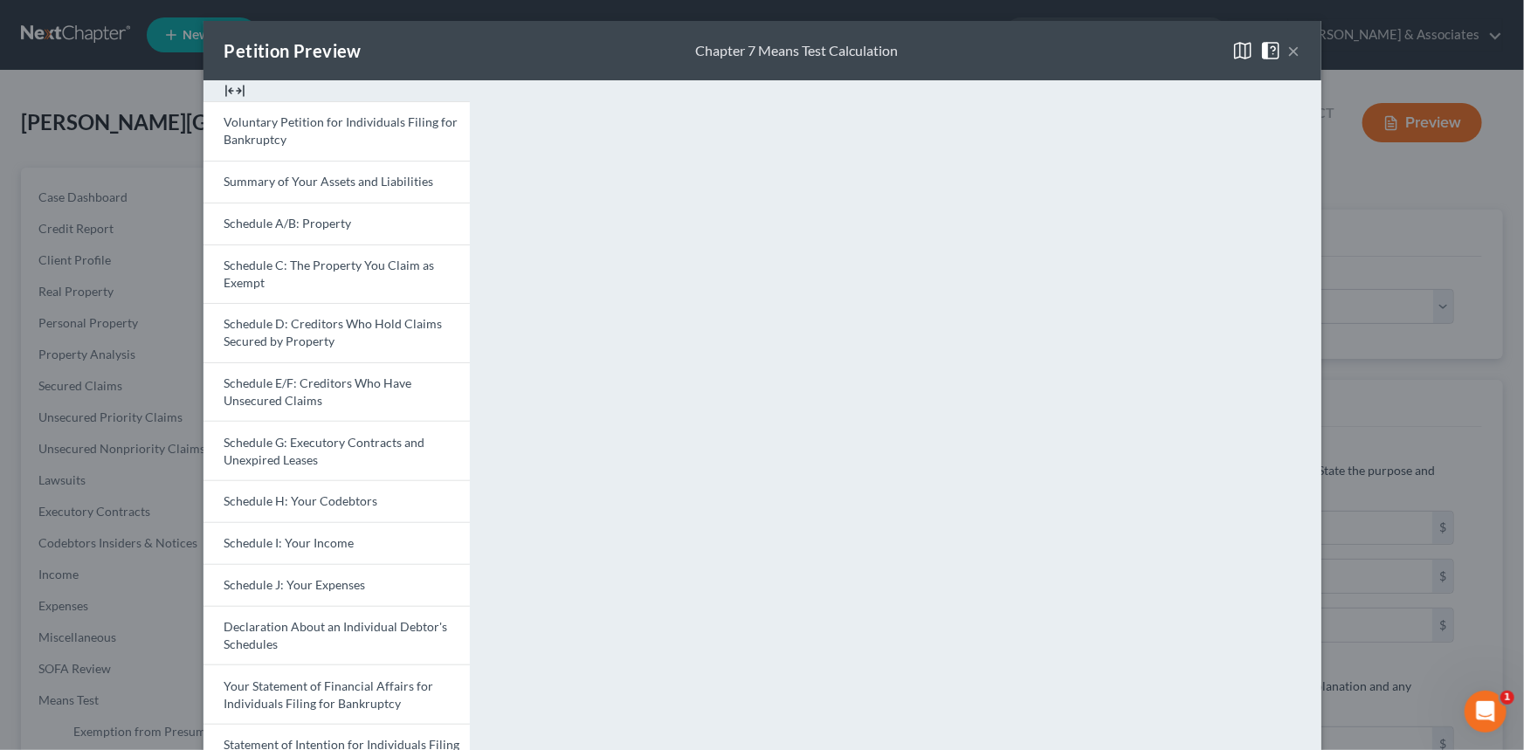
click at [1288, 56] on button "×" at bounding box center [1294, 50] width 12 height 21
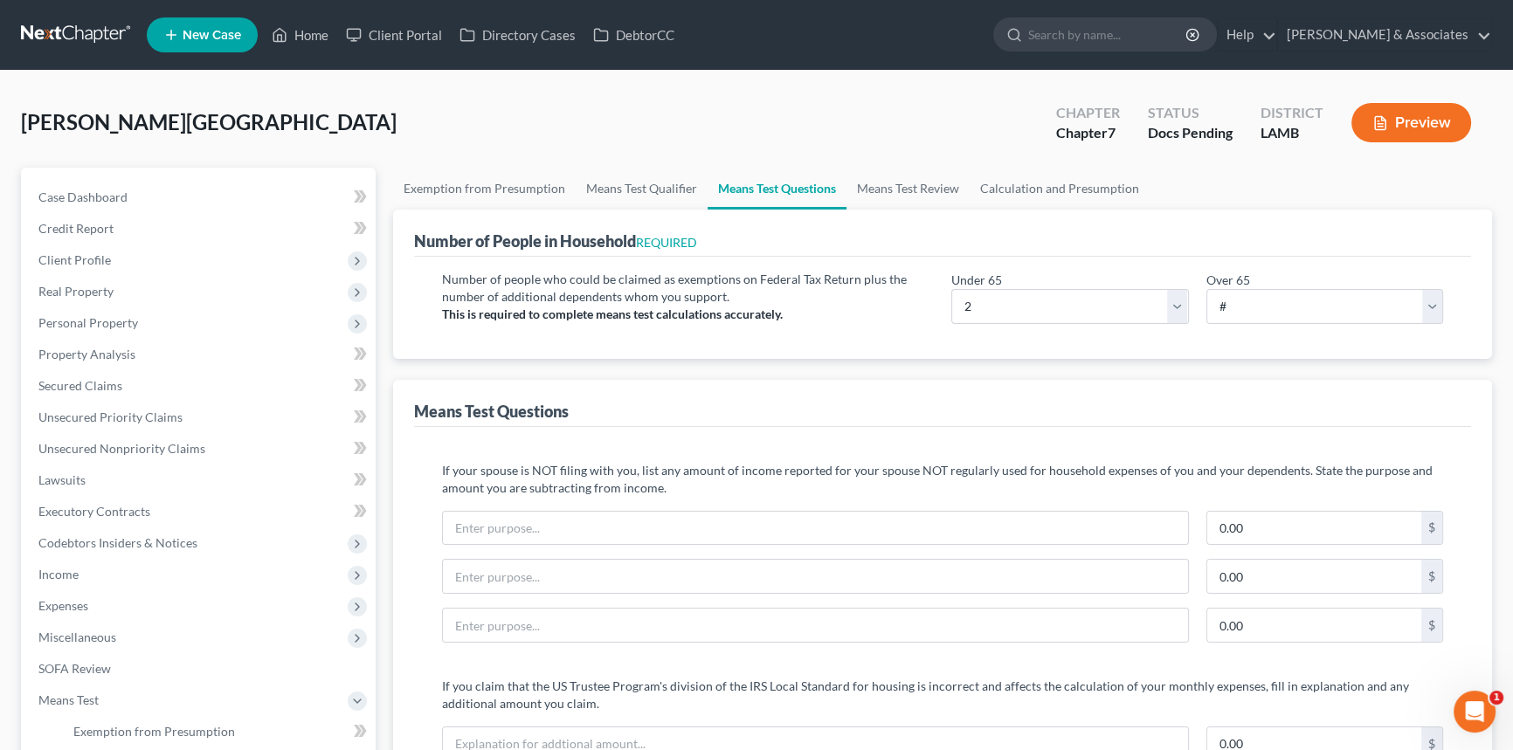
scroll to position [476, 0]
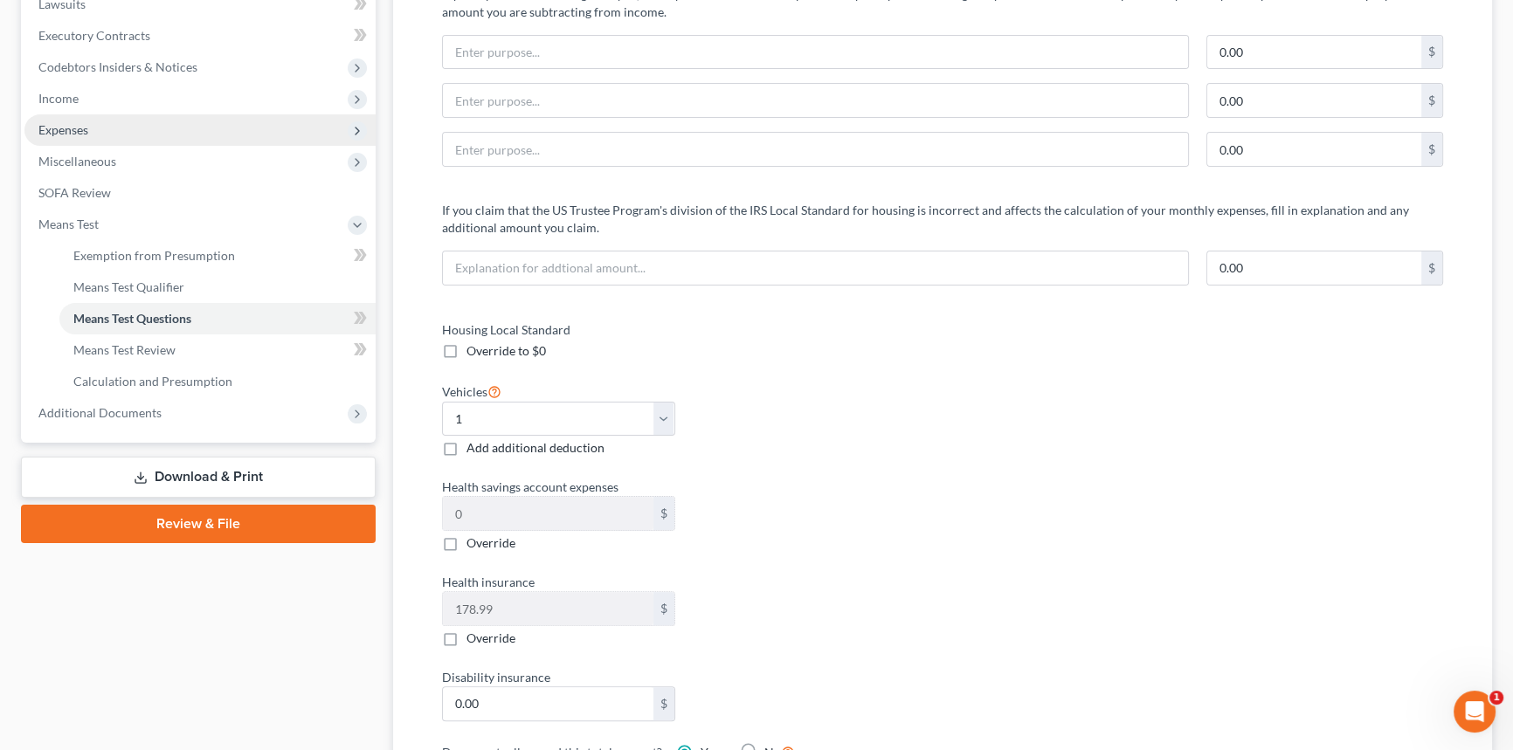
click at [131, 131] on span "Expenses" at bounding box center [199, 129] width 351 height 31
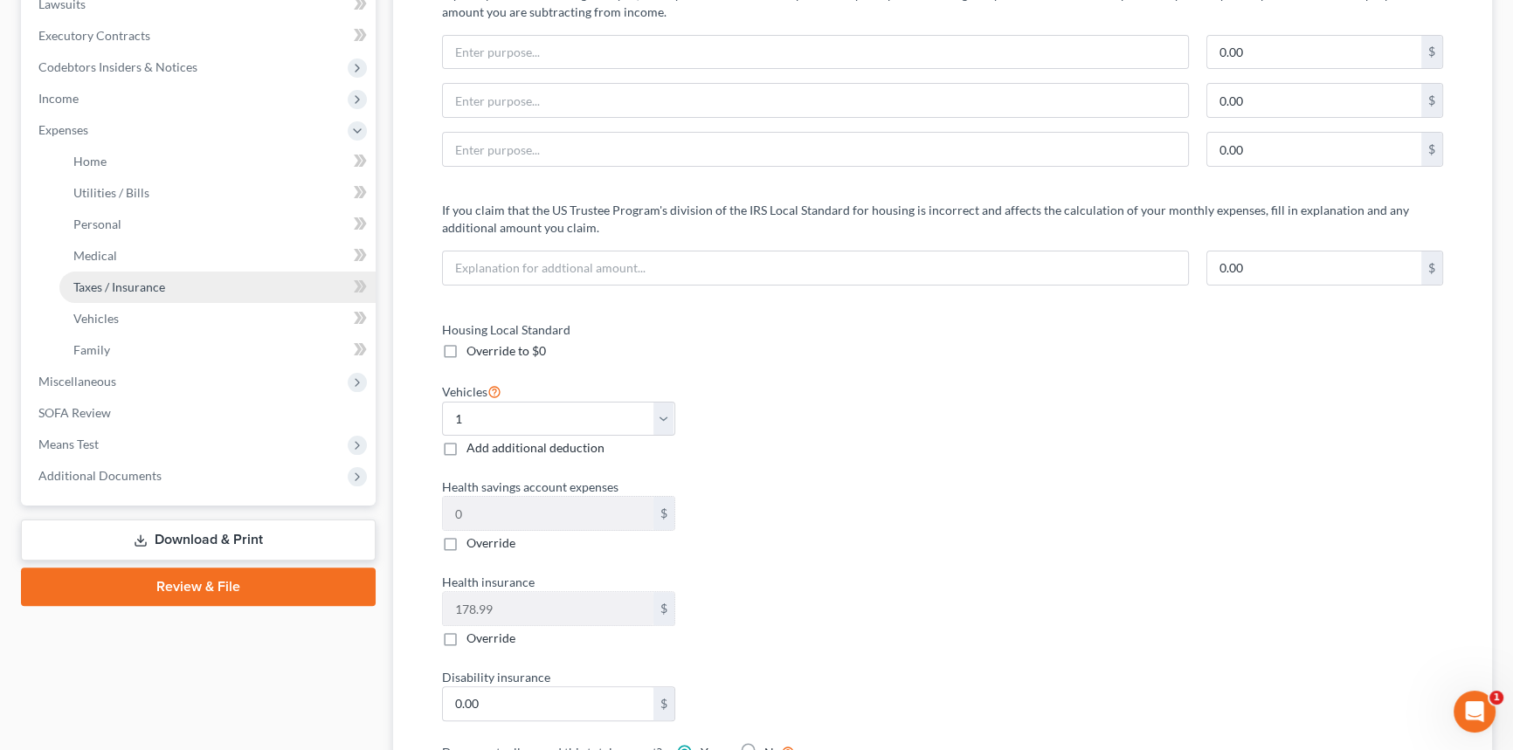
click at [157, 279] on span "Taxes / Insurance" at bounding box center [119, 286] width 92 height 15
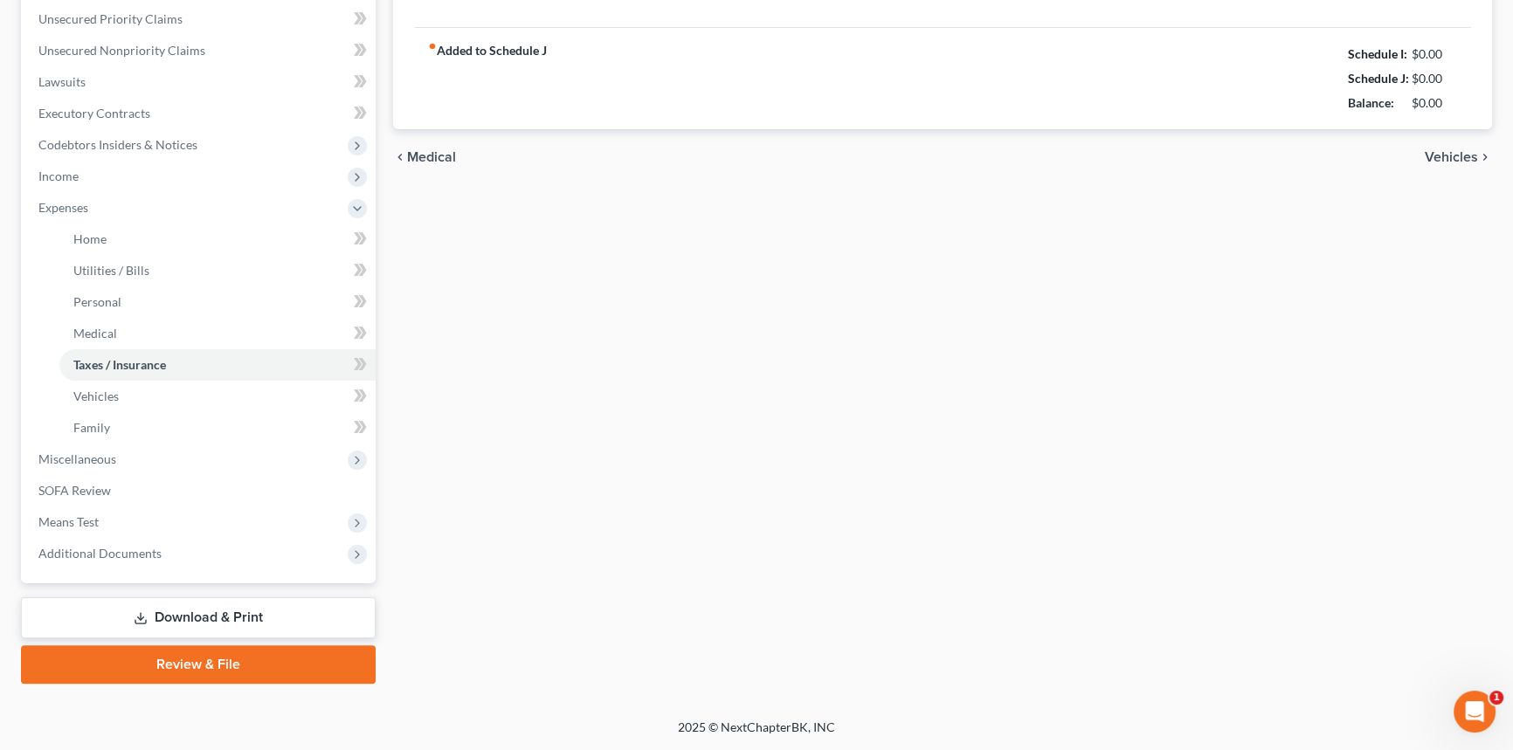
type input "550.00"
type input "Proposed tax payment"
type input "37.13"
type input "0.00"
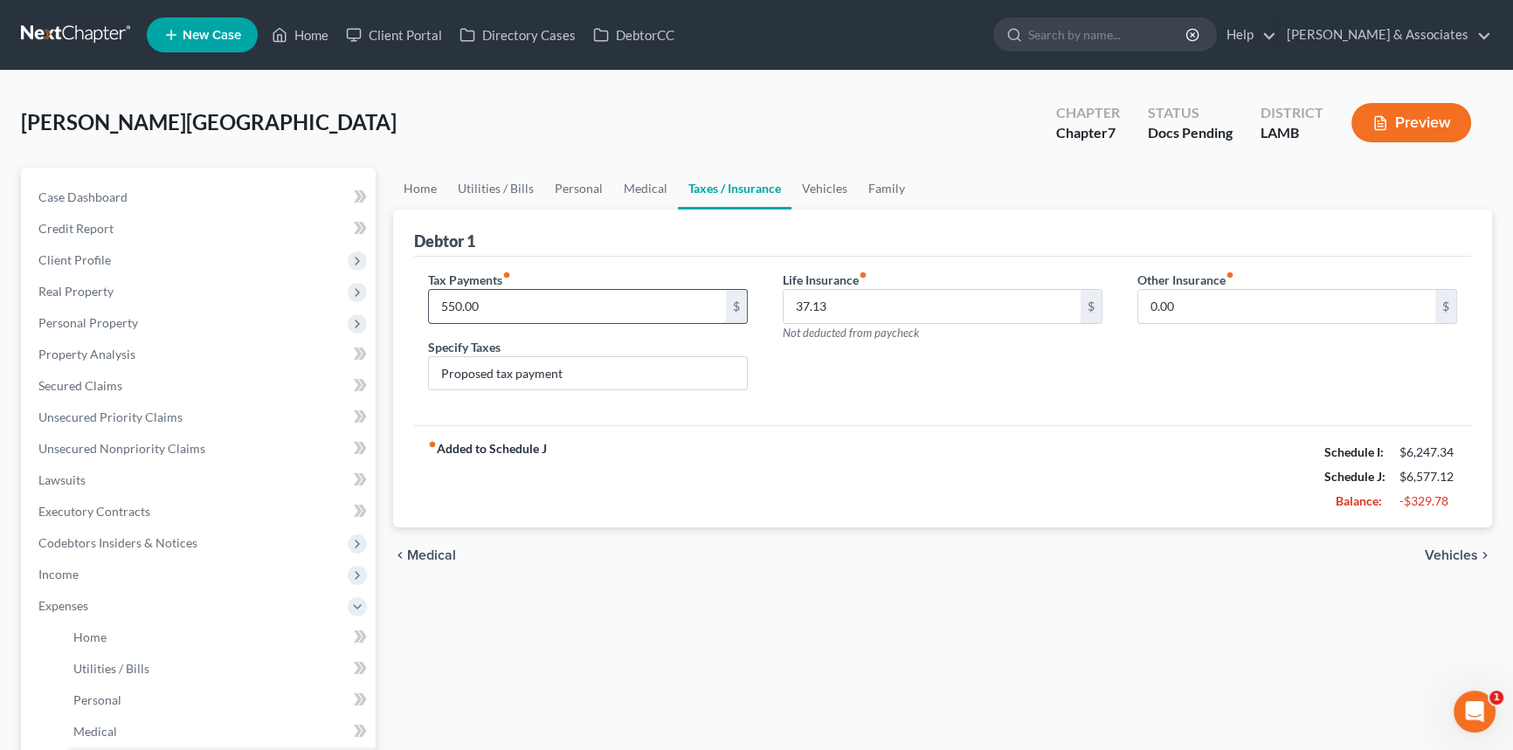
click at [479, 318] on input "550.00" at bounding box center [577, 306] width 297 height 33
type input "1,063.08"
type input "Federal and State income taxes not yet withheld"
click at [733, 548] on div "chevron_left Medical Vehicles chevron_right" at bounding box center [942, 555] width 1099 height 56
click at [878, 183] on link "Family" at bounding box center [887, 189] width 58 height 42
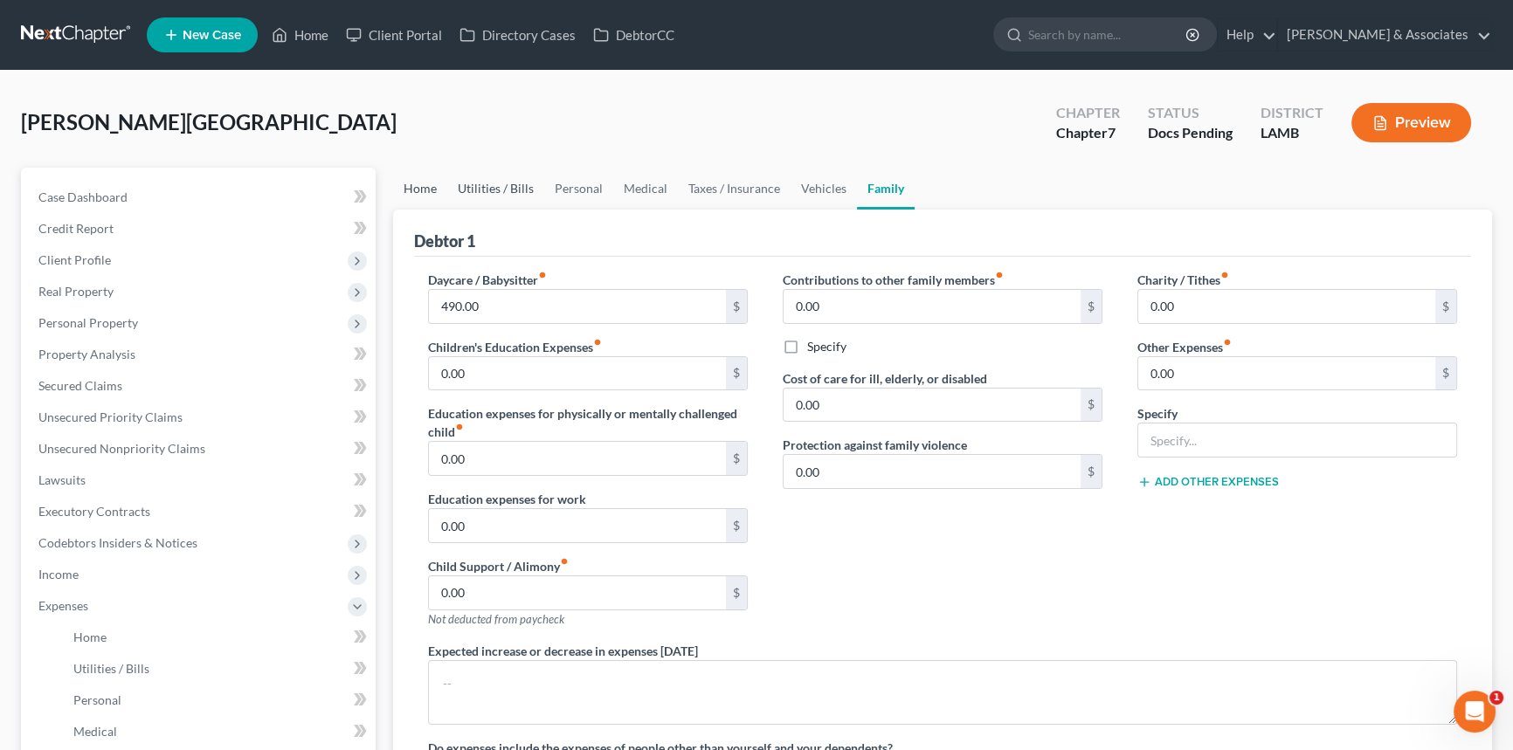
click at [425, 179] on link "Home" at bounding box center [420, 189] width 54 height 42
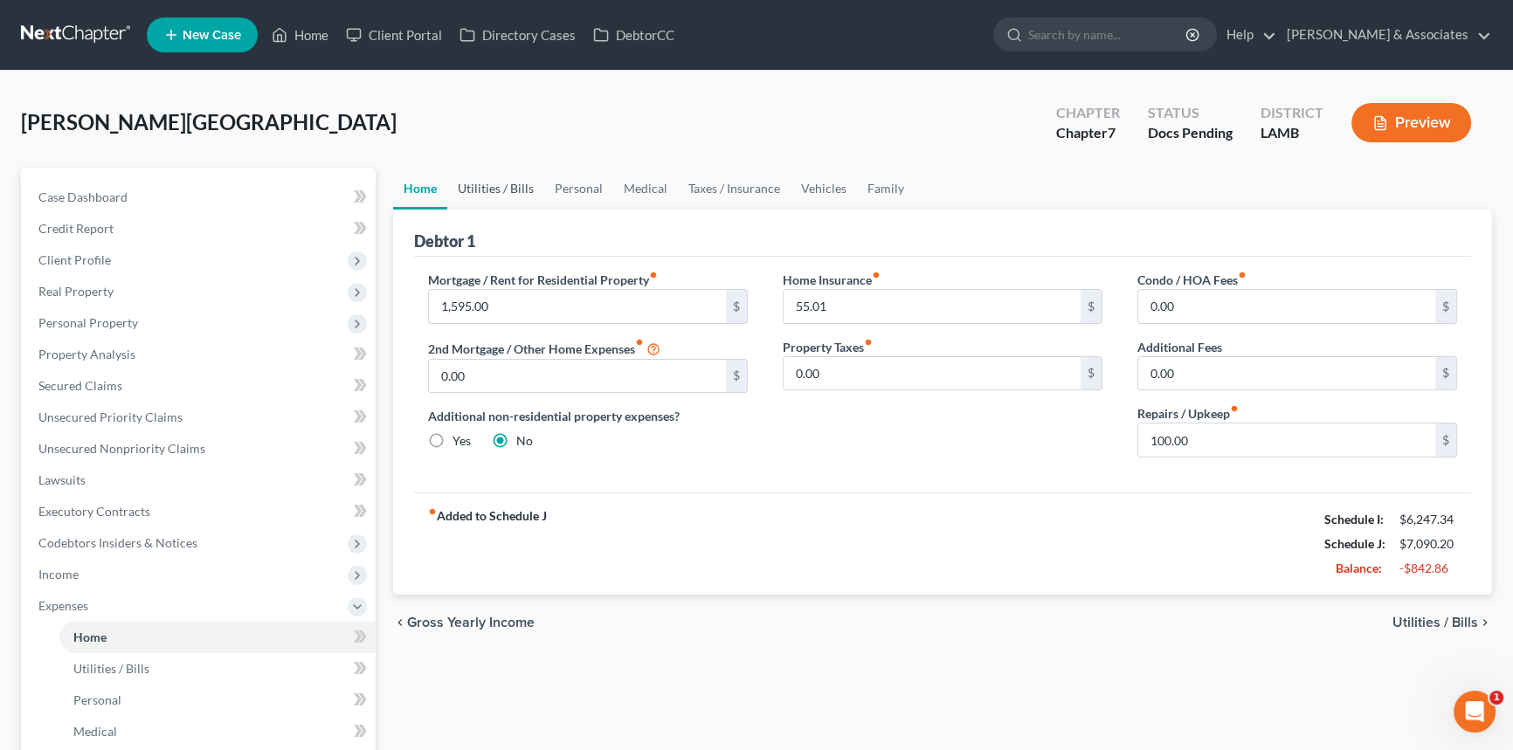
click at [484, 182] on link "Utilities / Bills" at bounding box center [495, 189] width 97 height 42
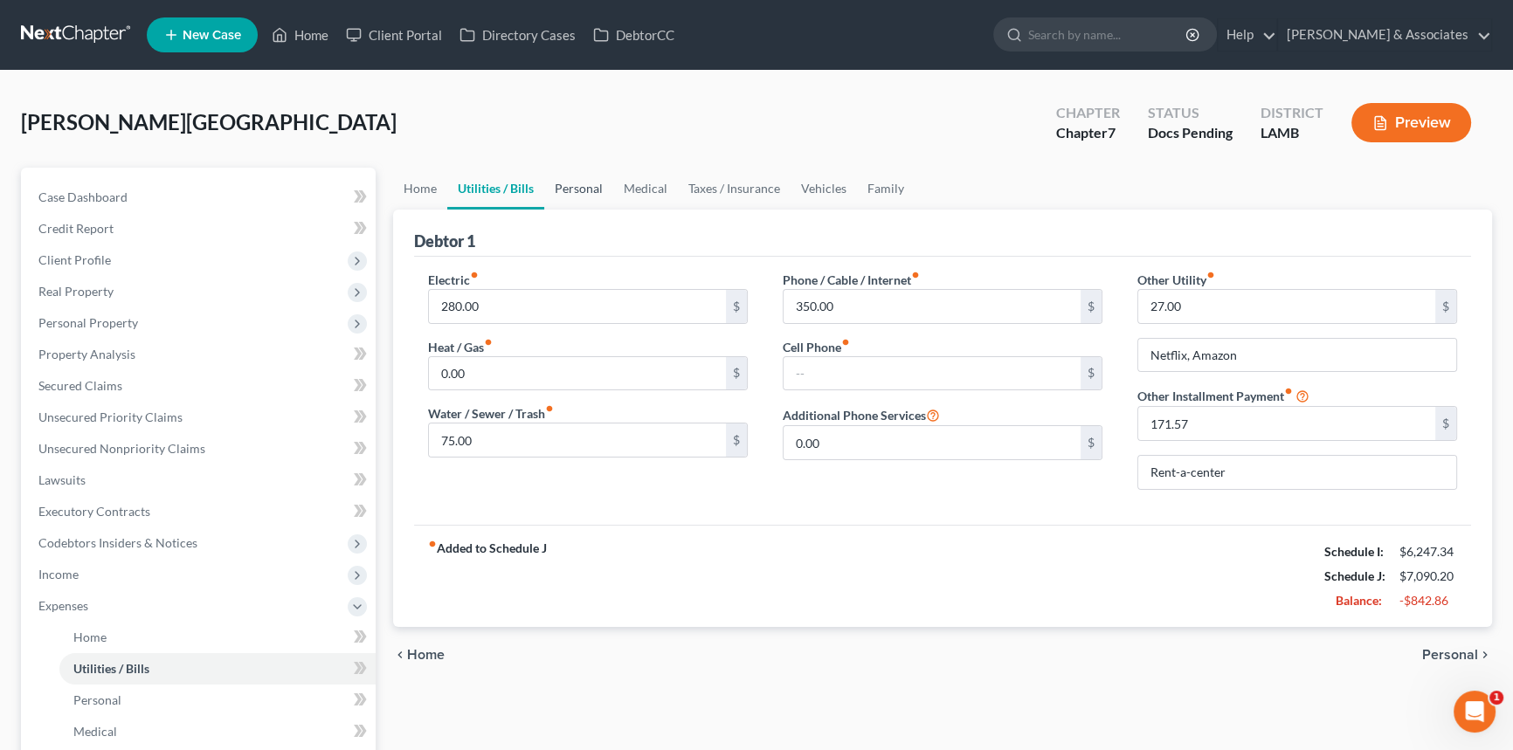
click at [554, 188] on link "Personal" at bounding box center [578, 189] width 69 height 42
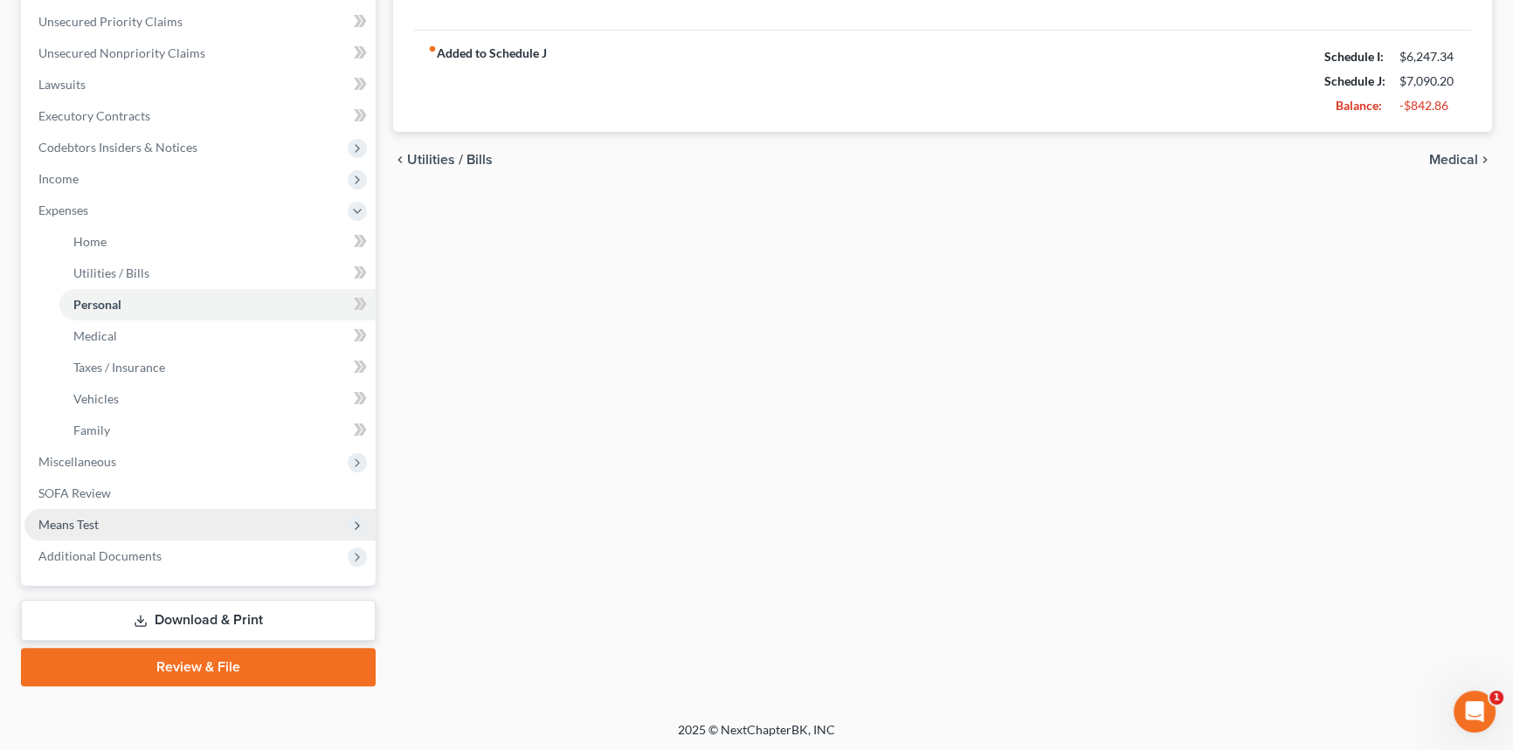
click at [128, 511] on span "Means Test" at bounding box center [199, 524] width 351 height 31
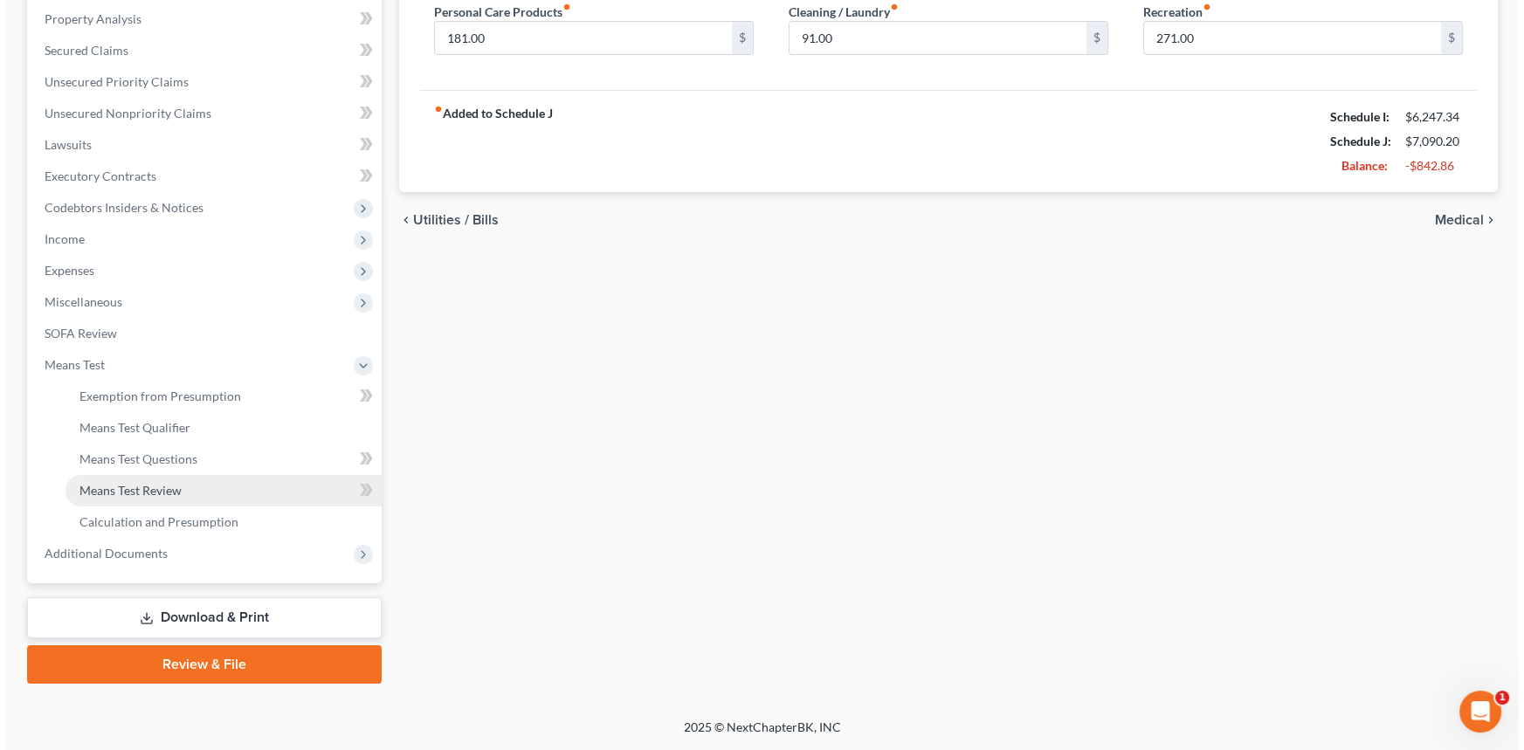
scroll to position [333, 0]
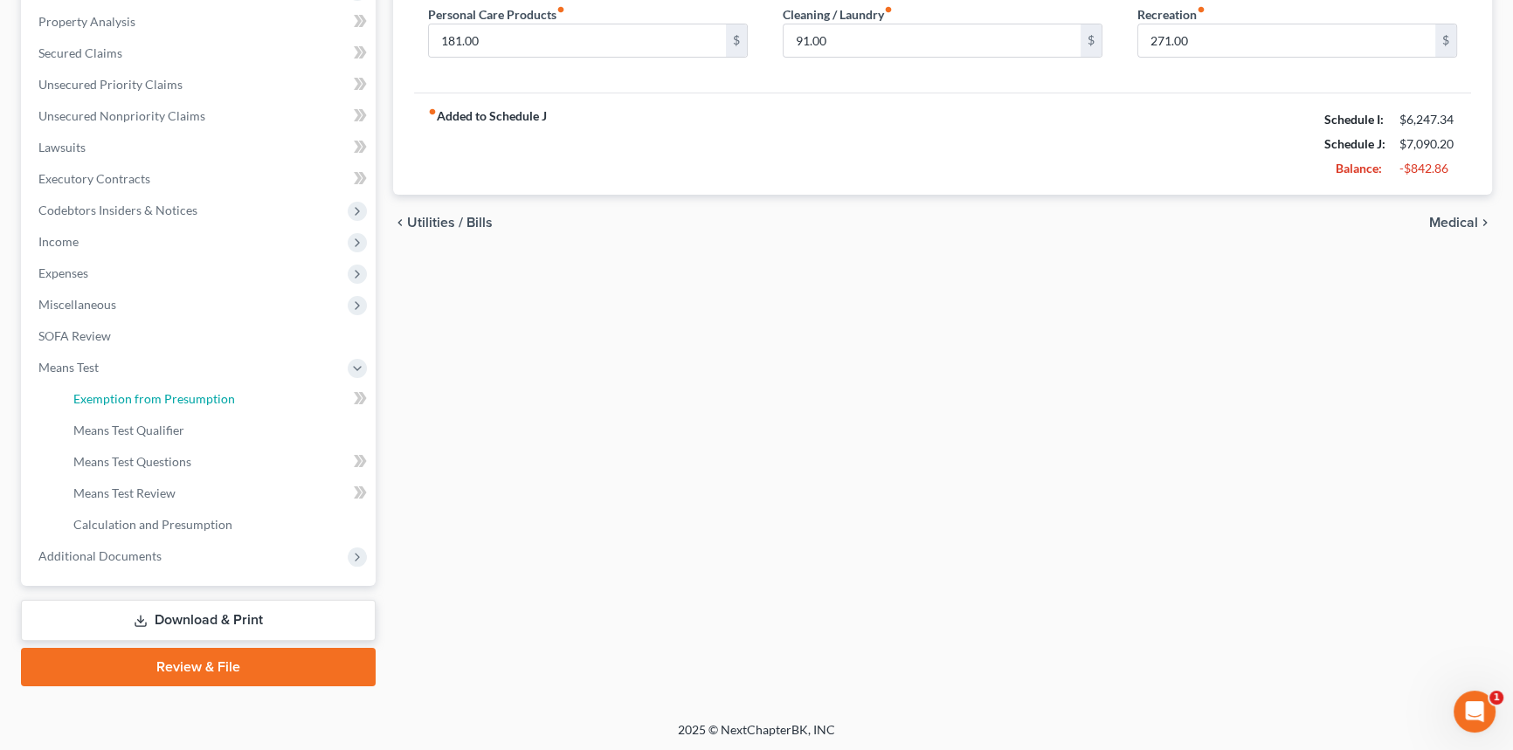
click at [166, 401] on span "Exemption from Presumption" at bounding box center [154, 398] width 162 height 15
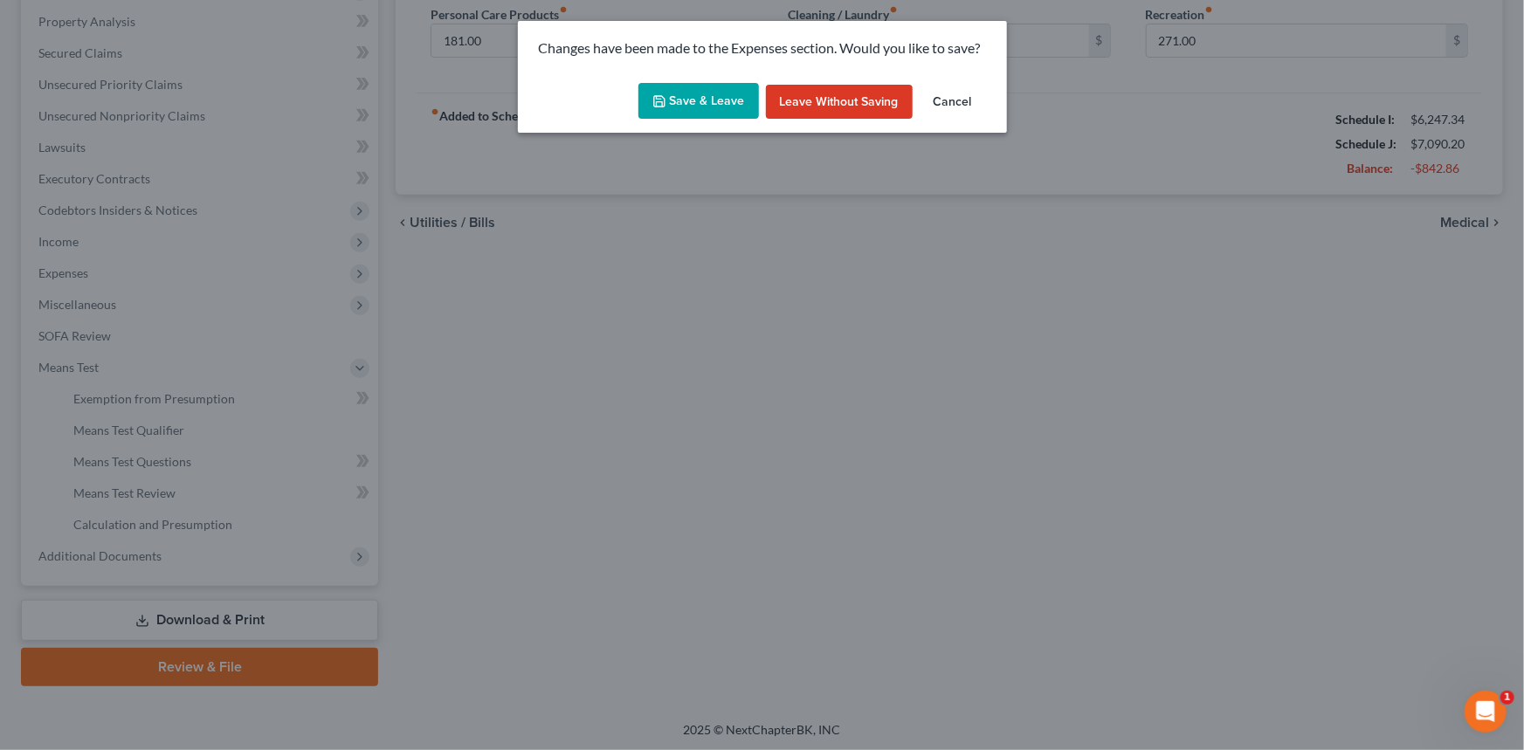
click at [707, 93] on button "Save & Leave" at bounding box center [698, 101] width 121 height 37
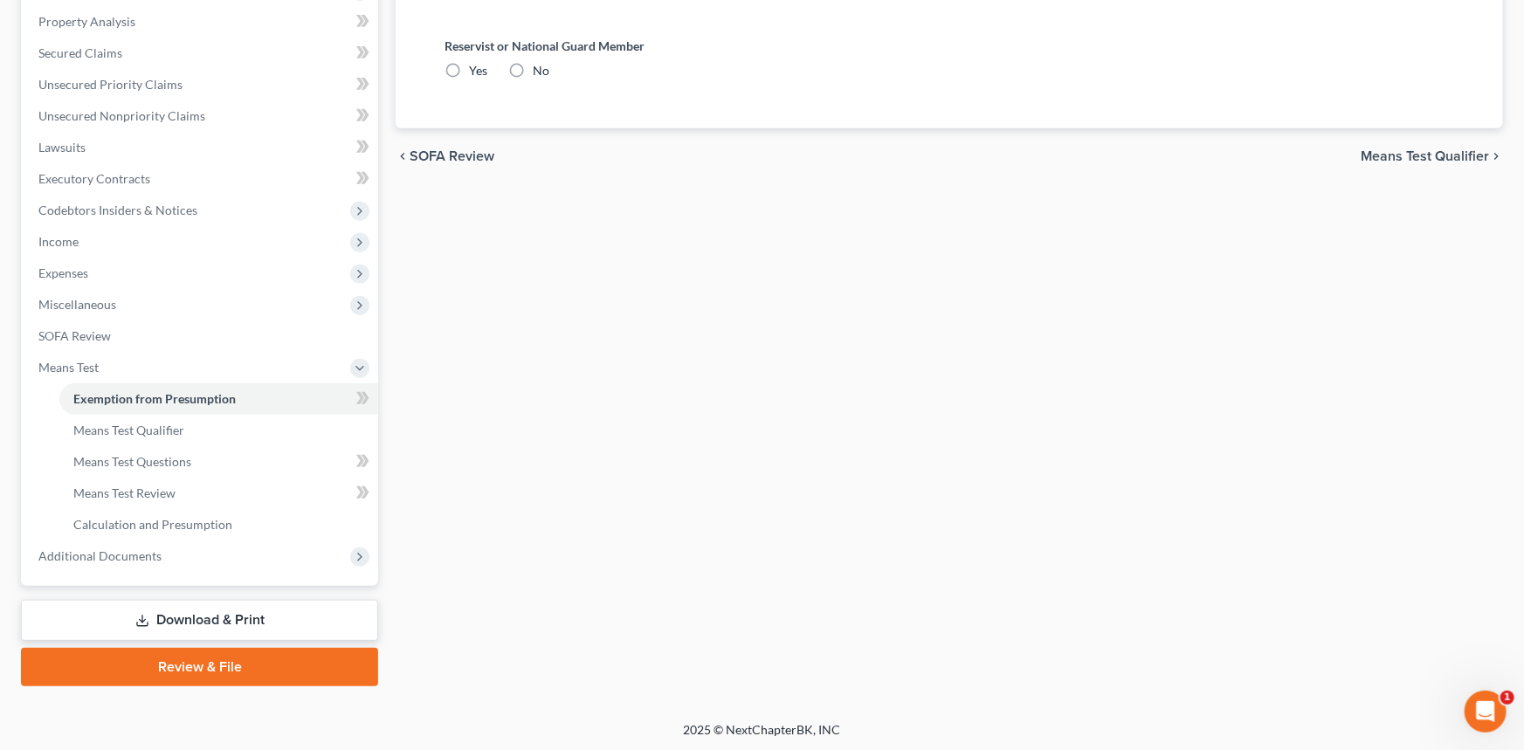
radio input "true"
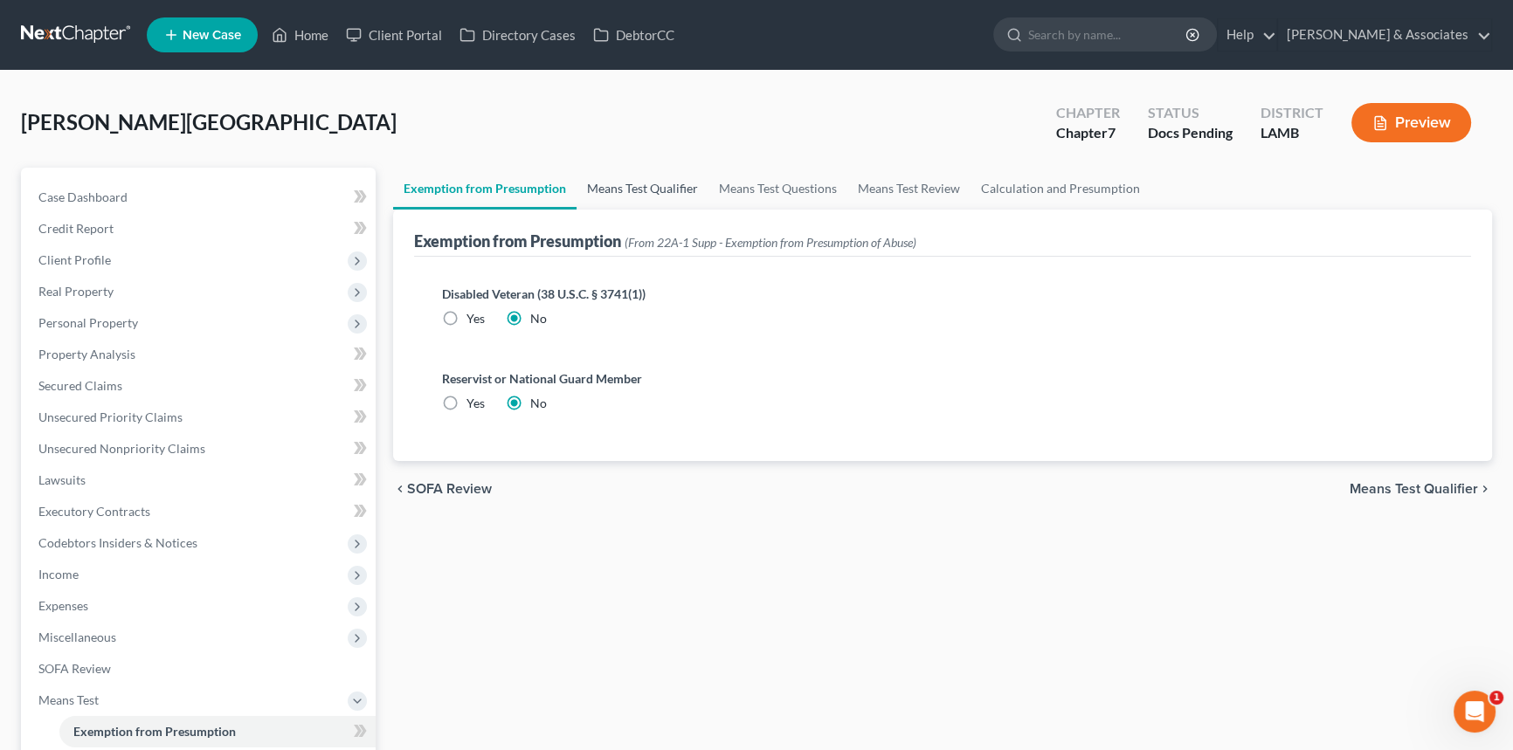
click at [636, 184] on link "Means Test Qualifier" at bounding box center [642, 189] width 132 height 42
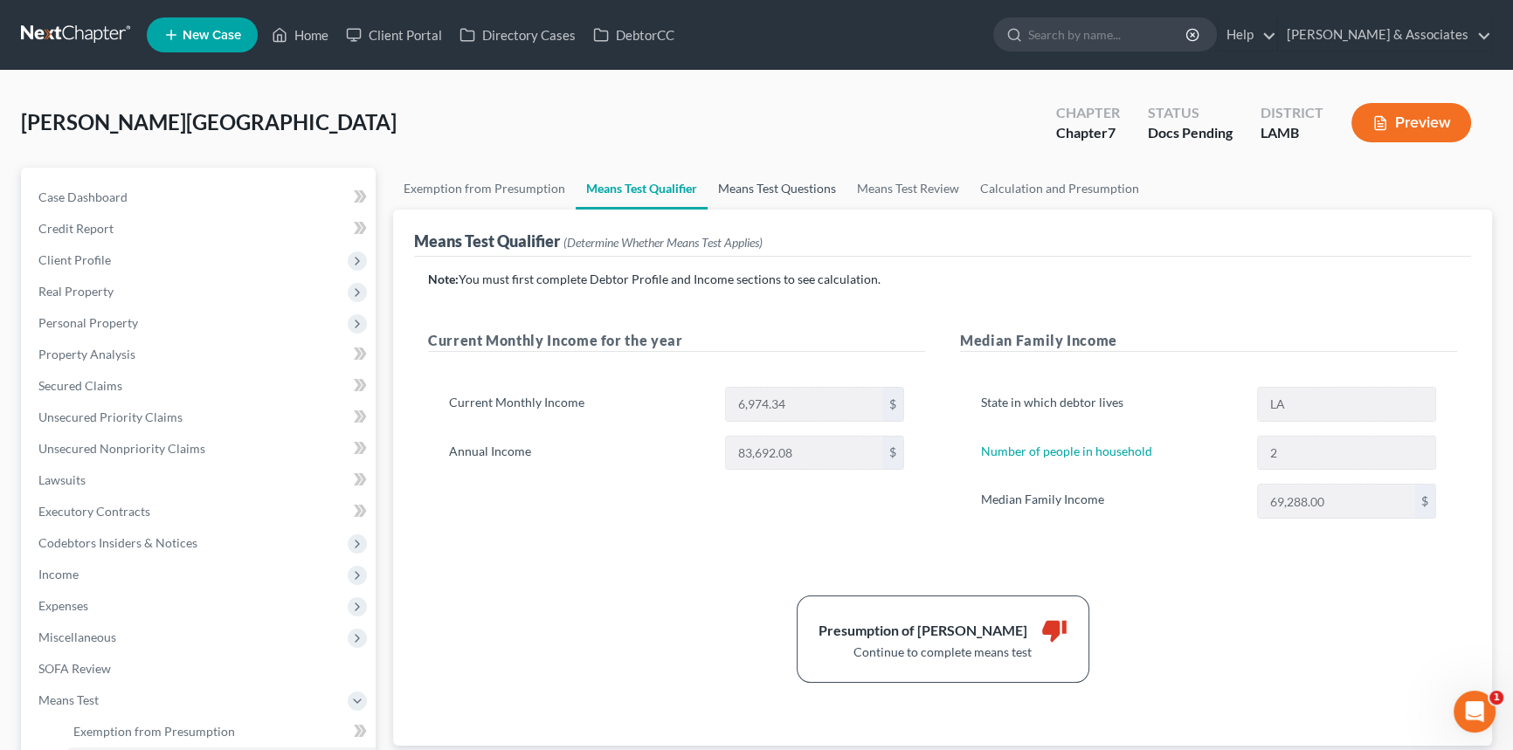
click at [770, 172] on link "Means Test Questions" at bounding box center [776, 189] width 139 height 42
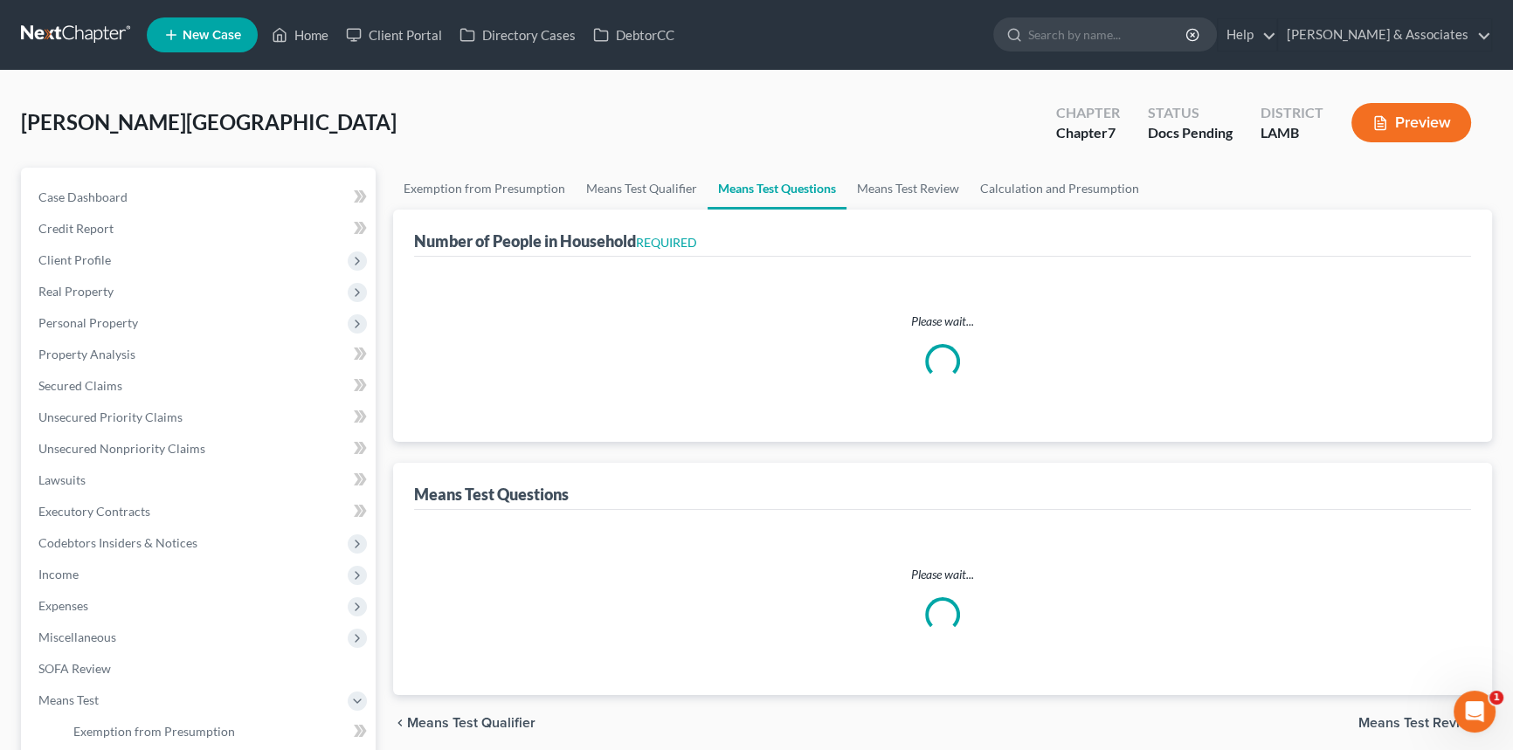
select select "2"
select select "60"
select select "1"
select select "60"
select select "2"
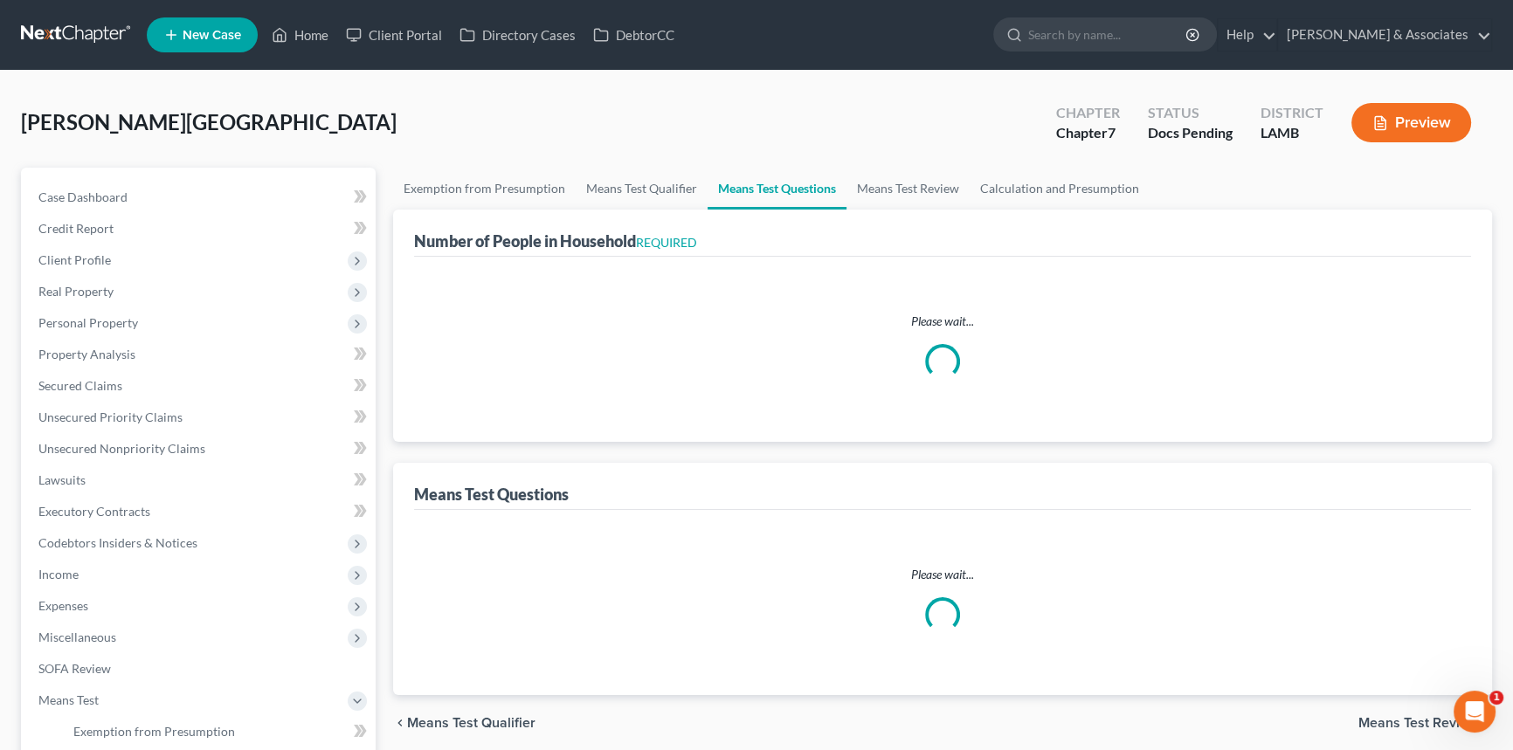
select select "1"
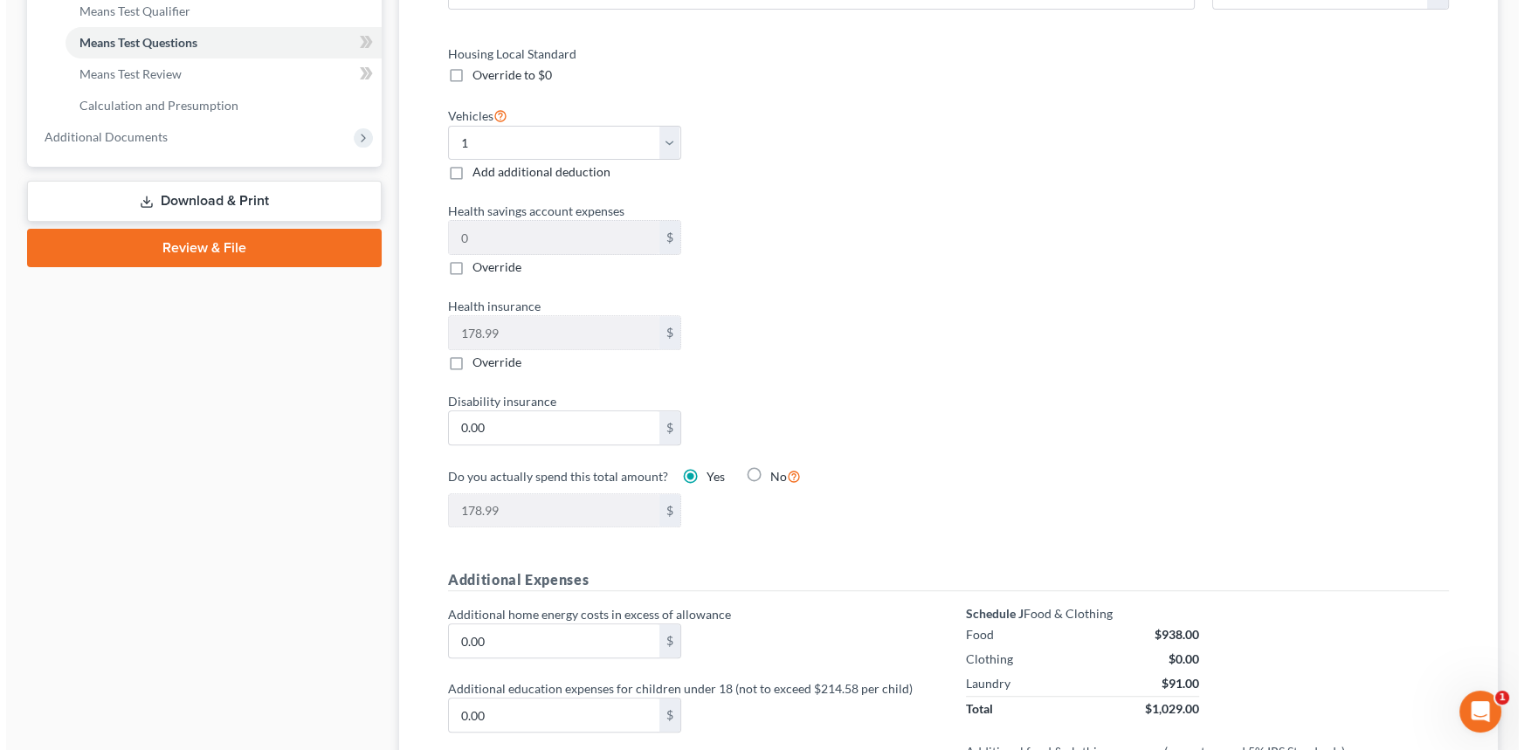
scroll to position [1031, 0]
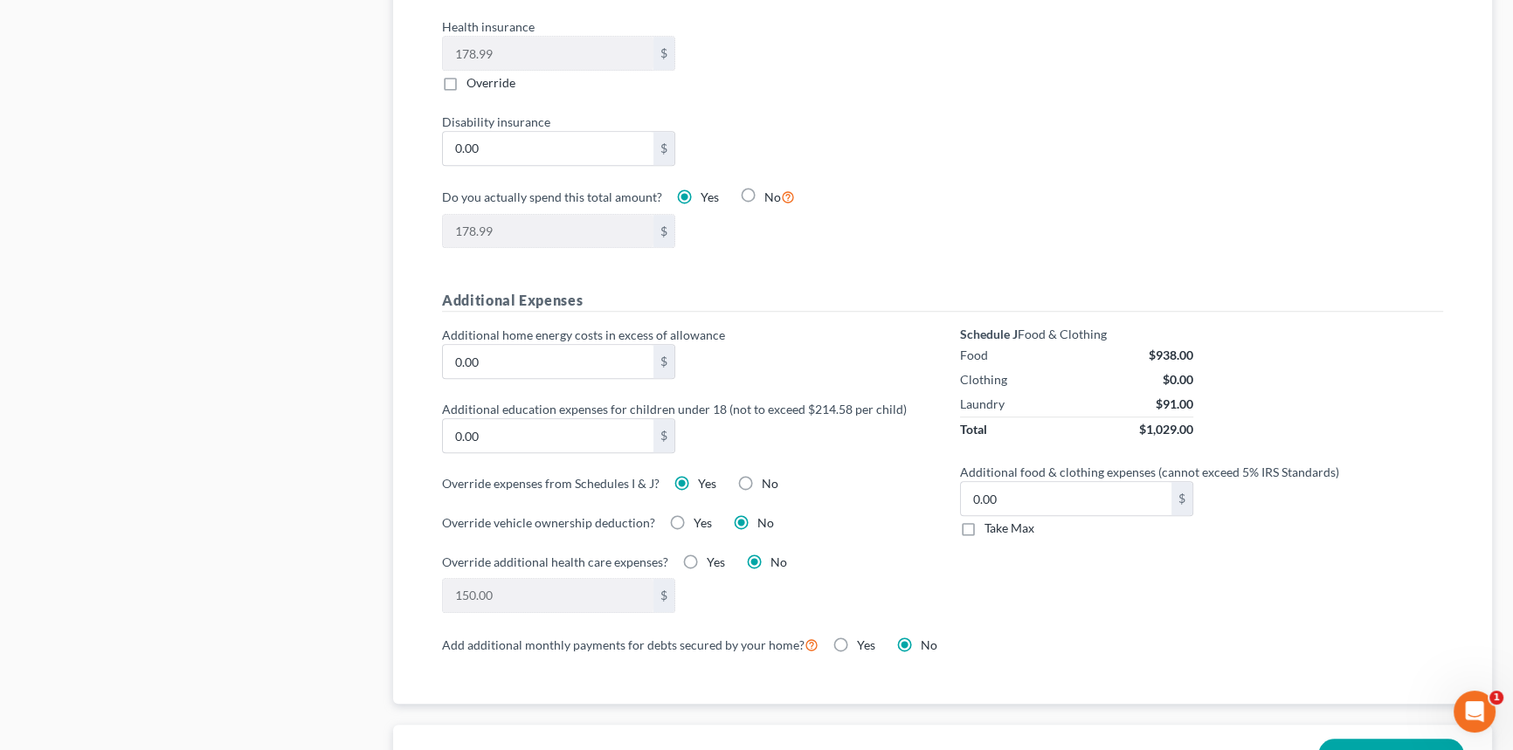
drag, startPoint x: 690, startPoint y: 478, endPoint x: 680, endPoint y: 479, distance: 9.8
click at [698, 478] on label "Yes" at bounding box center [707, 483] width 18 height 17
click at [705, 478] on input "Yes" at bounding box center [710, 480] width 11 height 11
click at [698, 479] on label "Yes" at bounding box center [707, 483] width 18 height 17
click at [705, 479] on input "Yes" at bounding box center [710, 480] width 11 height 11
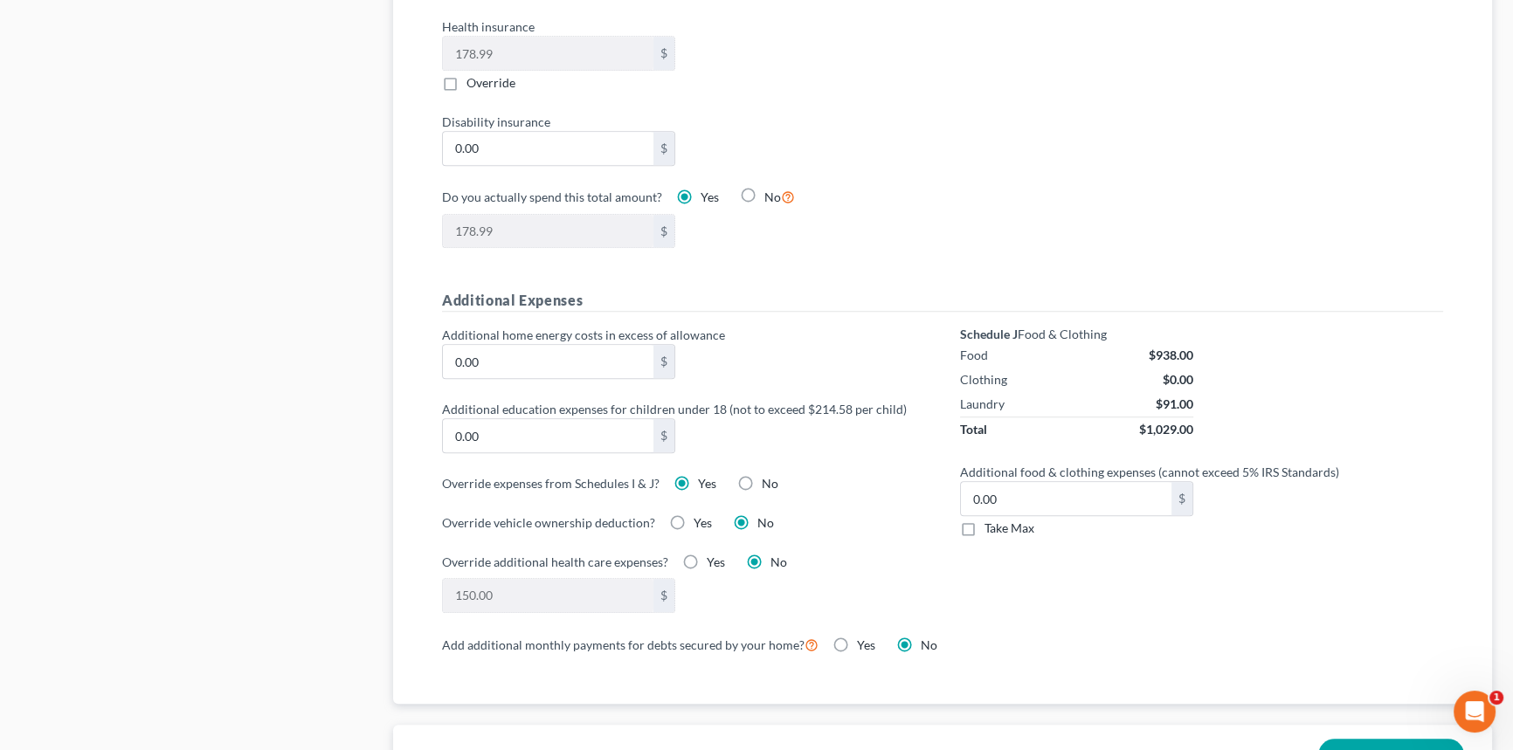
click at [762, 476] on label "No" at bounding box center [770, 483] width 17 height 17
click at [769, 476] on input "No" at bounding box center [774, 480] width 11 height 11
radio input "true"
click at [693, 478] on div "Yes" at bounding box center [694, 483] width 43 height 17
click at [698, 475] on label "Yes" at bounding box center [707, 483] width 18 height 17
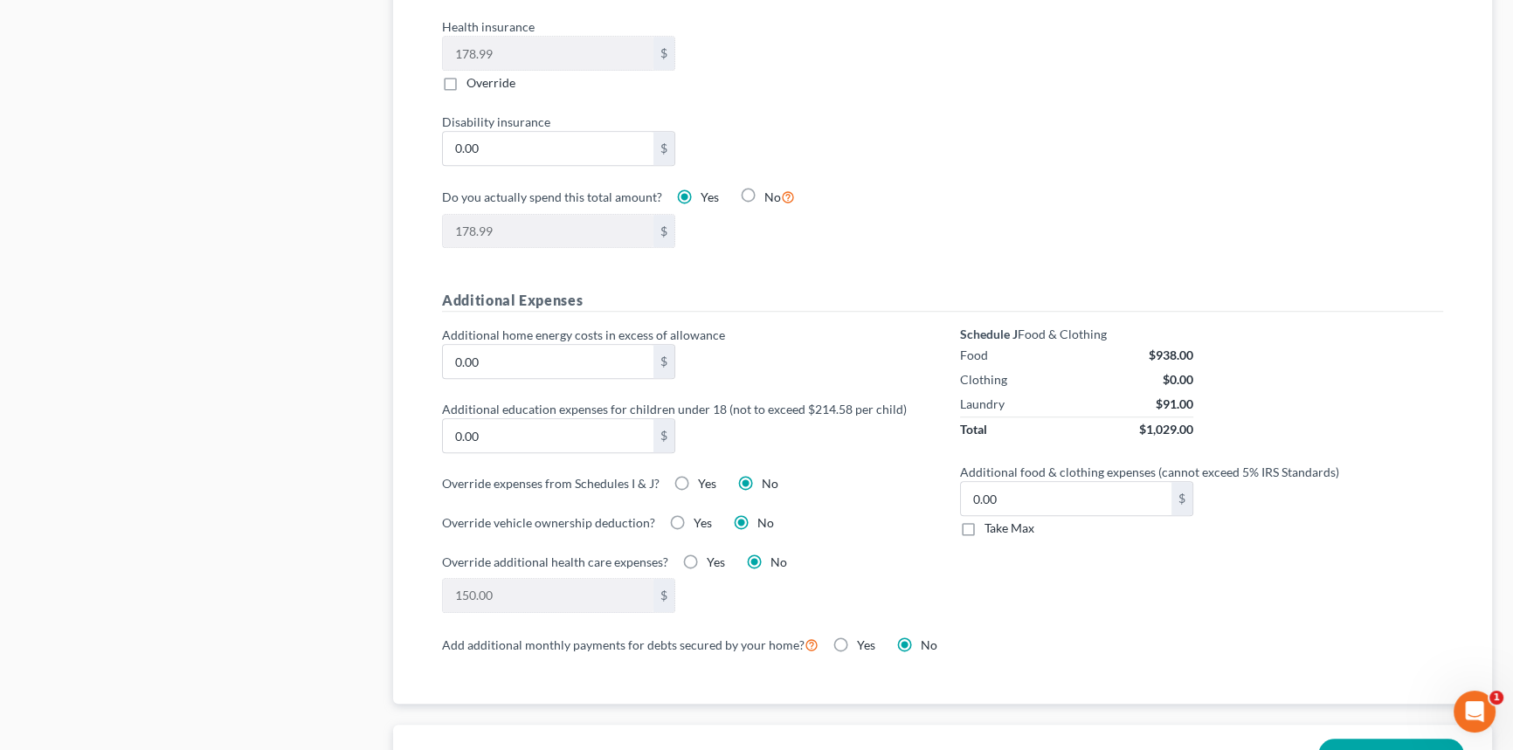
click at [705, 475] on input "Yes" at bounding box center [710, 480] width 11 height 11
radio input "true"
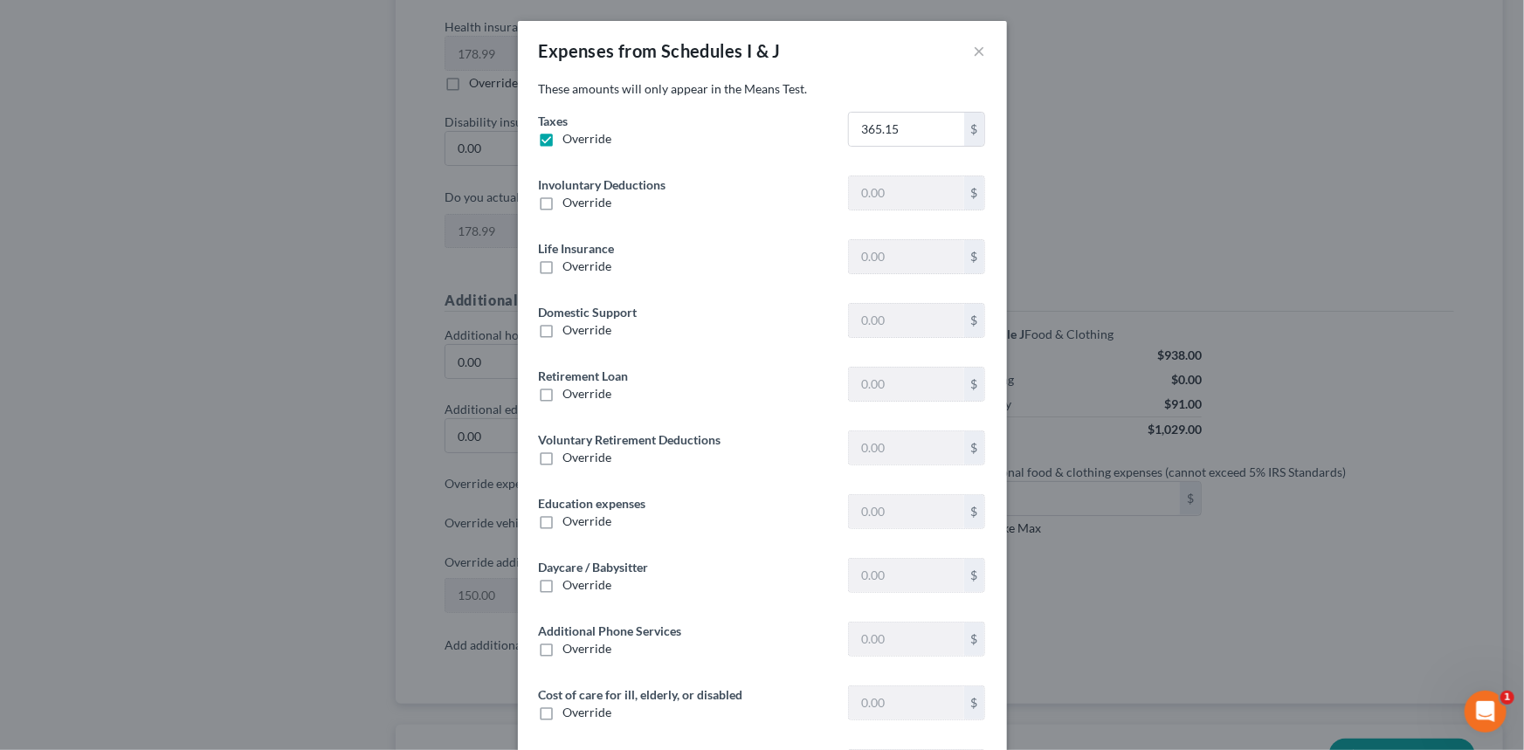
type input "66.66"
type input "37.13"
type input "0"
type input "41.18"
type input "0"
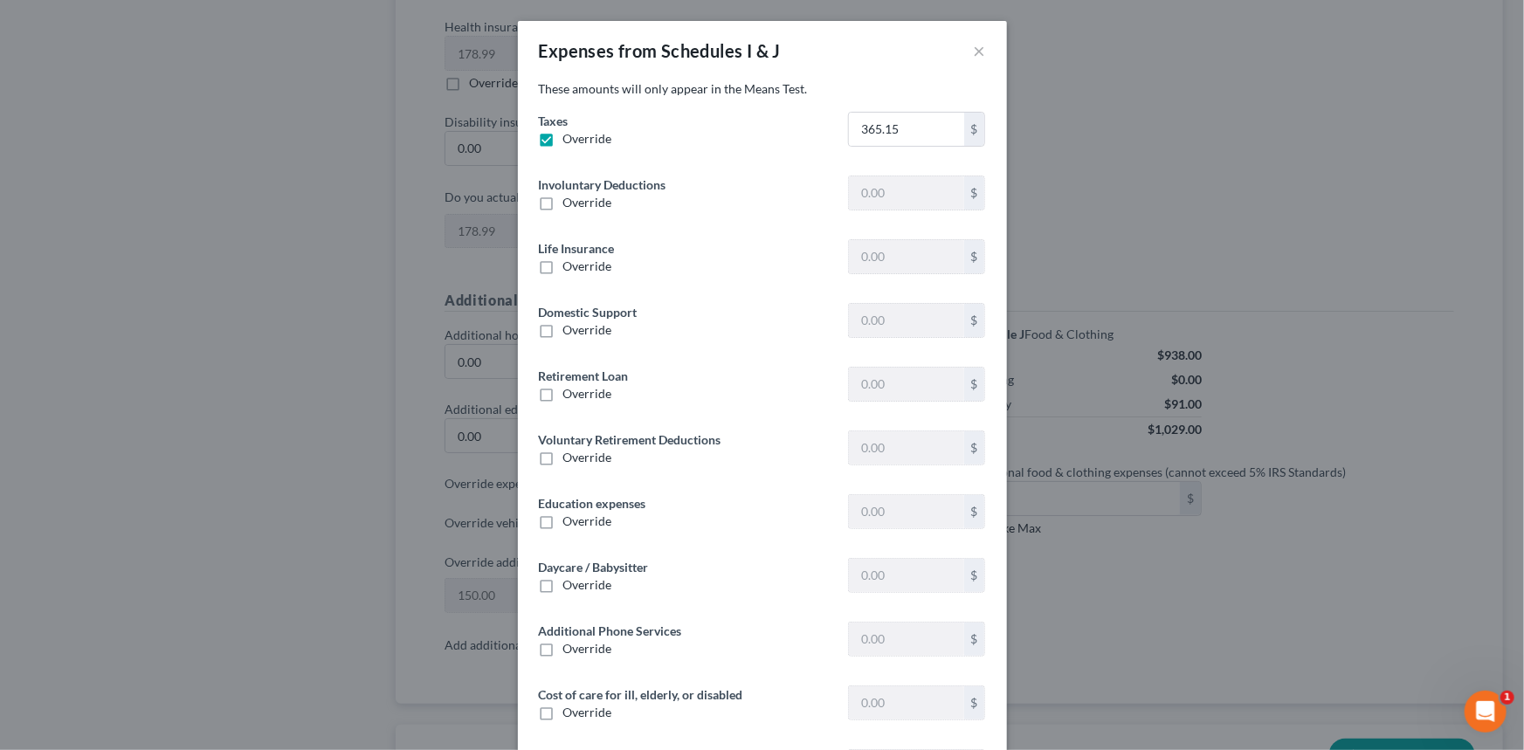
type input "0"
type input "490.00"
type input "0"
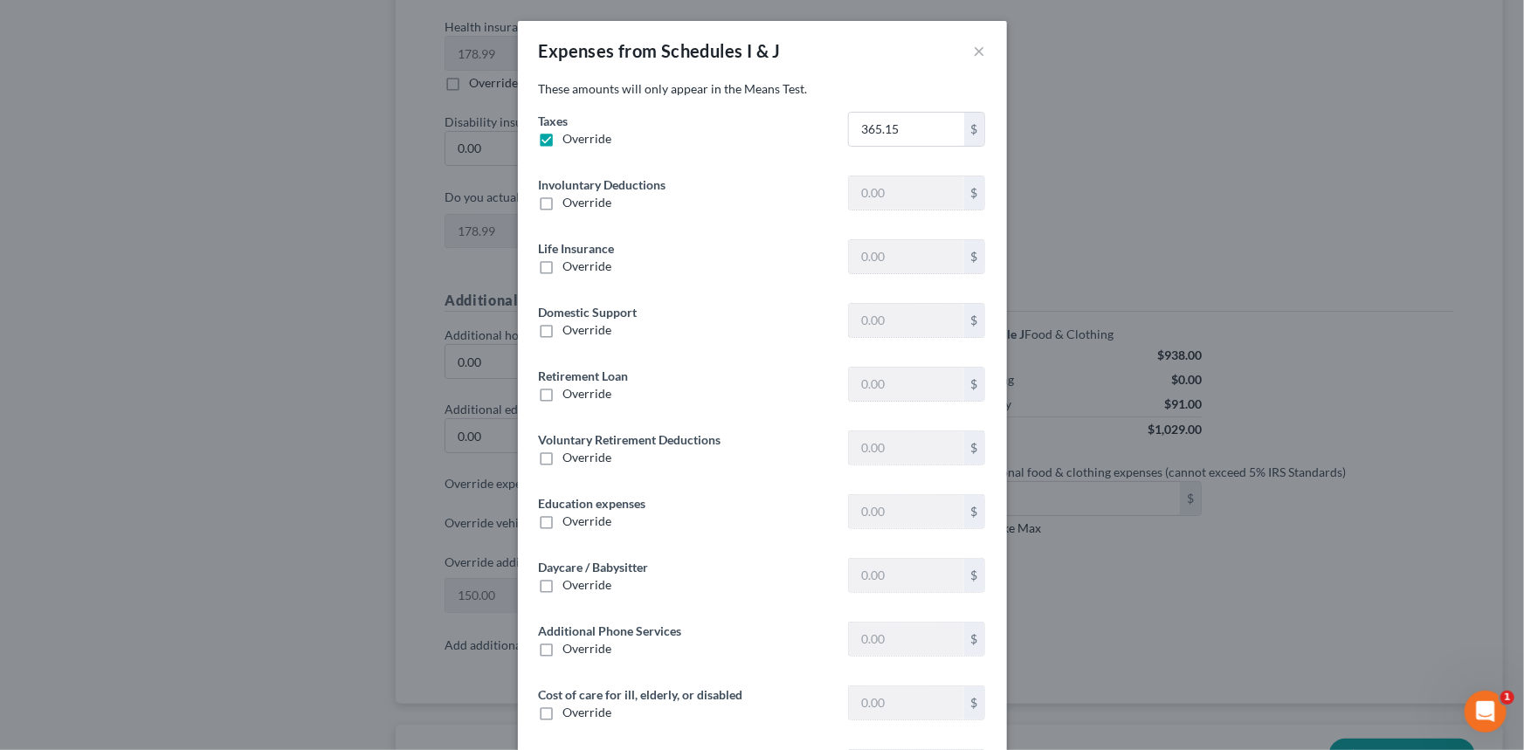
type input "0"
click at [889, 123] on input "365.15" at bounding box center [906, 129] width 114 height 33
click at [563, 145] on span "Override" at bounding box center [587, 138] width 49 height 15
click at [570, 141] on input "Override" at bounding box center [575, 135] width 11 height 11
checkbox input "false"
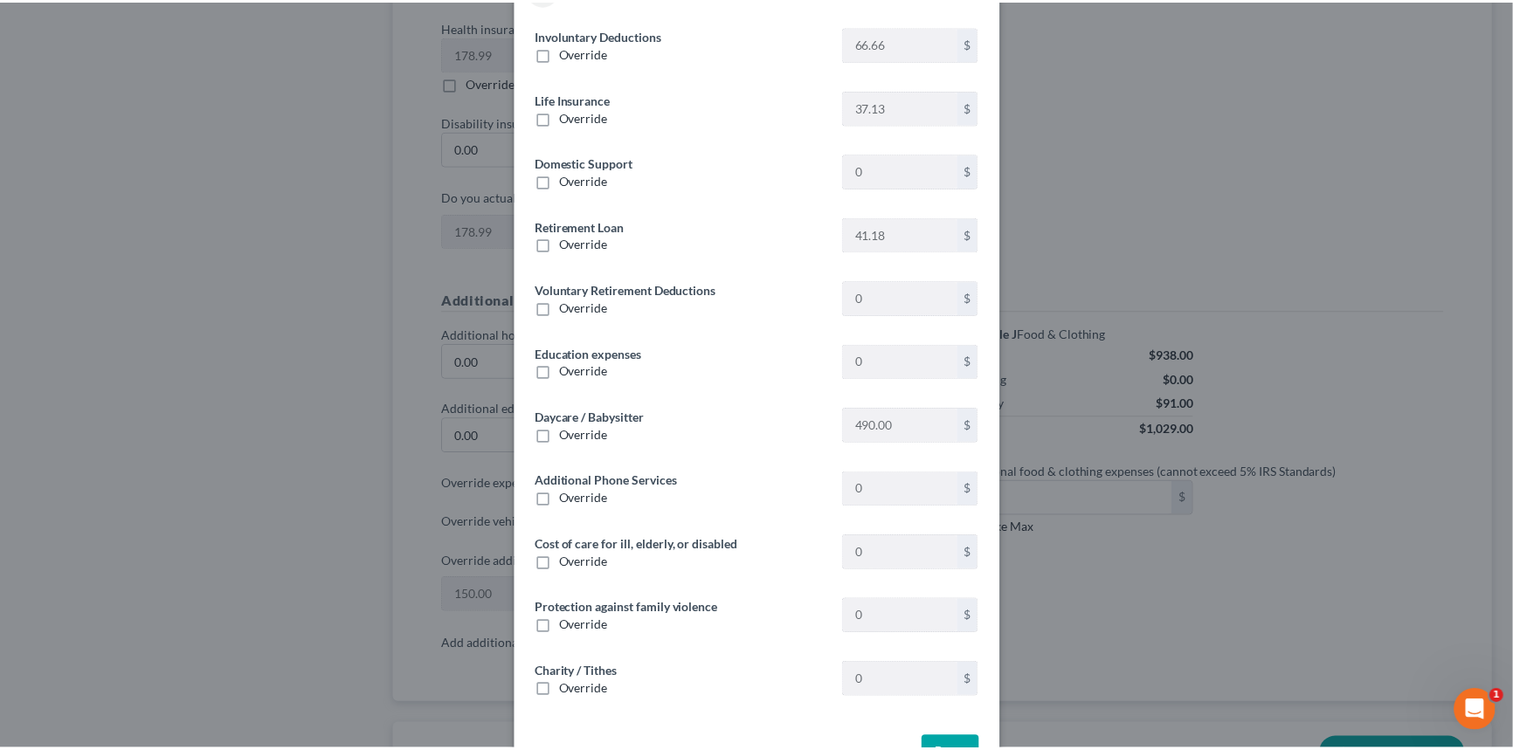
scroll to position [206, 0]
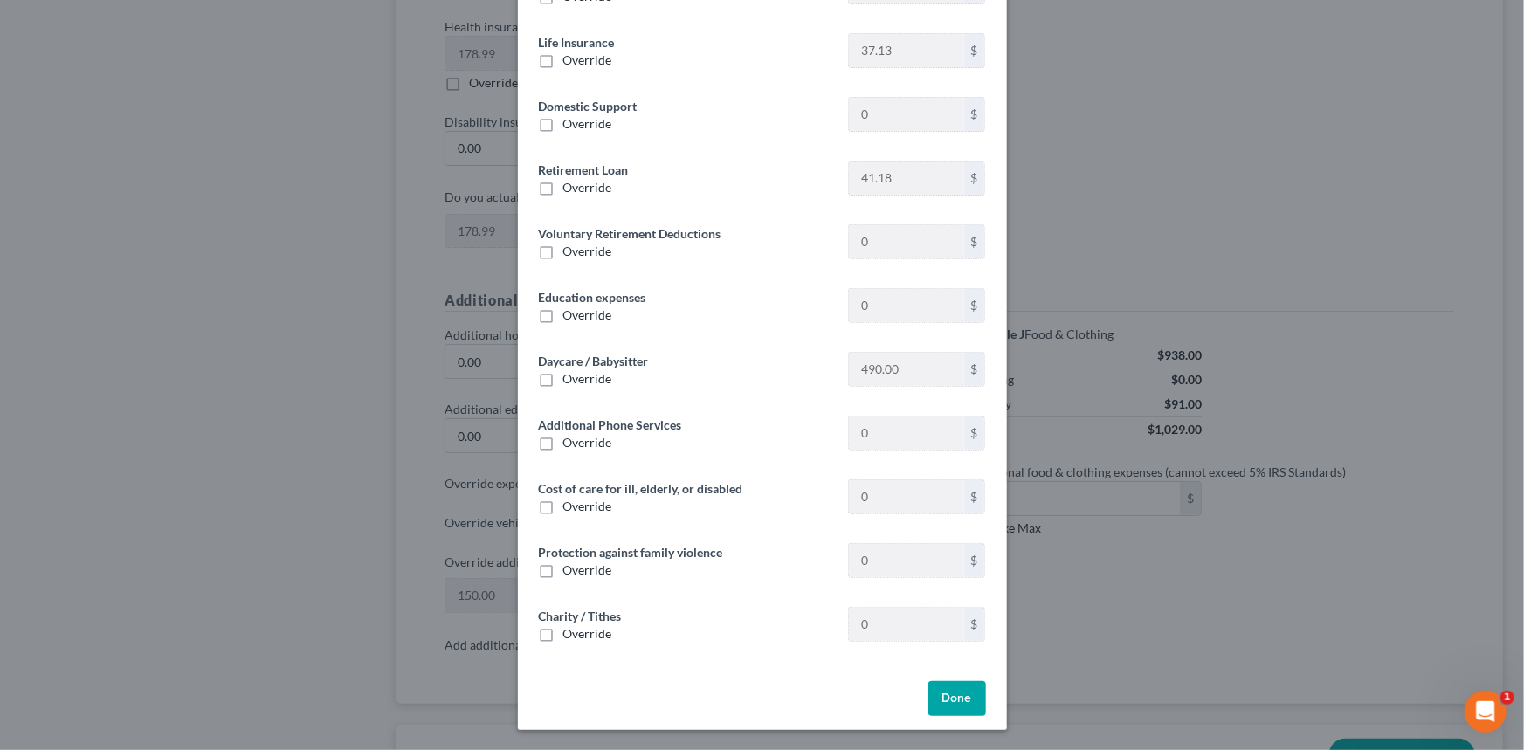
click at [962, 704] on button "Done" at bounding box center [957, 698] width 58 height 35
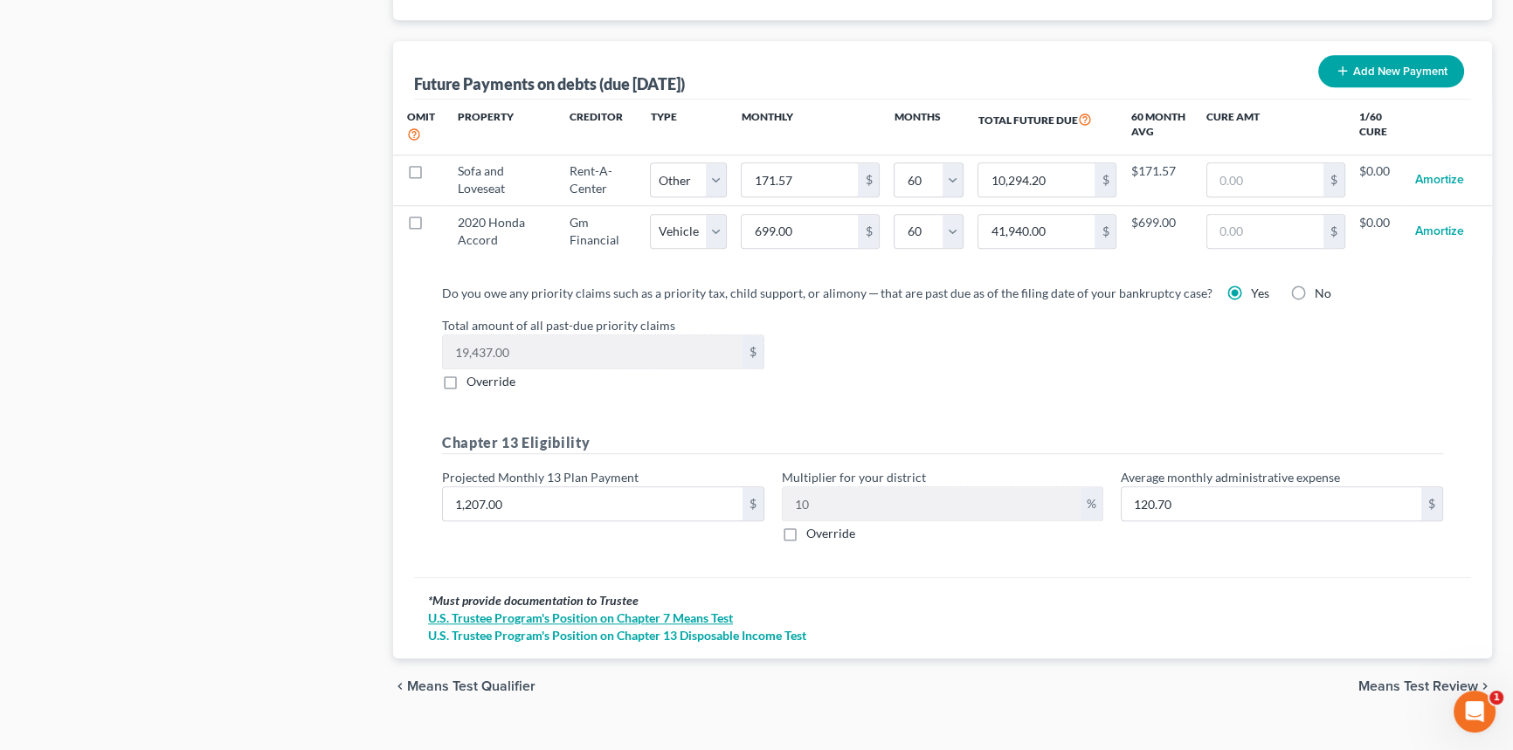
scroll to position [1741, 0]
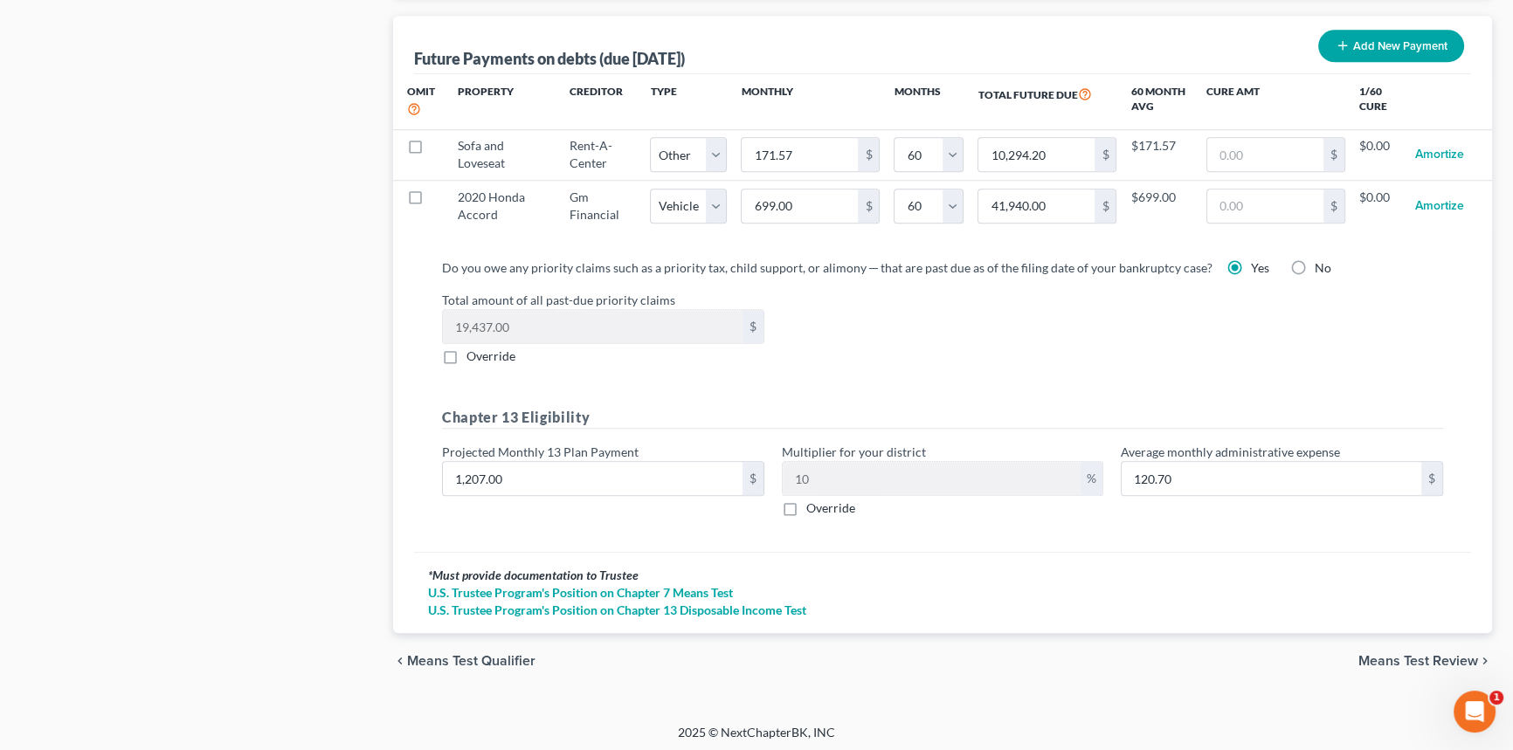
click at [1384, 654] on span "Means Test Review" at bounding box center [1418, 661] width 120 height 14
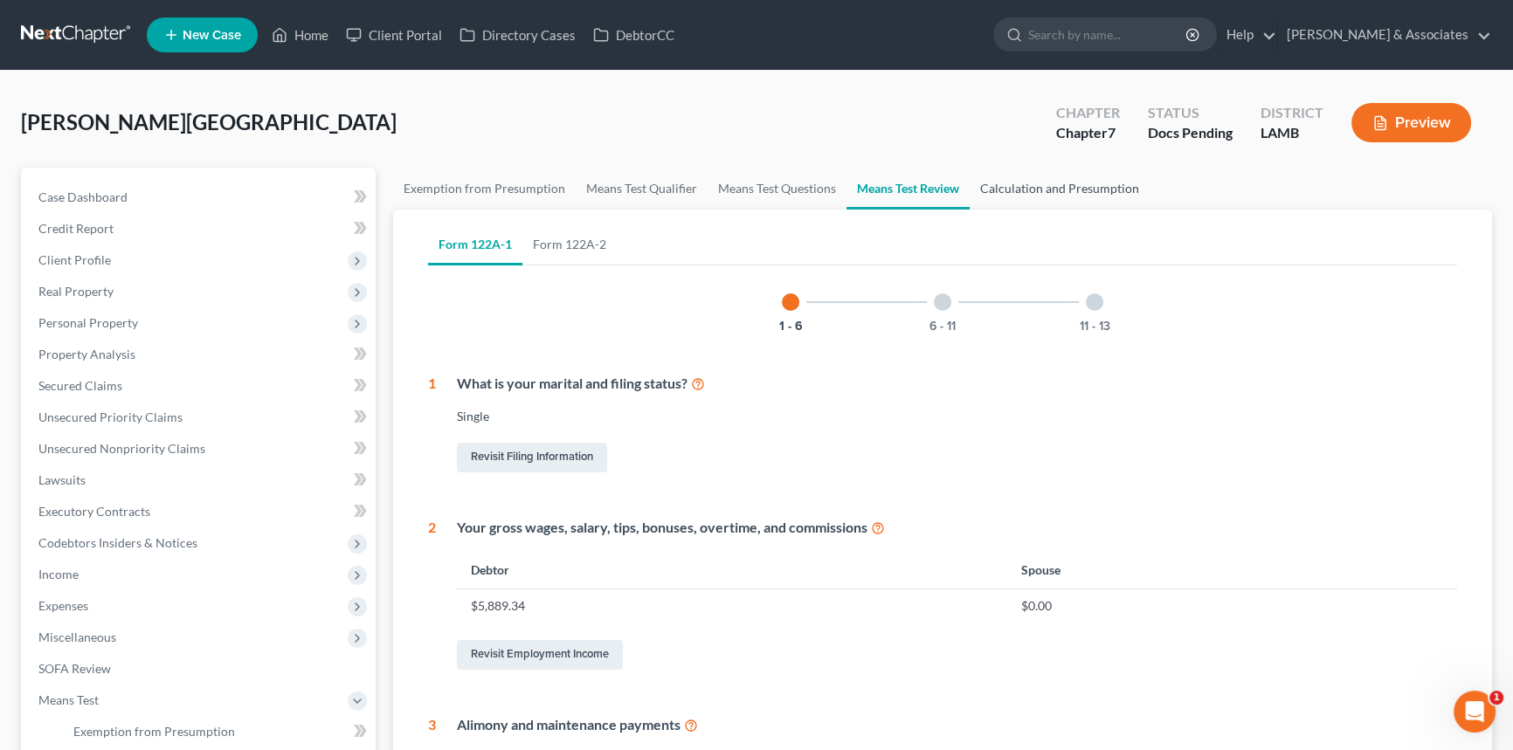
click at [1098, 198] on link "Calculation and Presumption" at bounding box center [1059, 189] width 180 height 42
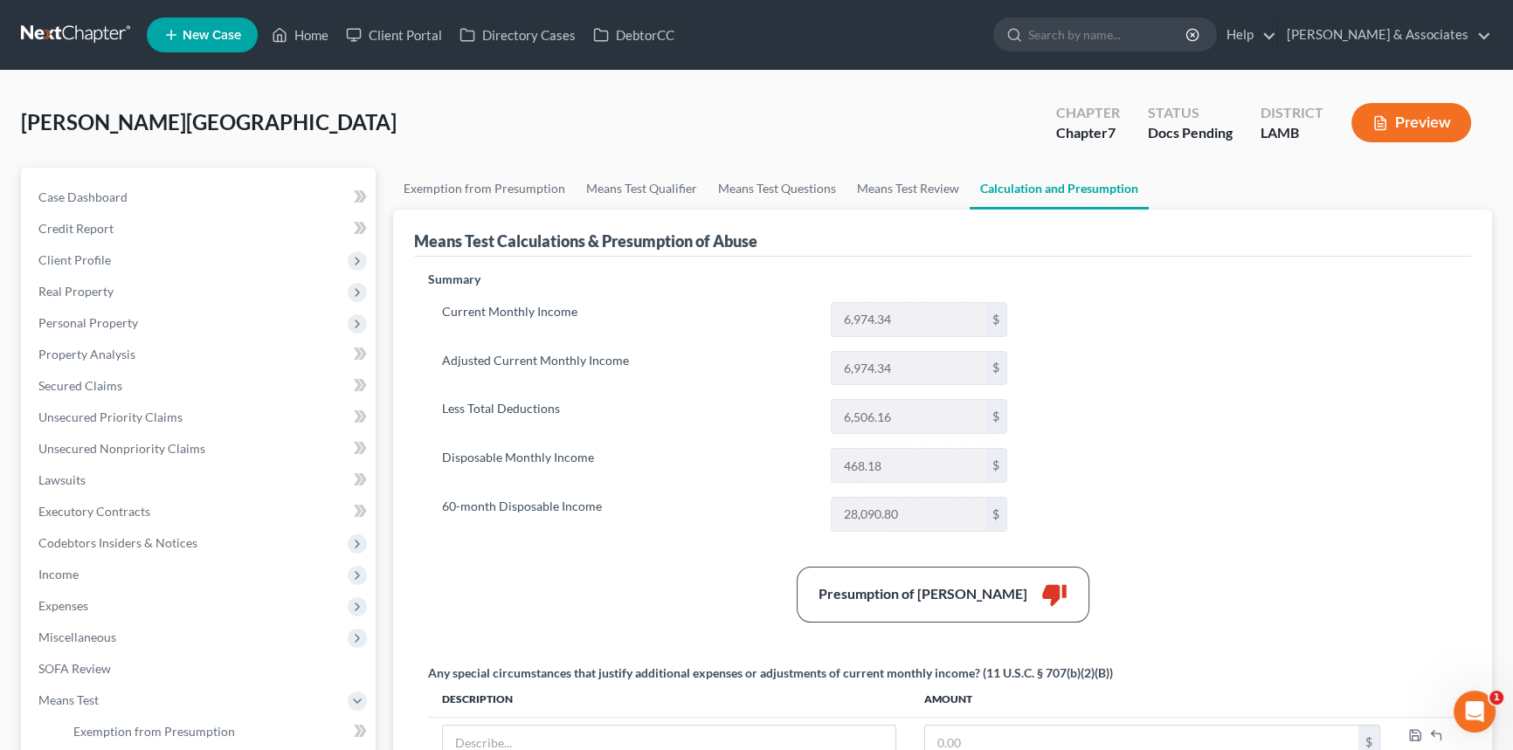
click at [1410, 111] on button "Preview" at bounding box center [1411, 122] width 120 height 39
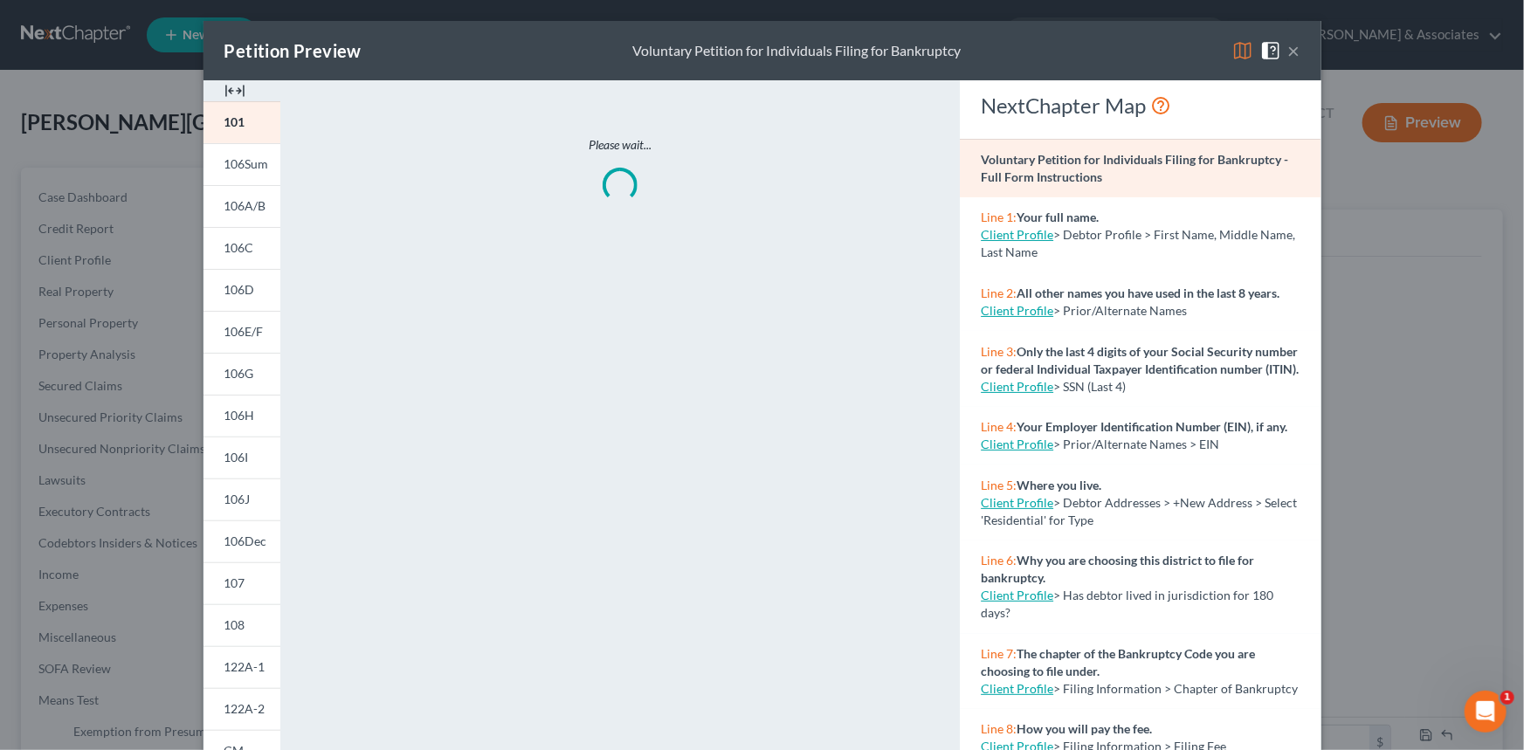
click at [1247, 57] on div "×" at bounding box center [1266, 50] width 68 height 21
click at [1240, 56] on img at bounding box center [1242, 50] width 21 height 21
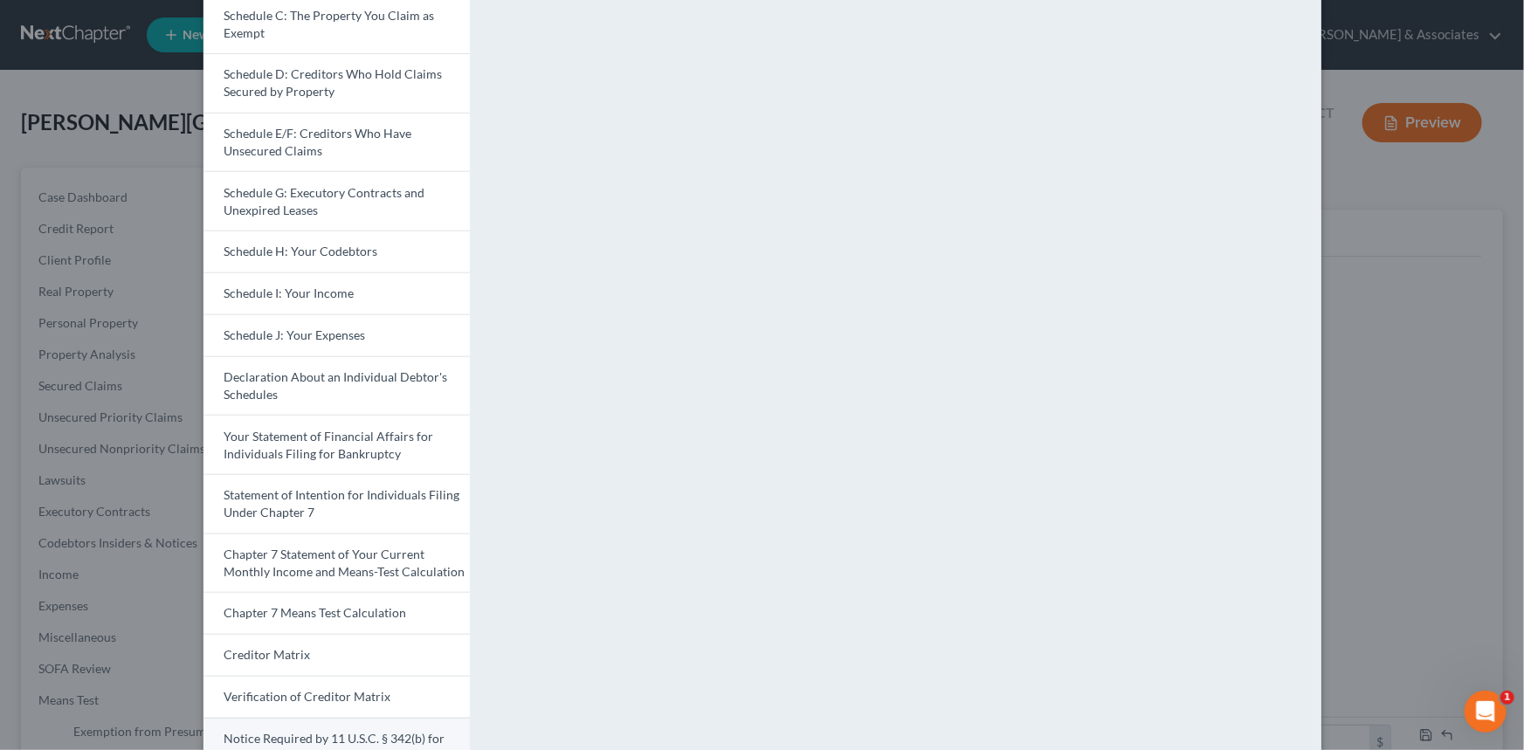
scroll to position [392, 0]
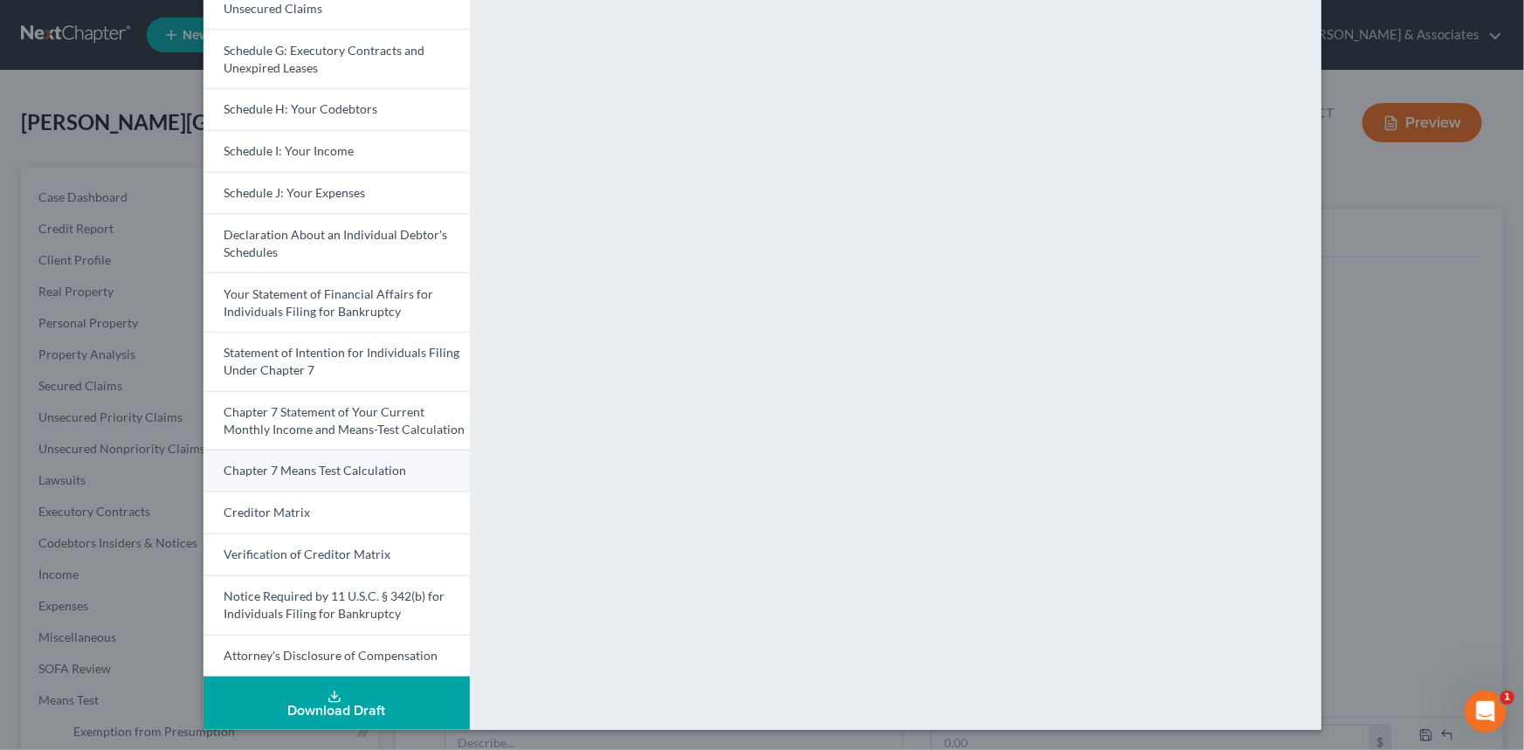
drag, startPoint x: 362, startPoint y: 460, endPoint x: 365, endPoint y: 480, distance: 20.4
click at [362, 460] on link "Chapter 7 Means Test Calculation" at bounding box center [336, 471] width 266 height 42
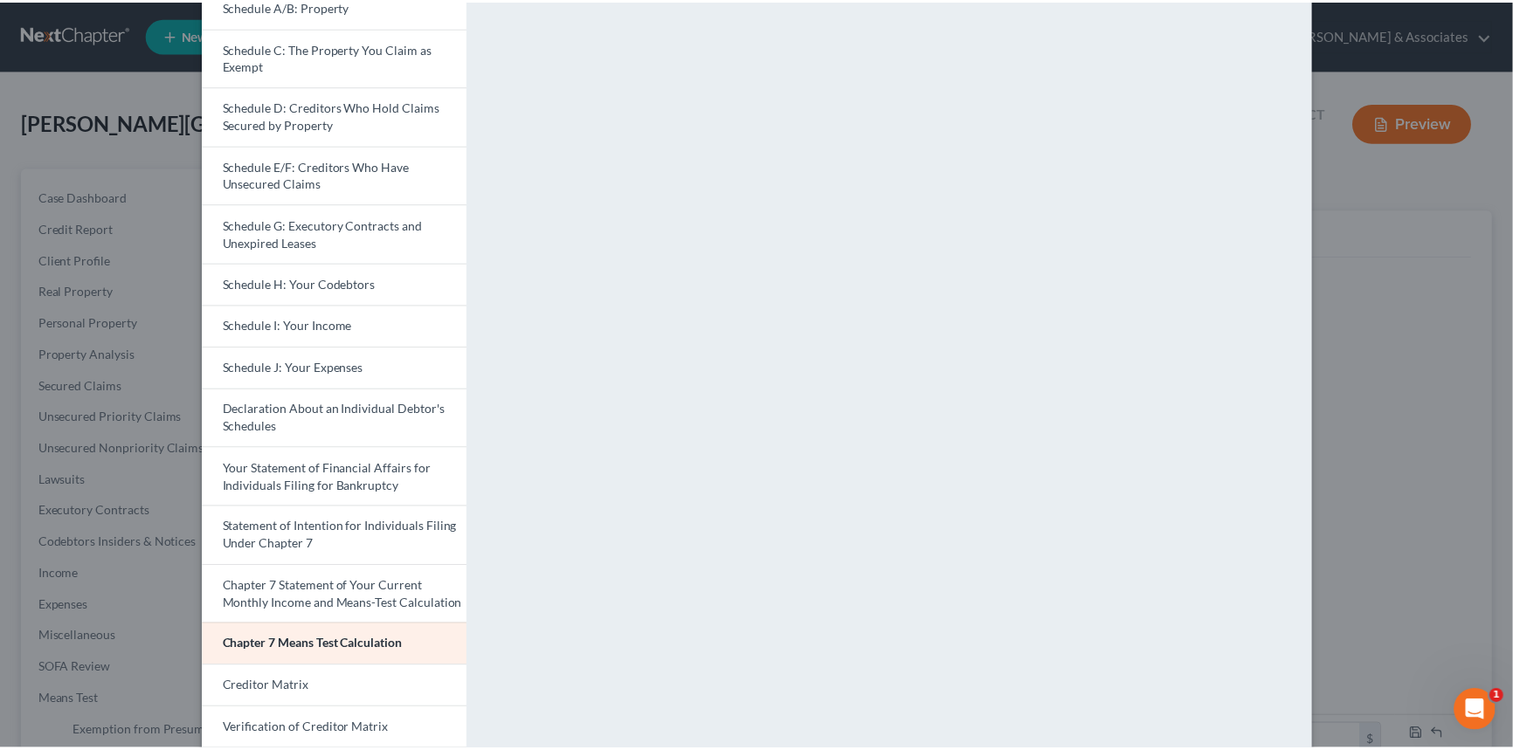
scroll to position [0, 0]
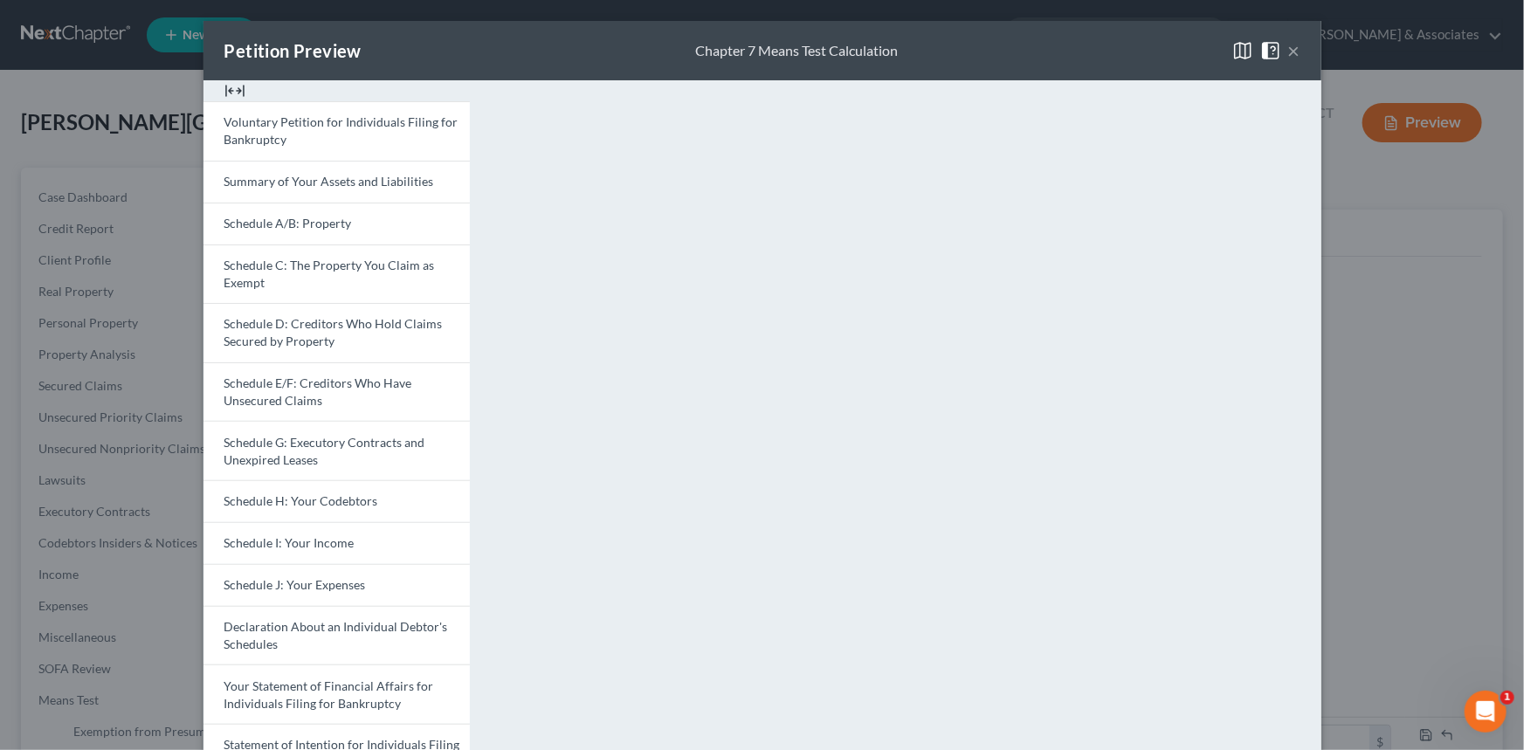
click at [1289, 50] on button "×" at bounding box center [1294, 50] width 12 height 21
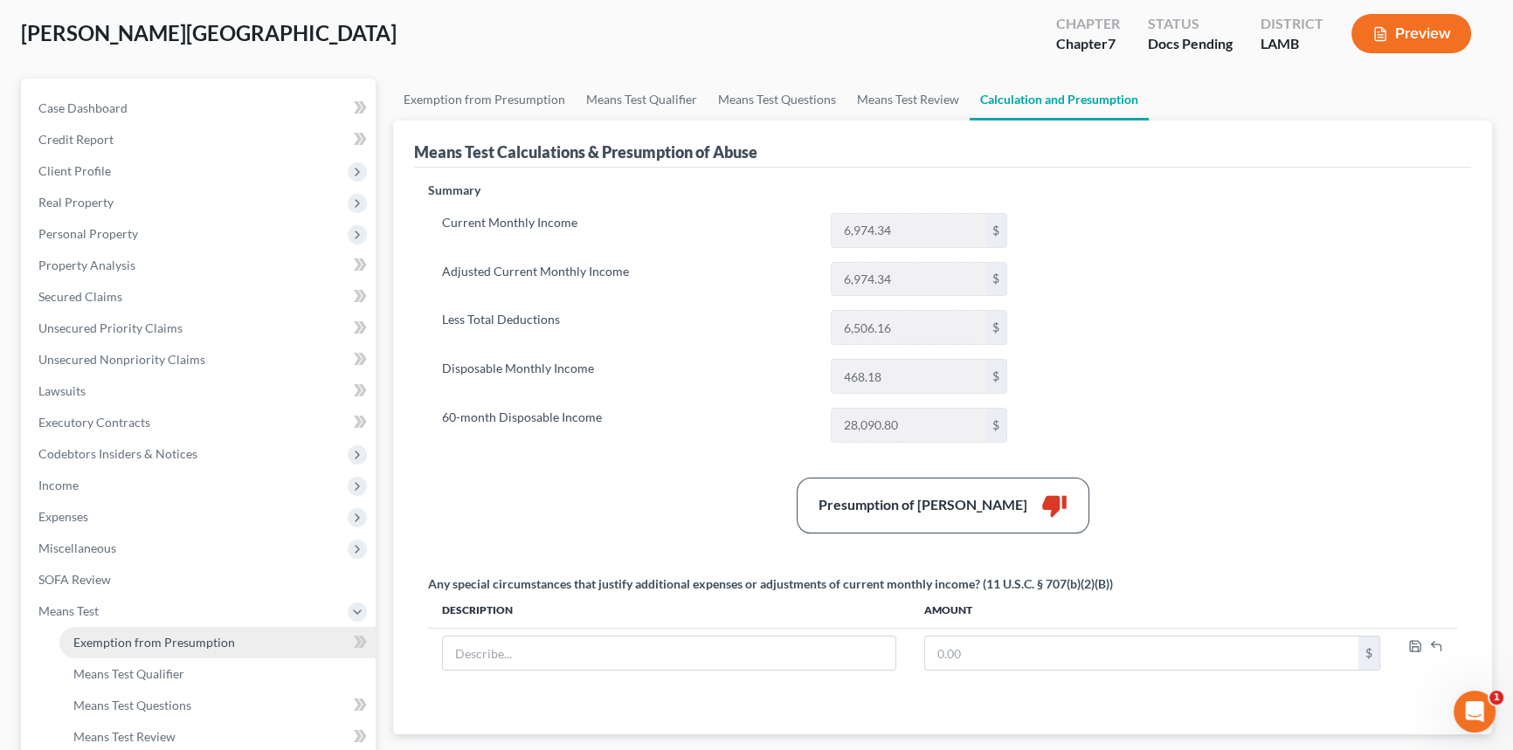
scroll to position [158, 0]
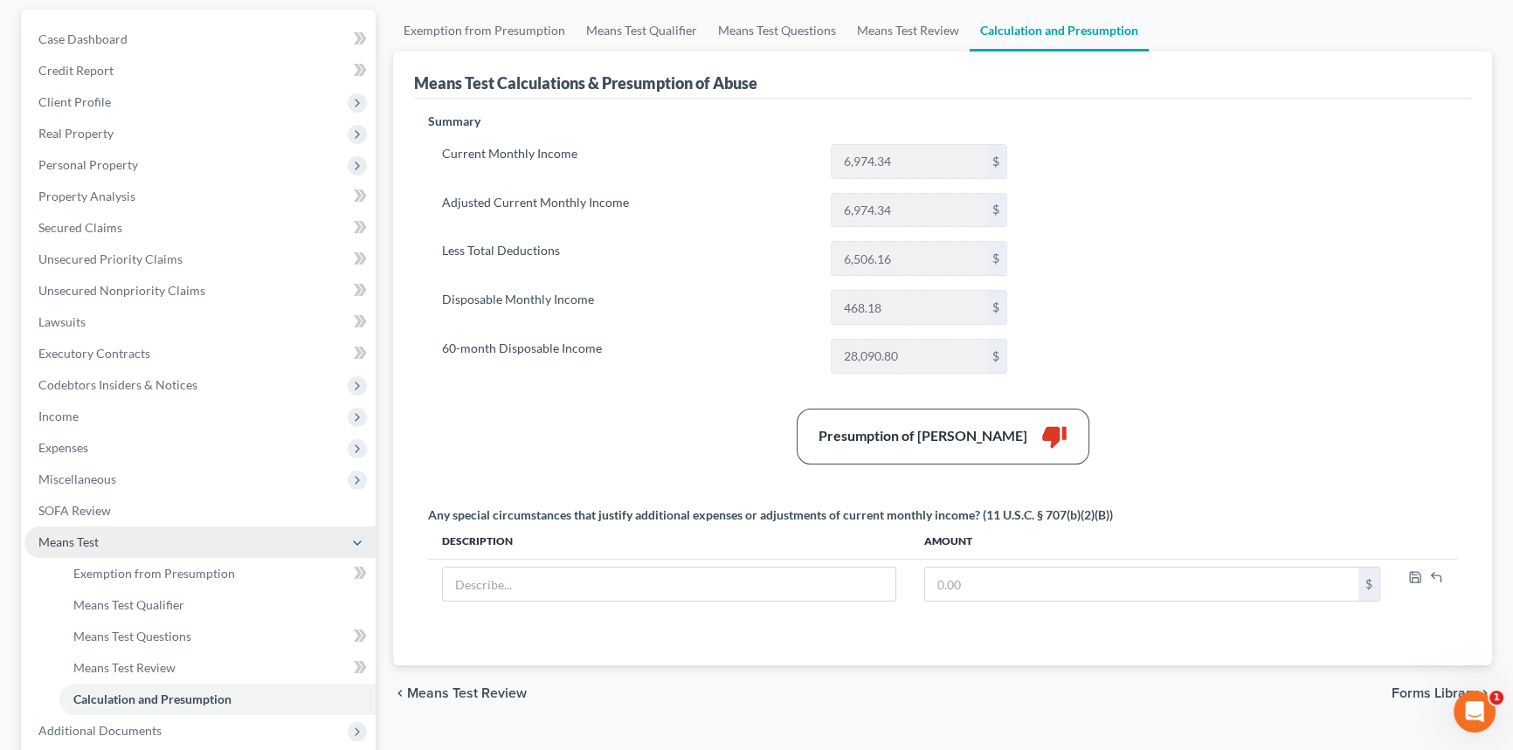
click at [83, 532] on span "Means Test" at bounding box center [199, 542] width 351 height 31
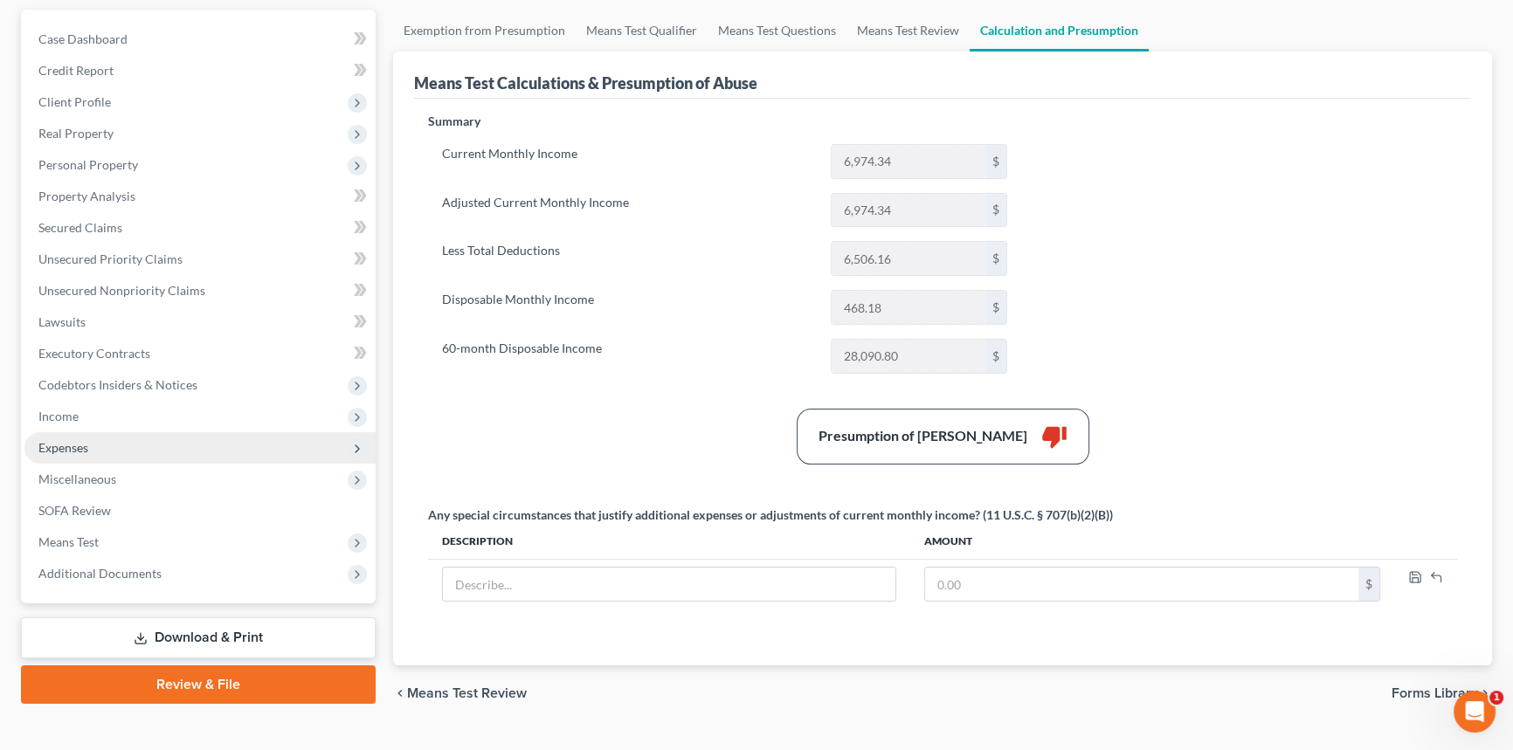
click at [133, 449] on span "Expenses" at bounding box center [199, 447] width 351 height 31
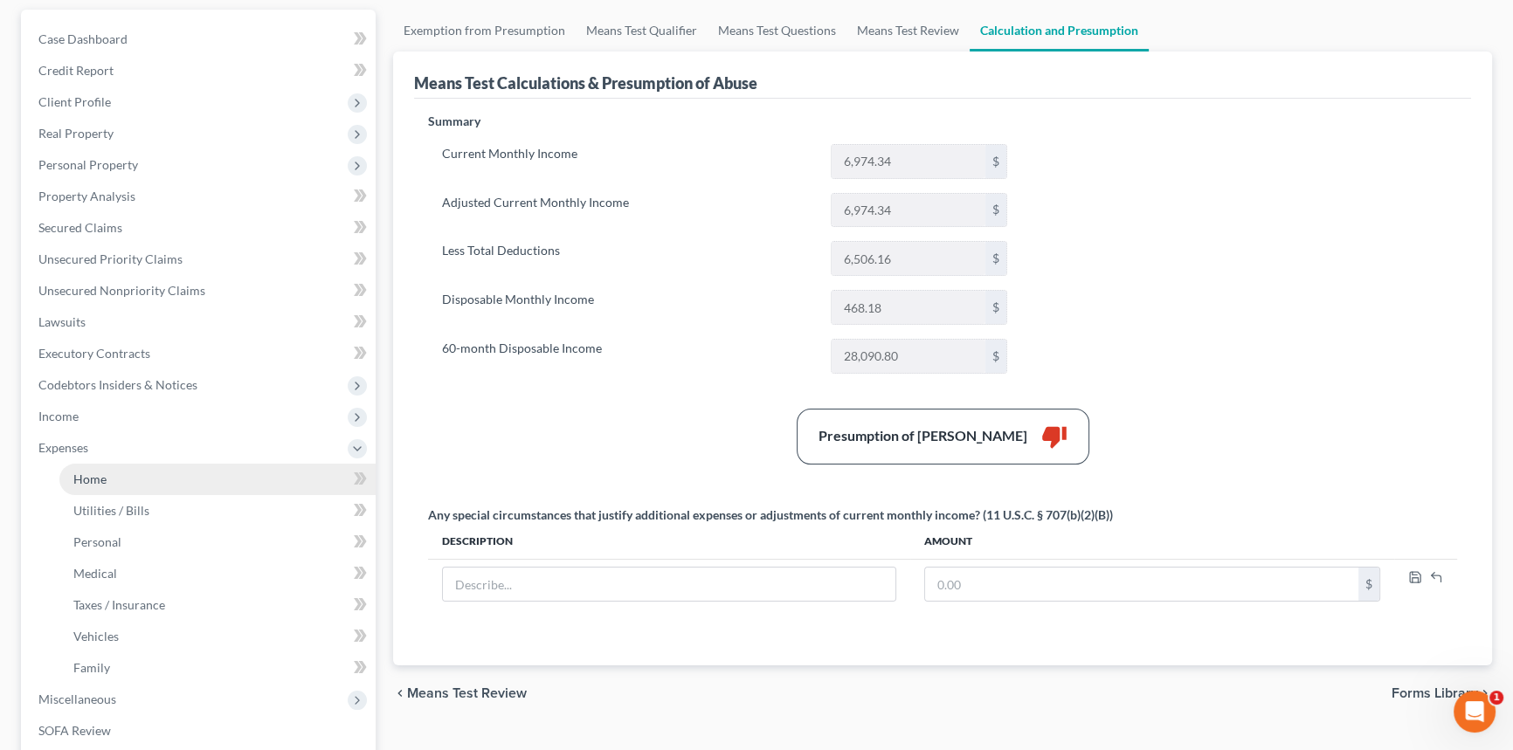
click at [123, 465] on link "Home" at bounding box center [217, 479] width 316 height 31
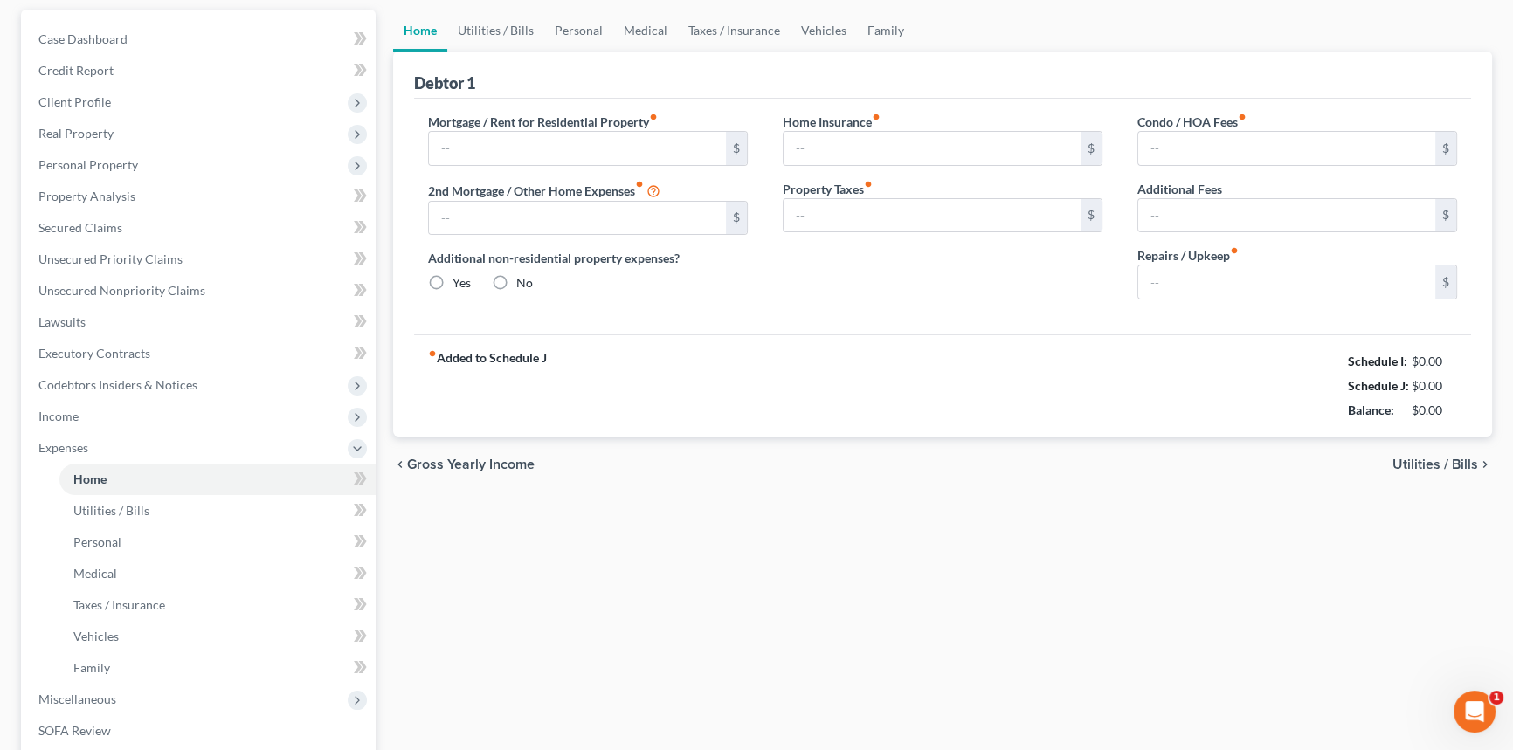
scroll to position [22, 0]
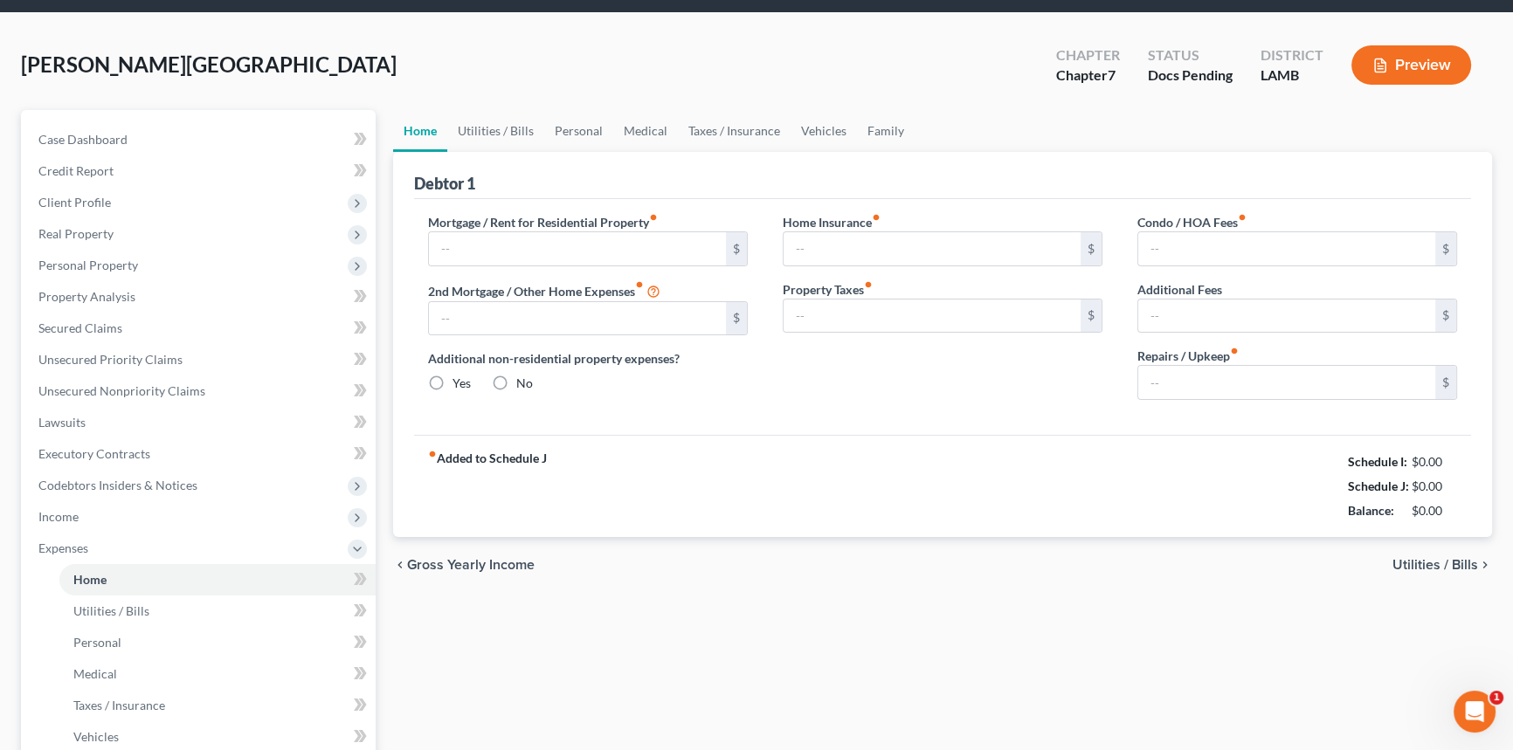
type input "1,595.00"
type input "0.00"
radio input "true"
type input "55.01"
type input "0.00"
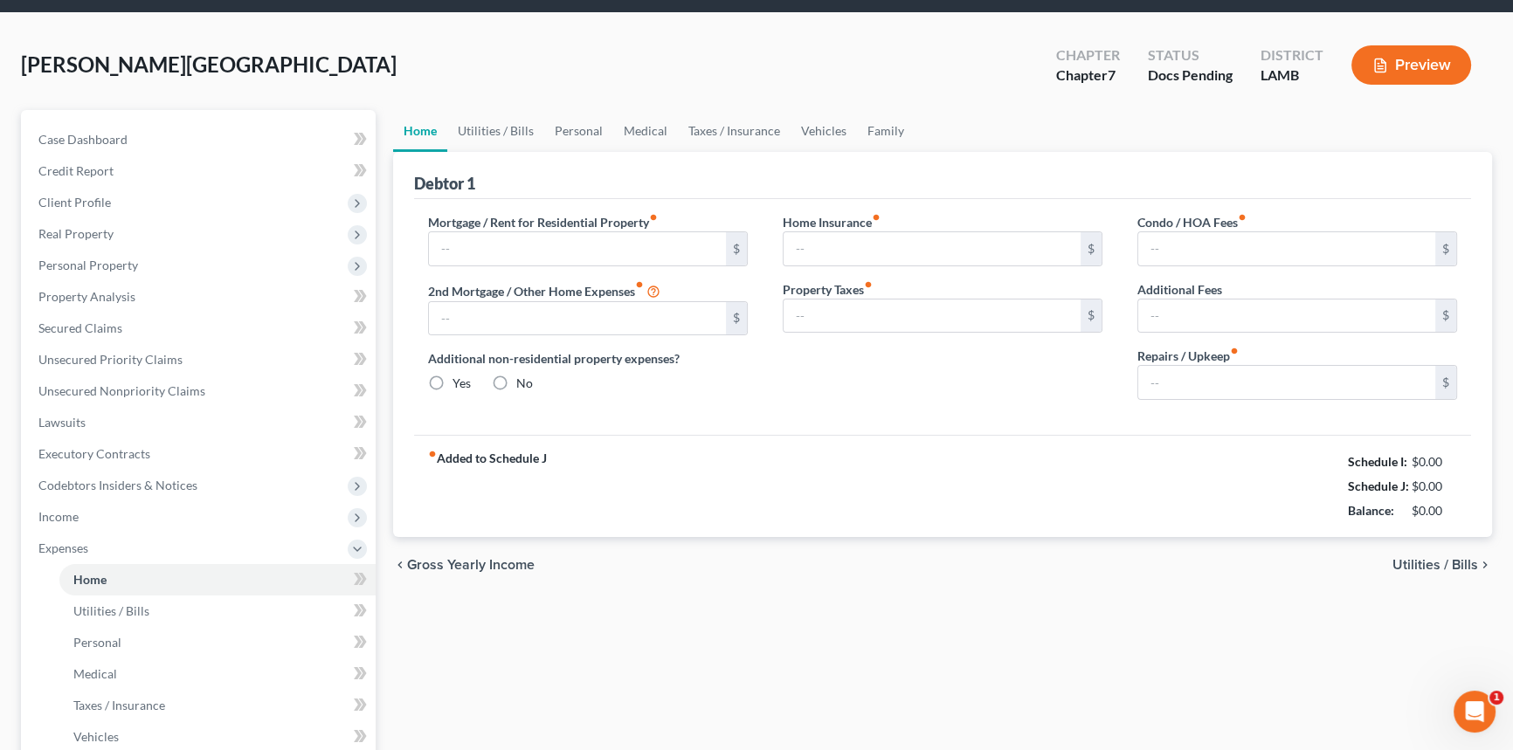
type input "0.00"
type input "100.00"
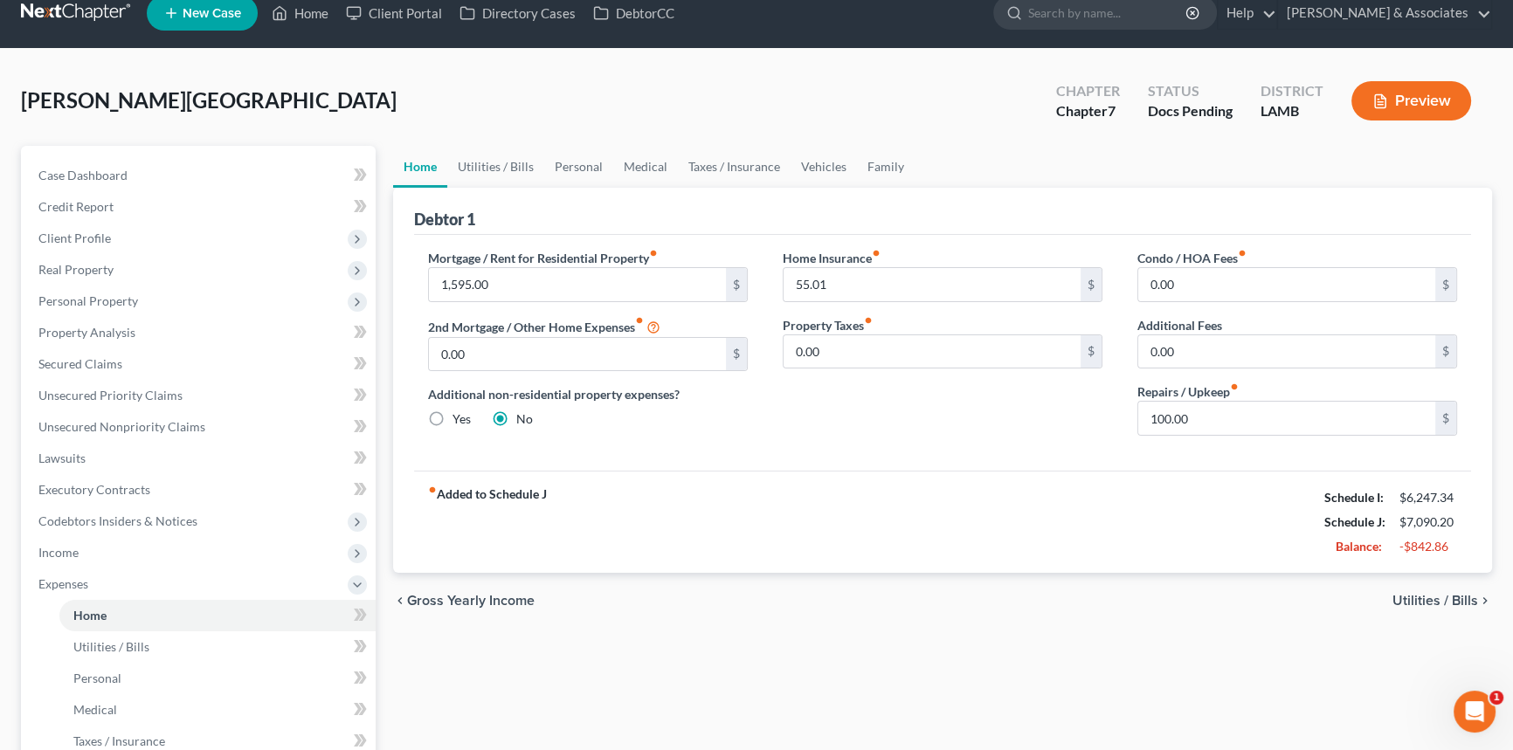
scroll to position [0, 0]
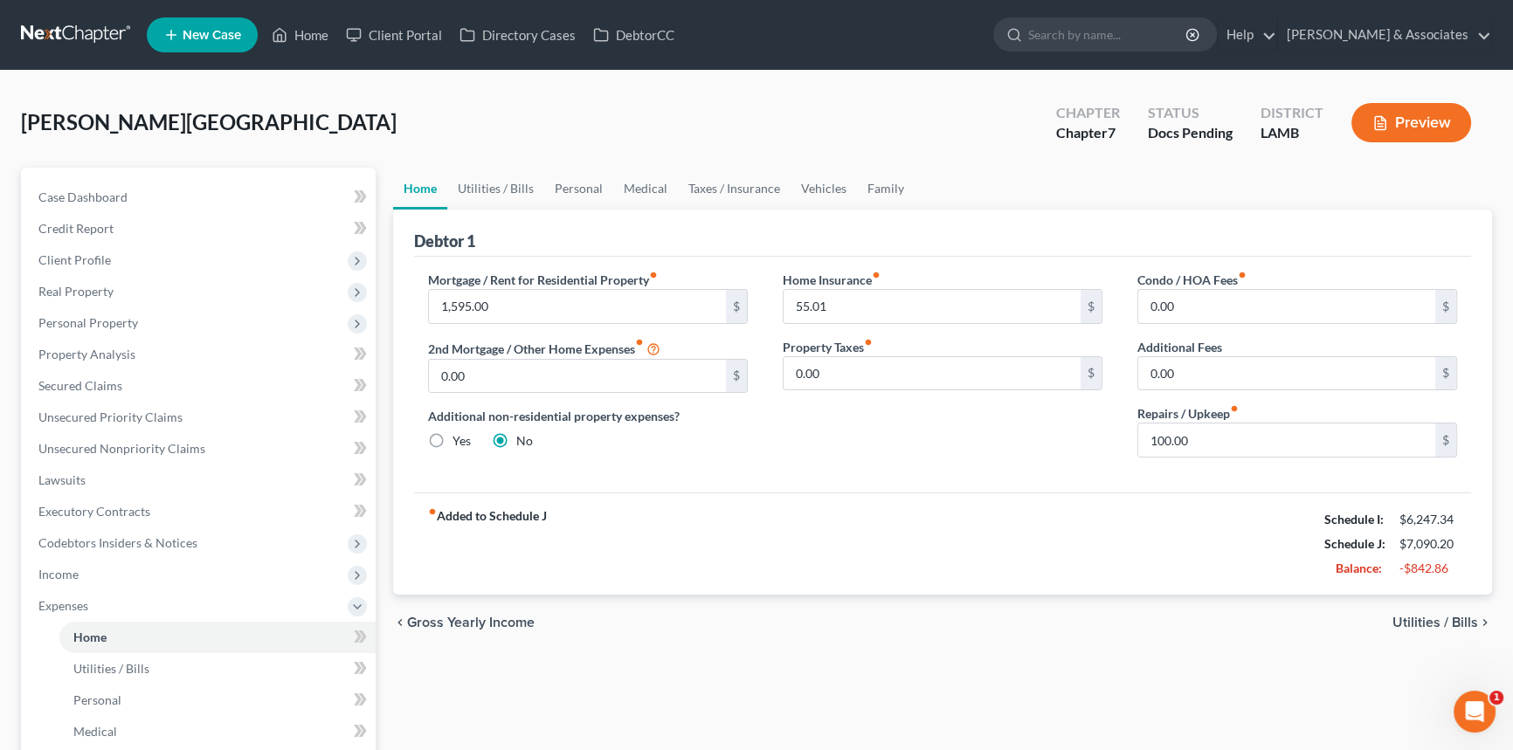
click at [1133, 651] on div "Home Utilities / Bills Personal Medical Taxes / Insurance Vehicles Family Debto…" at bounding box center [942, 625] width 1116 height 914
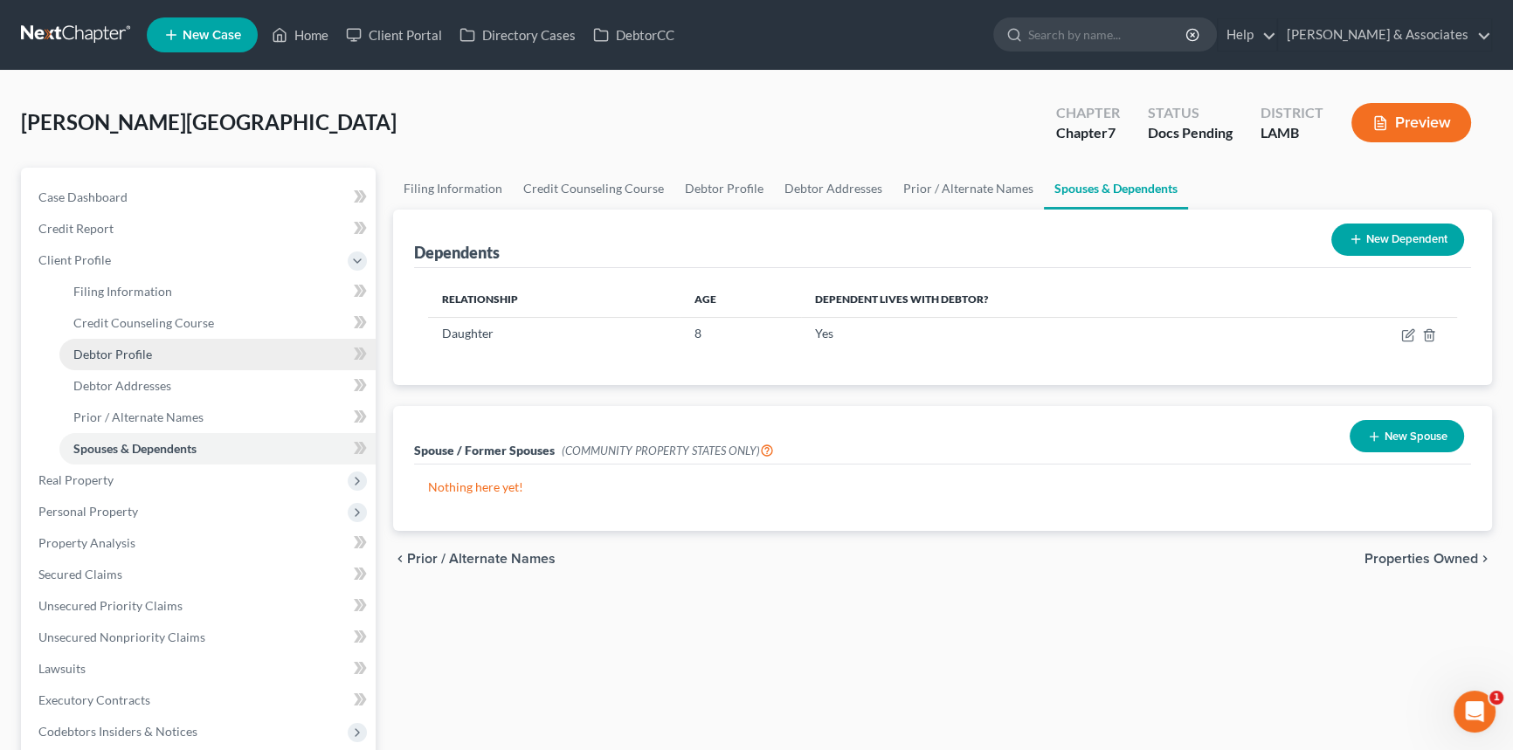
click at [195, 354] on link "Debtor Profile" at bounding box center [217, 354] width 316 height 31
select select "0"
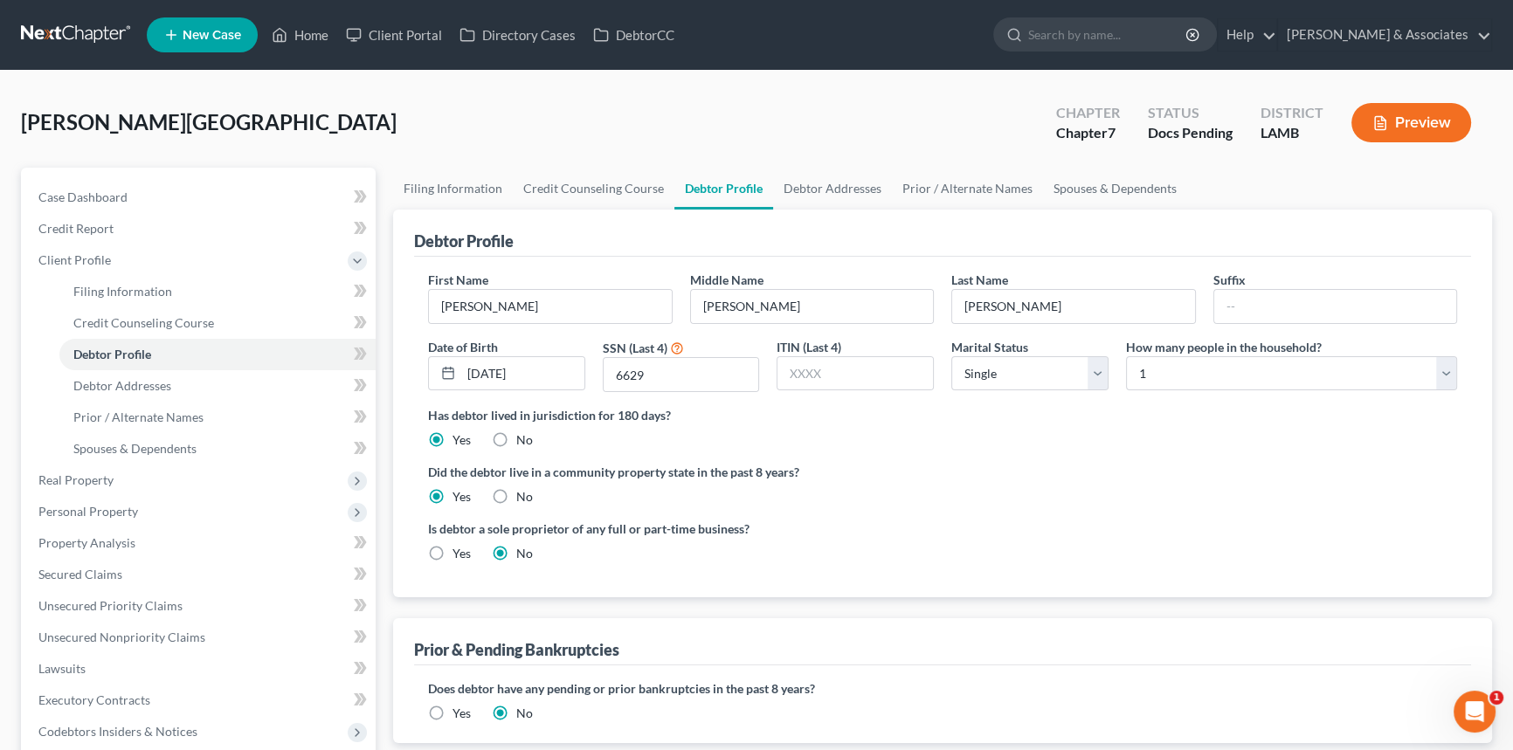
radio input "true"
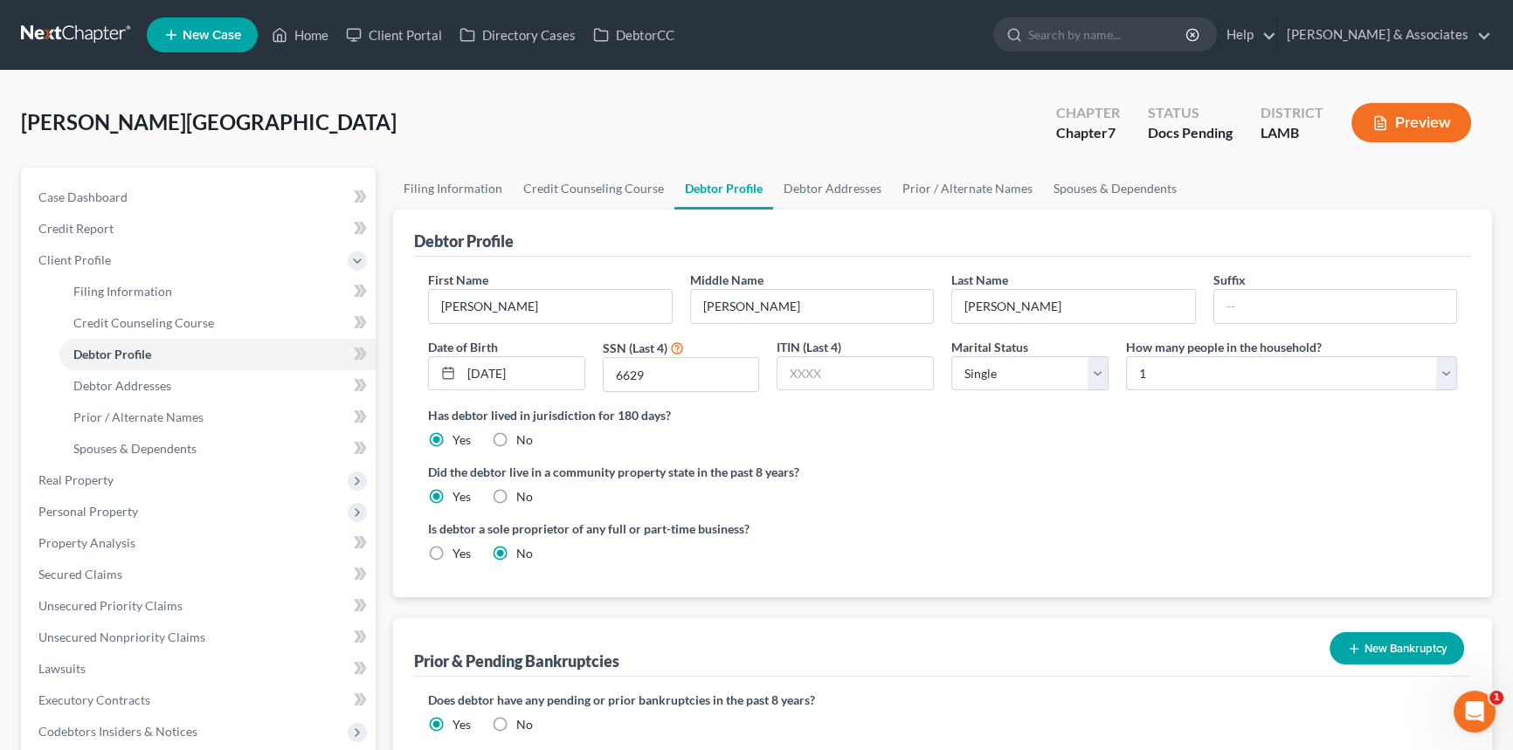
click at [1234, 396] on div "First Name Anissa Middle Name Elizabeth Last Name Saul Suffix Date of Birth 01/…" at bounding box center [942, 338] width 1046 height 135
click at [1237, 376] on select "Select 1 2 3 4 5 6 7 8 9 10 11 12 13 14 15 16 17 18 19 20" at bounding box center [1291, 373] width 331 height 35
select select "1"
click at [1126, 356] on select "Select 1 2 3 4 5 6 7 8 9 10 11 12 13 14 15 16 17 18 19 20" at bounding box center [1291, 373] width 331 height 35
click at [1063, 465] on label "Did the debtor live in a community property state in the past 8 years?" at bounding box center [942, 472] width 1029 height 18
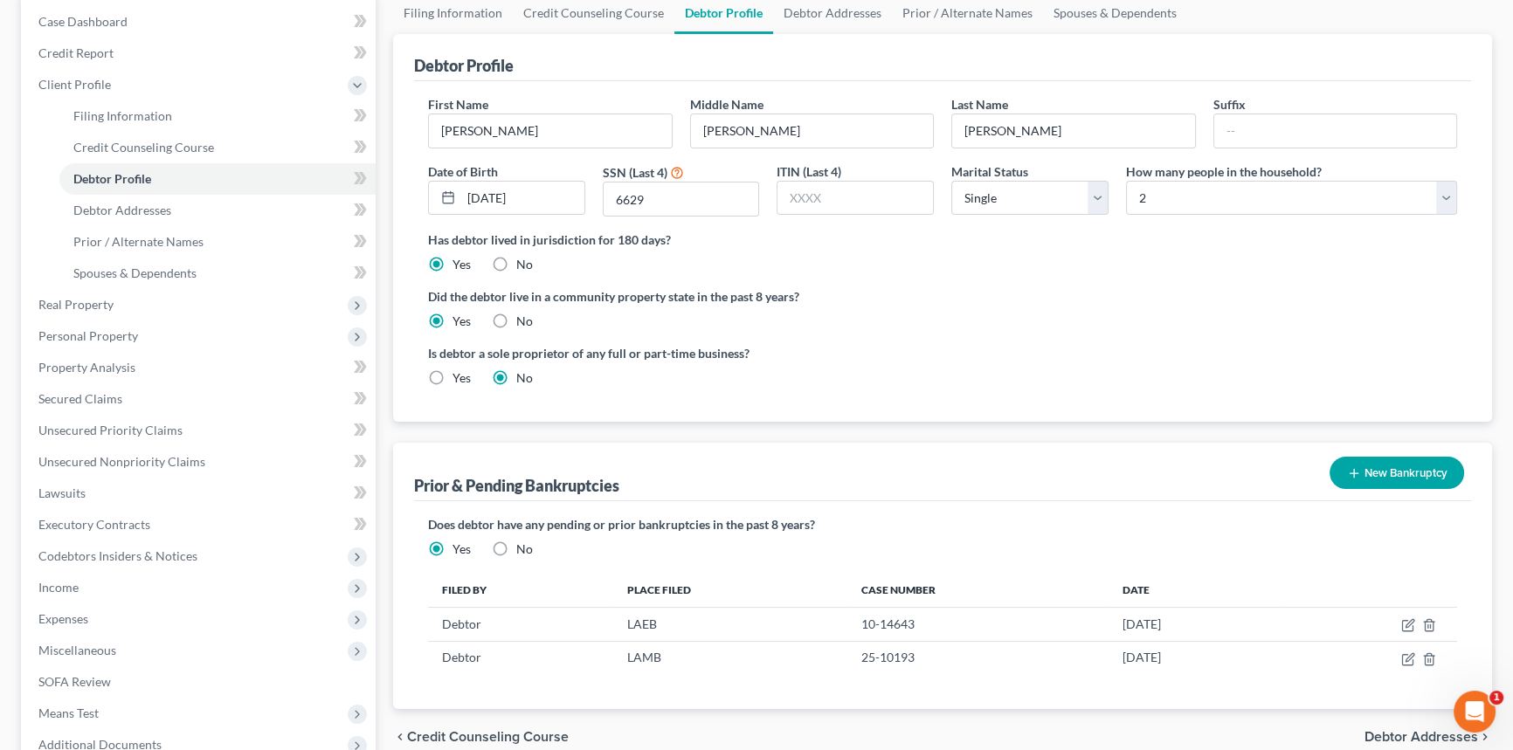
scroll to position [238, 0]
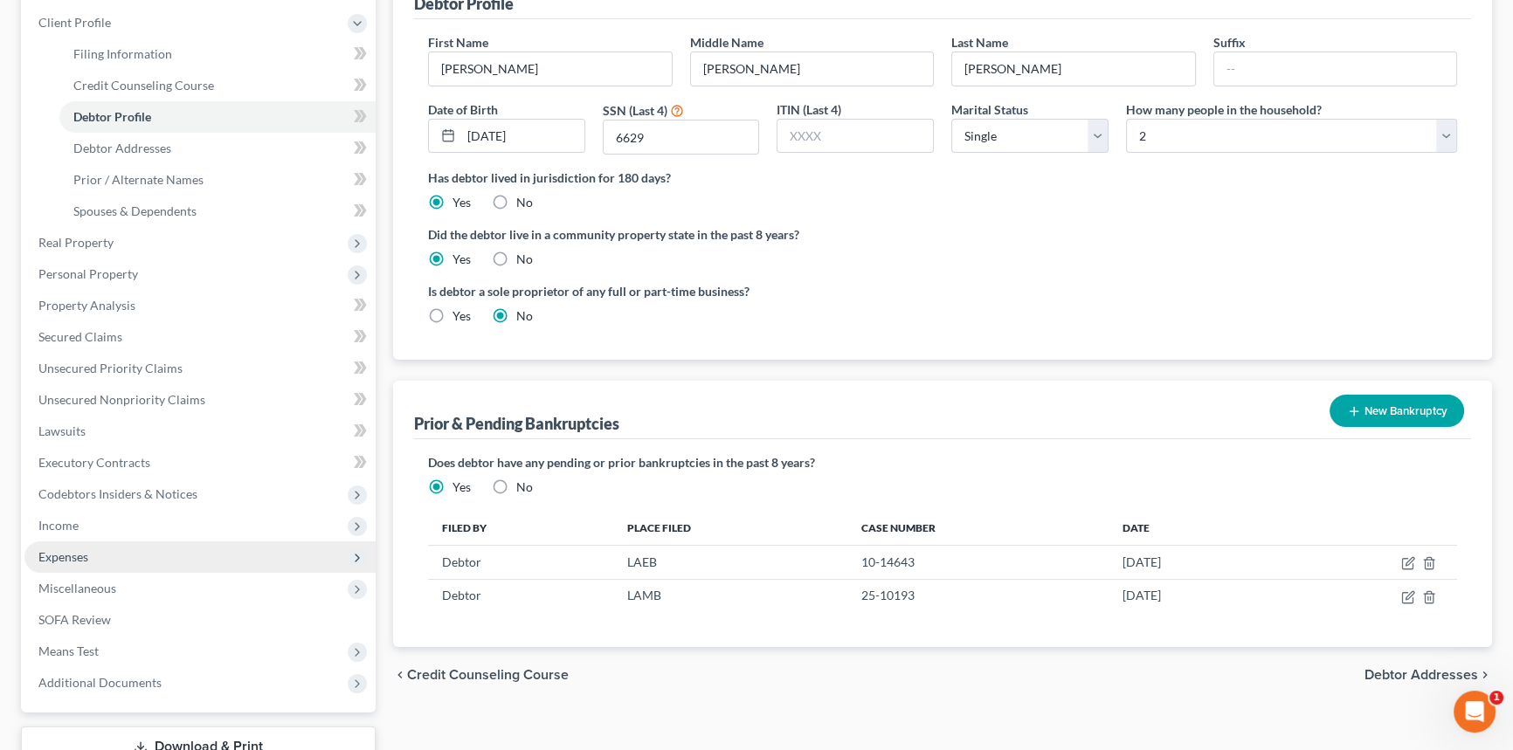
click at [176, 569] on span "Expenses" at bounding box center [199, 556] width 351 height 31
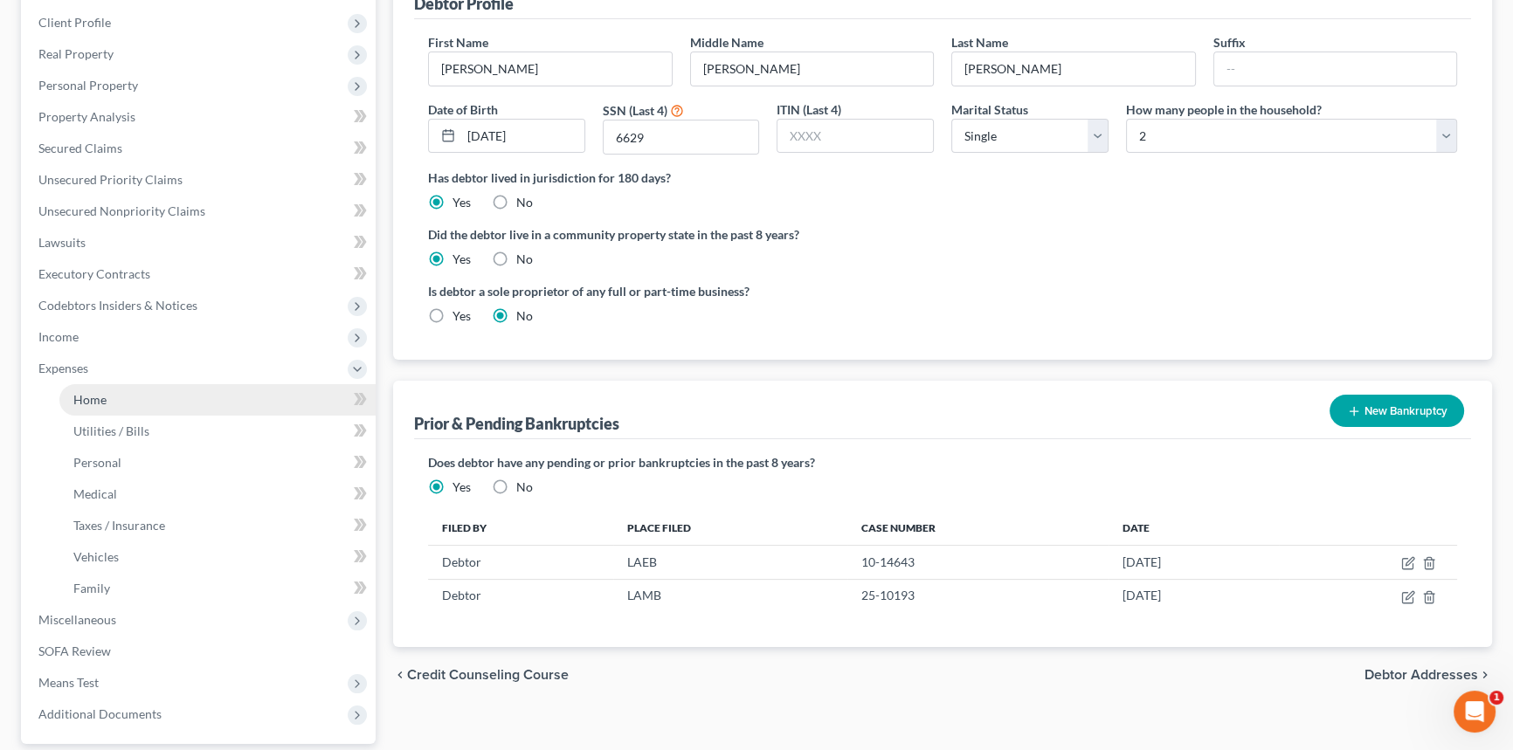
click at [129, 410] on link "Home" at bounding box center [217, 399] width 316 height 31
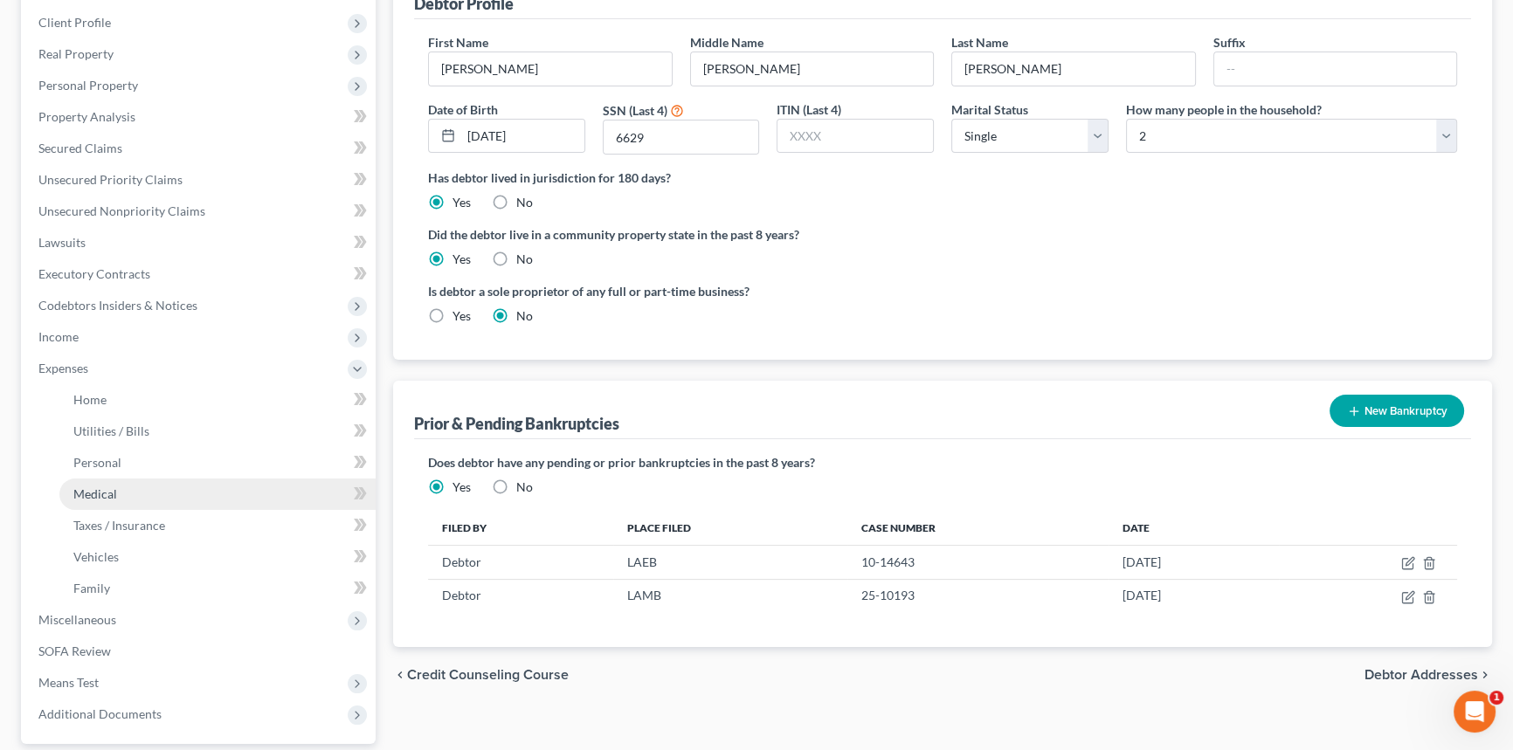
click at [158, 482] on link "Medical" at bounding box center [217, 494] width 316 height 31
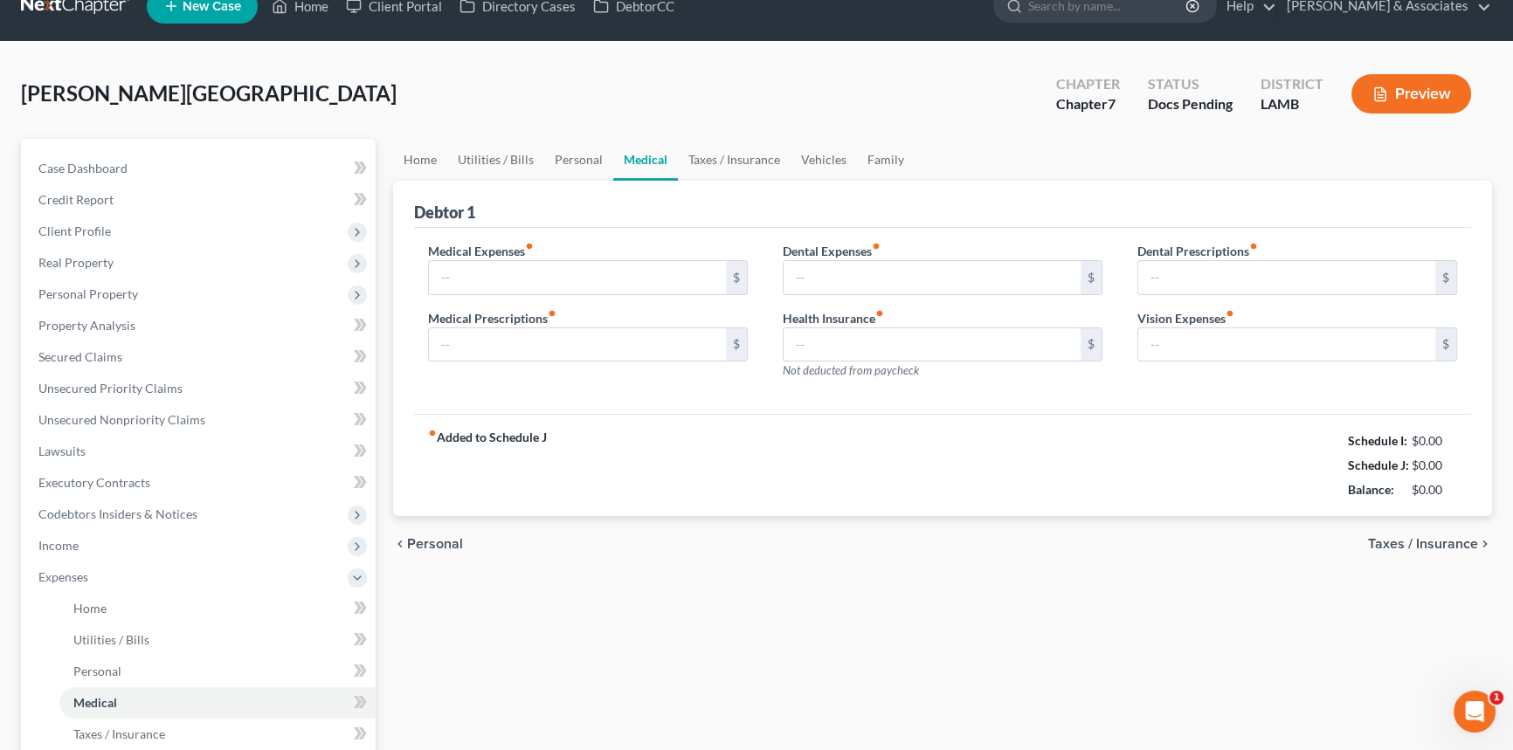
type input "0.00"
type input "150.00"
type input "0.00"
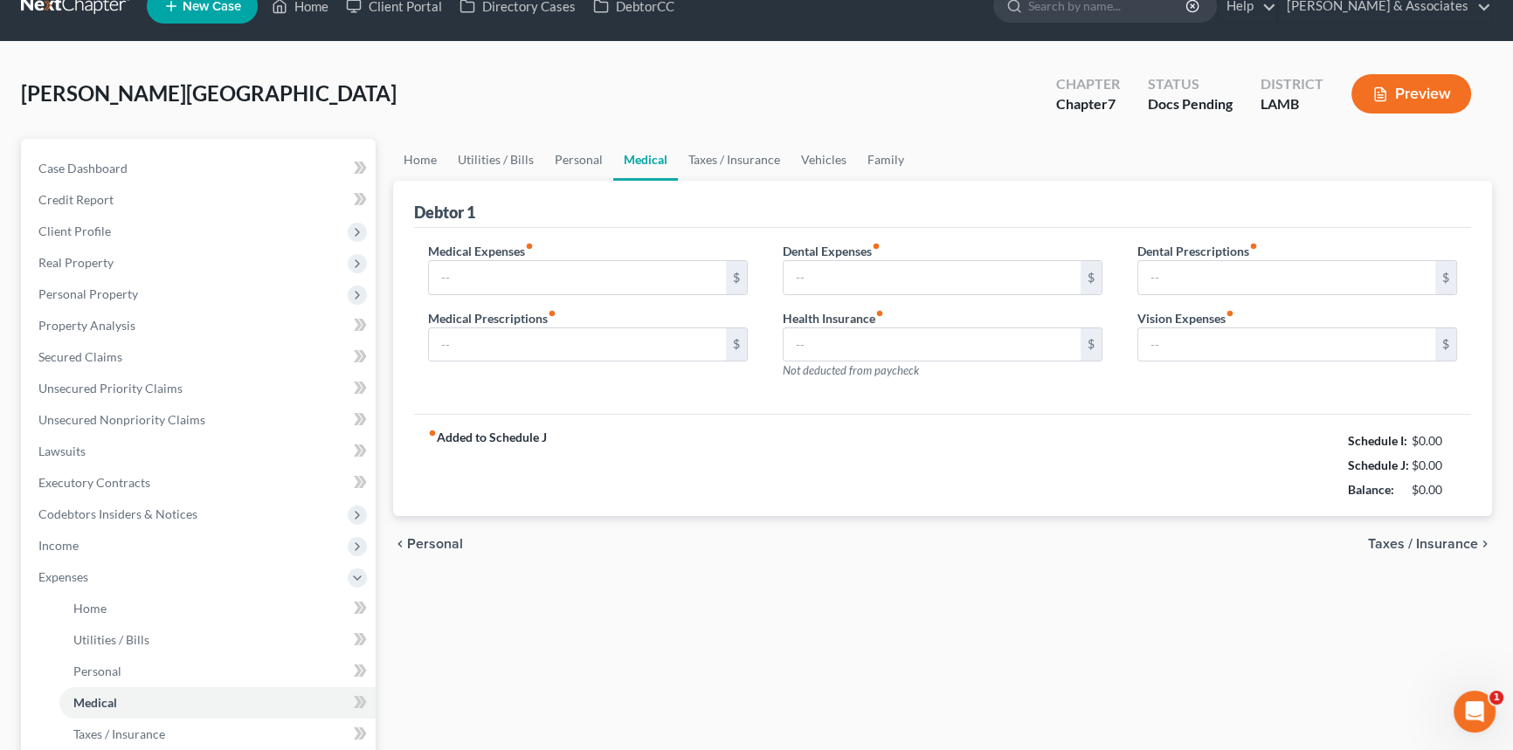
type input "0.00"
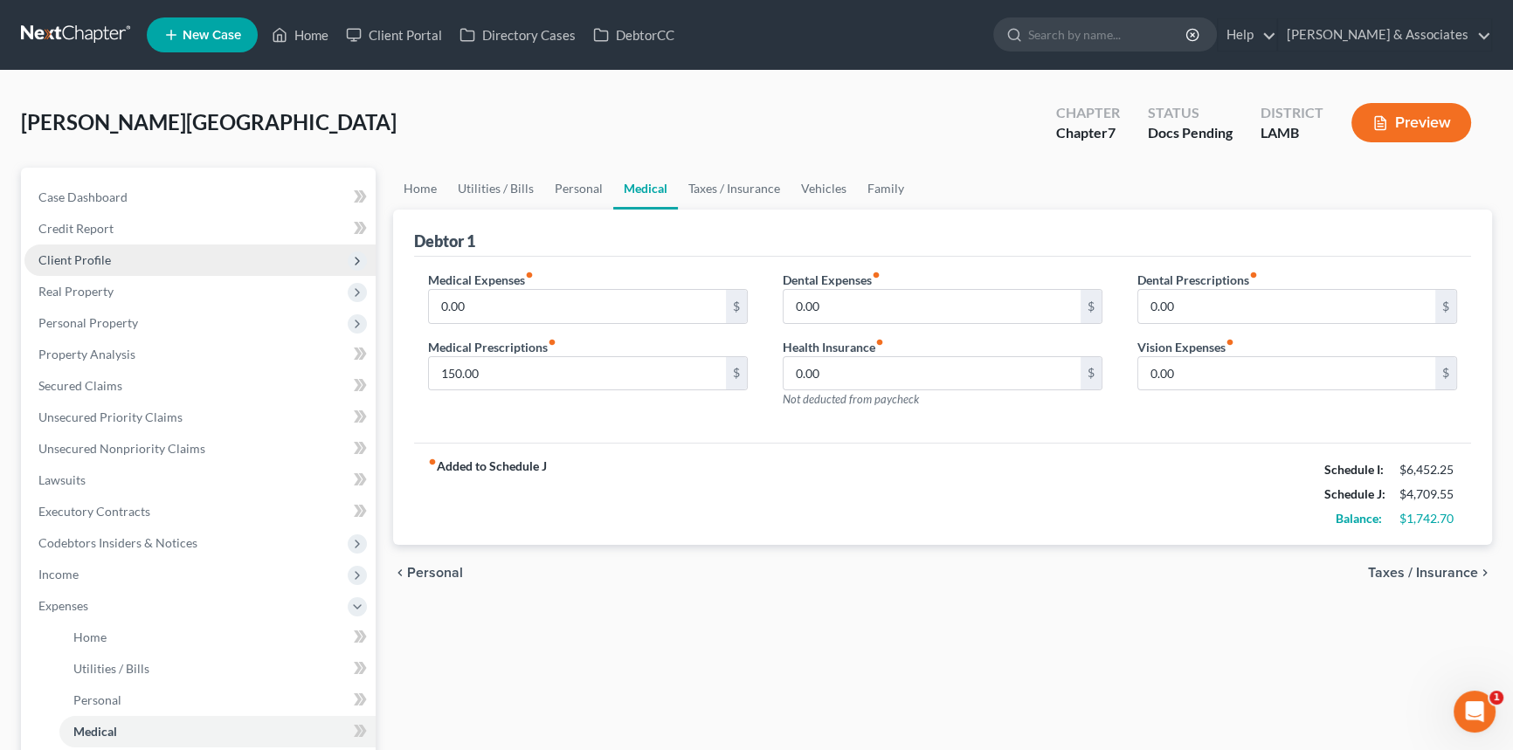
click at [146, 262] on span "Client Profile" at bounding box center [199, 260] width 351 height 31
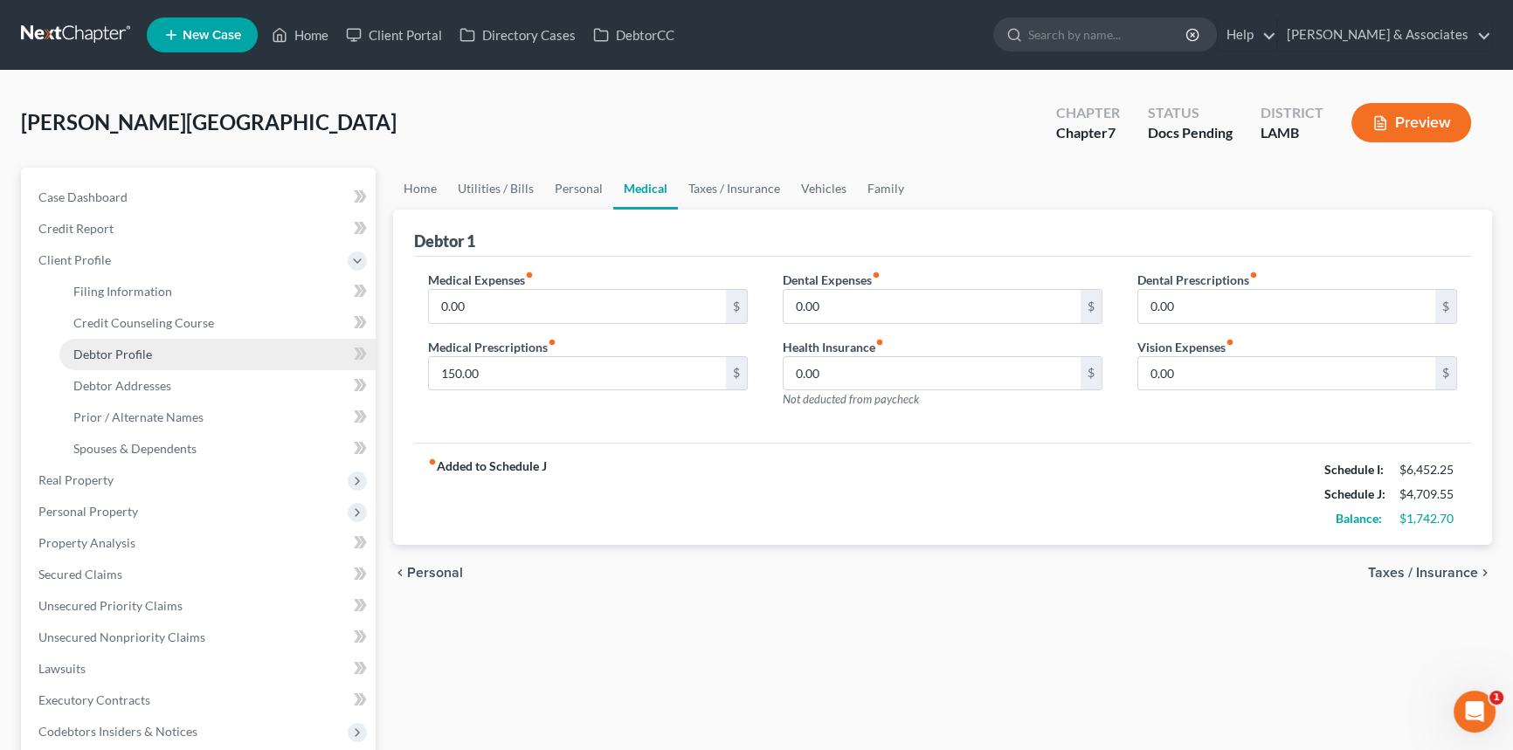
click at [148, 355] on span "Debtor Profile" at bounding box center [112, 354] width 79 height 15
select select "0"
select select "1"
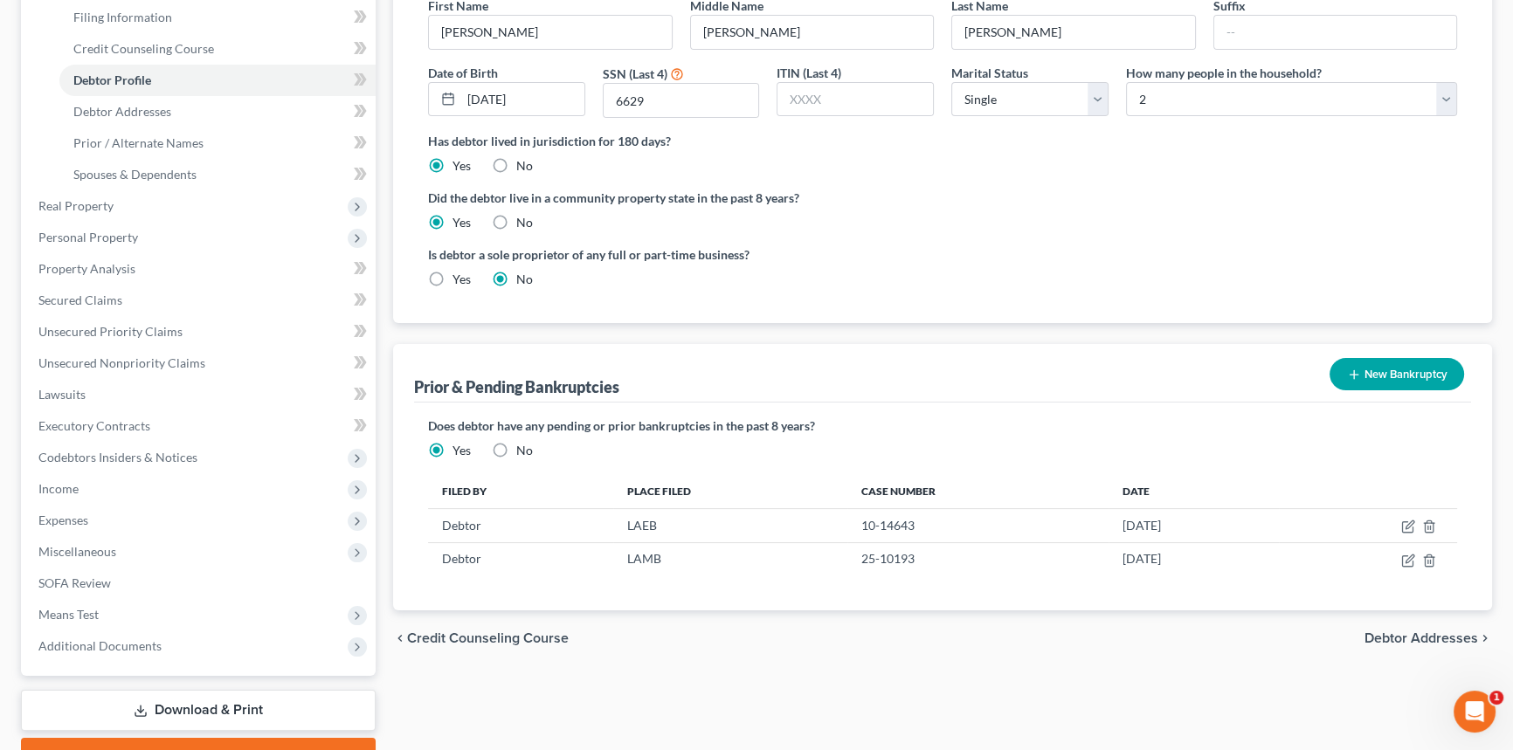
scroll to position [364, 0]
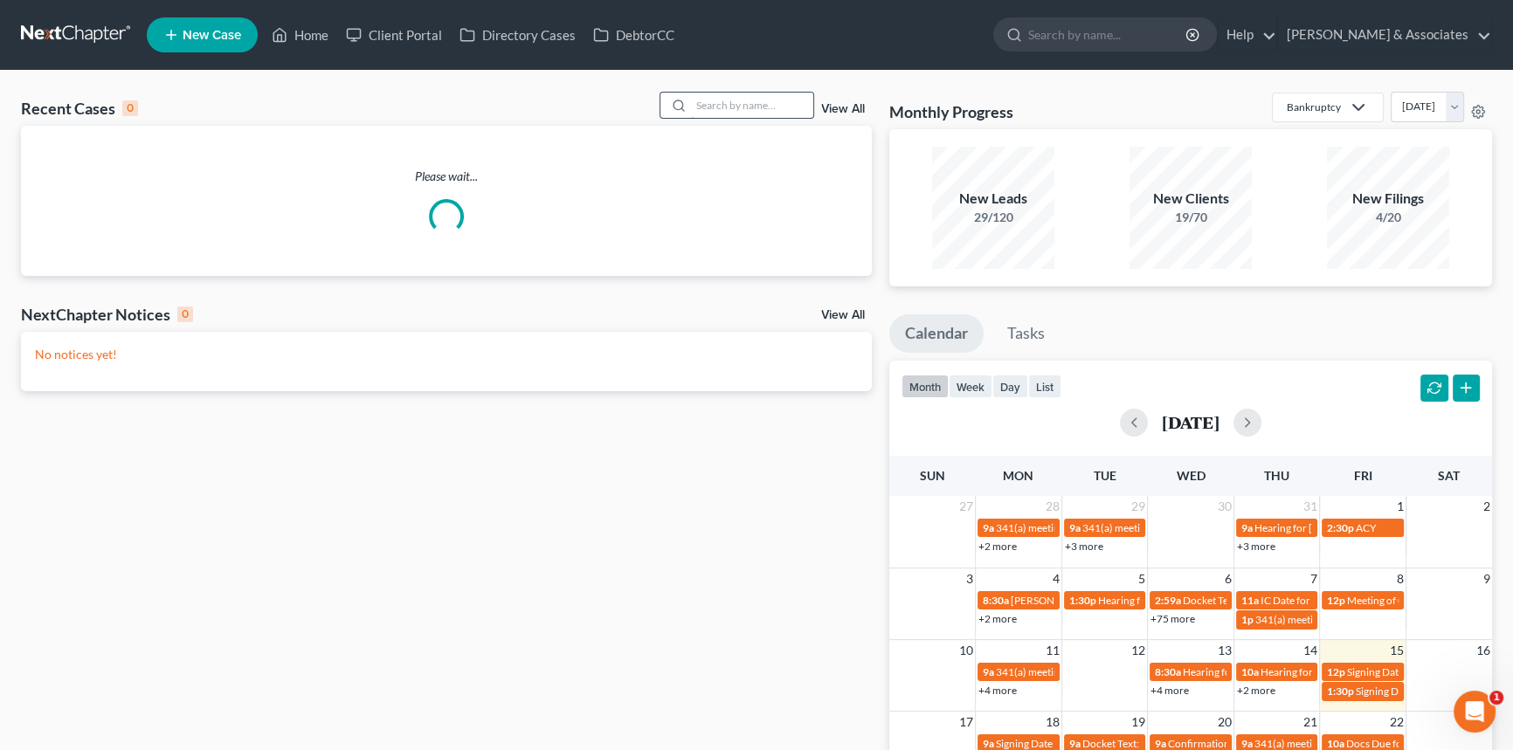
click at [717, 111] on input "search" at bounding box center [752, 105] width 122 height 25
type input "saul"
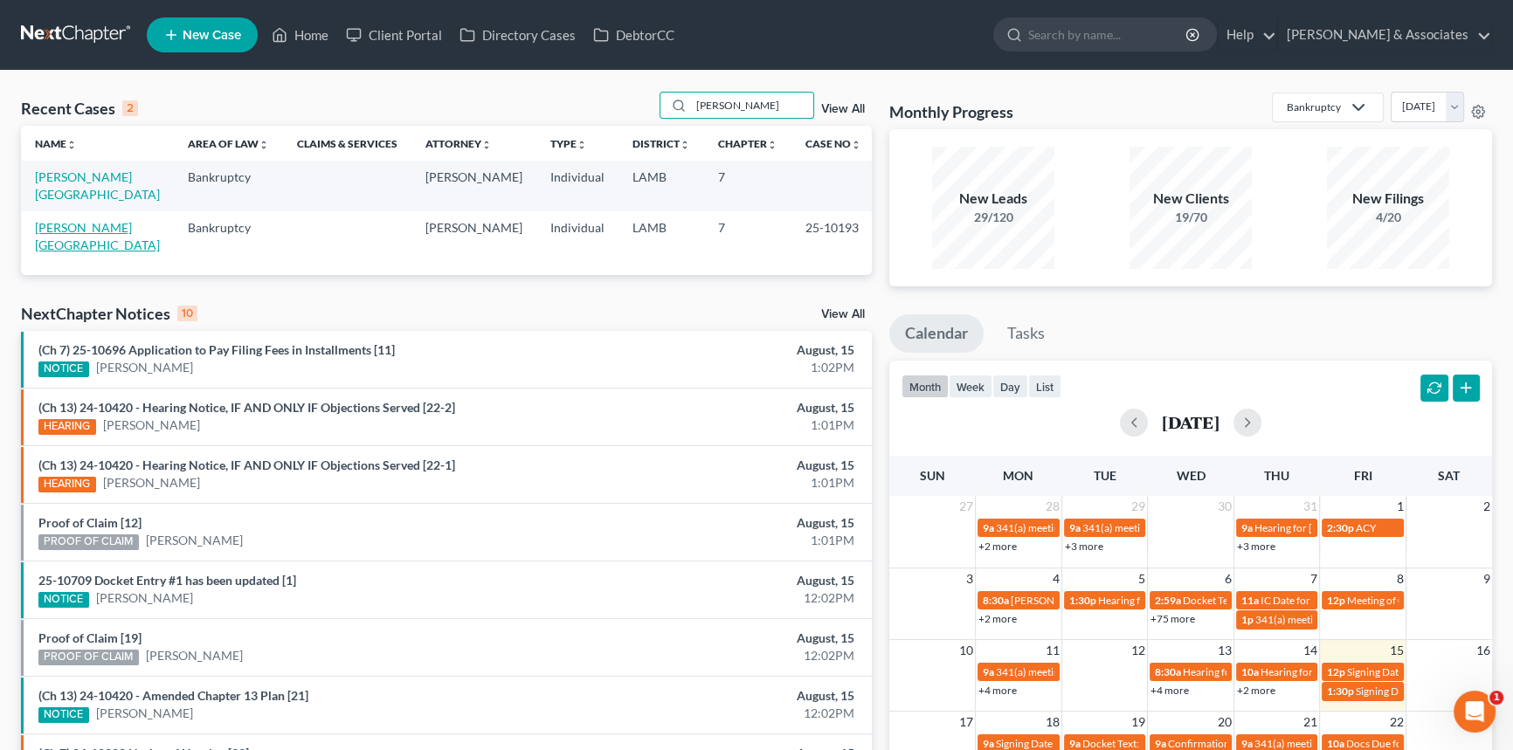
drag, startPoint x: 81, startPoint y: 205, endPoint x: 118, endPoint y: 224, distance: 41.4
click at [81, 220] on link "[PERSON_NAME][GEOGRAPHIC_DATA]" at bounding box center [97, 236] width 125 height 32
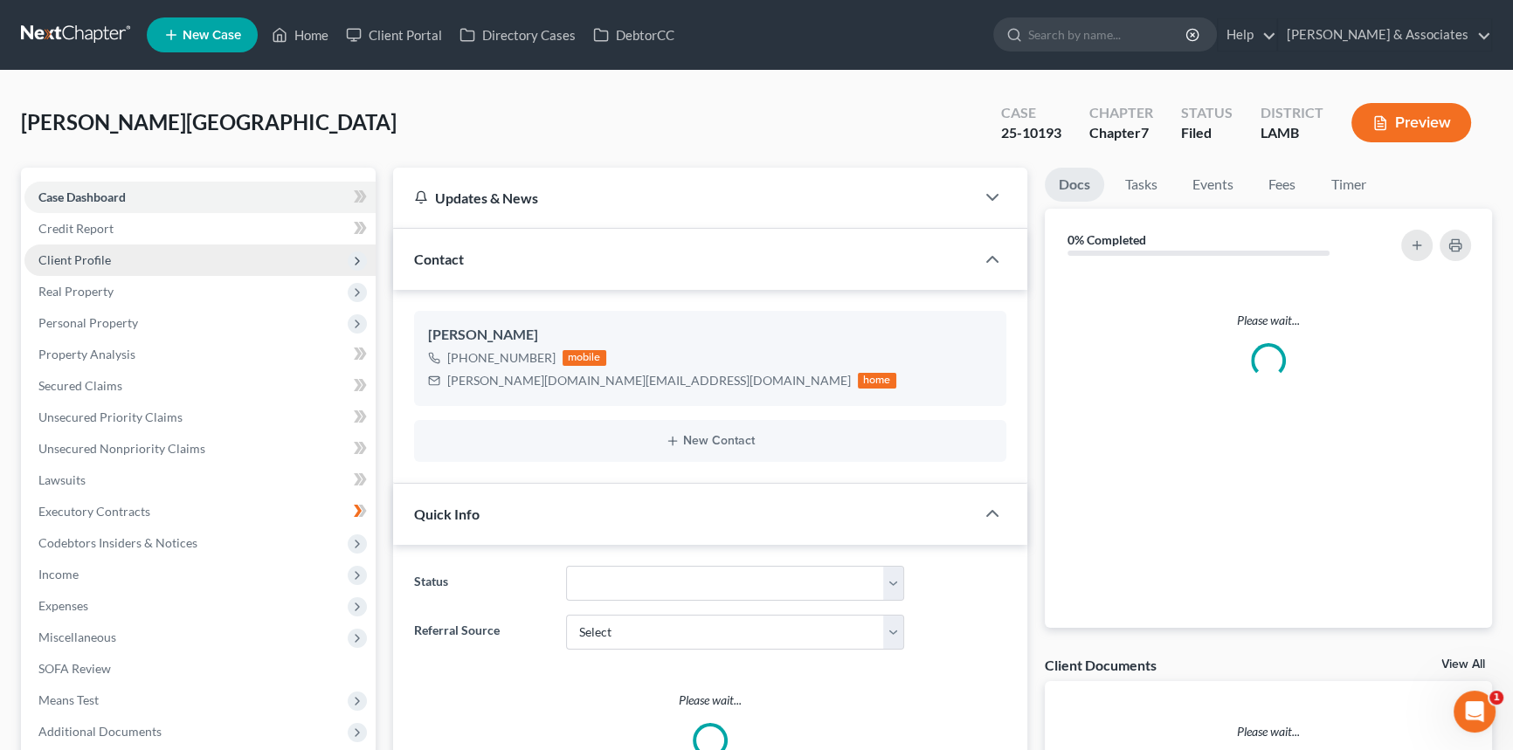
click at [99, 259] on span "Client Profile" at bounding box center [74, 259] width 72 height 15
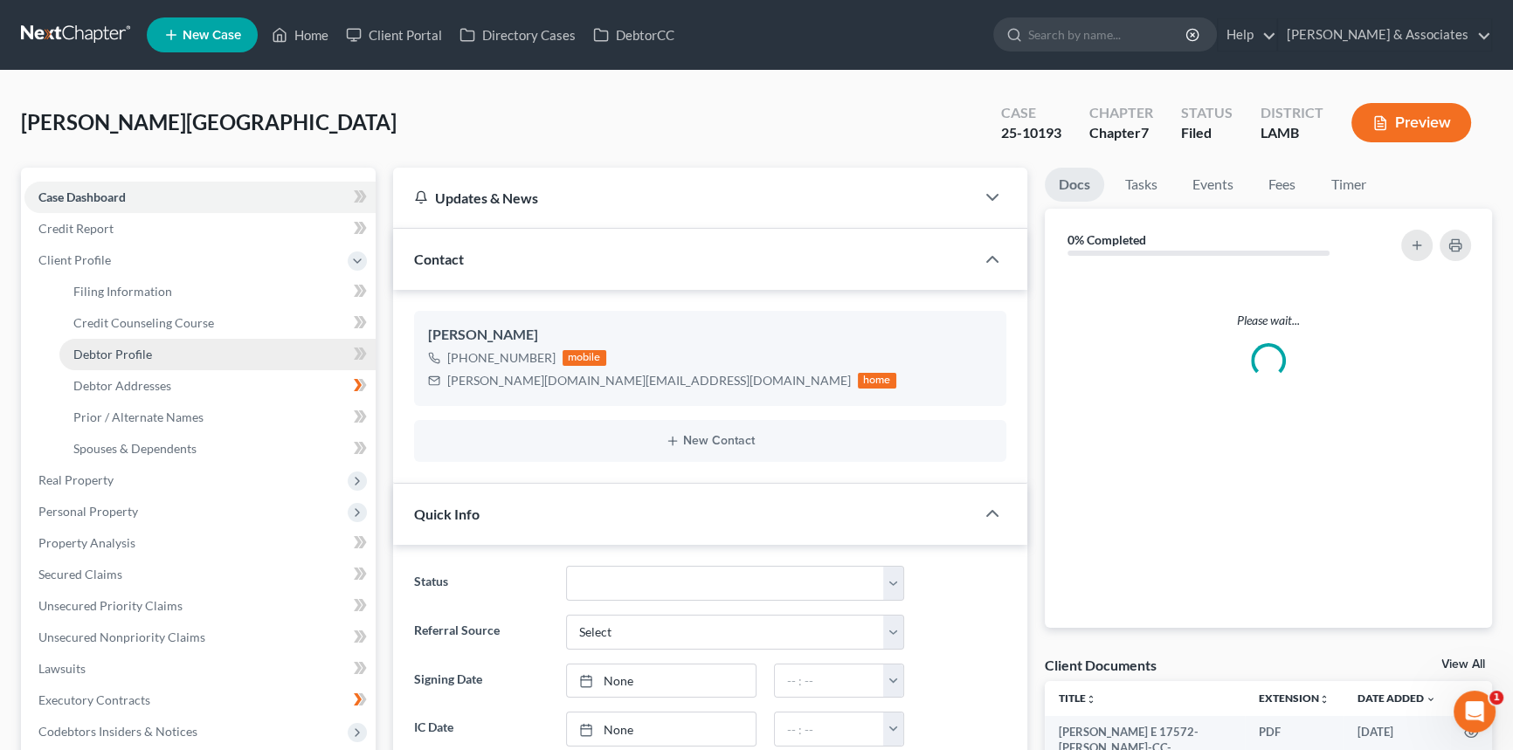
scroll to position [5591, 0]
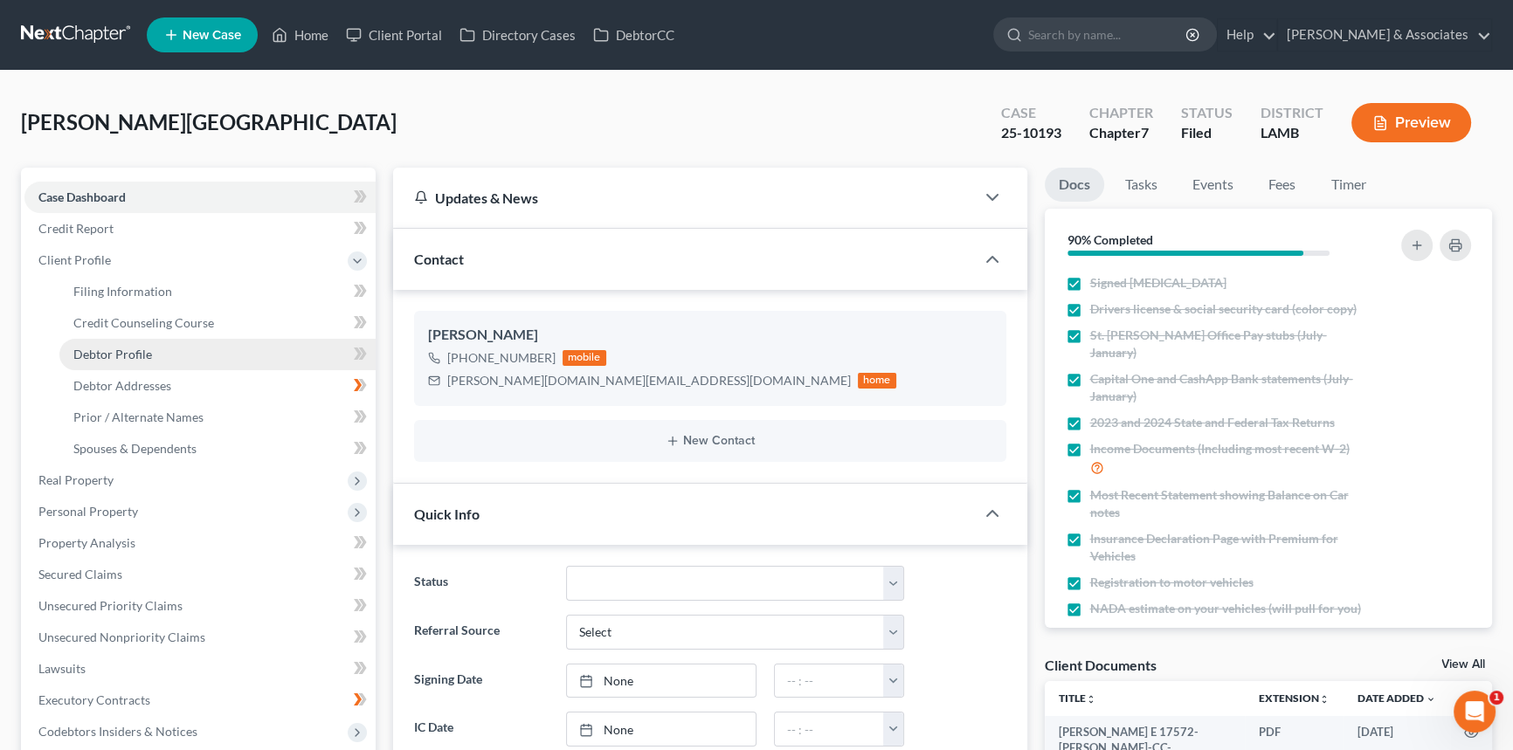
click at [127, 341] on link "Debtor Profile" at bounding box center [217, 354] width 316 height 31
select select "0"
select select "1"
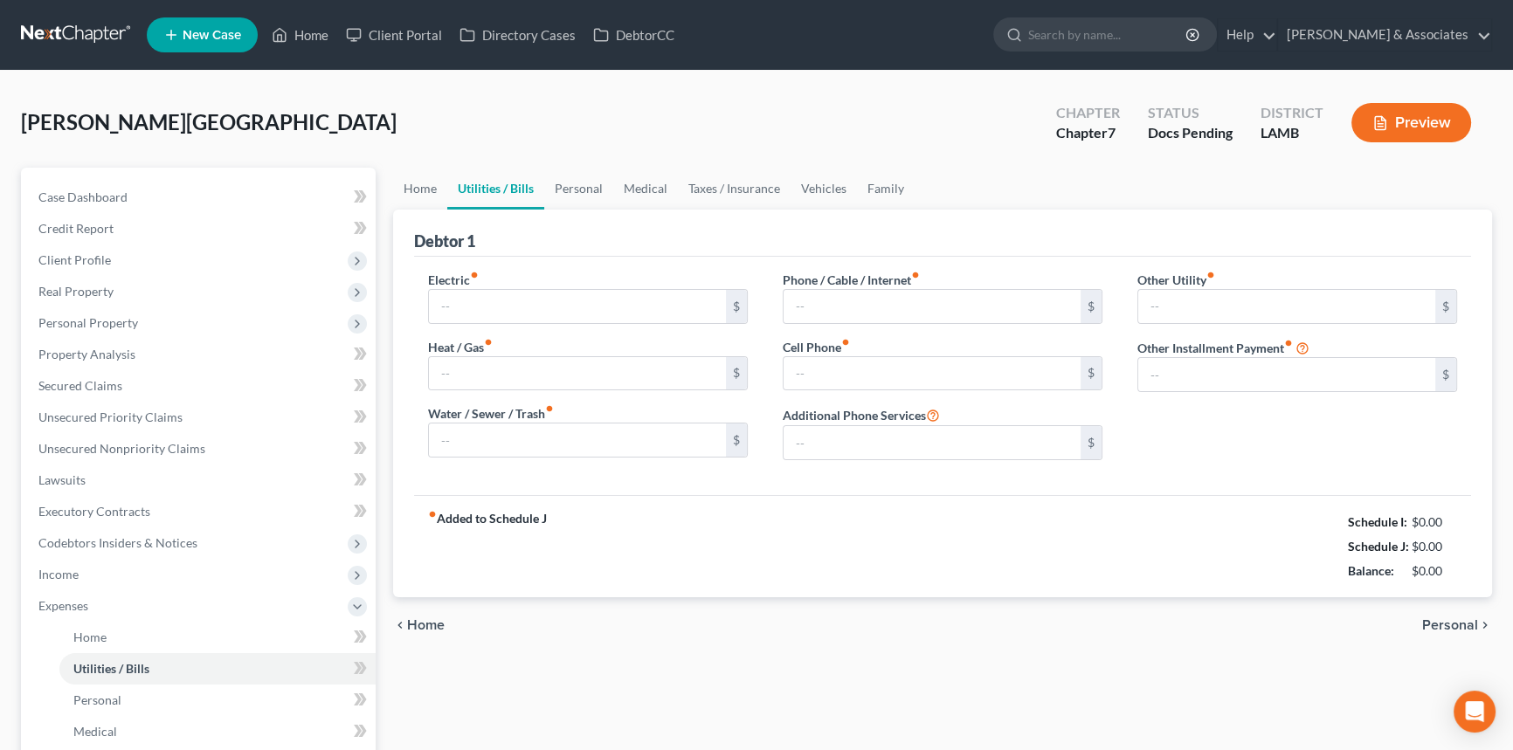
type input "280.00"
type input "0.00"
type input "75.00"
type input "350.00"
type input "0.00"
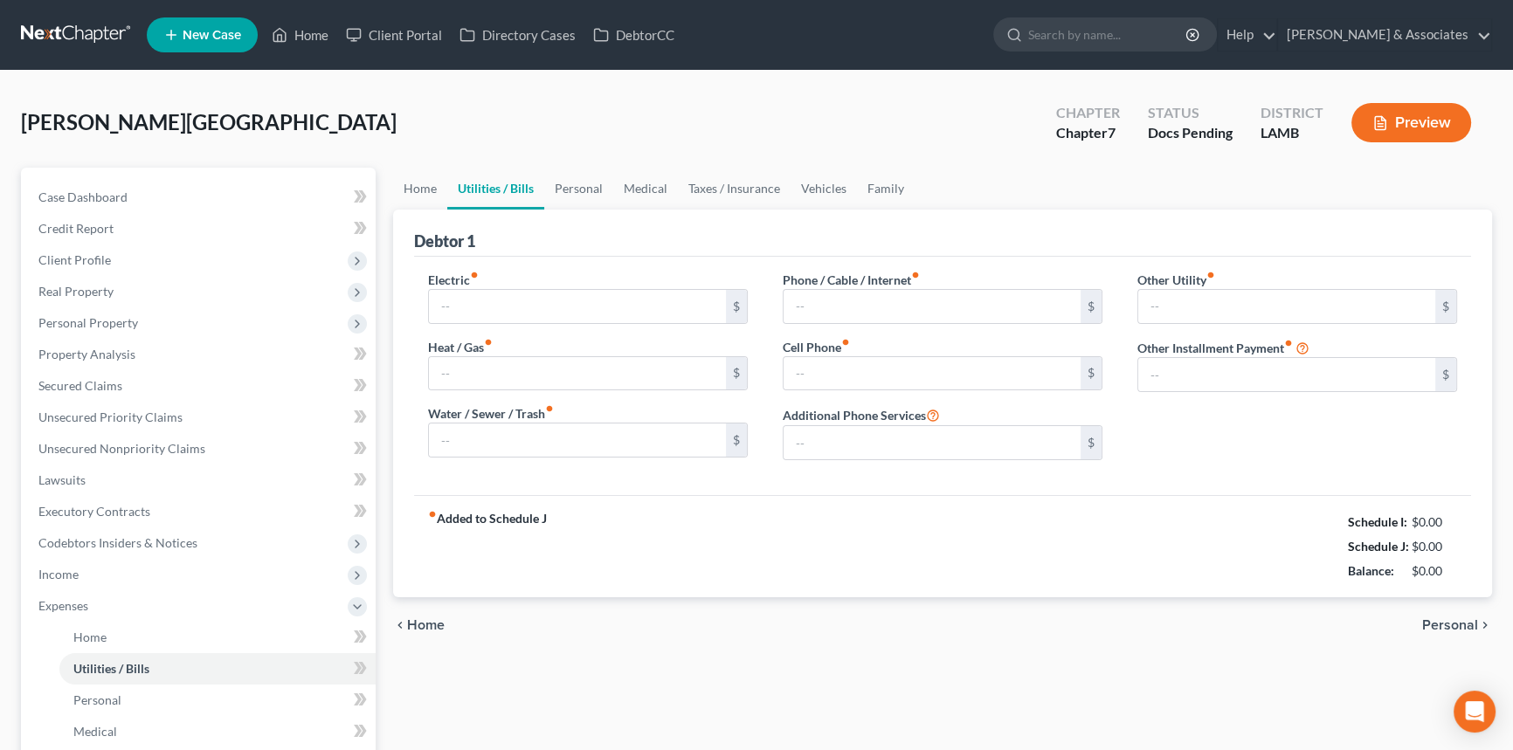
type input "27.00"
type input "Netflix, Amazon"
type input "350.00"
type input "Proposed IRS tax payment"
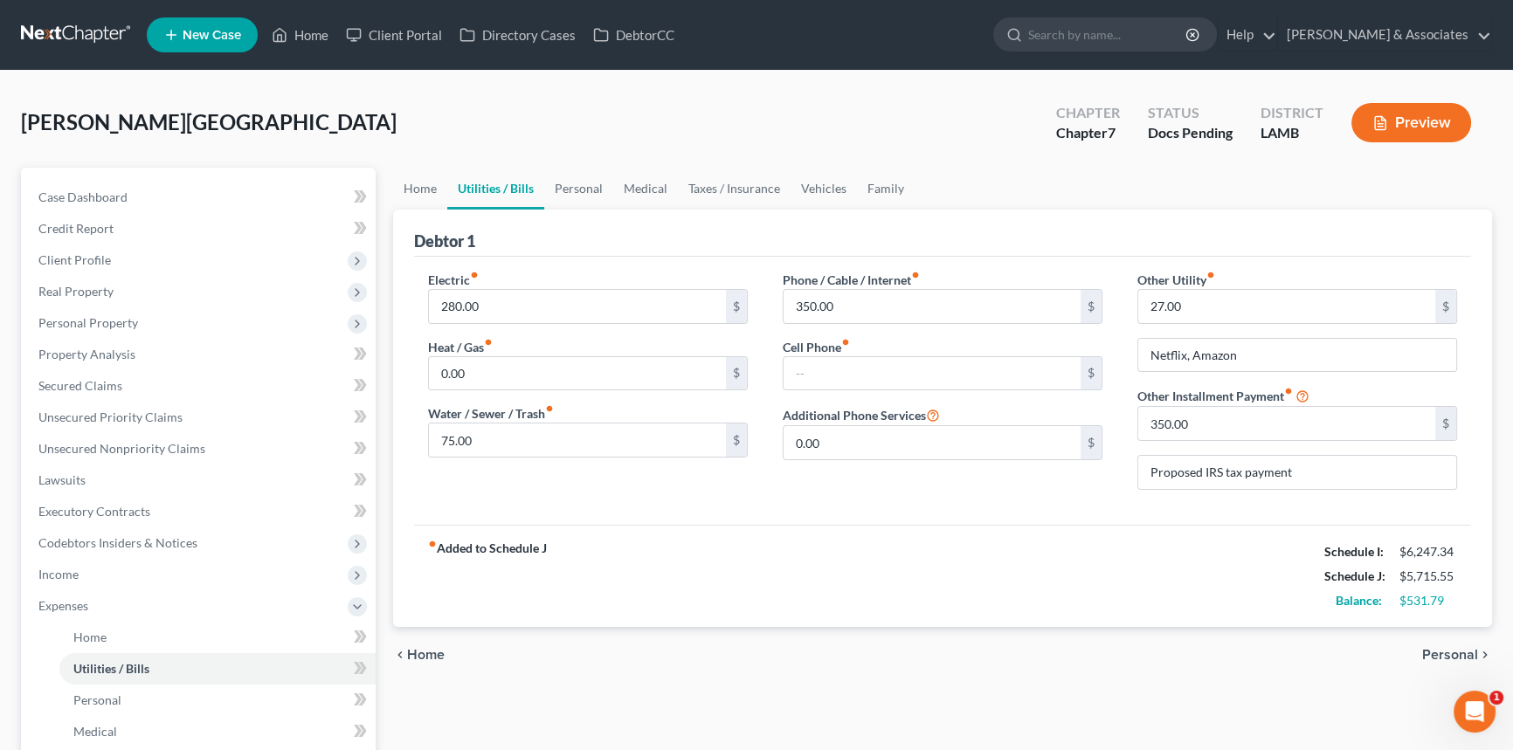
click at [108, 31] on link at bounding box center [77, 34] width 112 height 31
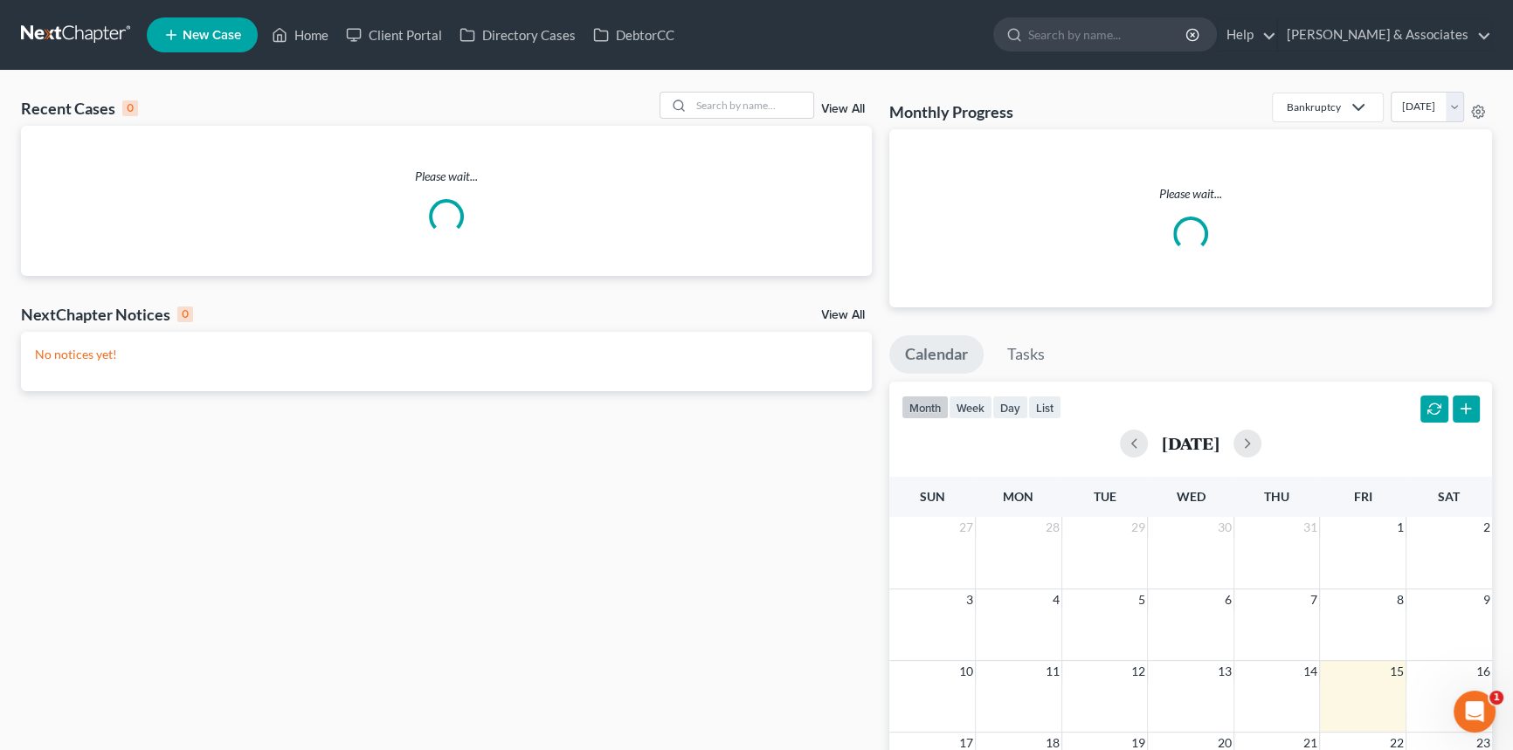
click at [718, 123] on div "Recent Cases 0 View All" at bounding box center [446, 109] width 851 height 34
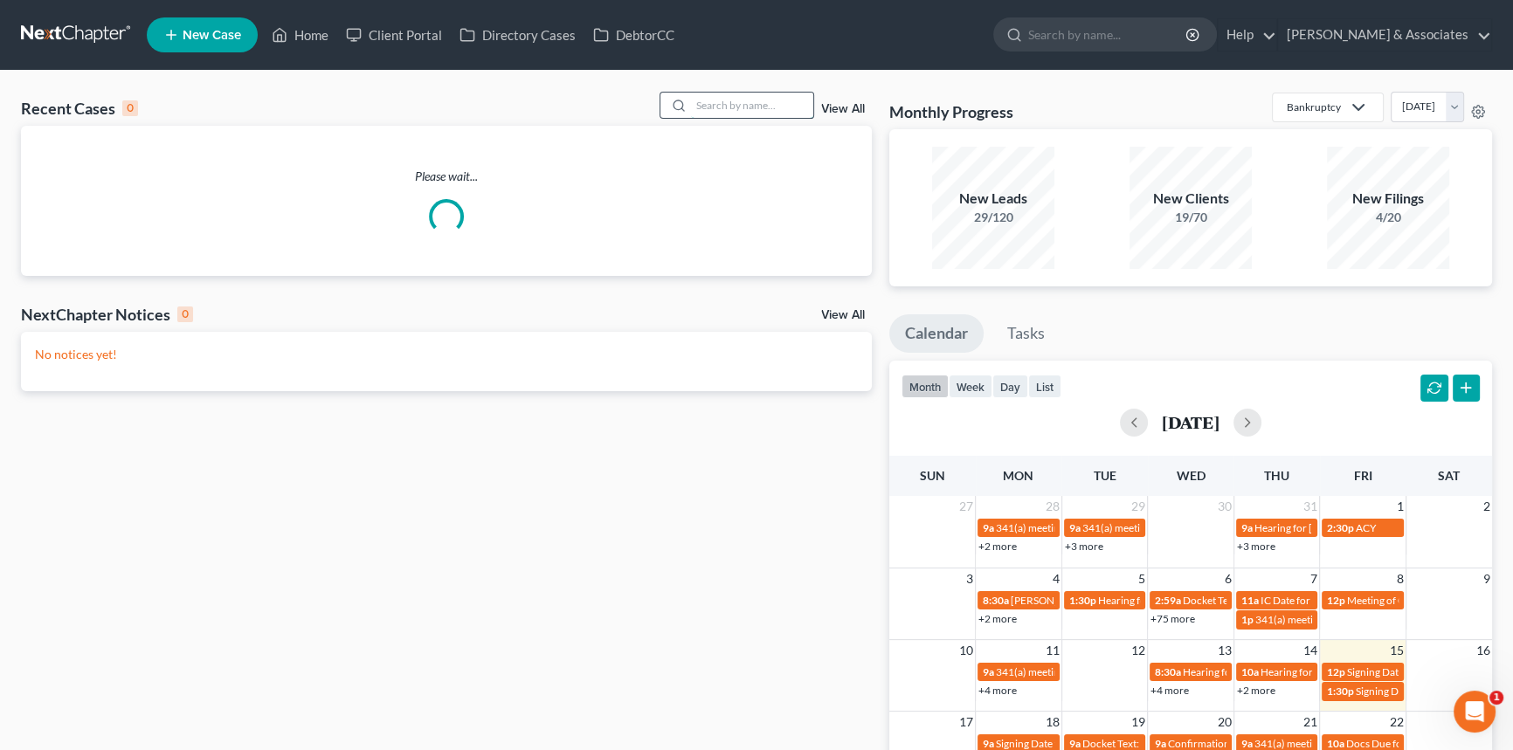
click at [731, 109] on input "search" at bounding box center [752, 105] width 122 height 25
type input "[PERSON_NAME]"
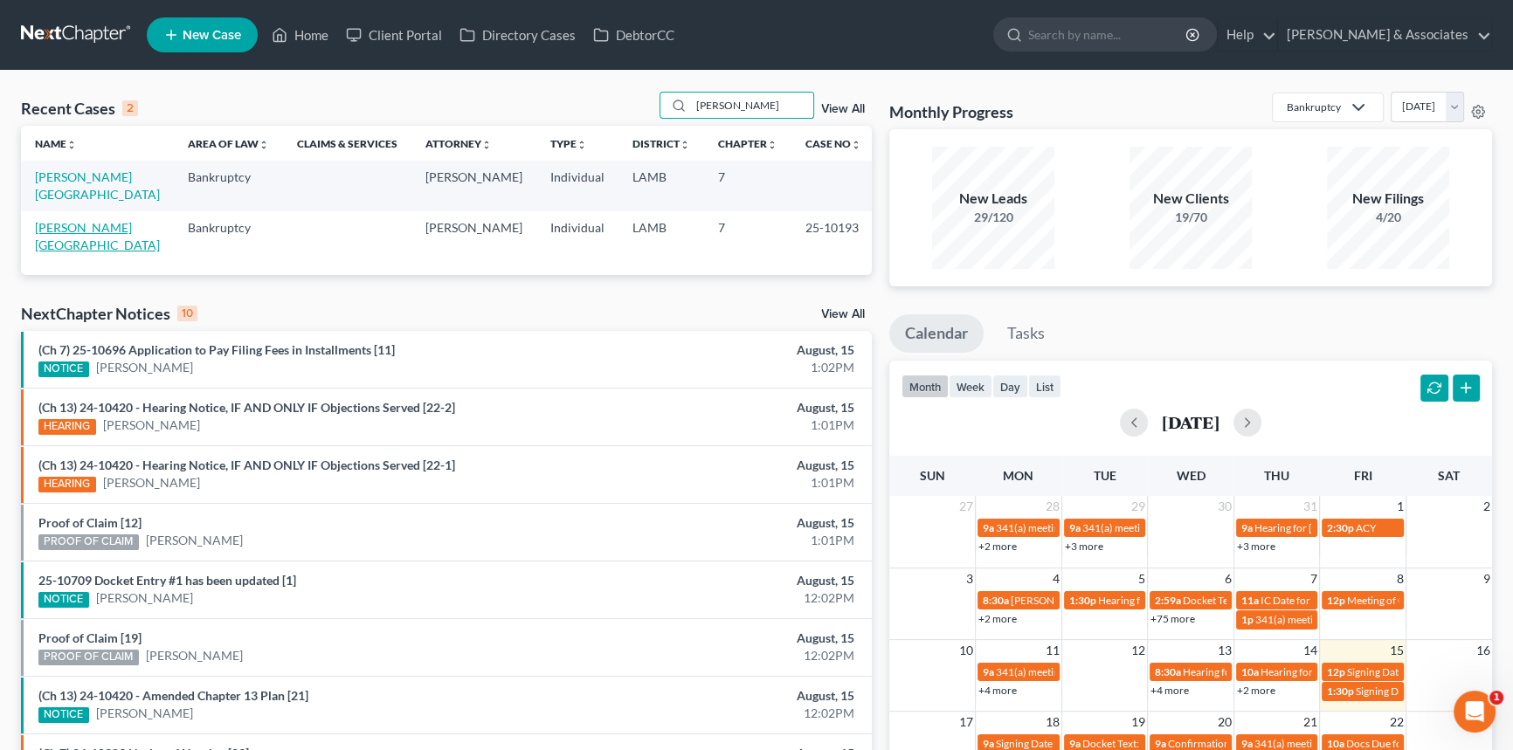
click at [69, 220] on link "[PERSON_NAME][GEOGRAPHIC_DATA]" at bounding box center [97, 236] width 125 height 32
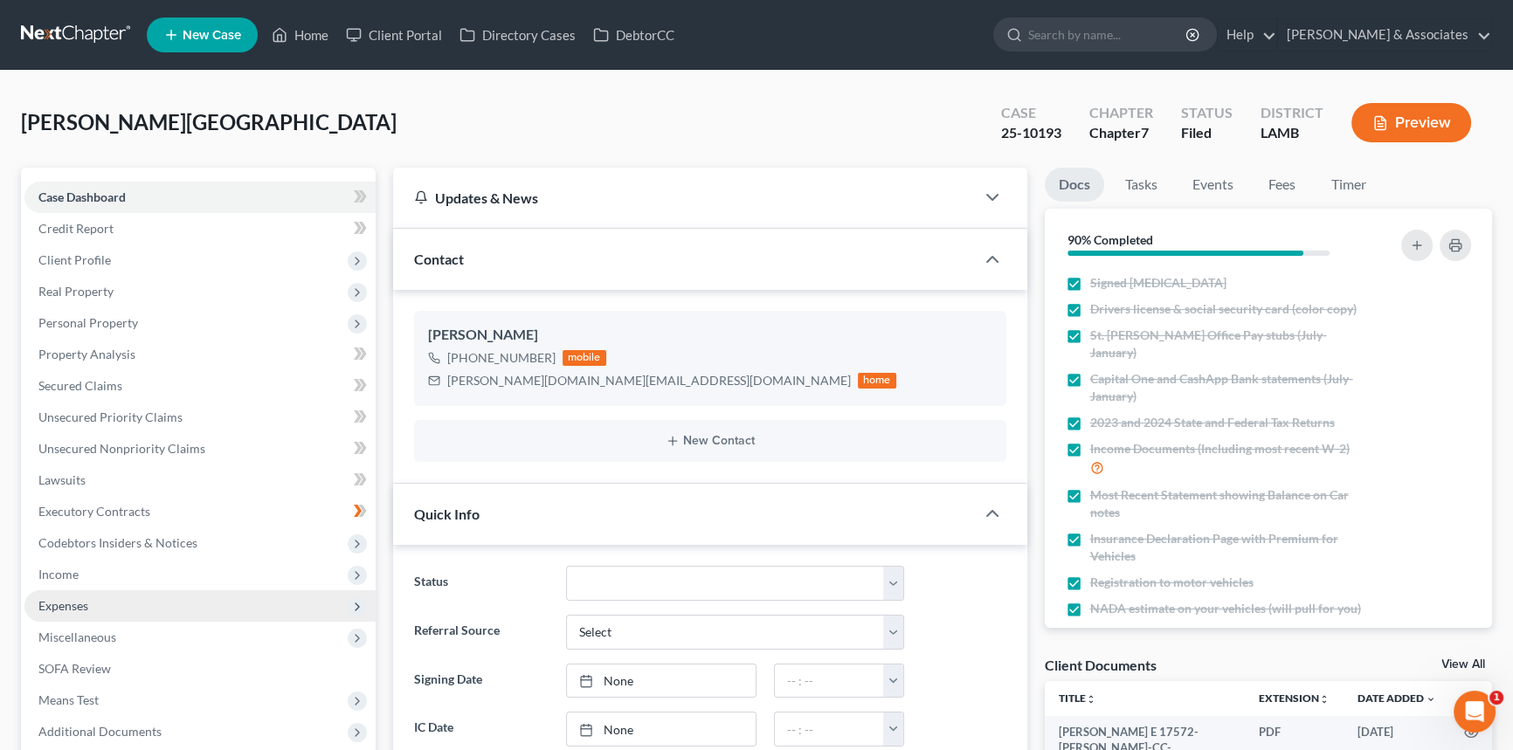
click at [198, 591] on span "Expenses" at bounding box center [199, 605] width 351 height 31
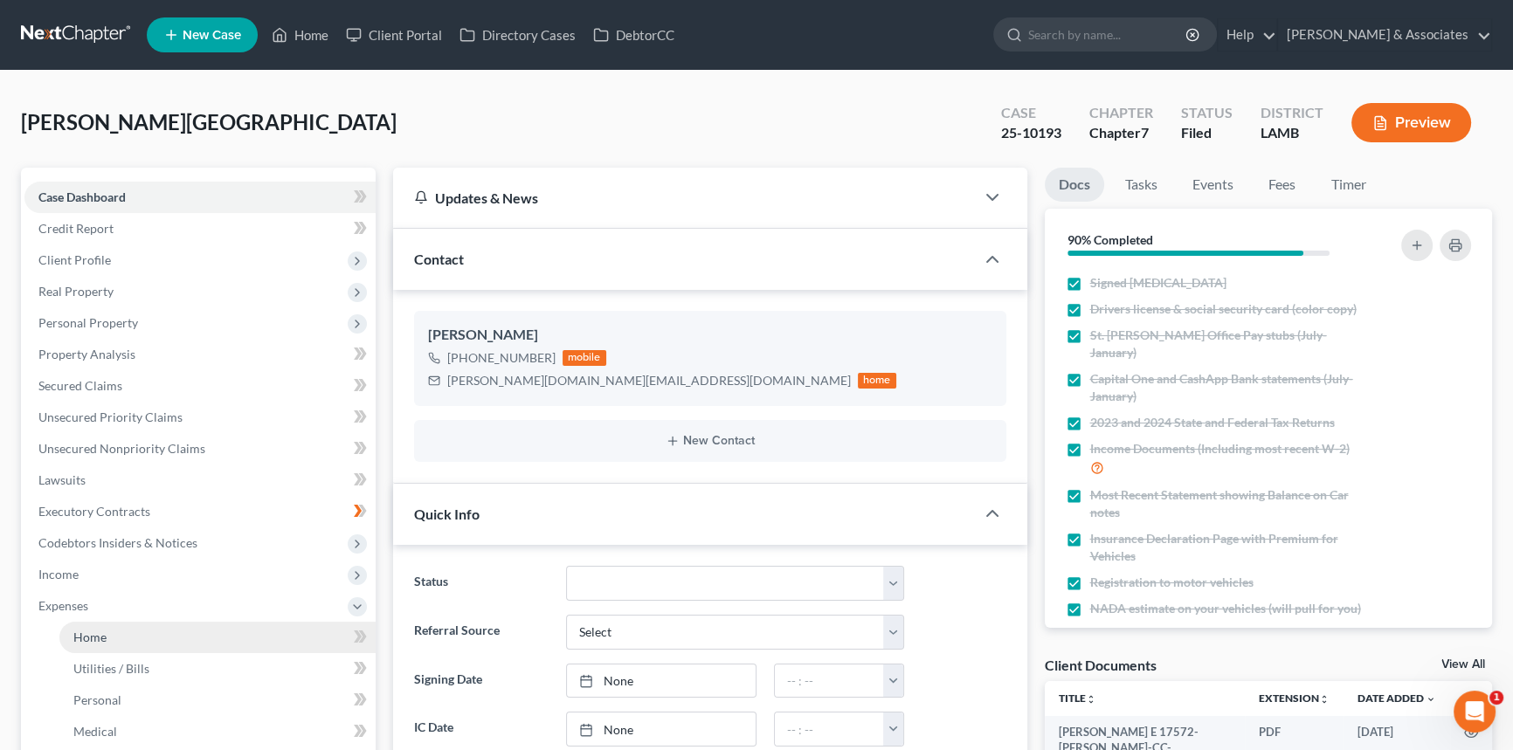
scroll to position [5591, 0]
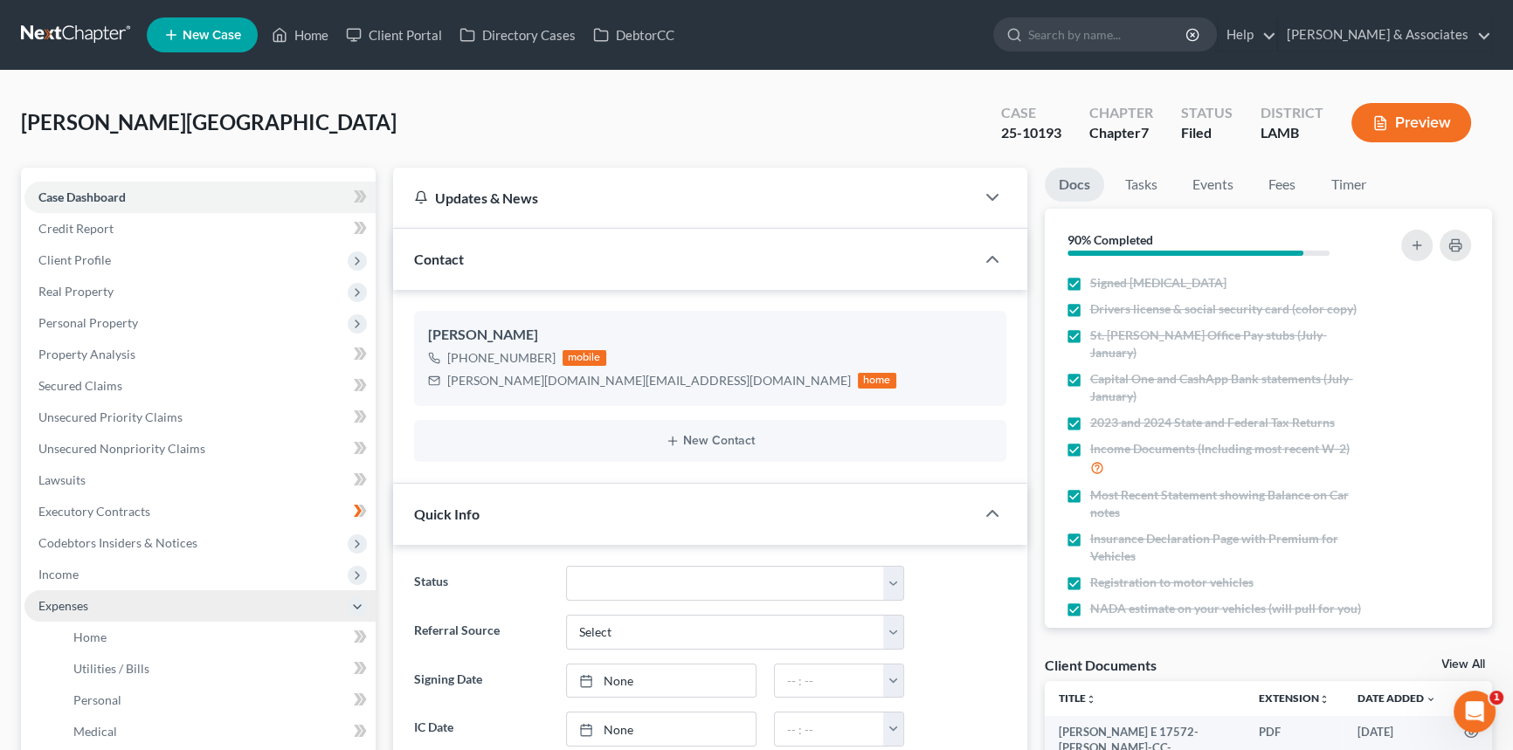
click at [182, 617] on span "Expenses" at bounding box center [199, 605] width 351 height 31
click at [191, 608] on span "Expenses" at bounding box center [199, 605] width 351 height 31
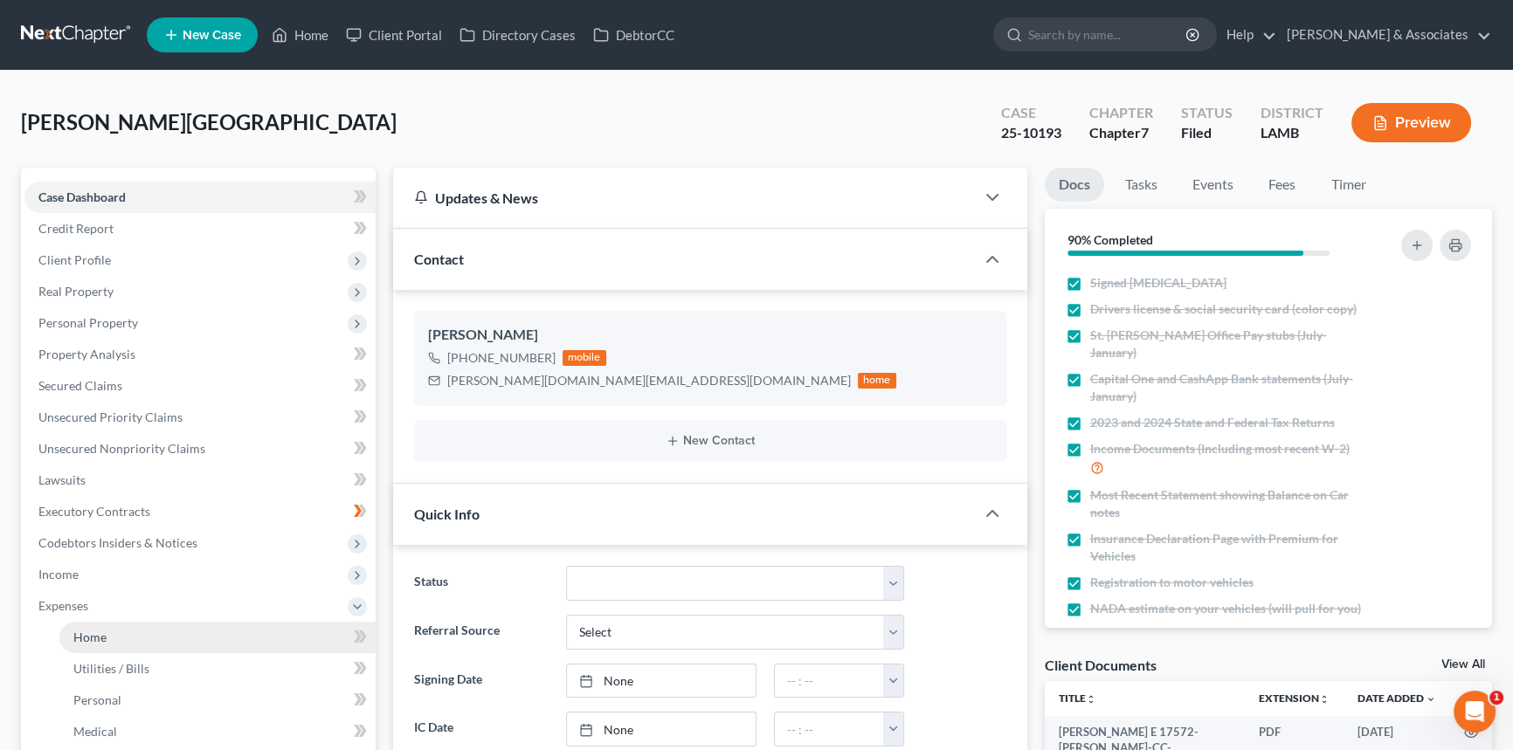
click at [170, 639] on link "Home" at bounding box center [217, 637] width 316 height 31
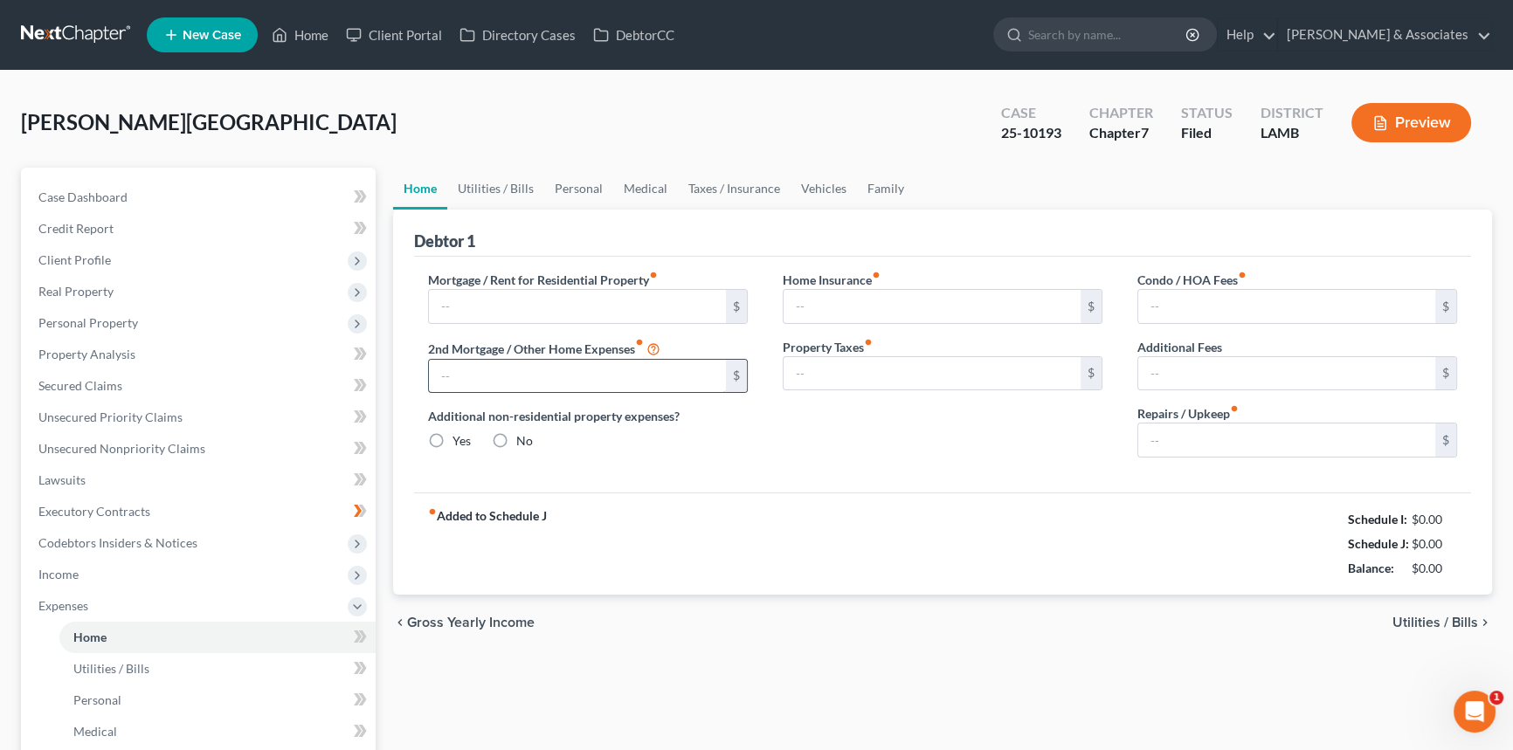
type input "1,570.00"
type input "0.00"
radio input "true"
type input "52.82"
type input "0.00"
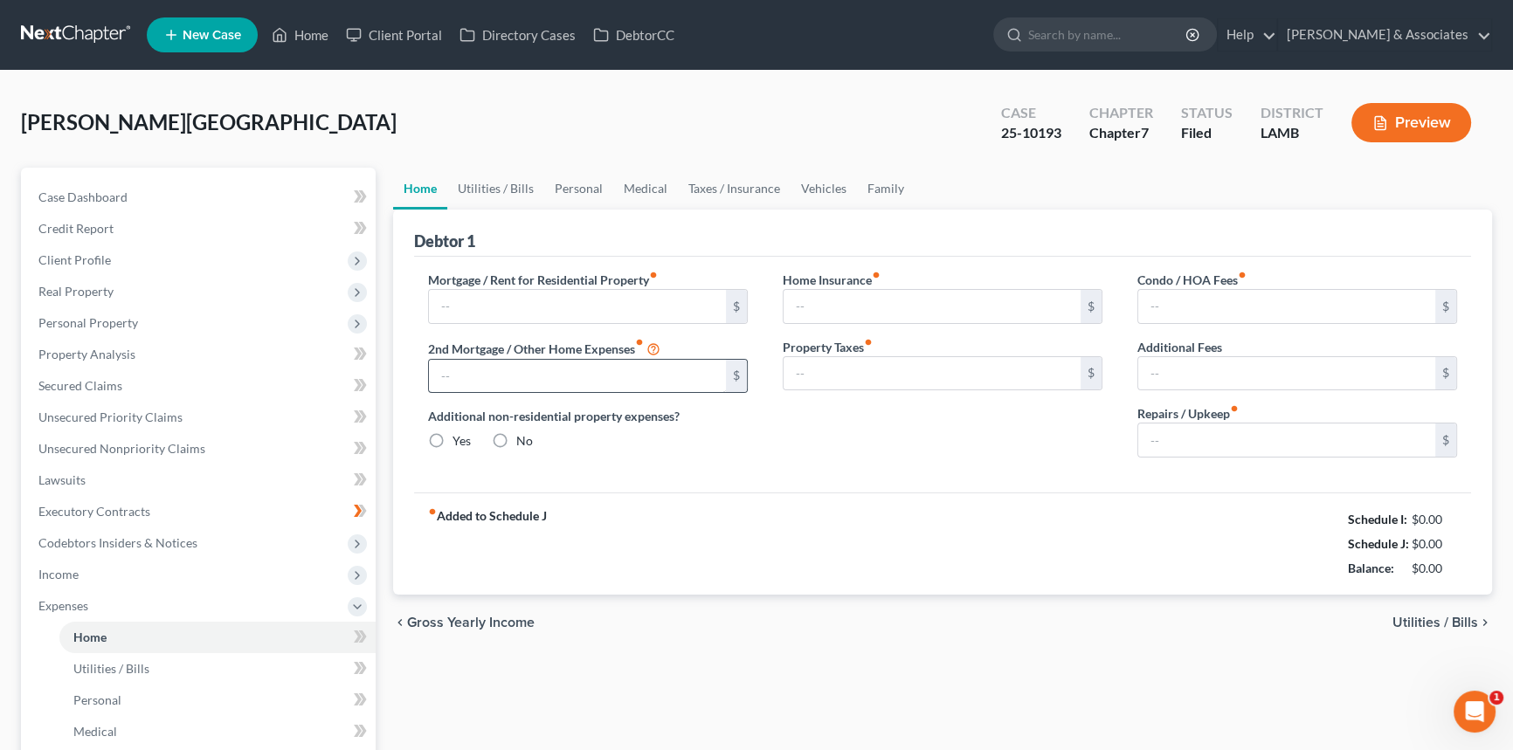
type input "0.00"
type input "100.00"
click at [501, 178] on link "Utilities / Bills" at bounding box center [495, 189] width 97 height 42
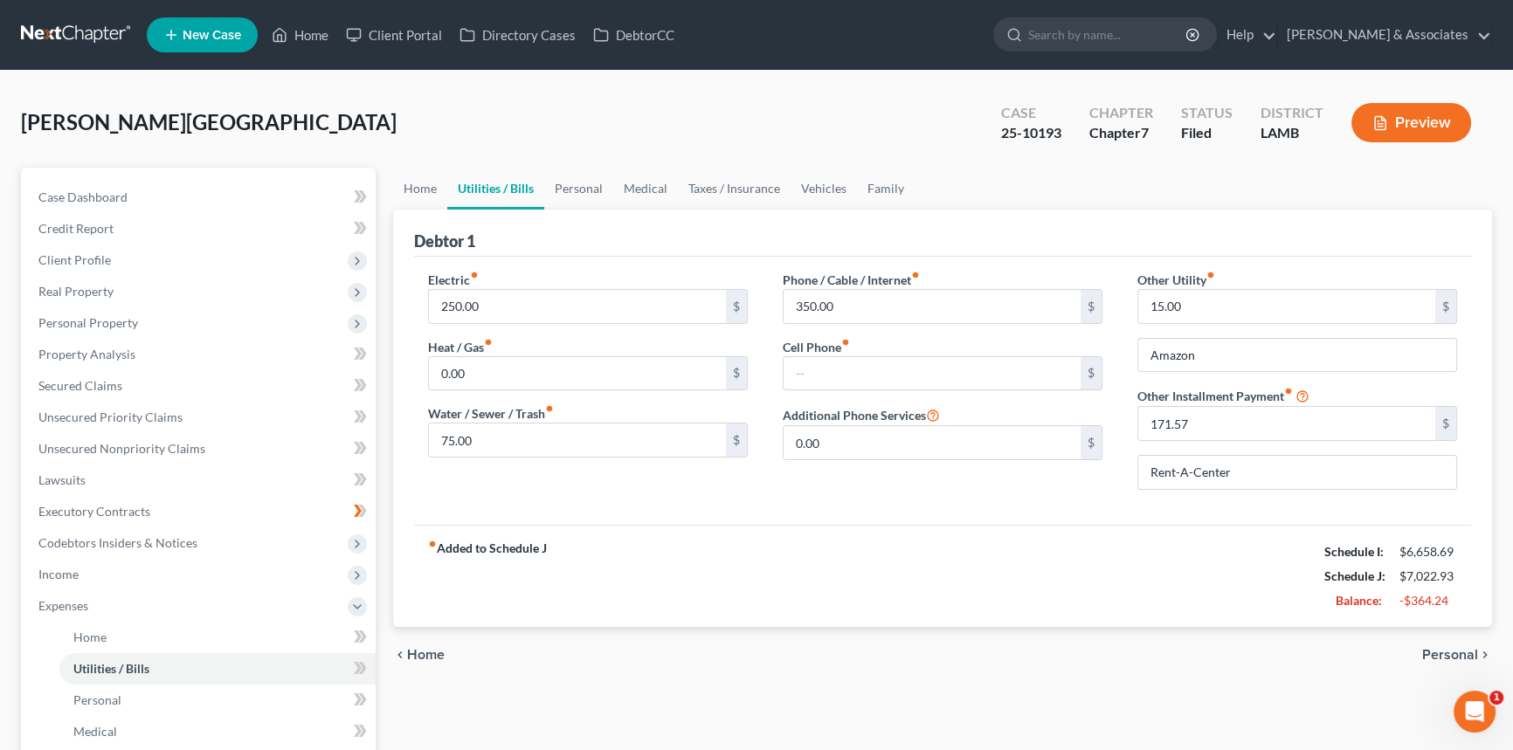
click at [749, 575] on div "fiber_manual_record Added to Schedule J Schedule I: $6,658.69 Schedule J: $7,02…" at bounding box center [942, 576] width 1057 height 102
click at [644, 190] on link "Medical" at bounding box center [645, 189] width 65 height 42
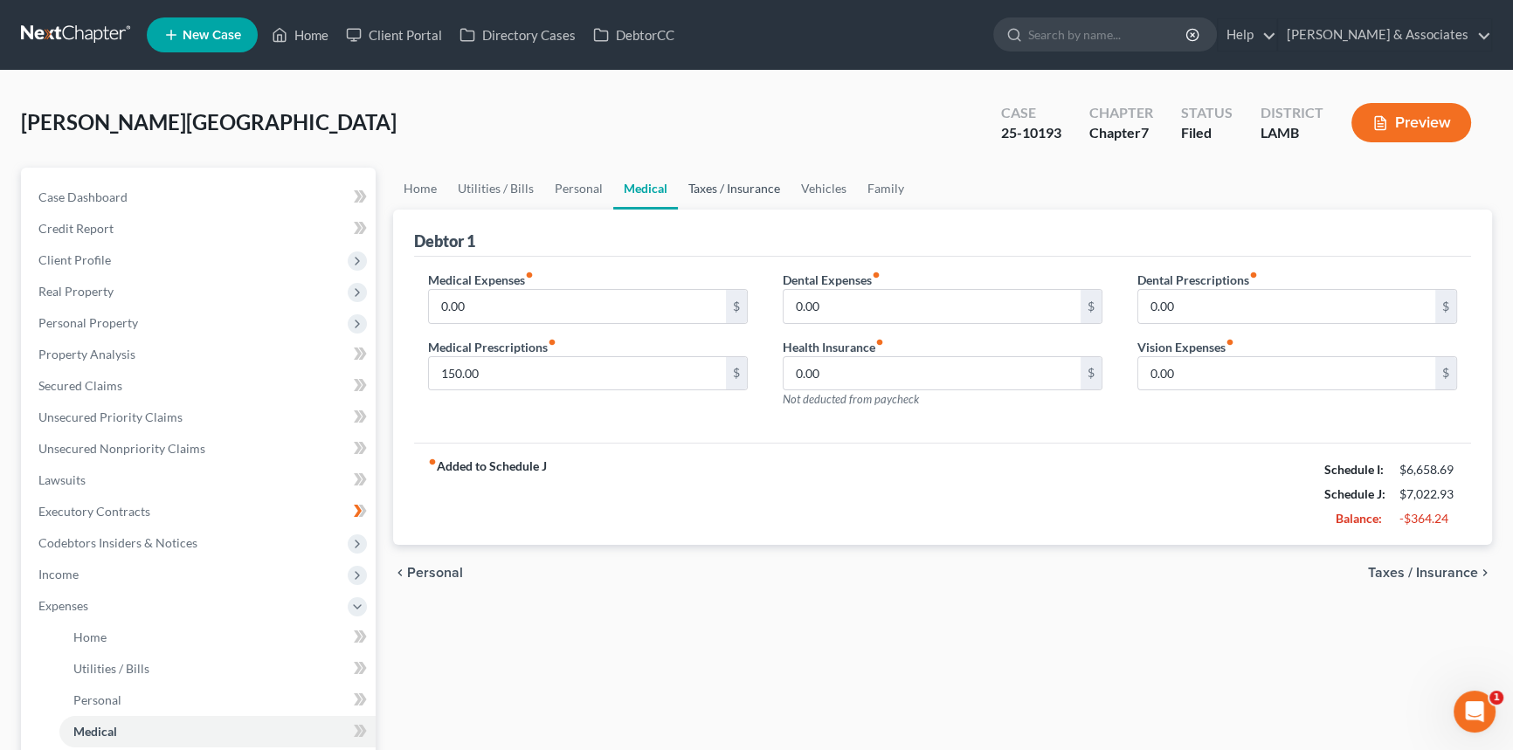
click at [695, 179] on link "Taxes / Insurance" at bounding box center [734, 189] width 113 height 42
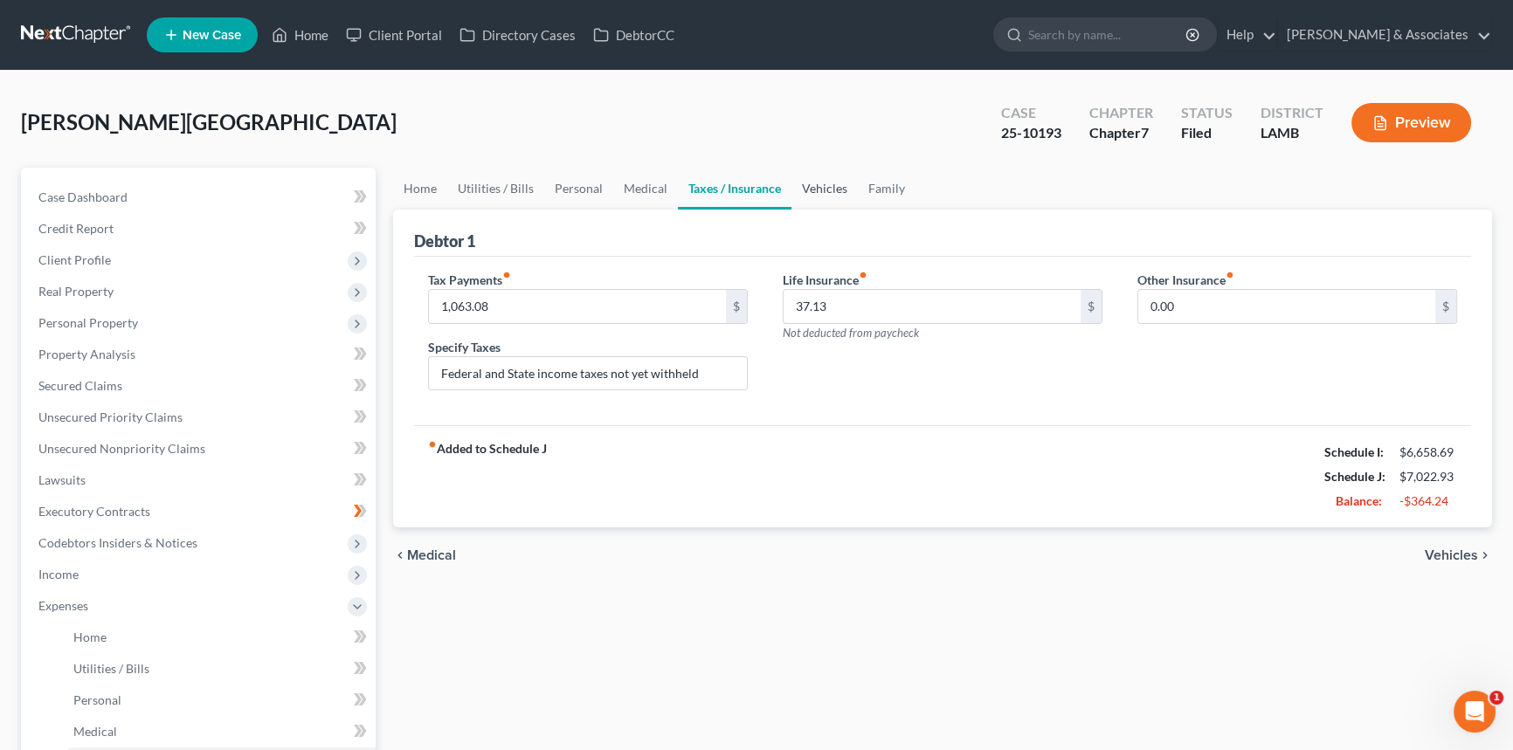
click at [826, 191] on link "Vehicles" at bounding box center [824, 189] width 66 height 42
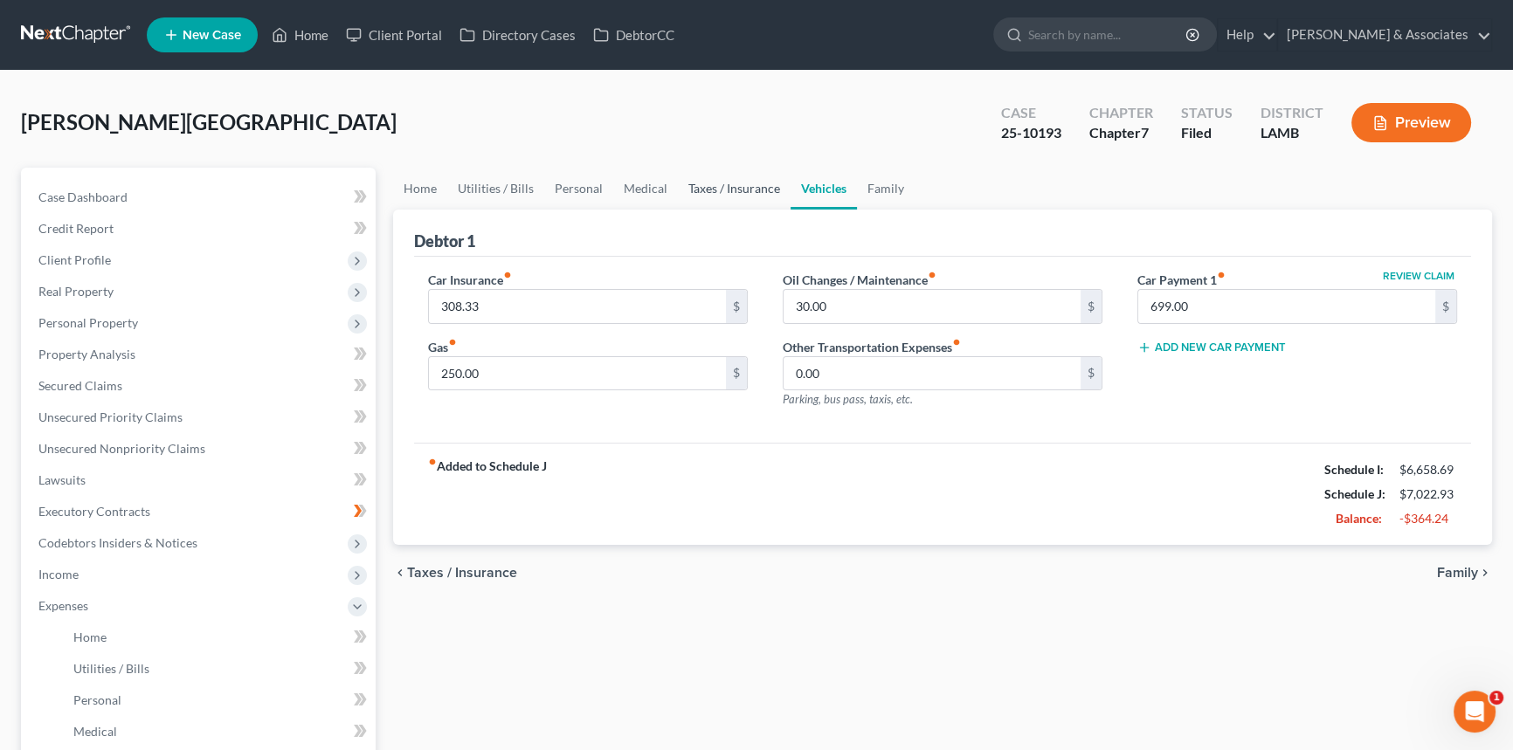
click at [699, 187] on link "Taxes / Insurance" at bounding box center [734, 189] width 113 height 42
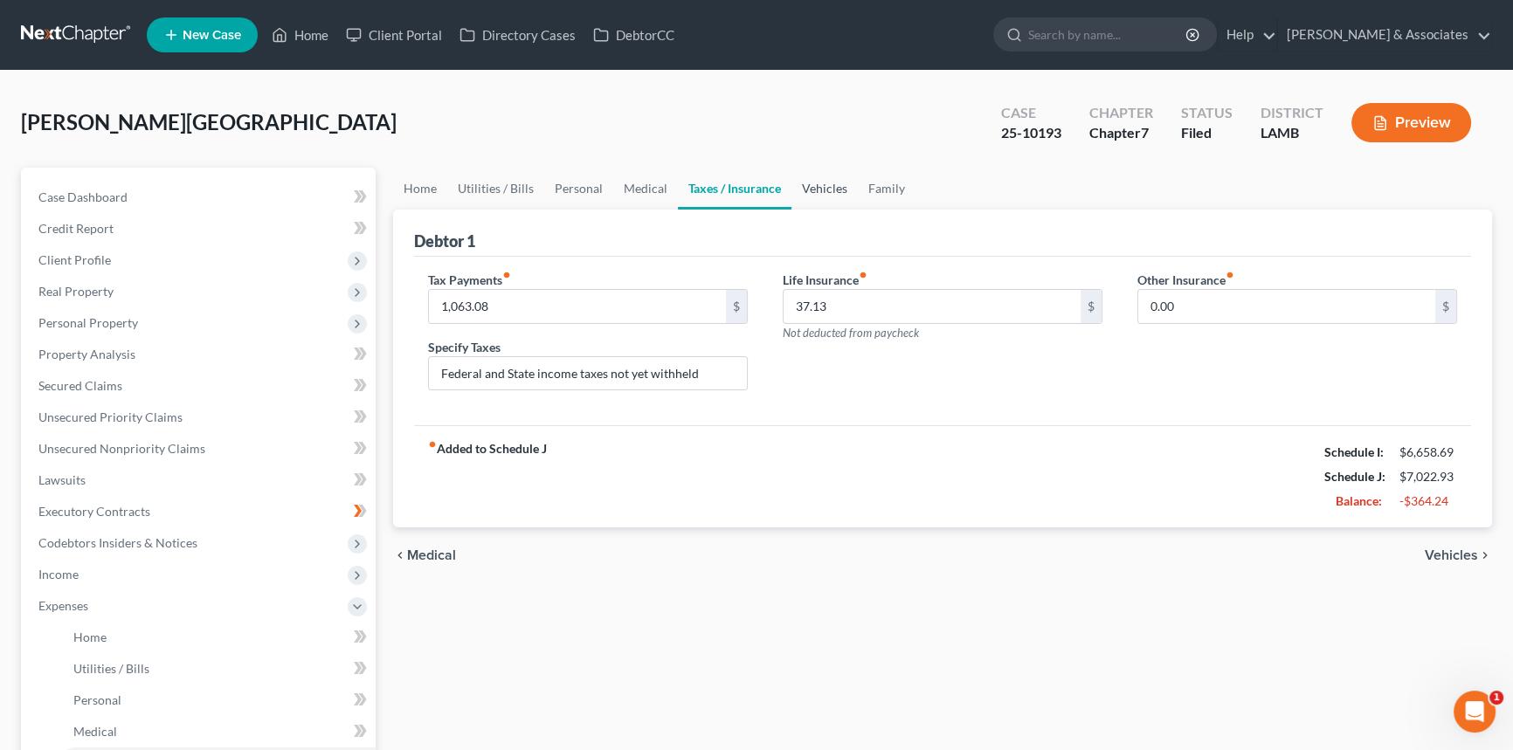
click at [837, 178] on link "Vehicles" at bounding box center [824, 189] width 66 height 42
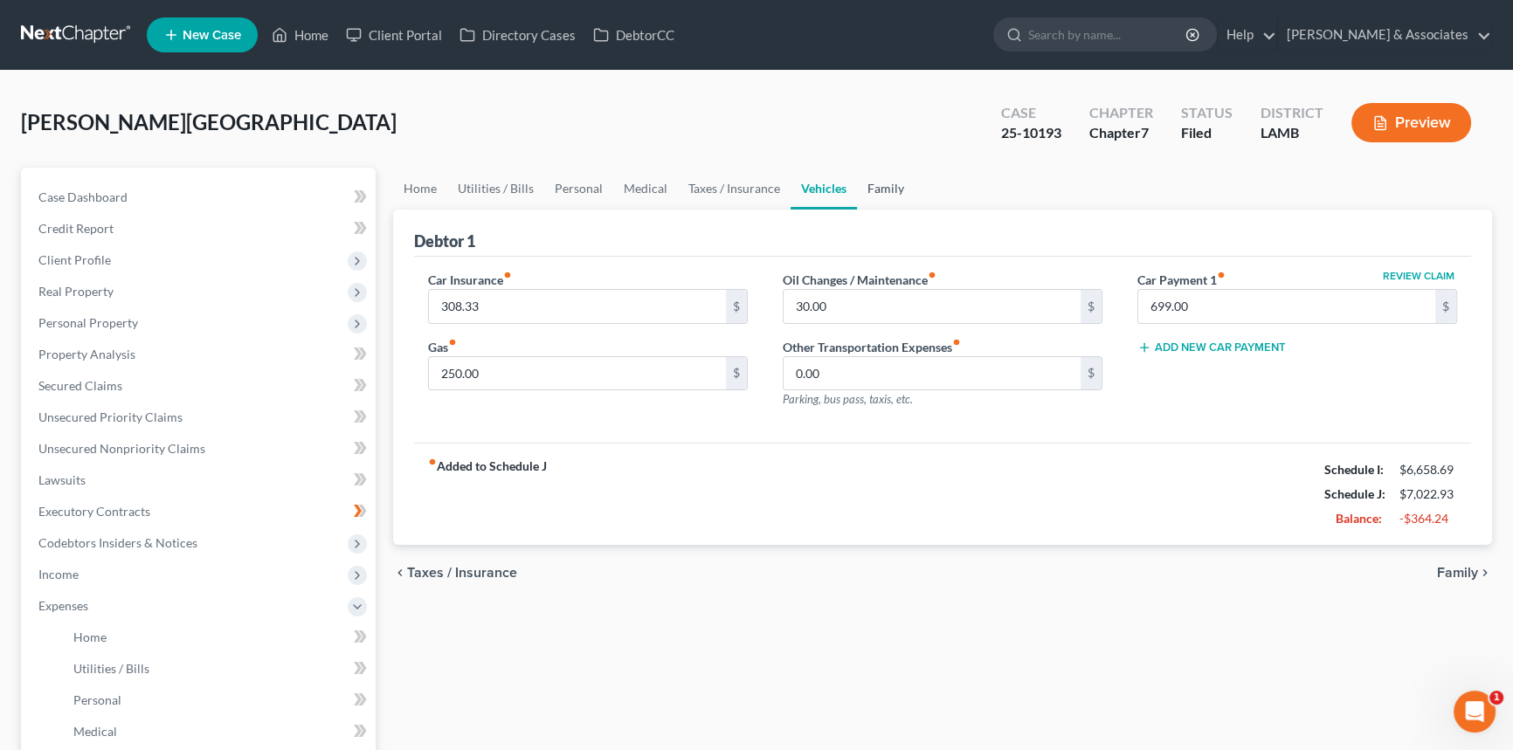
click at [869, 184] on link "Family" at bounding box center [886, 189] width 58 height 42
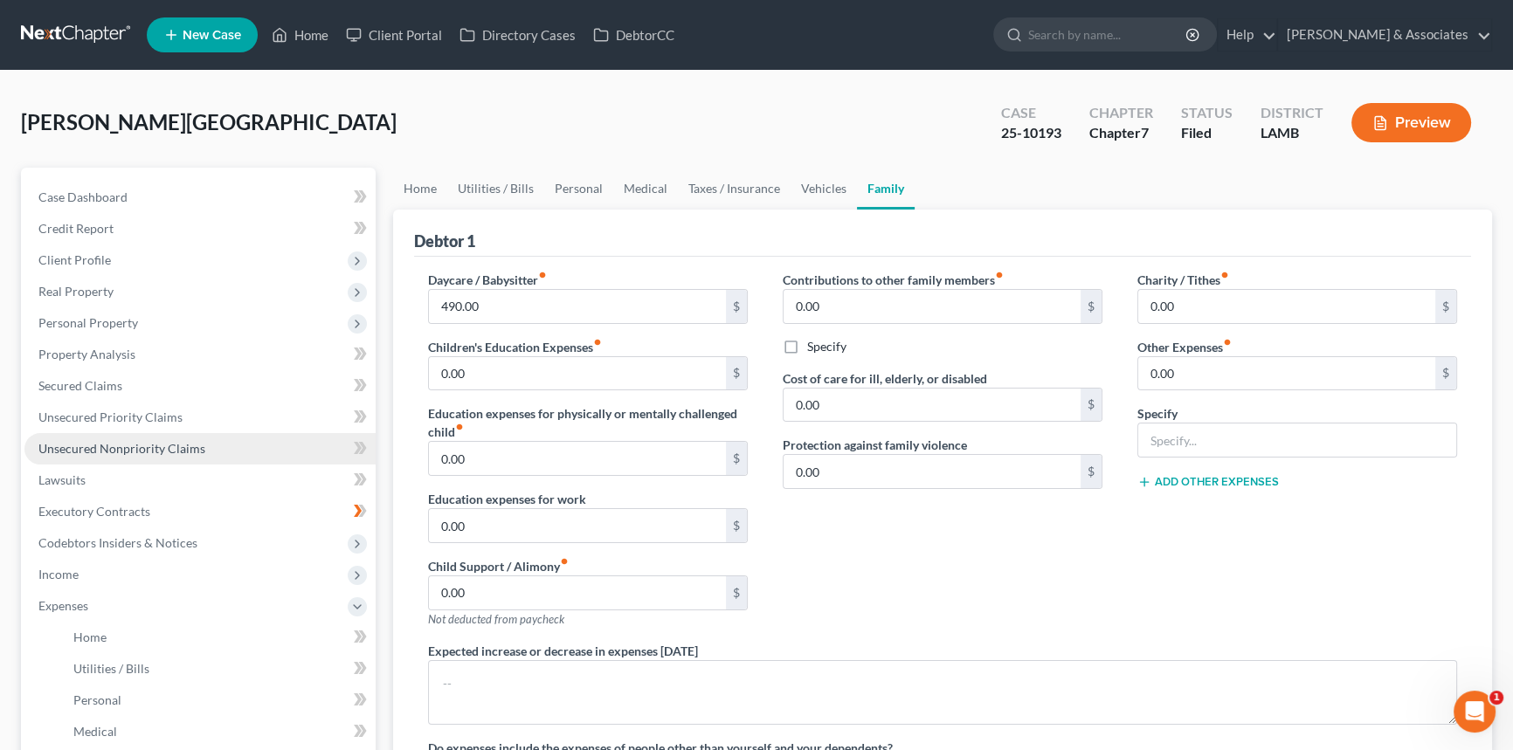
click at [140, 447] on span "Unsecured Nonpriority Claims" at bounding box center [121, 448] width 167 height 15
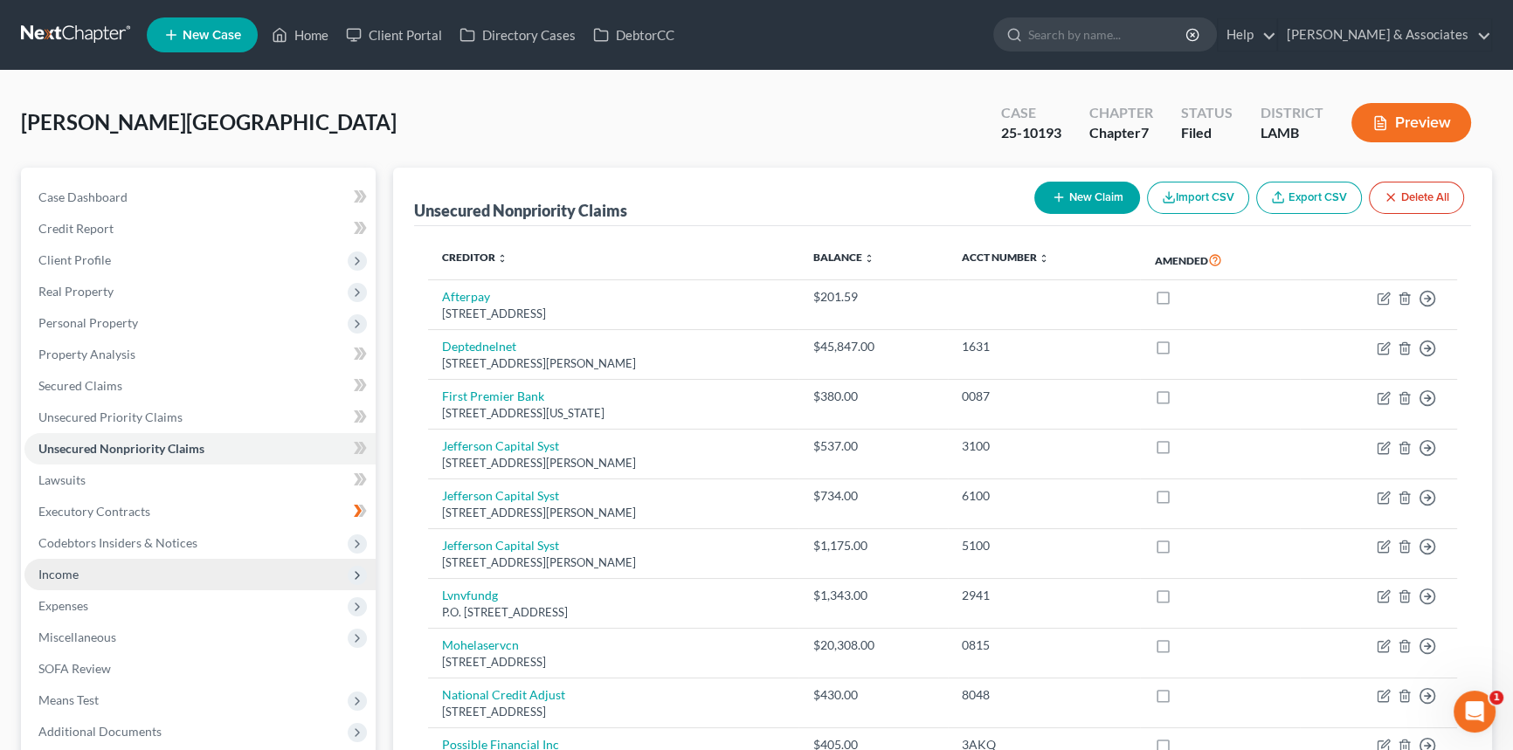
click at [118, 564] on span "Income" at bounding box center [199, 574] width 351 height 31
click at [112, 586] on span "Income" at bounding box center [199, 574] width 351 height 31
click at [117, 578] on span "Income" at bounding box center [199, 574] width 351 height 31
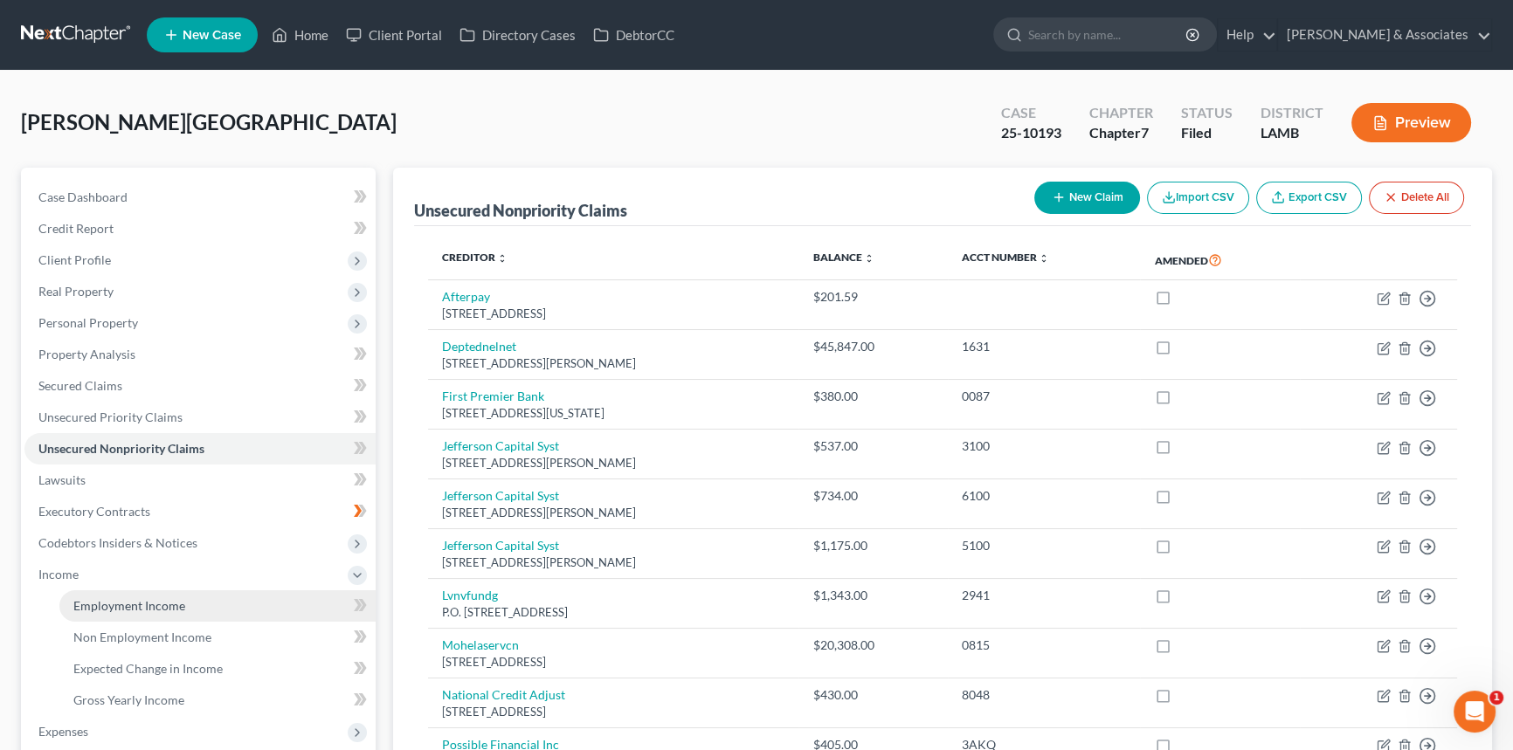
click at [119, 604] on span "Employment Income" at bounding box center [129, 605] width 112 height 15
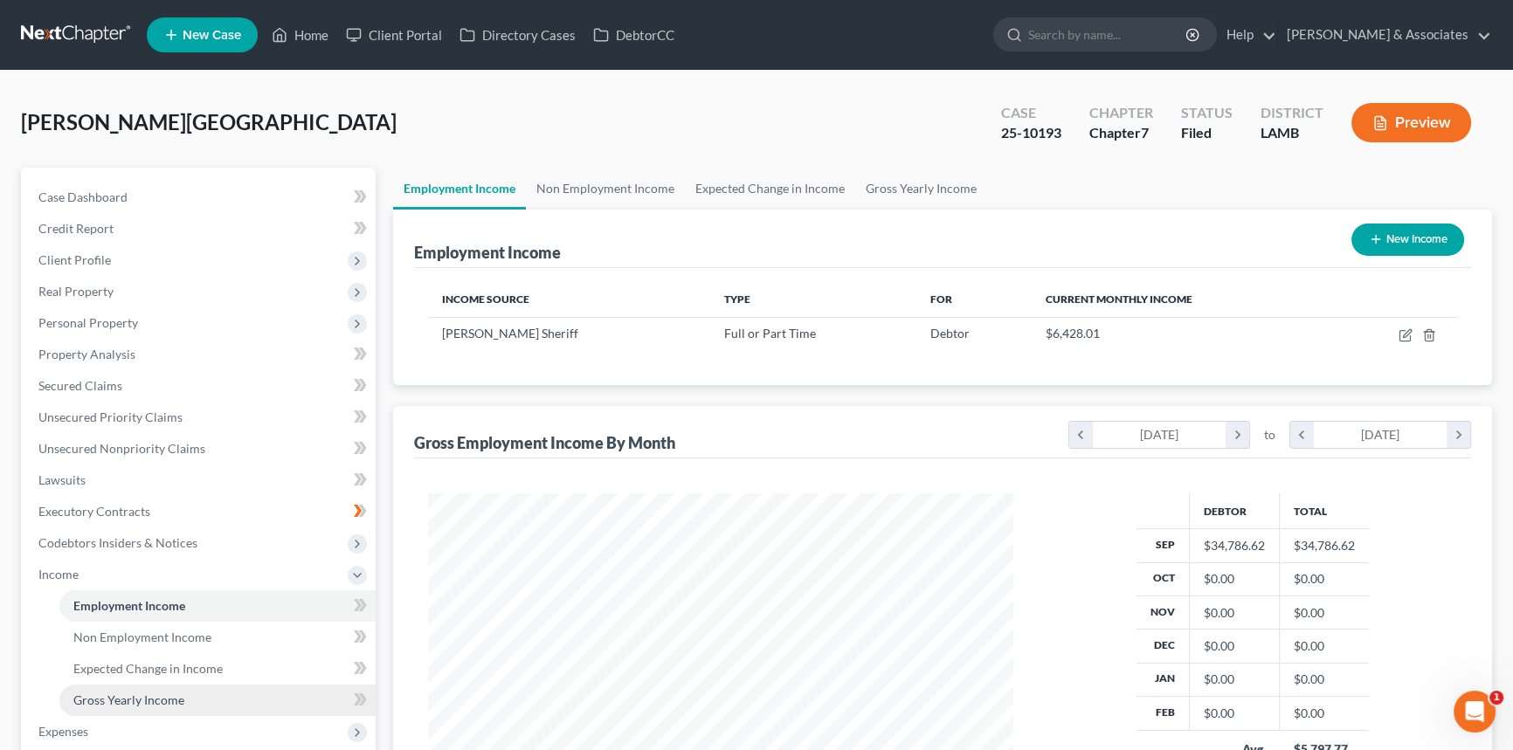
scroll to position [301, 0]
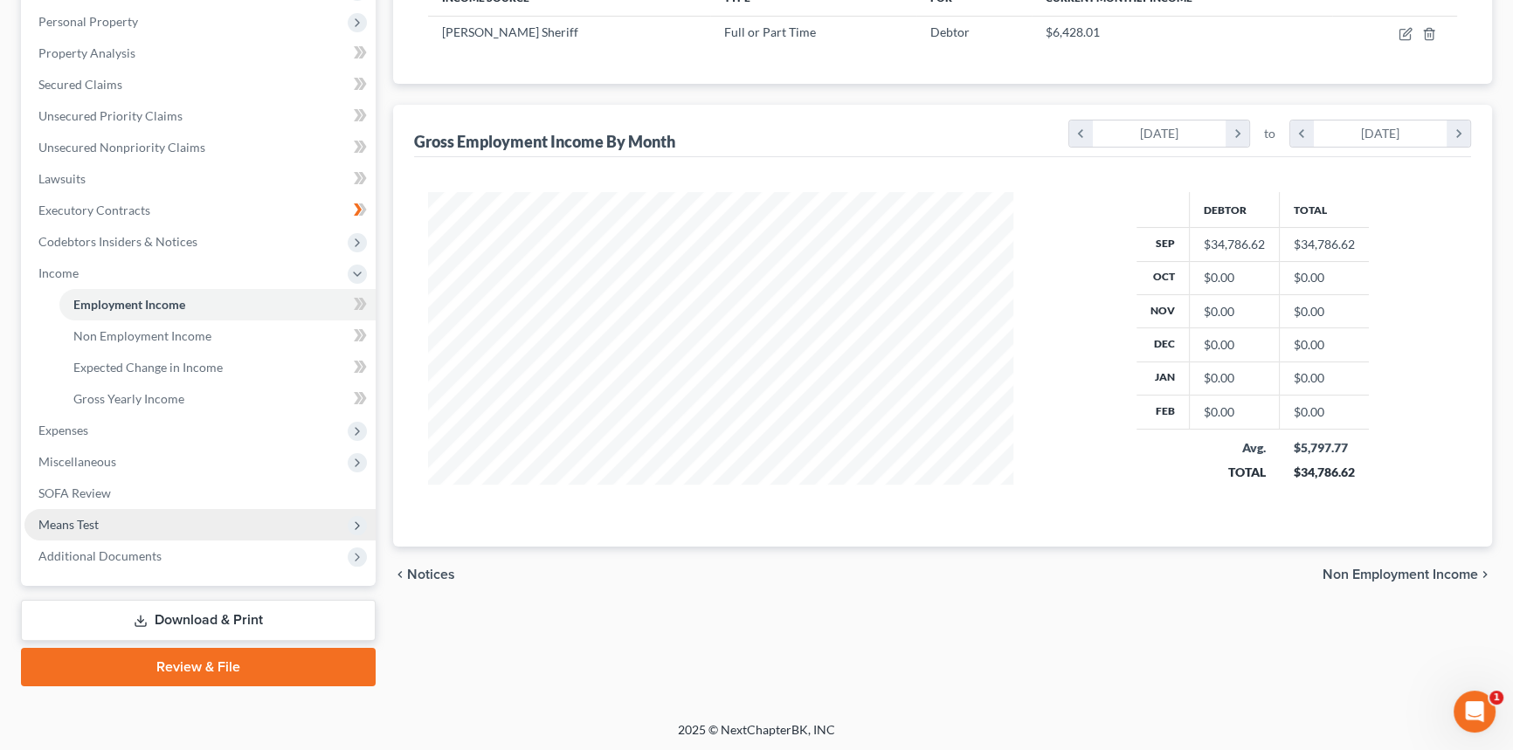
click at [142, 525] on span "Means Test" at bounding box center [199, 524] width 351 height 31
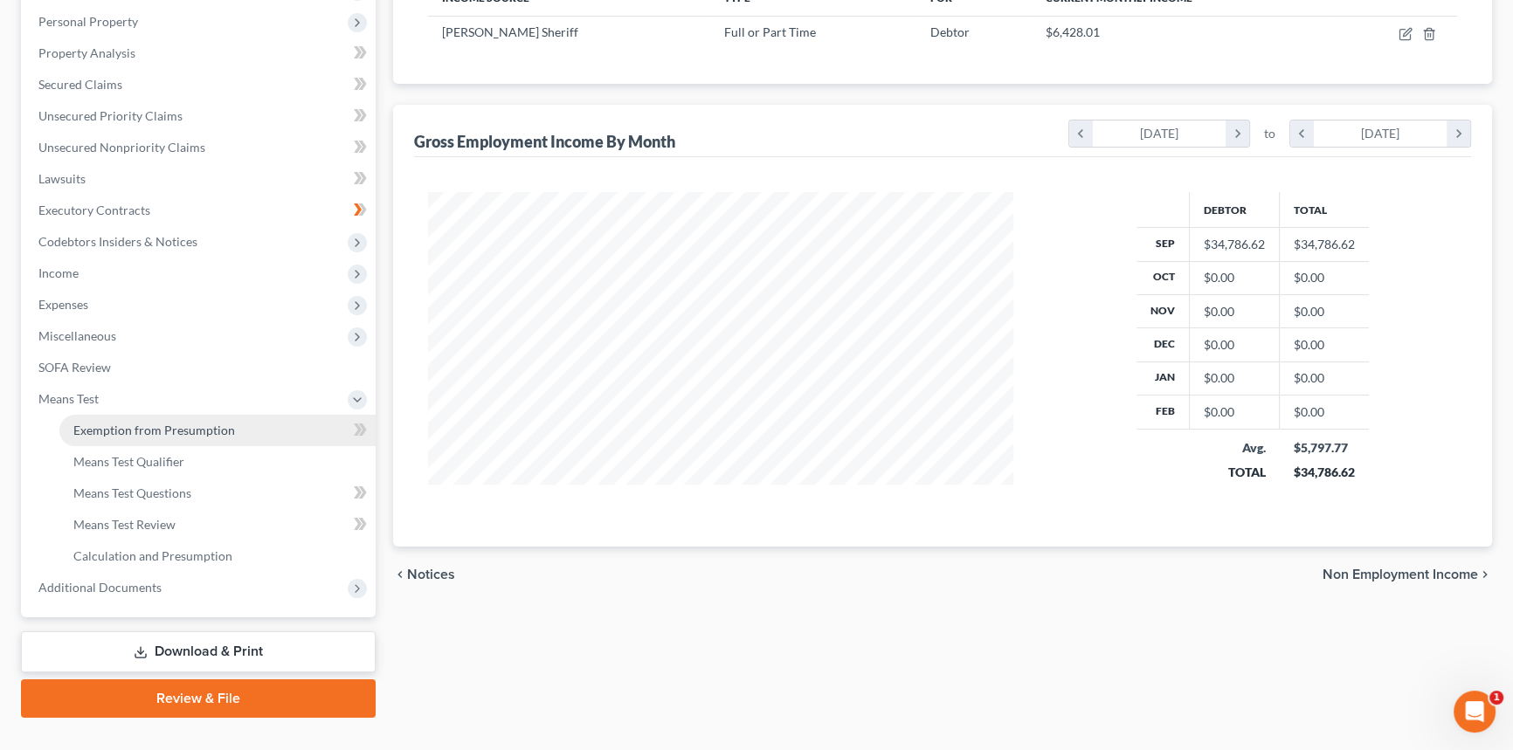
click at [176, 435] on span "Exemption from Presumption" at bounding box center [154, 430] width 162 height 15
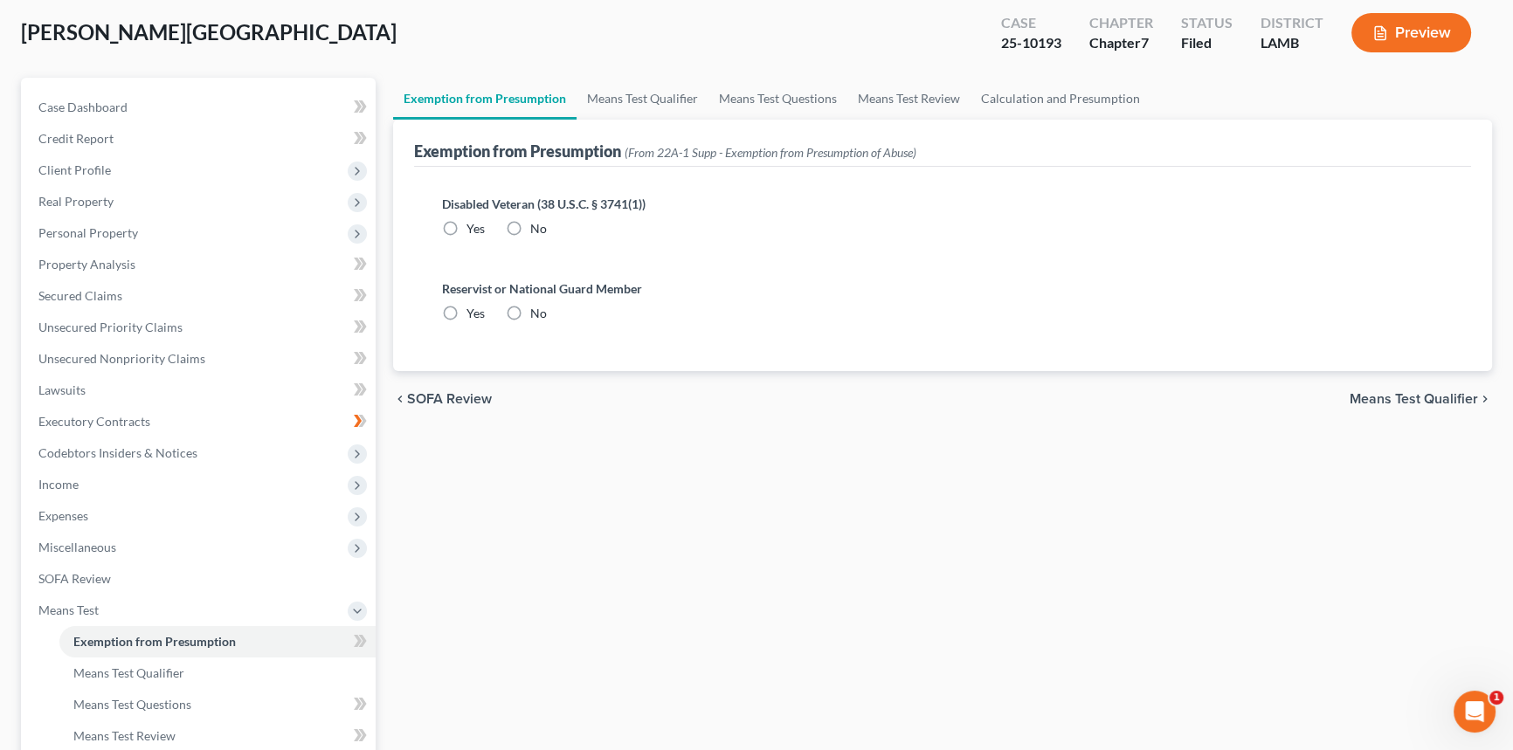
radio input "true"
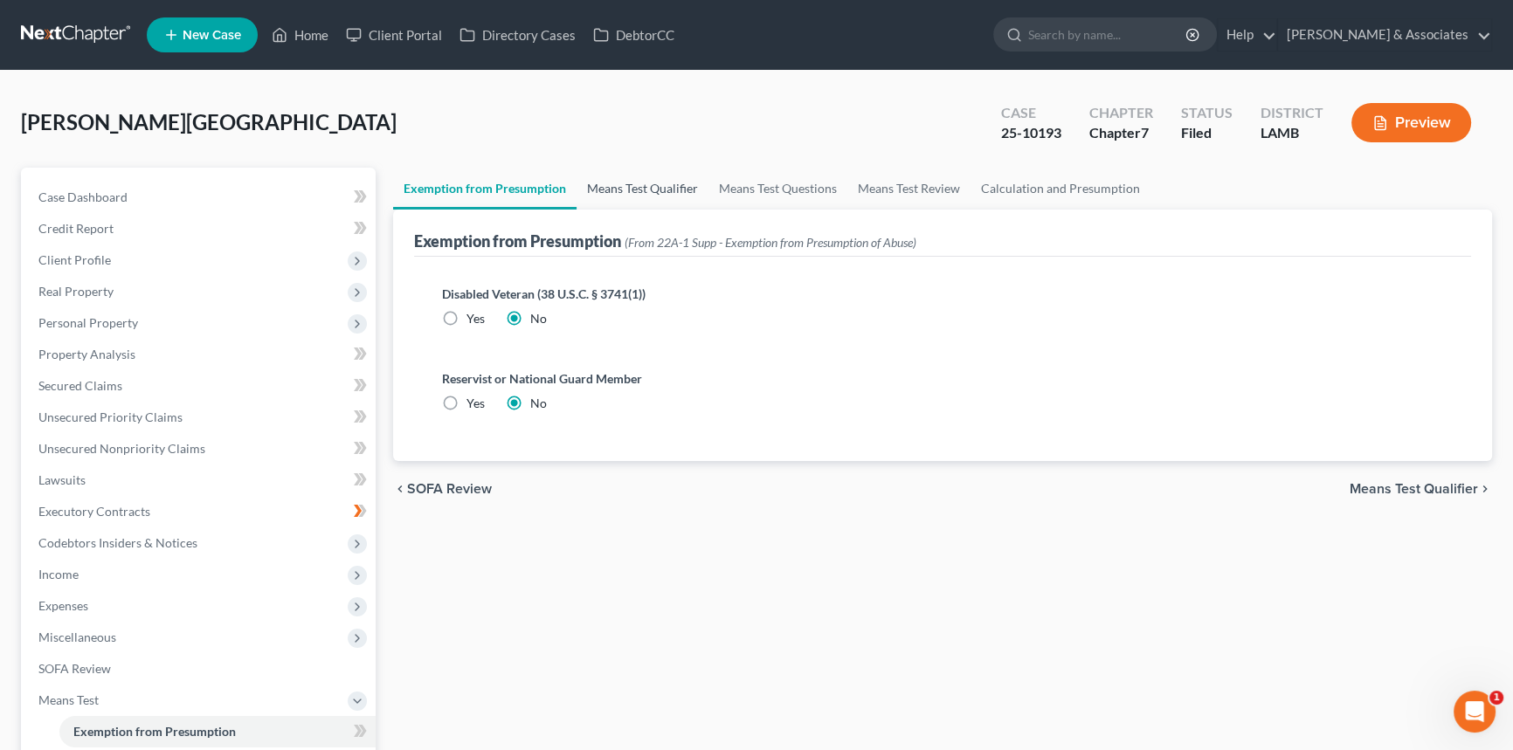
click at [646, 187] on link "Means Test Qualifier" at bounding box center [642, 189] width 132 height 42
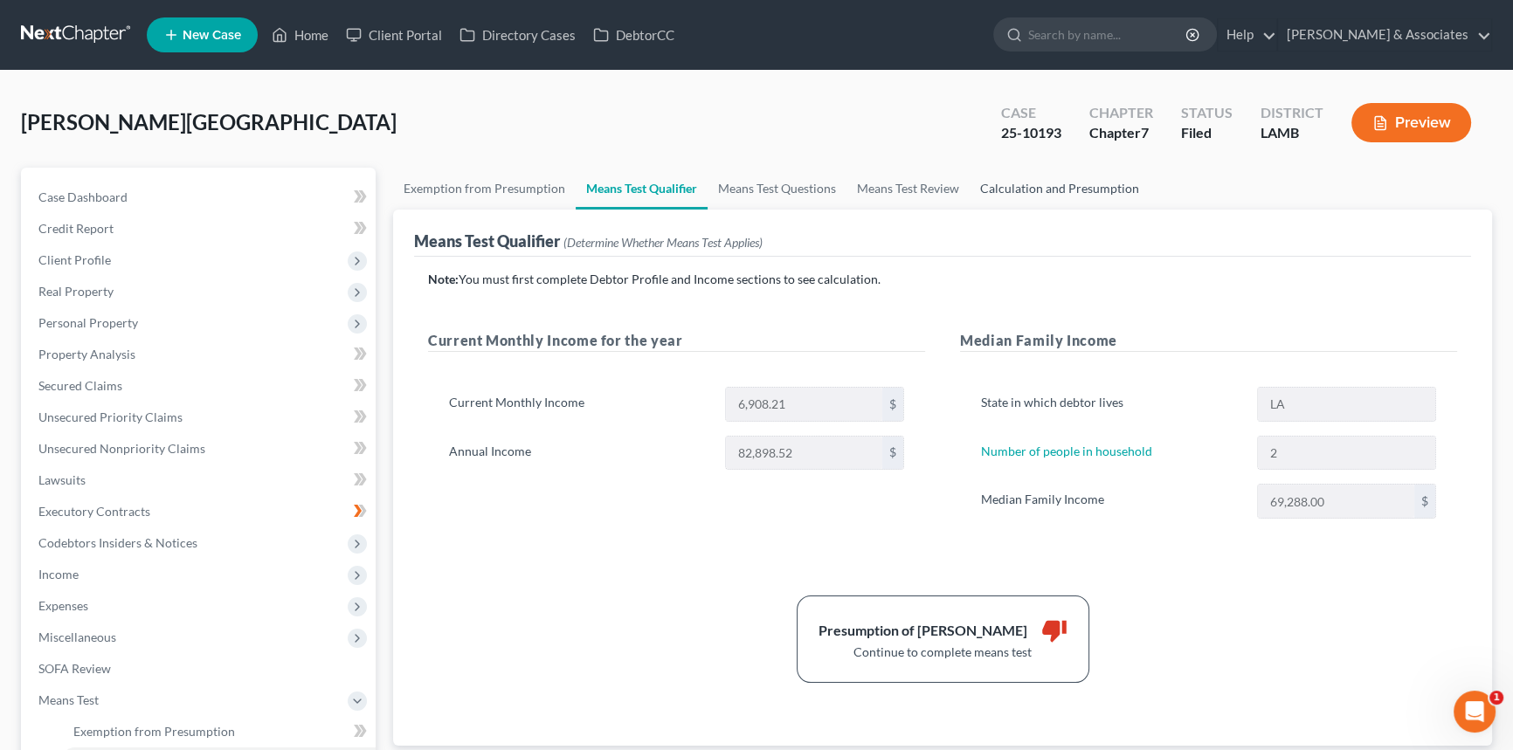
click at [1050, 194] on link "Calculation and Presumption" at bounding box center [1059, 189] width 180 height 42
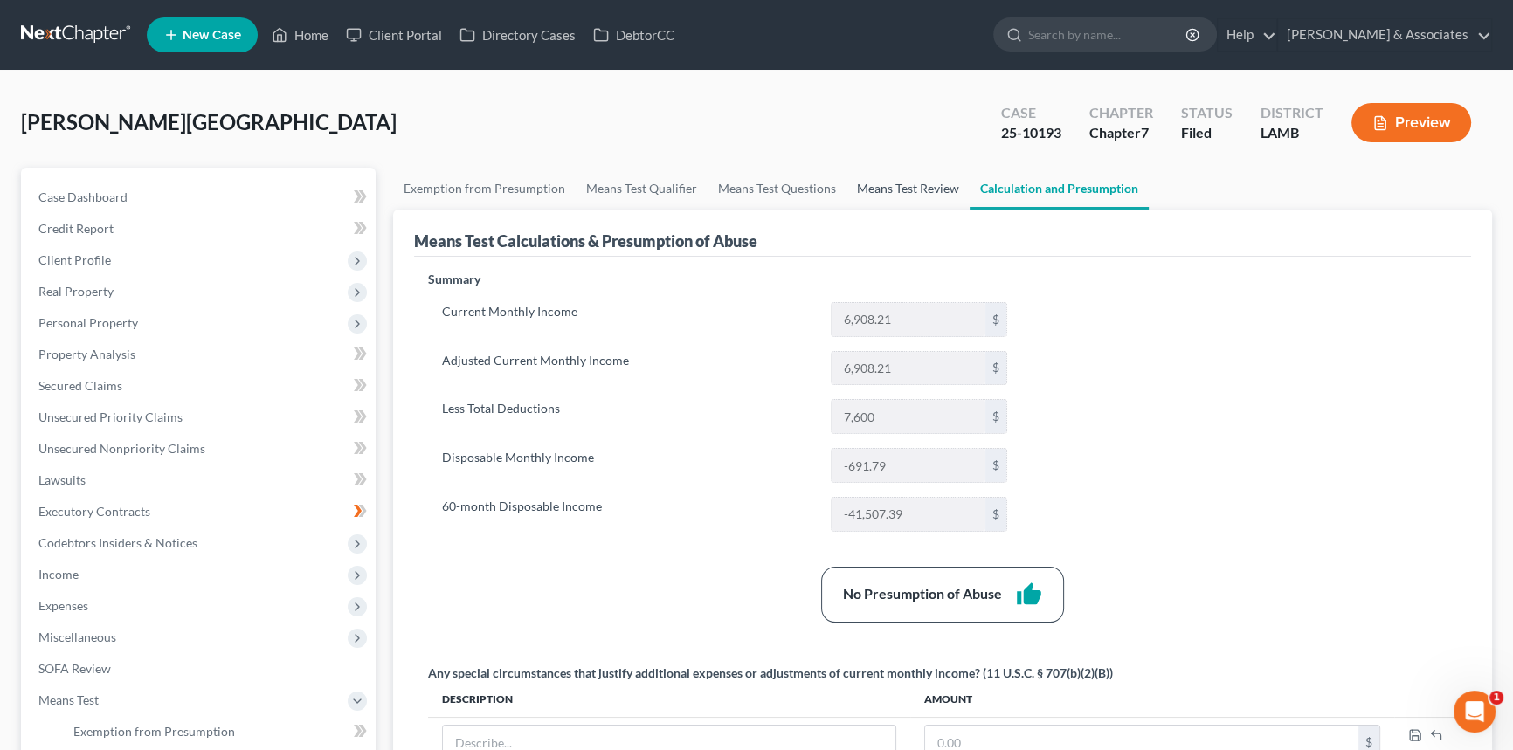
click at [923, 183] on link "Means Test Review" at bounding box center [907, 189] width 123 height 42
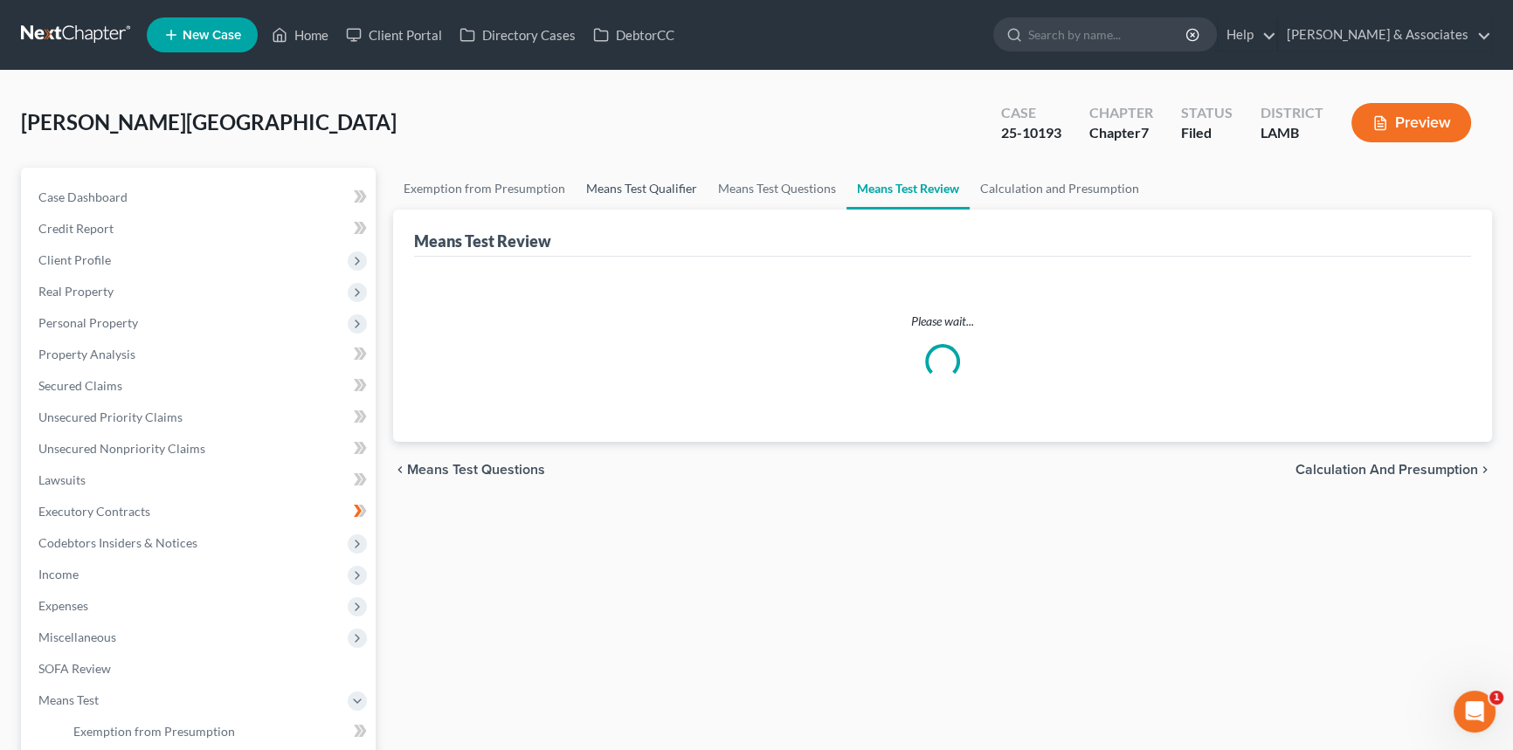
click at [602, 180] on link "Means Test Qualifier" at bounding box center [642, 189] width 132 height 42
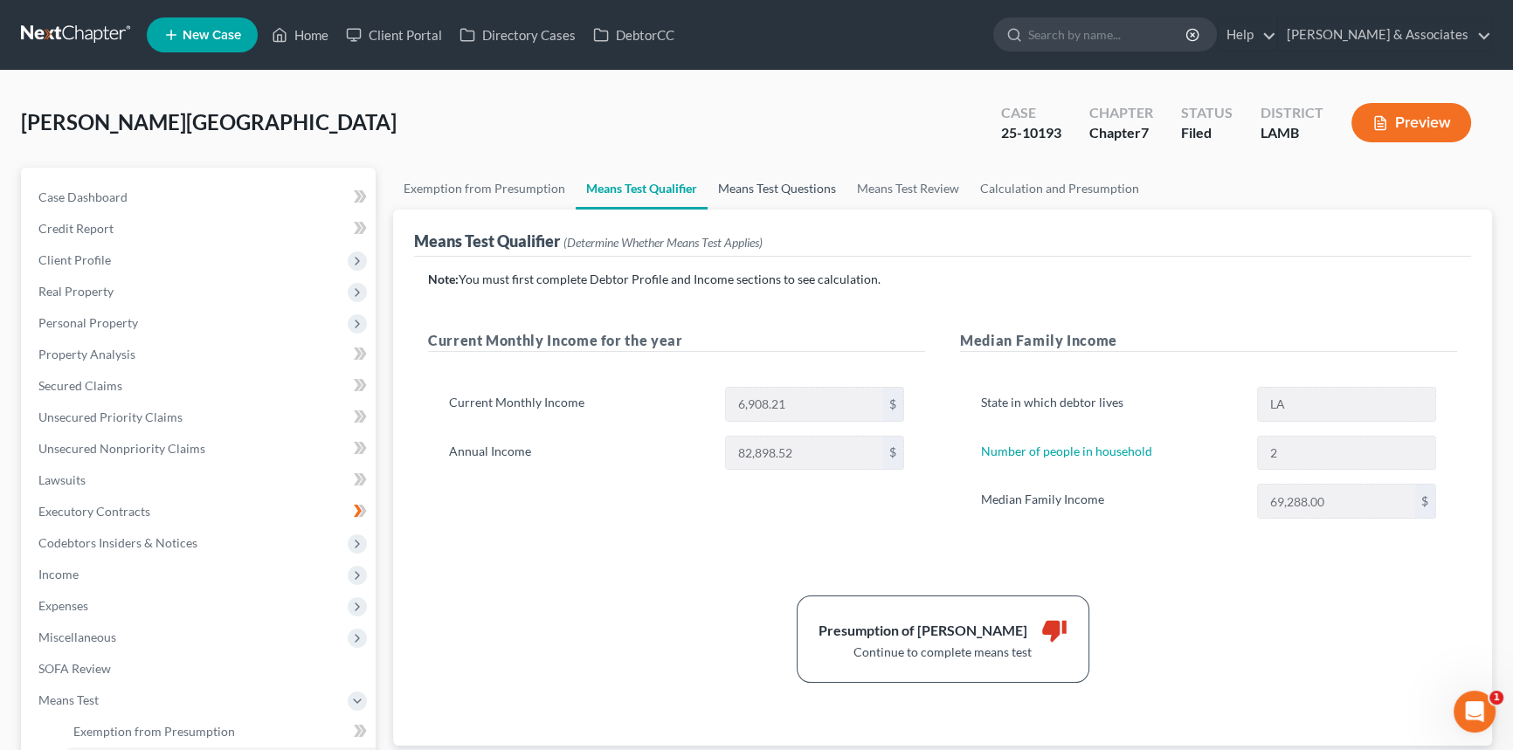
click at [734, 170] on link "Means Test Questions" at bounding box center [776, 189] width 139 height 42
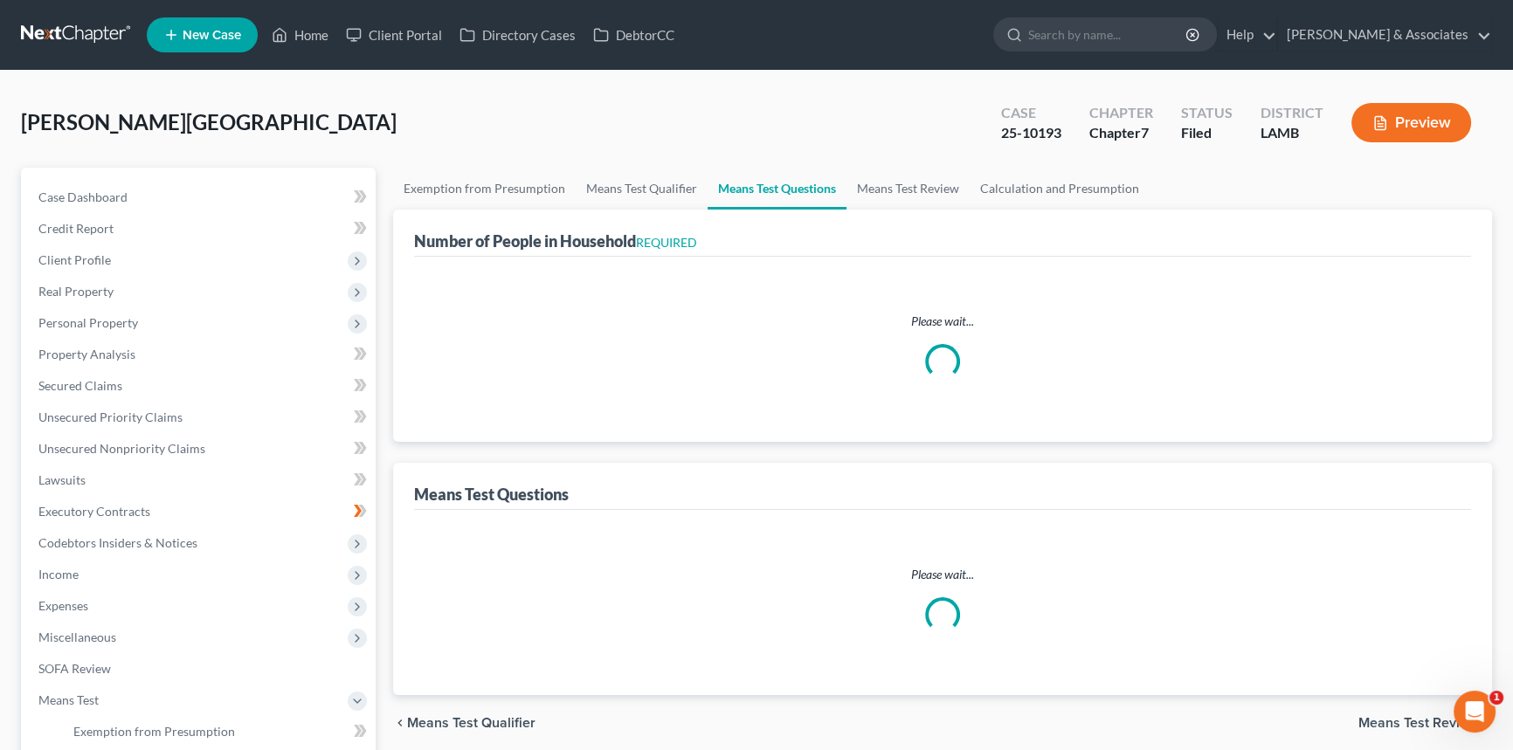
select select "1"
select select "60"
select select "2"
select select "1"
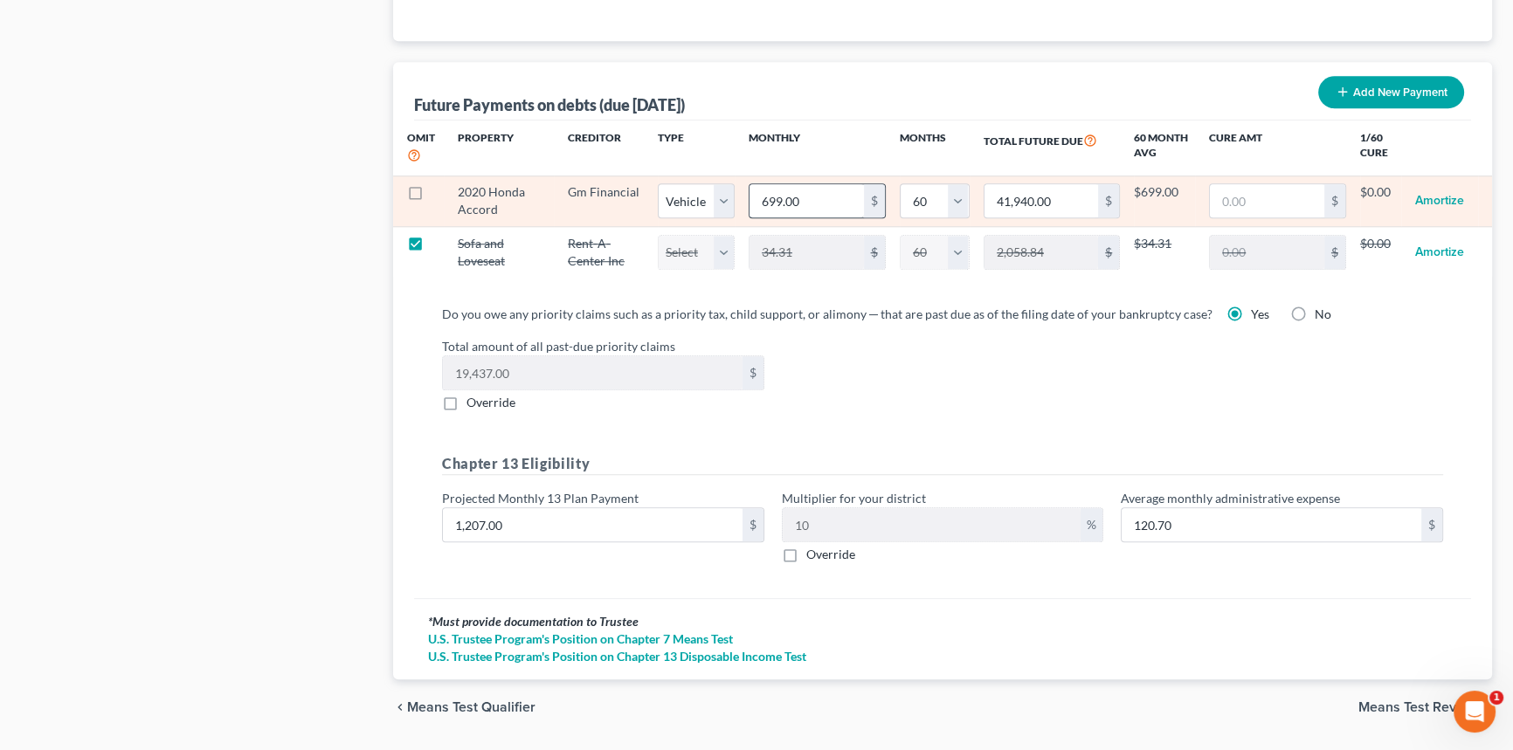
scroll to position [1741, 0]
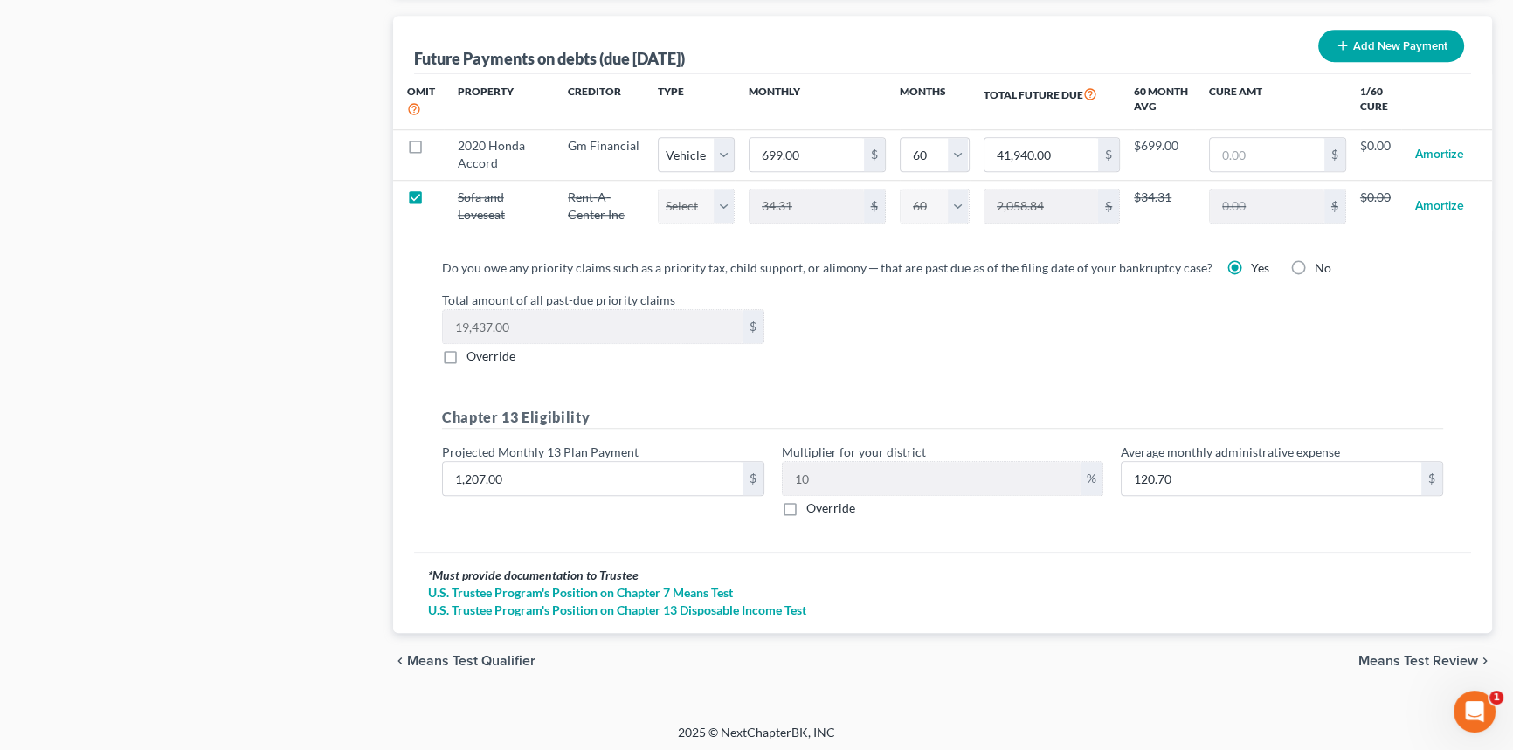
click at [1388, 654] on span "Means Test Review" at bounding box center [1418, 661] width 120 height 14
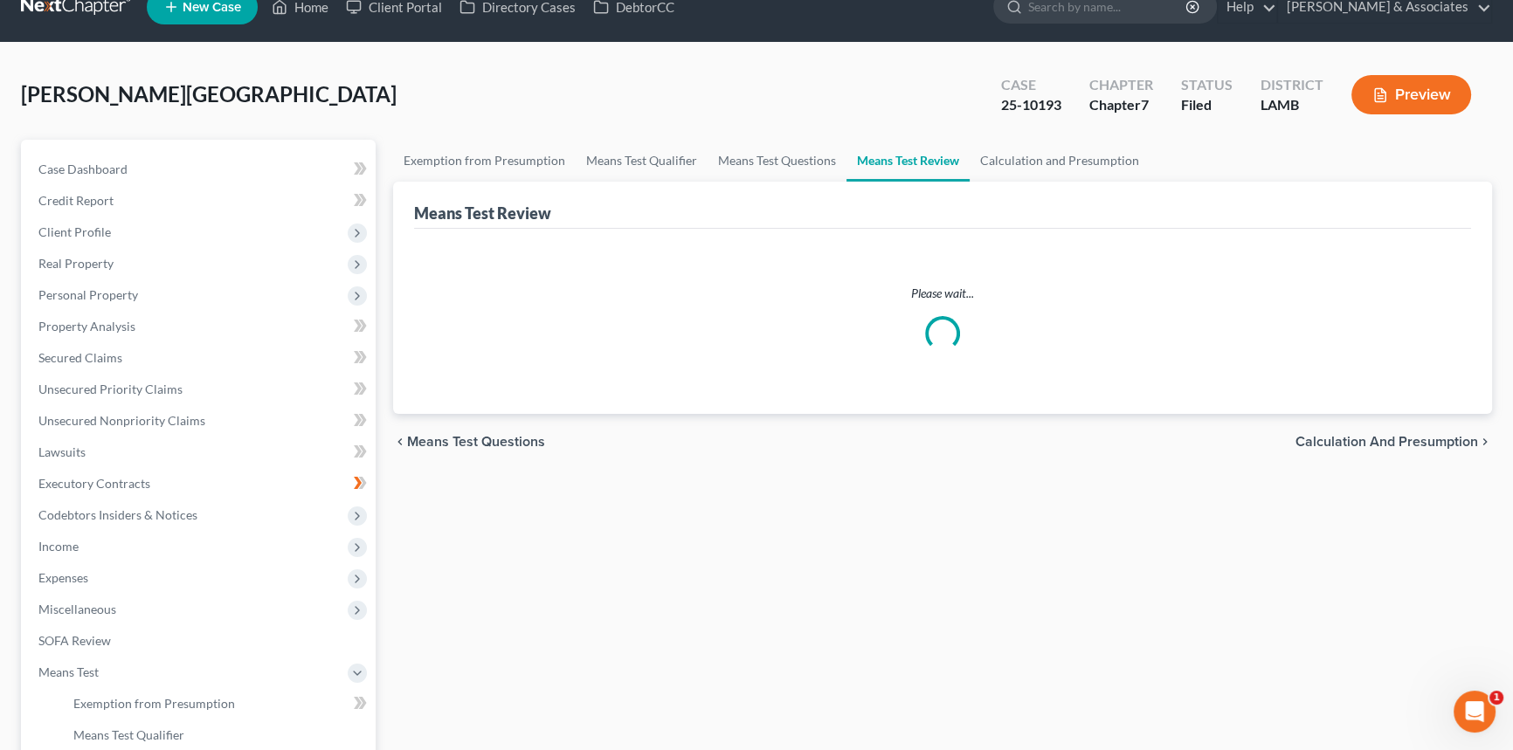
scroll to position [79, 0]
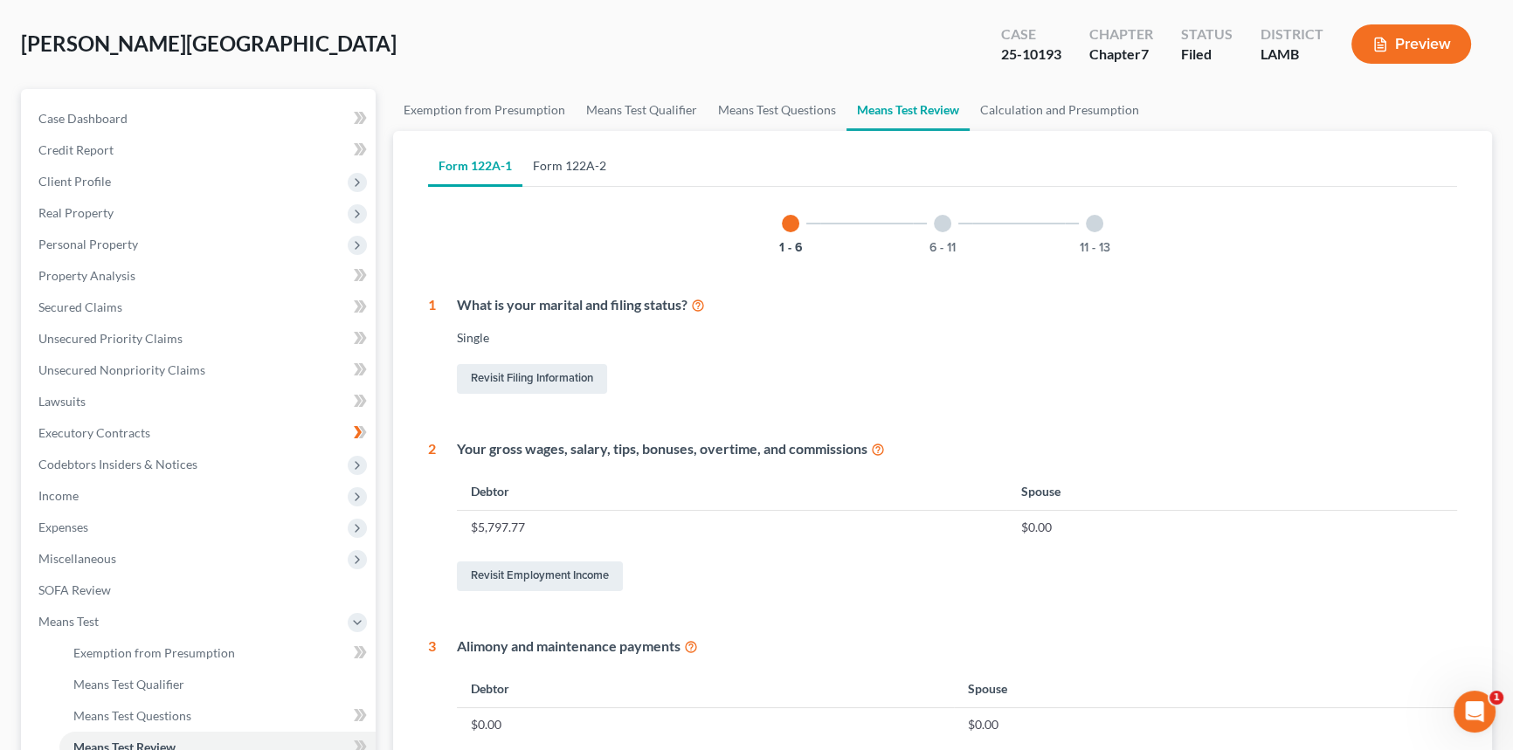
click at [572, 165] on link "Form 122A-2" at bounding box center [569, 166] width 94 height 42
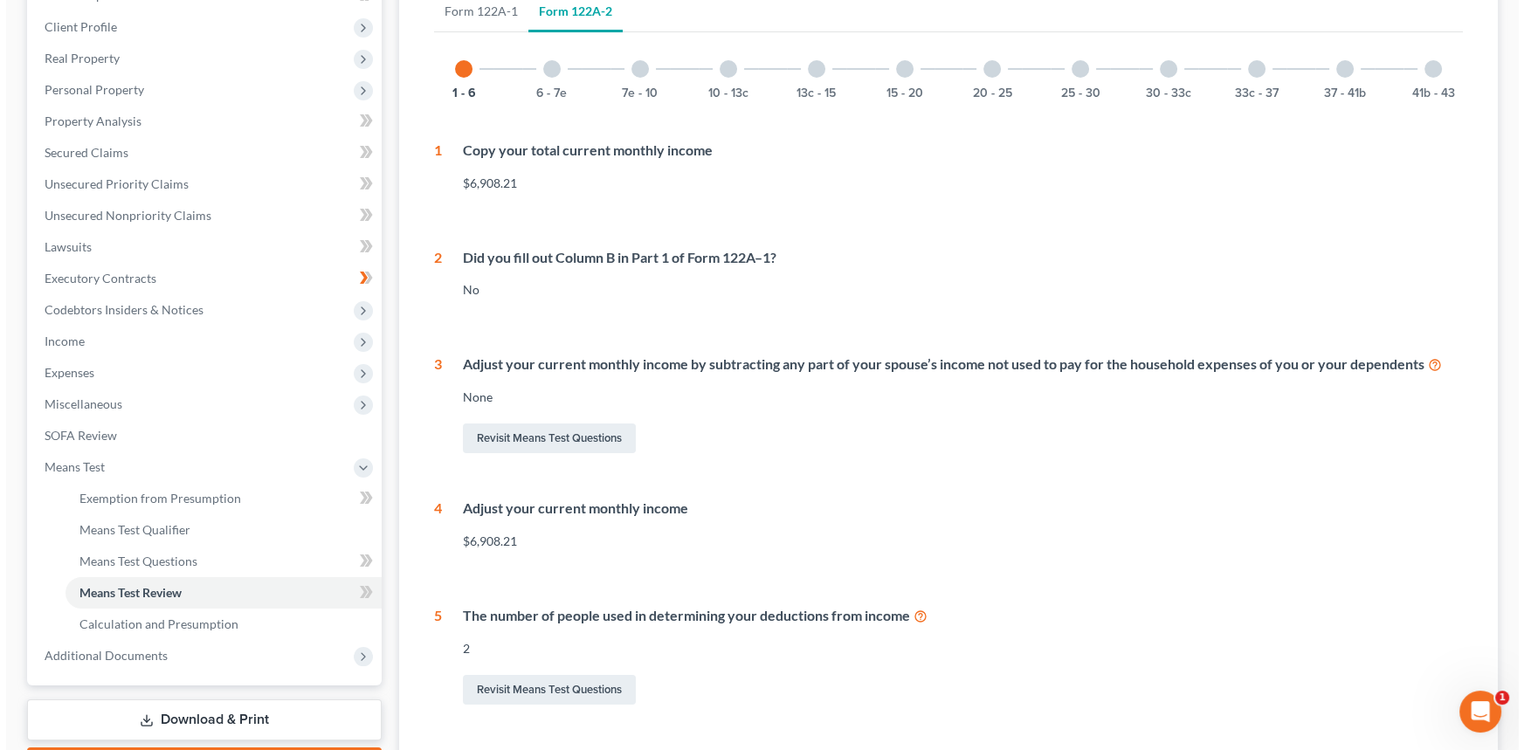
scroll to position [0, 0]
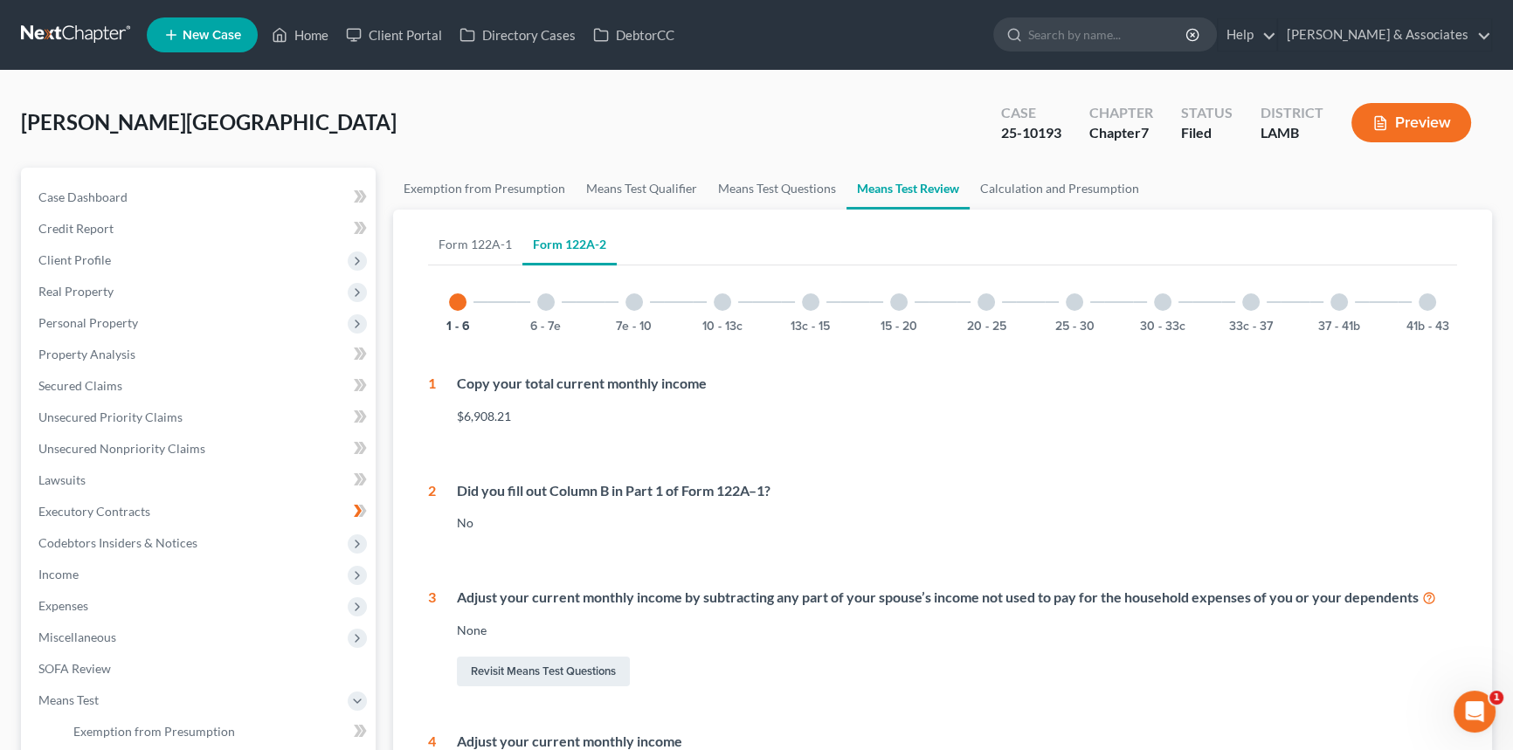
click at [1444, 127] on button "Preview" at bounding box center [1411, 122] width 120 height 39
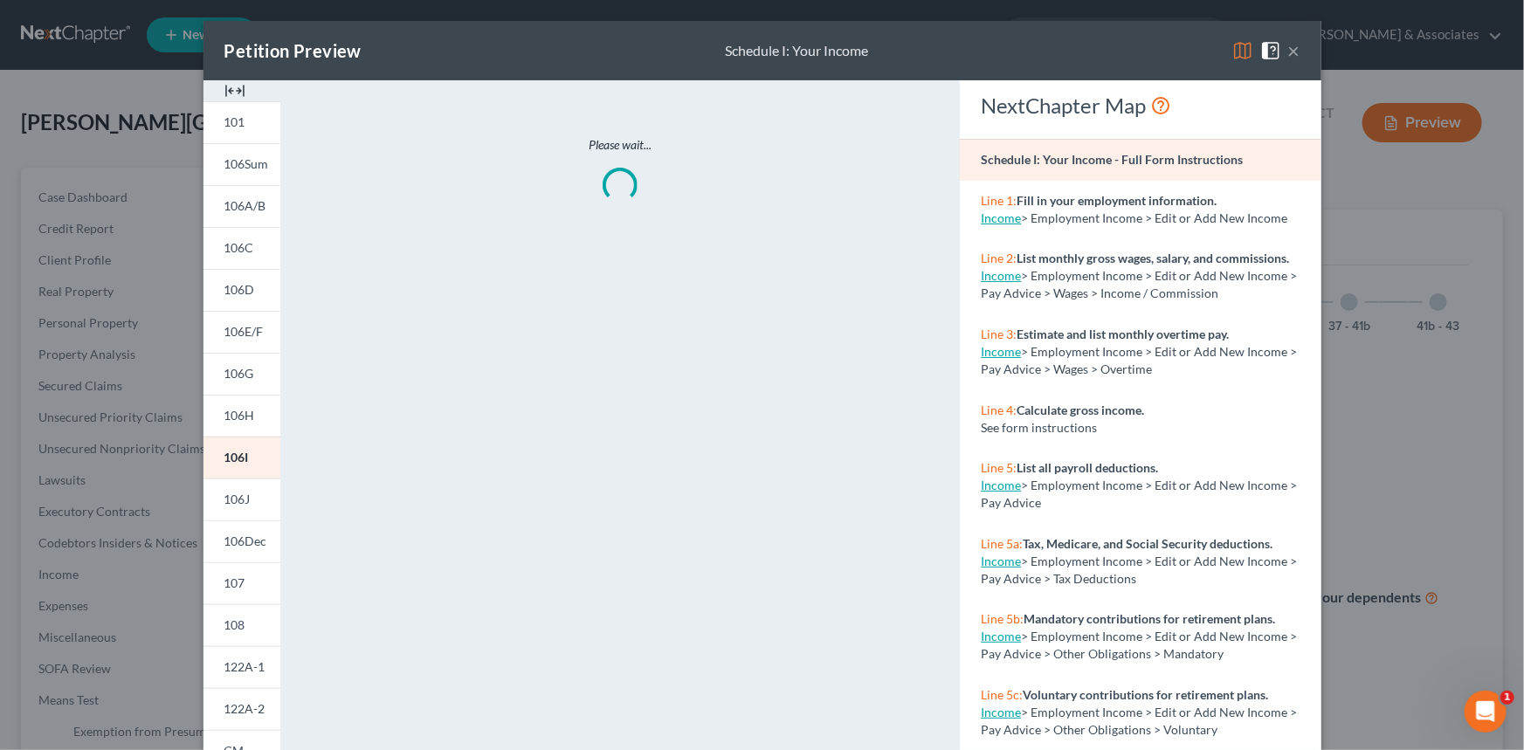
click at [1237, 45] on img at bounding box center [1242, 50] width 21 height 21
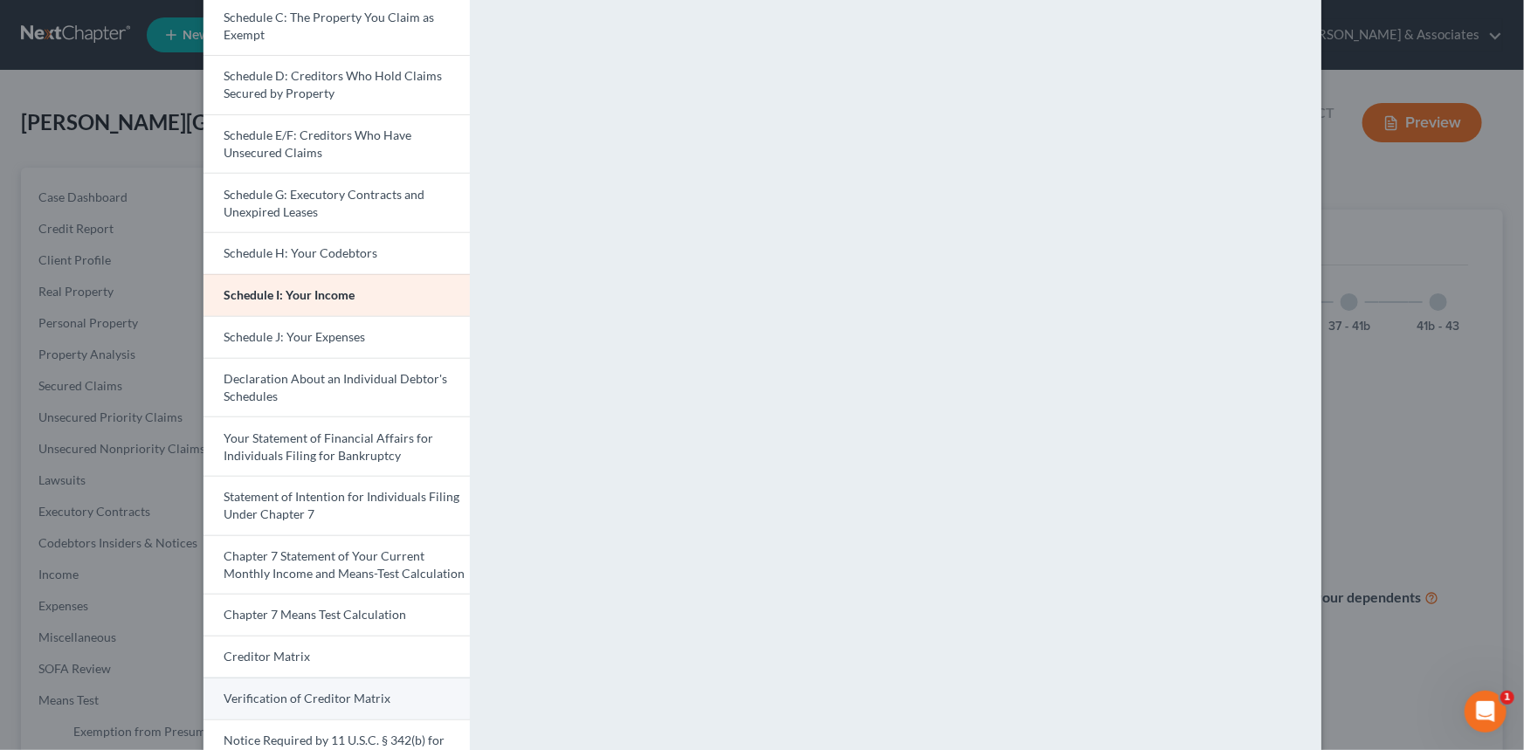
scroll to position [392, 0]
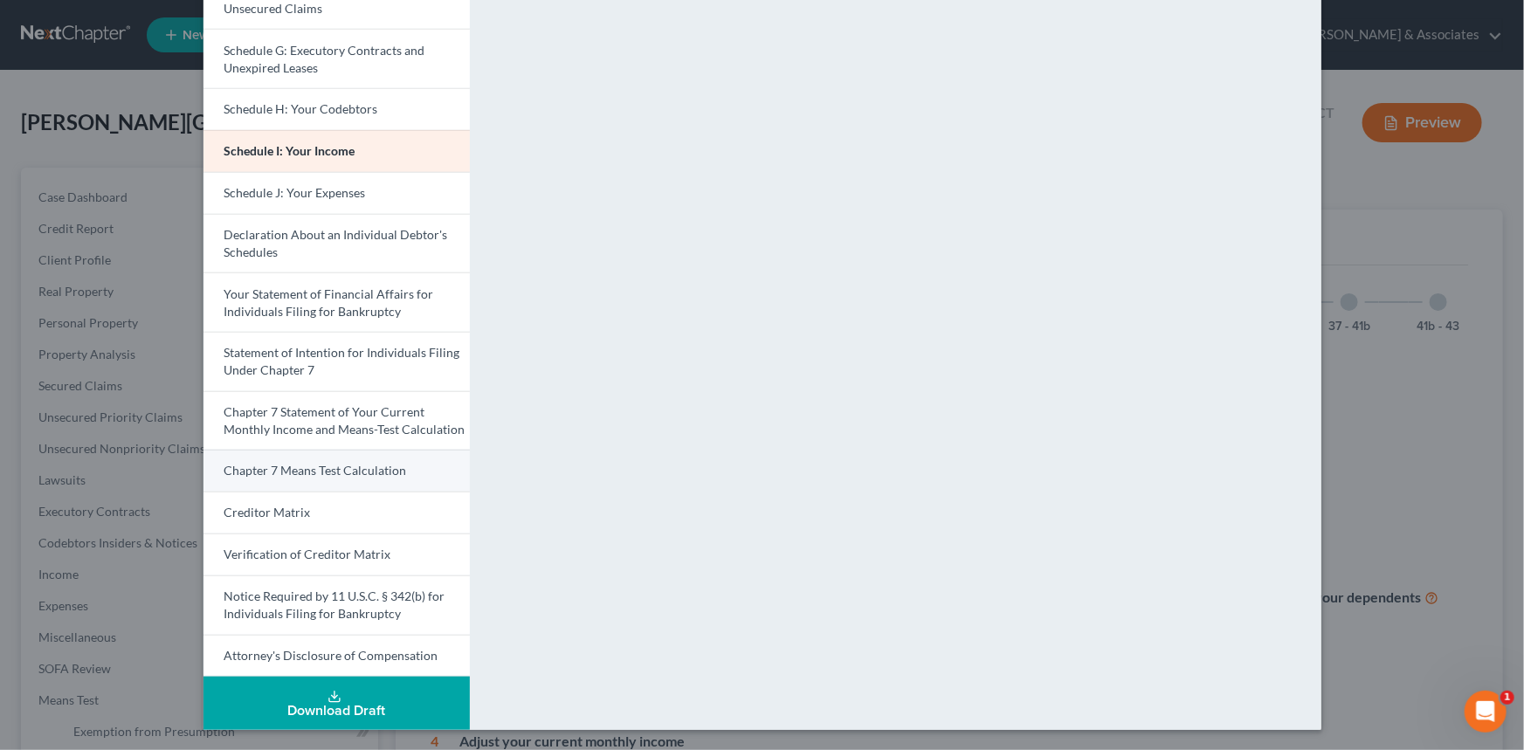
click at [362, 478] on link "Chapter 7 Means Test Calculation" at bounding box center [336, 471] width 266 height 42
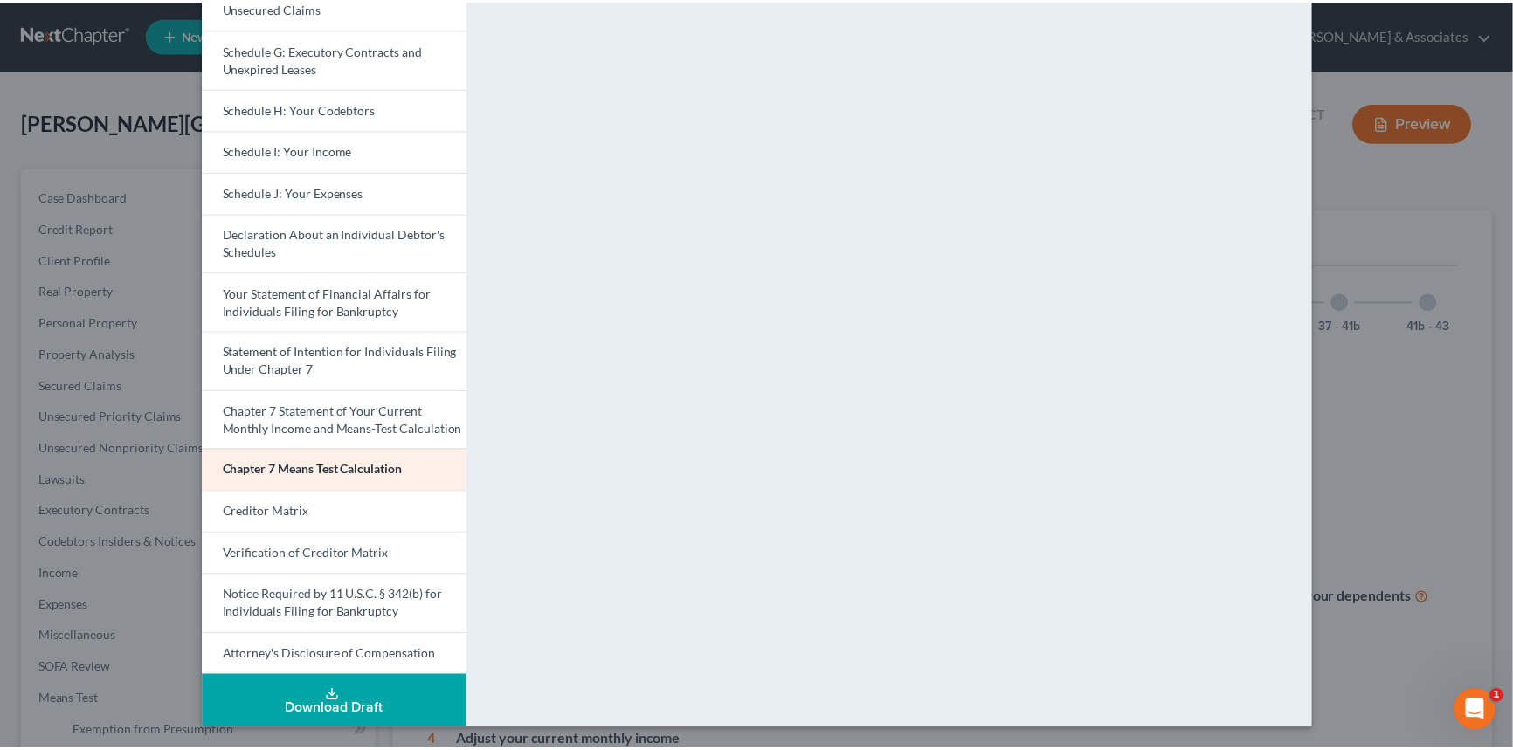
scroll to position [0, 0]
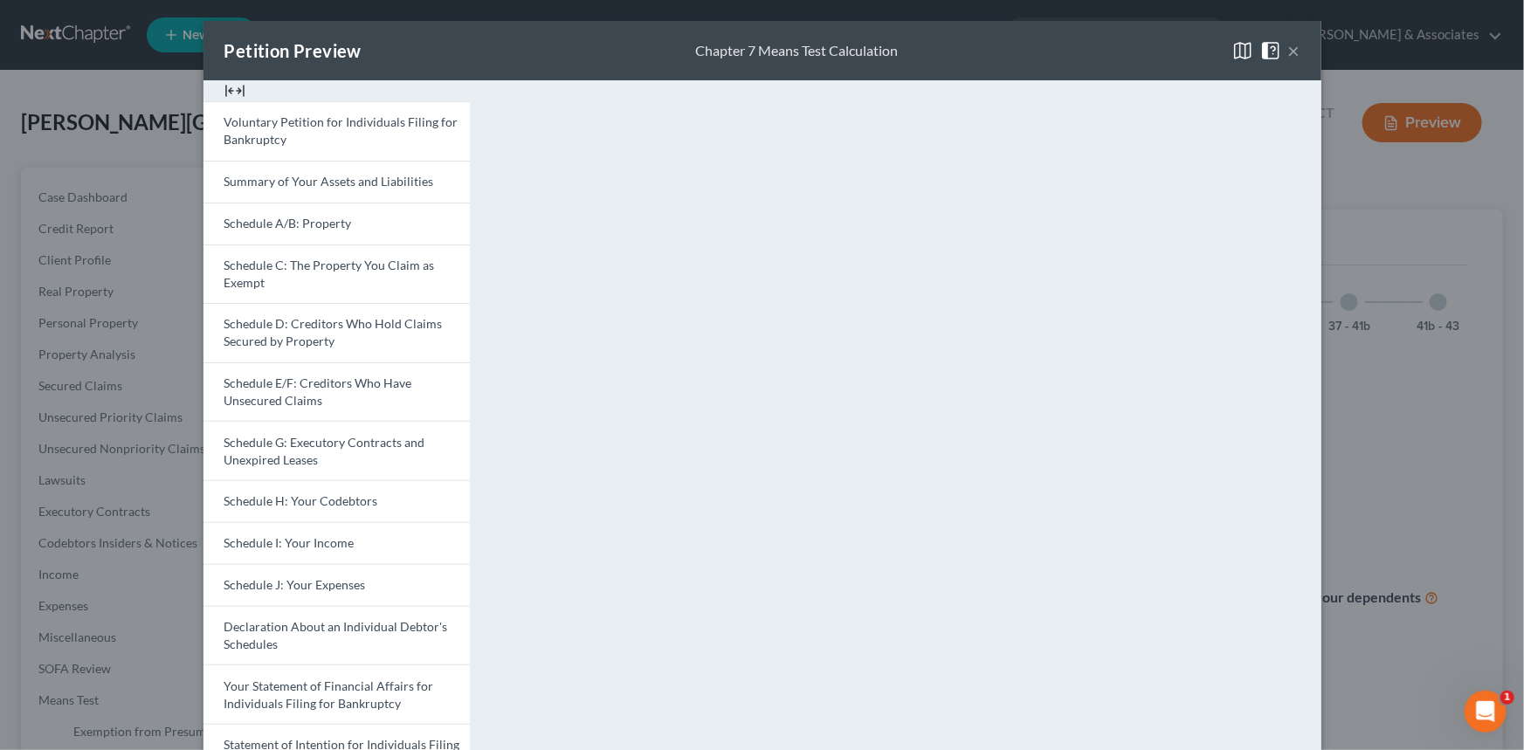
click at [1293, 52] on button "×" at bounding box center [1294, 50] width 12 height 21
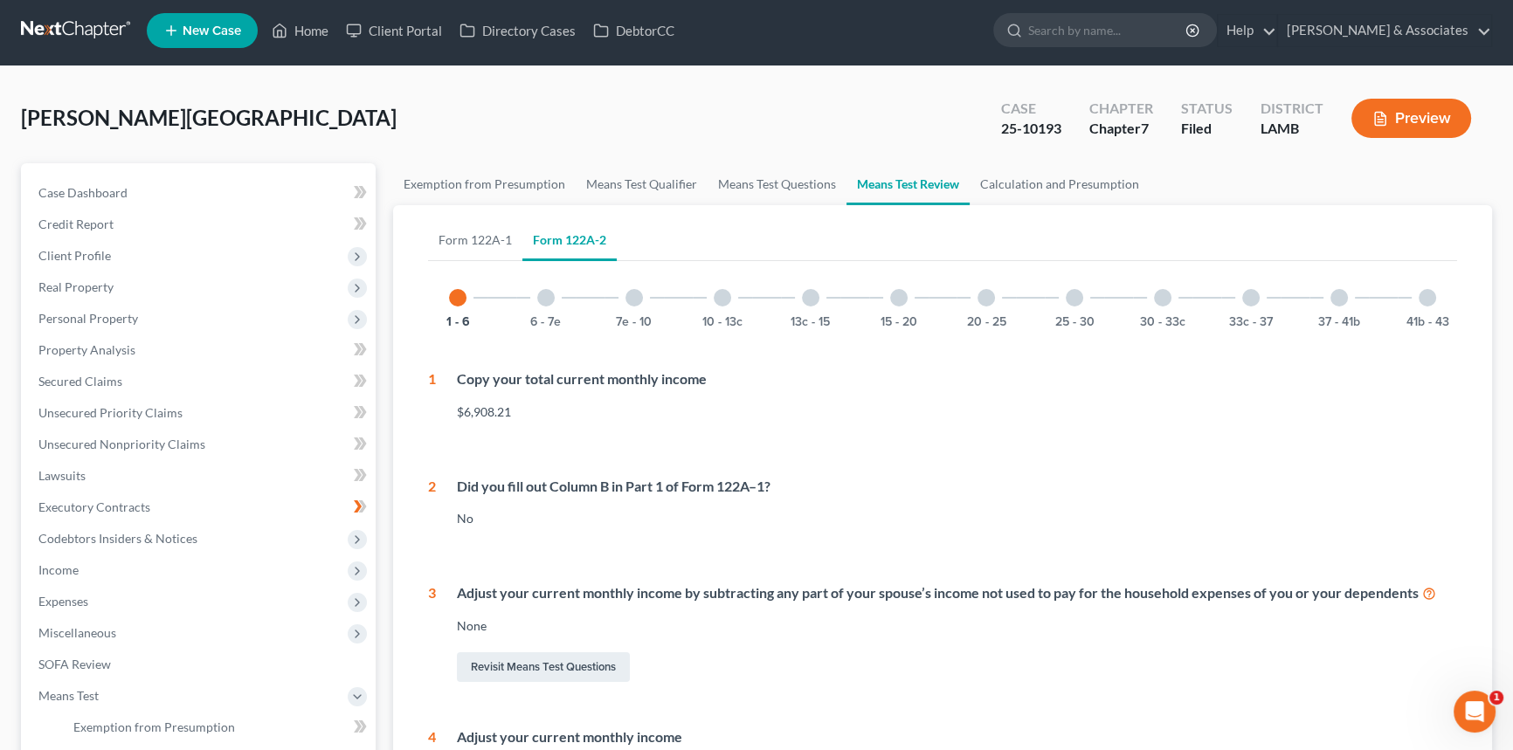
scroll to position [375, 0]
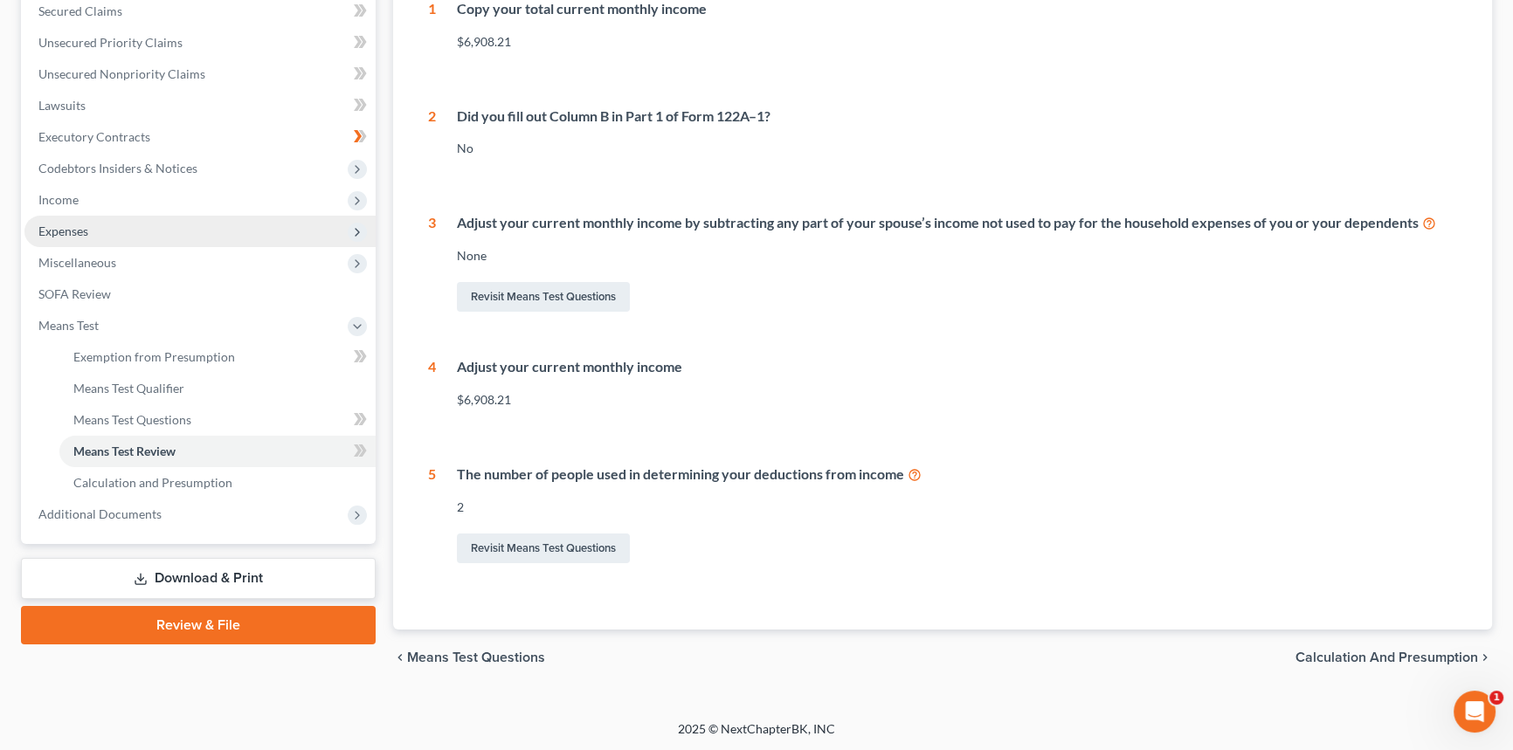
click at [133, 233] on span "Expenses" at bounding box center [199, 231] width 351 height 31
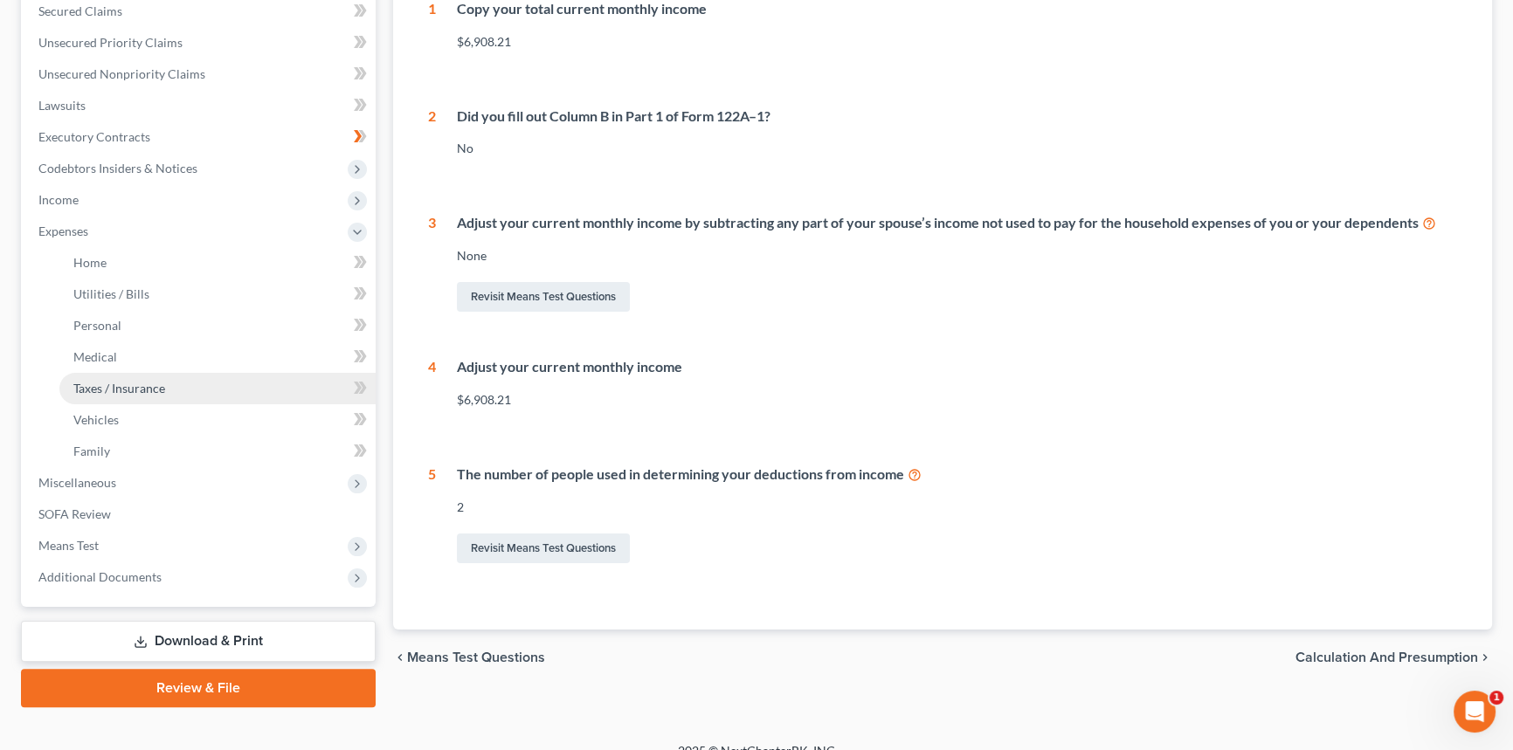
click at [171, 380] on link "Taxes / Insurance" at bounding box center [217, 388] width 316 height 31
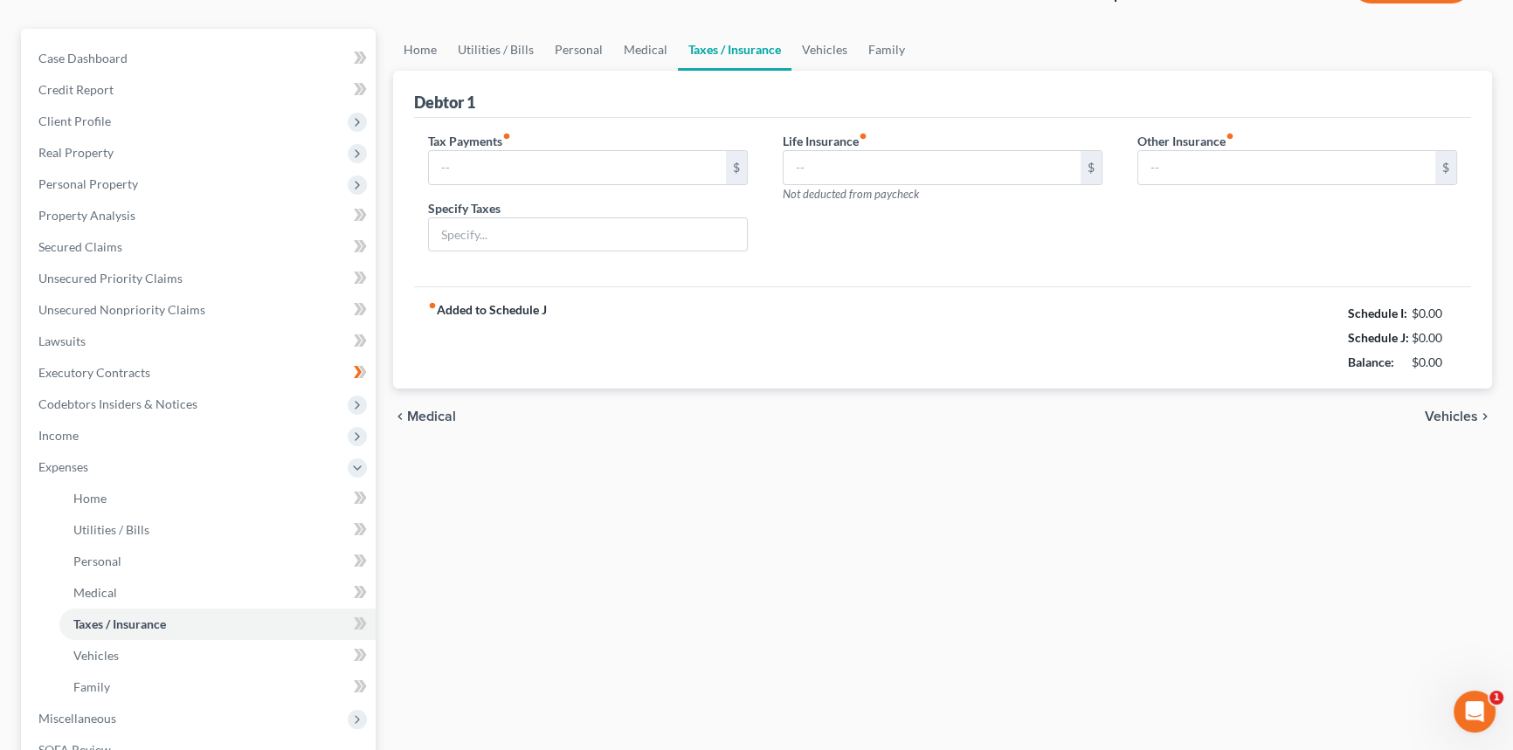
type input "1,063.08"
type input "Federal and State income taxes not yet withheld"
type input "37.13"
type input "0.00"
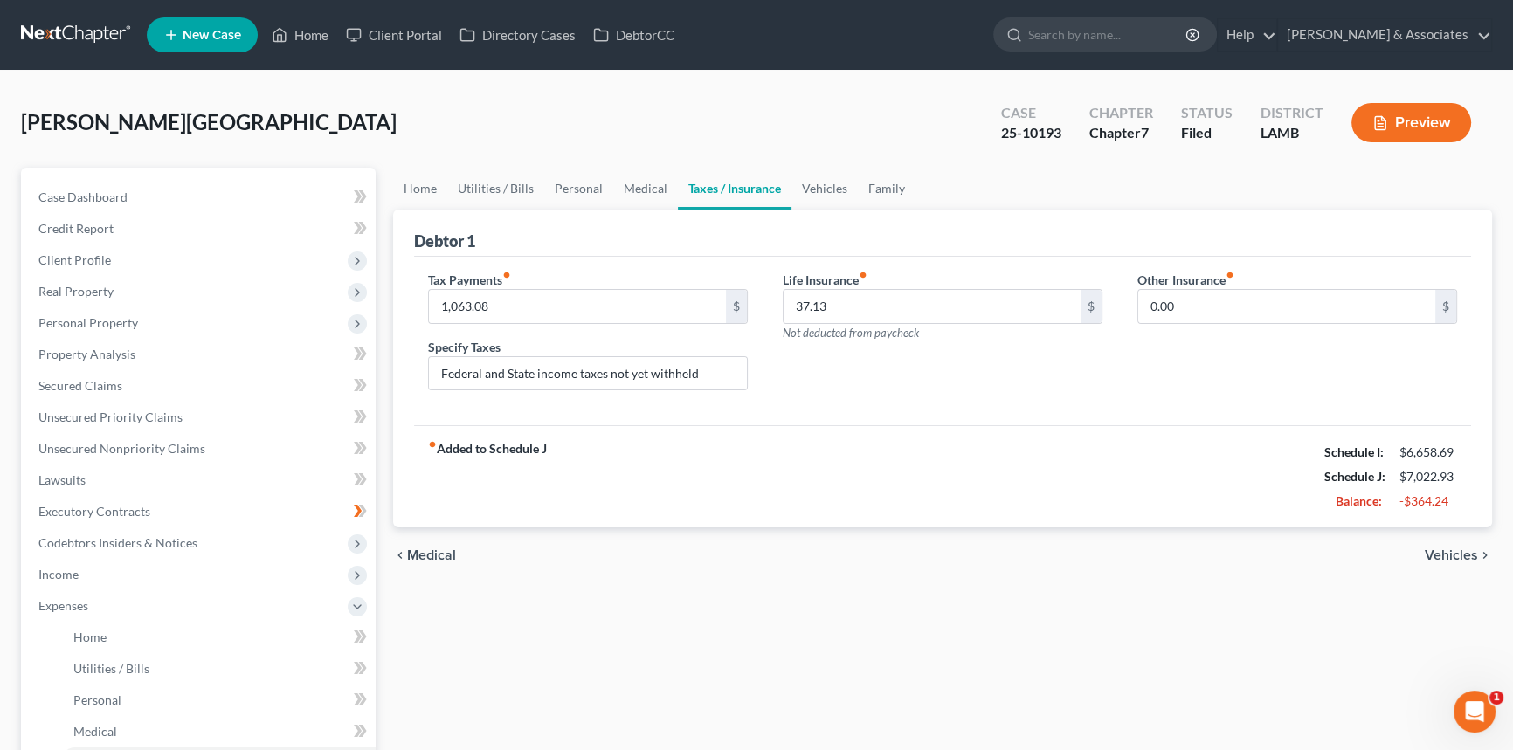
click at [700, 599] on div "Home Utilities / Bills Personal Medical Taxes / Insurance Vehicles Family Debto…" at bounding box center [942, 625] width 1116 height 914
click at [120, 380] on span "Secured Claims" at bounding box center [80, 385] width 84 height 15
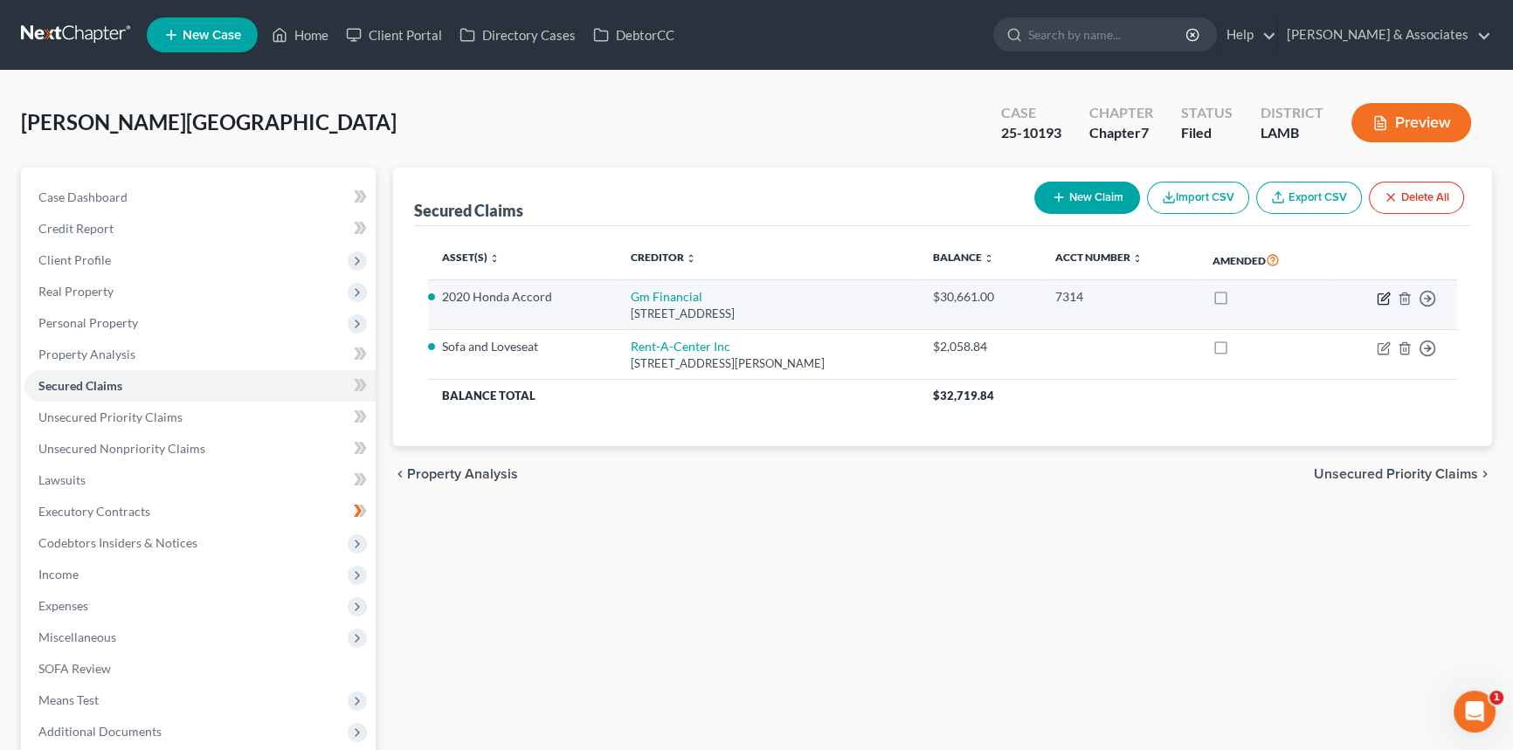
click at [1382, 295] on icon "button" at bounding box center [1383, 299] width 14 height 14
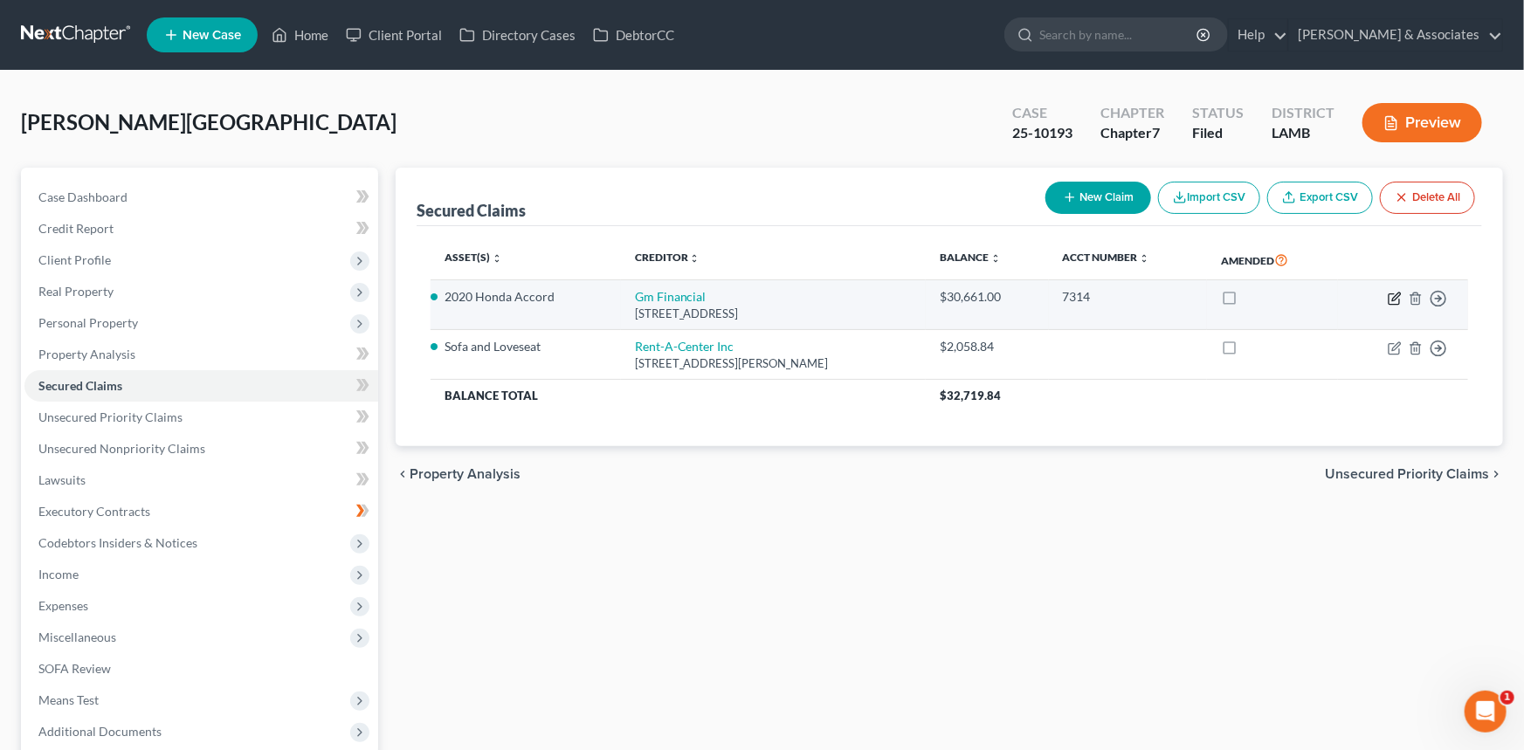
select select "45"
select select "2"
select select "0"
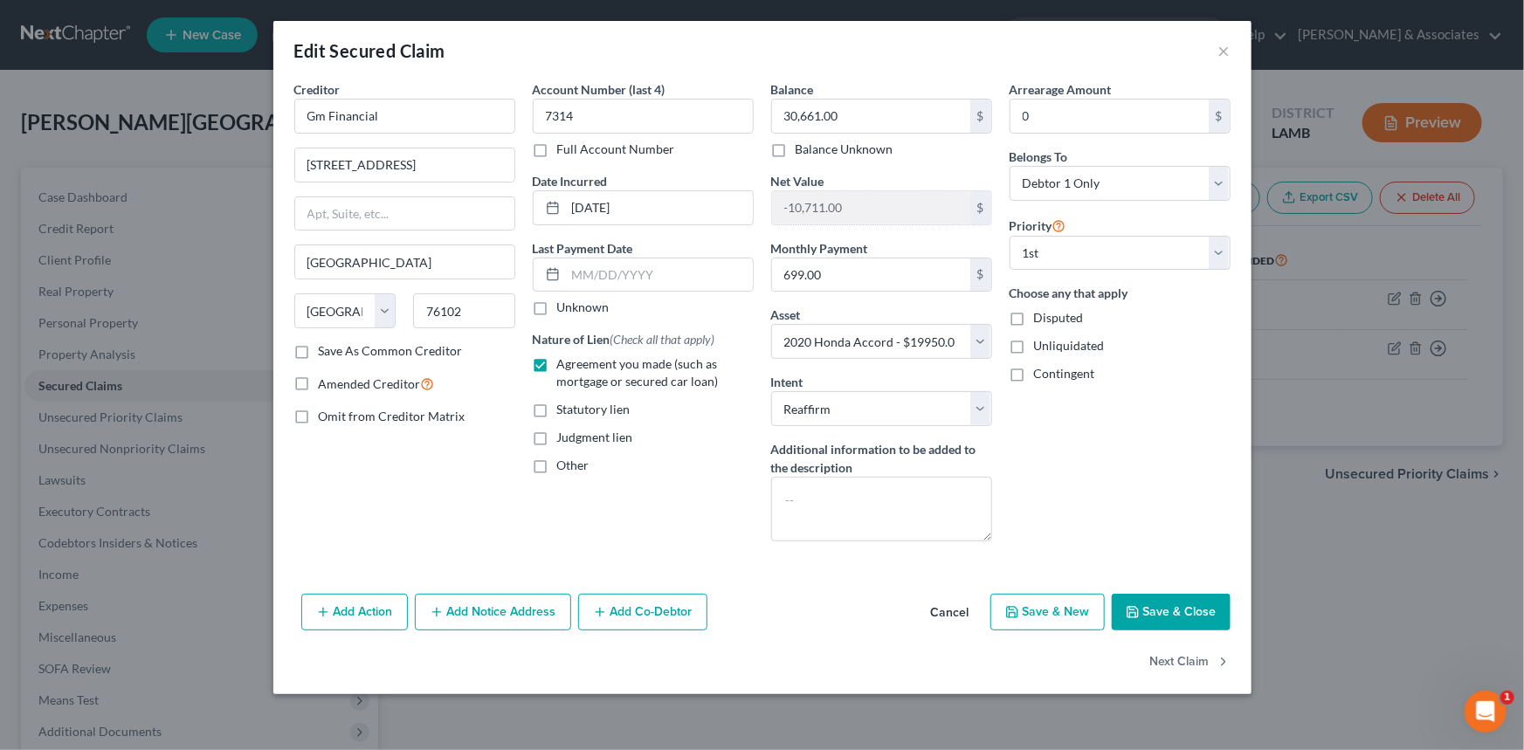
click at [716, 504] on div "Account Number (last 4) 7314 Full Account Number Date Incurred [DATE] Last Paym…" at bounding box center [643, 317] width 238 height 475
click at [967, 603] on button "Cancel" at bounding box center [950, 613] width 66 height 35
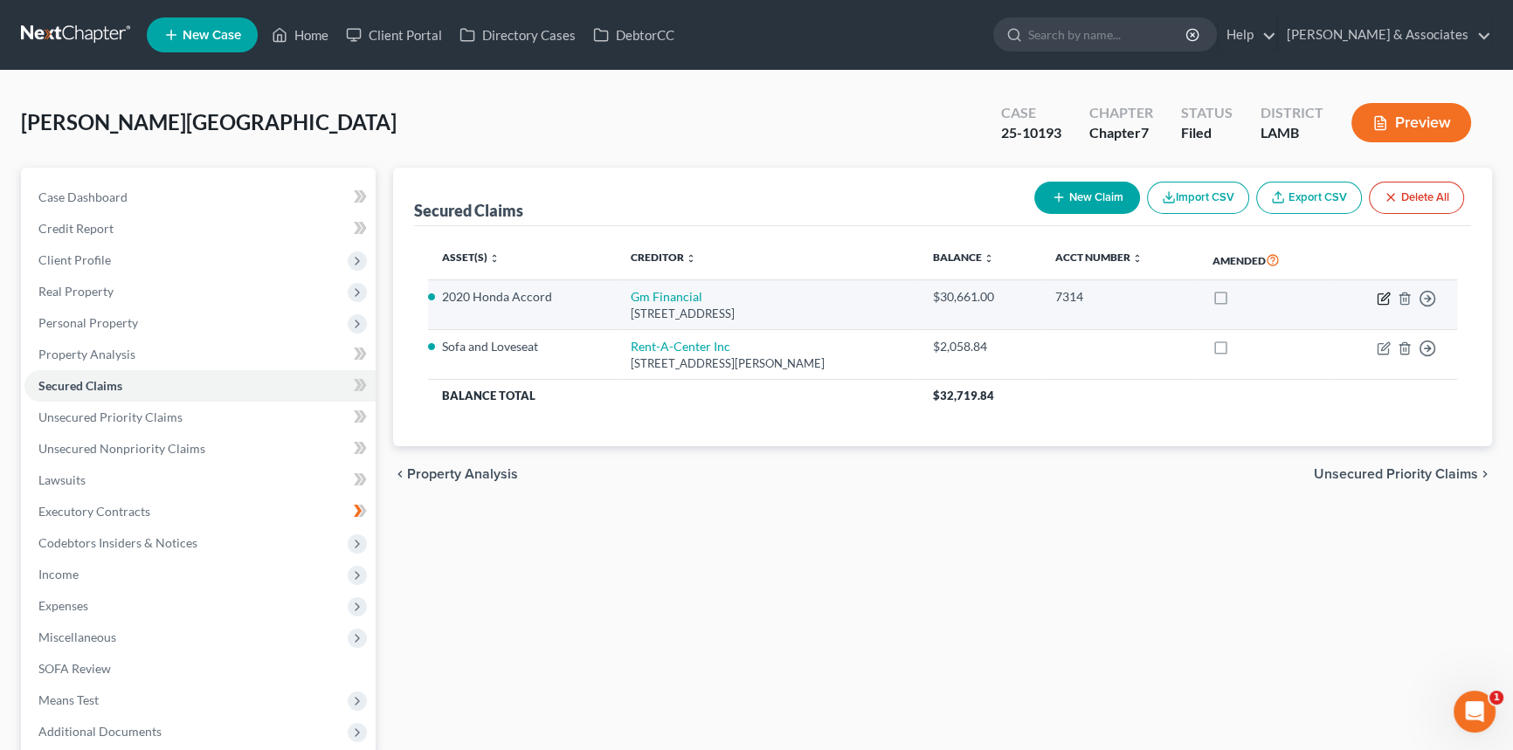
click at [1379, 295] on icon "button" at bounding box center [1383, 299] width 14 height 14
select select "45"
select select "2"
select select "0"
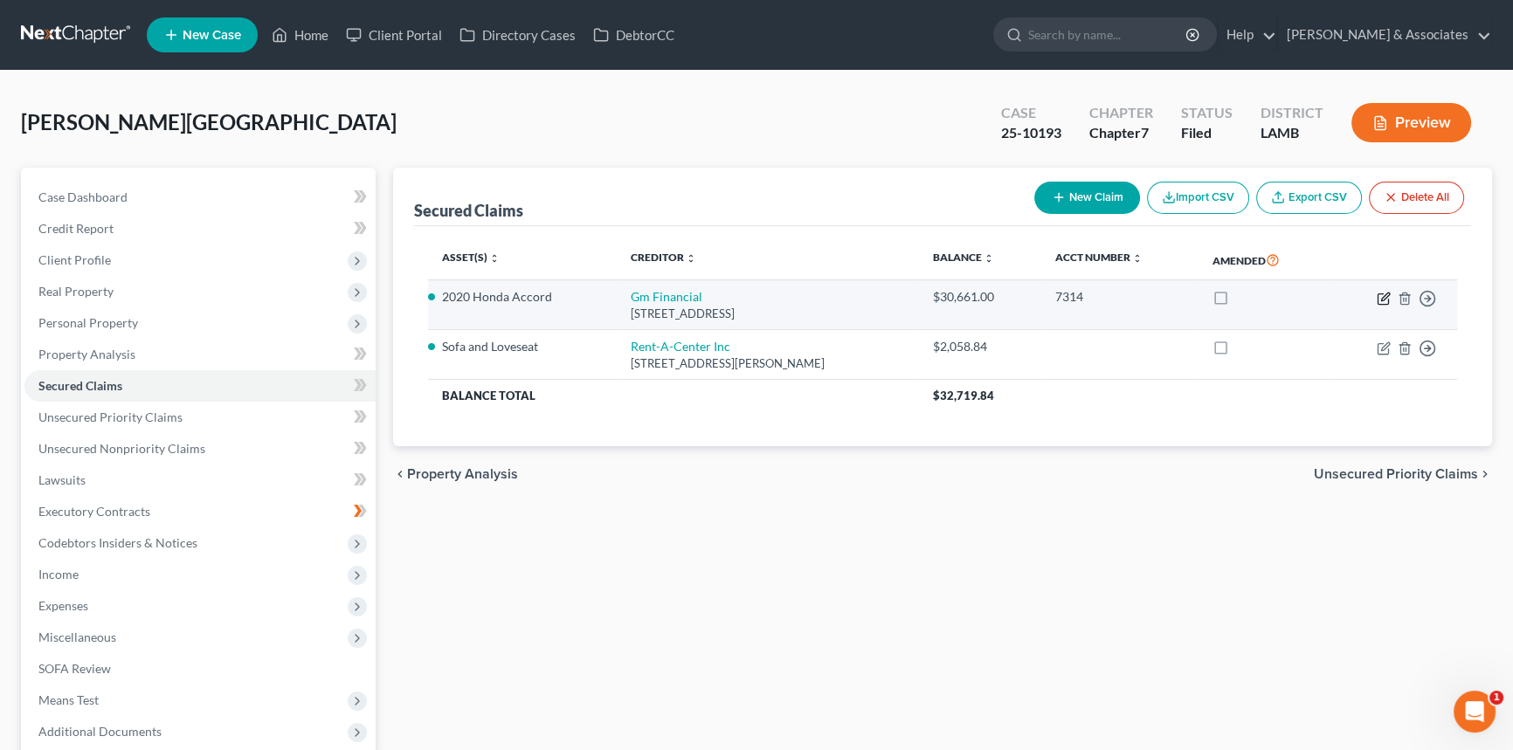
select select "0"
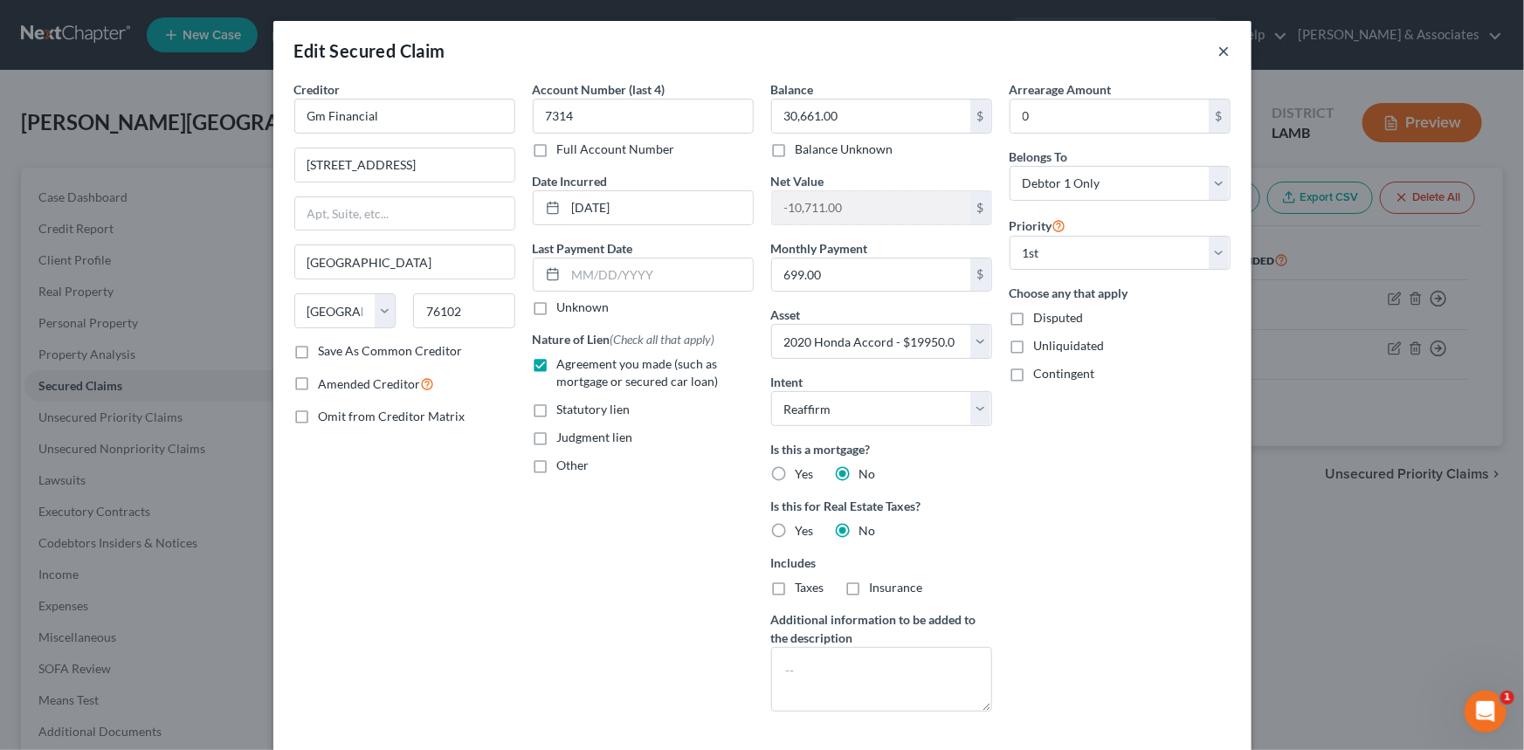
click at [1218, 51] on button "×" at bounding box center [1224, 50] width 12 height 21
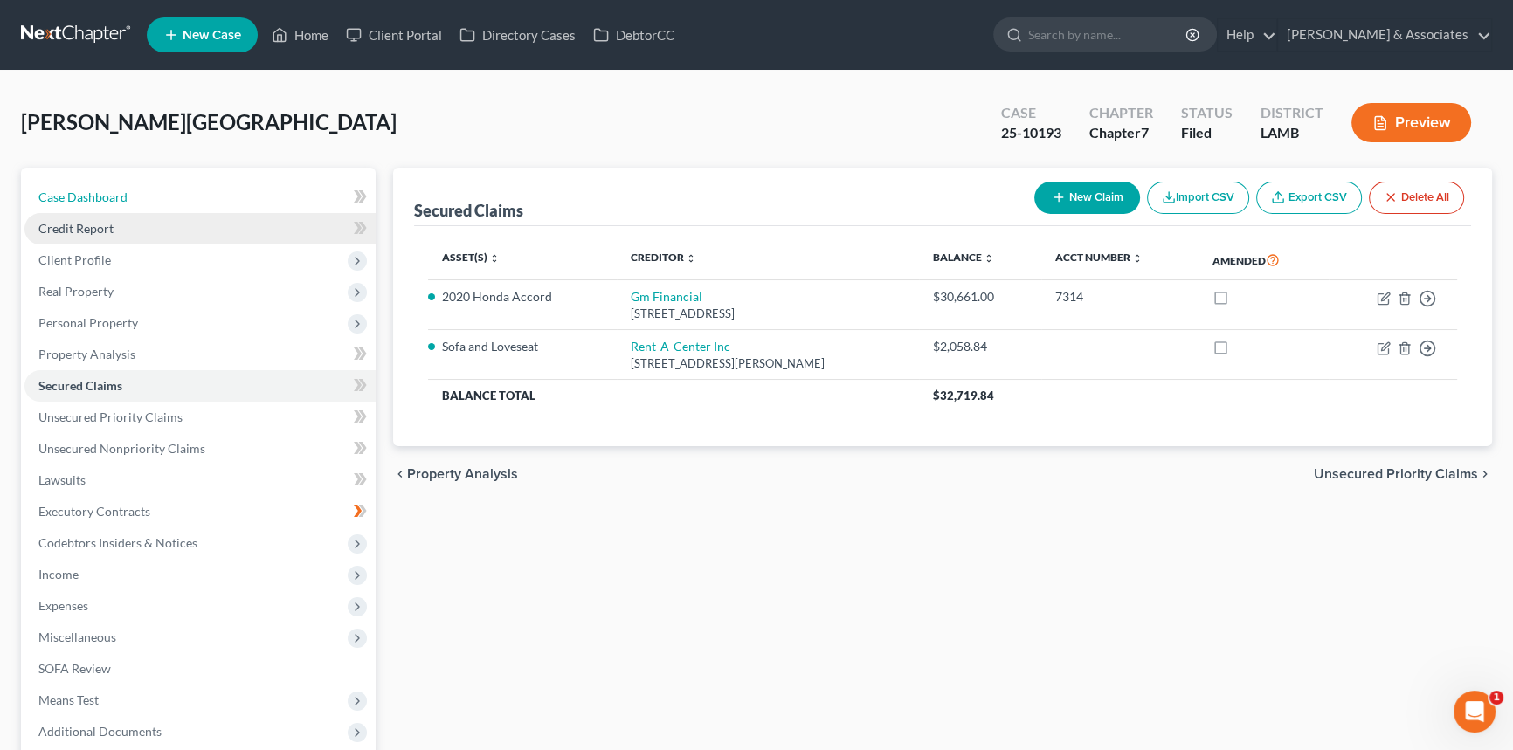
drag, startPoint x: 108, startPoint y: 191, endPoint x: 175, endPoint y: 236, distance: 79.9
click at [108, 191] on span "Case Dashboard" at bounding box center [82, 197] width 89 height 15
